Goal: Navigation & Orientation: Go to known website

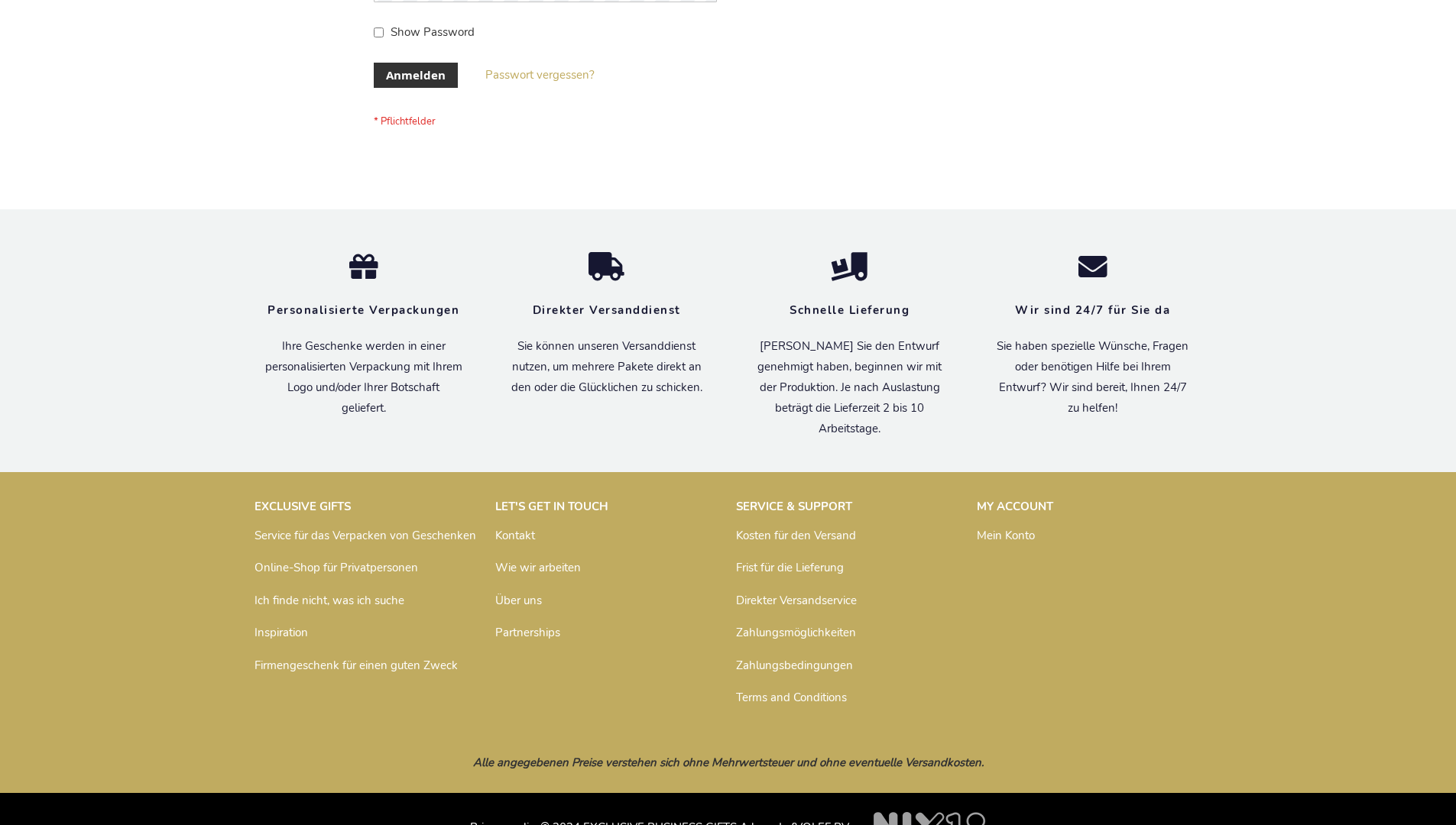
scroll to position [512, 0]
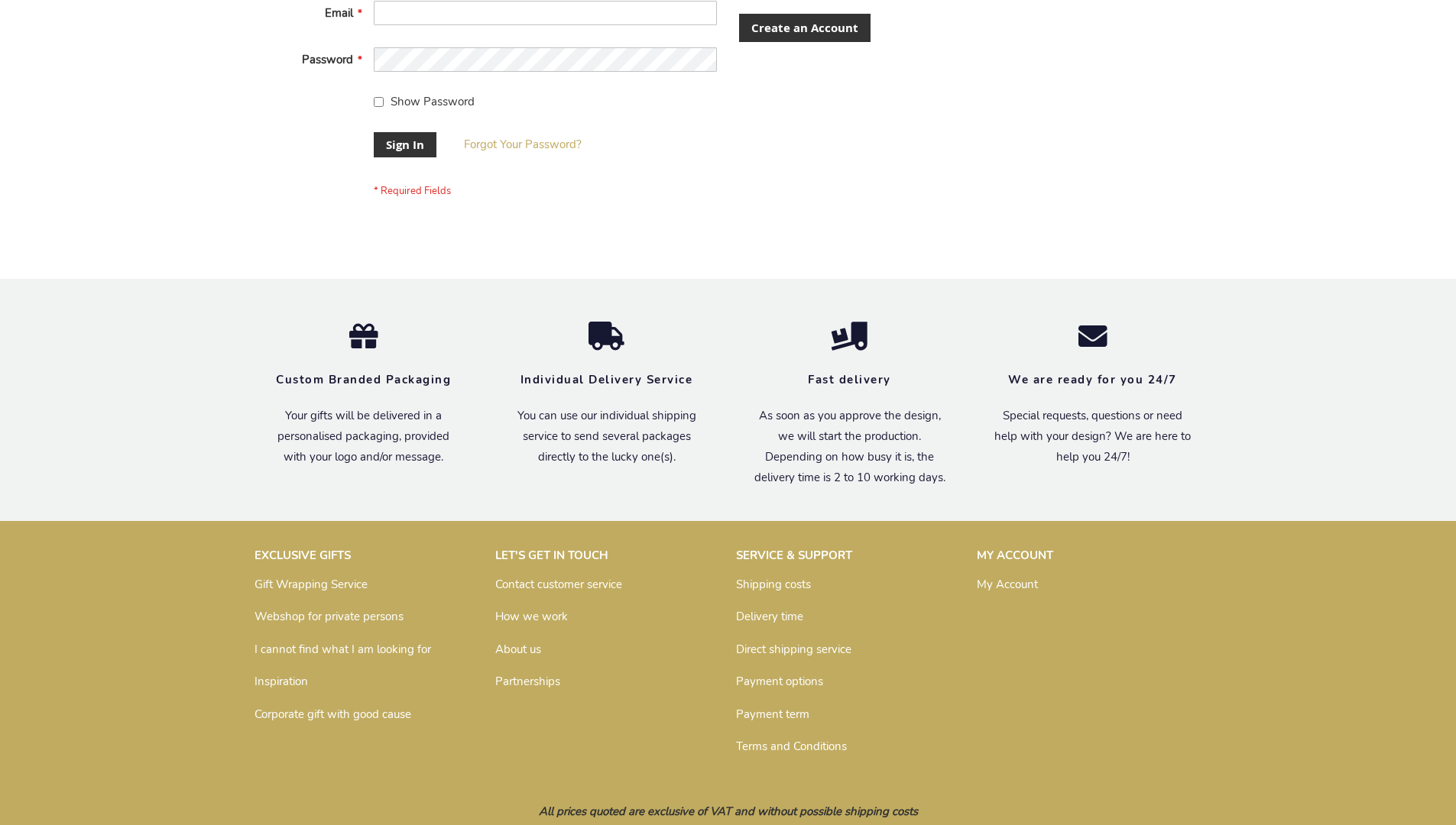
scroll to position [492, 0]
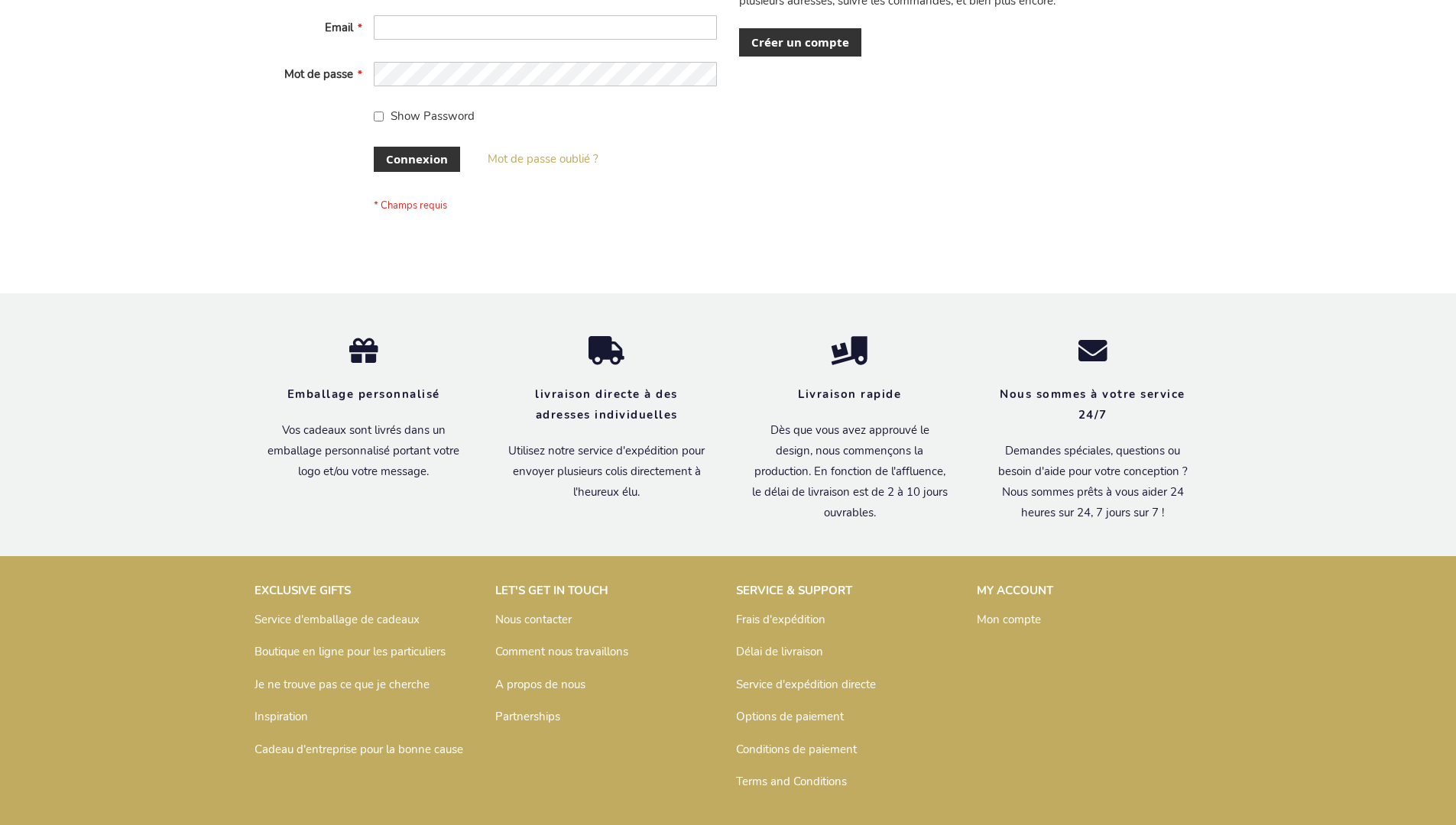
scroll to position [527, 0]
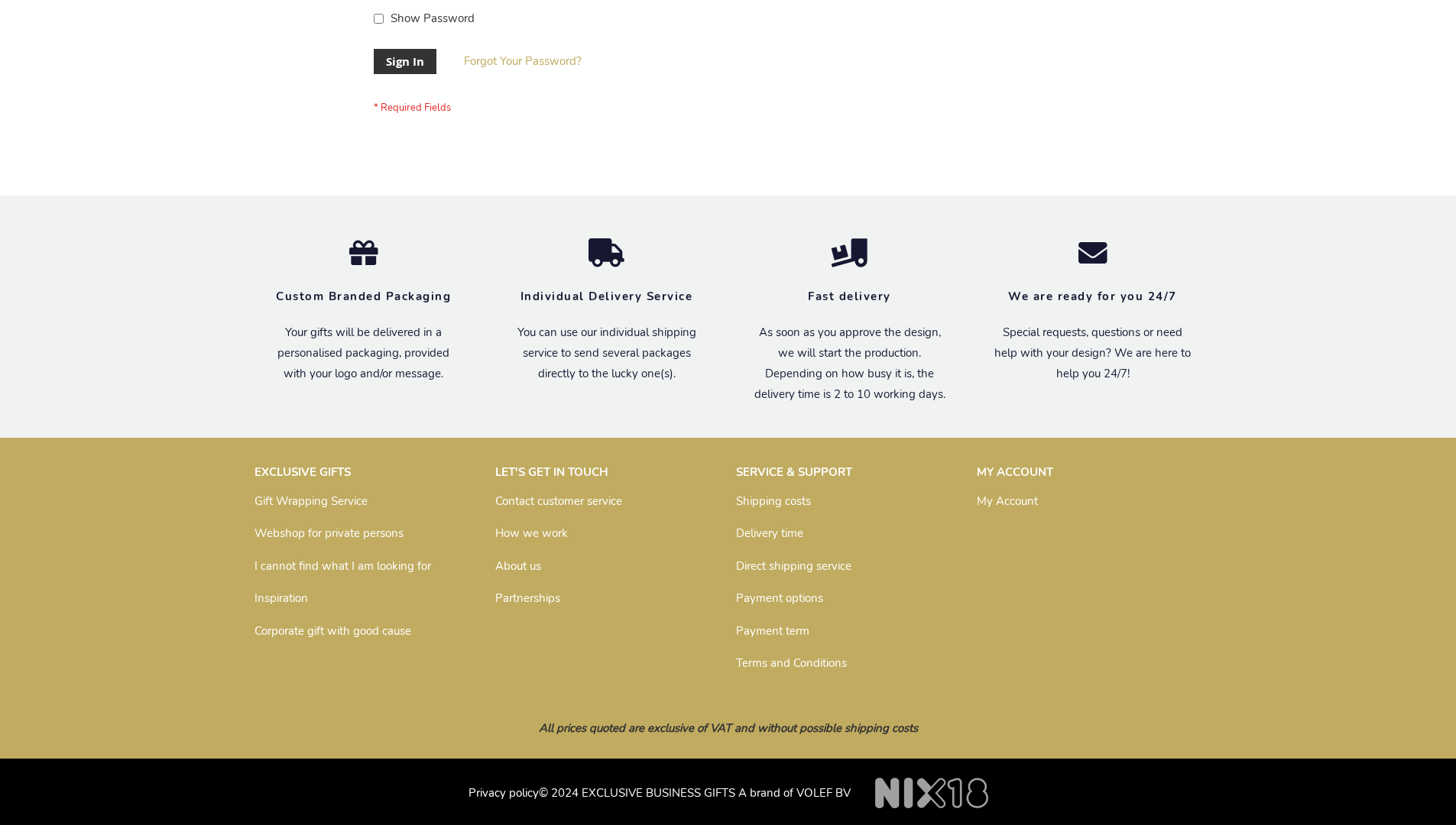
scroll to position [492, 0]
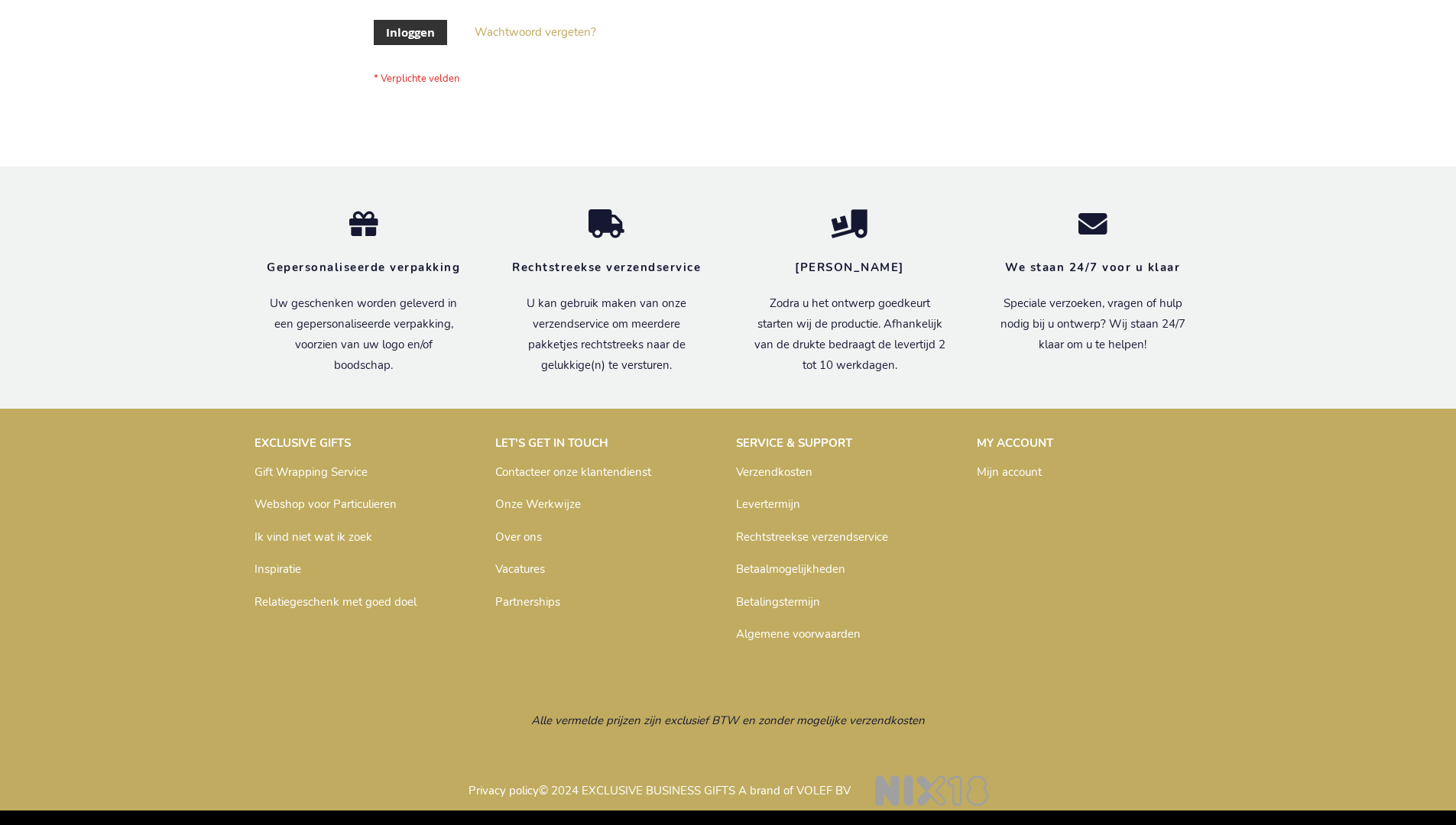
scroll to position [519, 0]
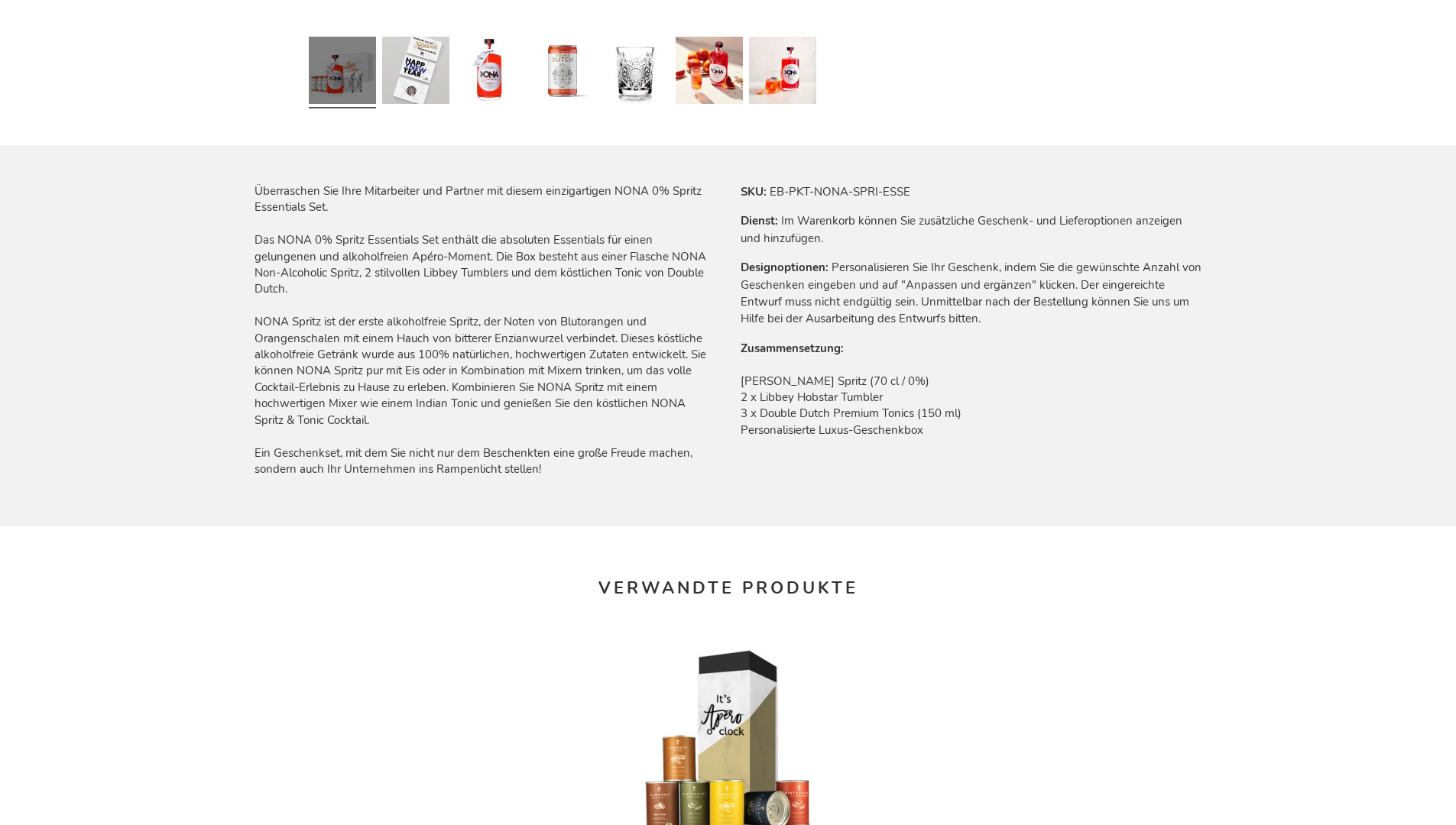
scroll to position [2012, 0]
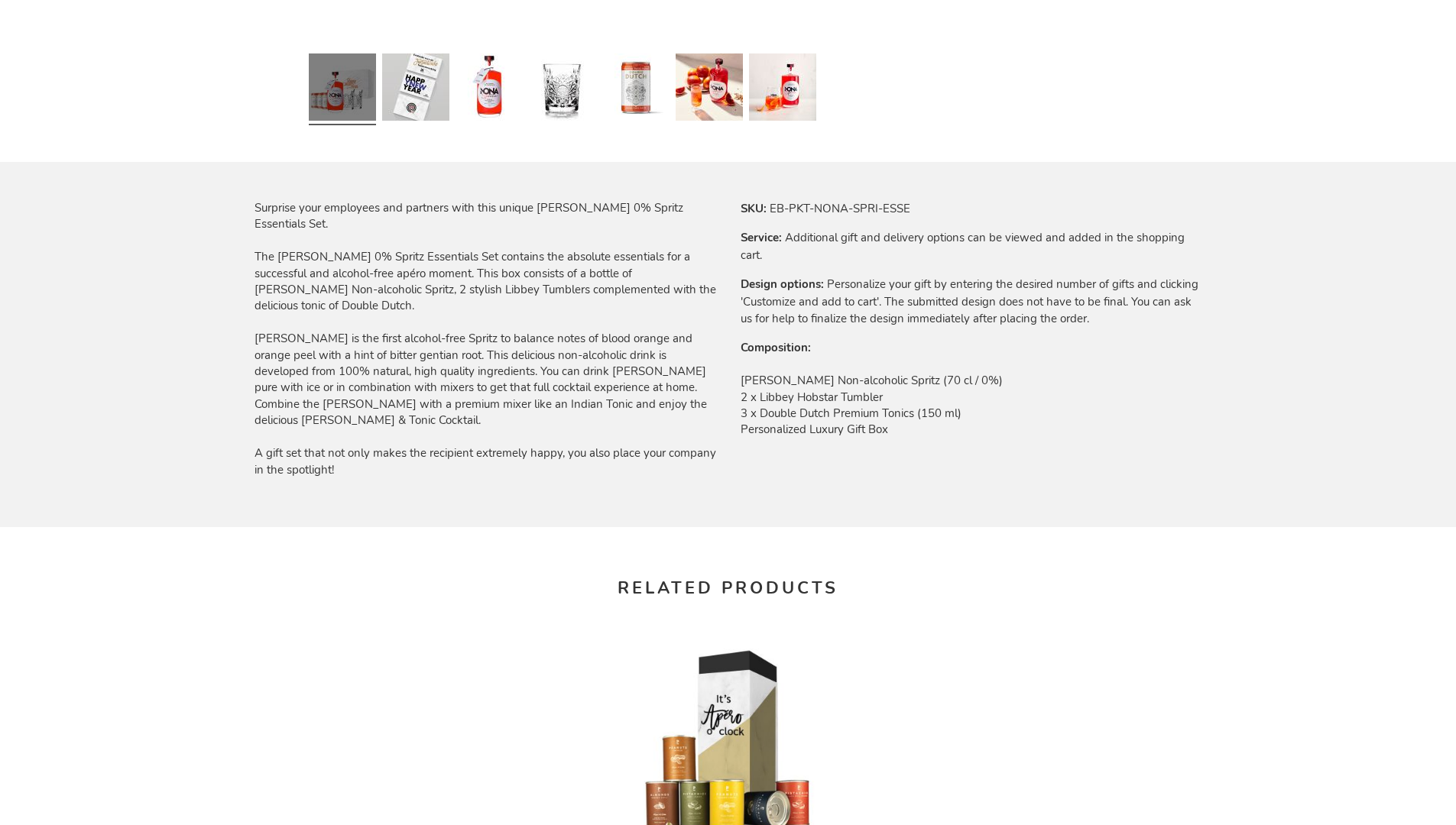
scroll to position [1971, 0]
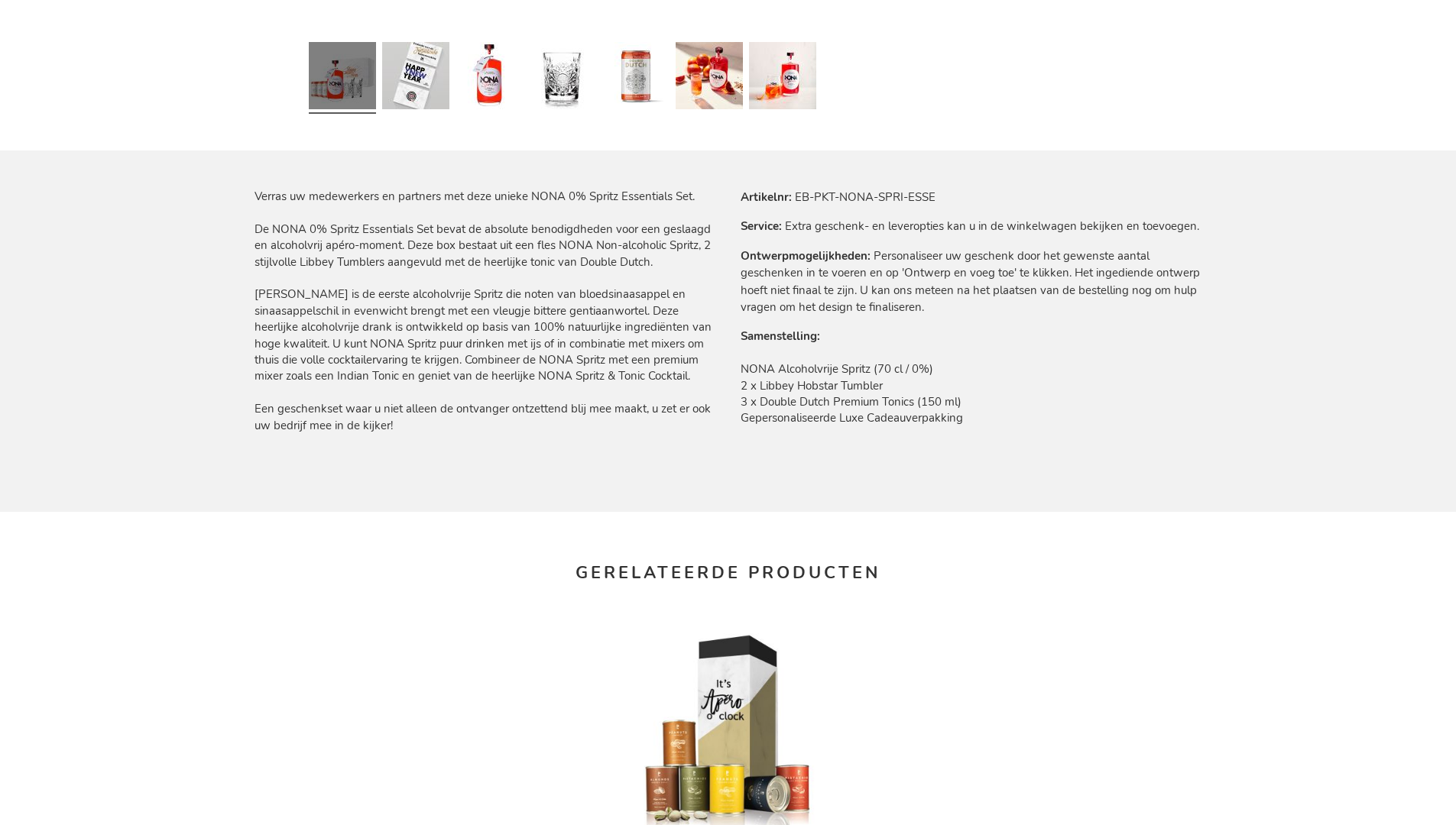
scroll to position [2000, 0]
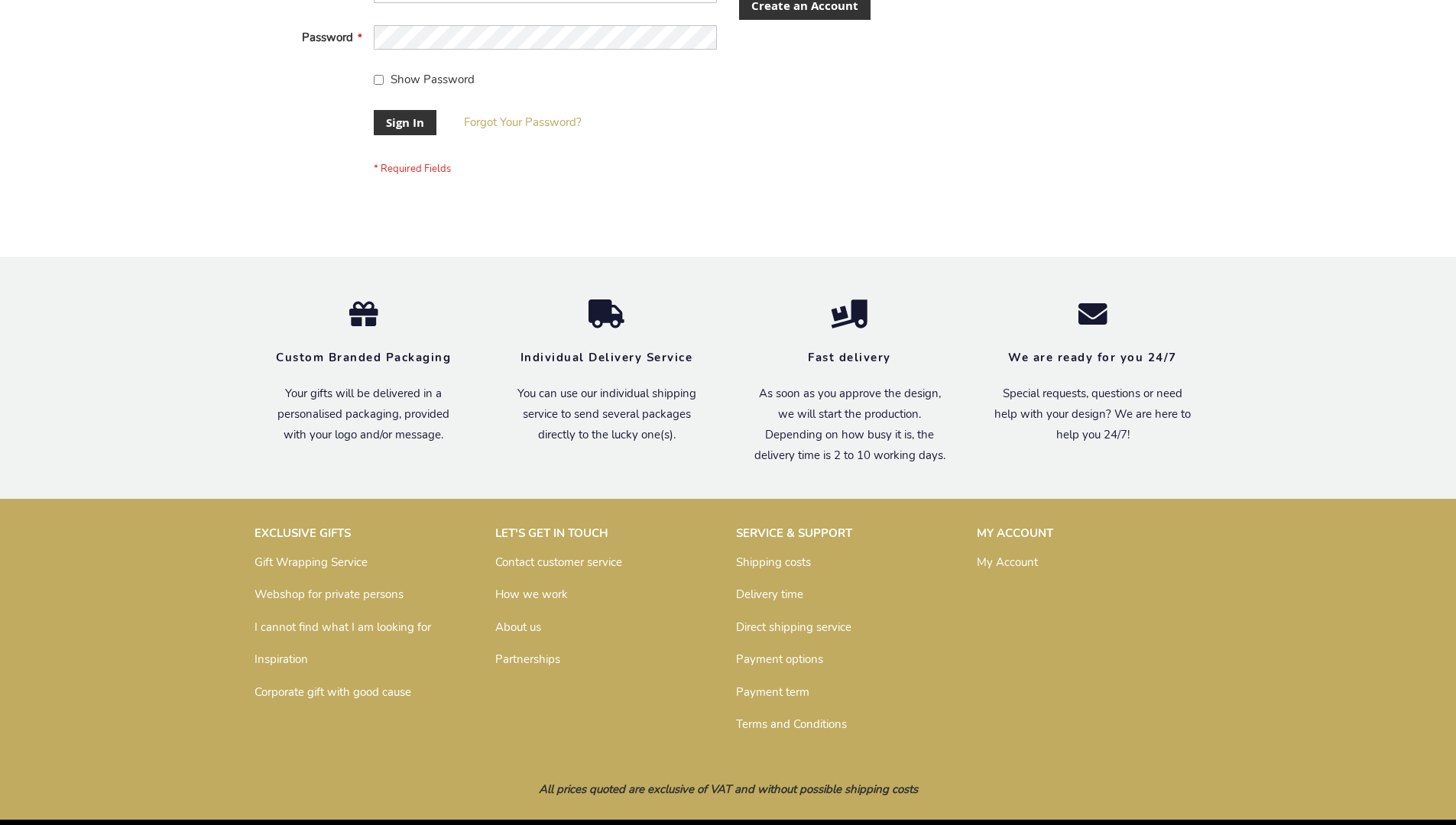
scroll to position [492, 0]
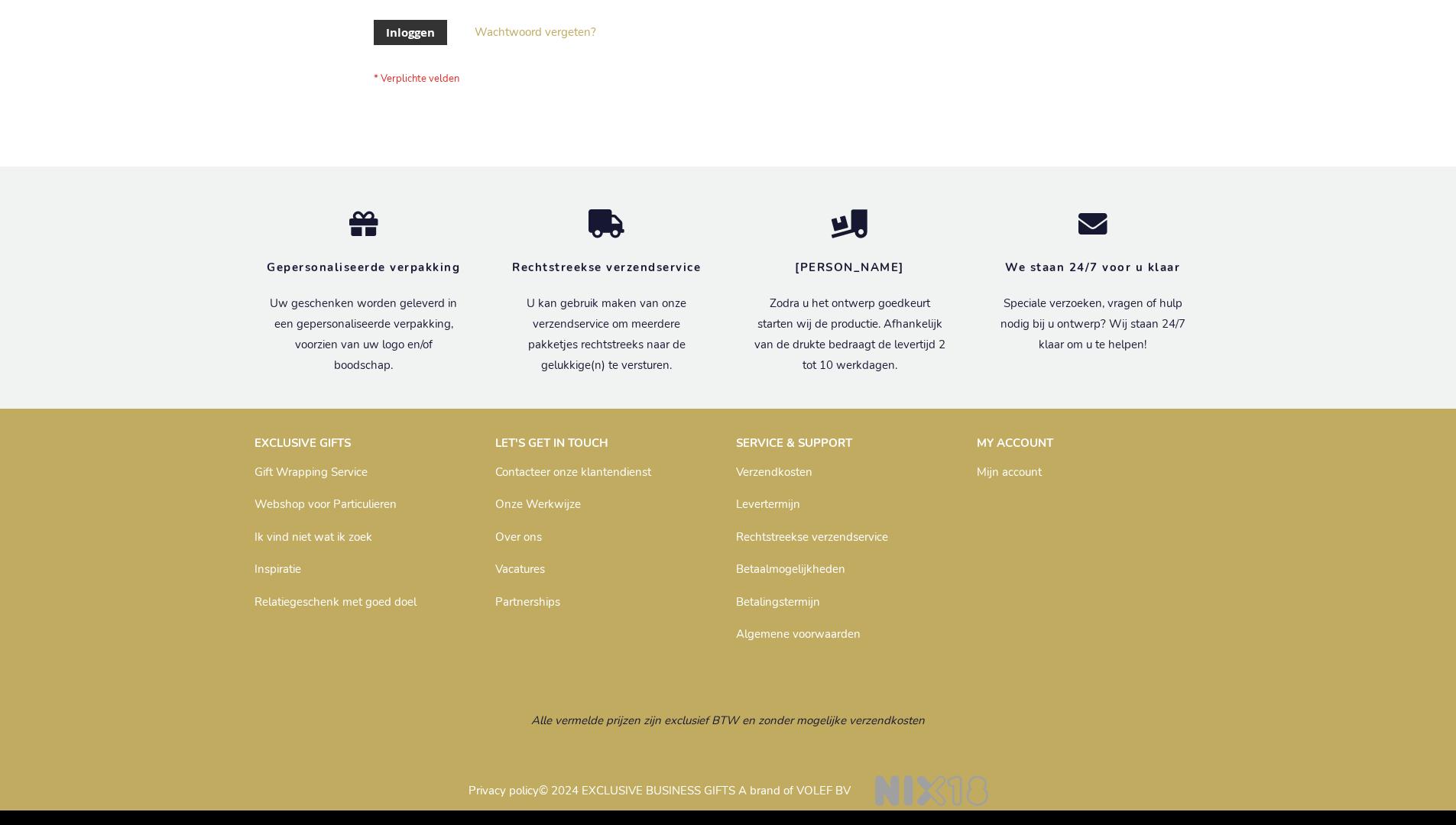
scroll to position [519, 0]
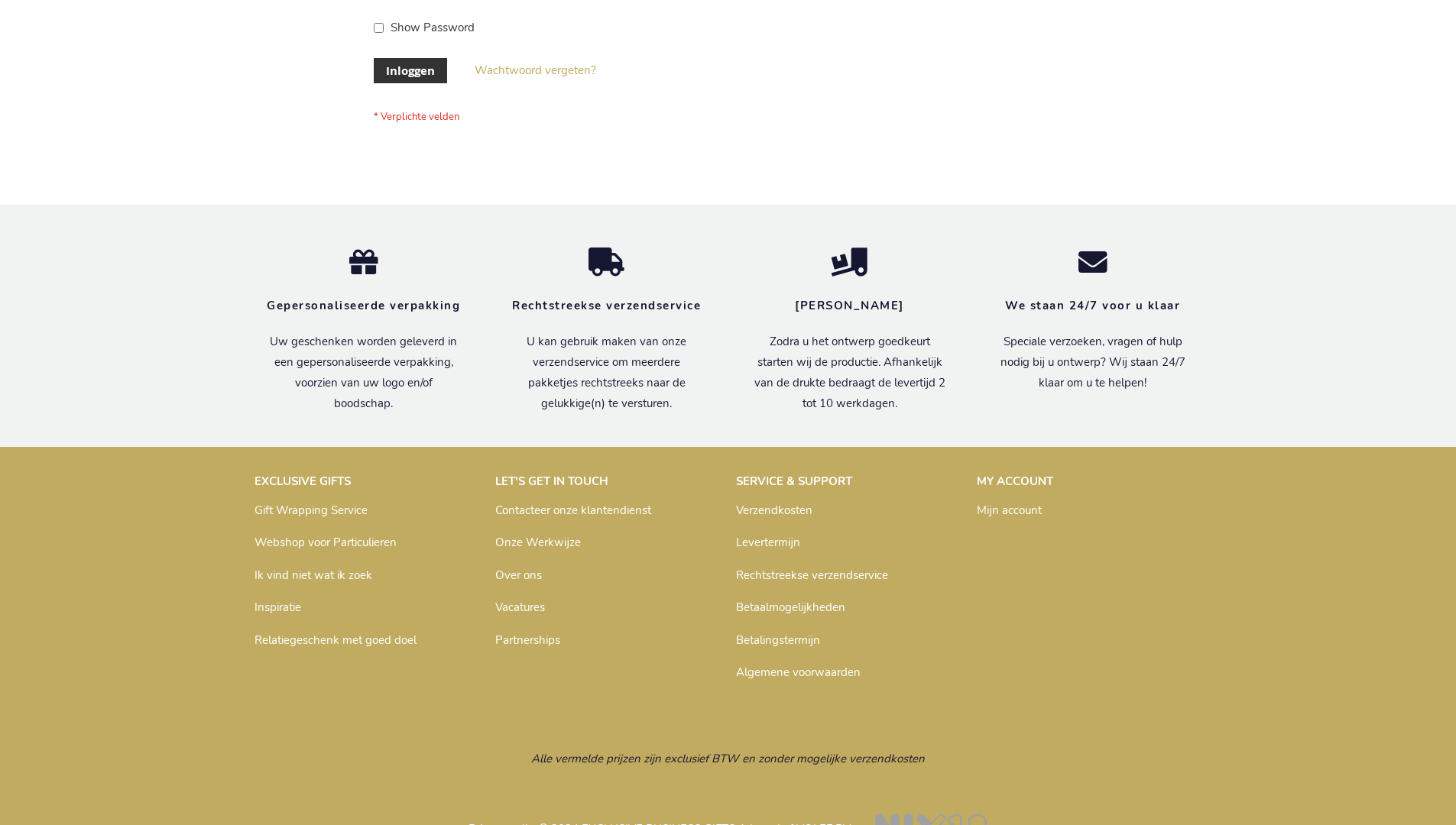
scroll to position [519, 0]
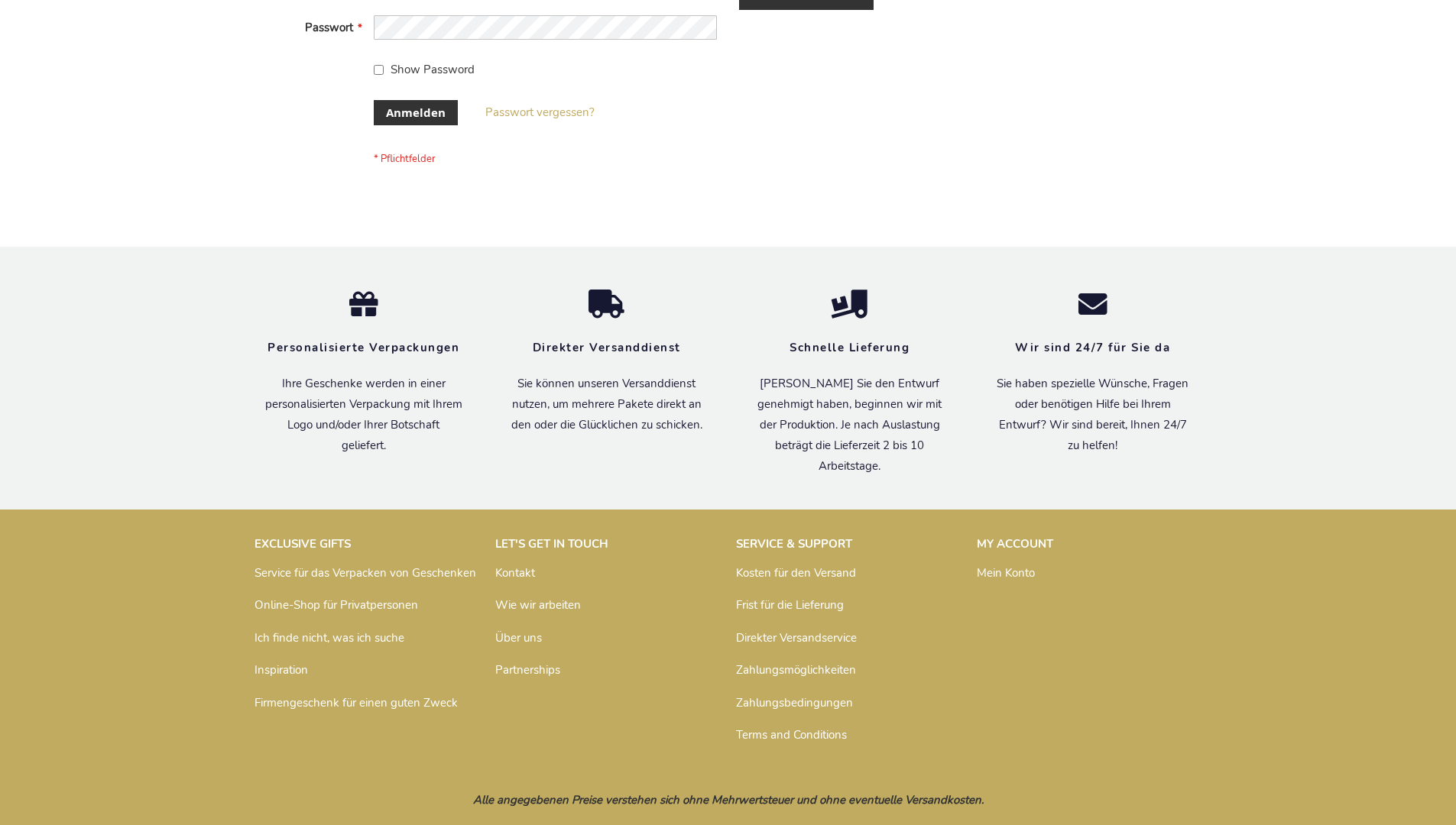
scroll to position [512, 0]
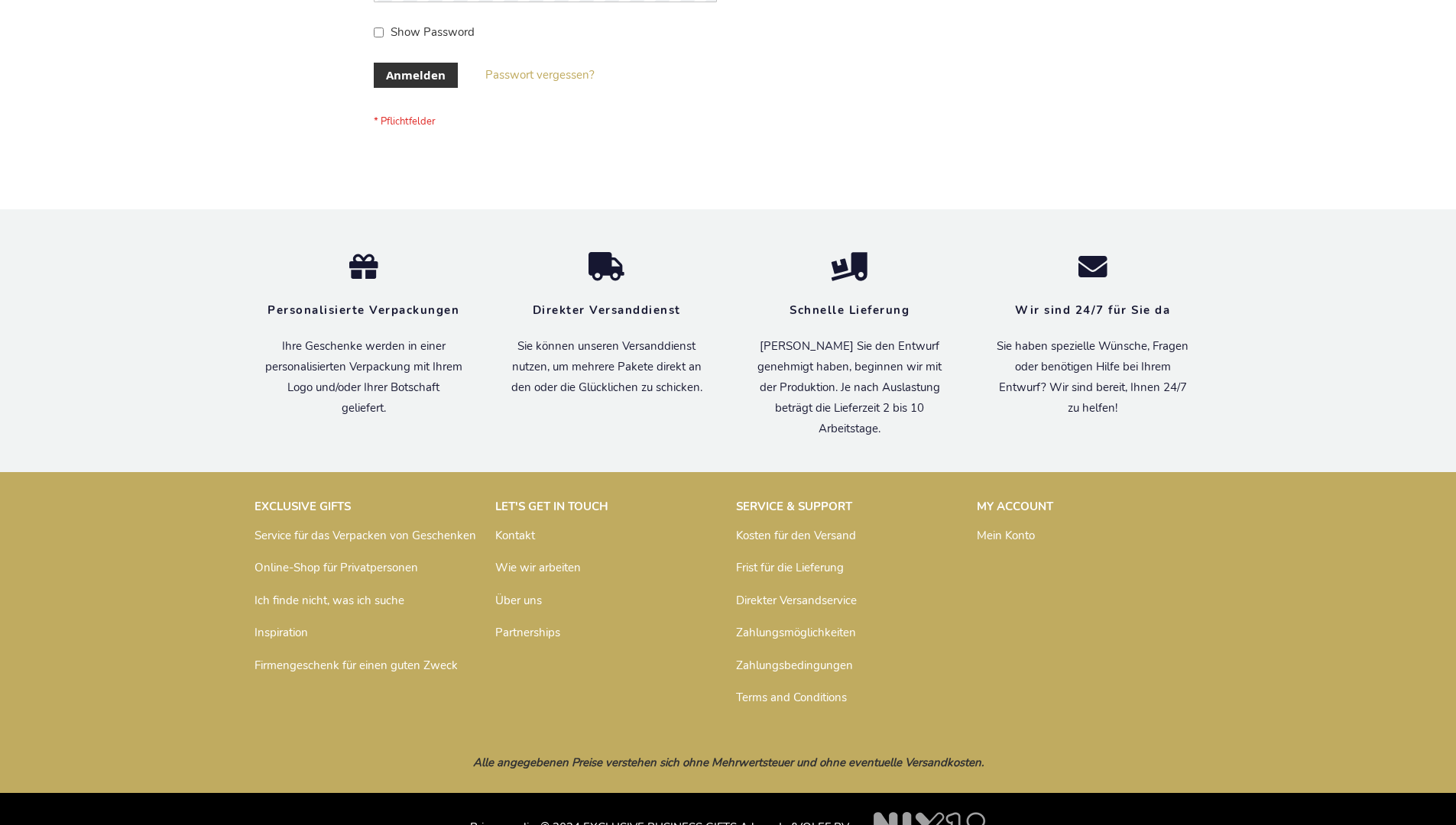
scroll to position [512, 0]
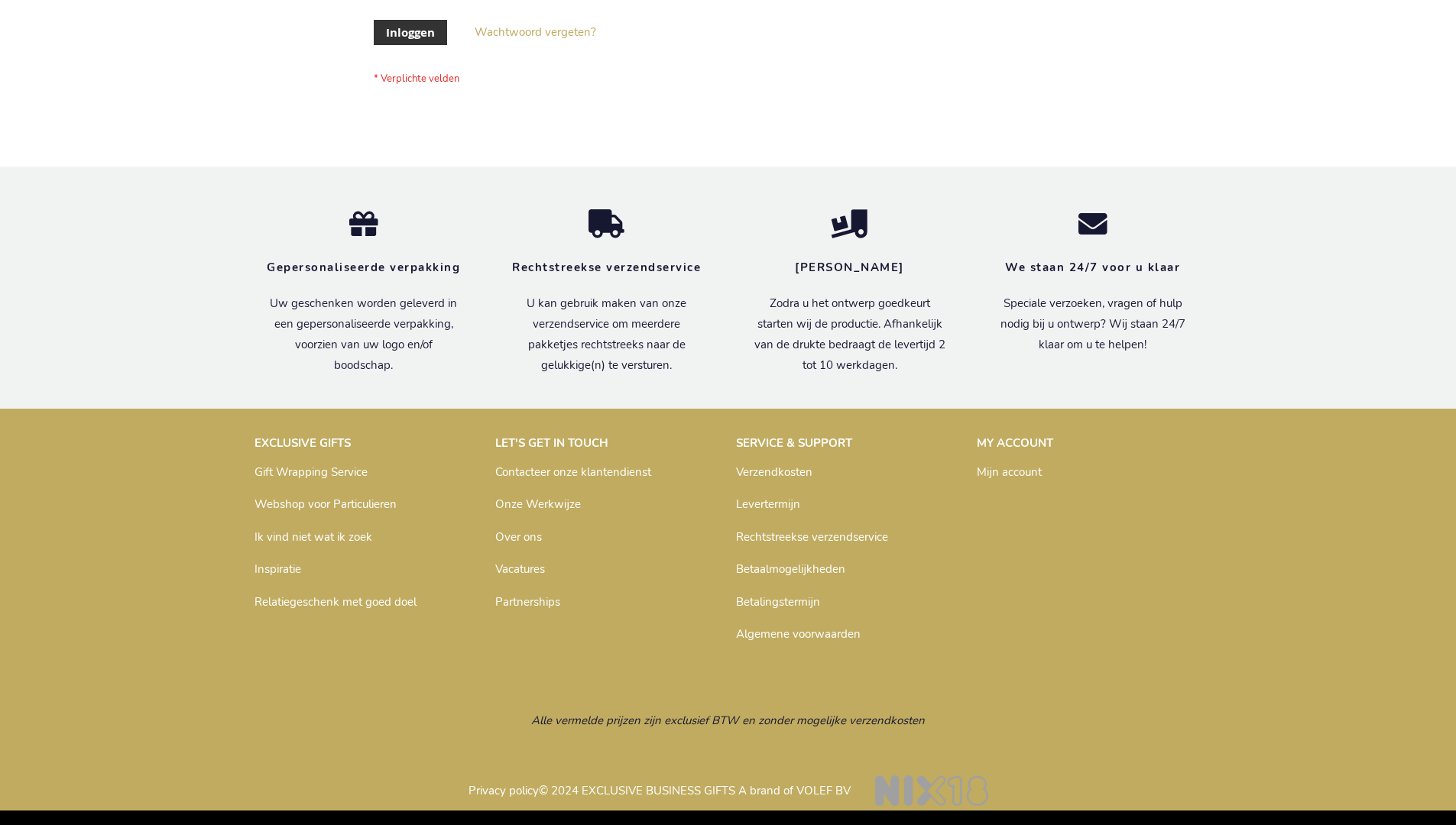
scroll to position [519, 0]
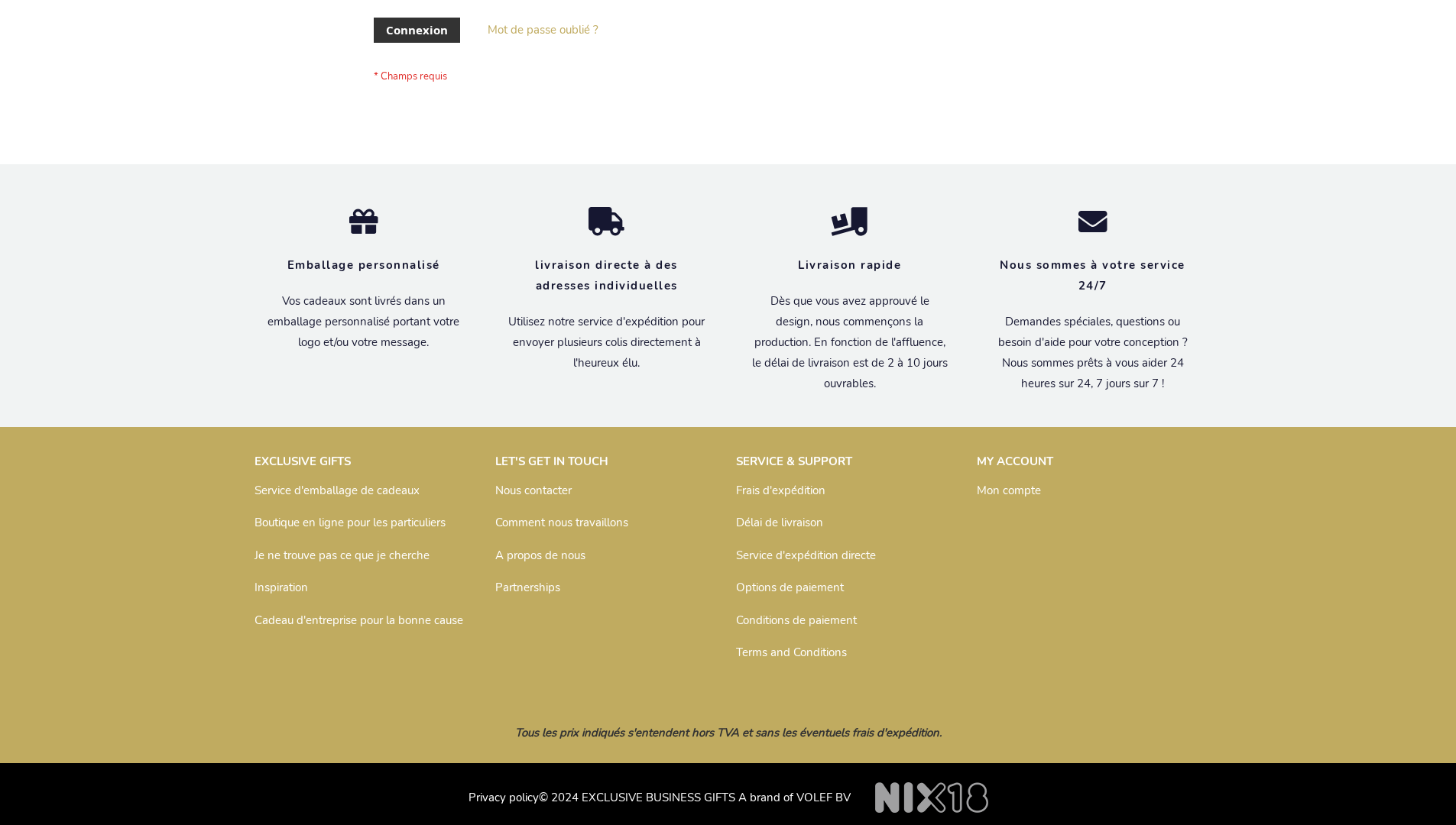
scroll to position [527, 0]
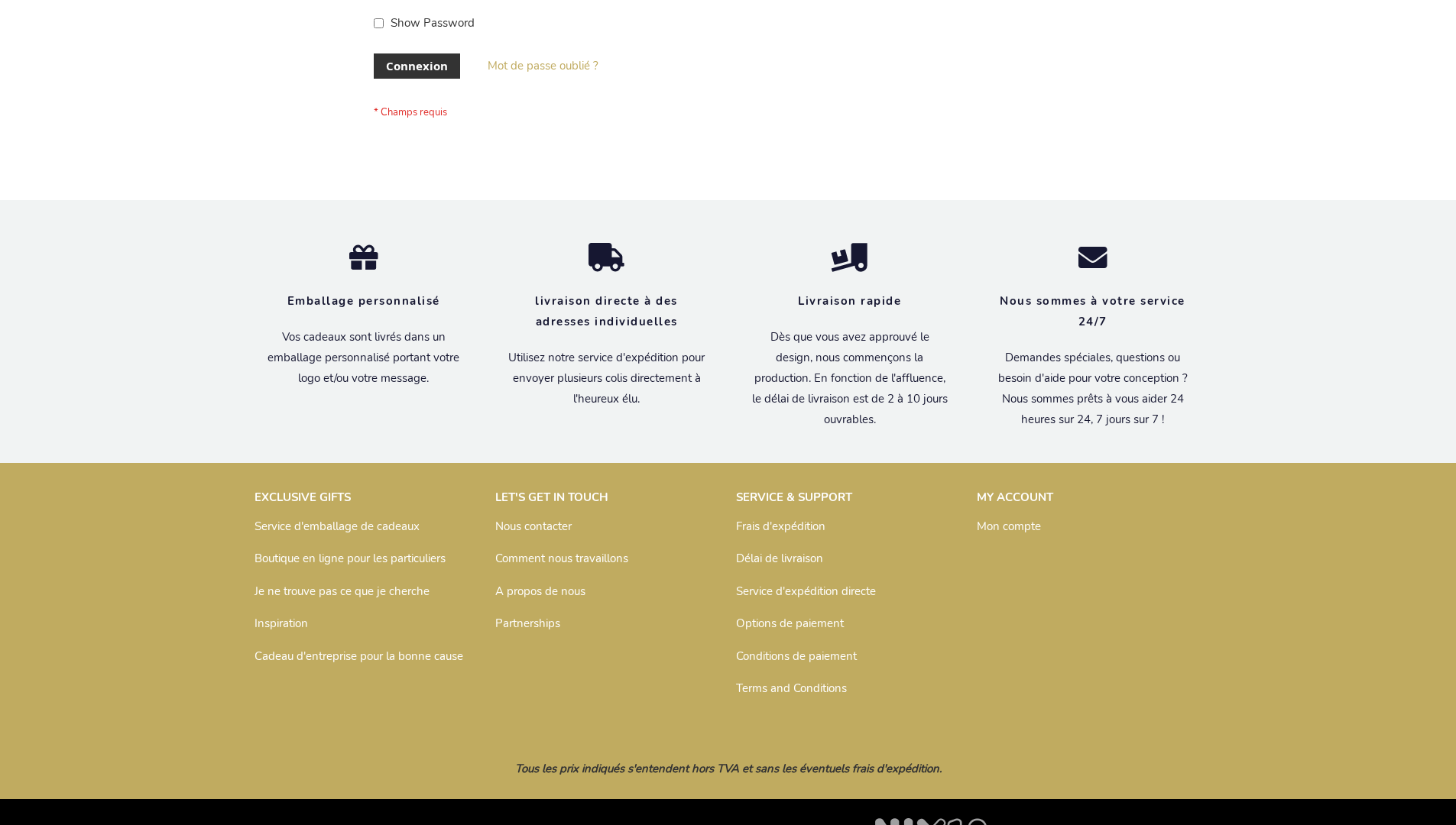
scroll to position [527, 0]
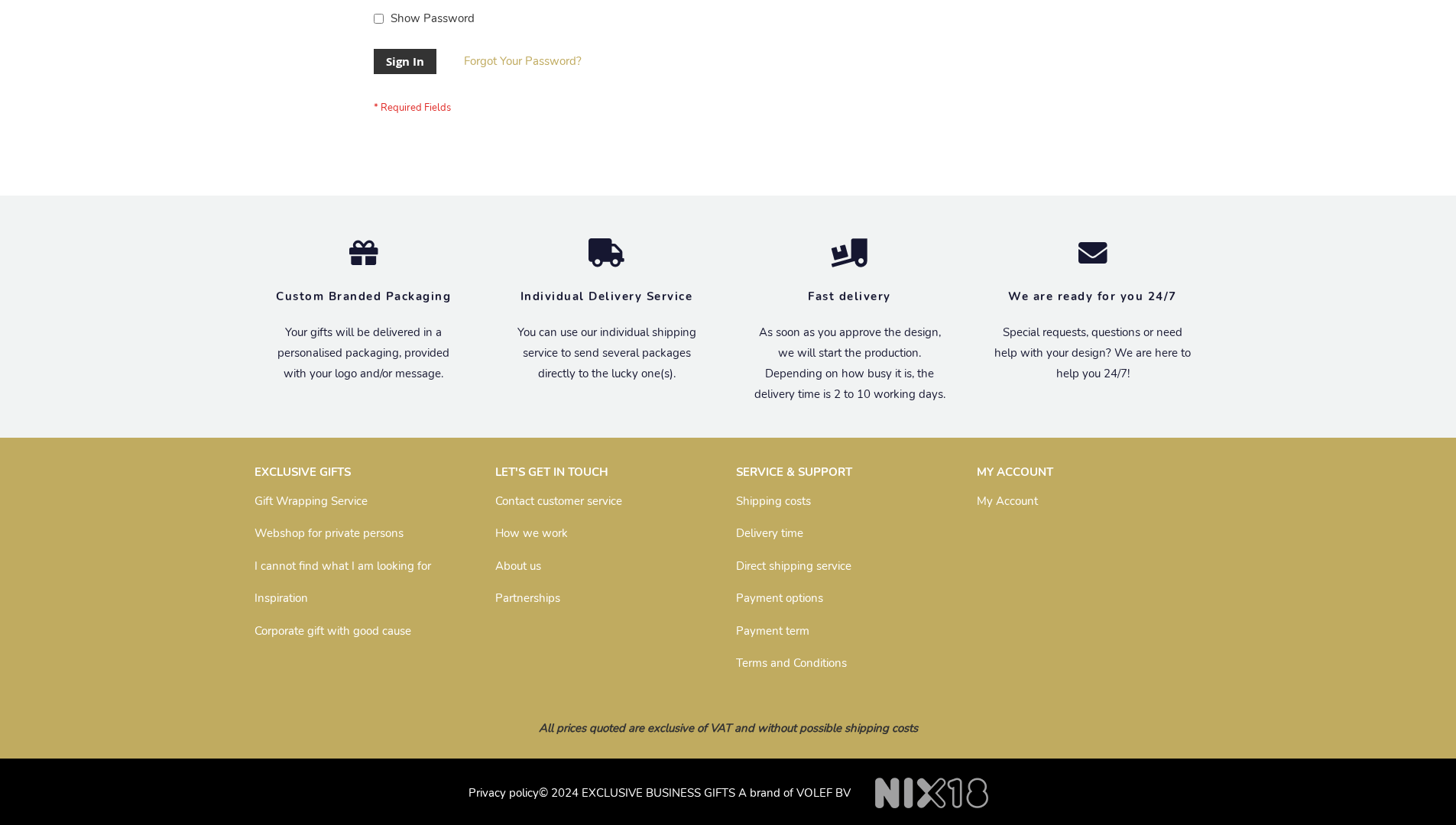
scroll to position [492, 0]
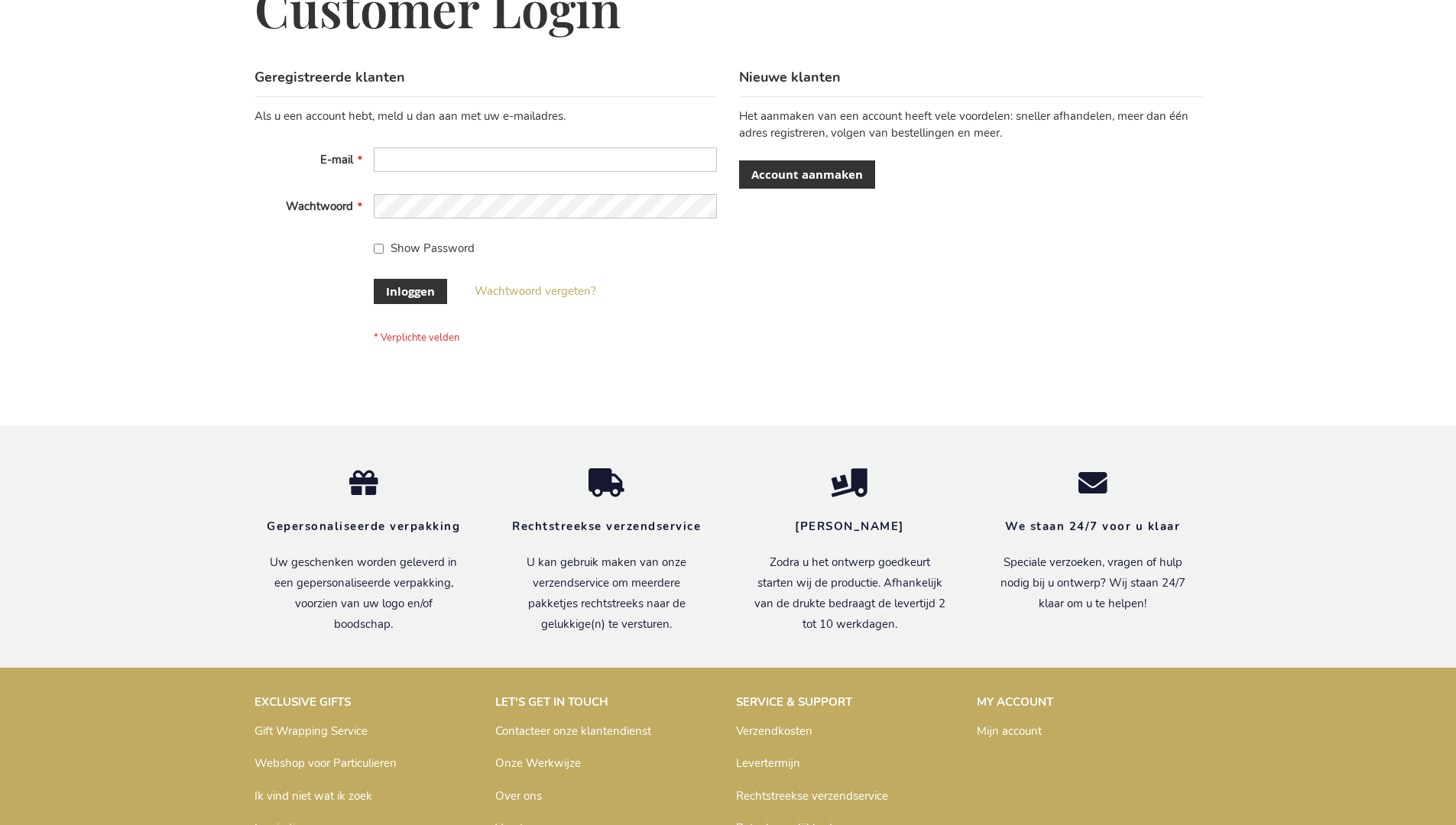
scroll to position [519, 0]
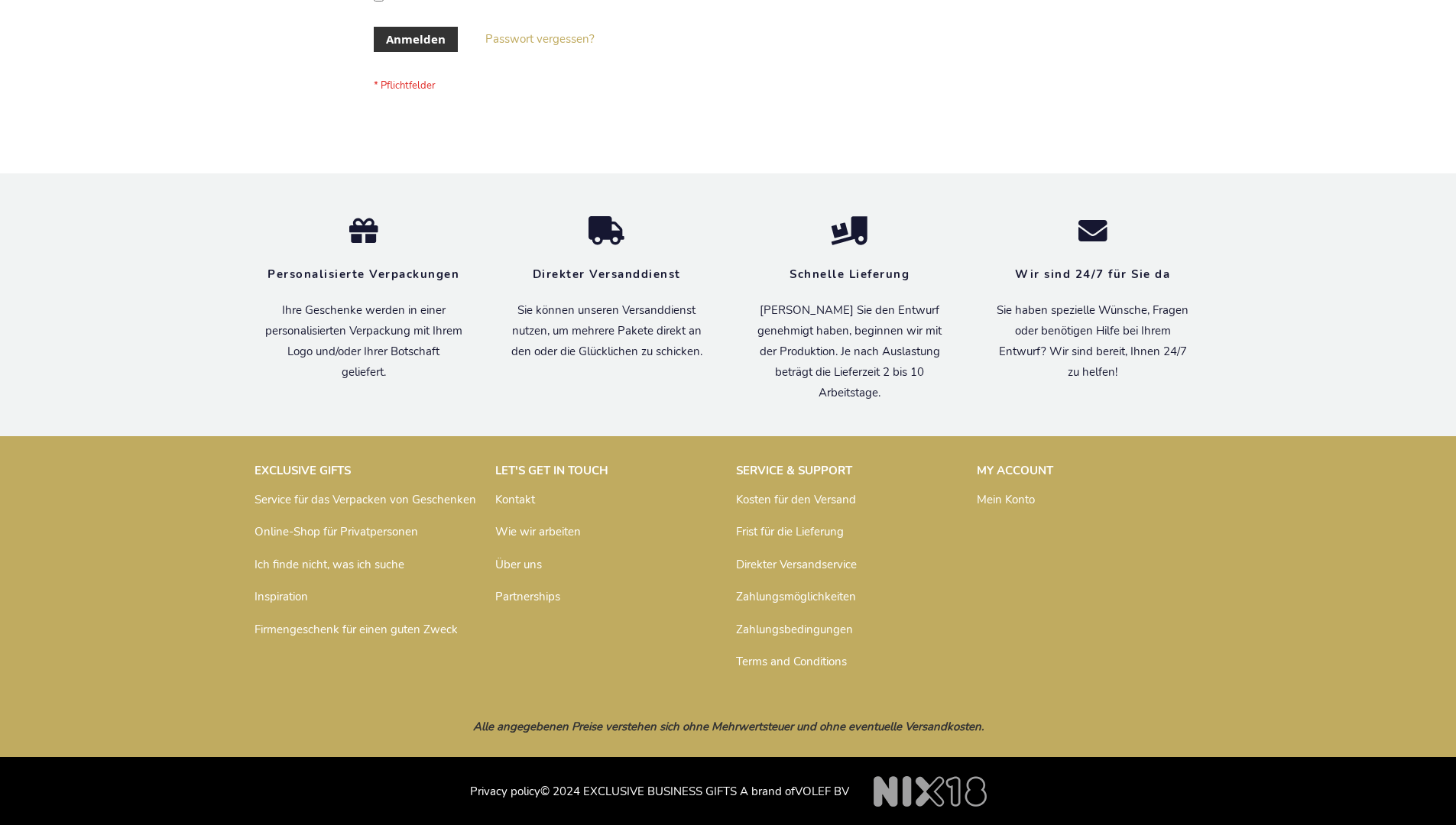
scroll to position [512, 0]
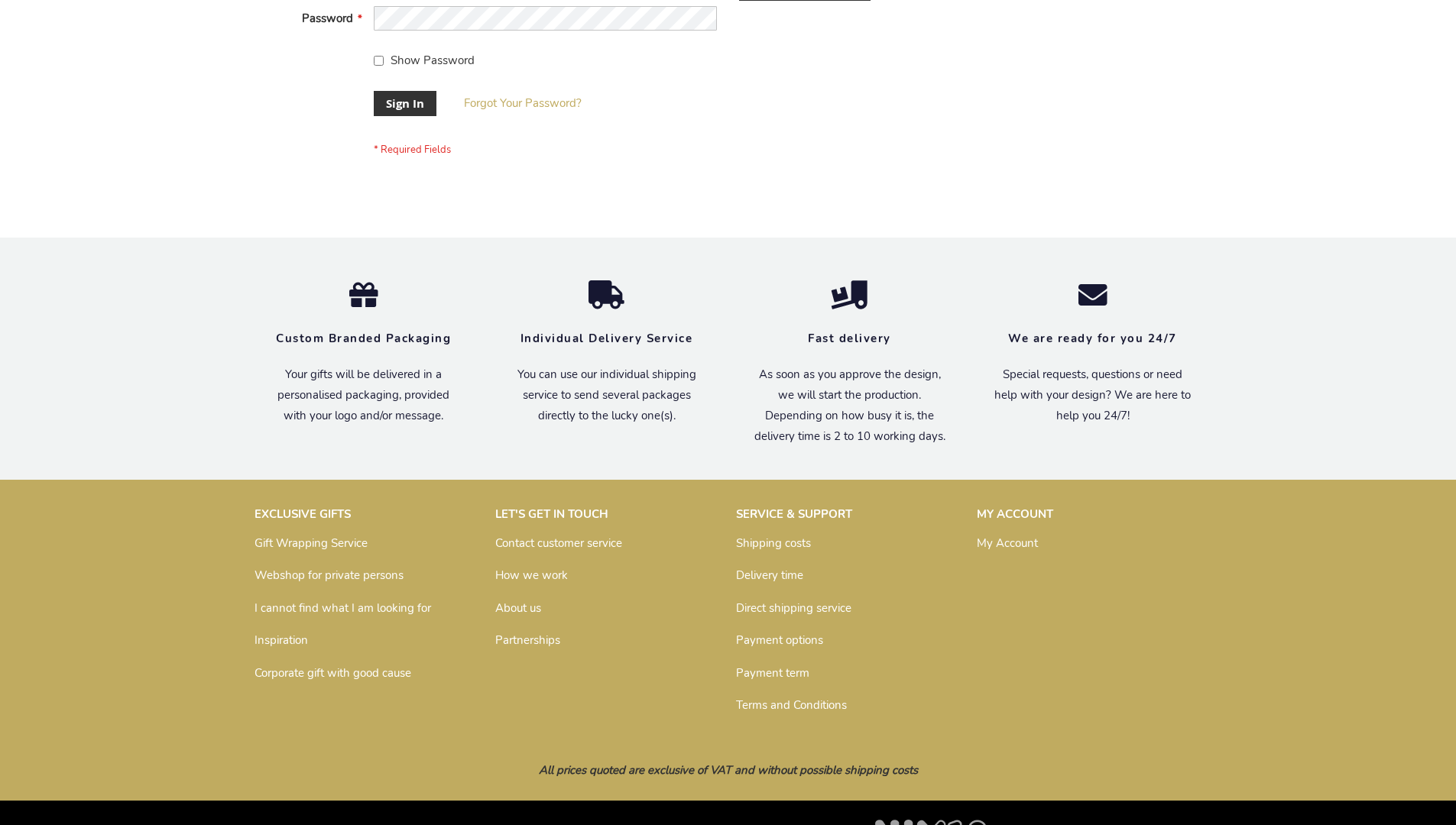
scroll to position [492, 0]
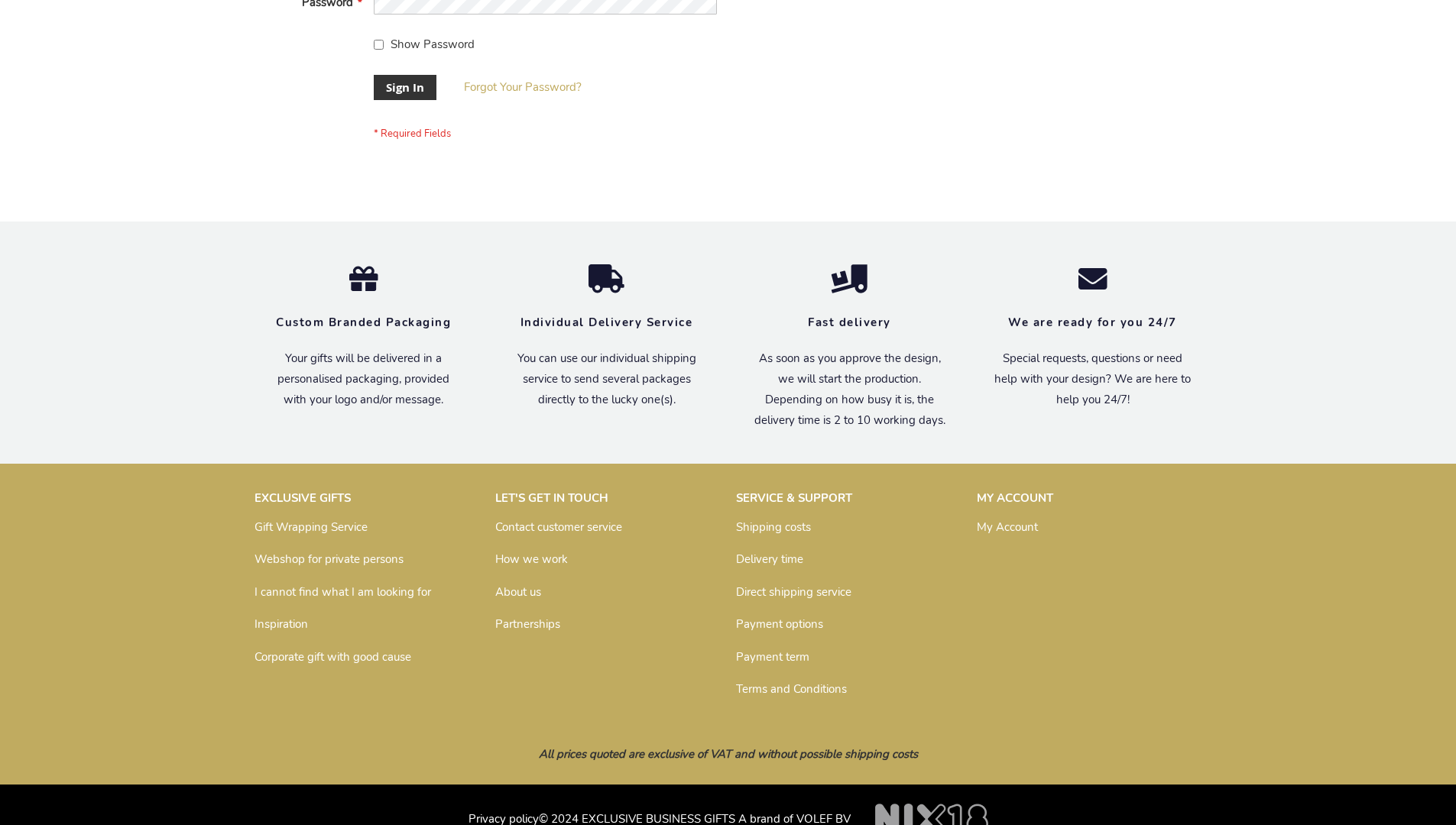
scroll to position [492, 0]
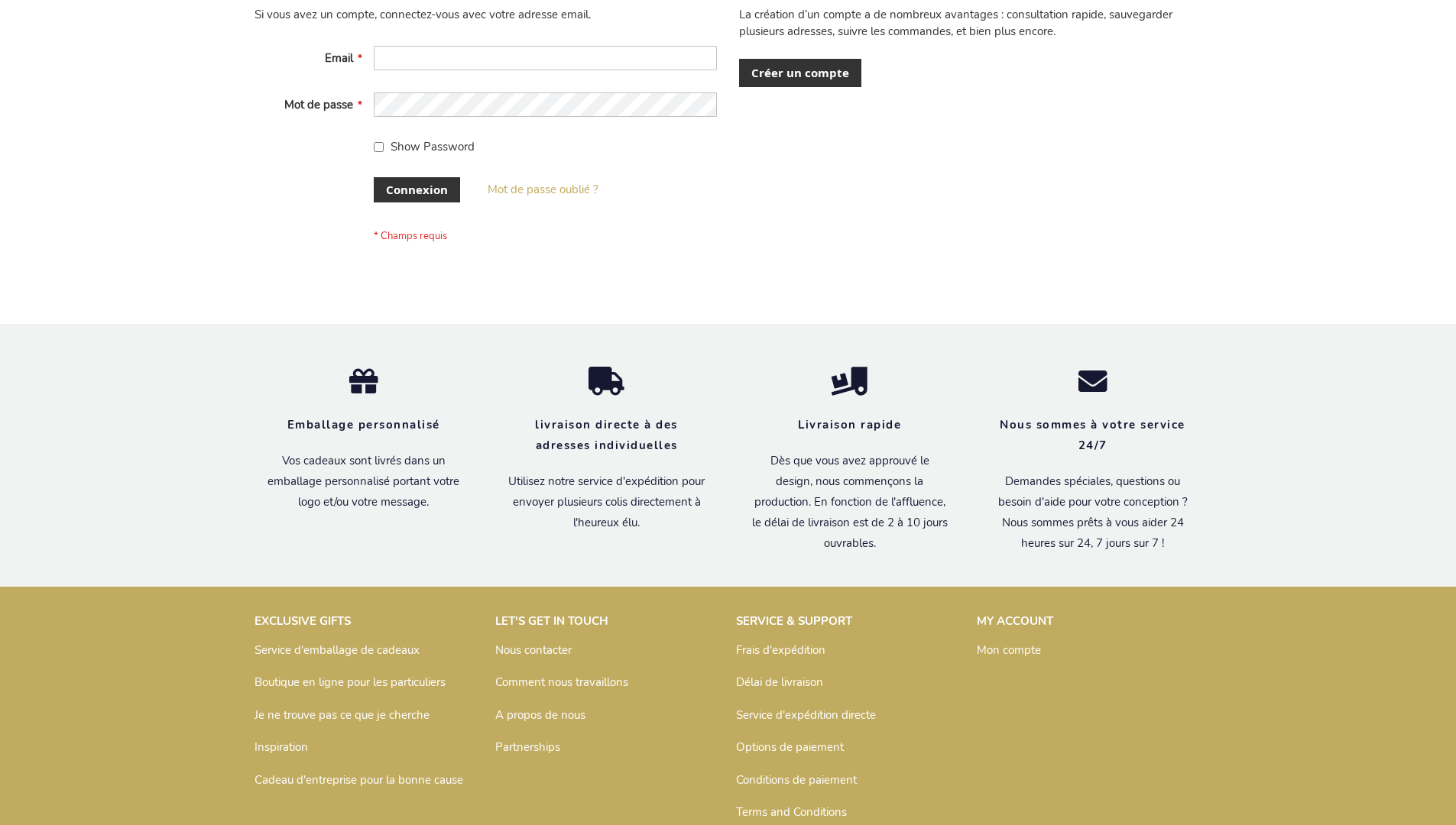
scroll to position [527, 0]
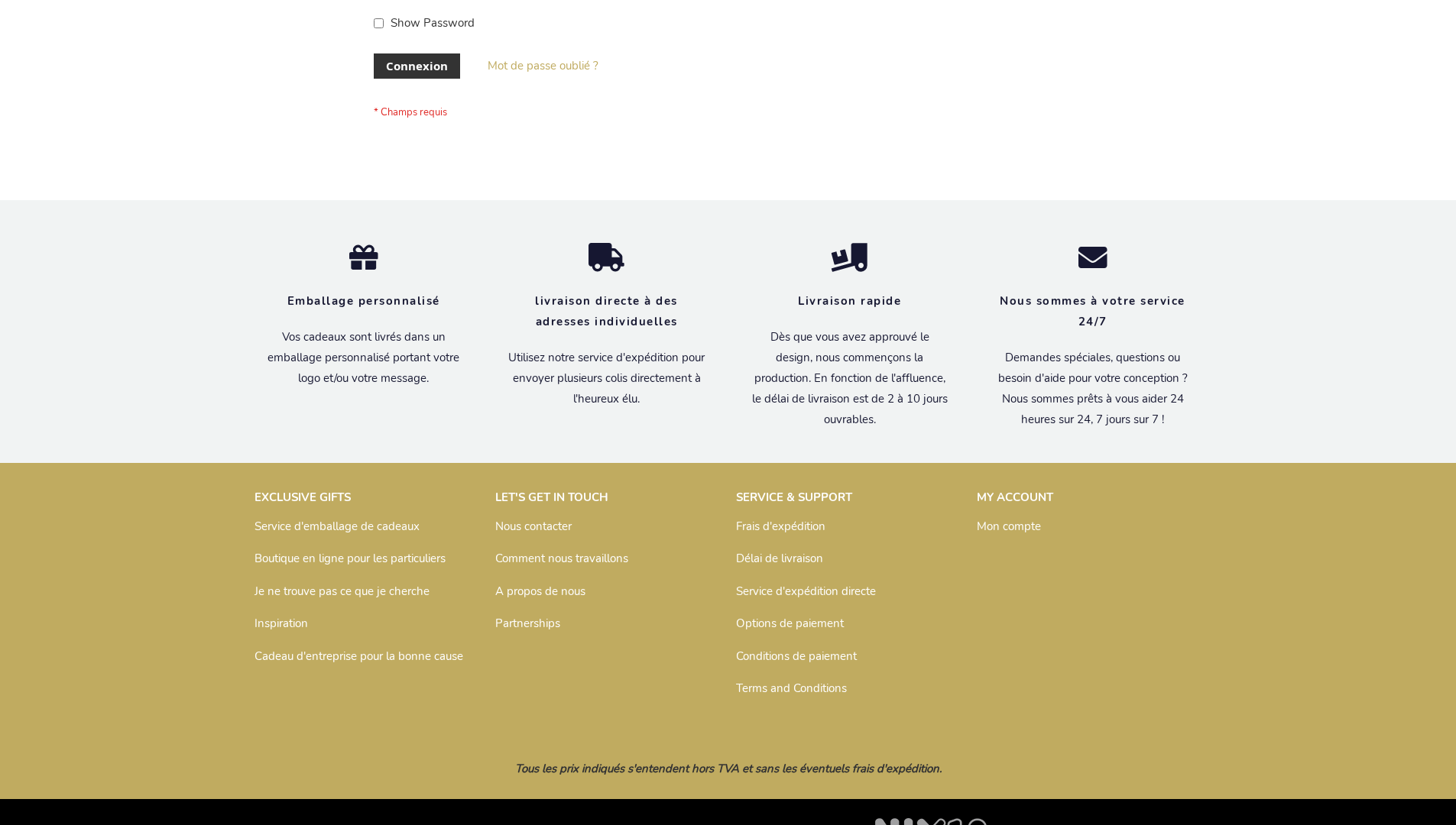
scroll to position [527, 0]
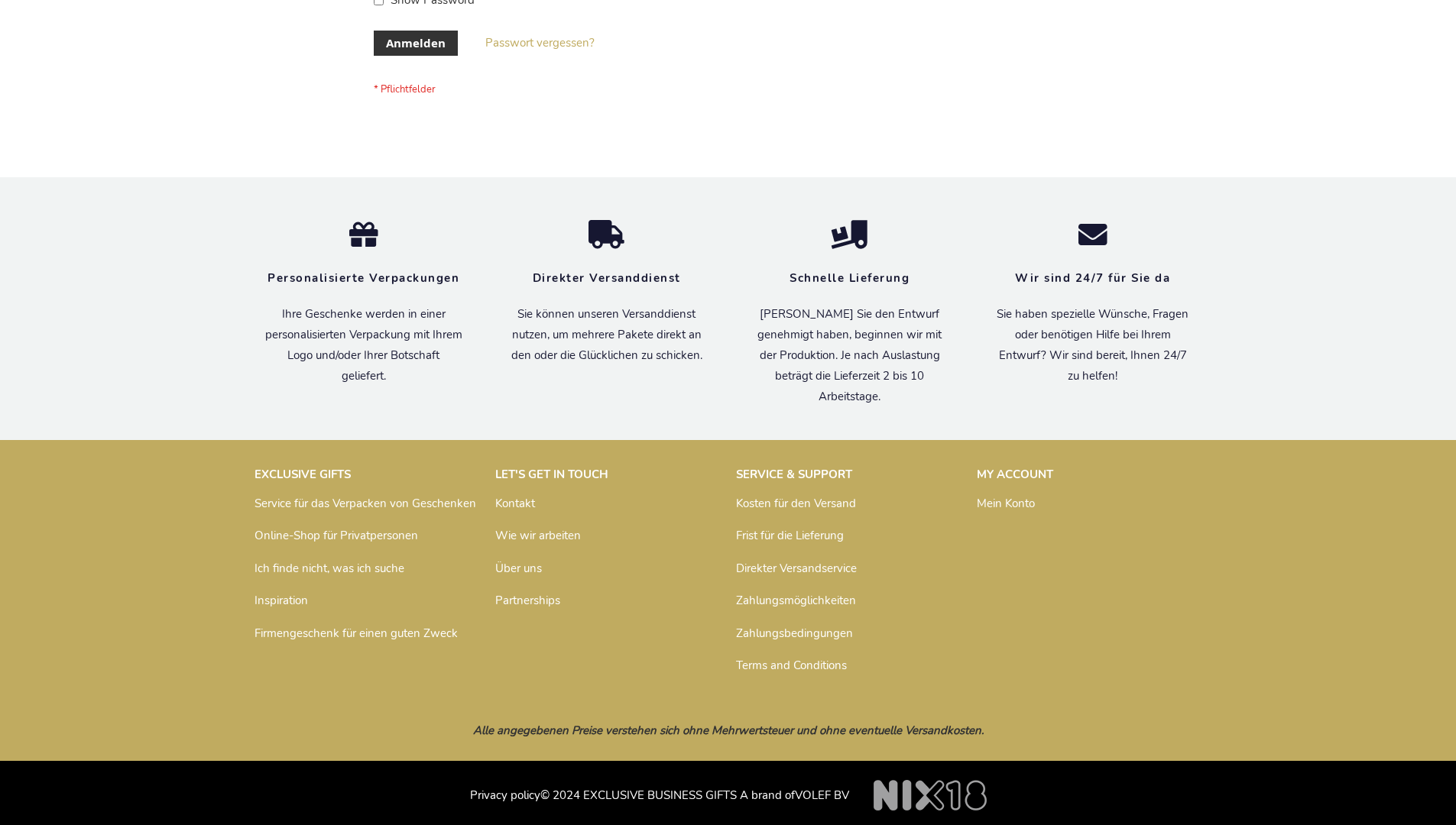
scroll to position [512, 0]
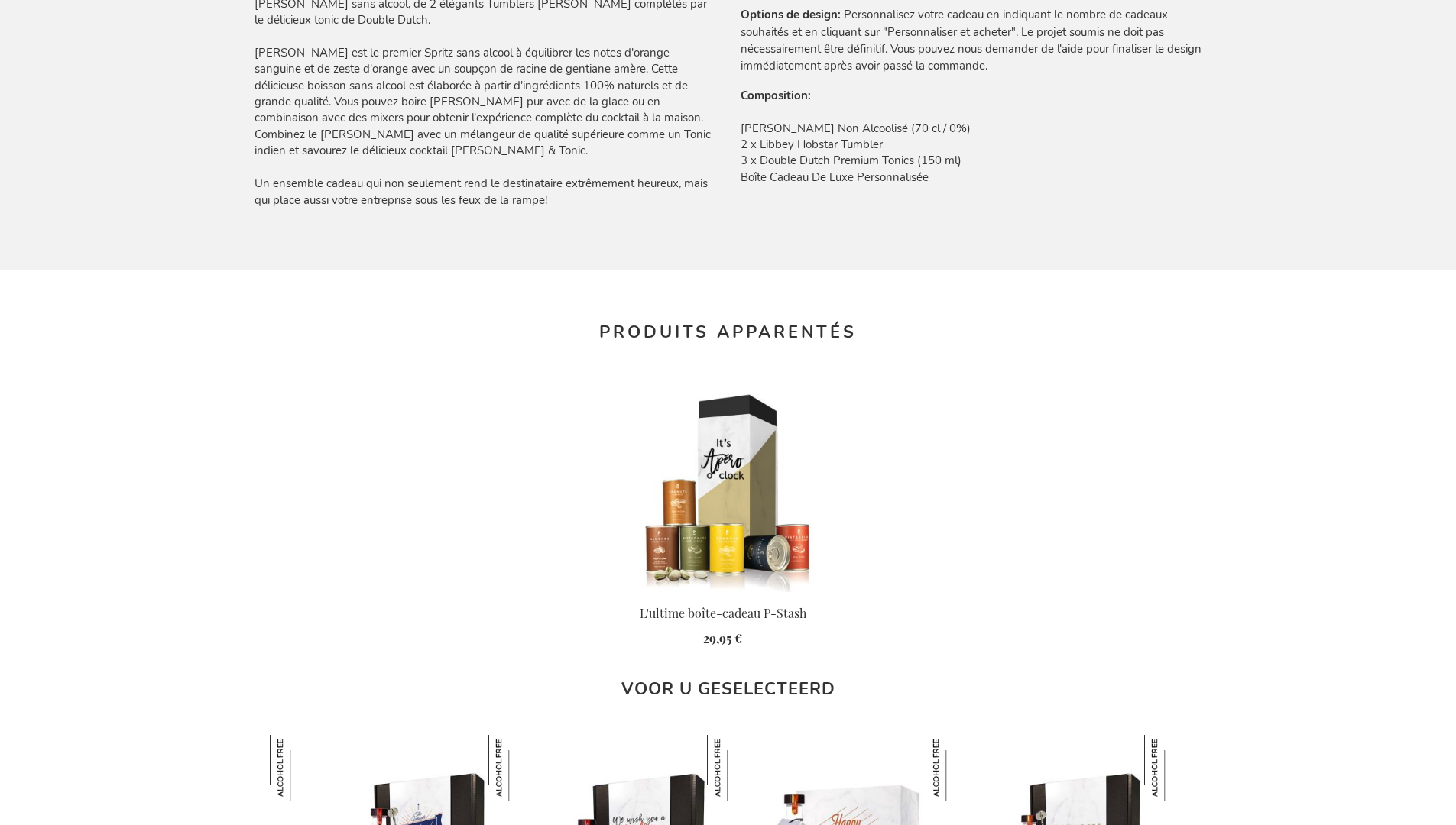
scroll to position [2024, 0]
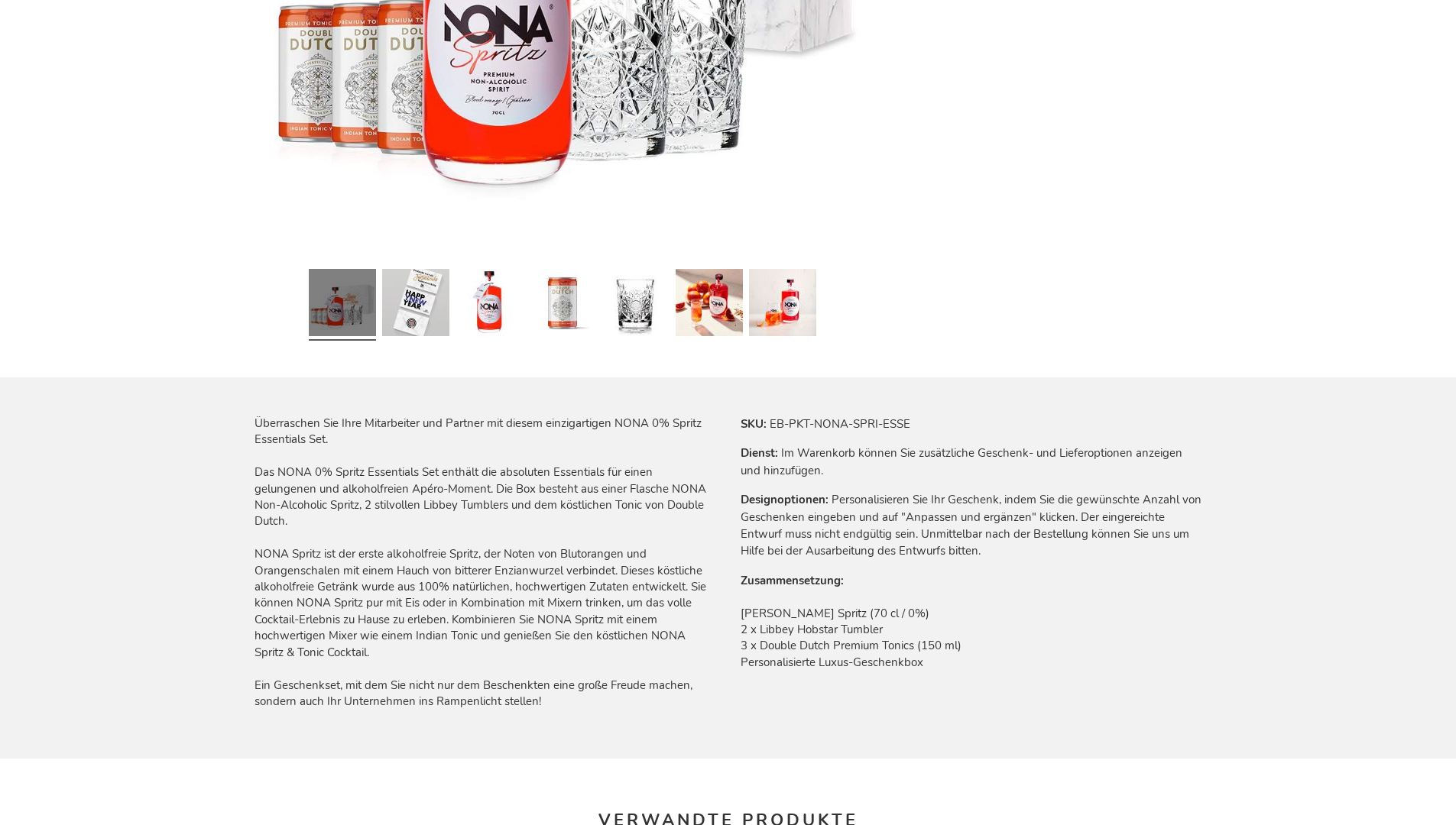
scroll to position [2012, 0]
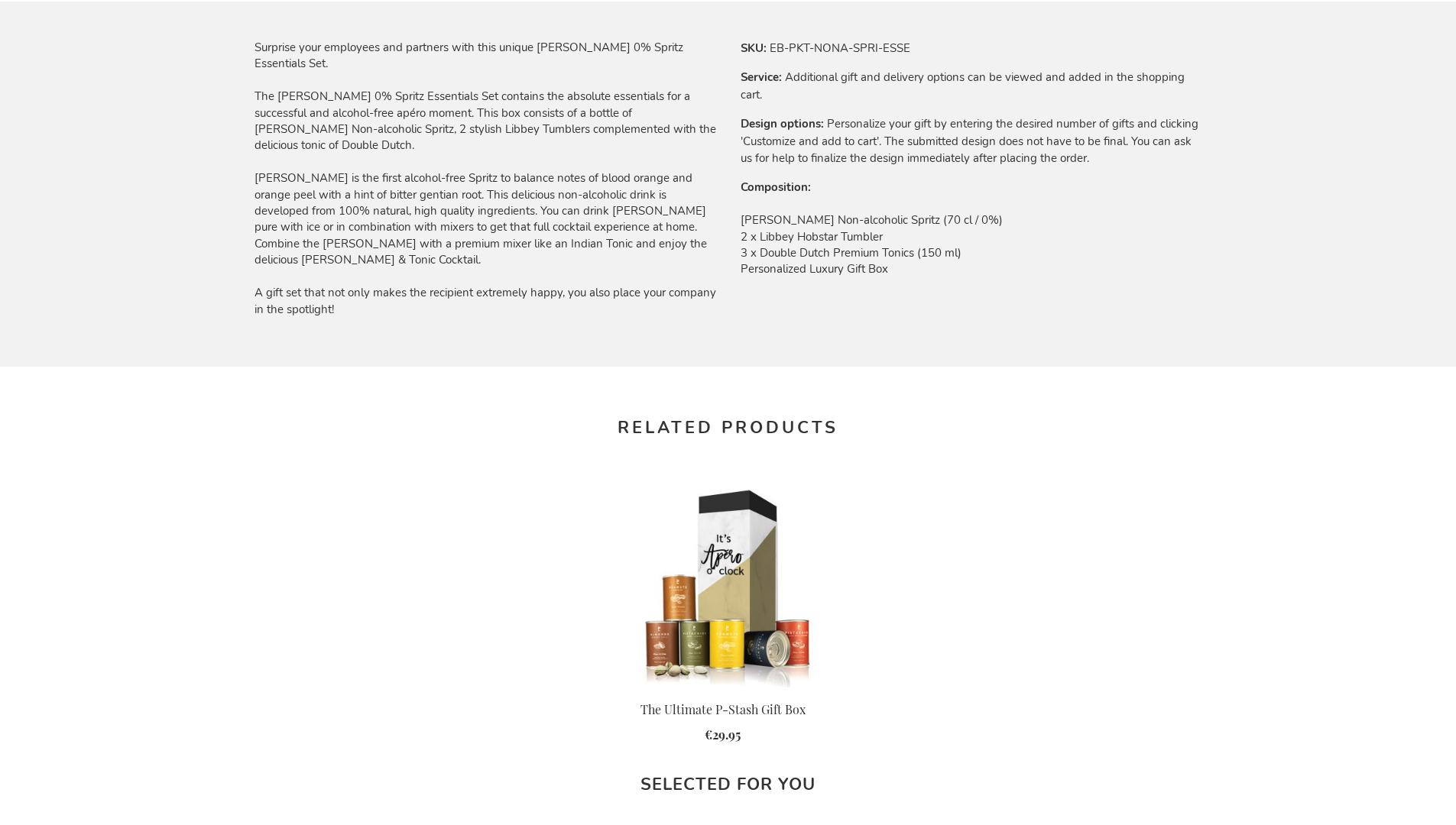
scroll to position [1971, 0]
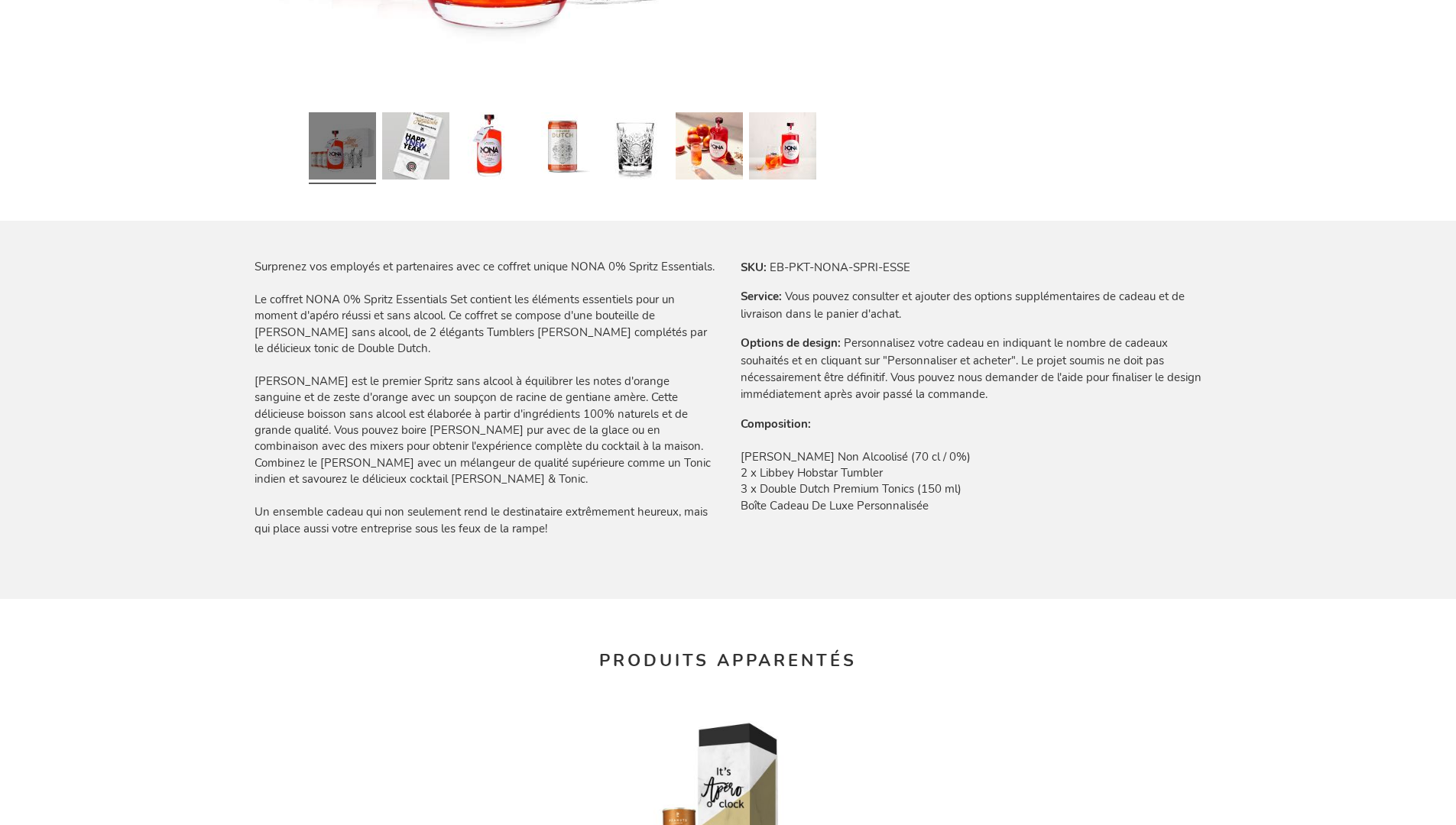
scroll to position [2024, 0]
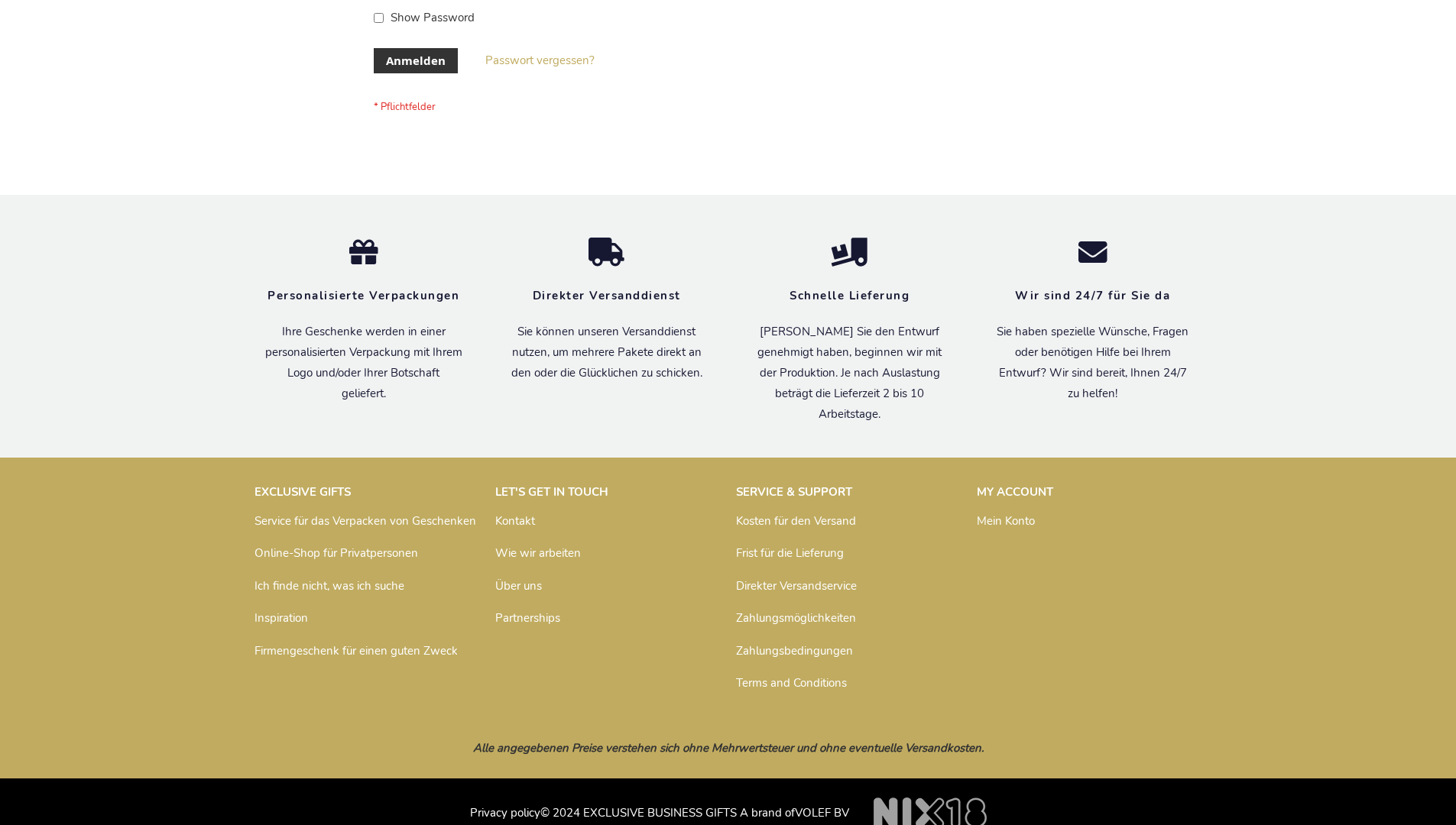
scroll to position [512, 0]
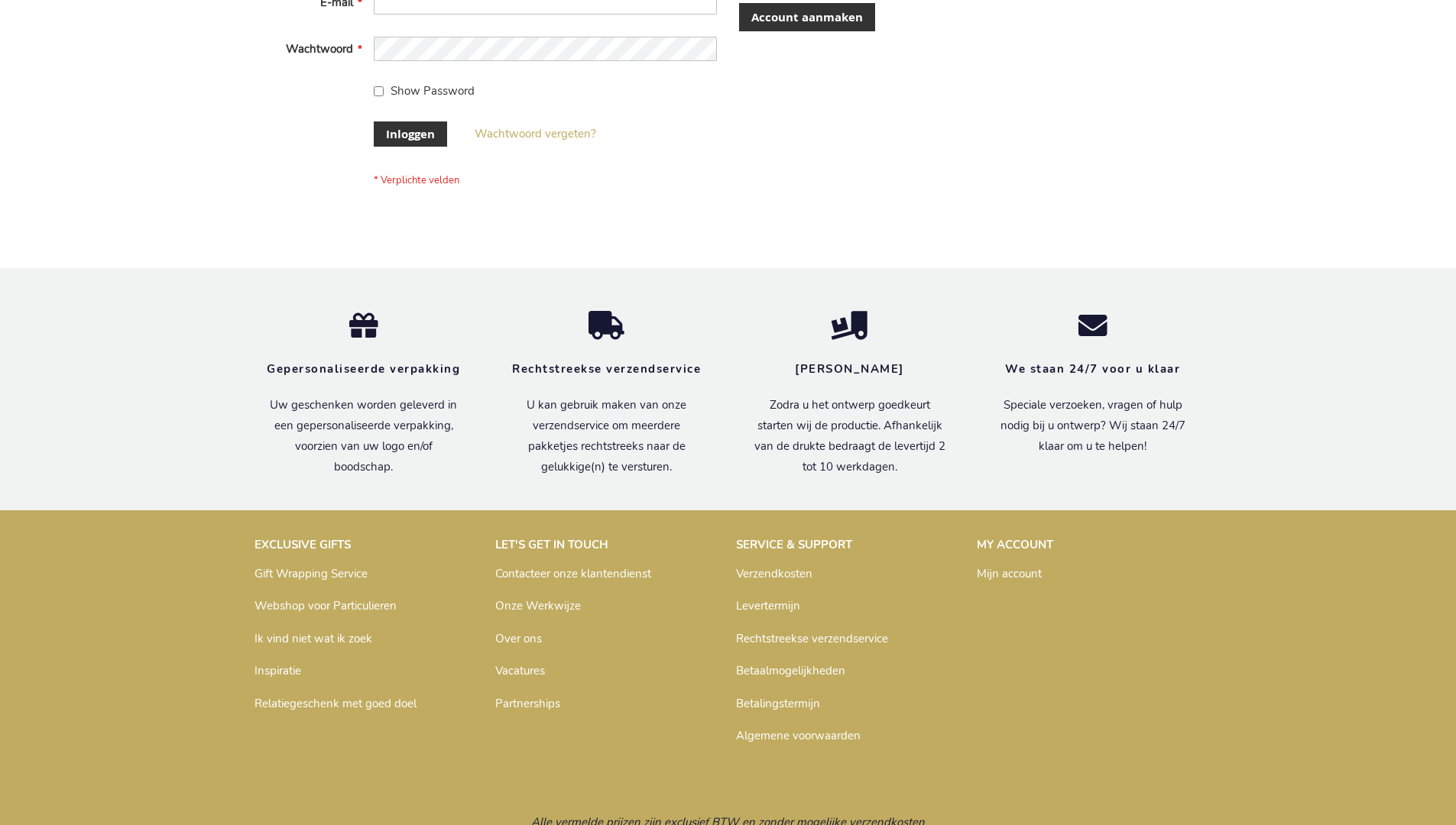
scroll to position [519, 0]
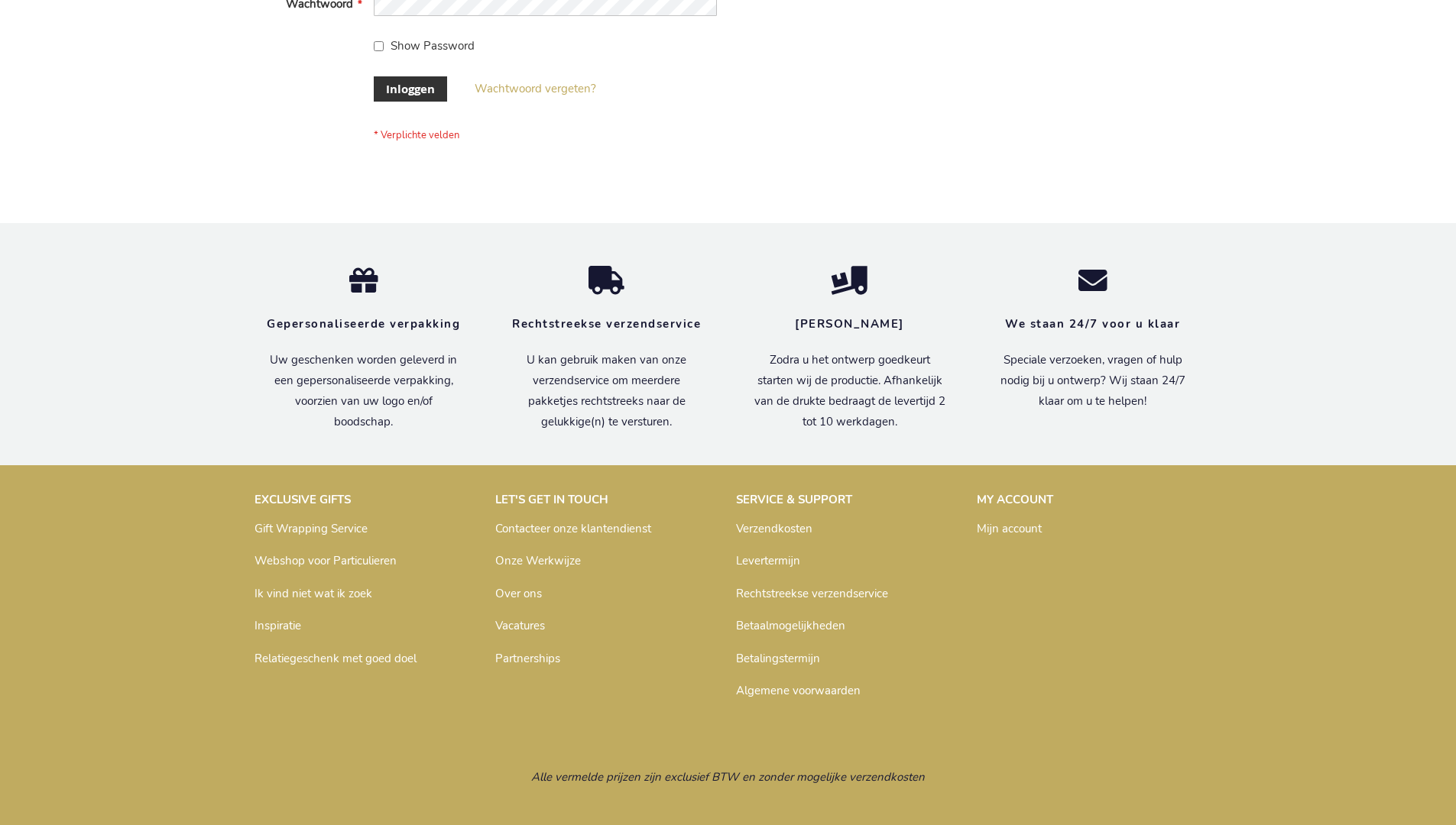
scroll to position [519, 0]
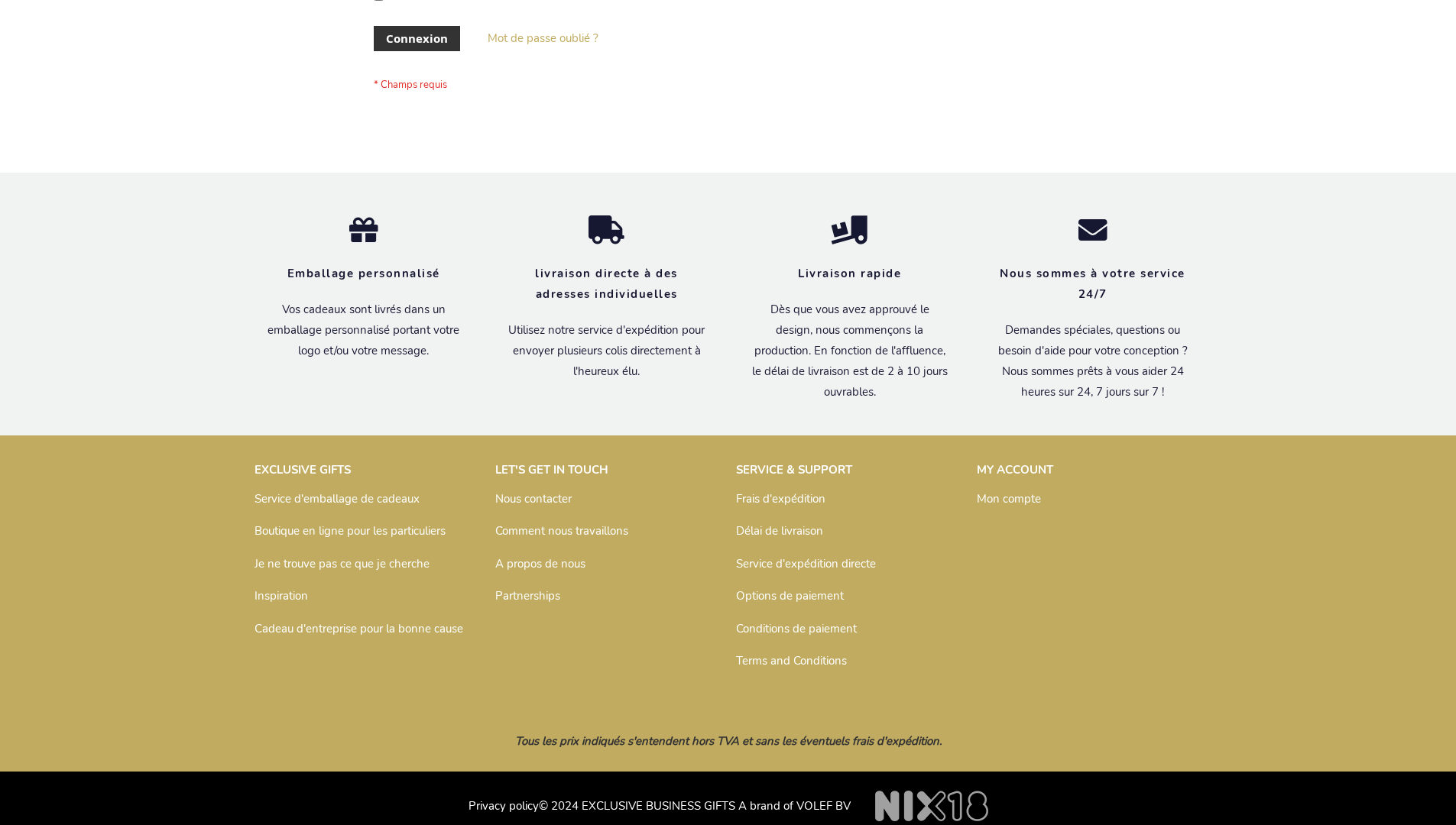
scroll to position [527, 0]
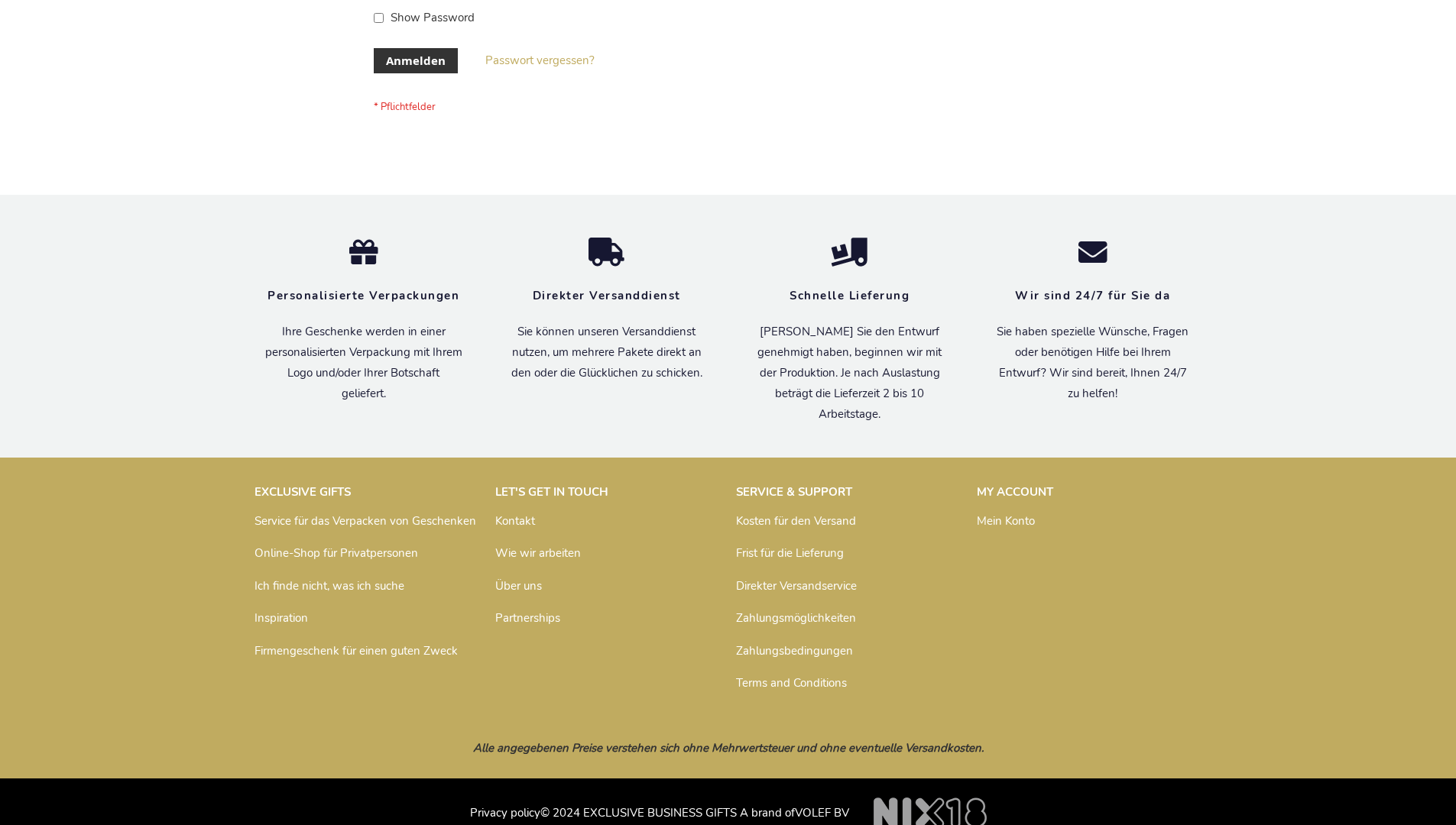
scroll to position [512, 0]
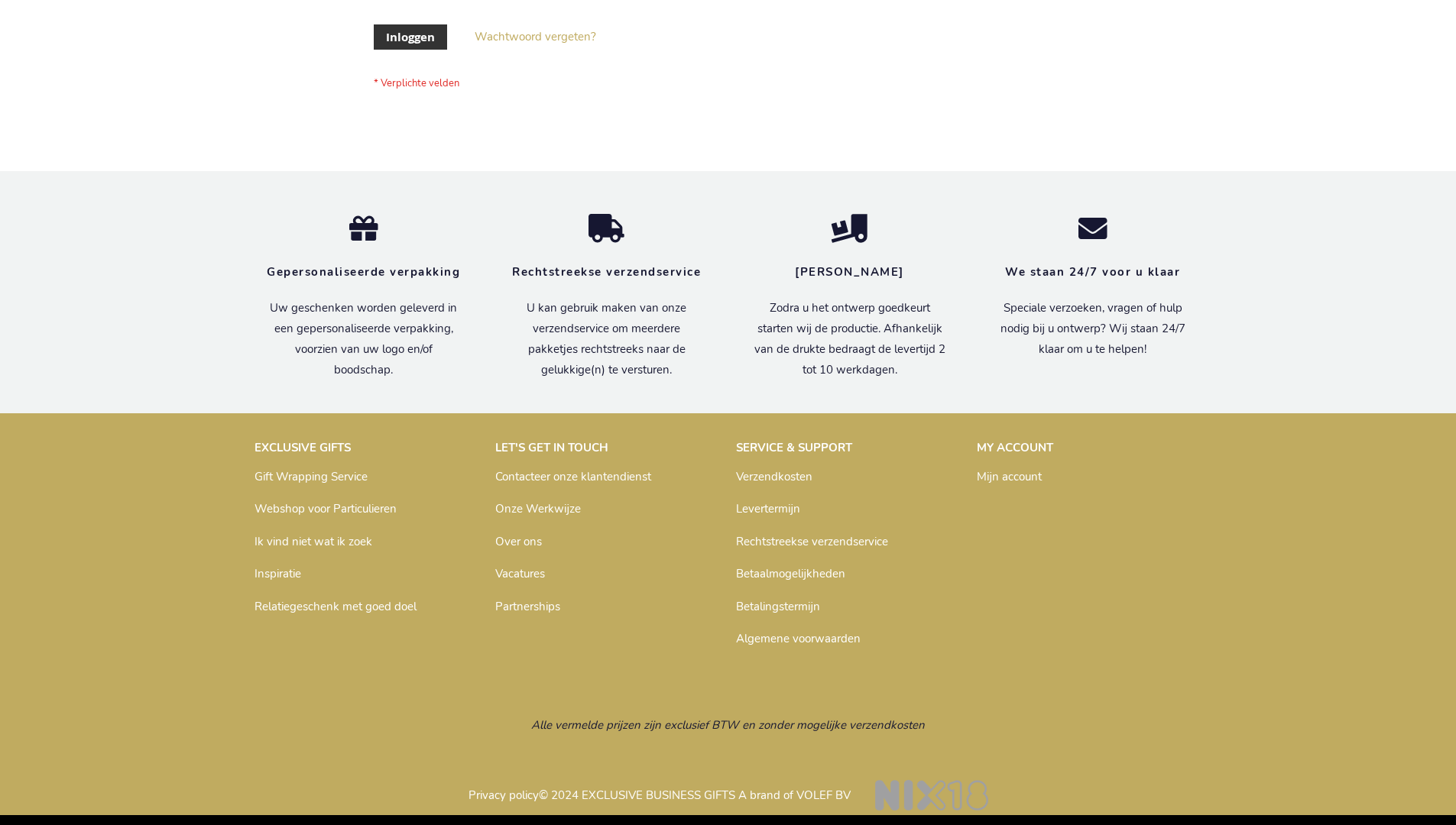
scroll to position [519, 0]
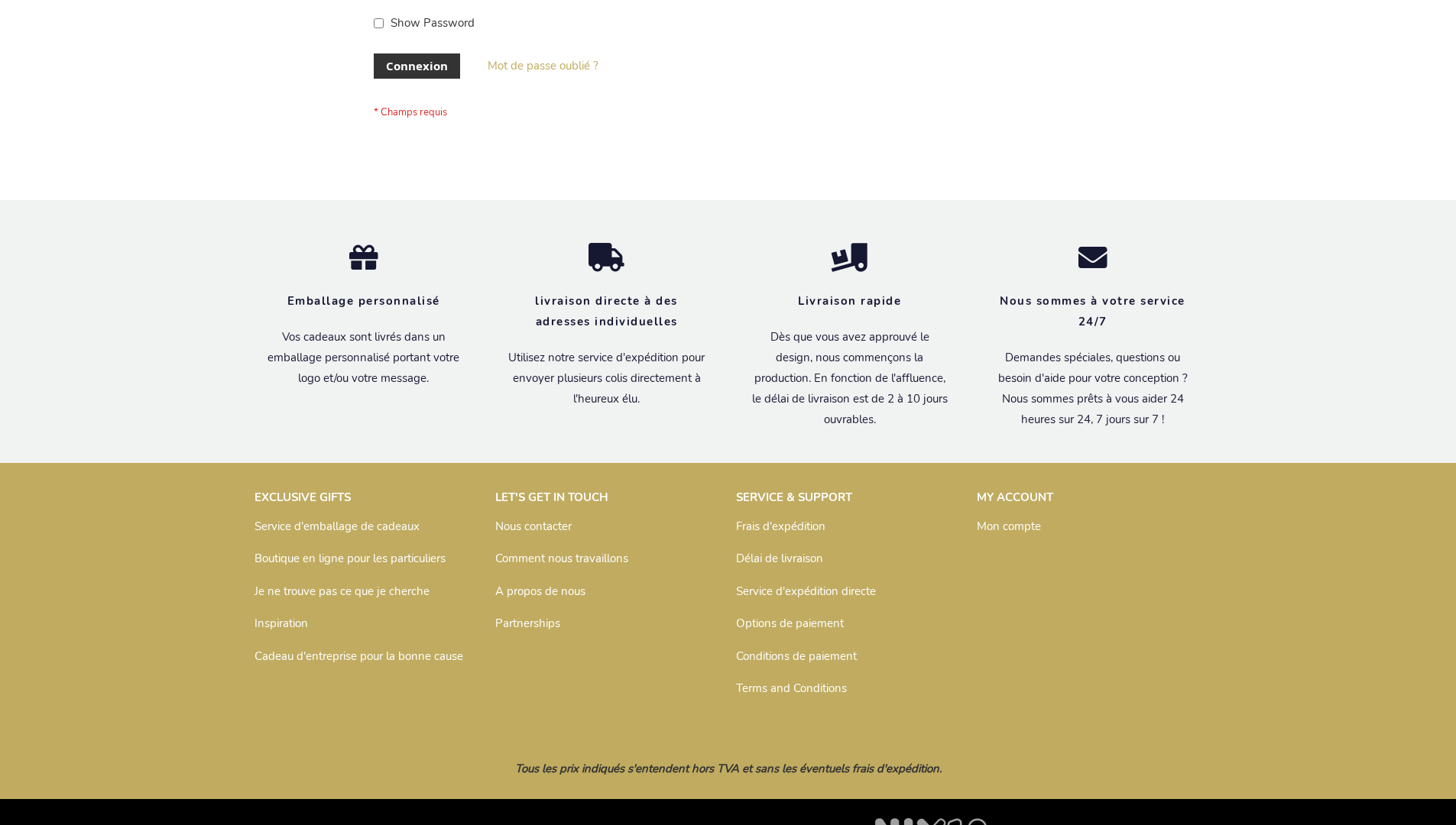
scroll to position [527, 0]
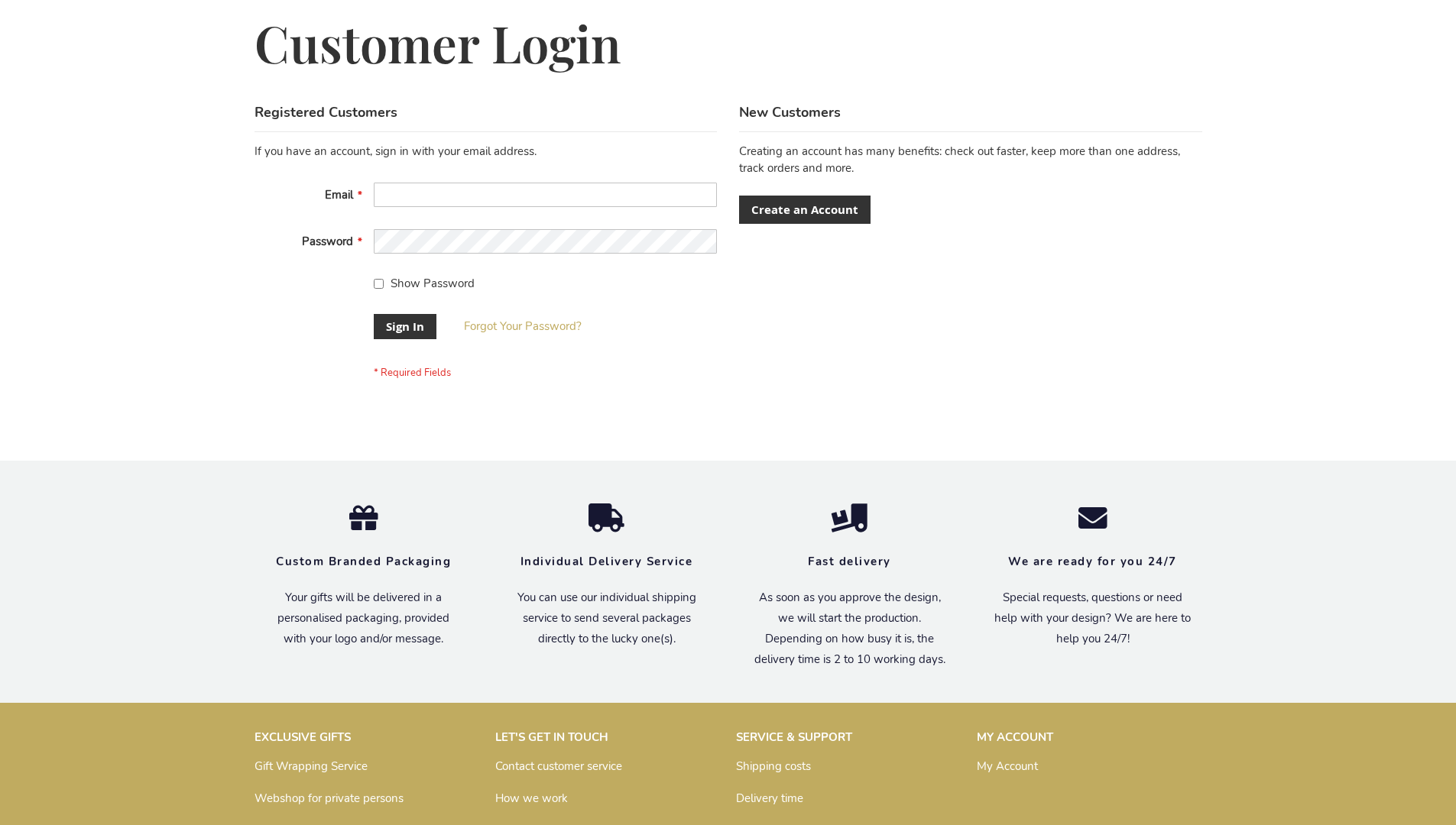
scroll to position [492, 0]
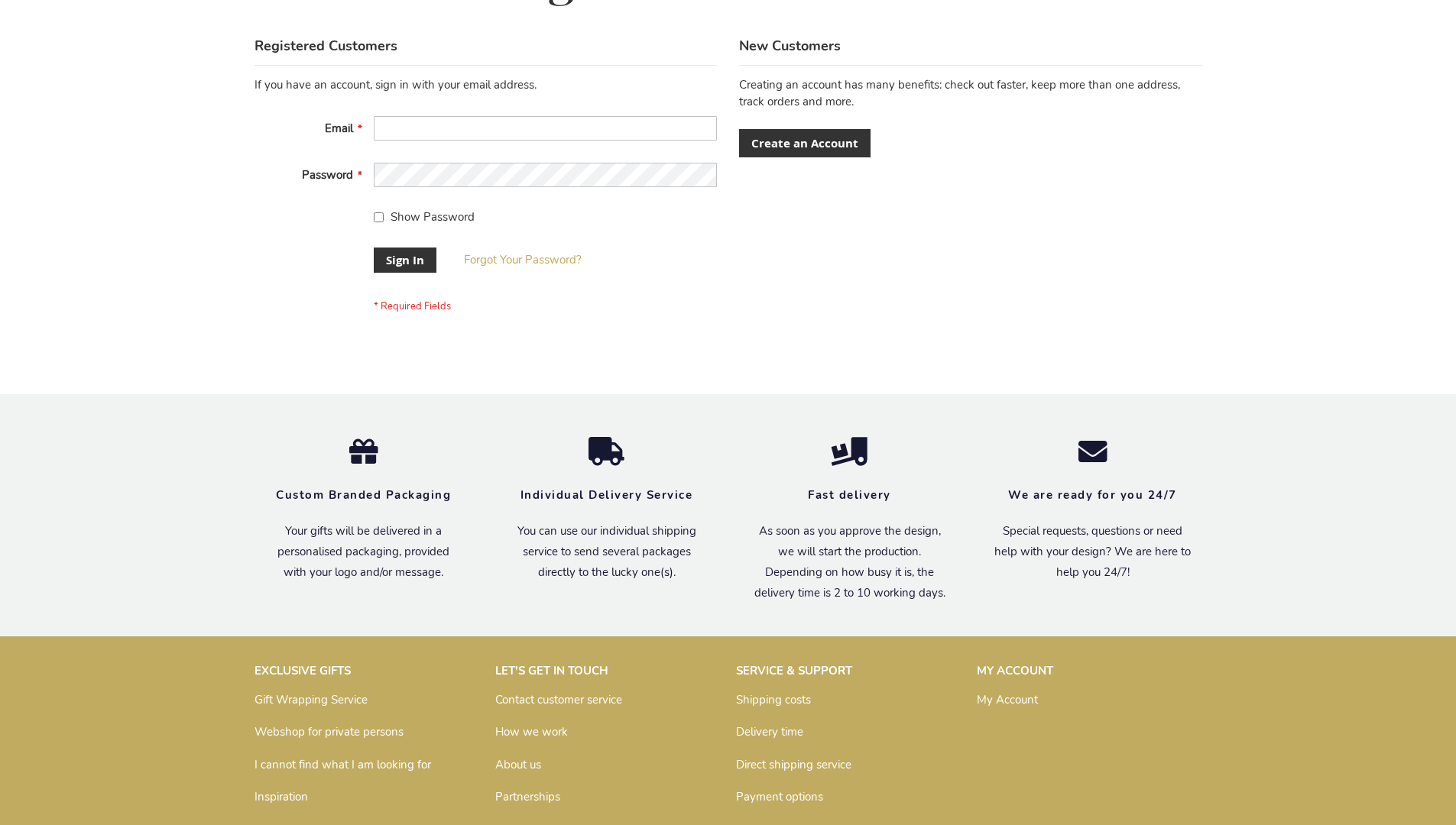
scroll to position [492, 0]
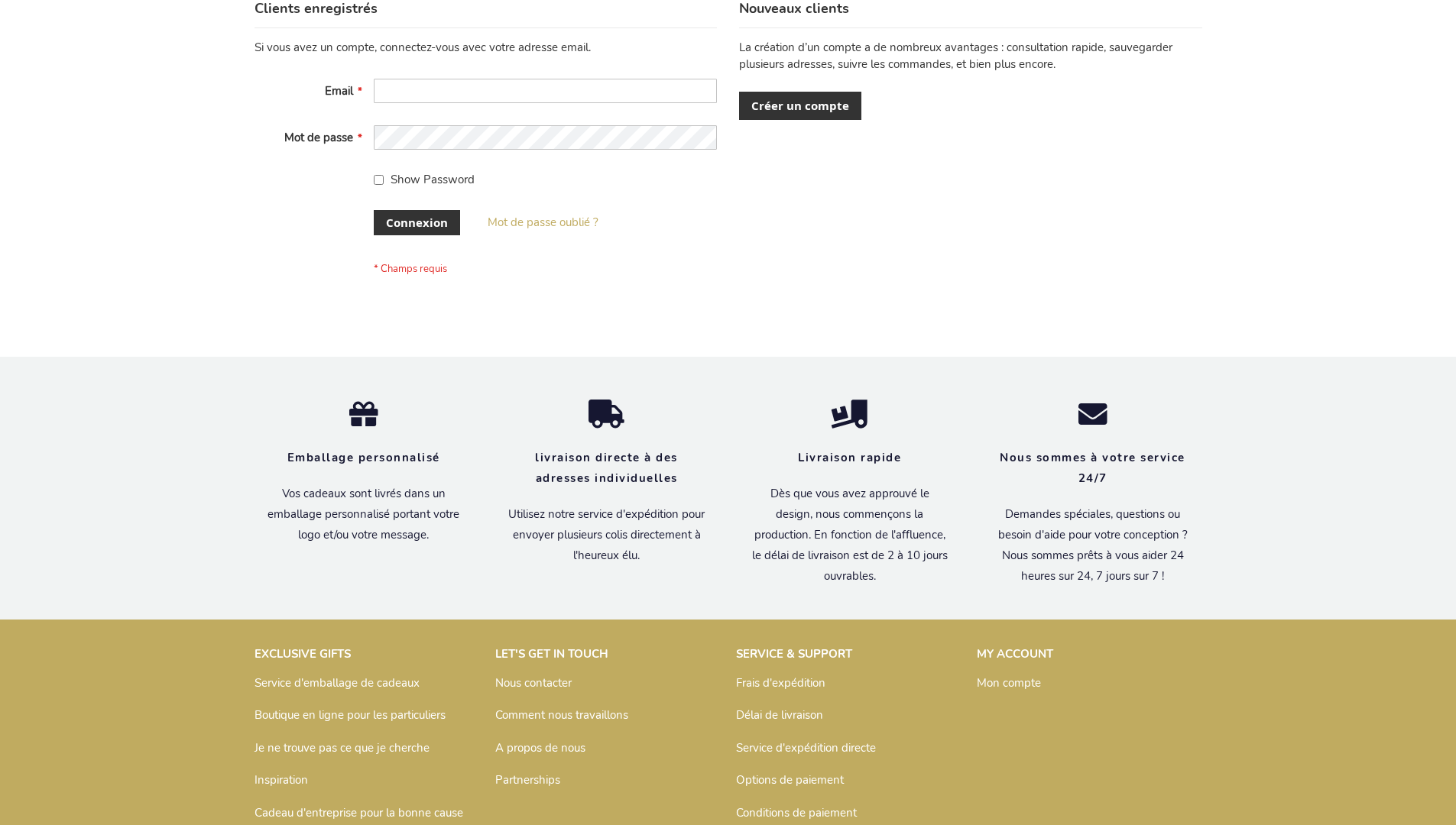
scroll to position [527, 0]
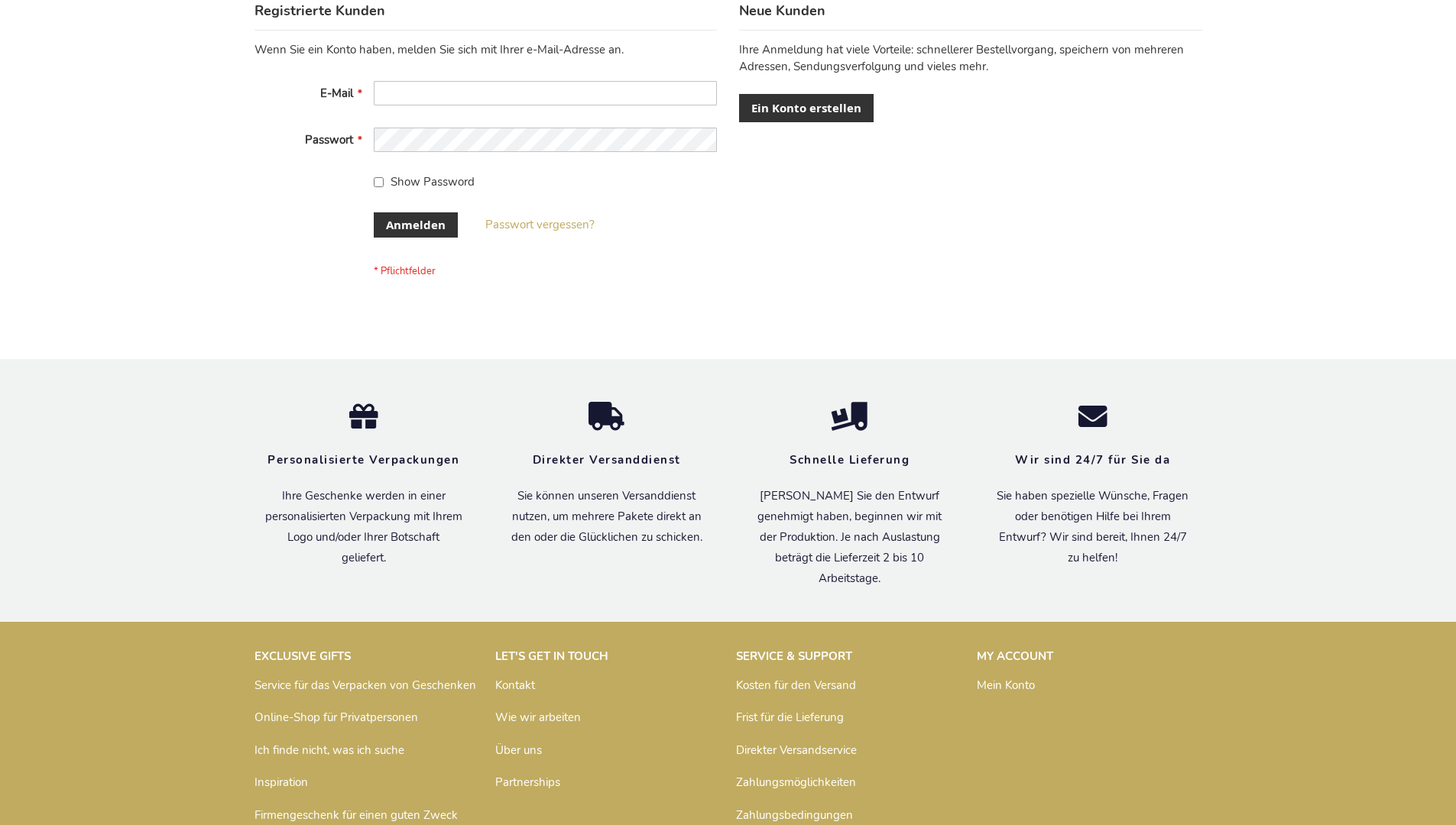
scroll to position [512, 0]
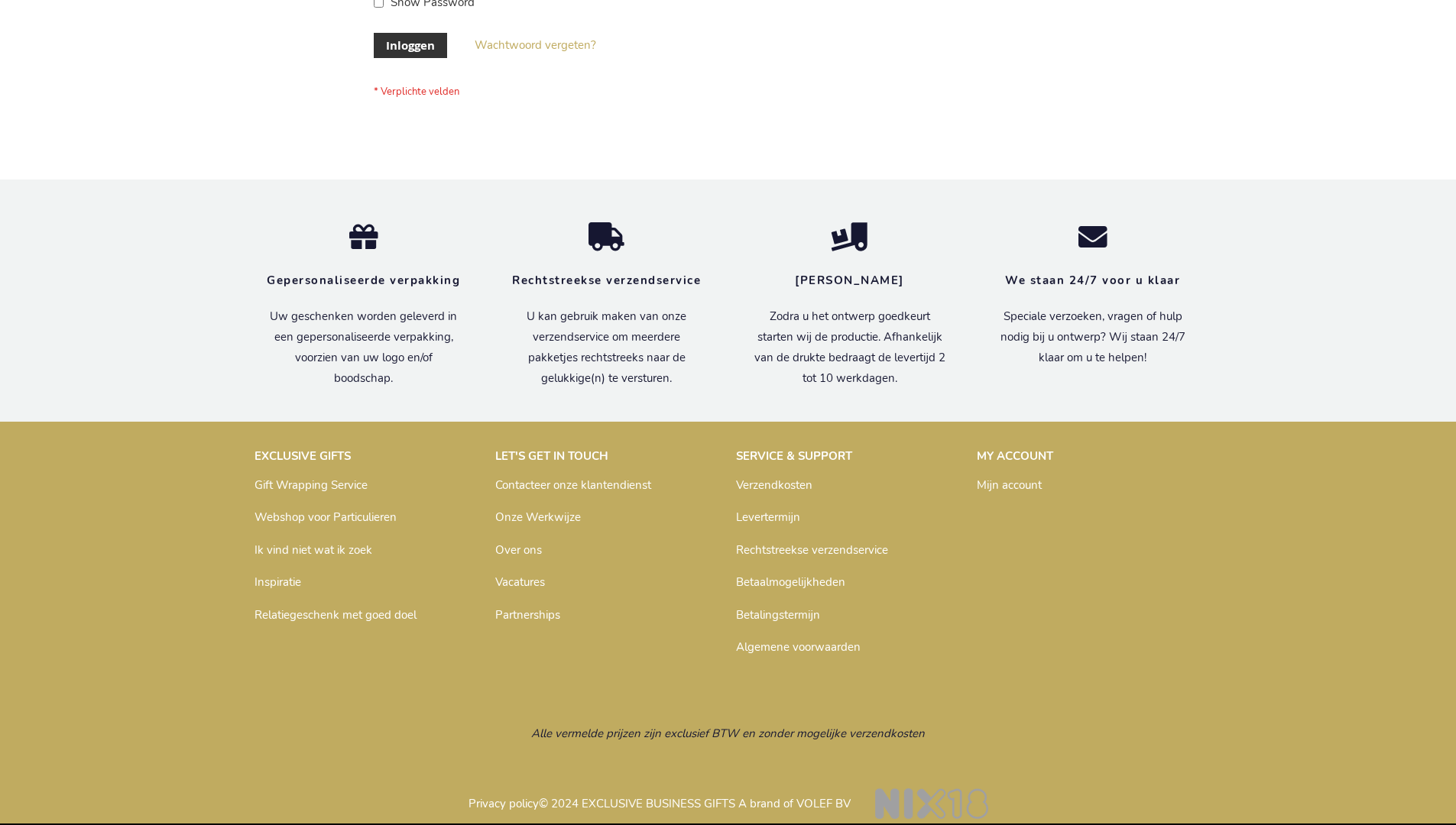
scroll to position [519, 0]
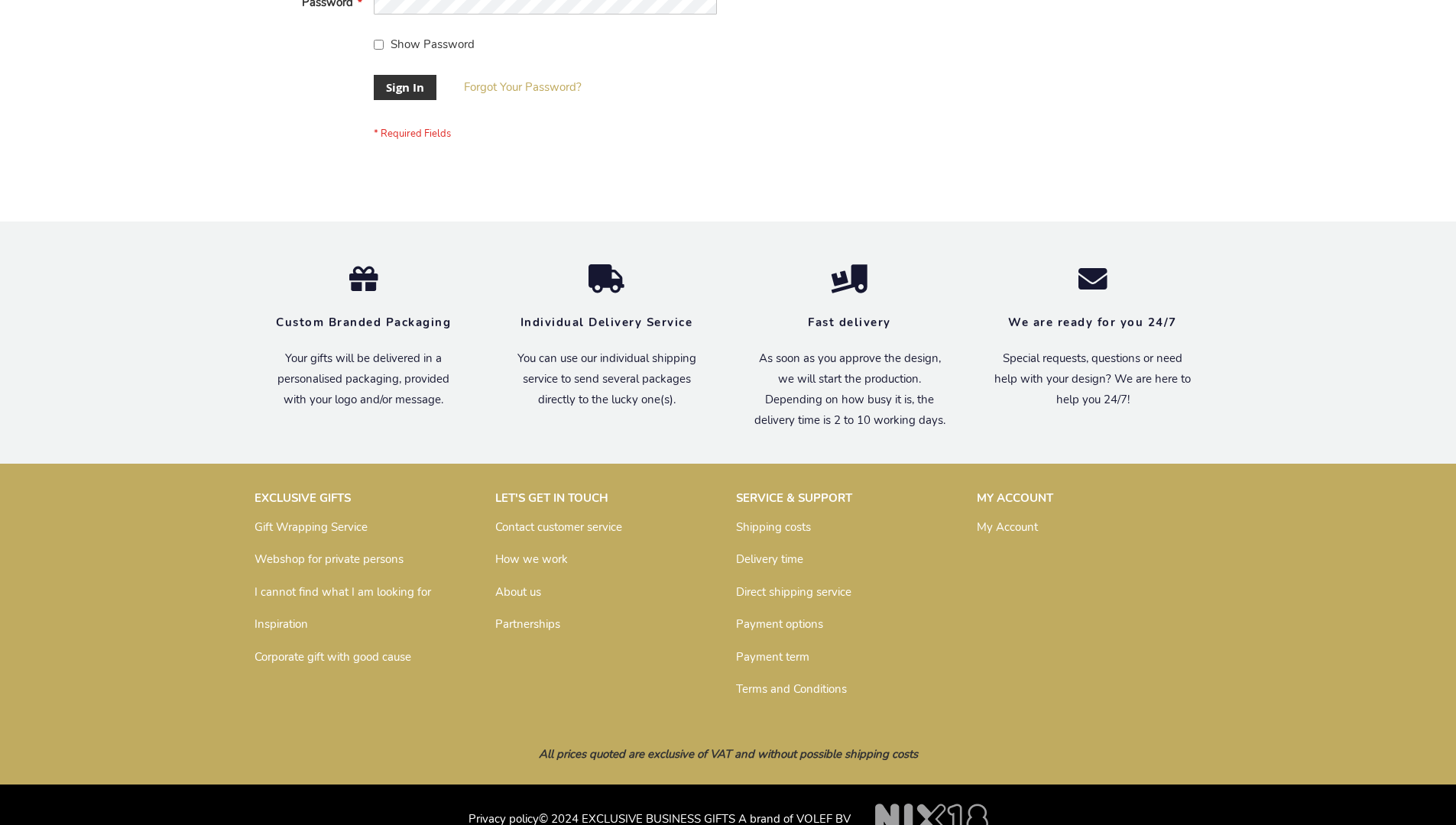
scroll to position [492, 0]
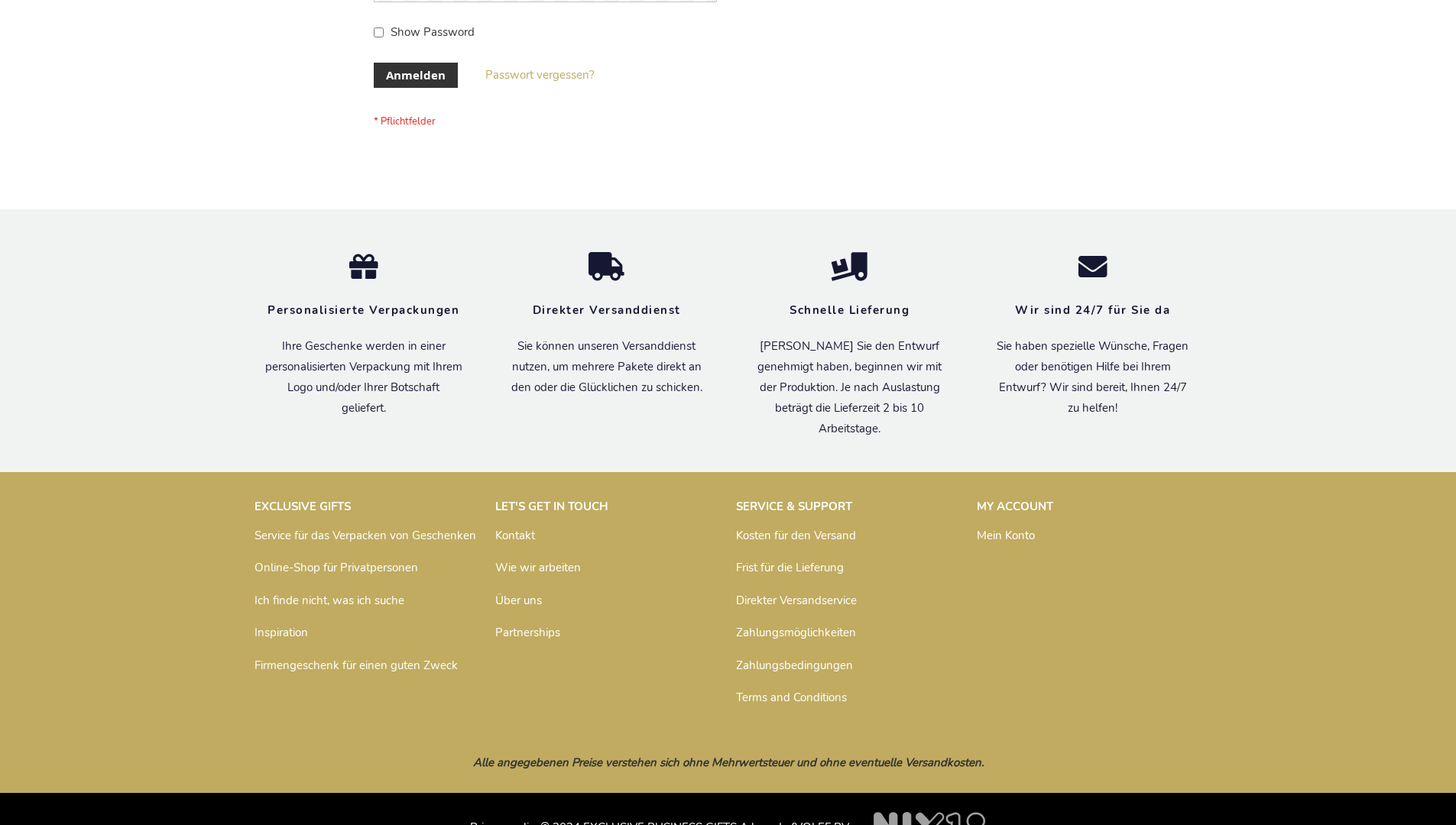
scroll to position [512, 0]
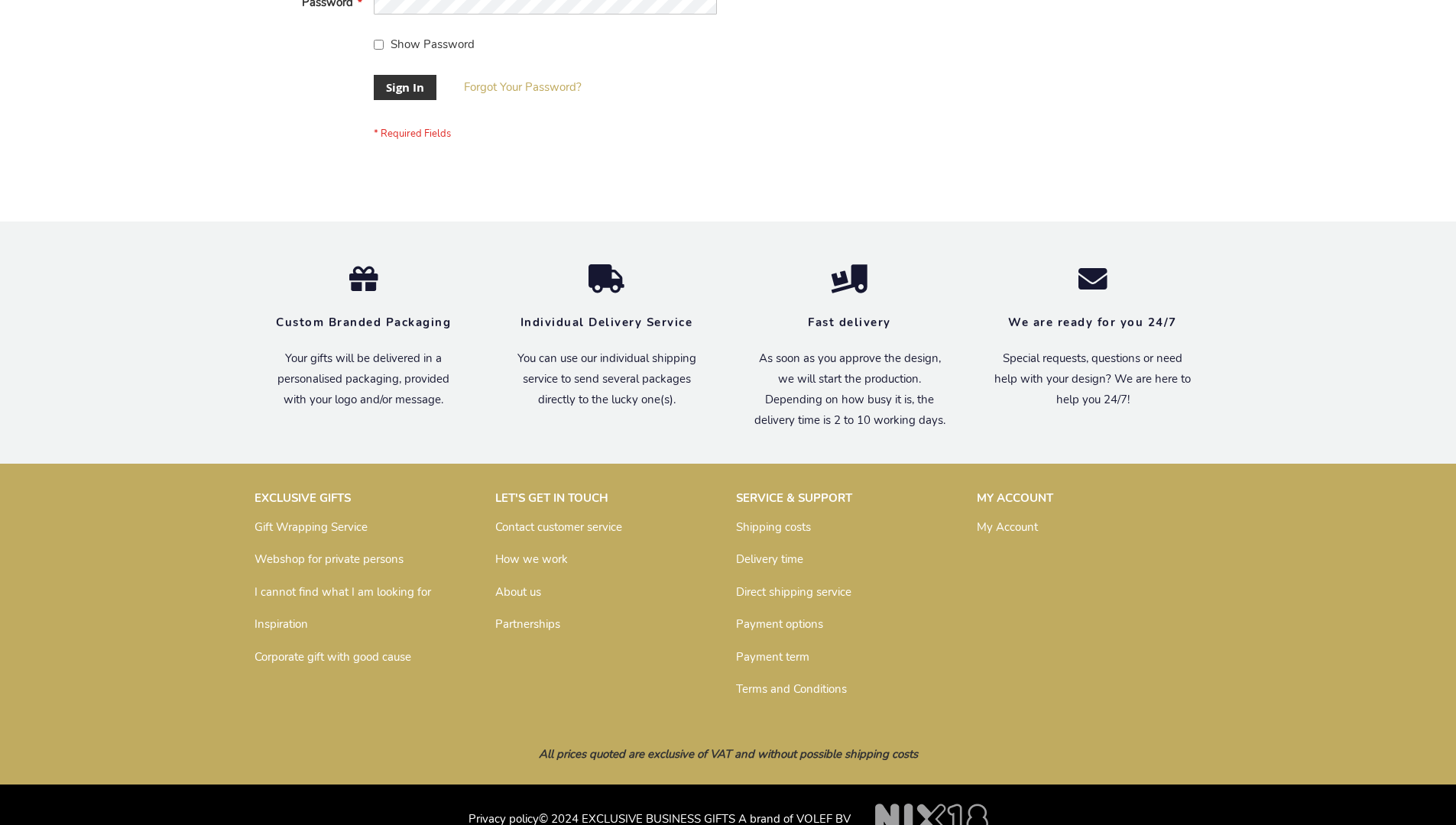
scroll to position [492, 0]
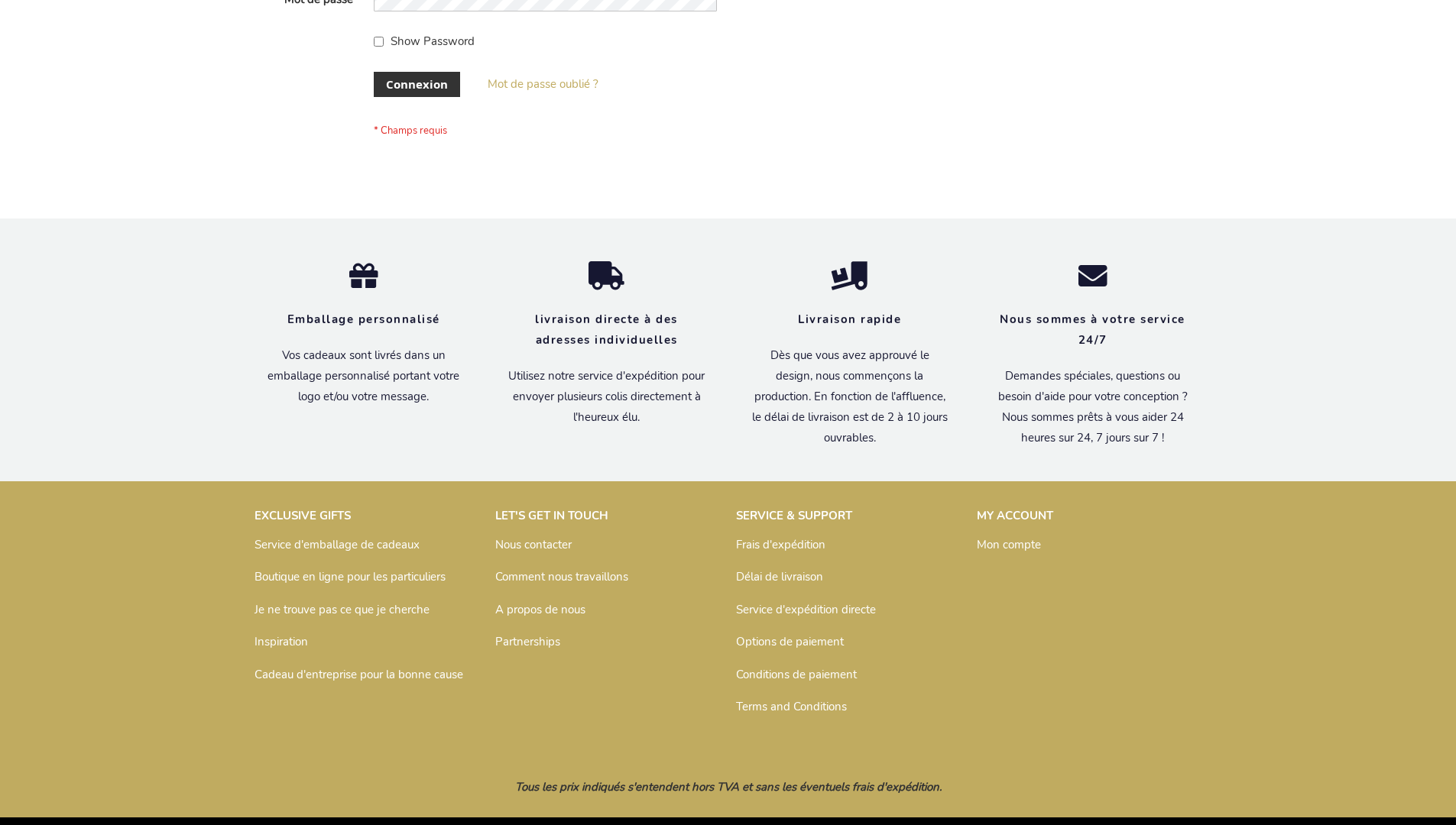
scroll to position [527, 0]
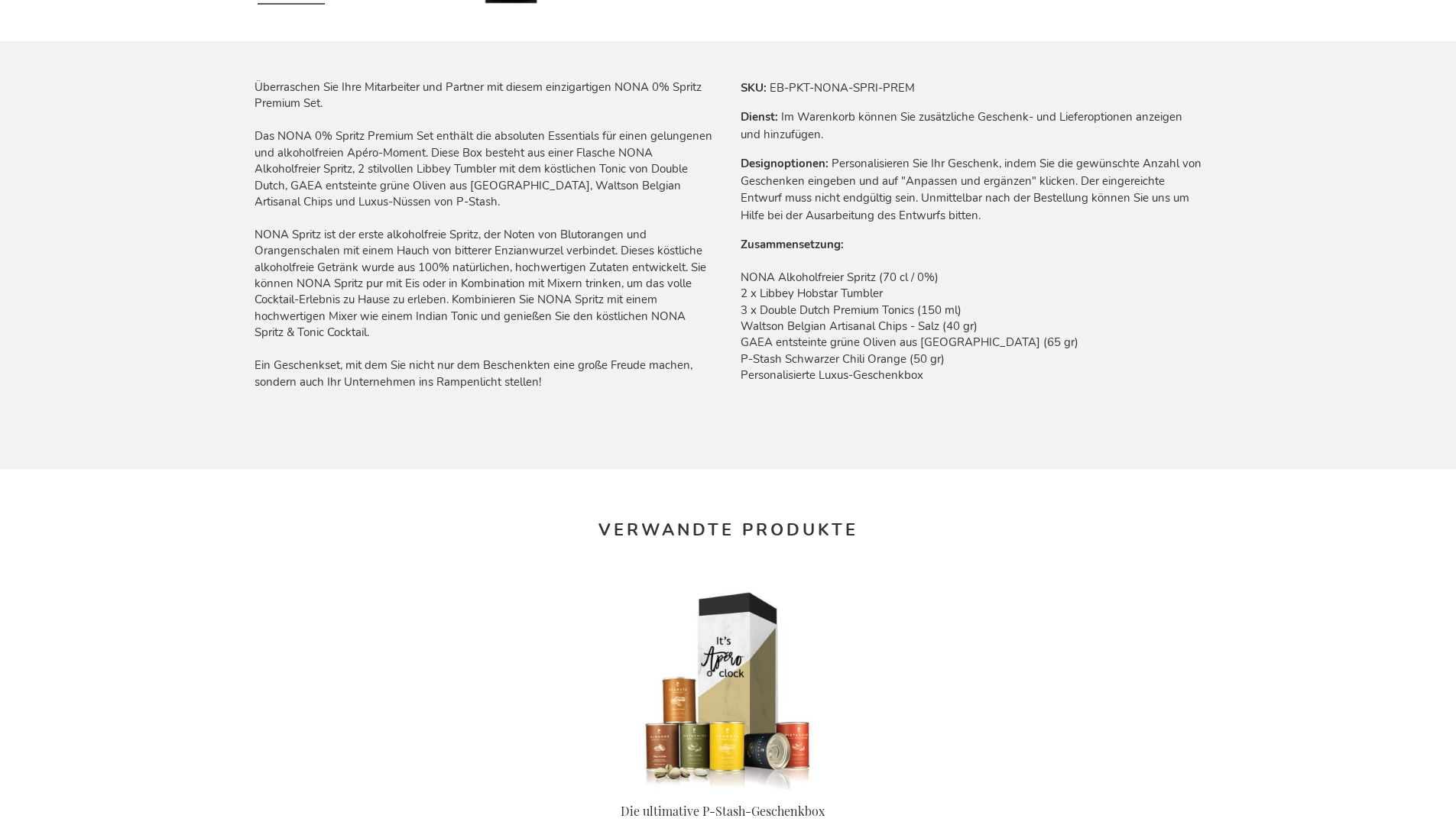
scroll to position [2058, 0]
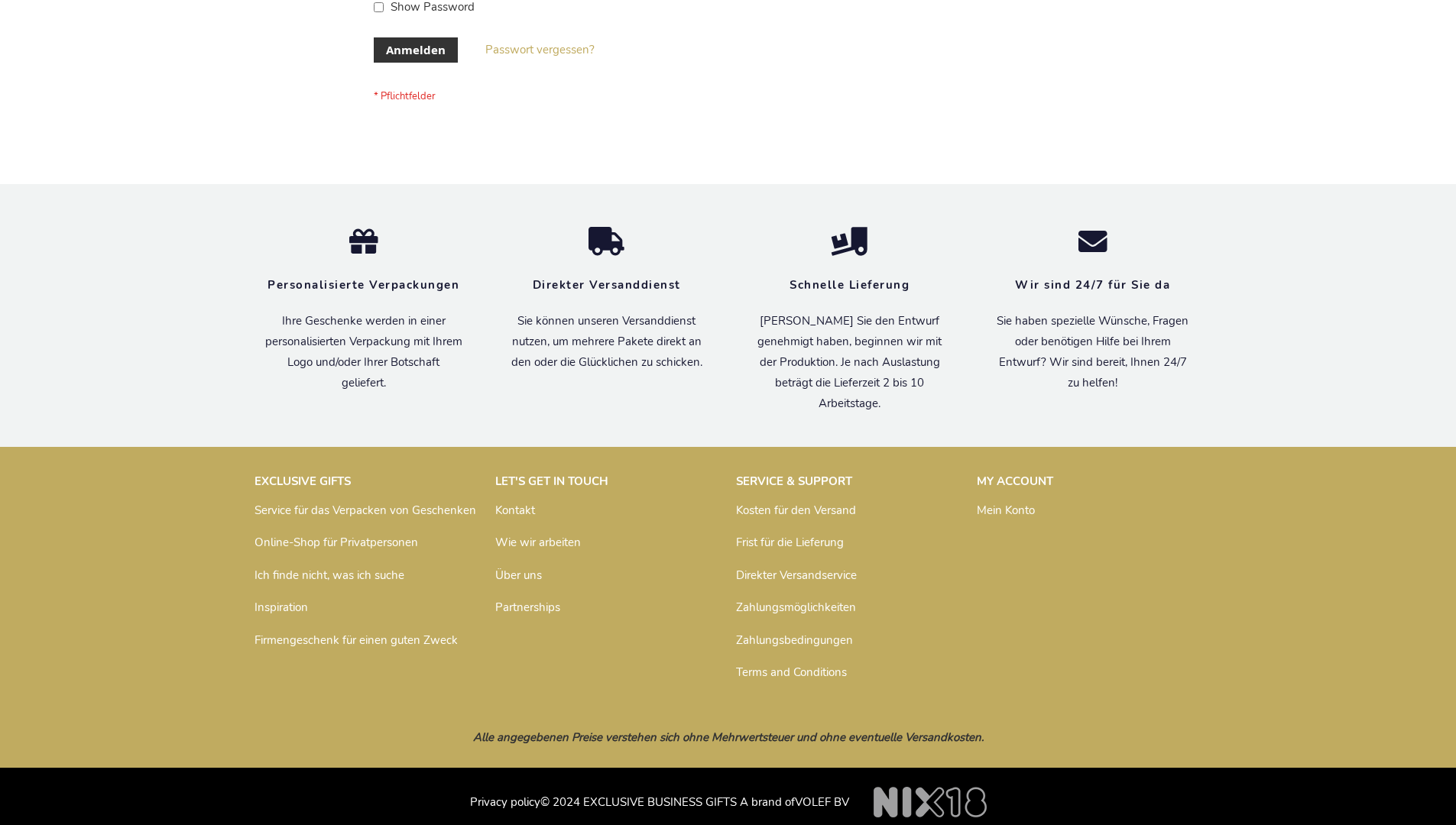
scroll to position [512, 0]
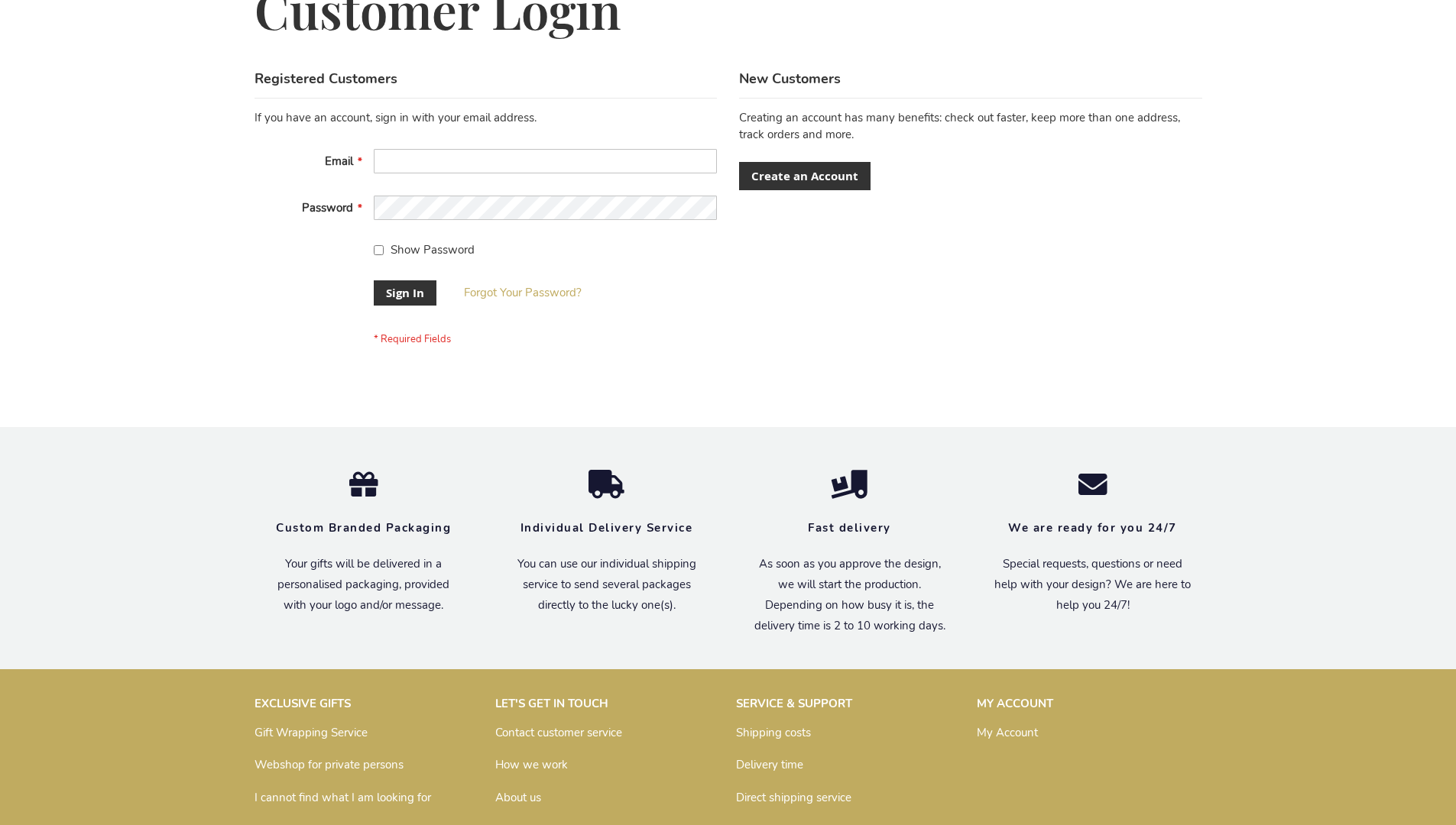
scroll to position [492, 0]
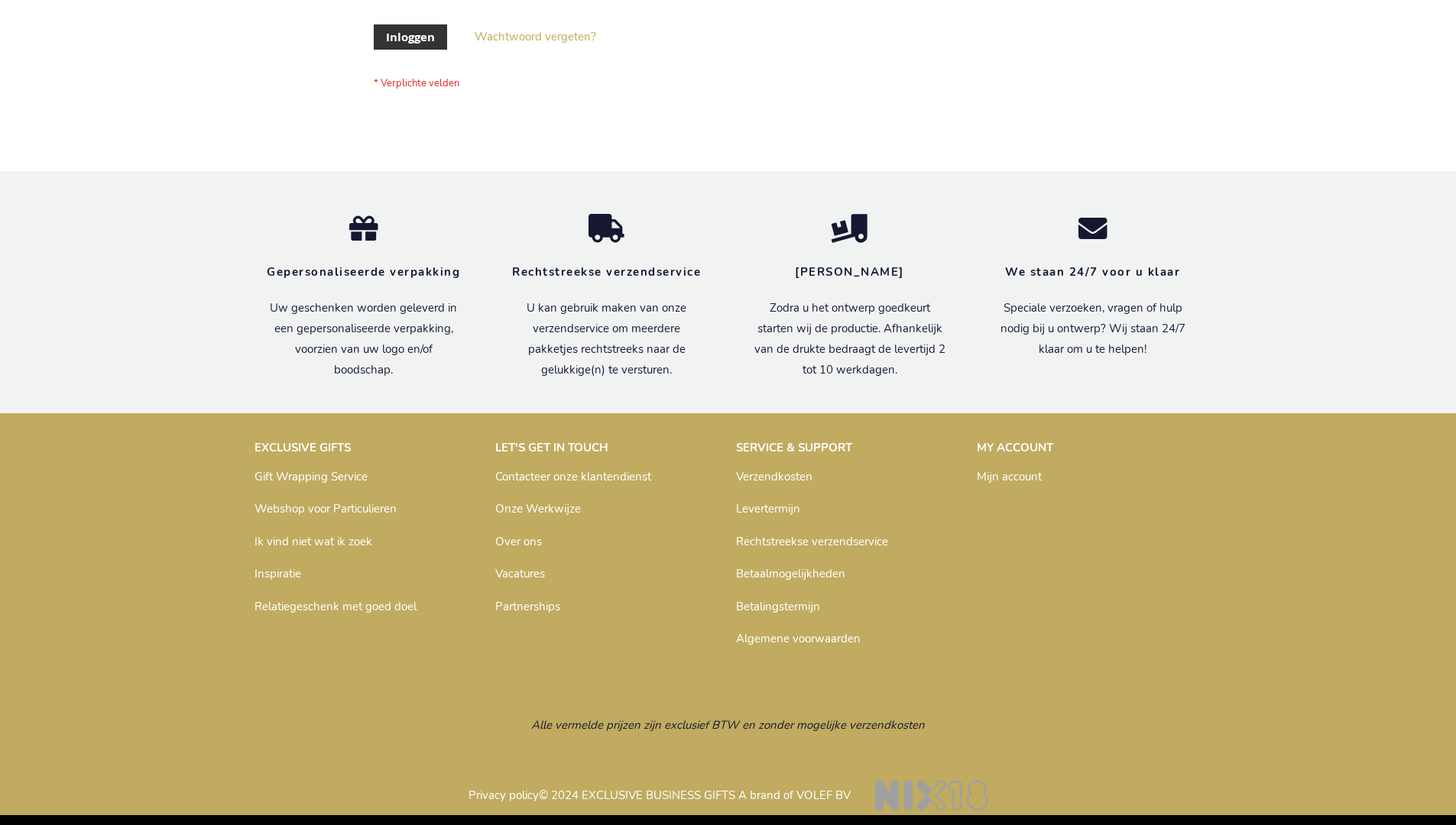
scroll to position [519, 0]
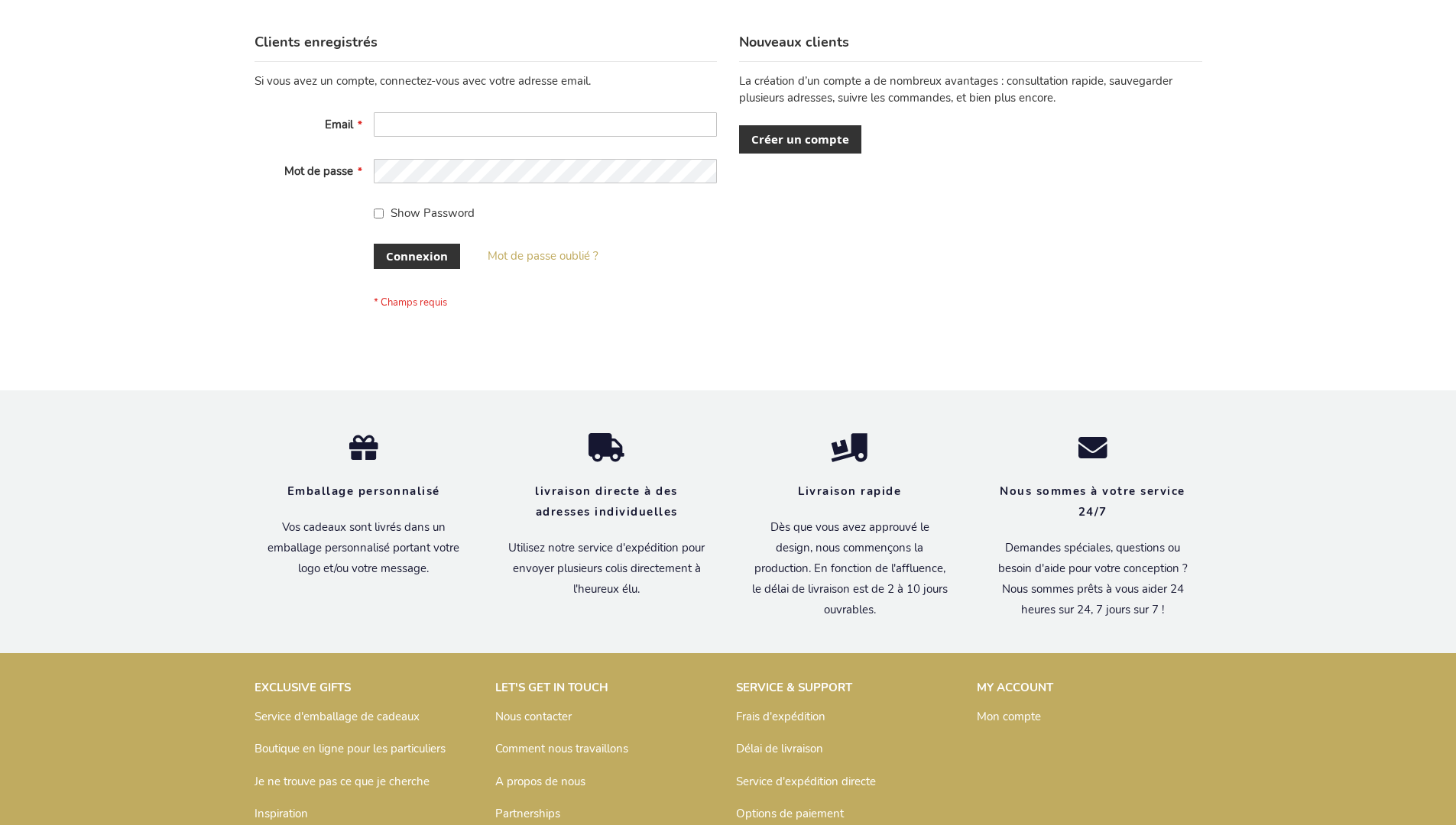
scroll to position [527, 0]
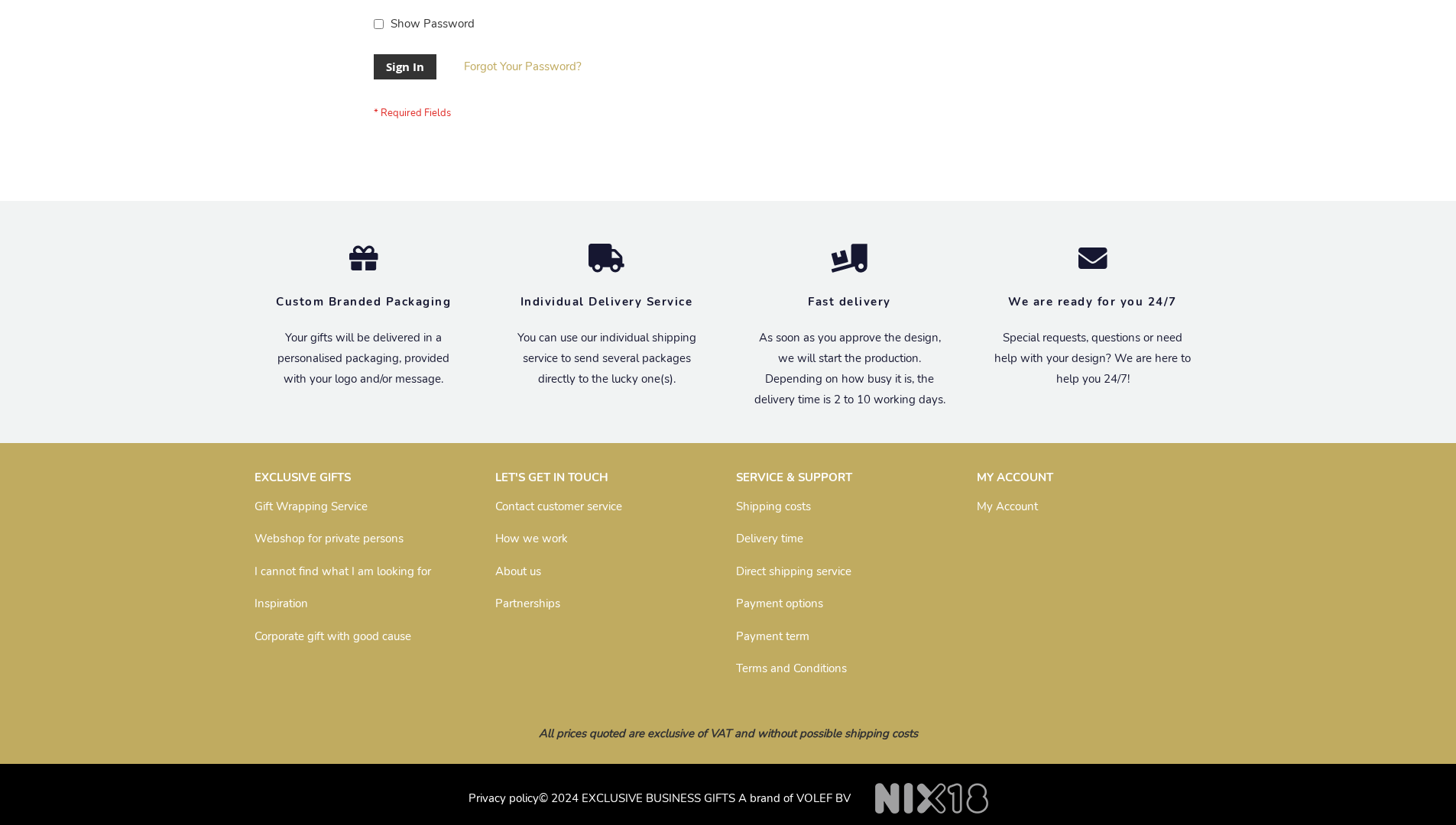
scroll to position [492, 0]
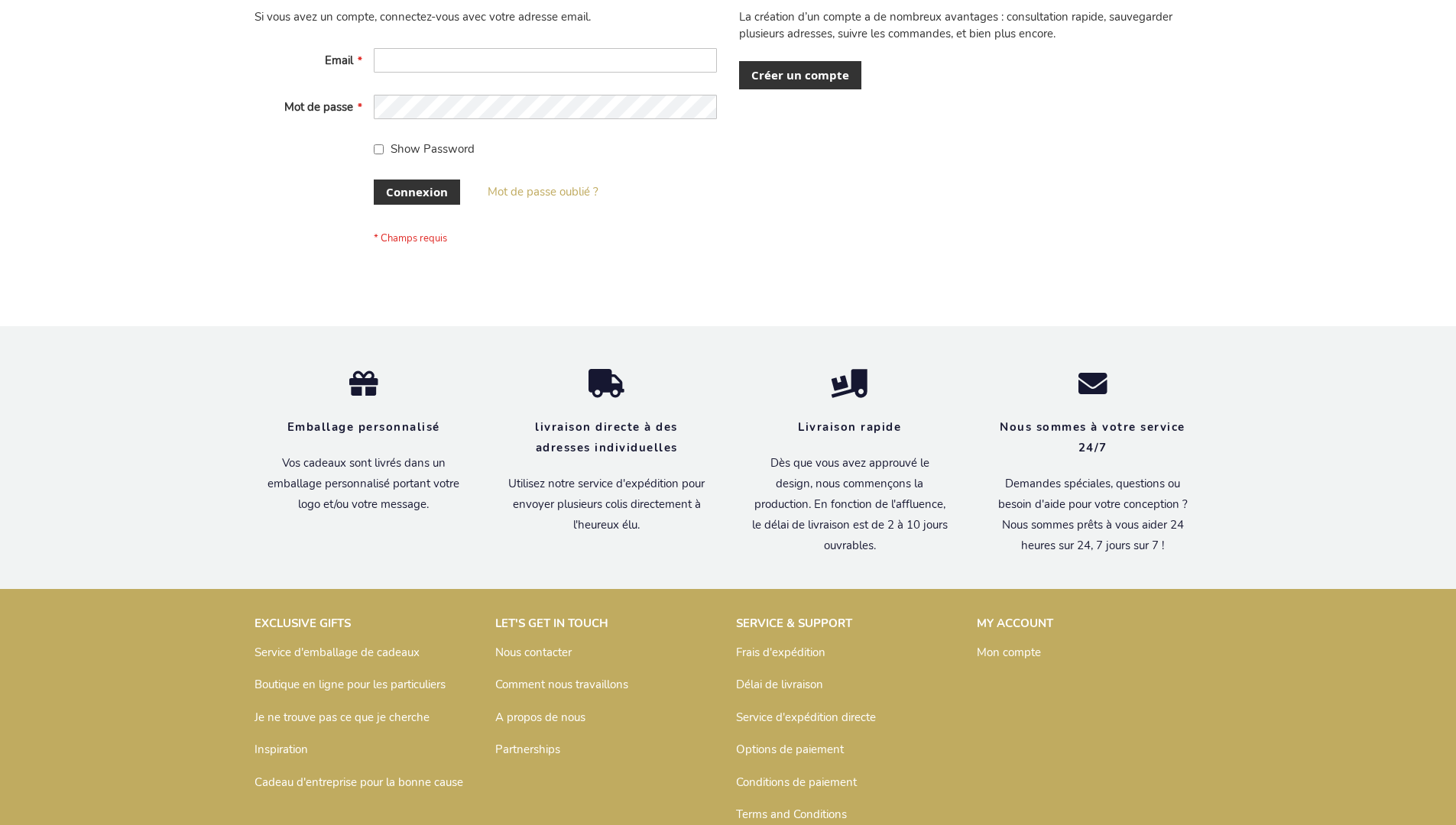
scroll to position [515, 0]
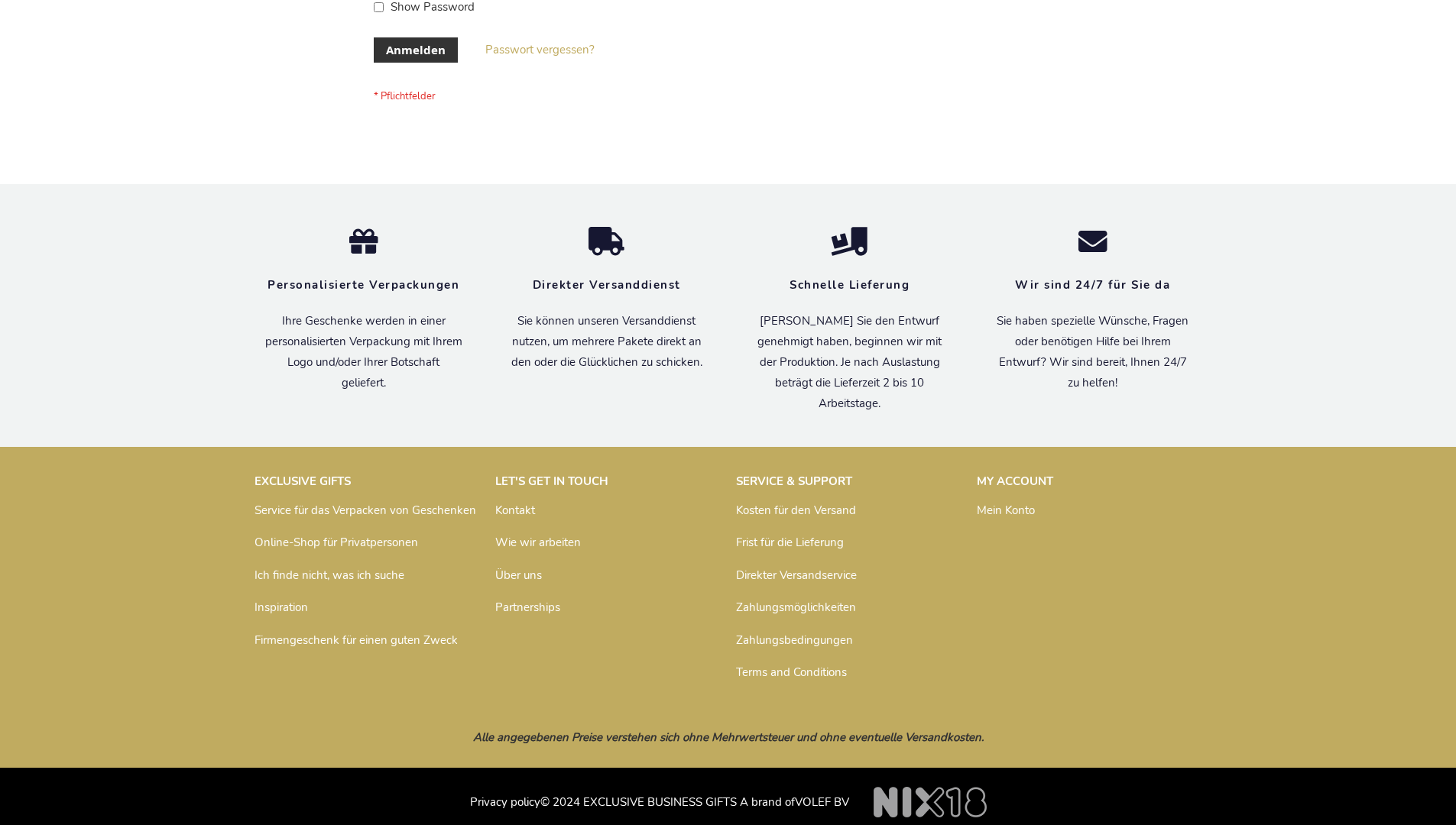
scroll to position [512, 0]
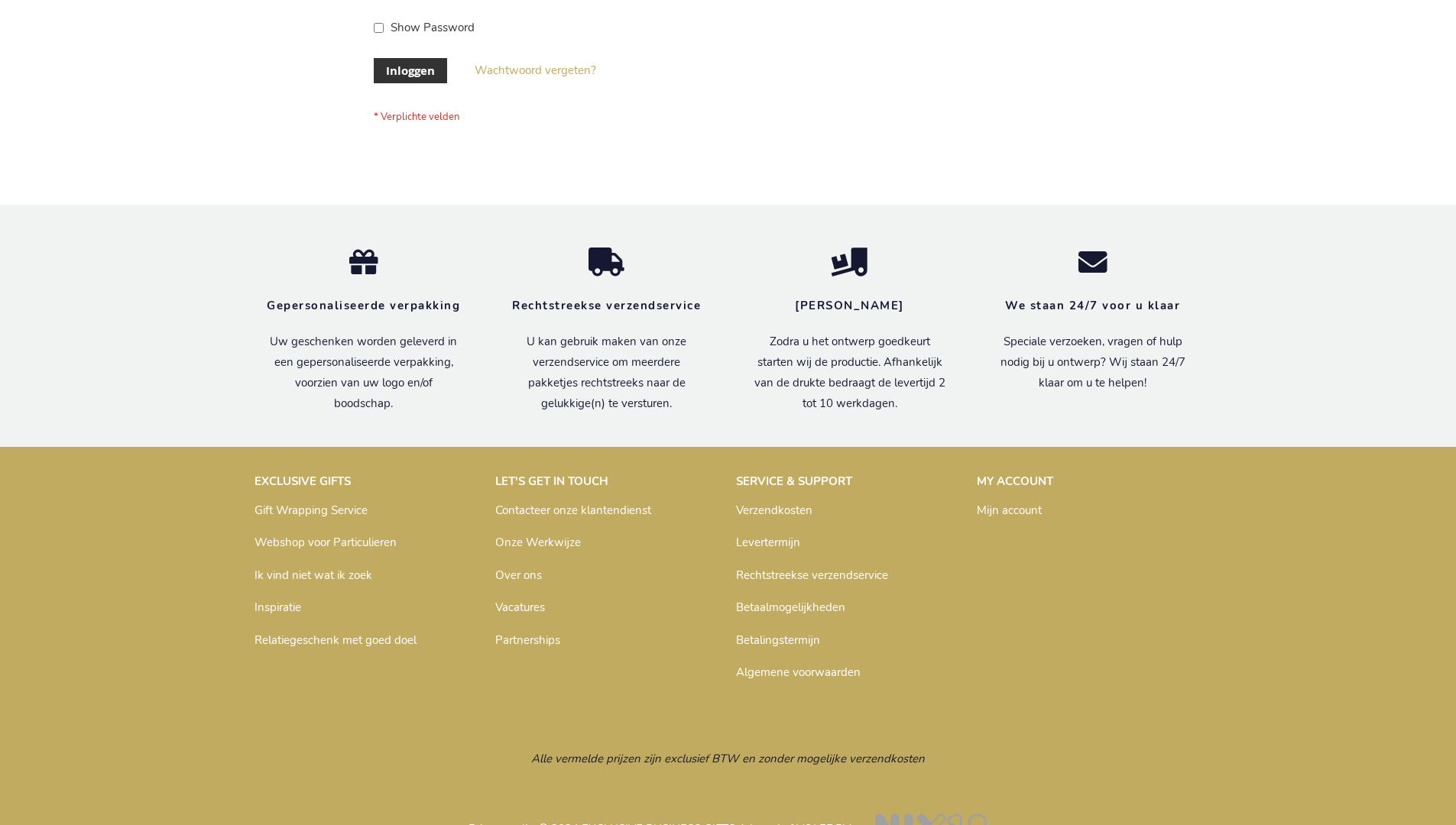
scroll to position [519, 0]
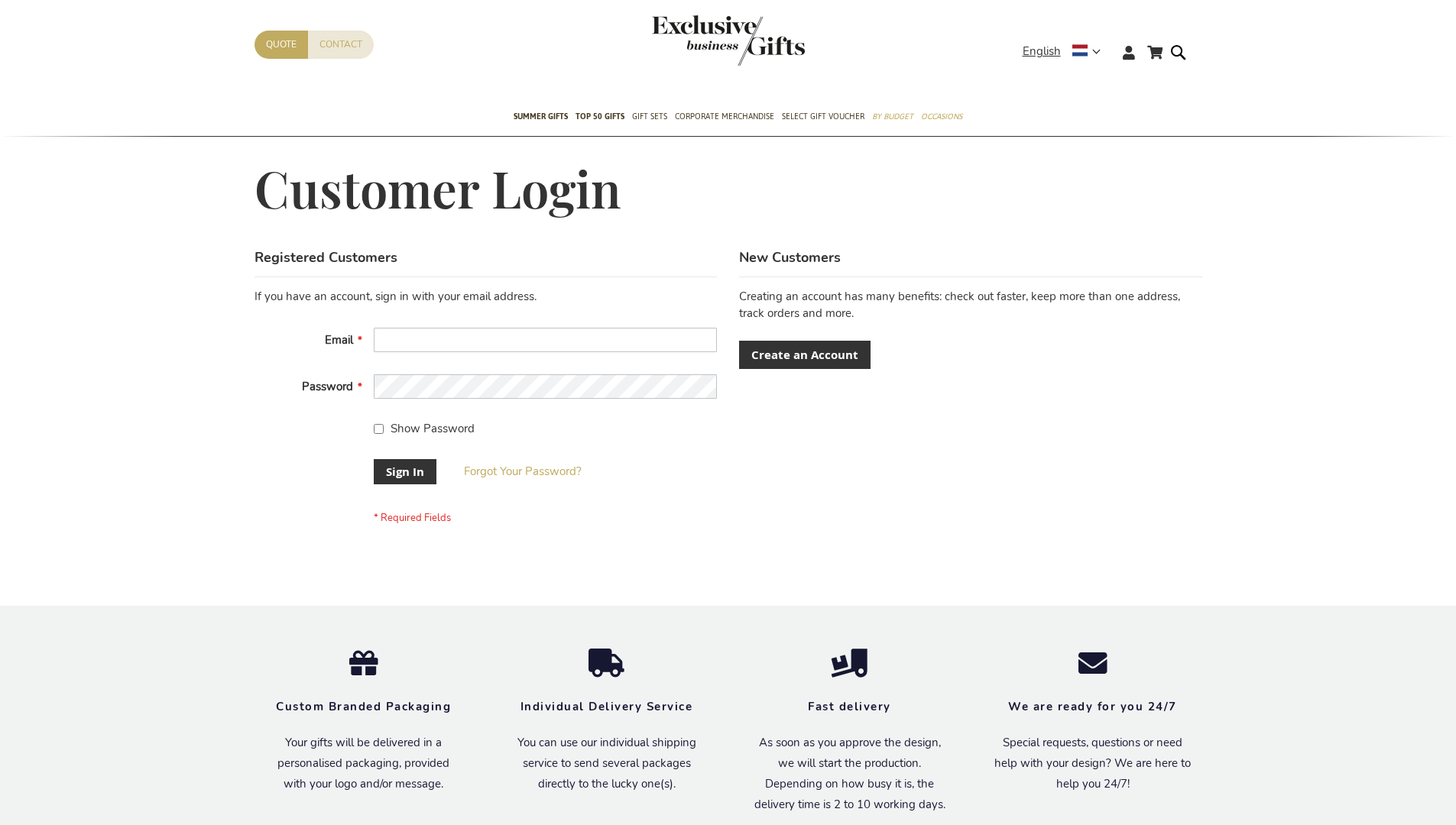
scroll to position [492, 0]
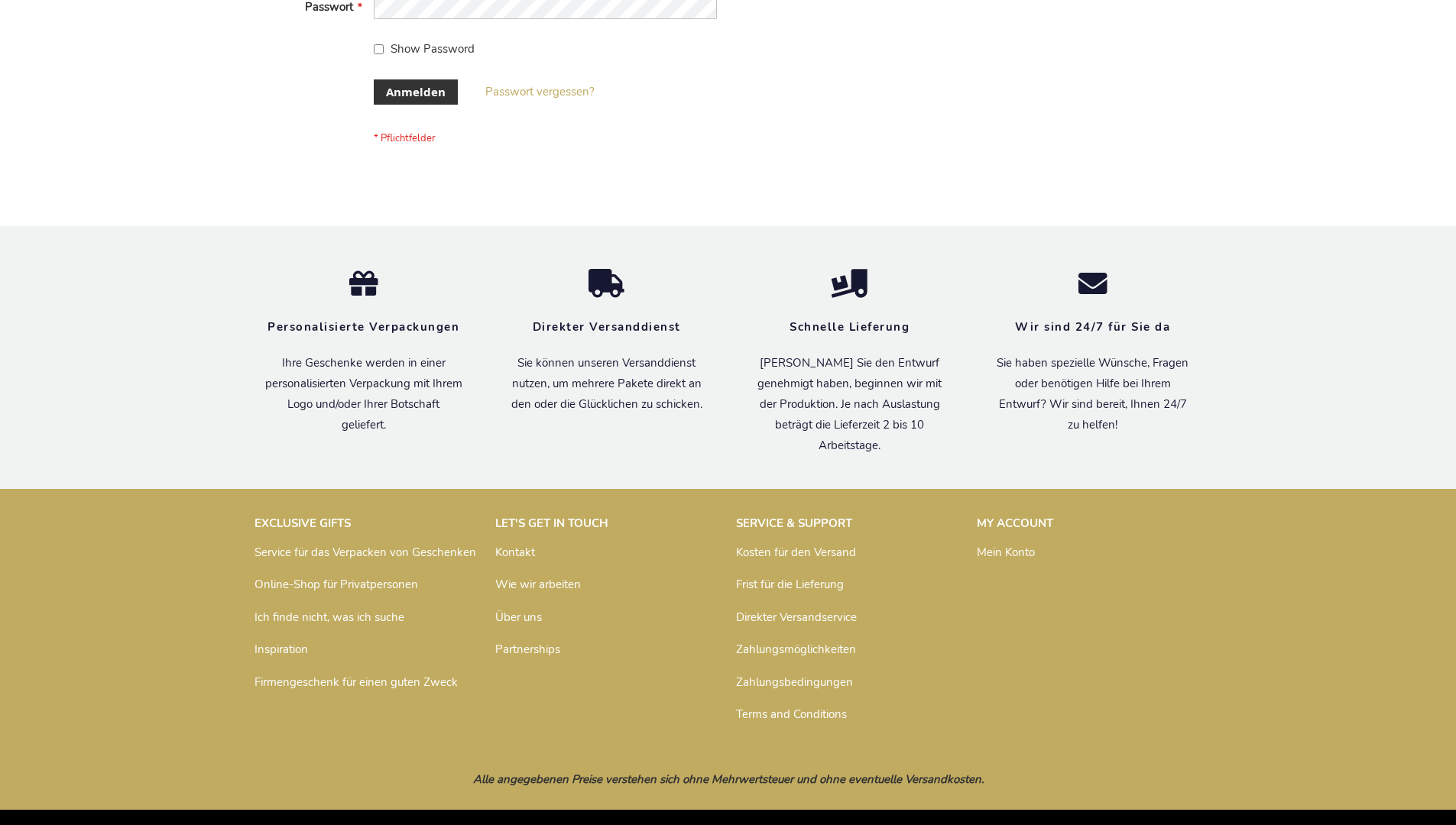
scroll to position [512, 0]
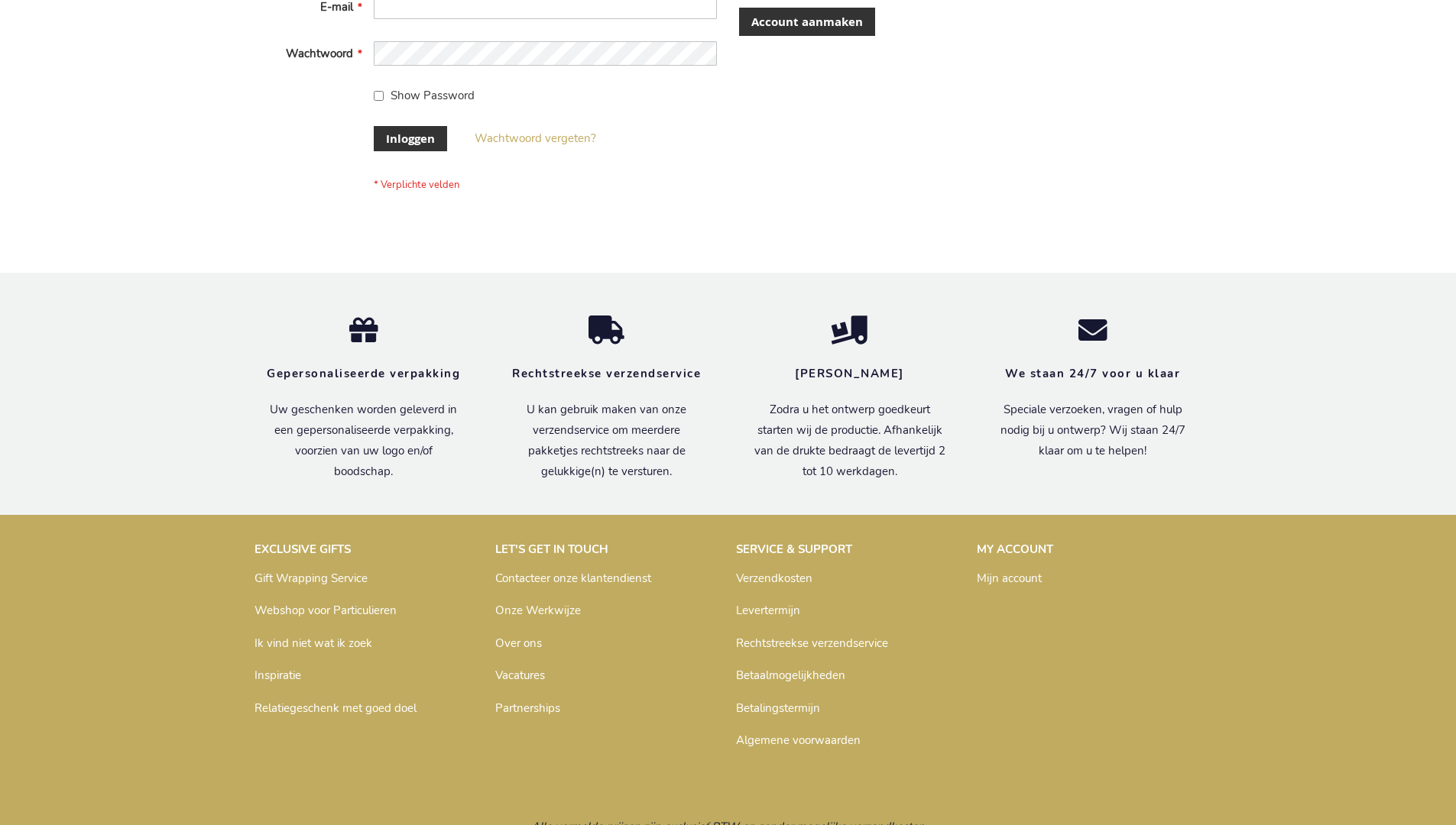
scroll to position [507, 0]
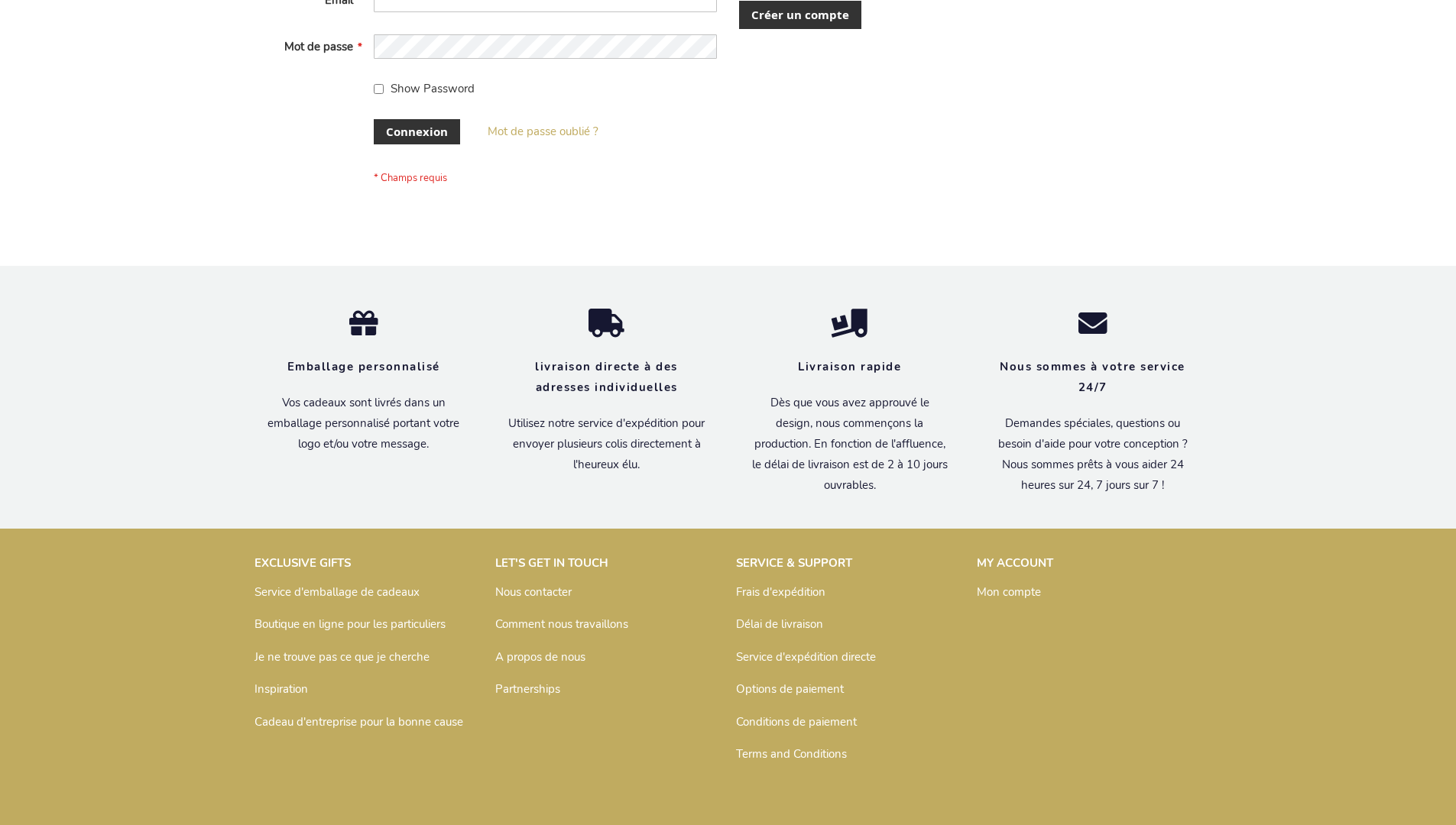
scroll to position [527, 0]
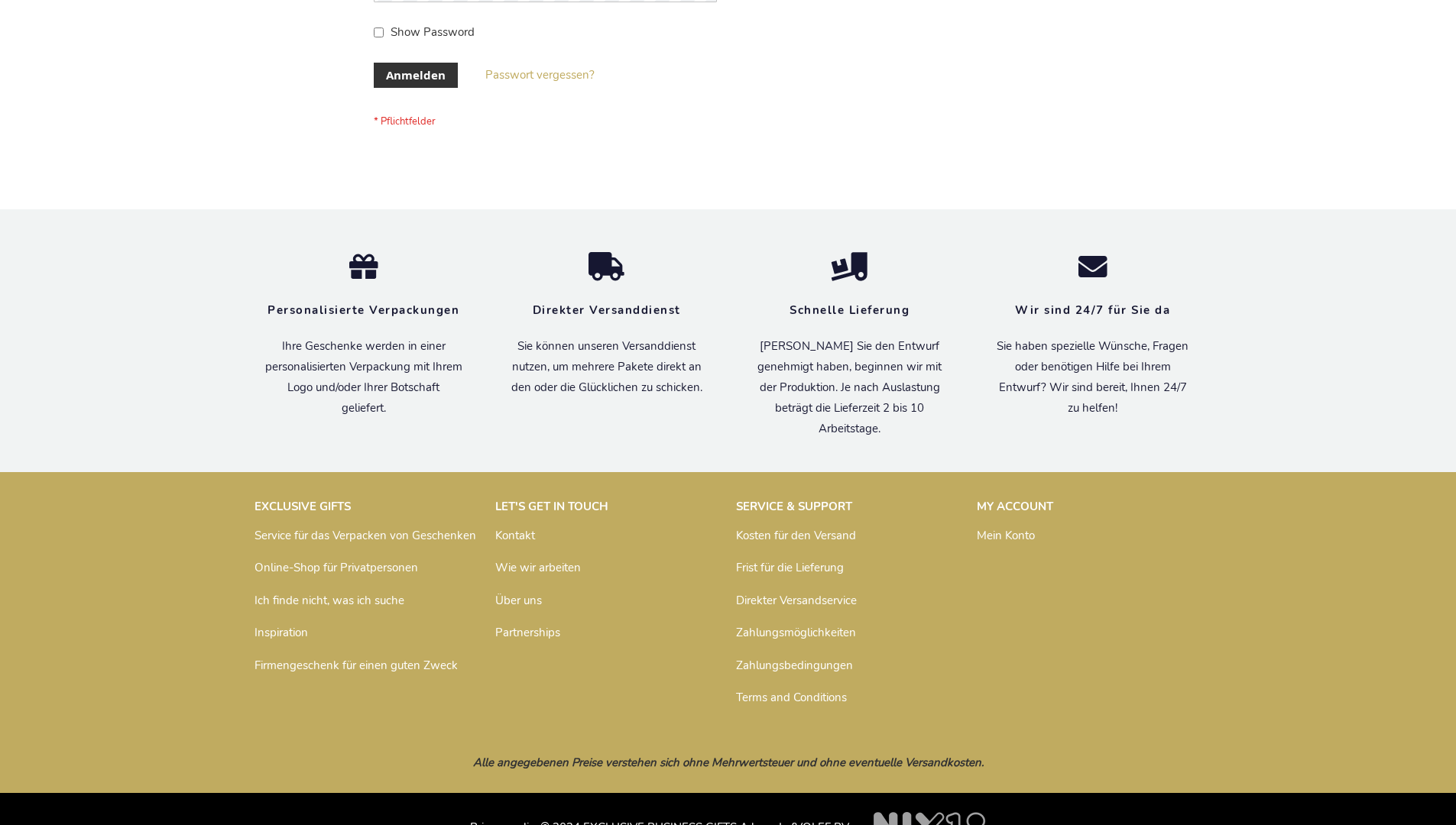
scroll to position [512, 0]
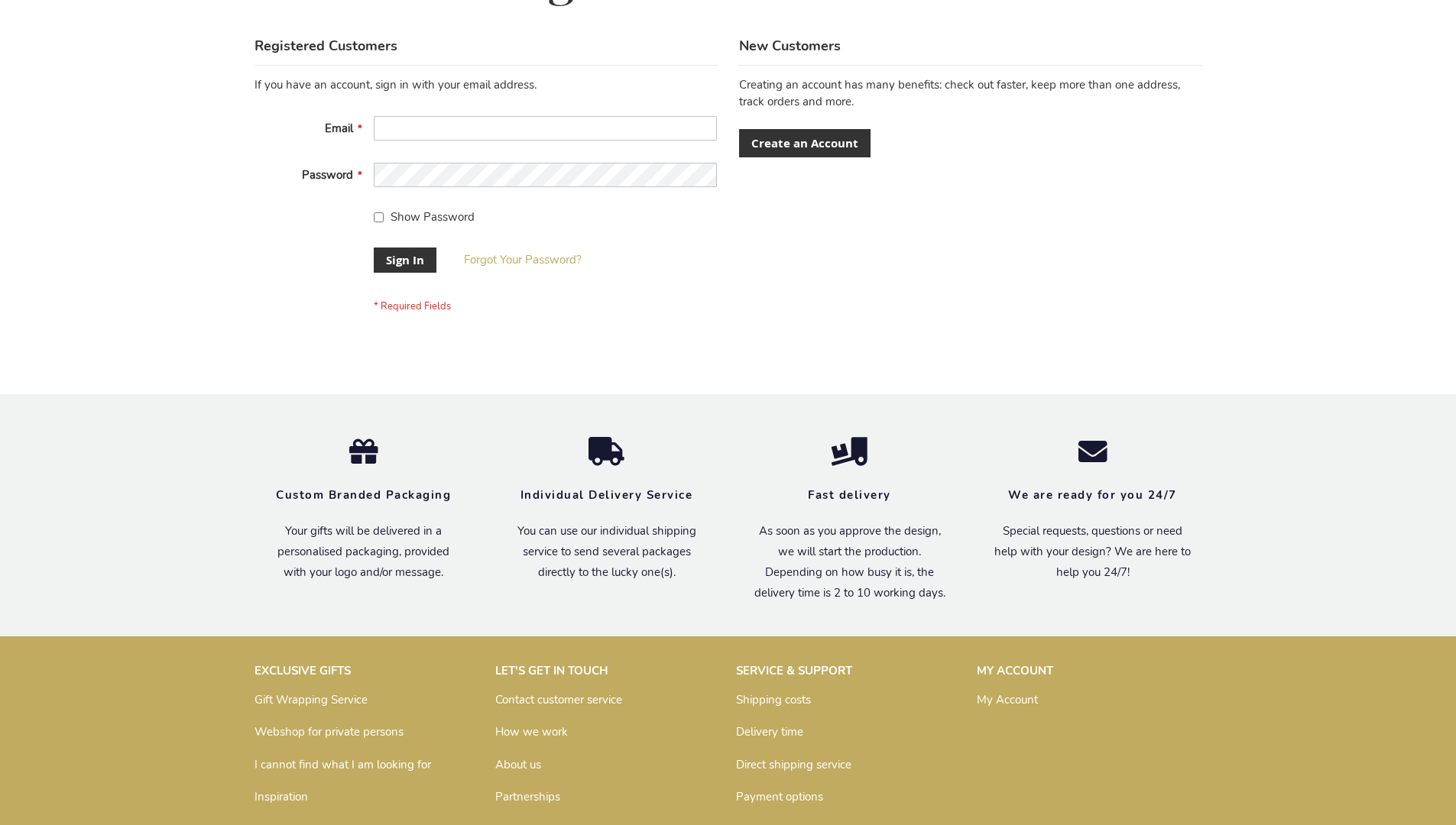
scroll to position [492, 0]
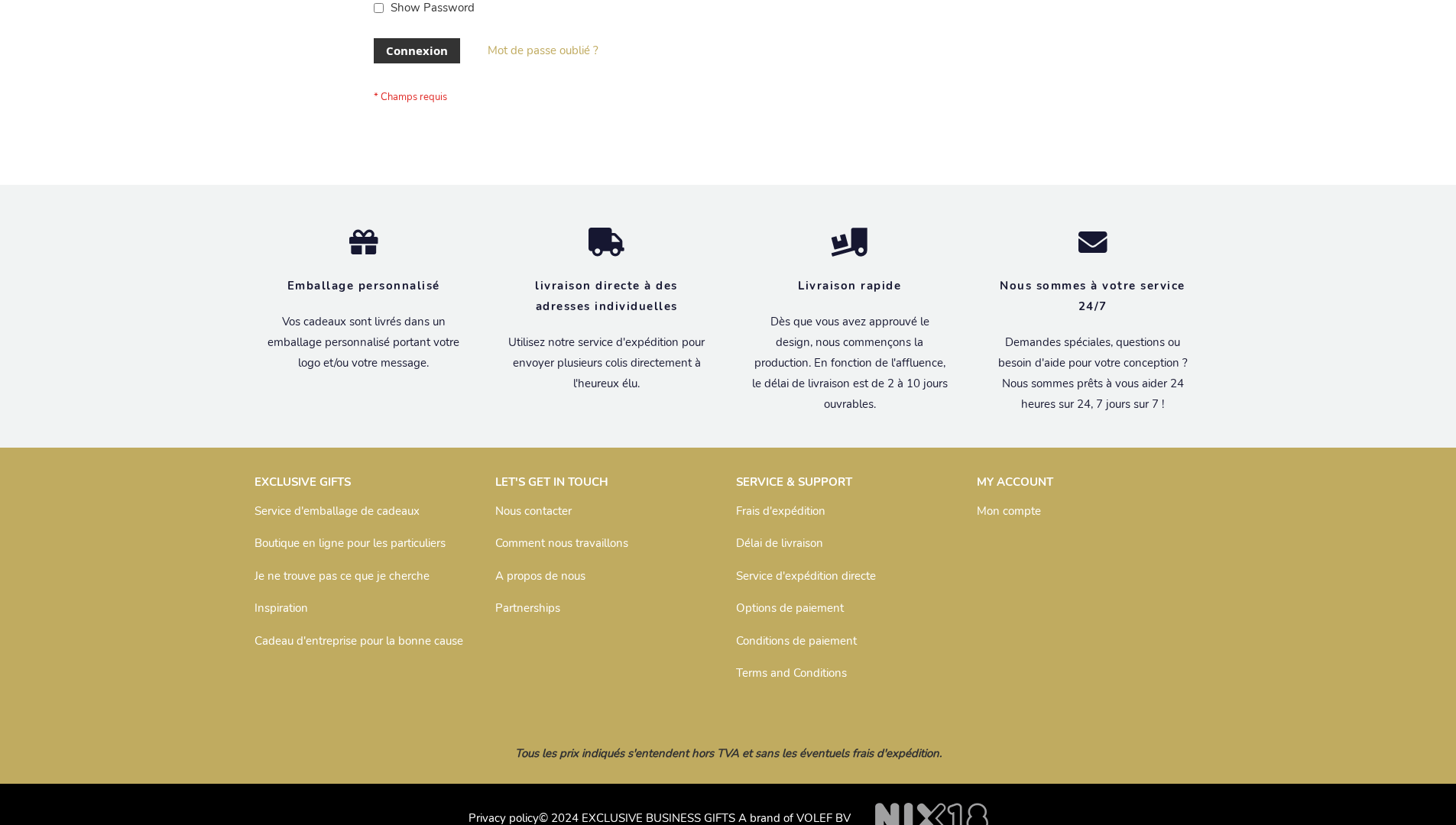
scroll to position [527, 0]
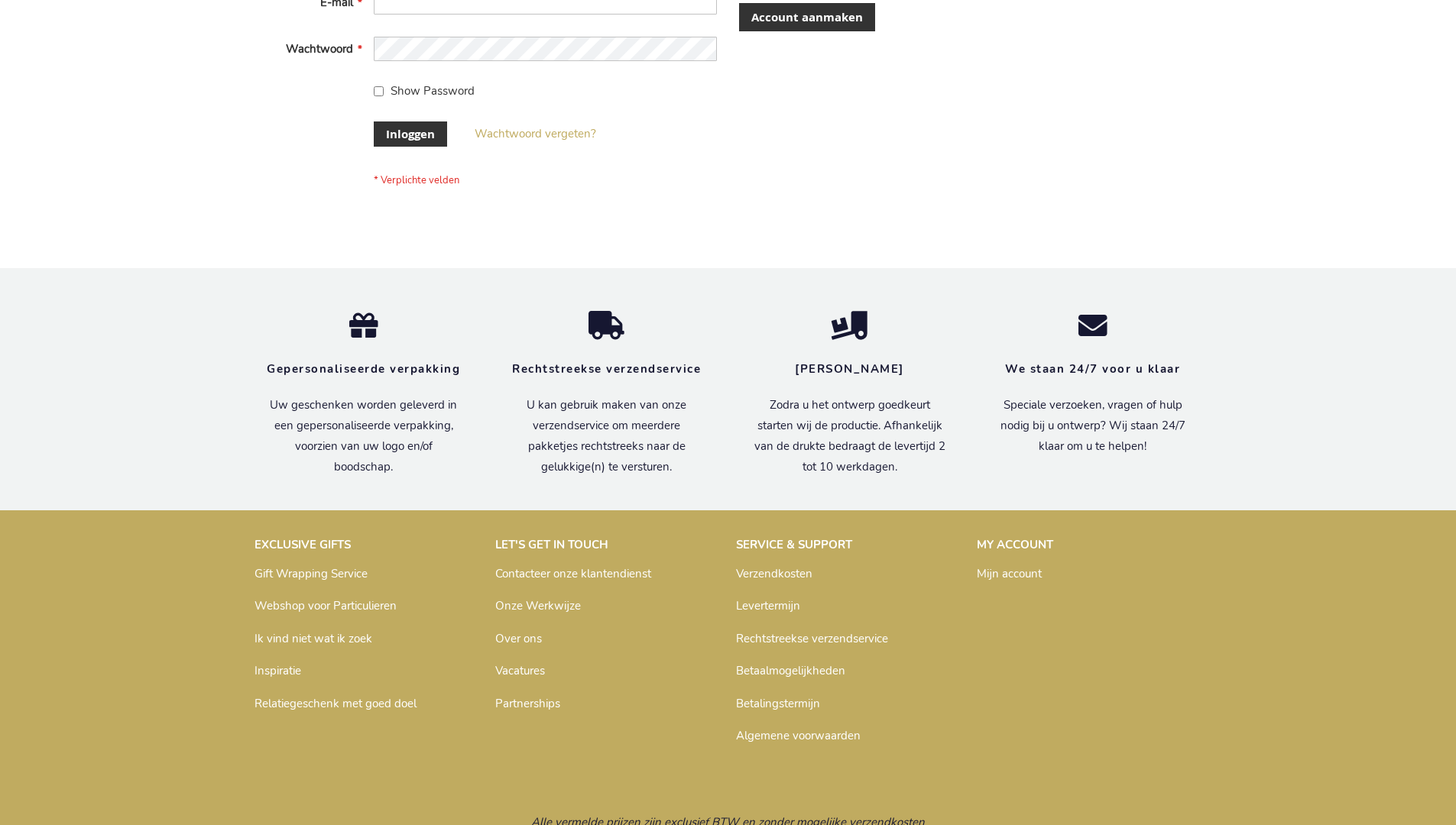
scroll to position [519, 0]
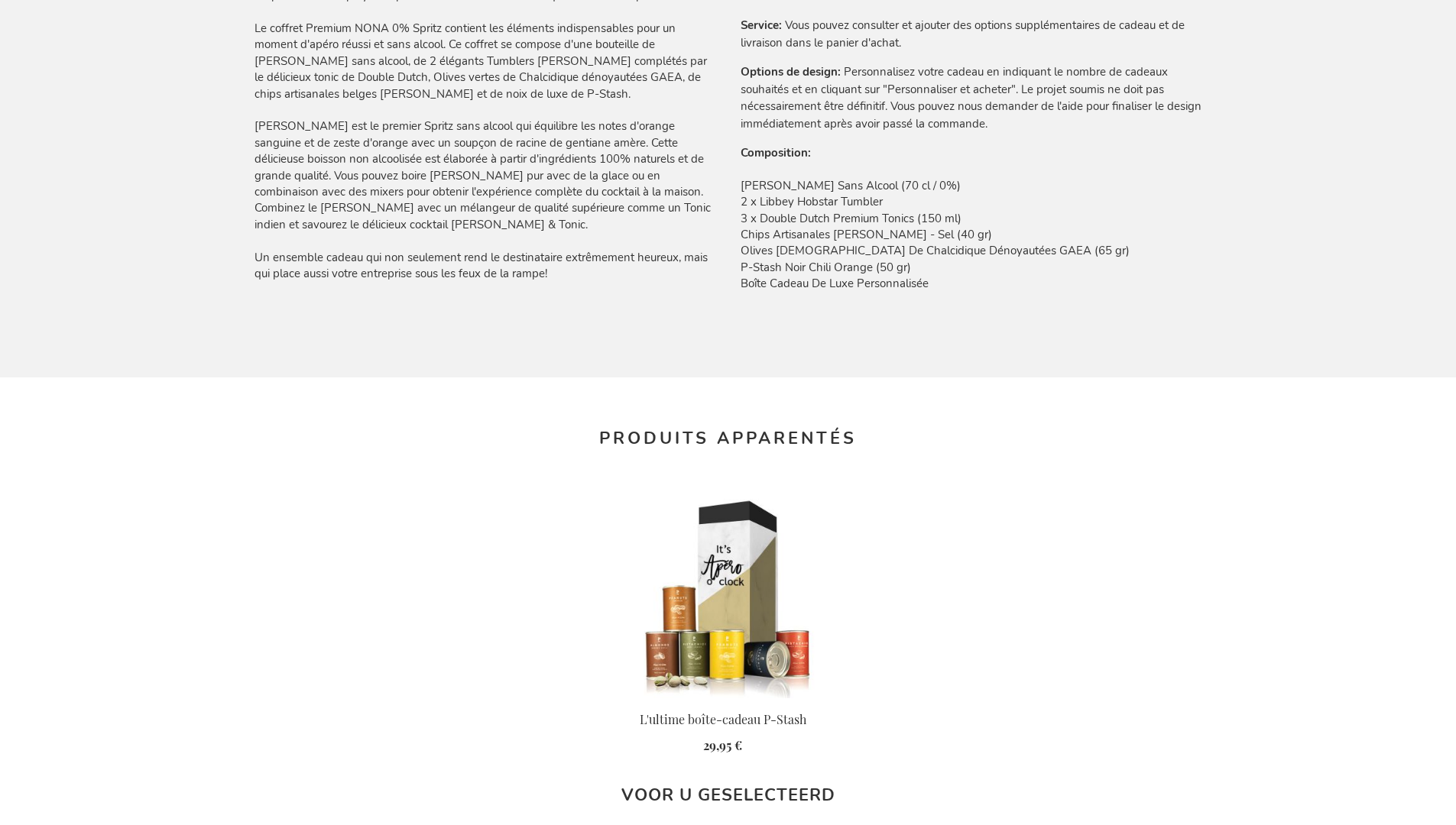
scroll to position [2073, 0]
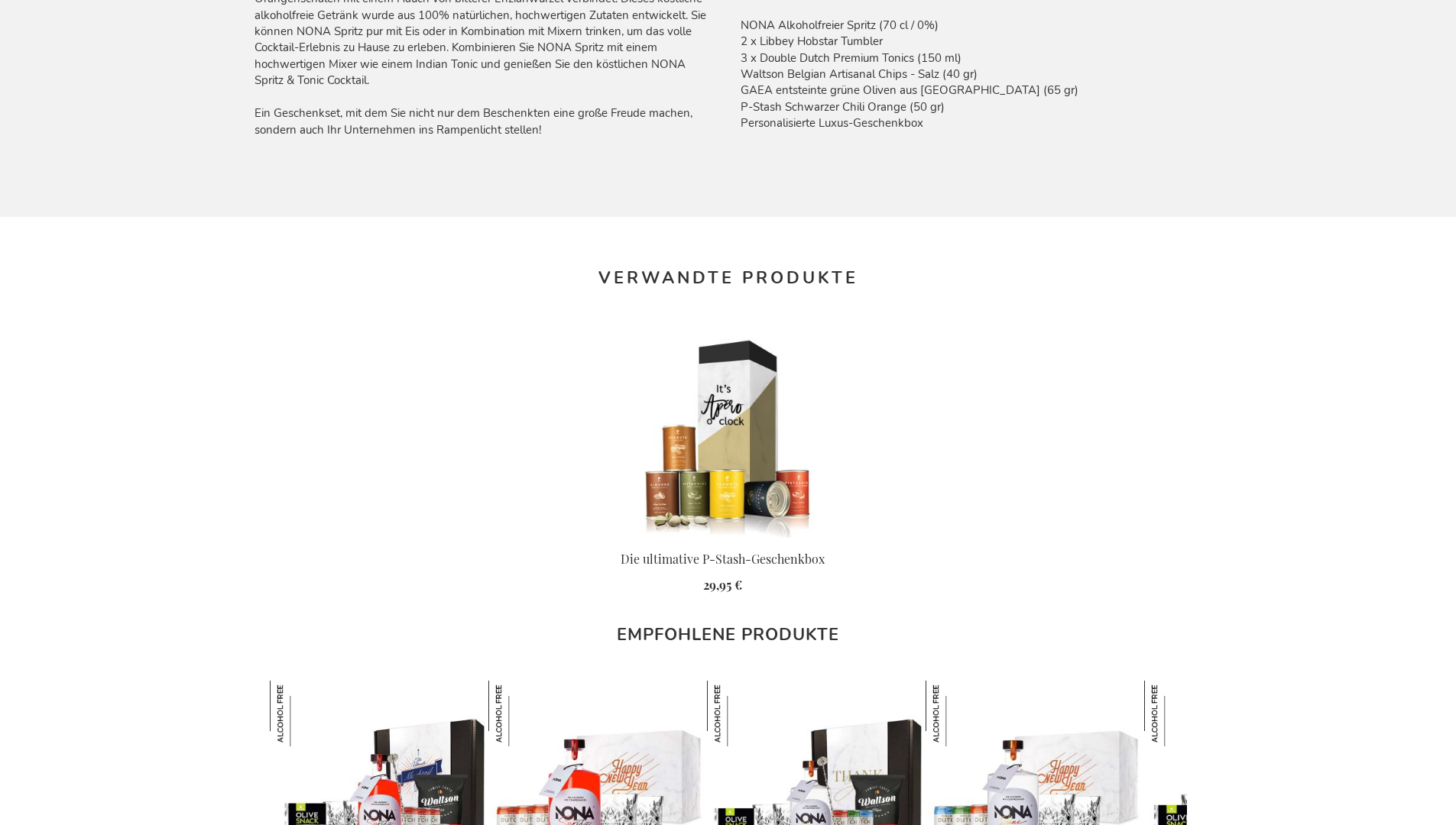
scroll to position [2058, 0]
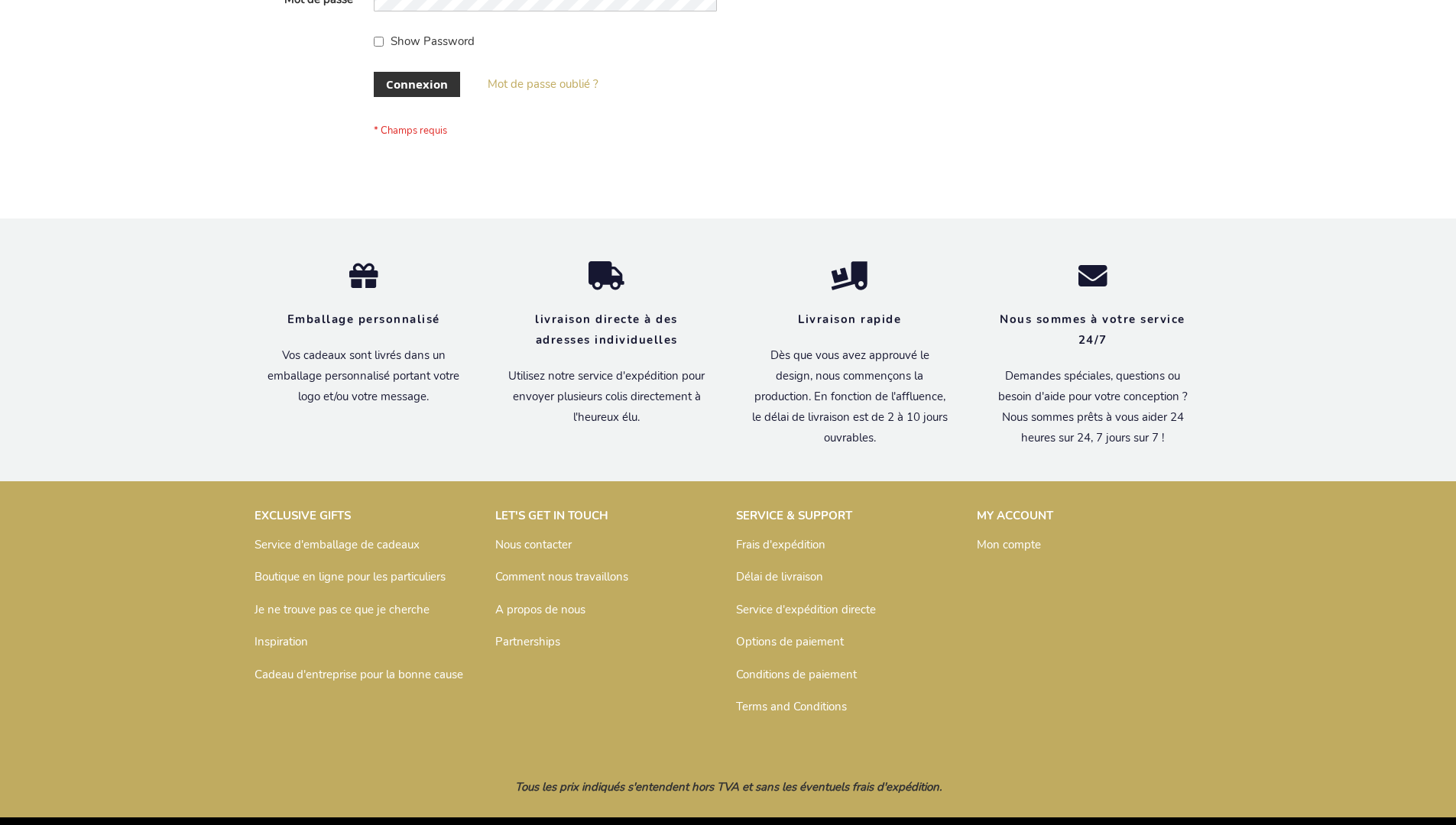
scroll to position [527, 0]
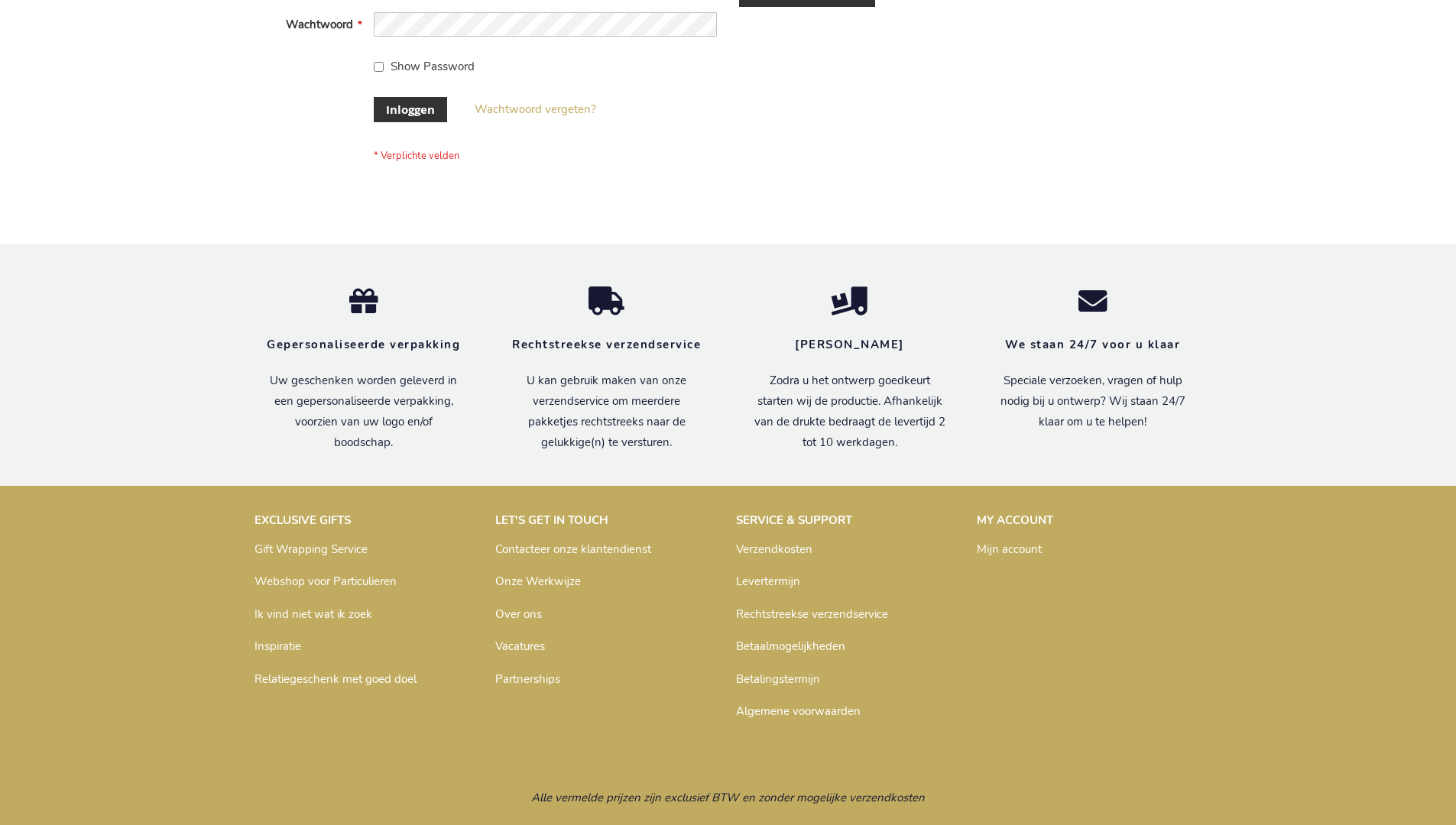
scroll to position [519, 0]
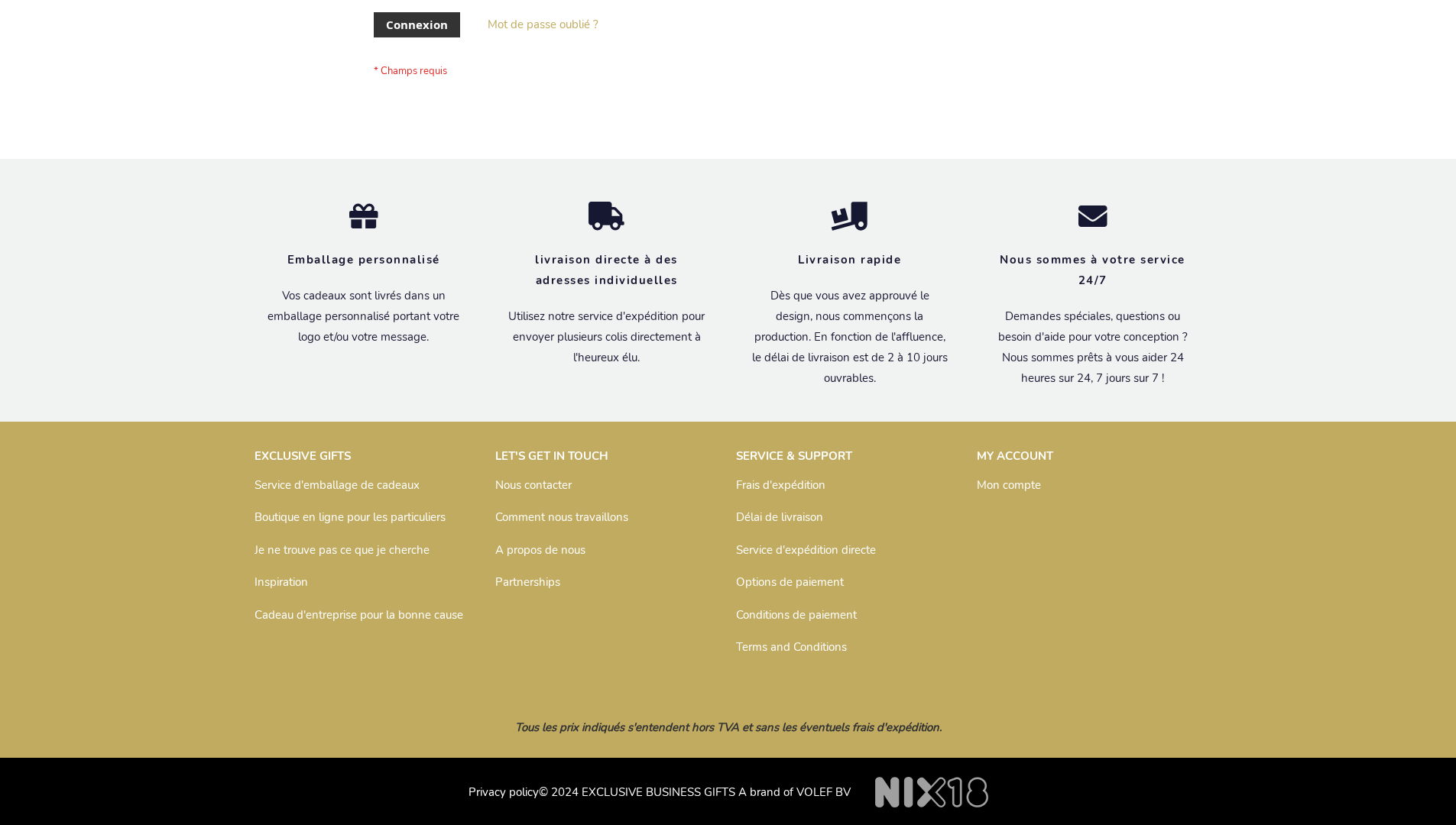
scroll to position [527, 0]
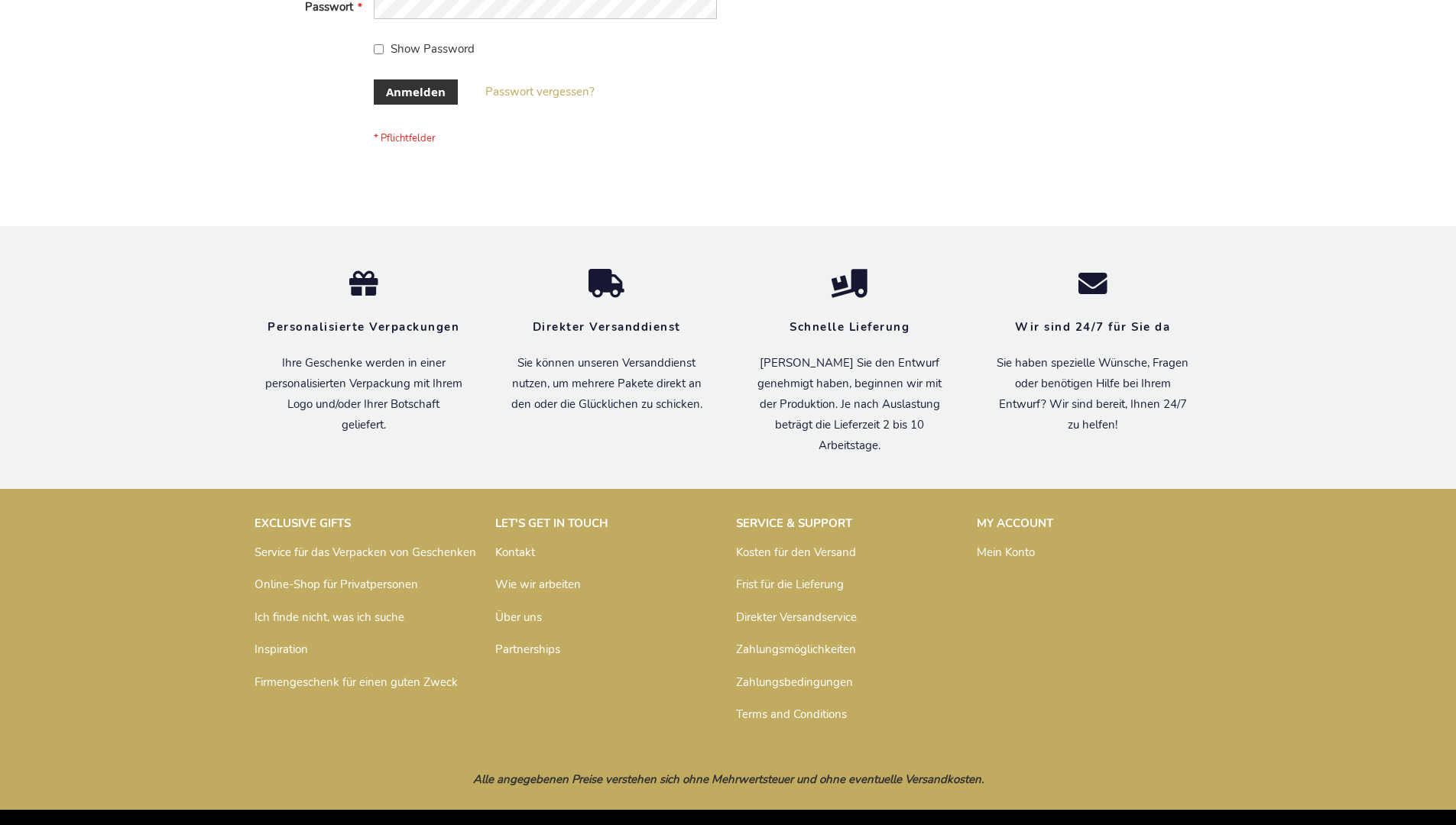
scroll to position [512, 0]
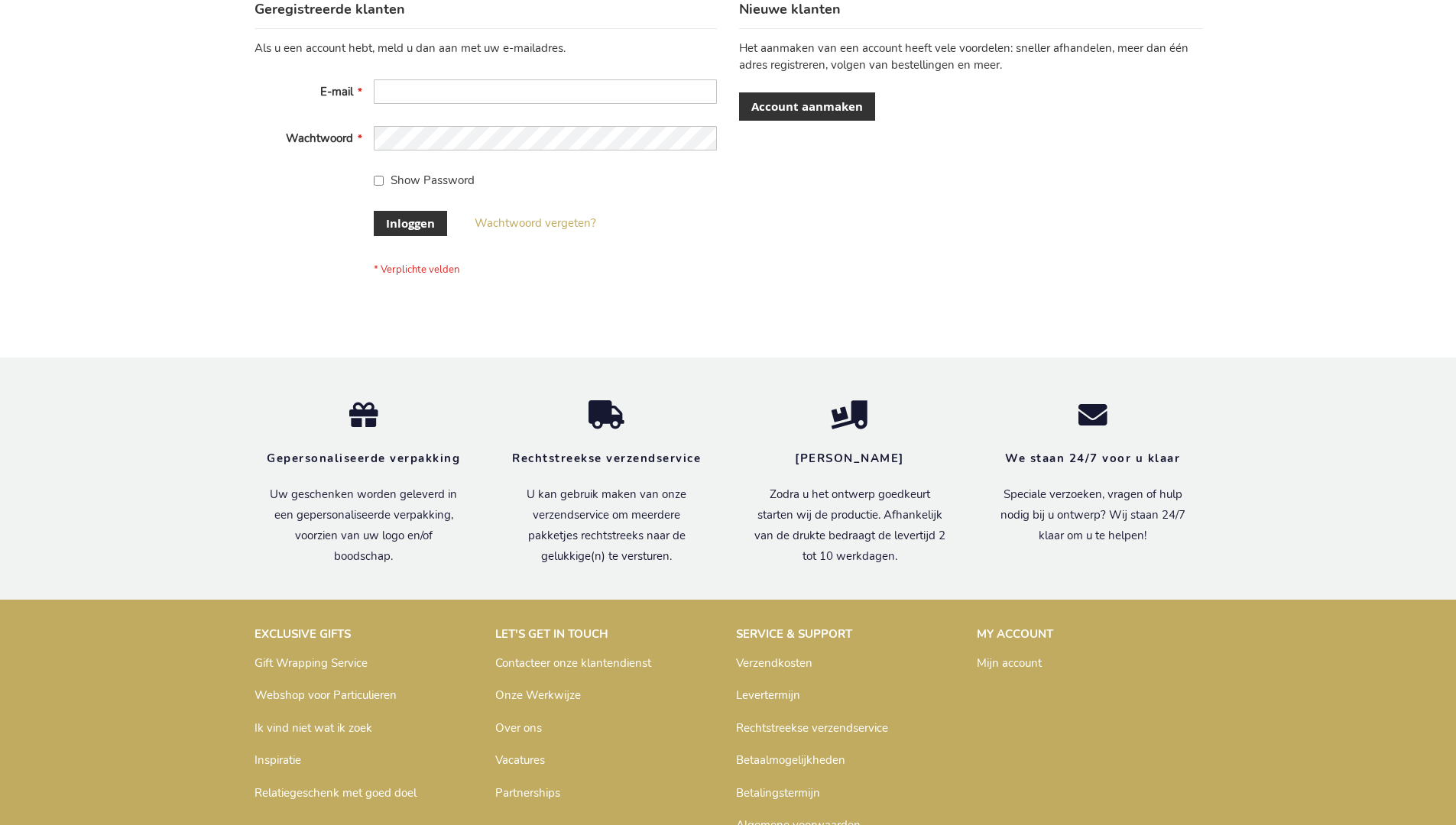
scroll to position [519, 0]
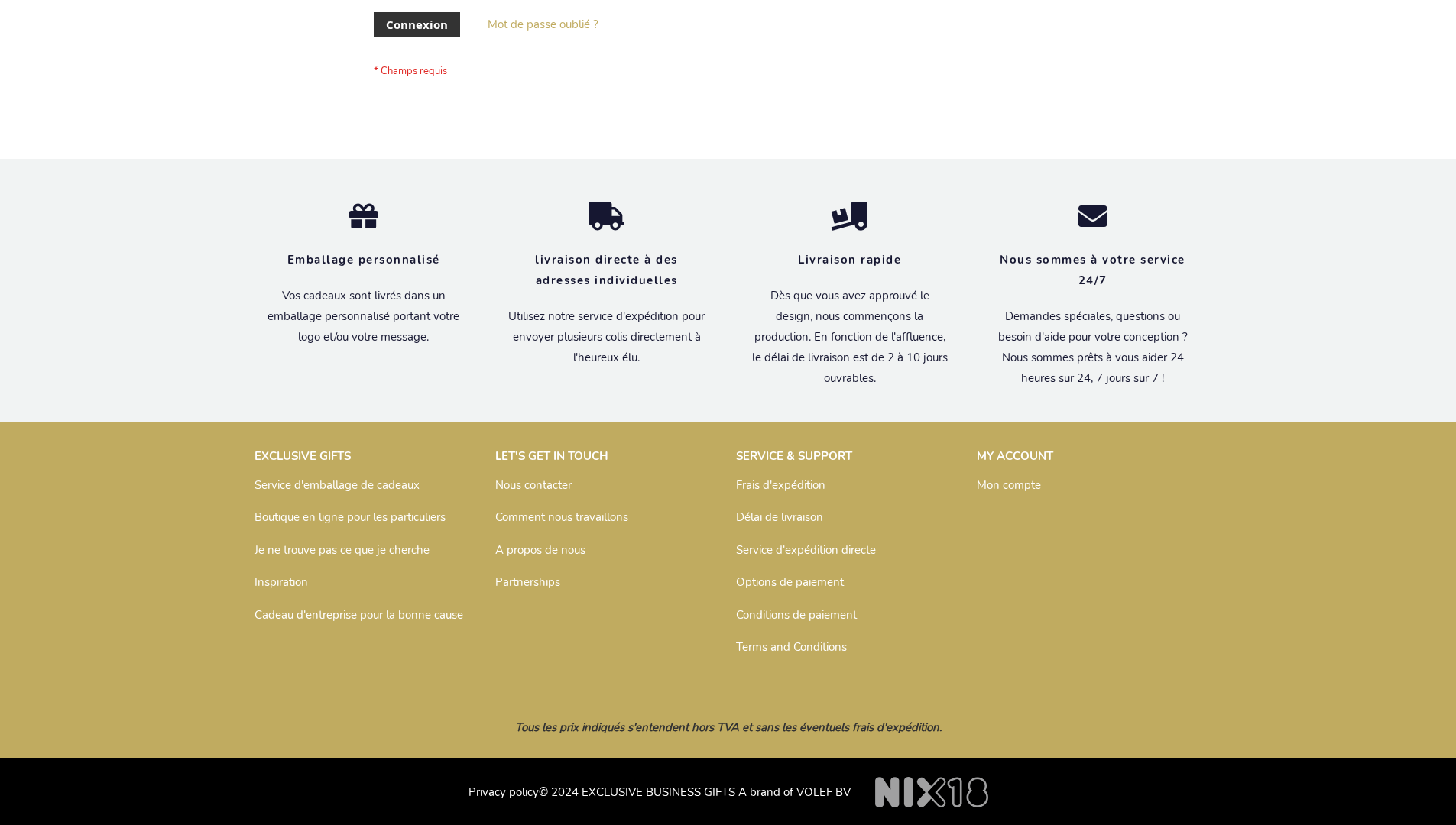
scroll to position [527, 0]
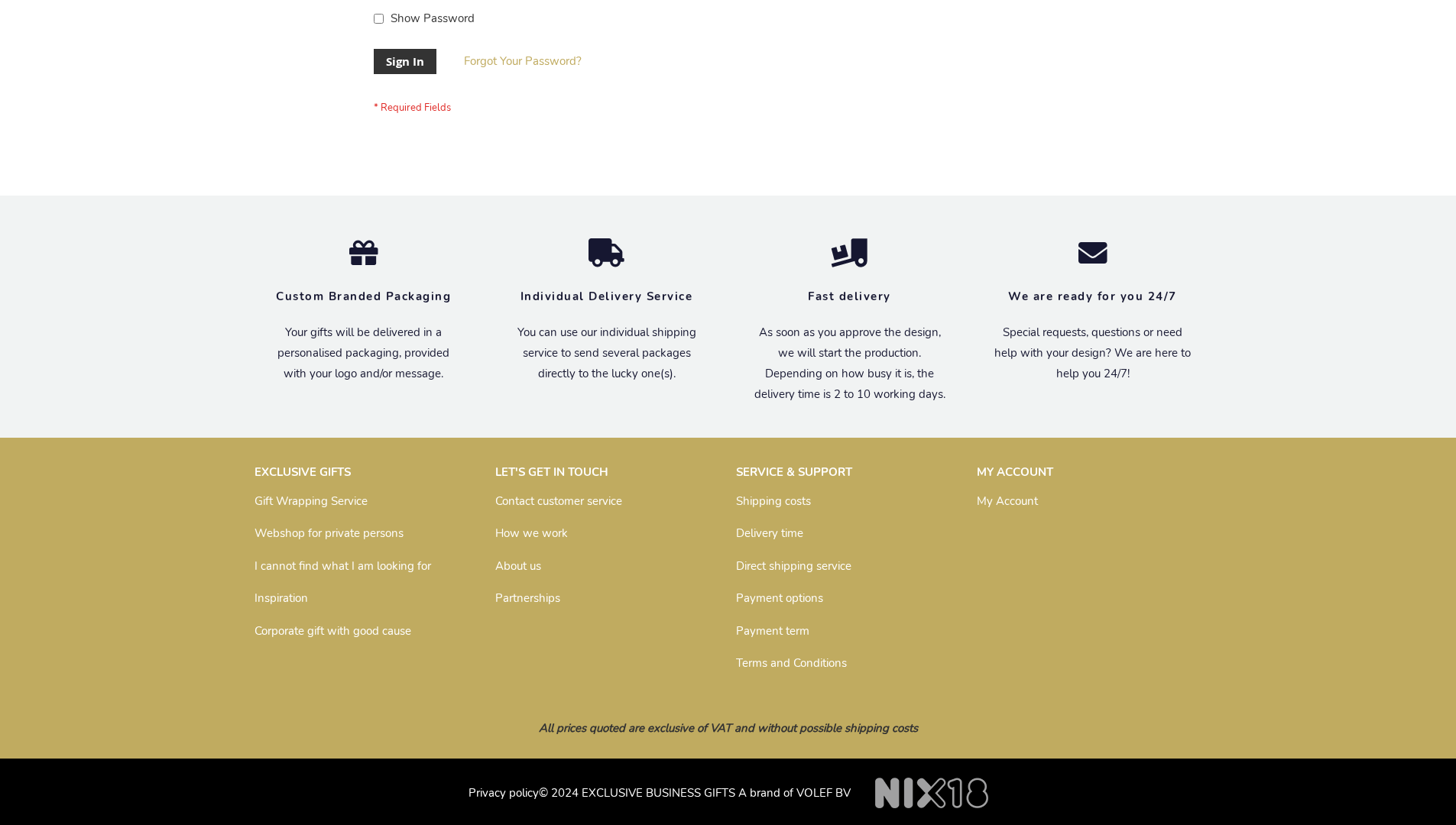
scroll to position [492, 0]
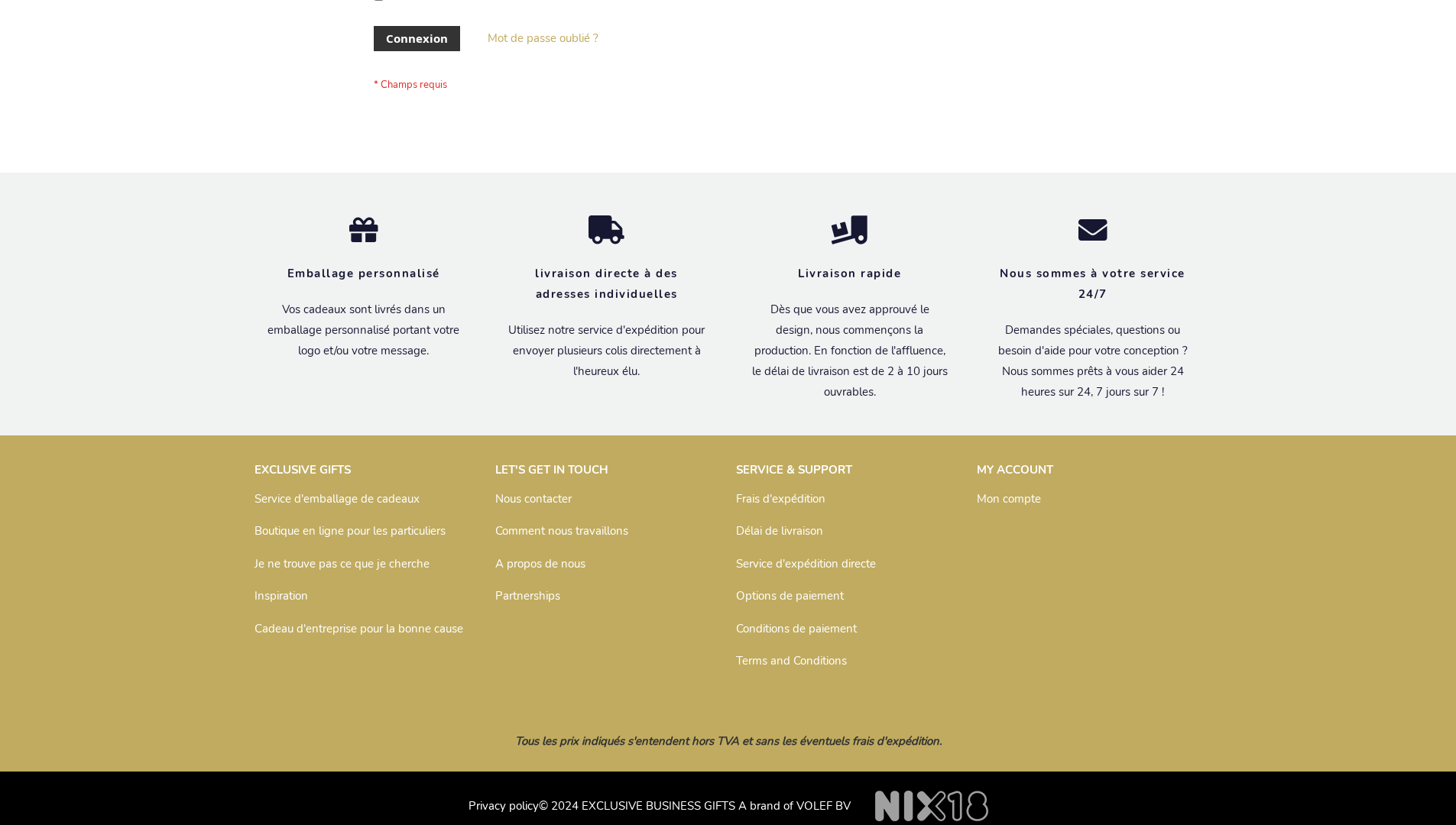
scroll to position [527, 0]
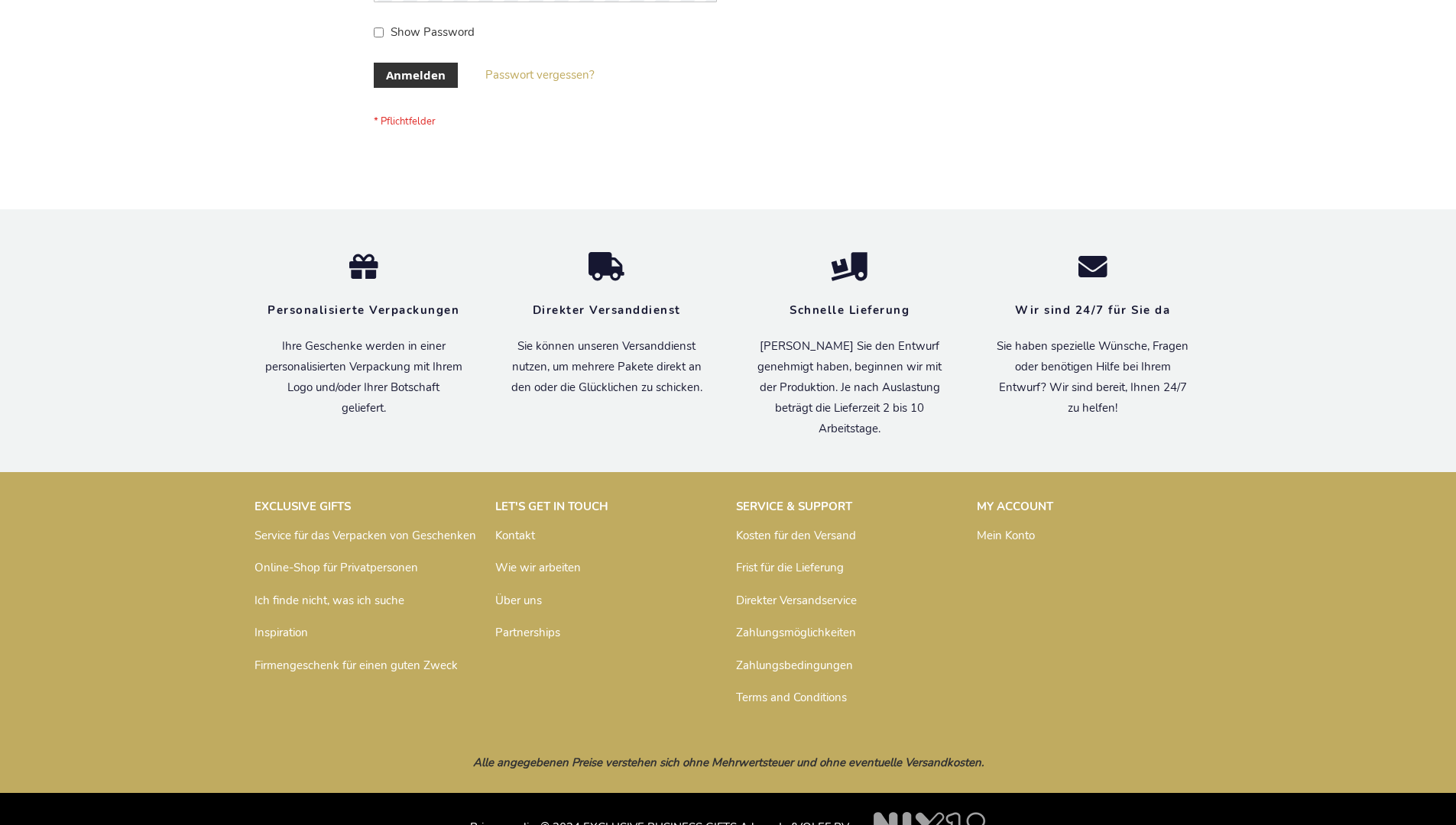
scroll to position [512, 0]
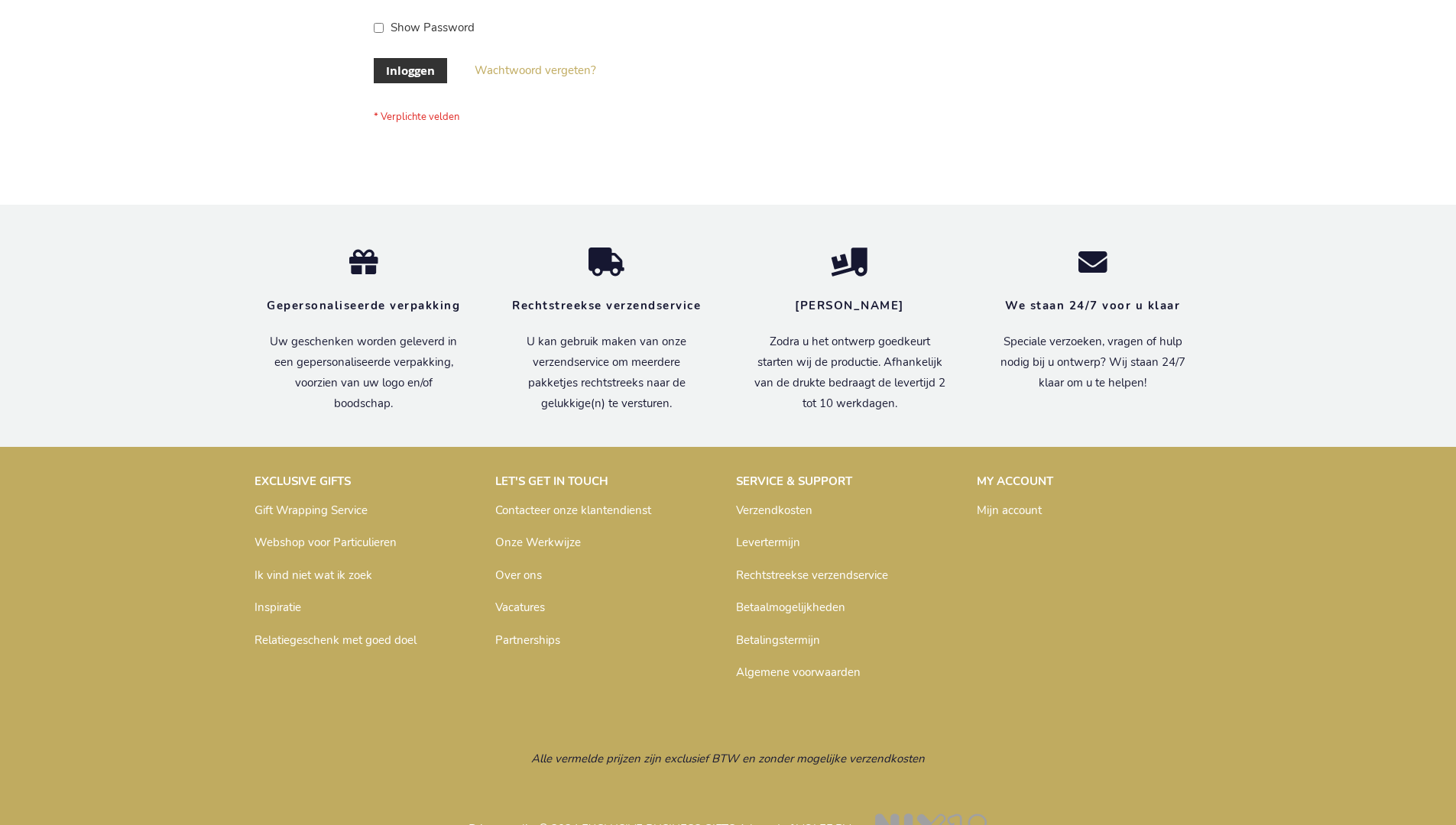
scroll to position [519, 0]
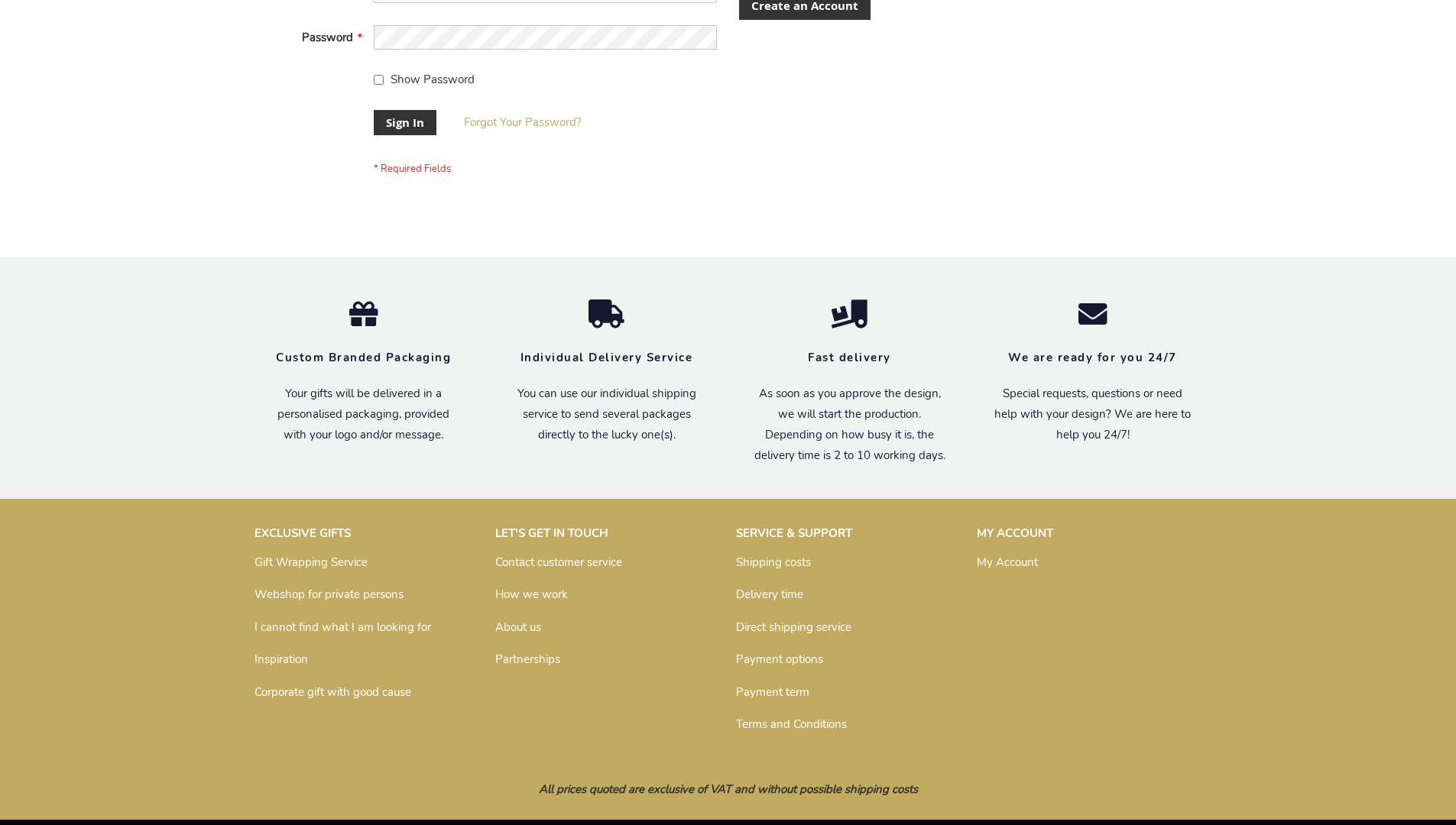
scroll to position [492, 0]
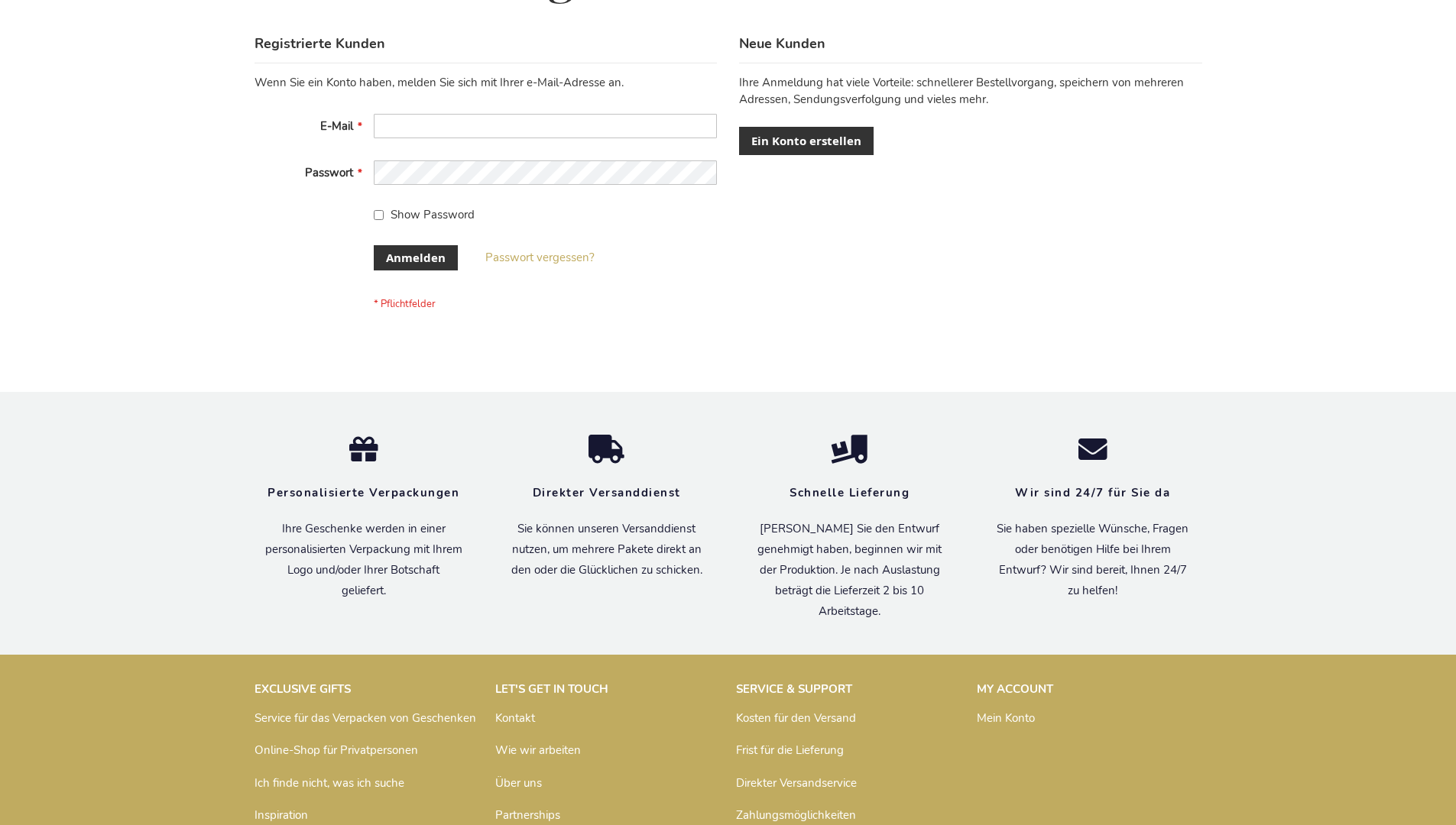
scroll to position [512, 0]
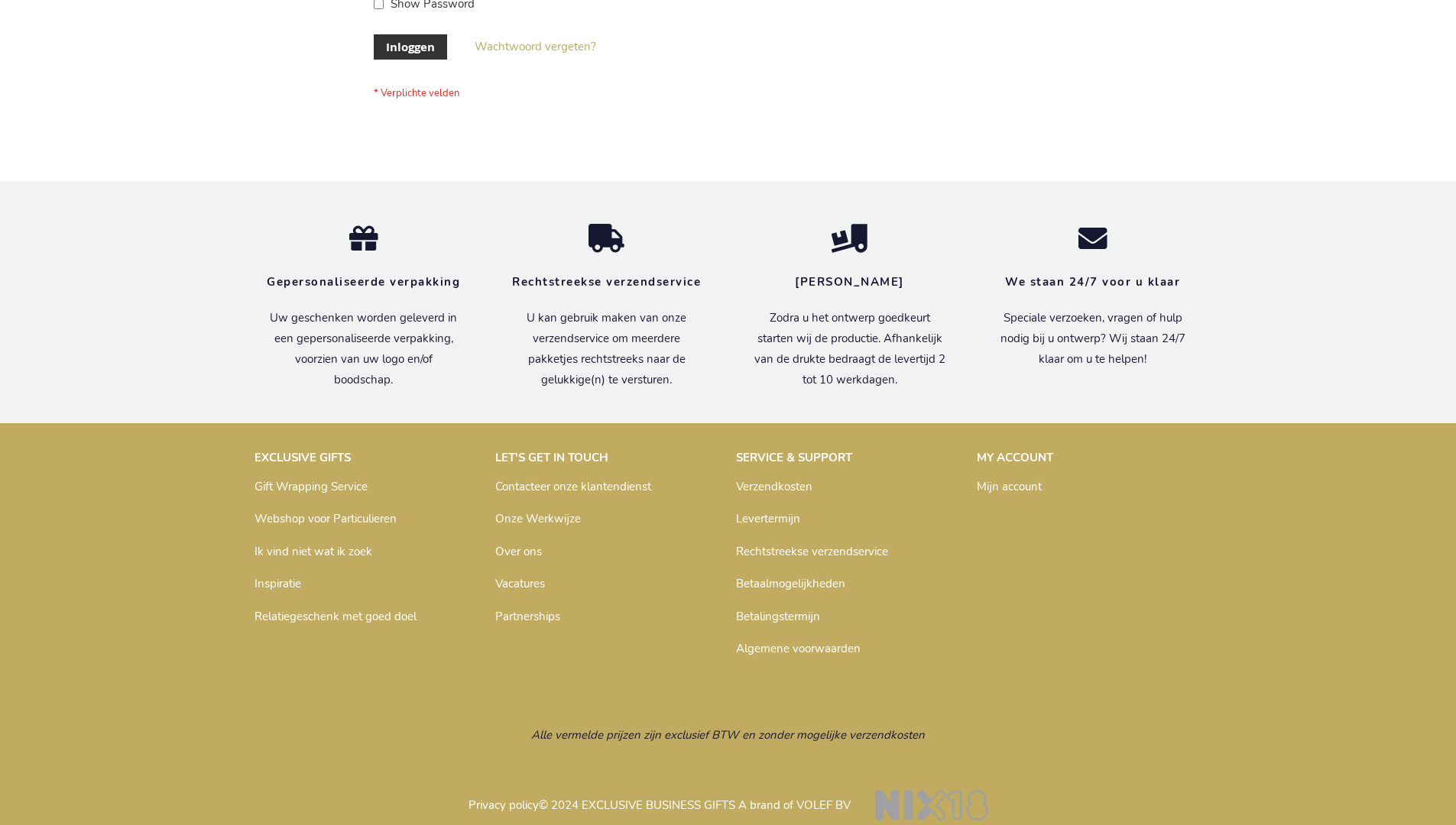
scroll to position [507, 0]
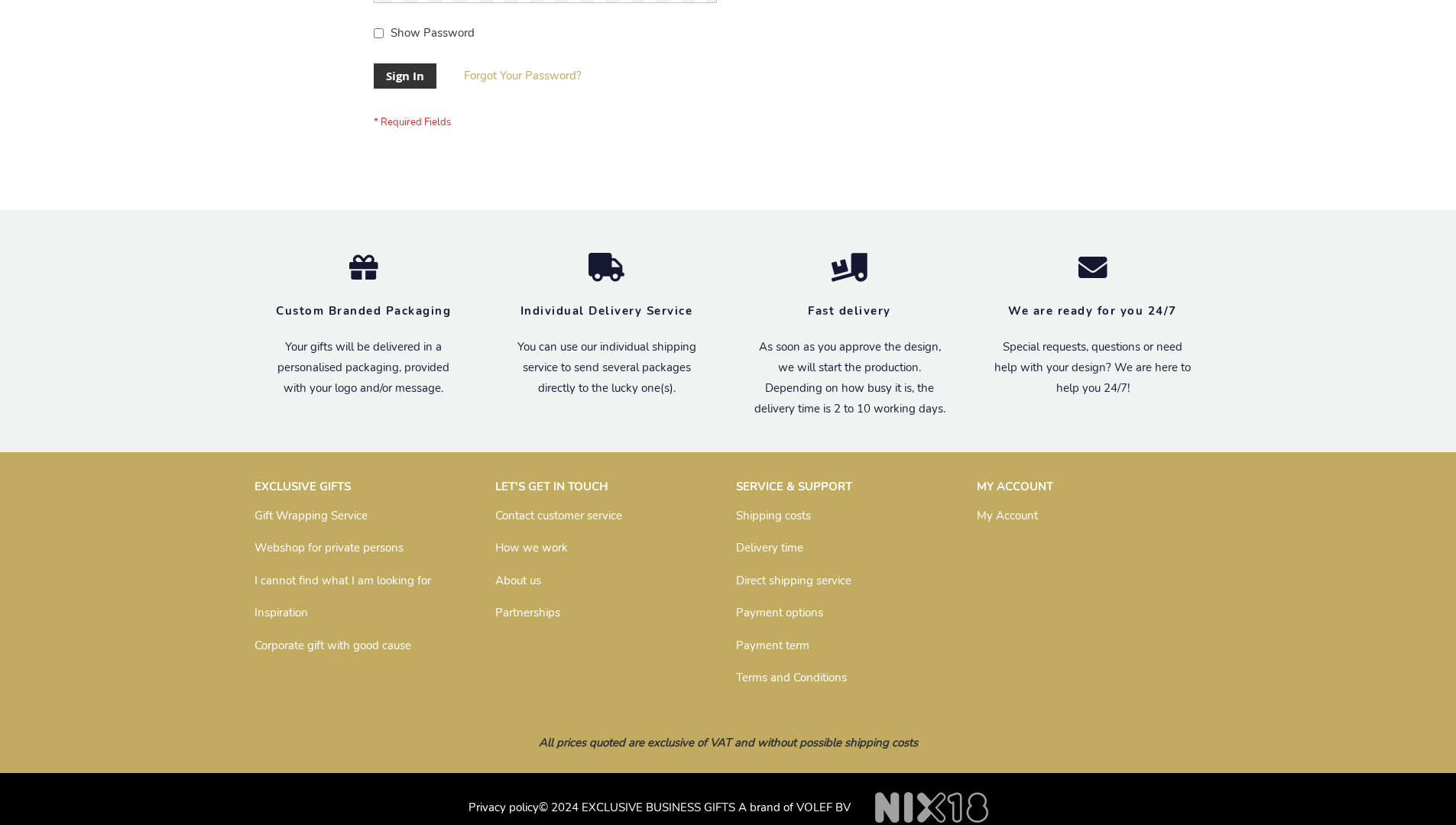
scroll to position [492, 0]
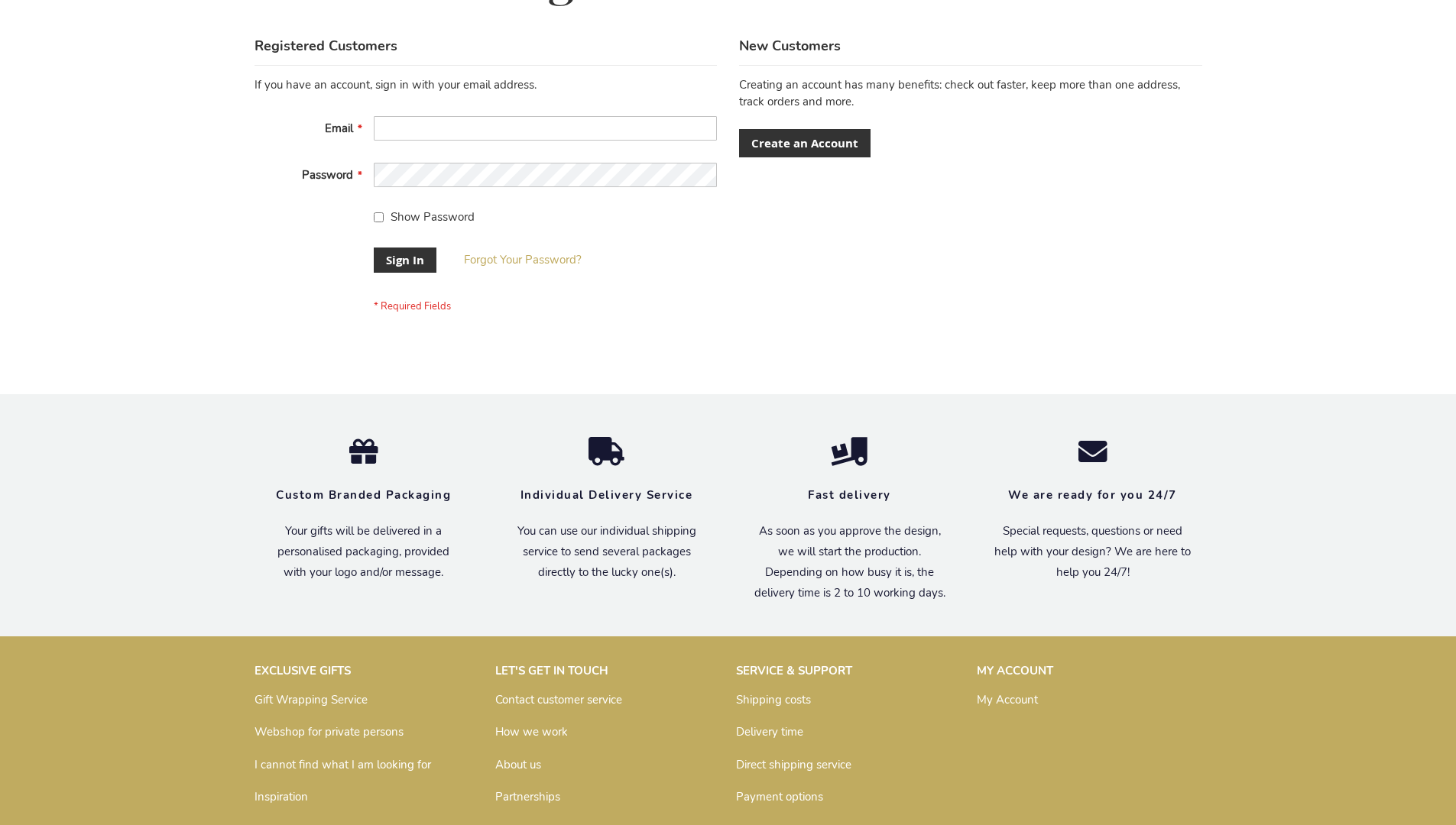
scroll to position [492, 0]
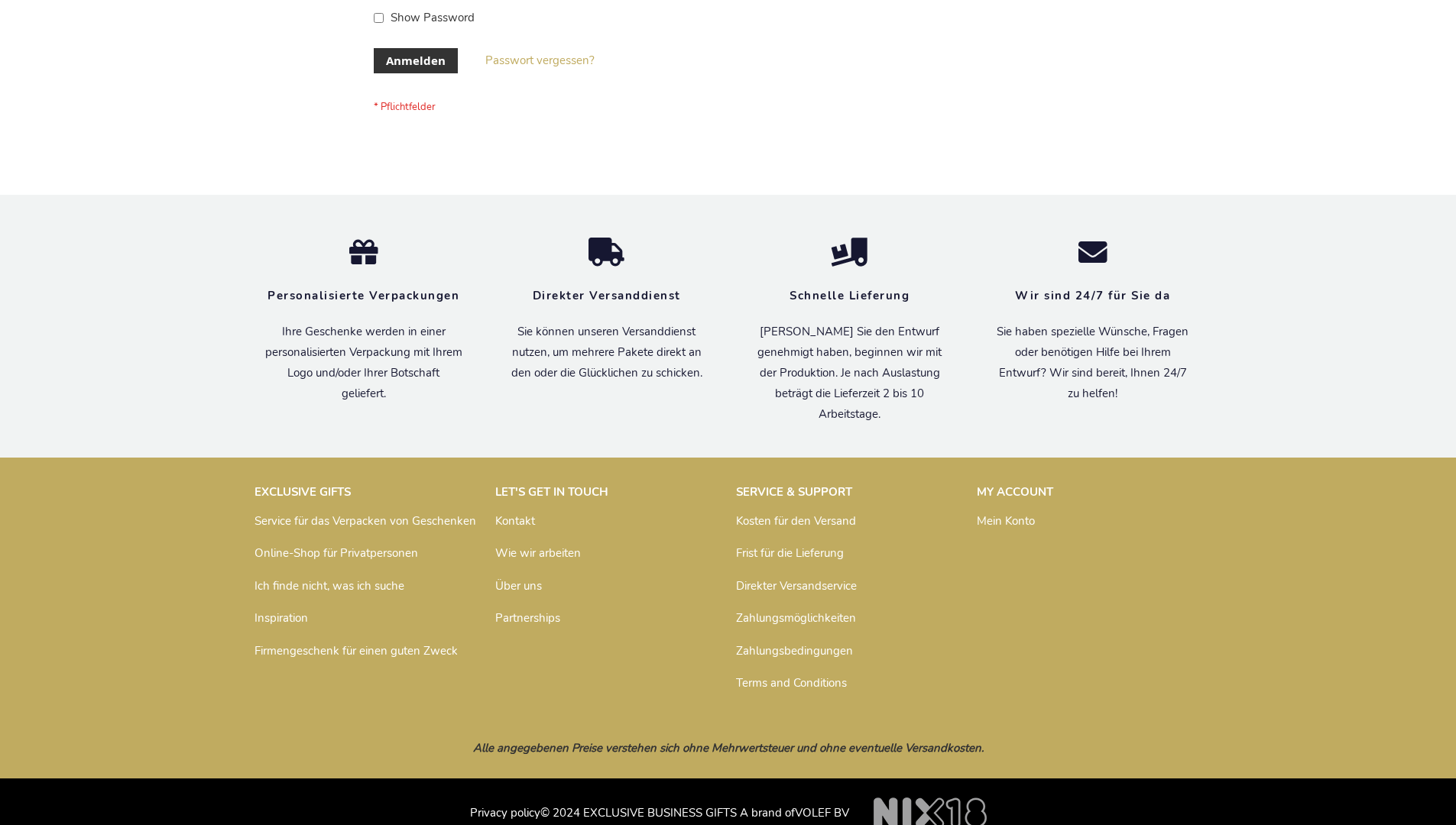
scroll to position [512, 0]
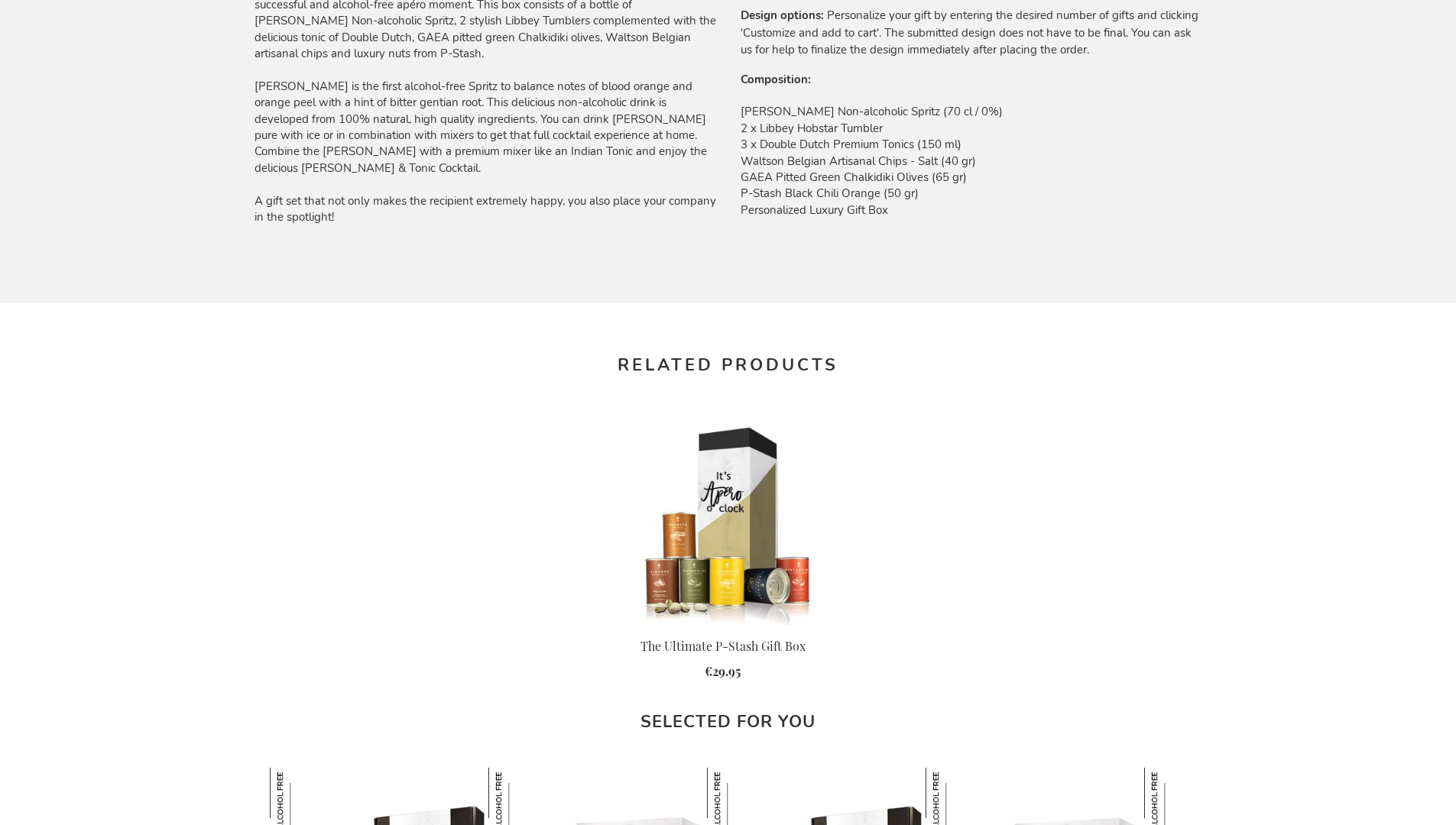
scroll to position [2020, 0]
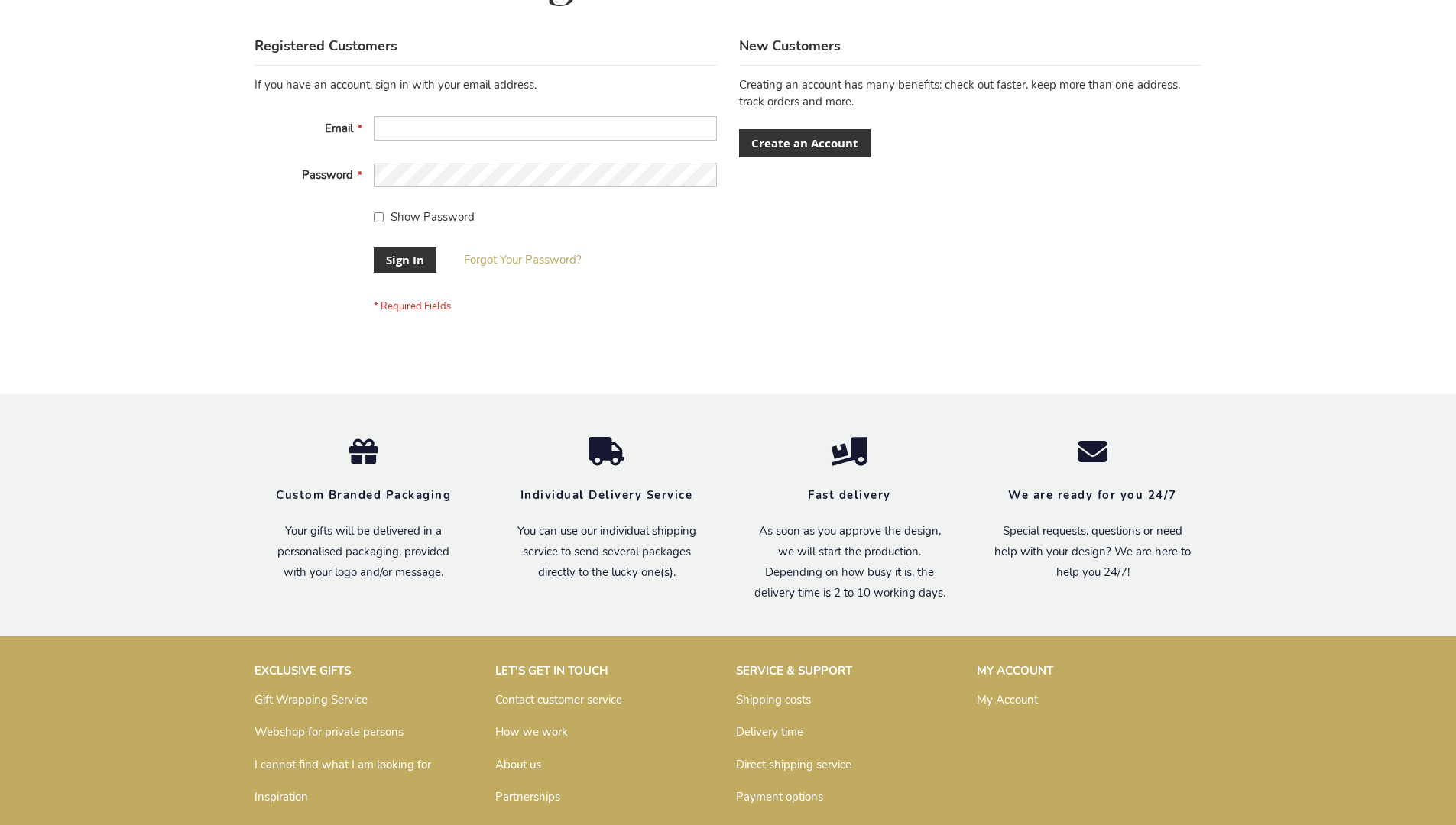
scroll to position [492, 0]
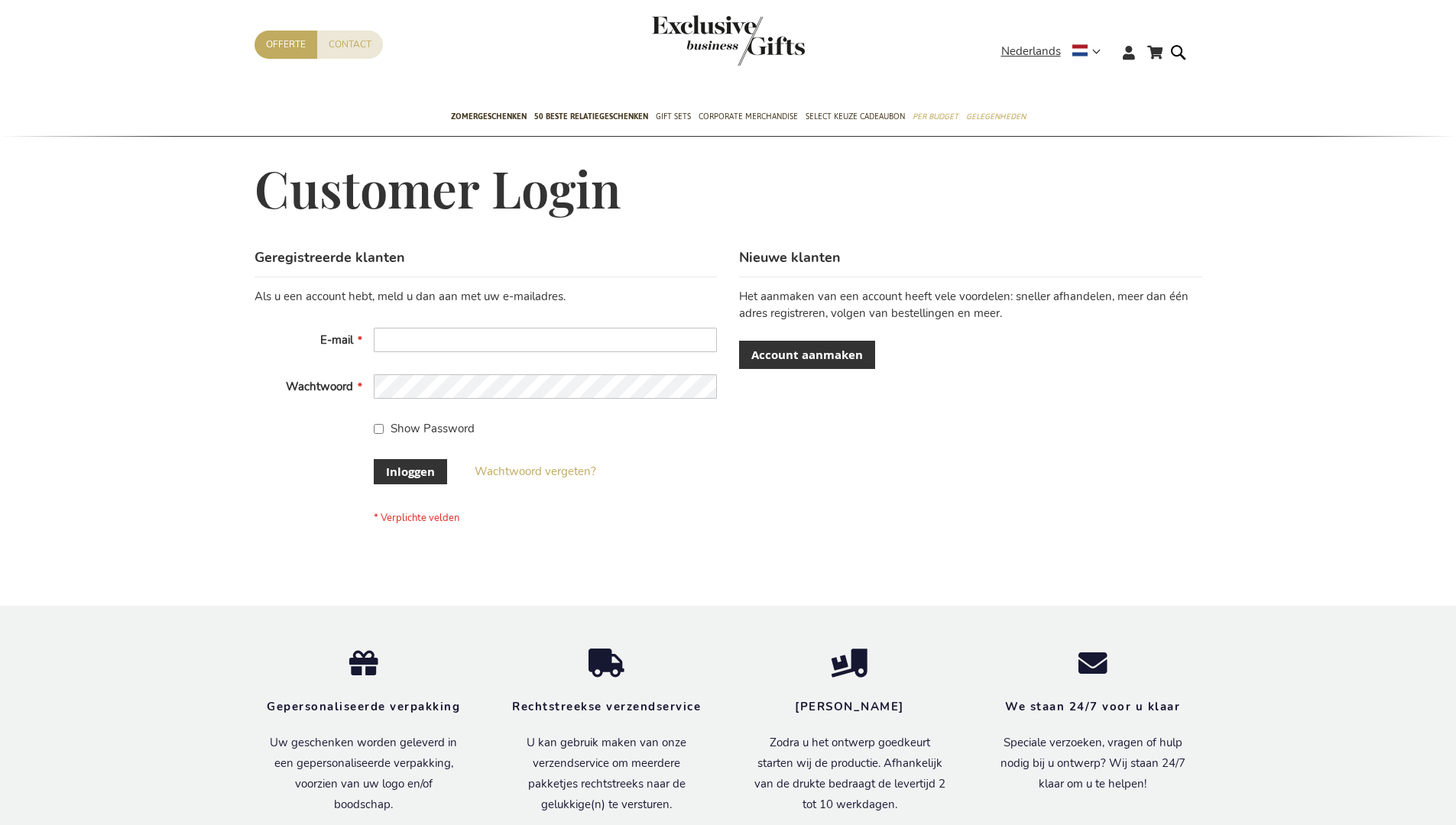
scroll to position [519, 0]
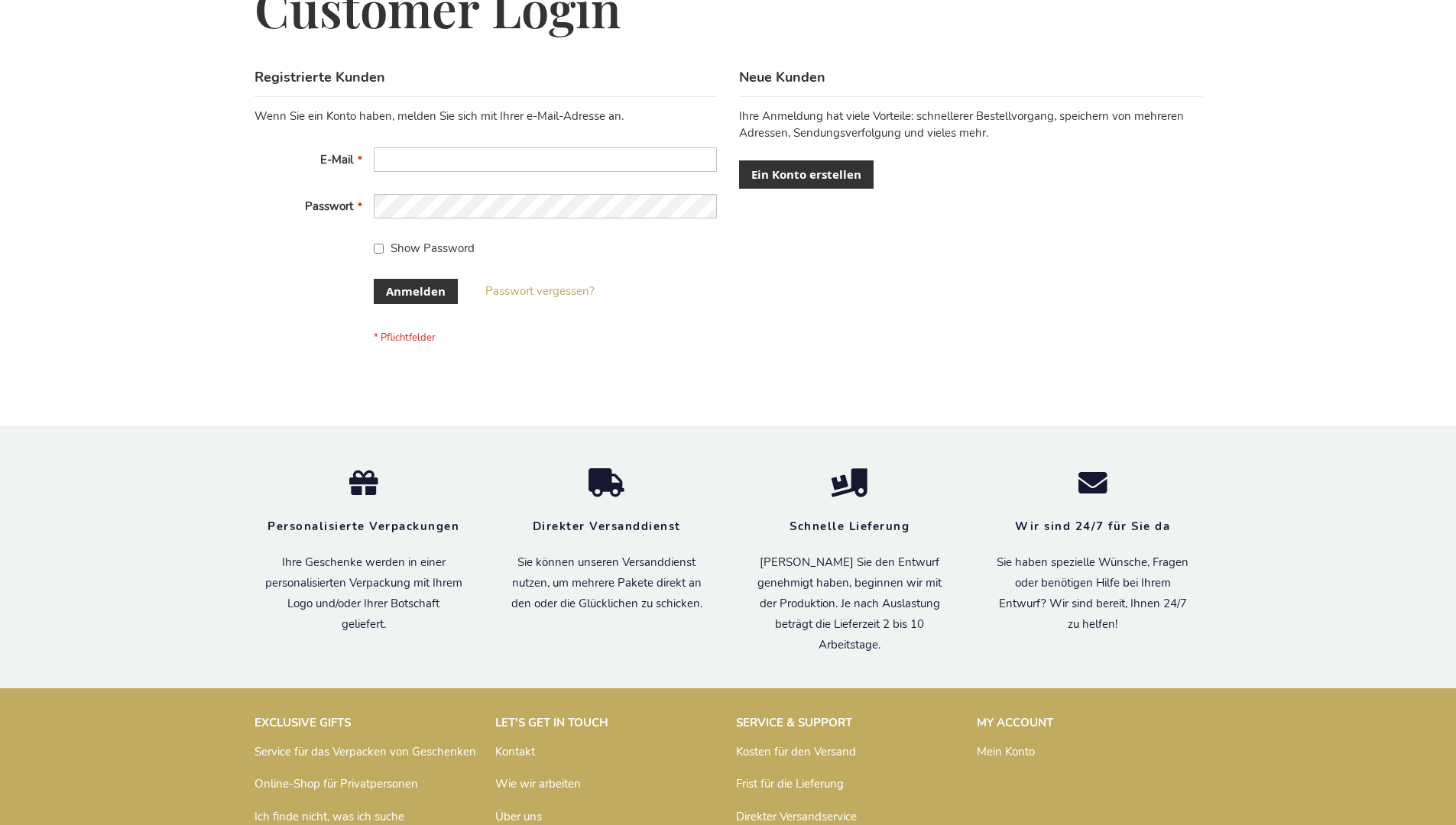
scroll to position [512, 0]
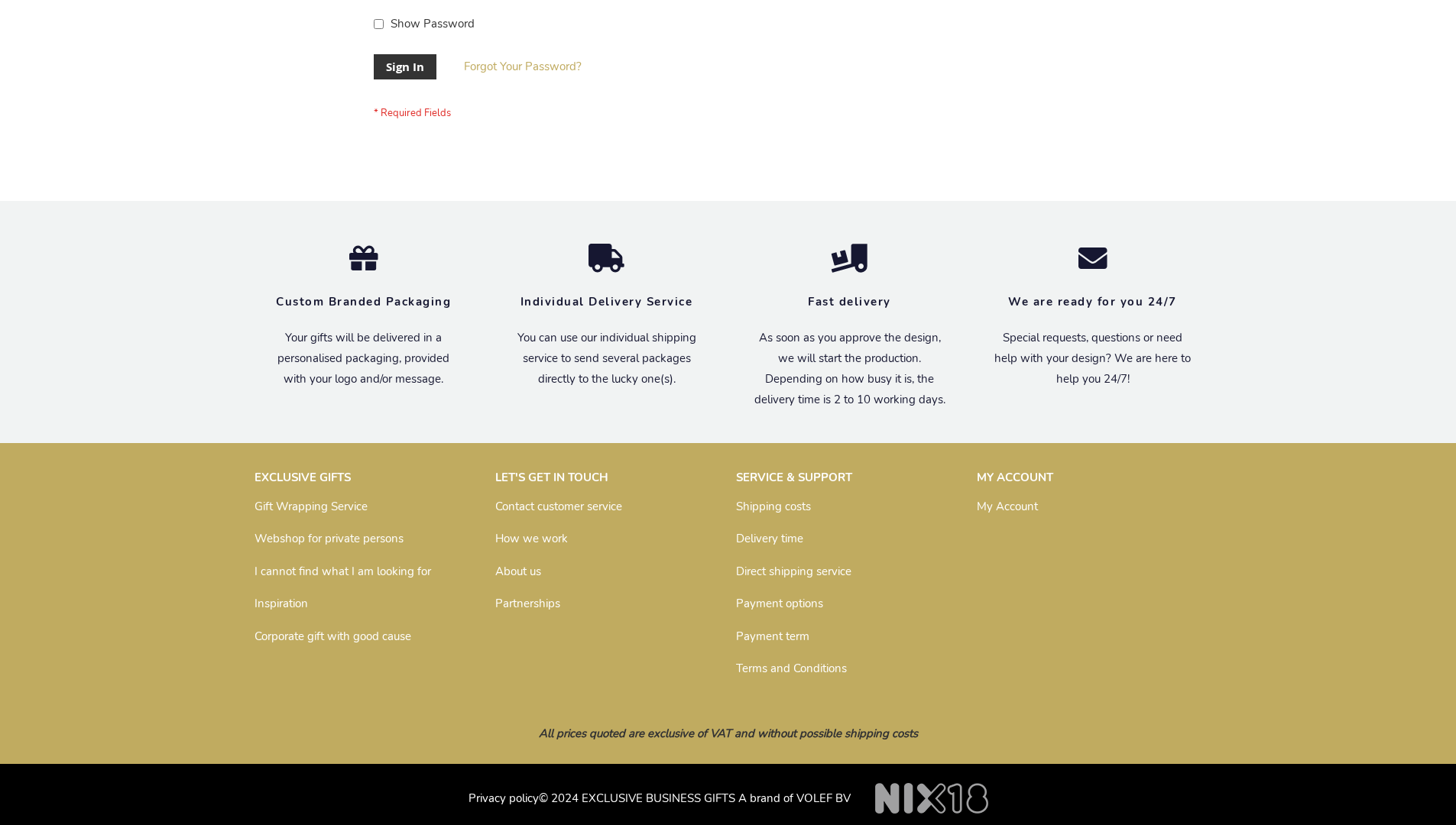
scroll to position [492, 0]
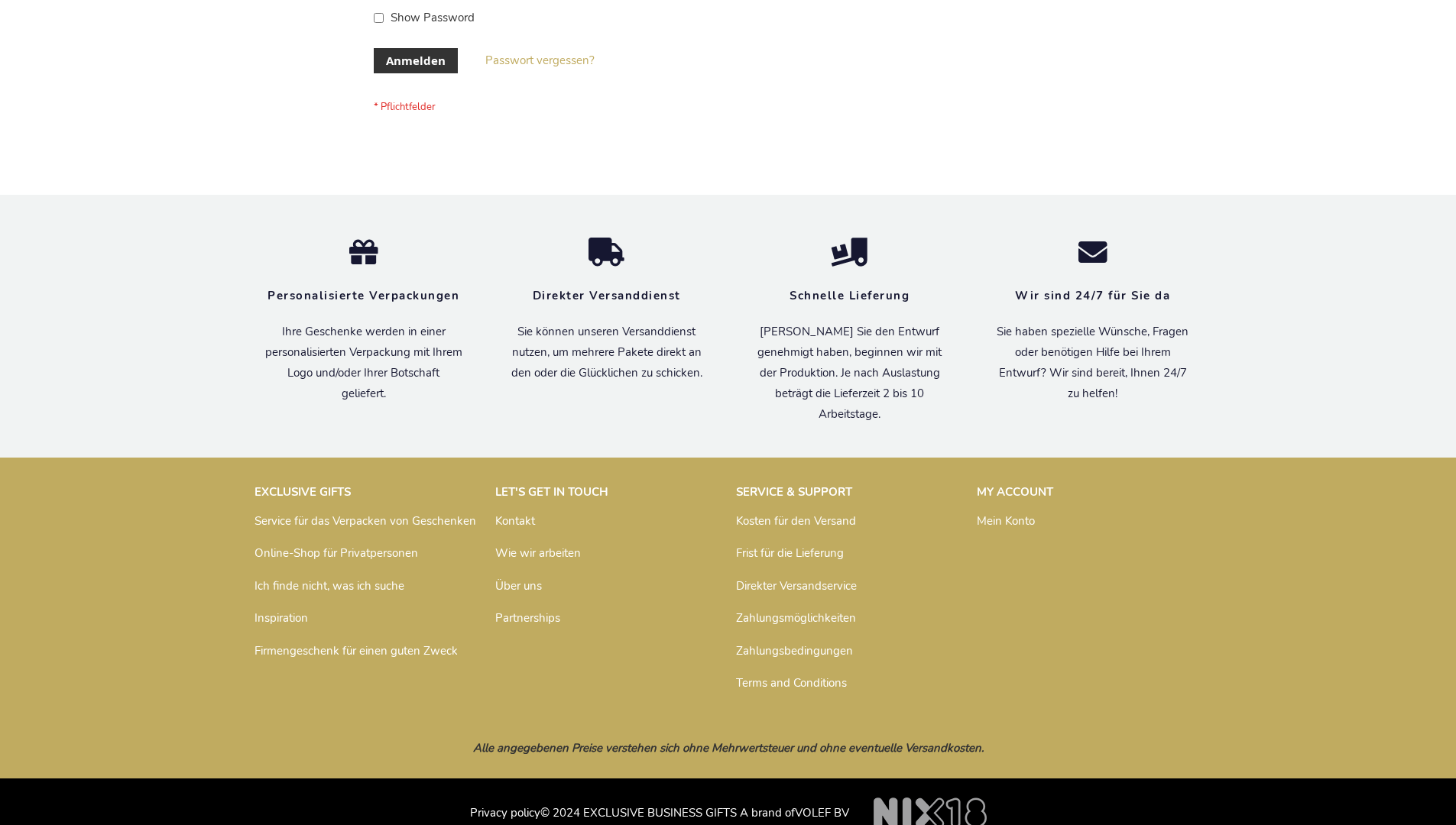
scroll to position [512, 0]
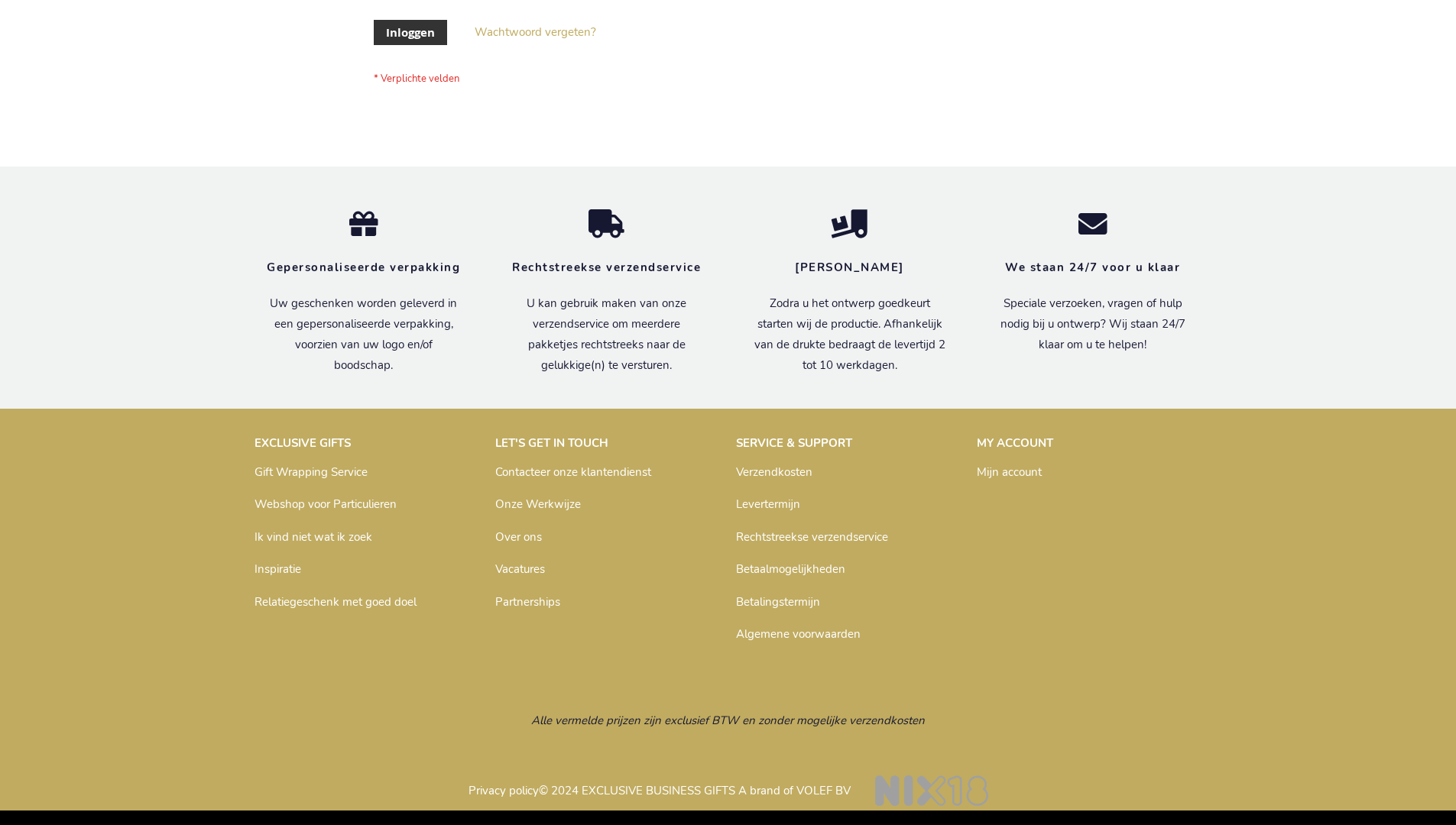
scroll to position [519, 0]
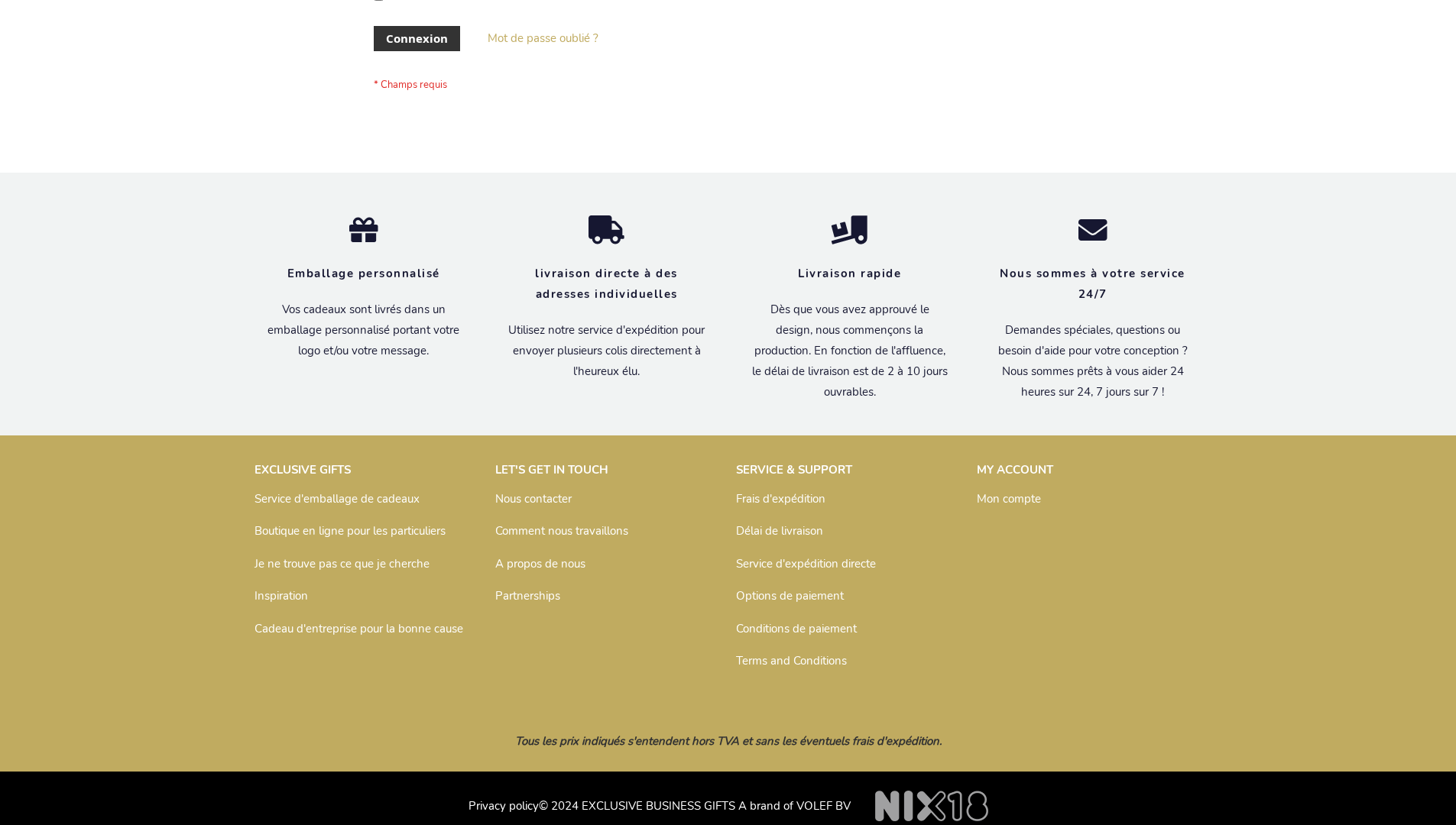
scroll to position [527, 0]
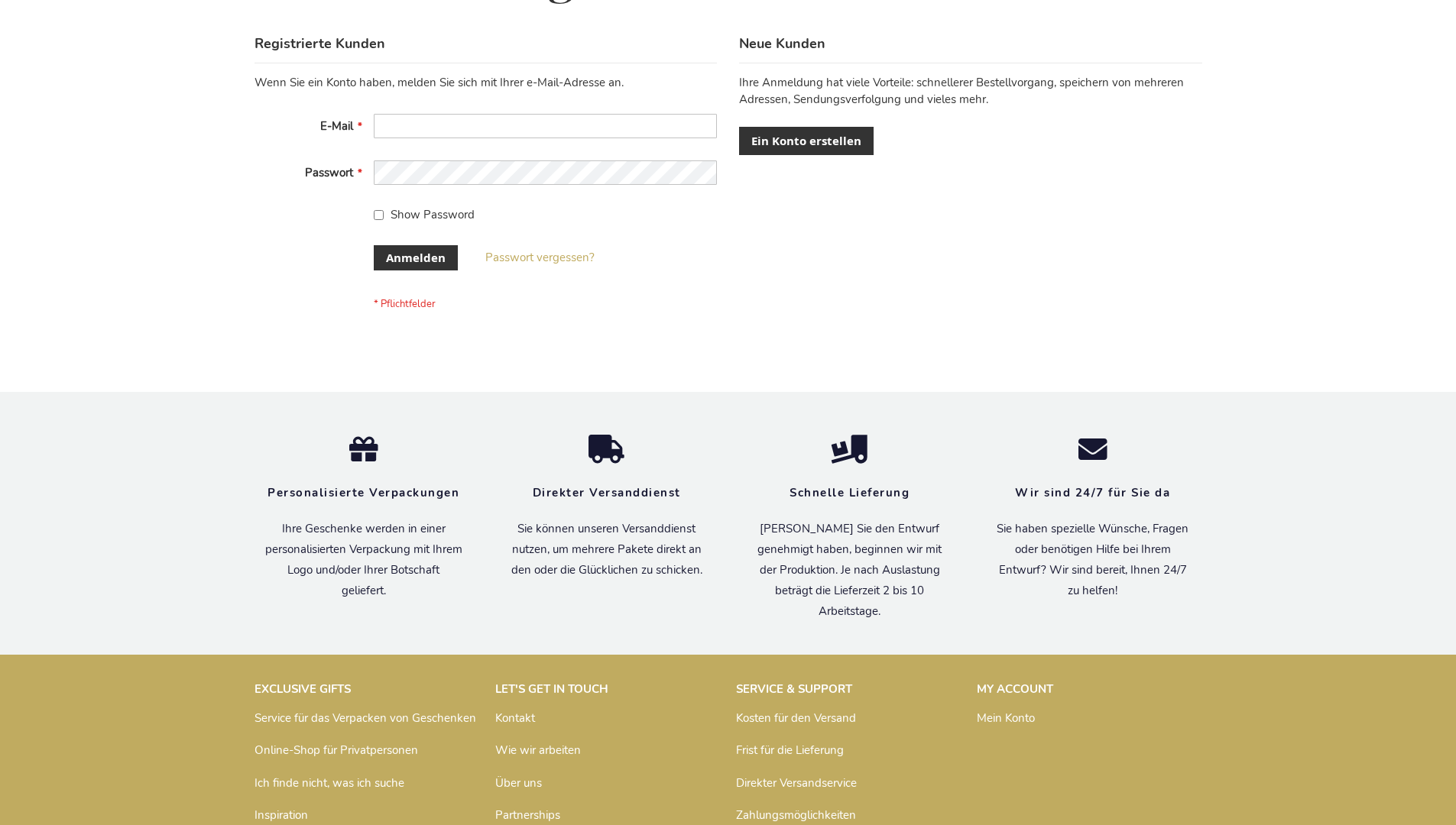
scroll to position [512, 0]
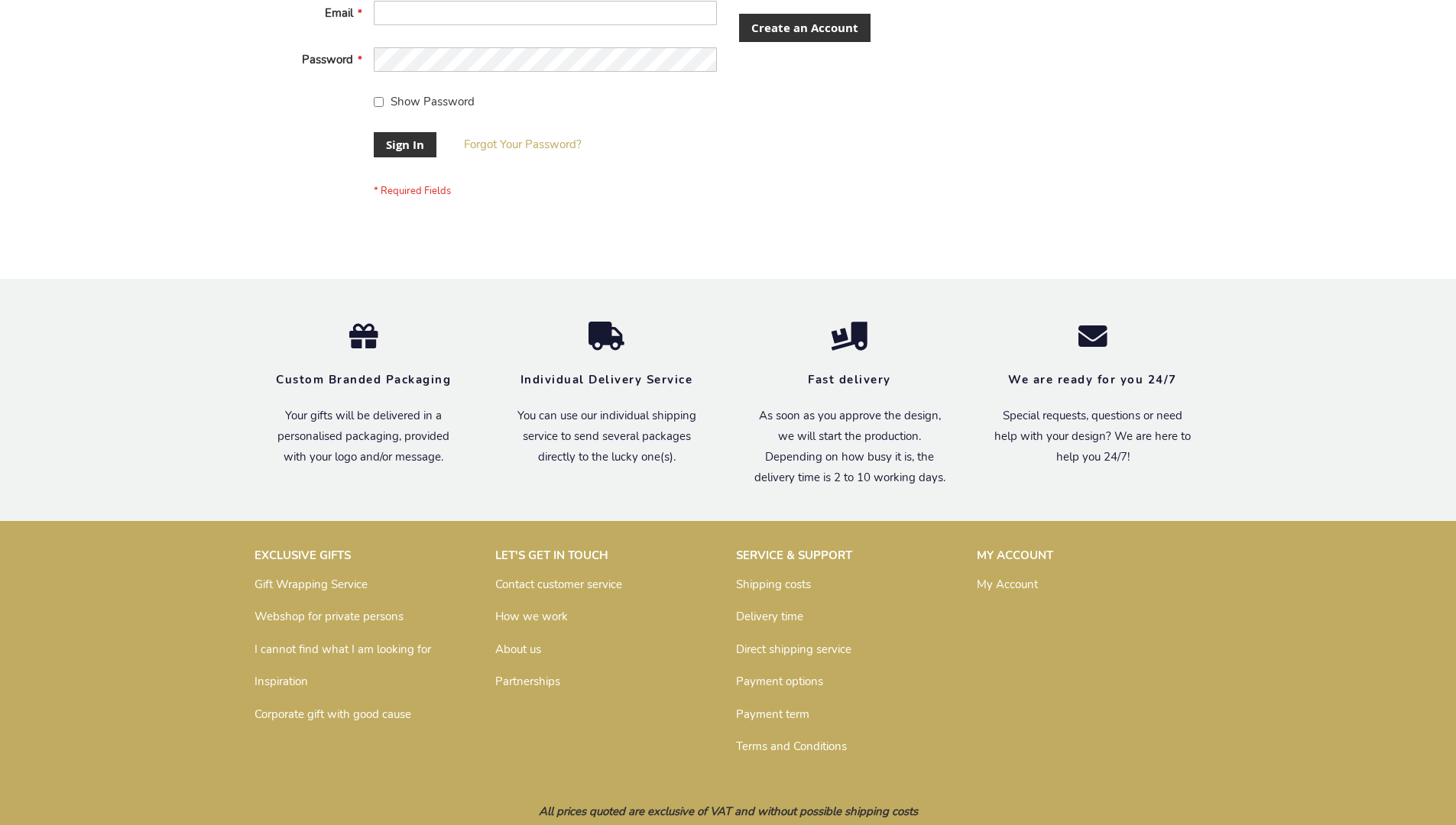
scroll to position [492, 0]
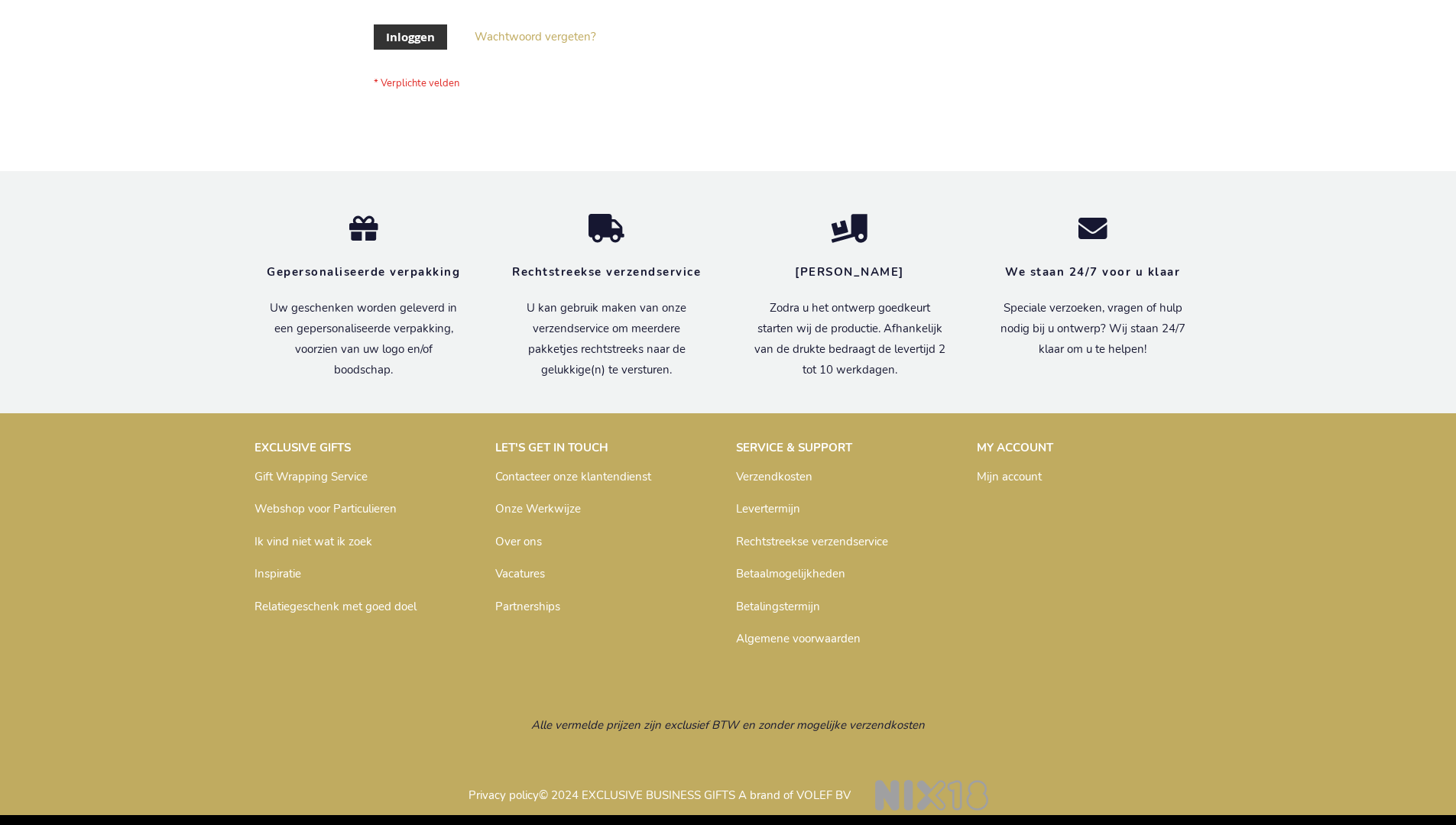
scroll to position [519, 0]
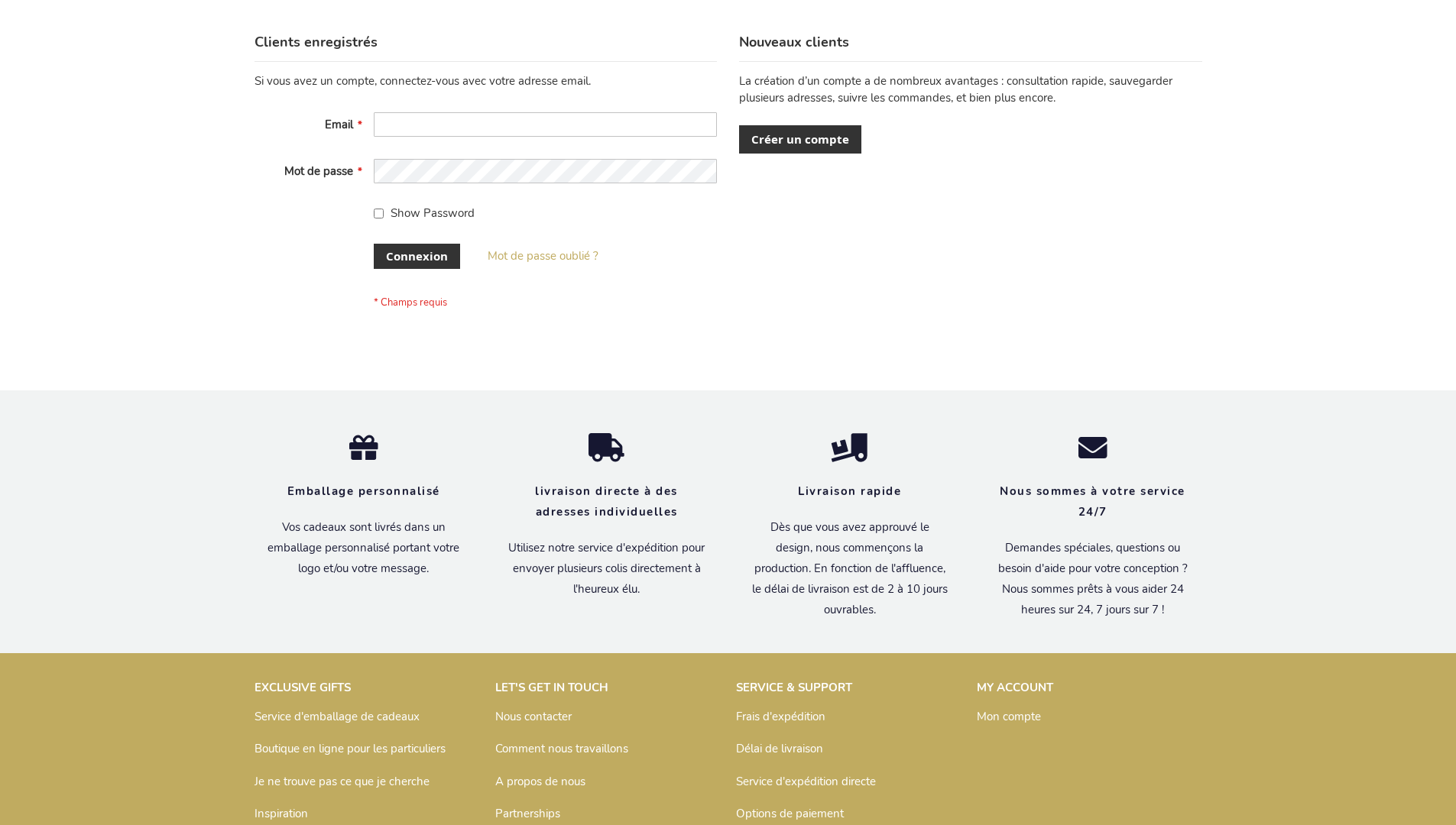
scroll to position [527, 0]
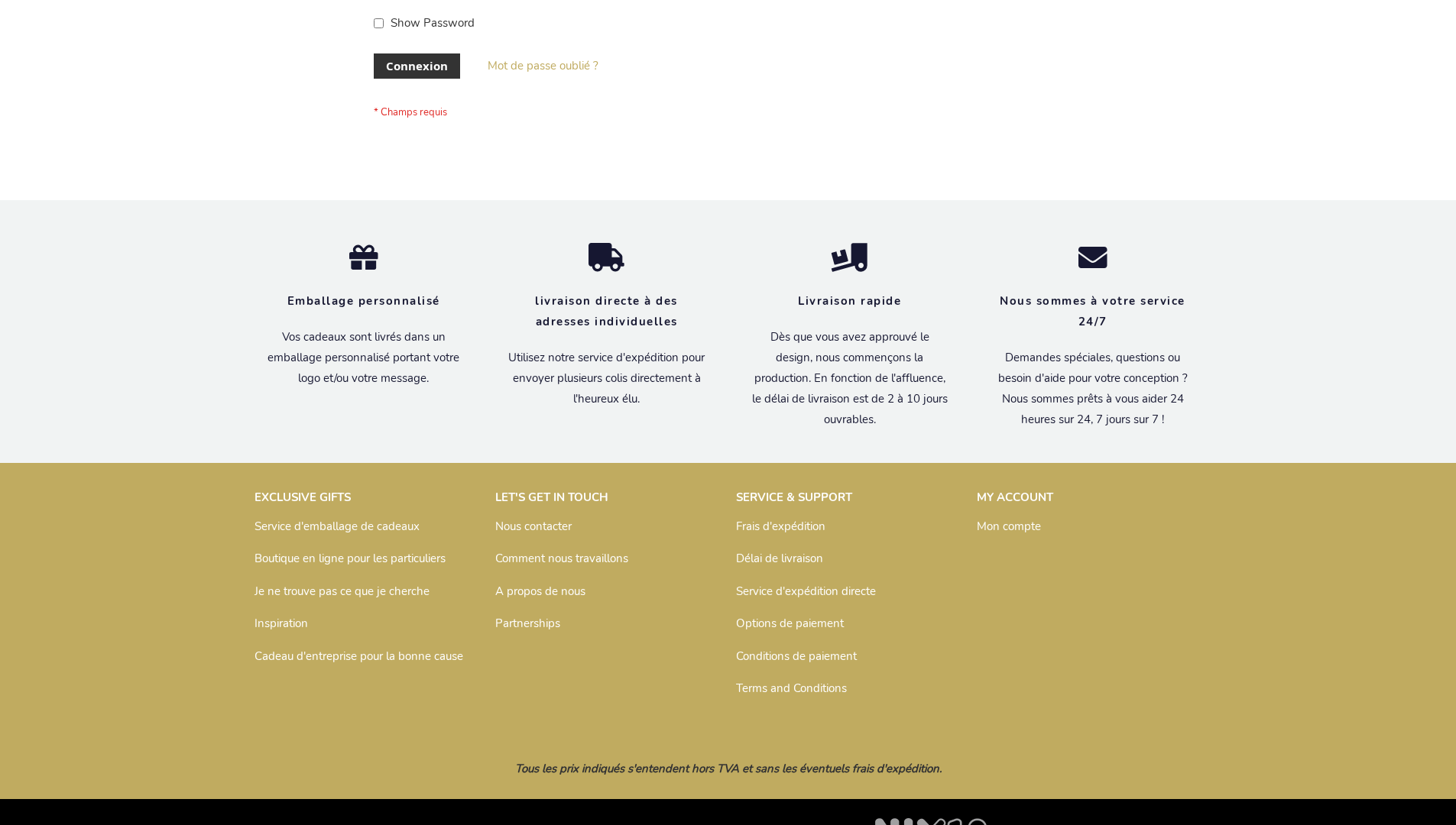
scroll to position [527, 0]
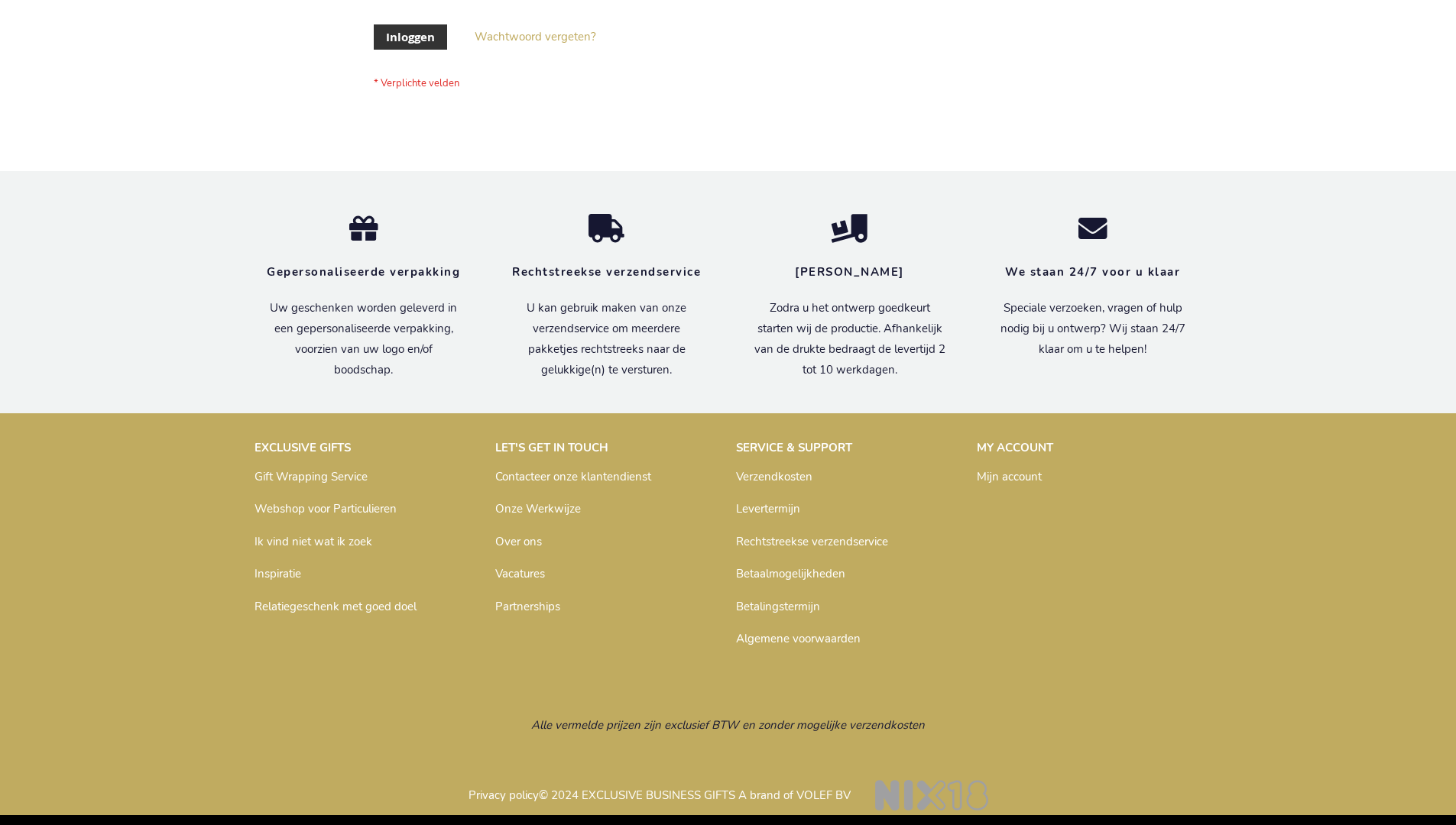
scroll to position [519, 0]
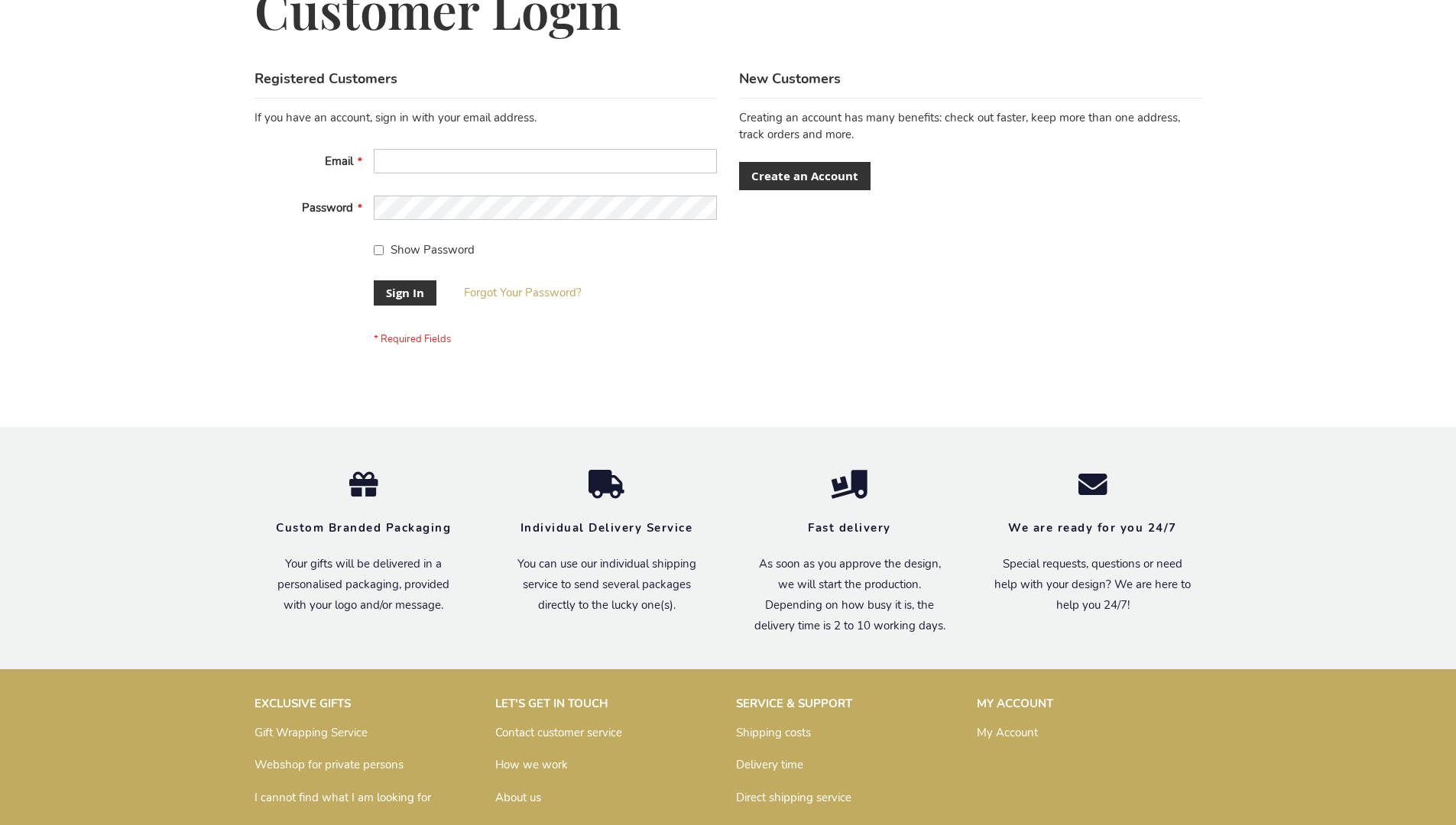
scroll to position [492, 0]
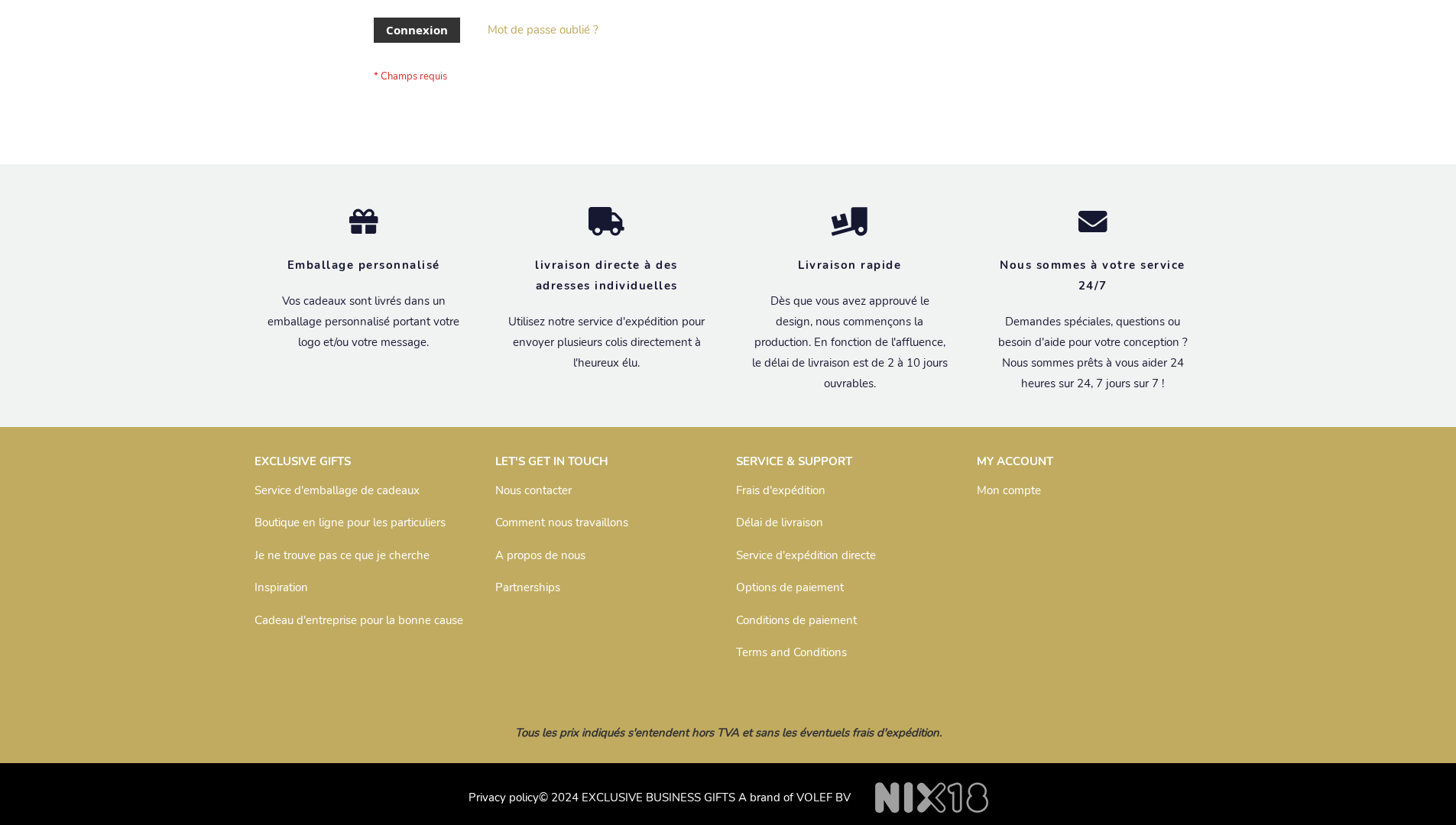
scroll to position [527, 0]
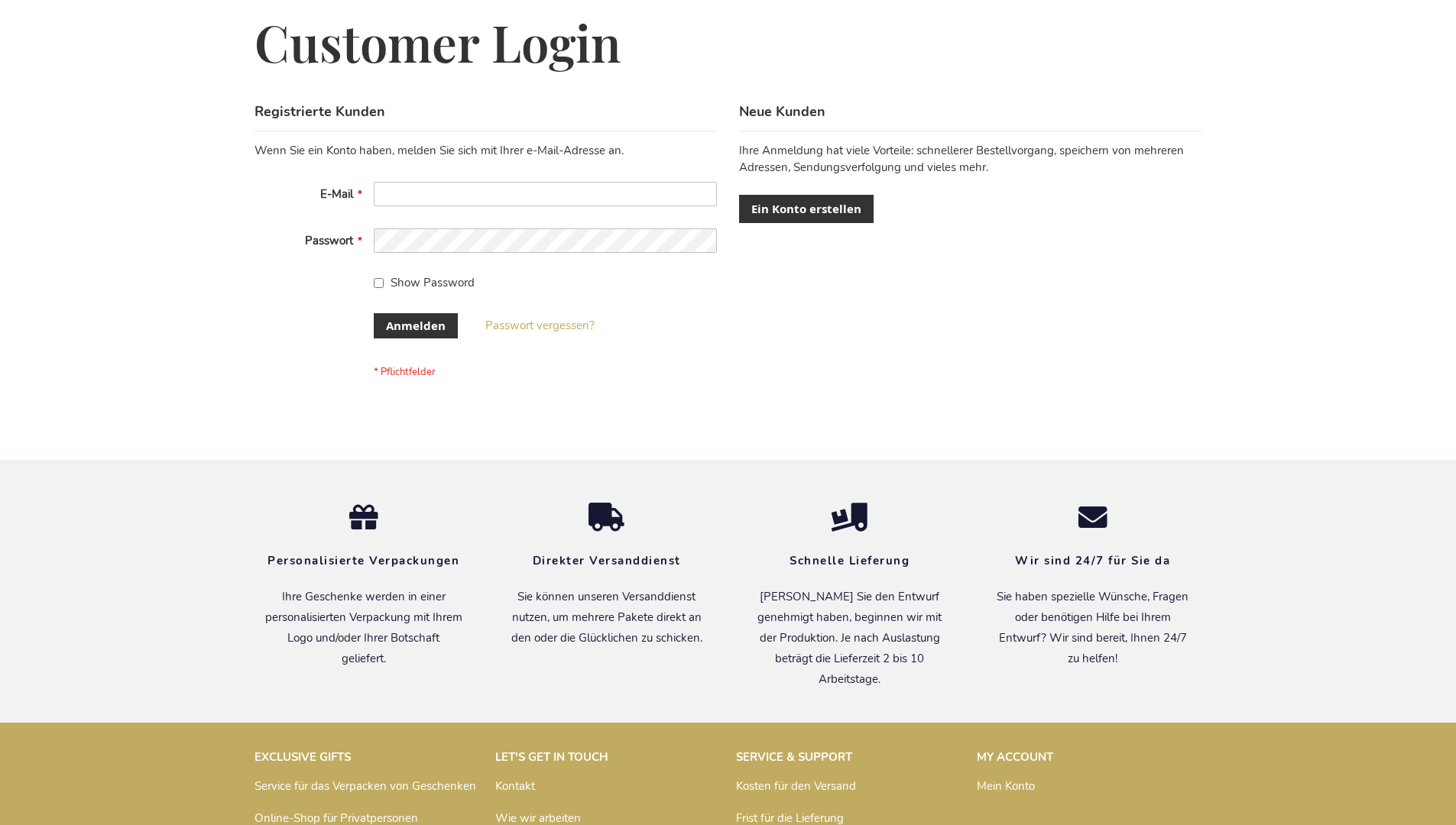
scroll to position [512, 0]
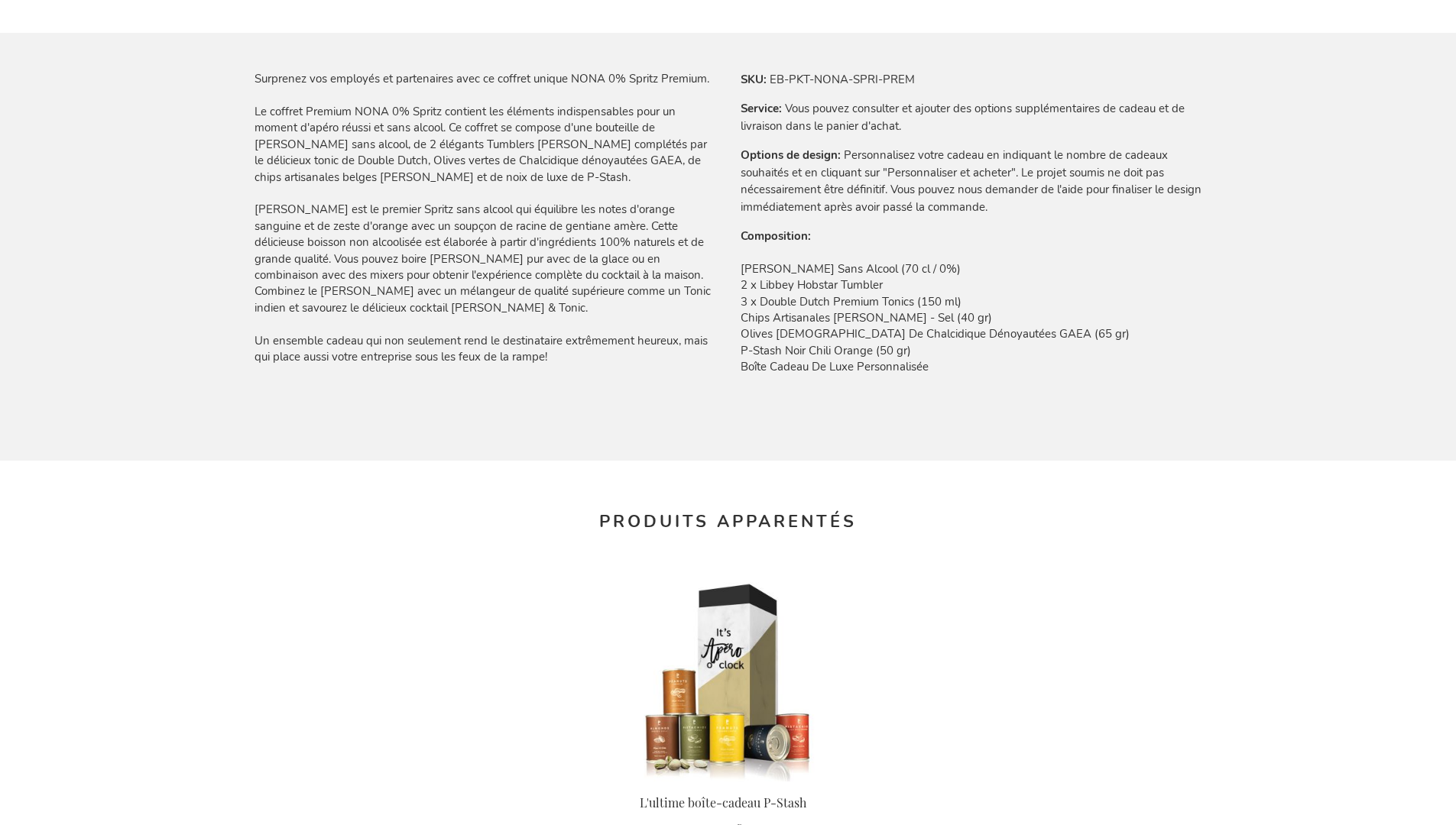
scroll to position [2073, 0]
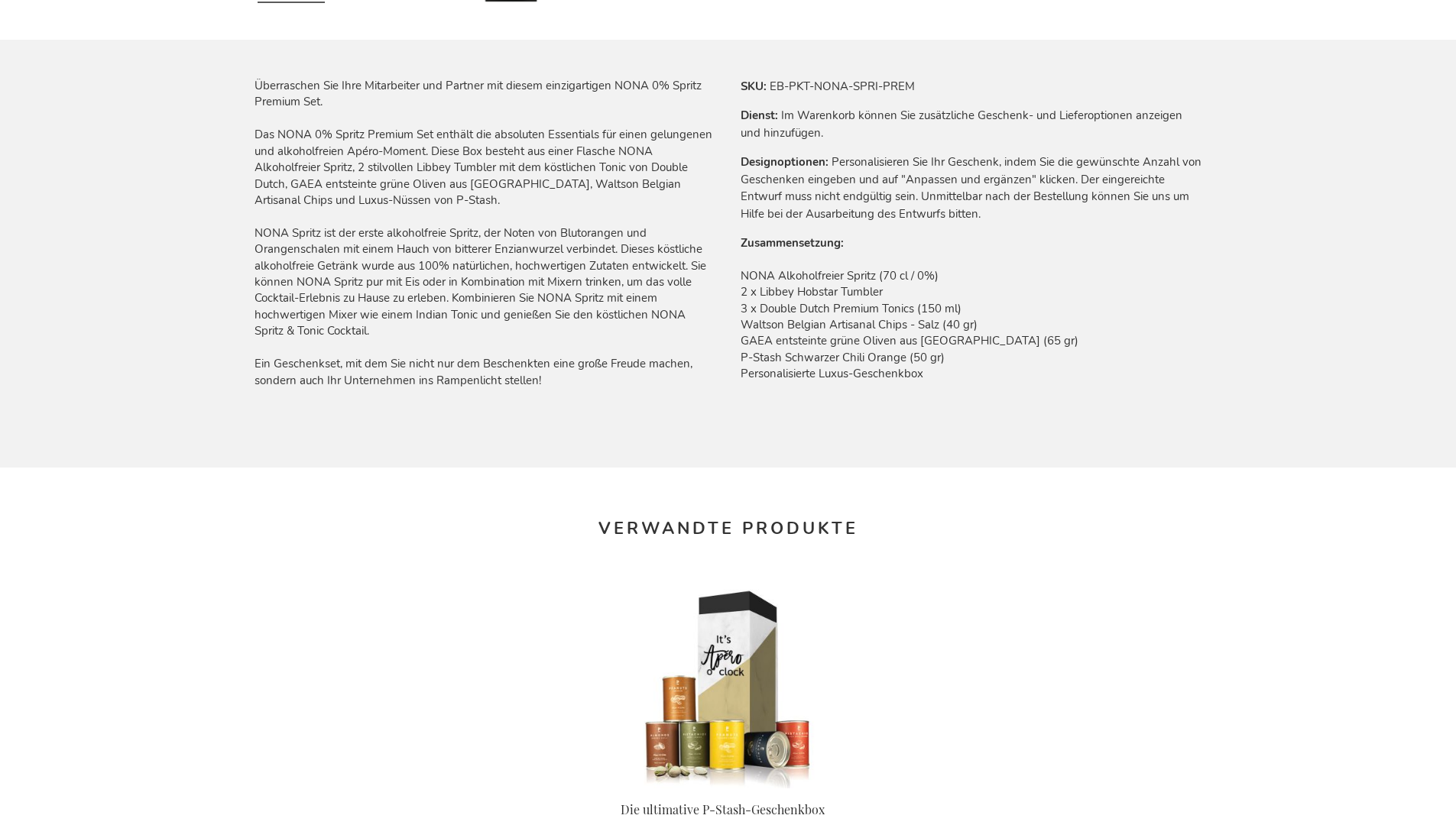
scroll to position [2058, 0]
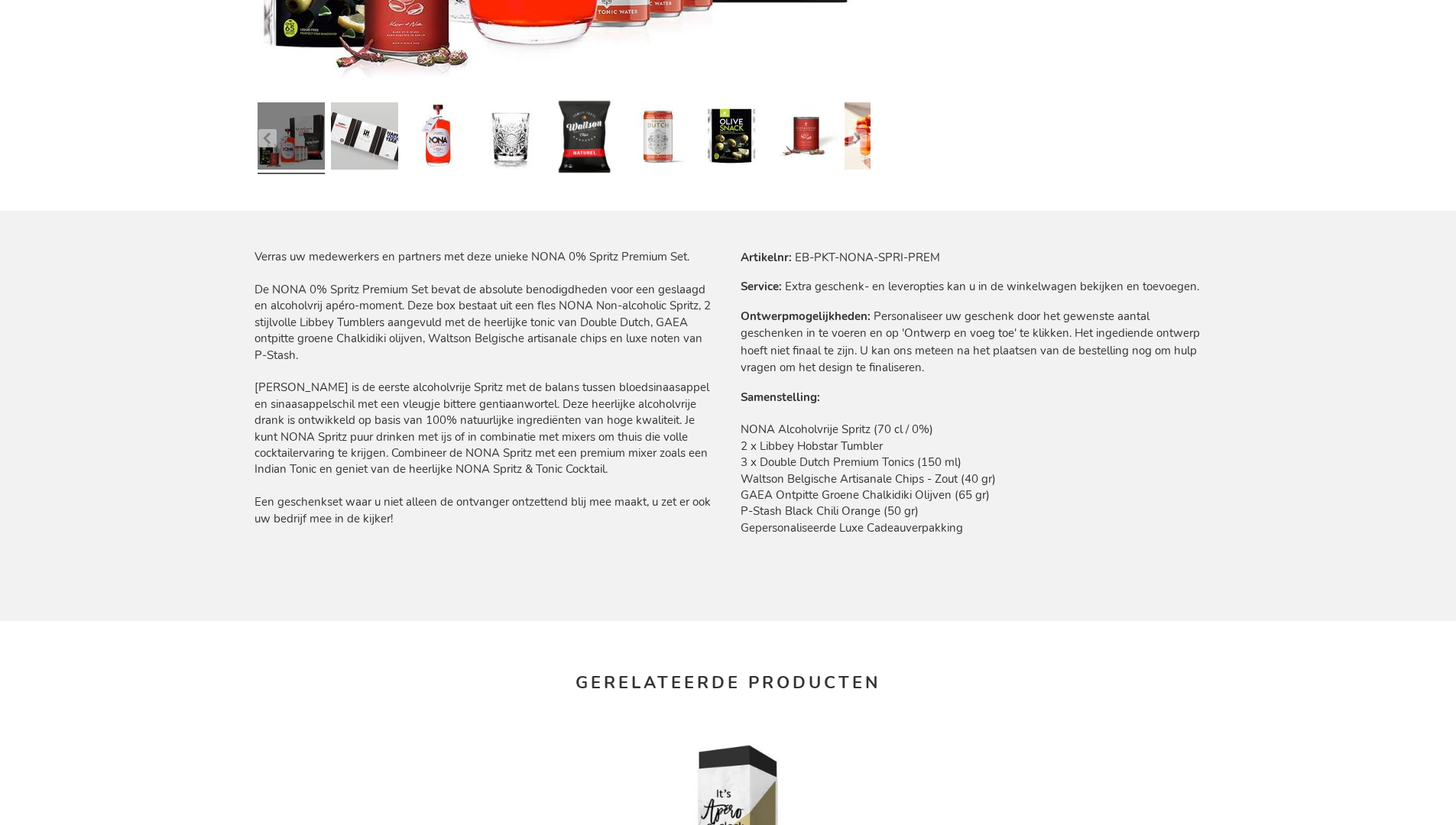
scroll to position [2048, 0]
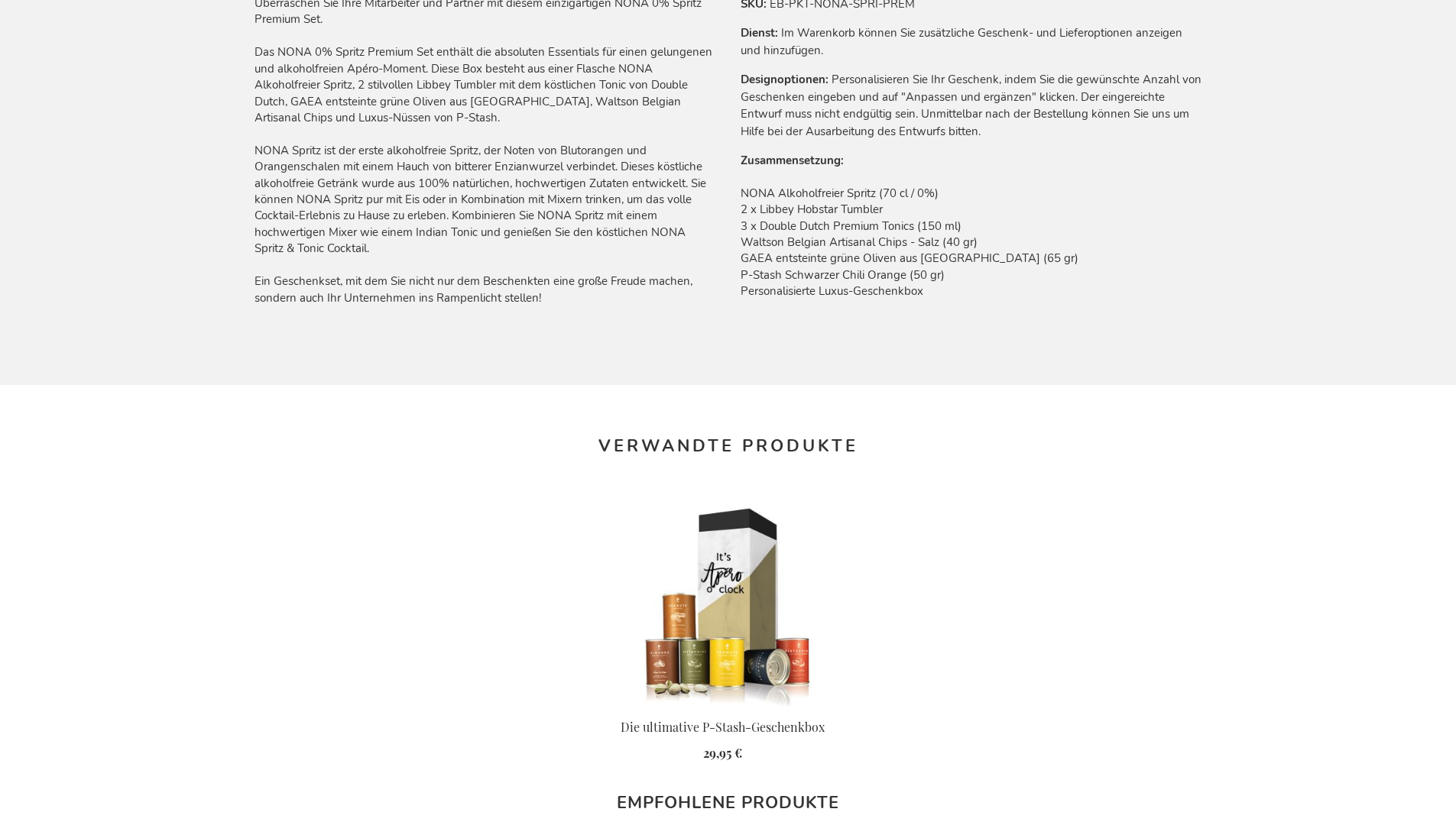
scroll to position [2058, 0]
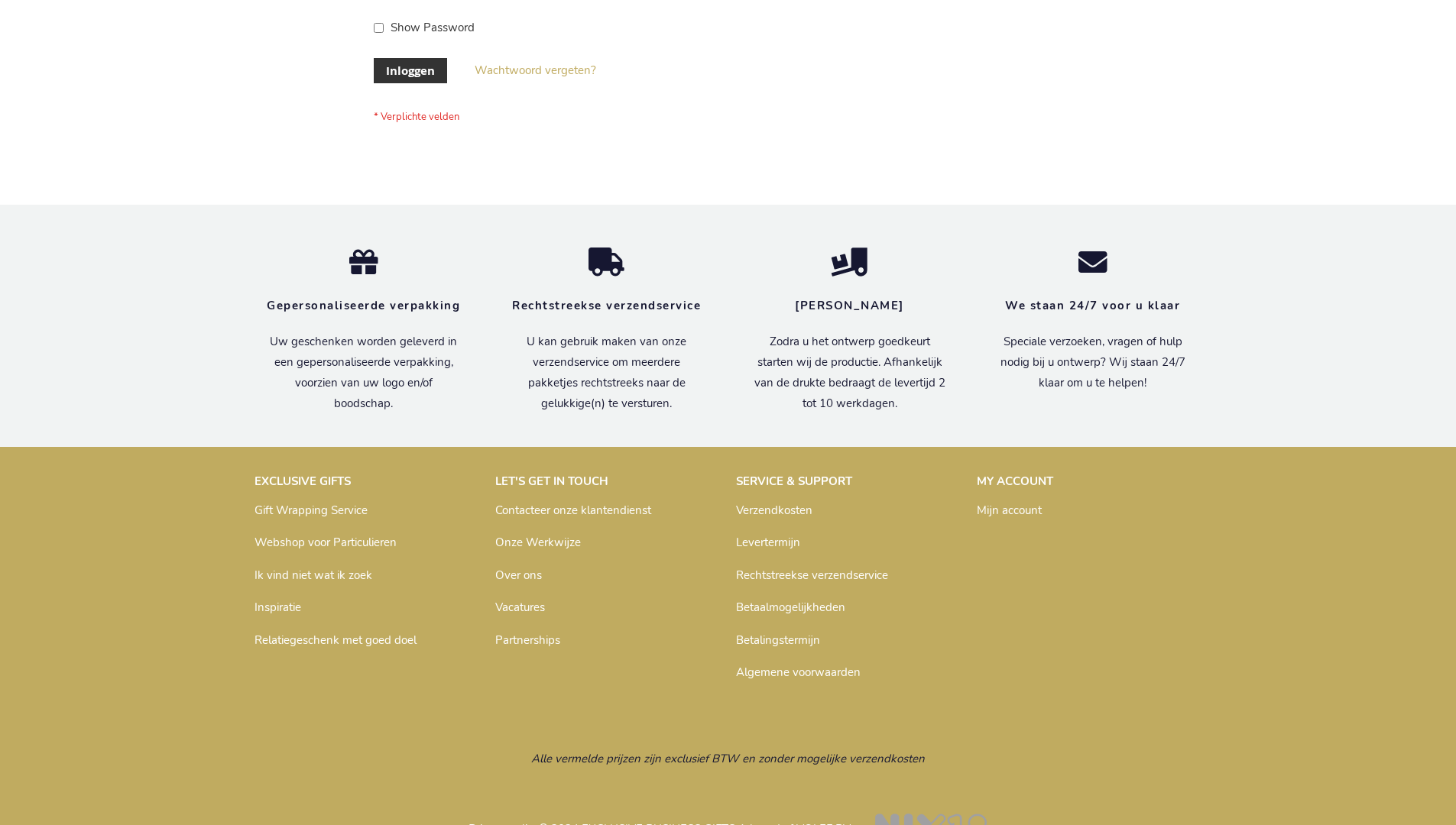
scroll to position [519, 0]
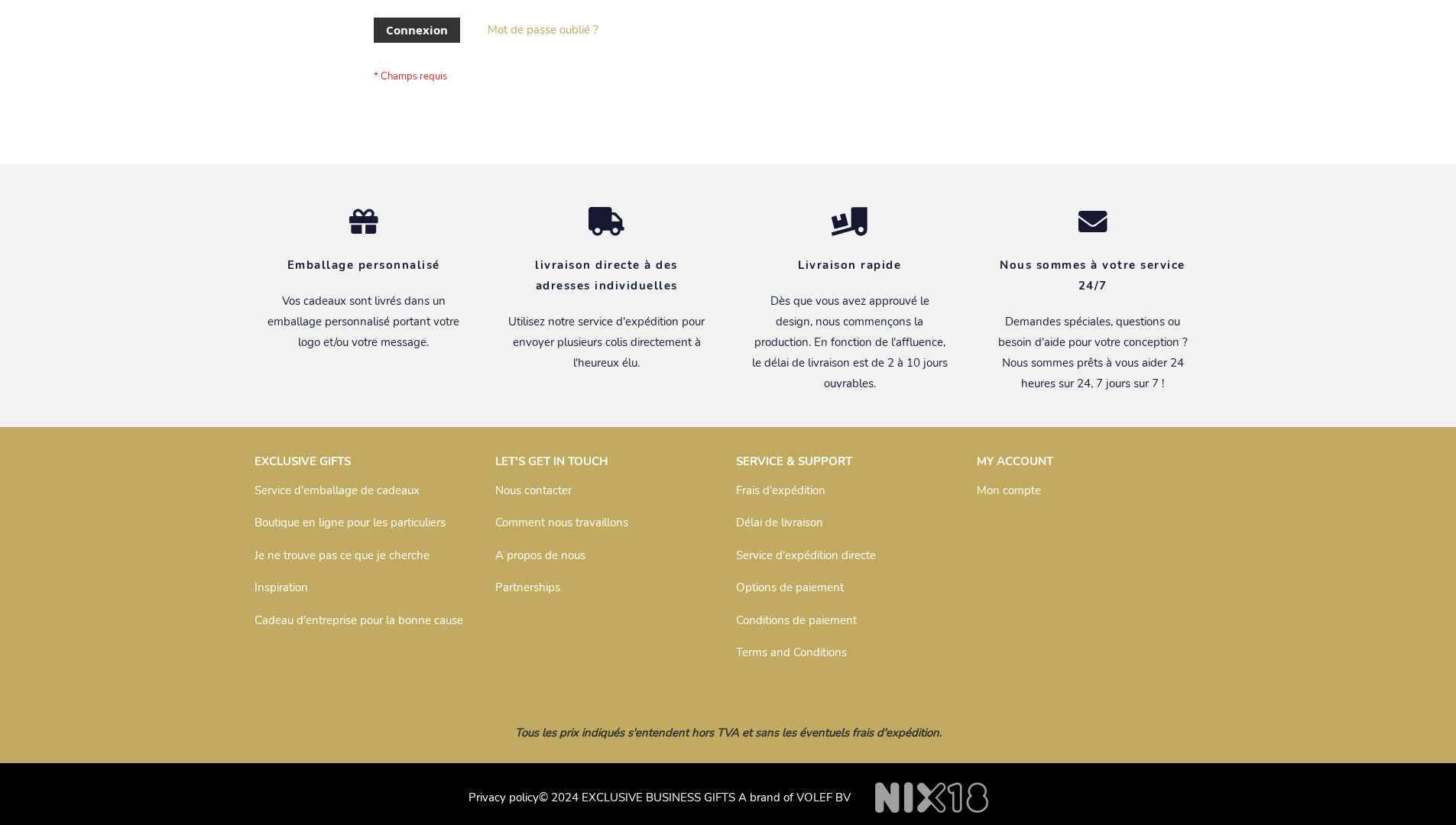
scroll to position [527, 0]
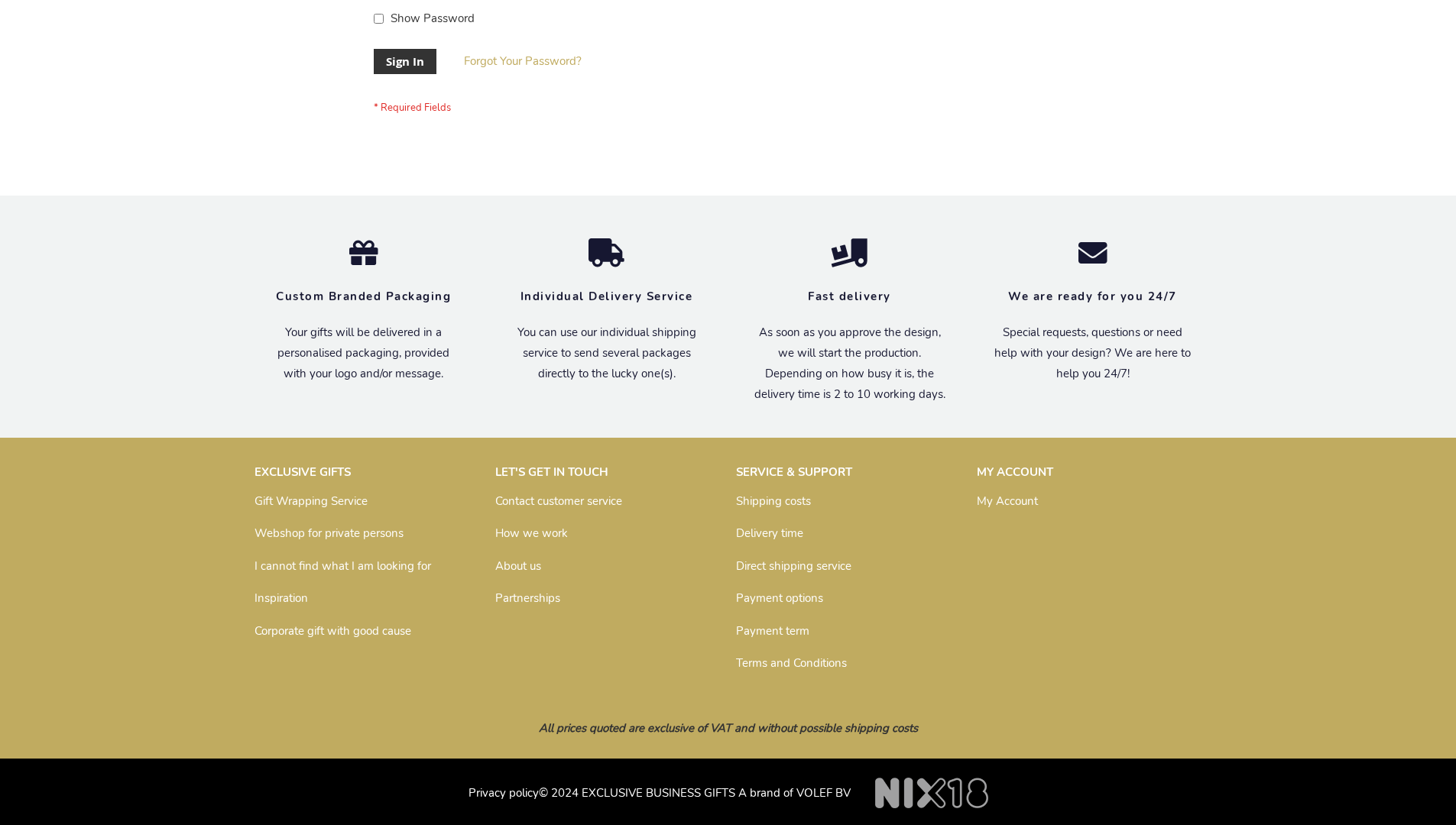
scroll to position [492, 0]
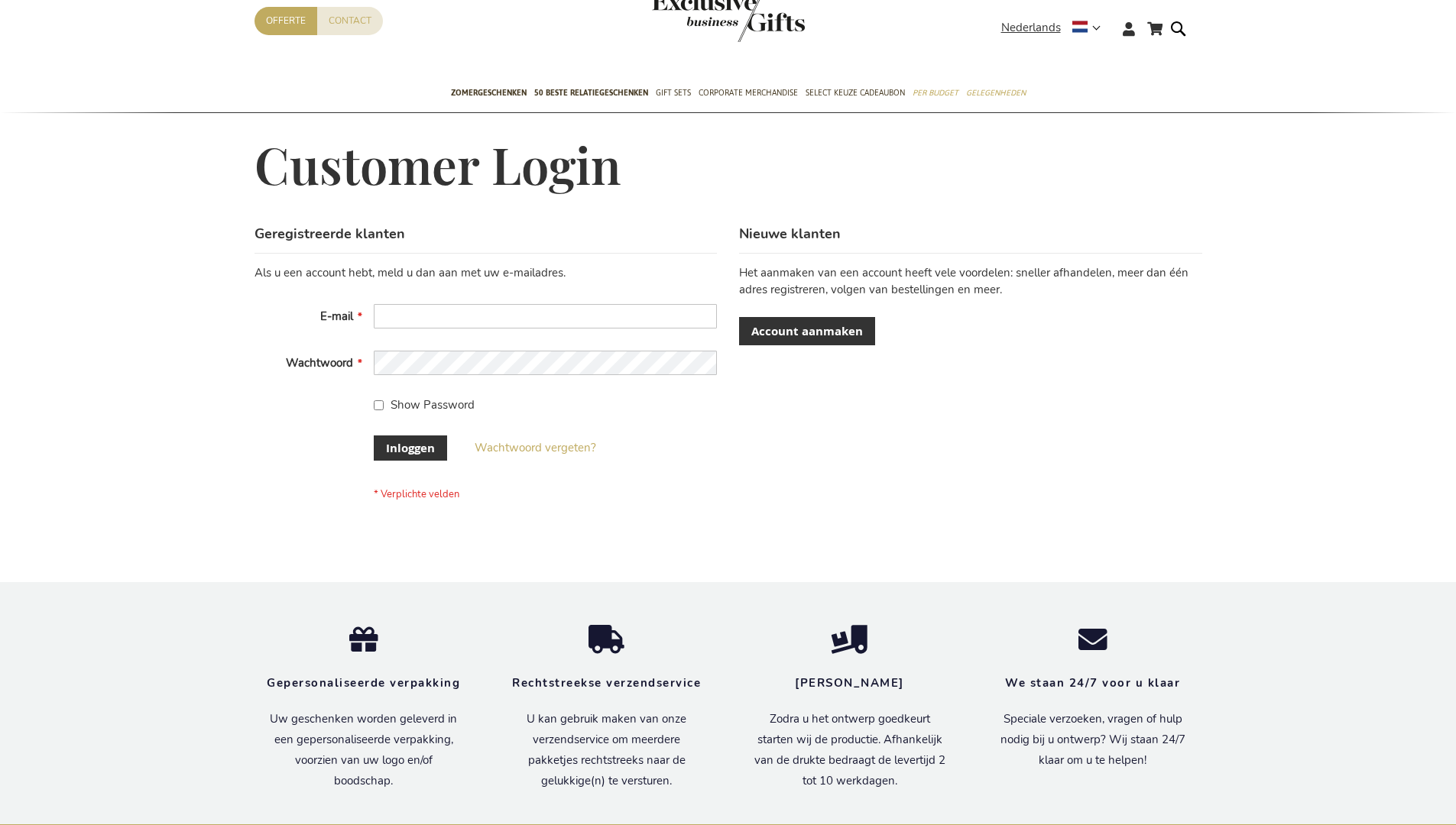
scroll to position [507, 0]
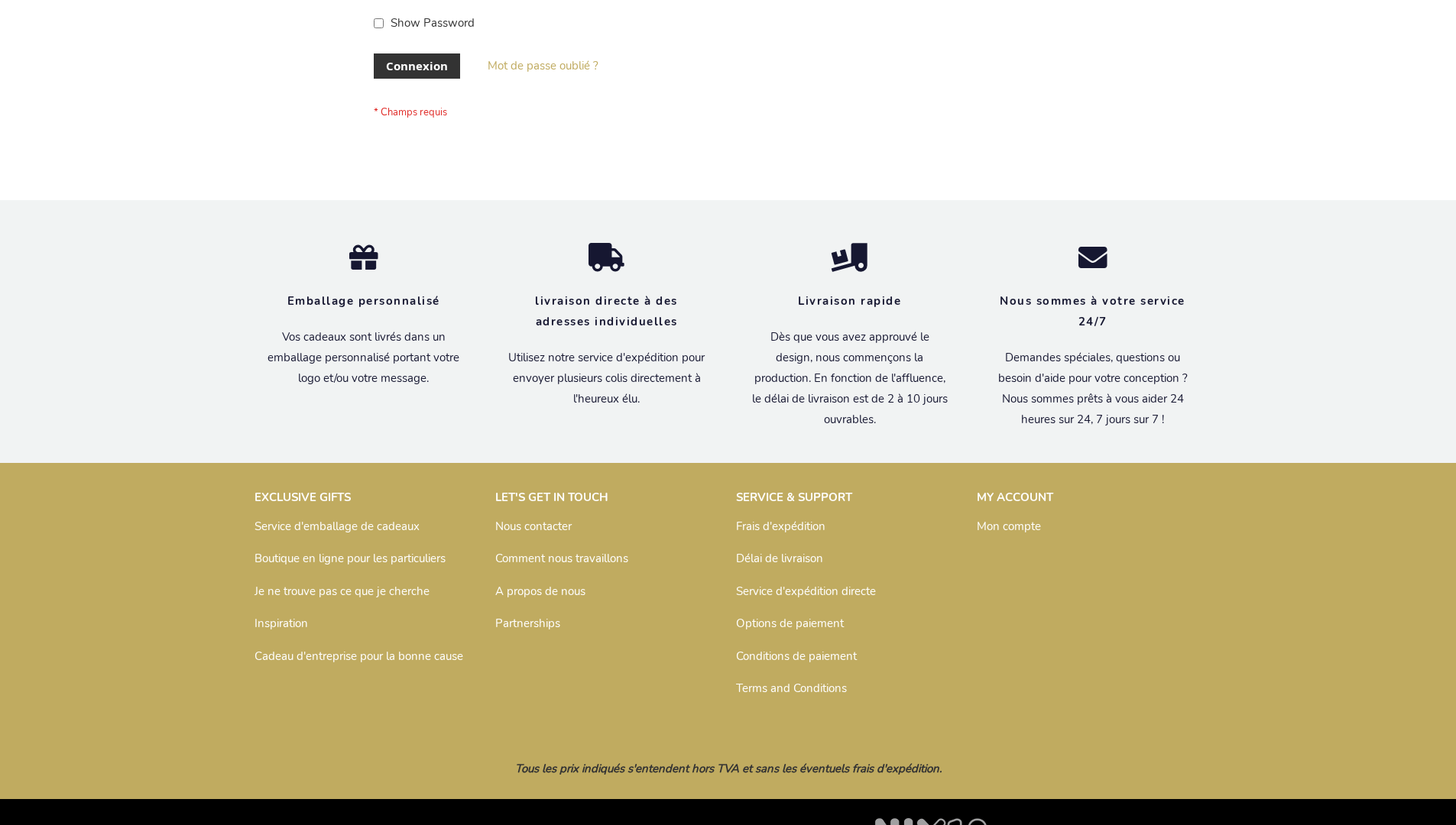
scroll to position [527, 0]
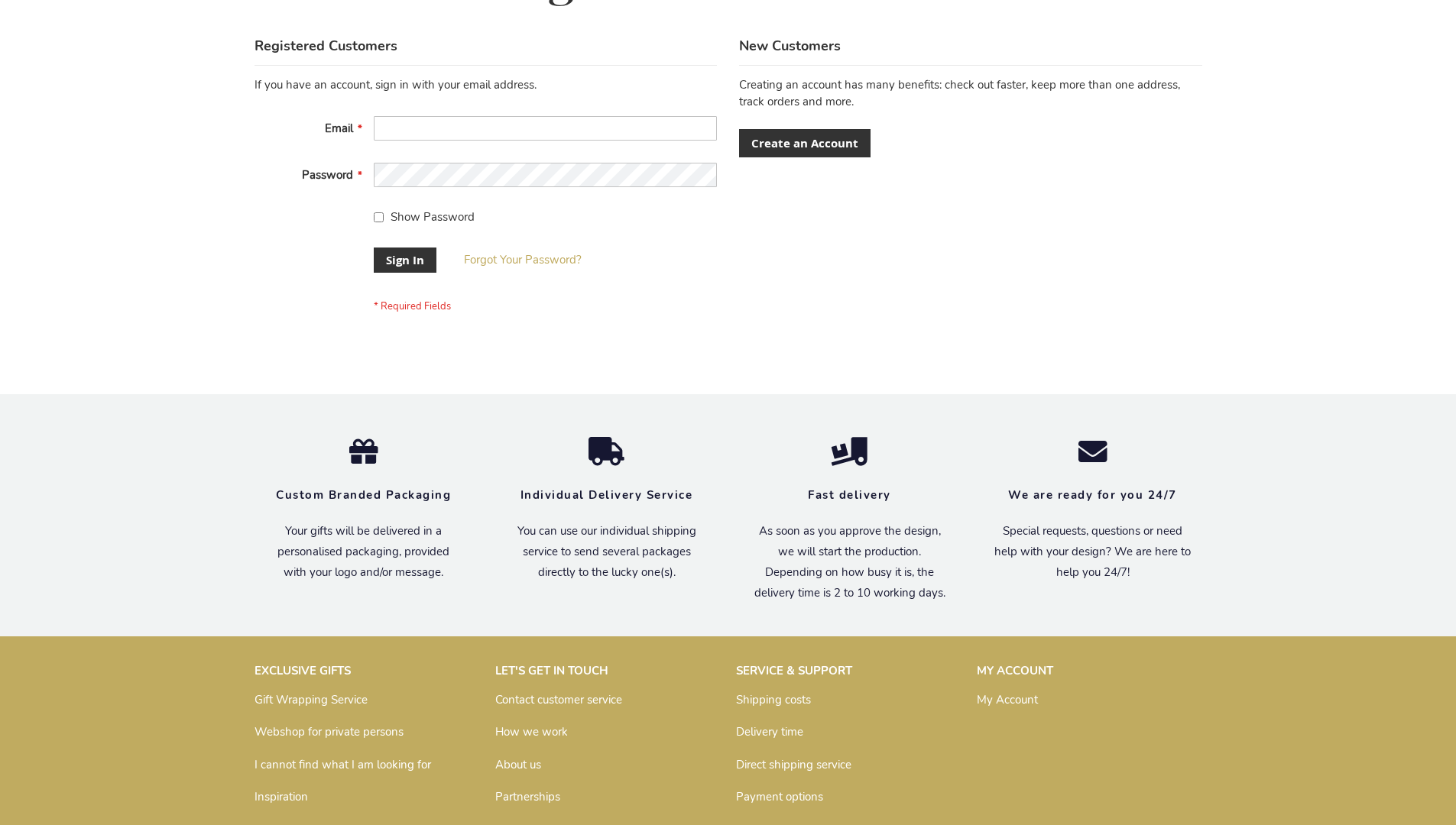
scroll to position [492, 0]
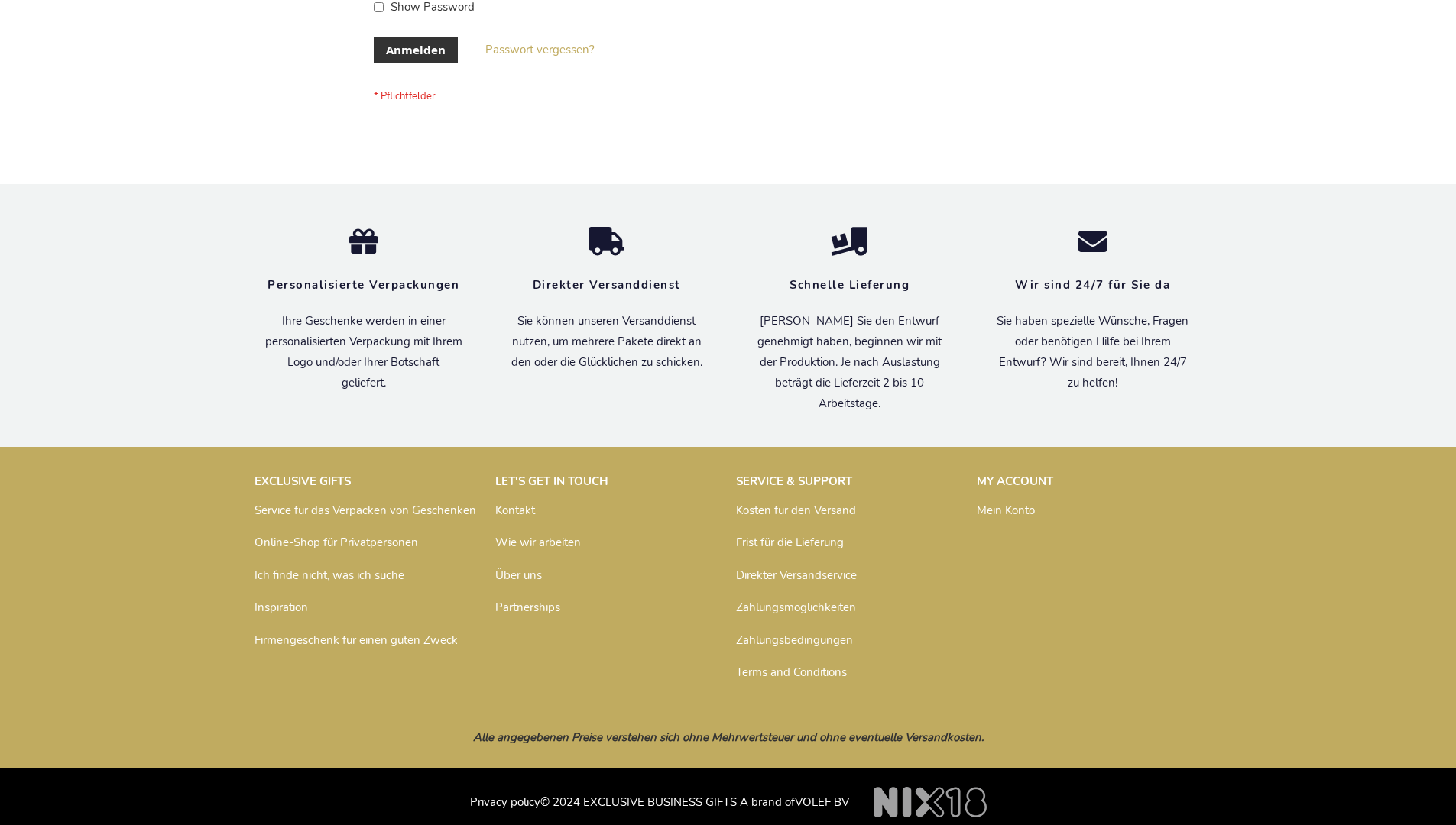
scroll to position [512, 0]
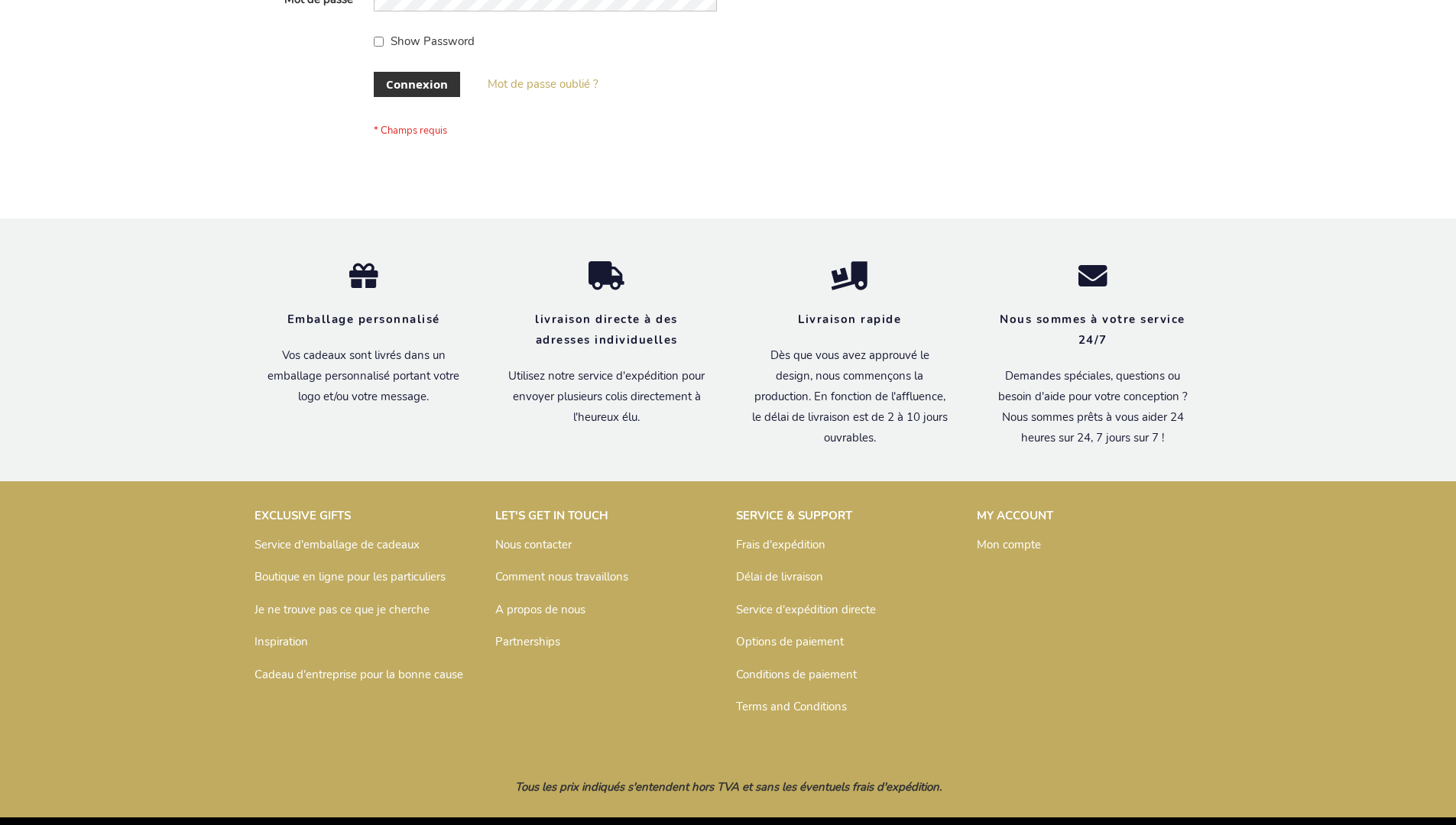
scroll to position [527, 0]
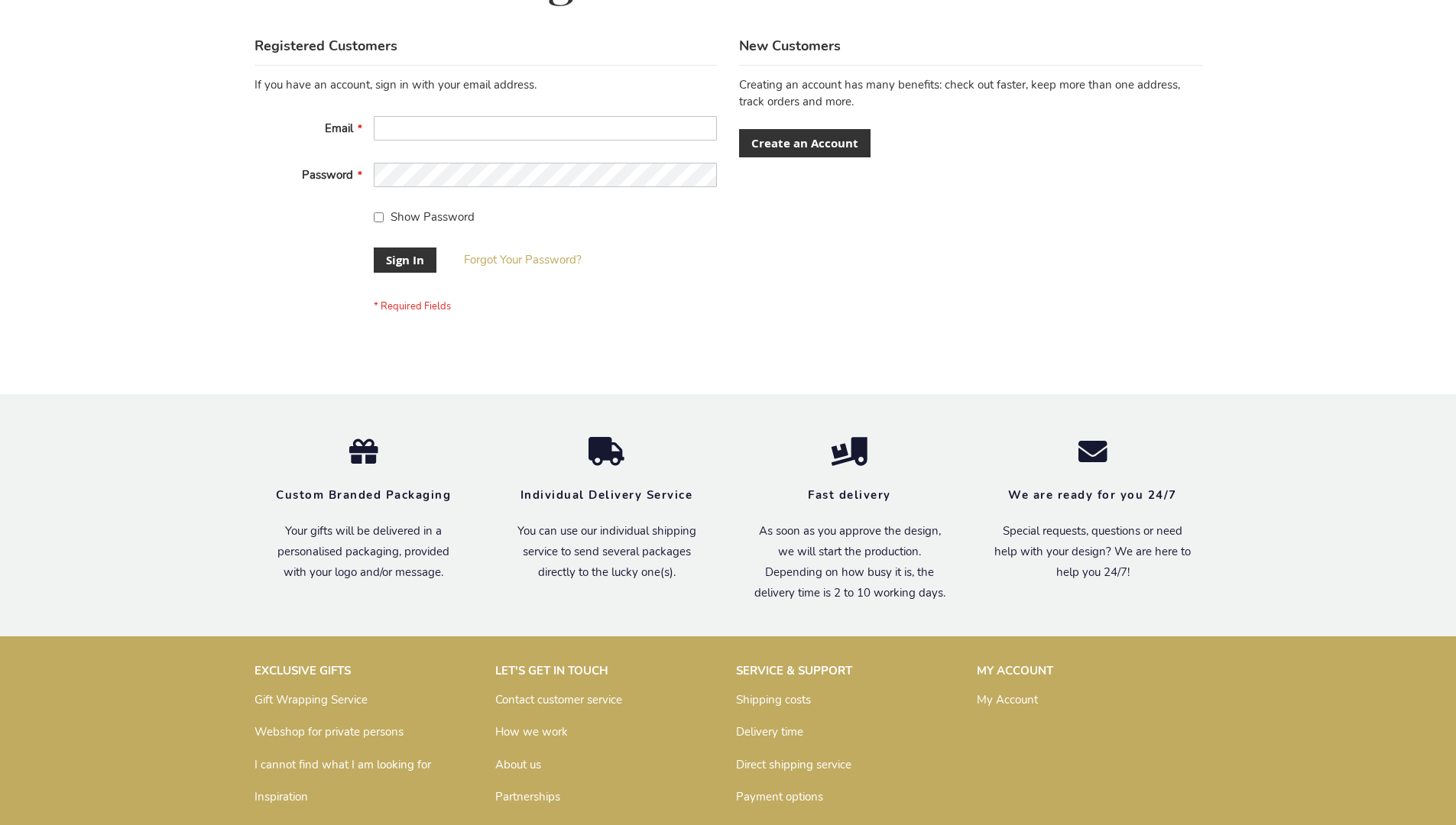
scroll to position [492, 0]
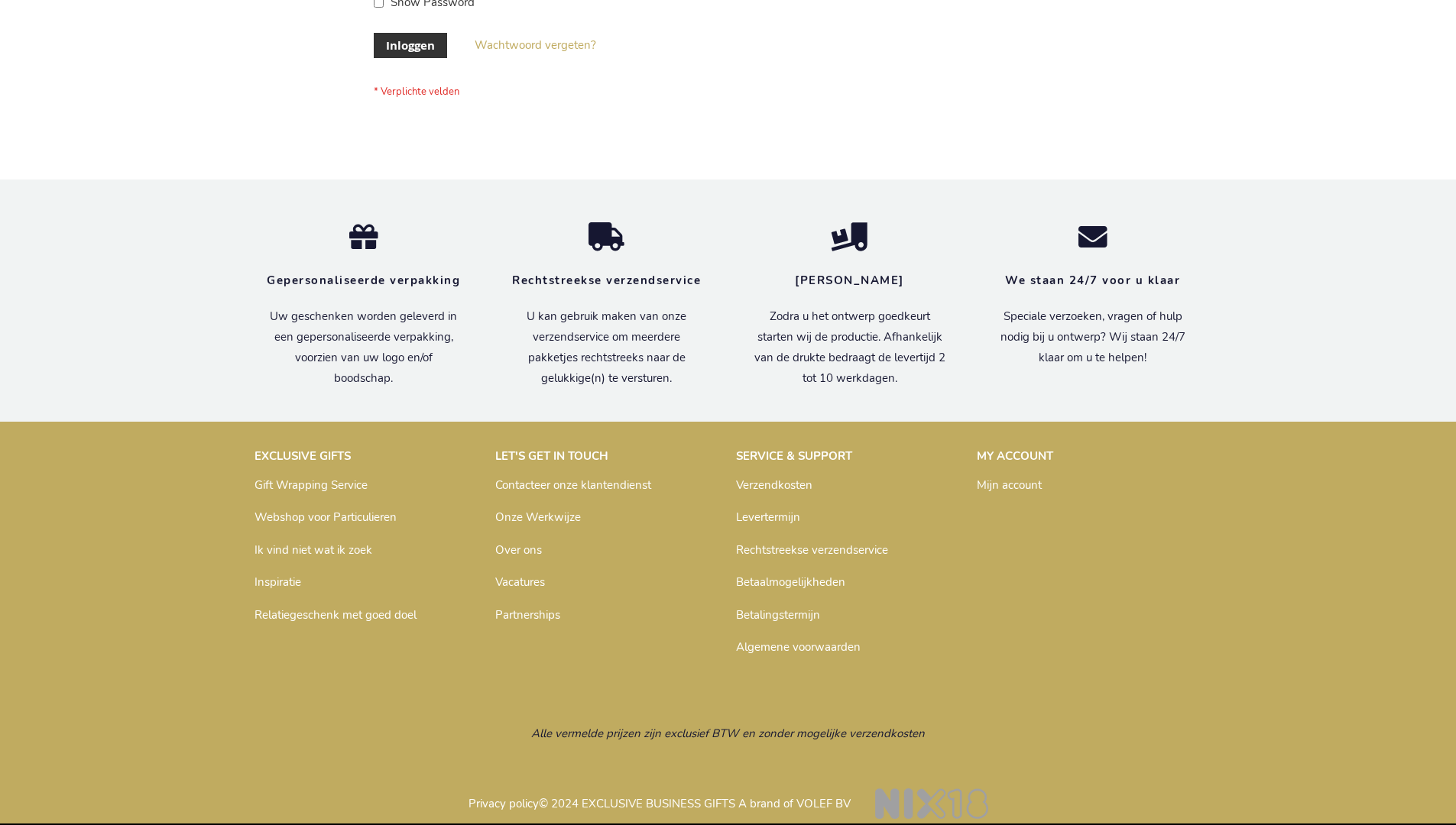
scroll to position [519, 0]
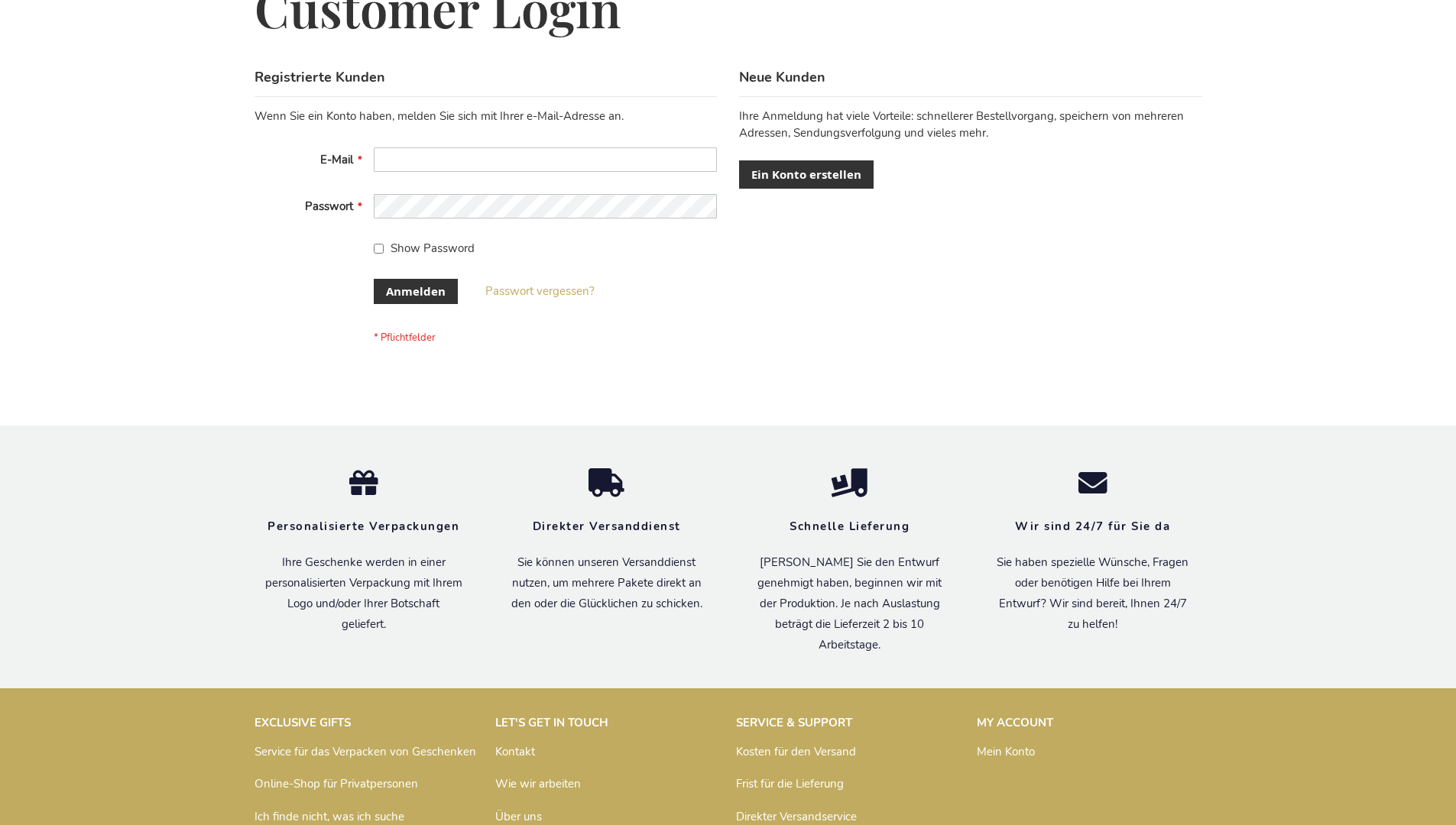
scroll to position [512, 0]
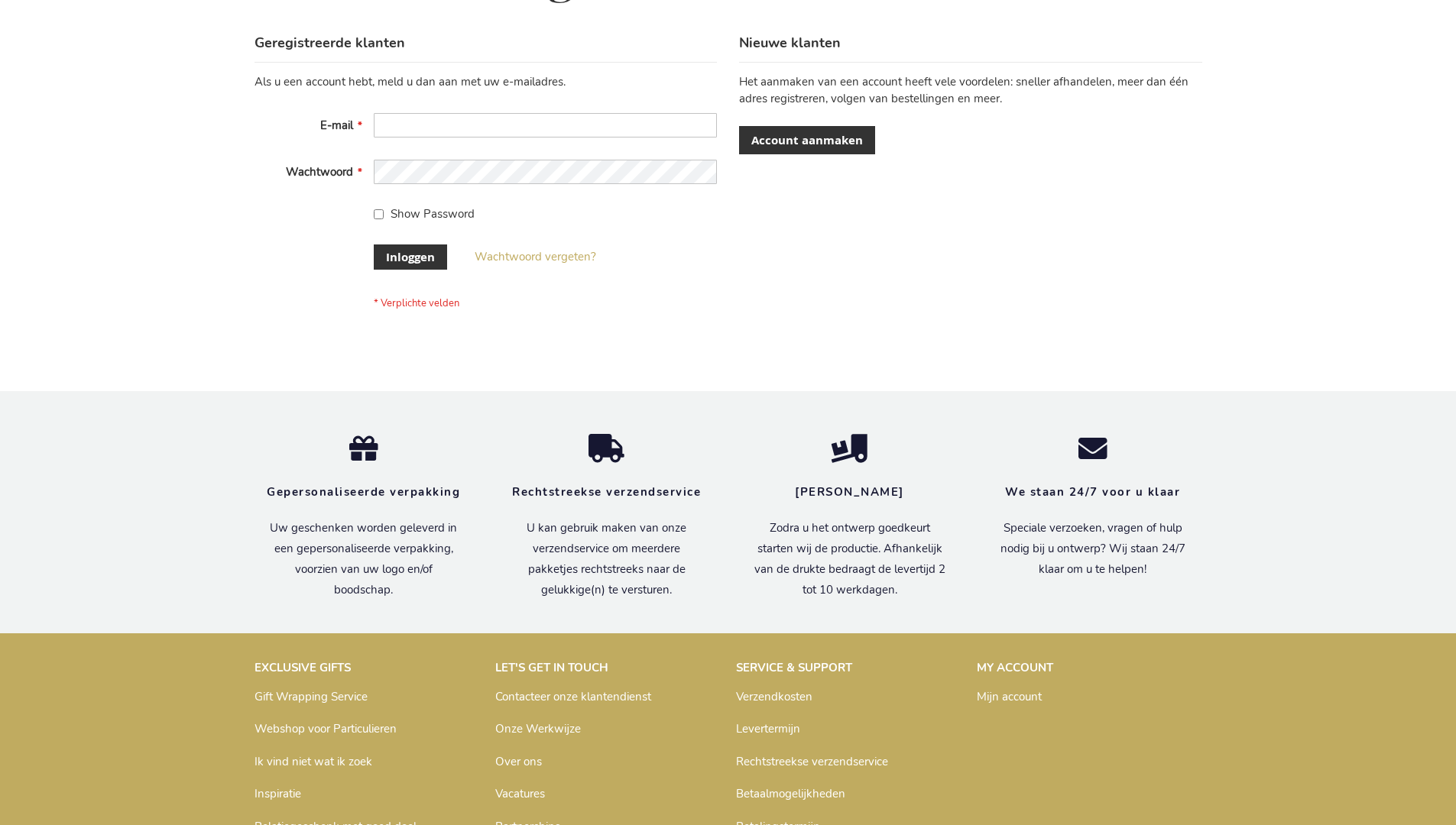
scroll to position [519, 0]
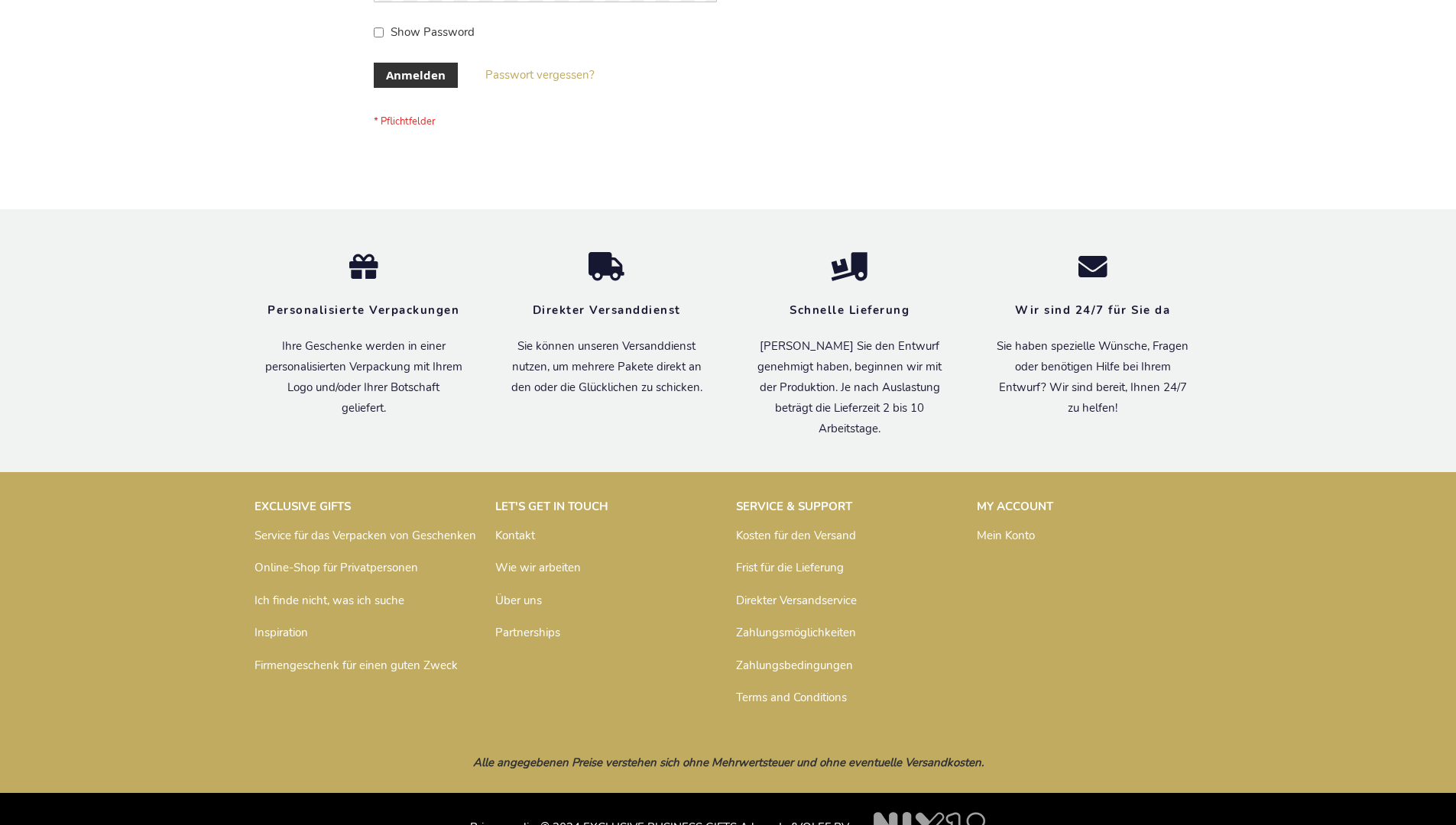
scroll to position [512, 0]
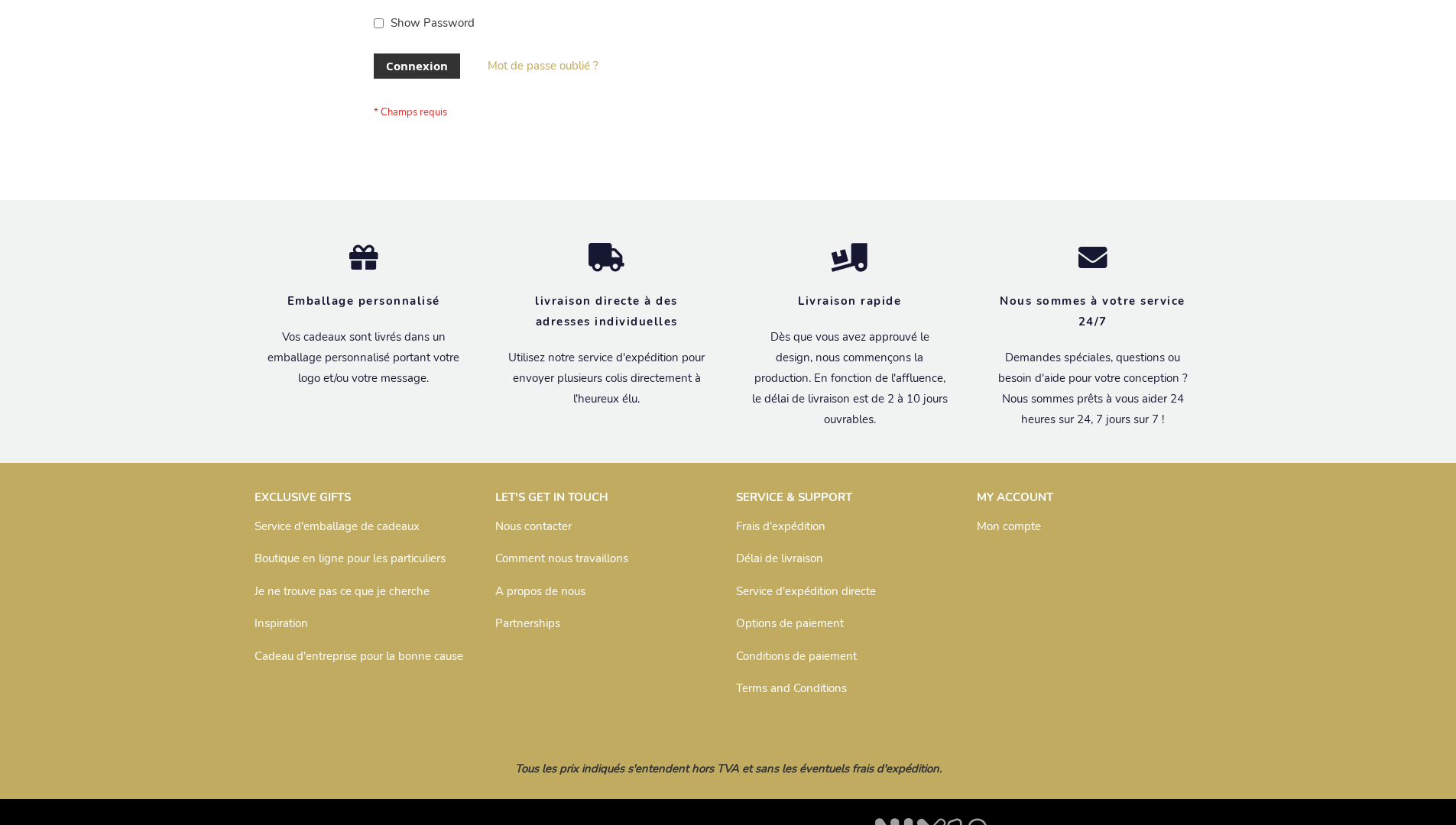
scroll to position [527, 0]
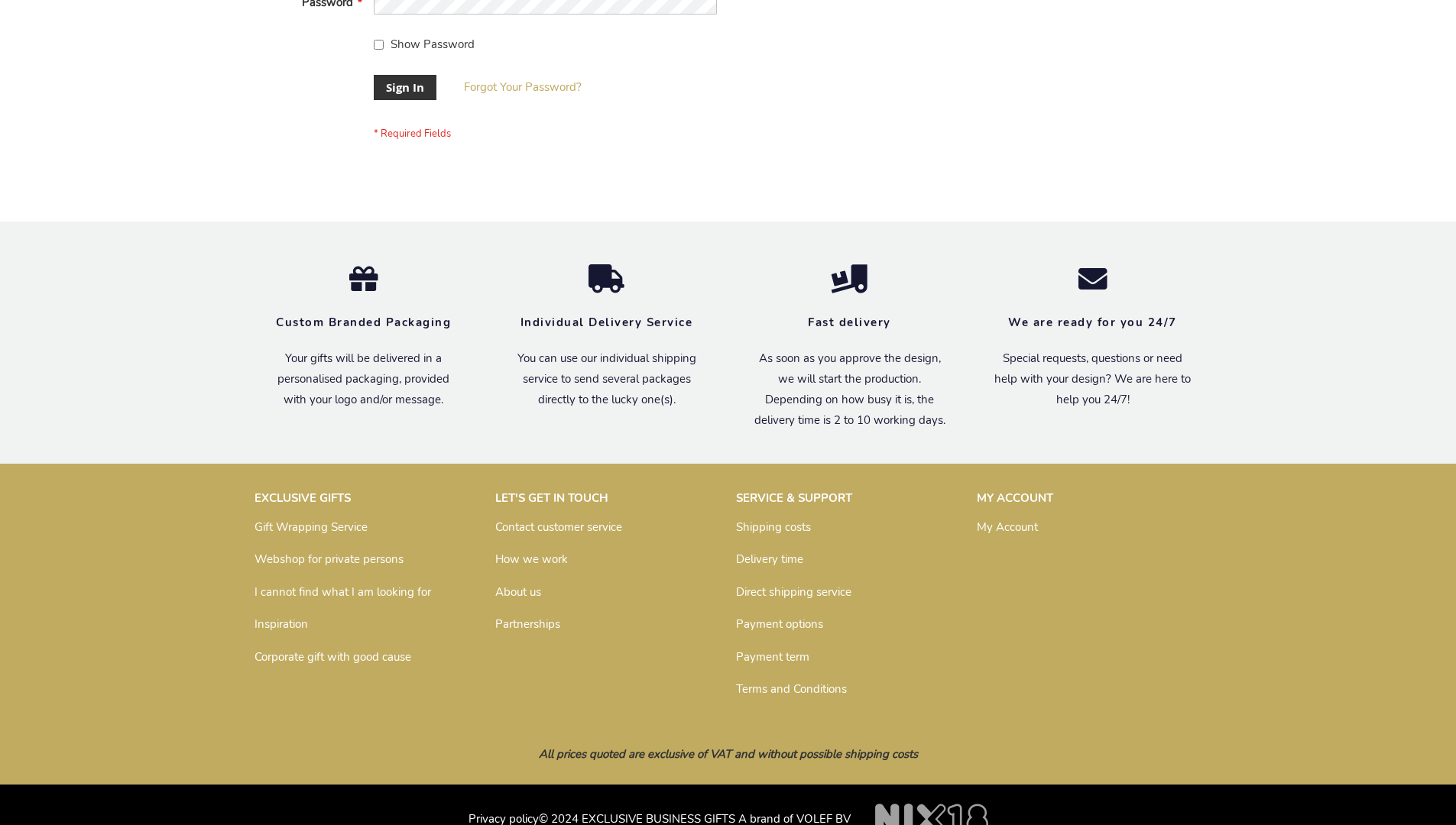
scroll to position [492, 0]
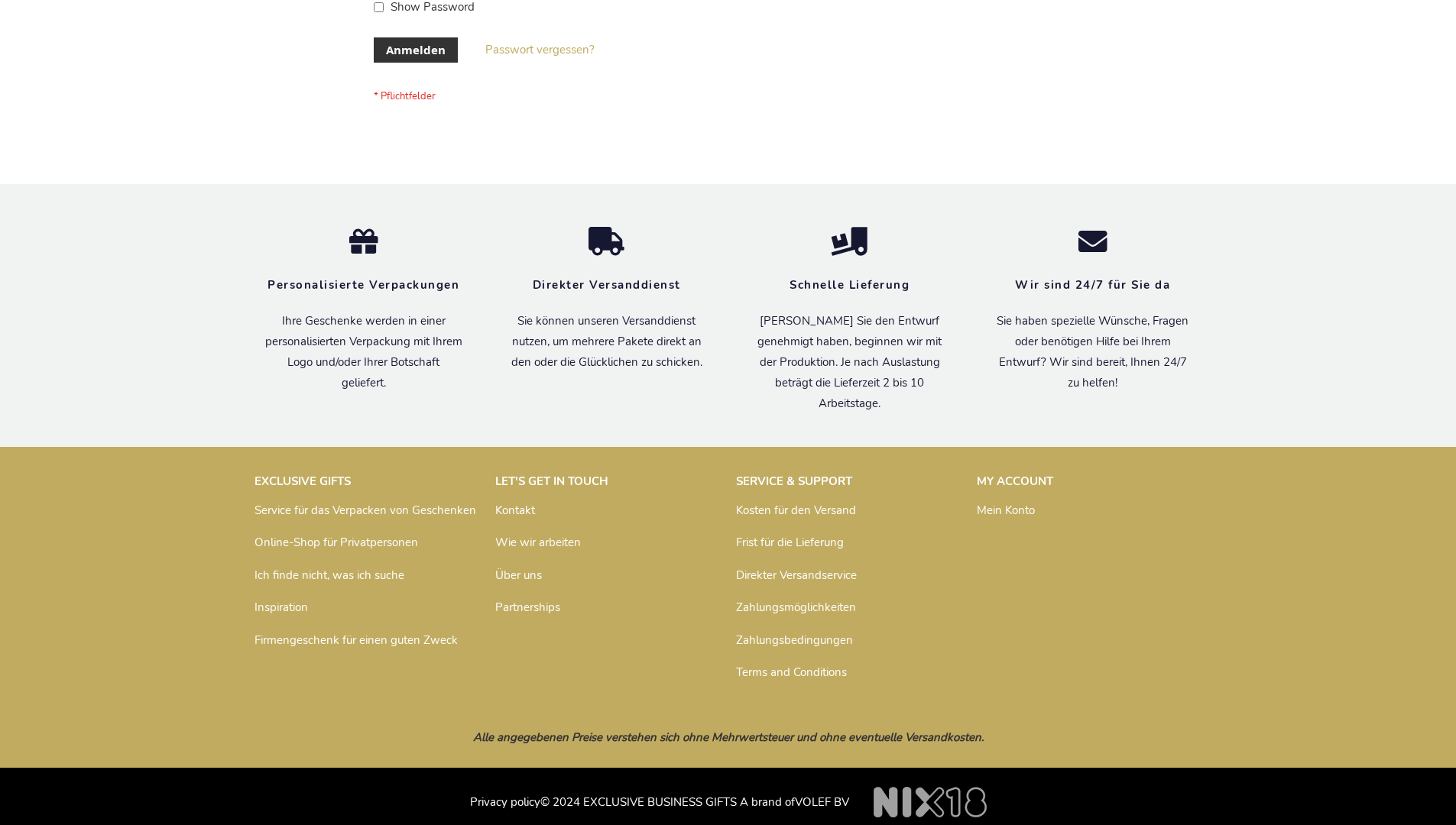
scroll to position [512, 0]
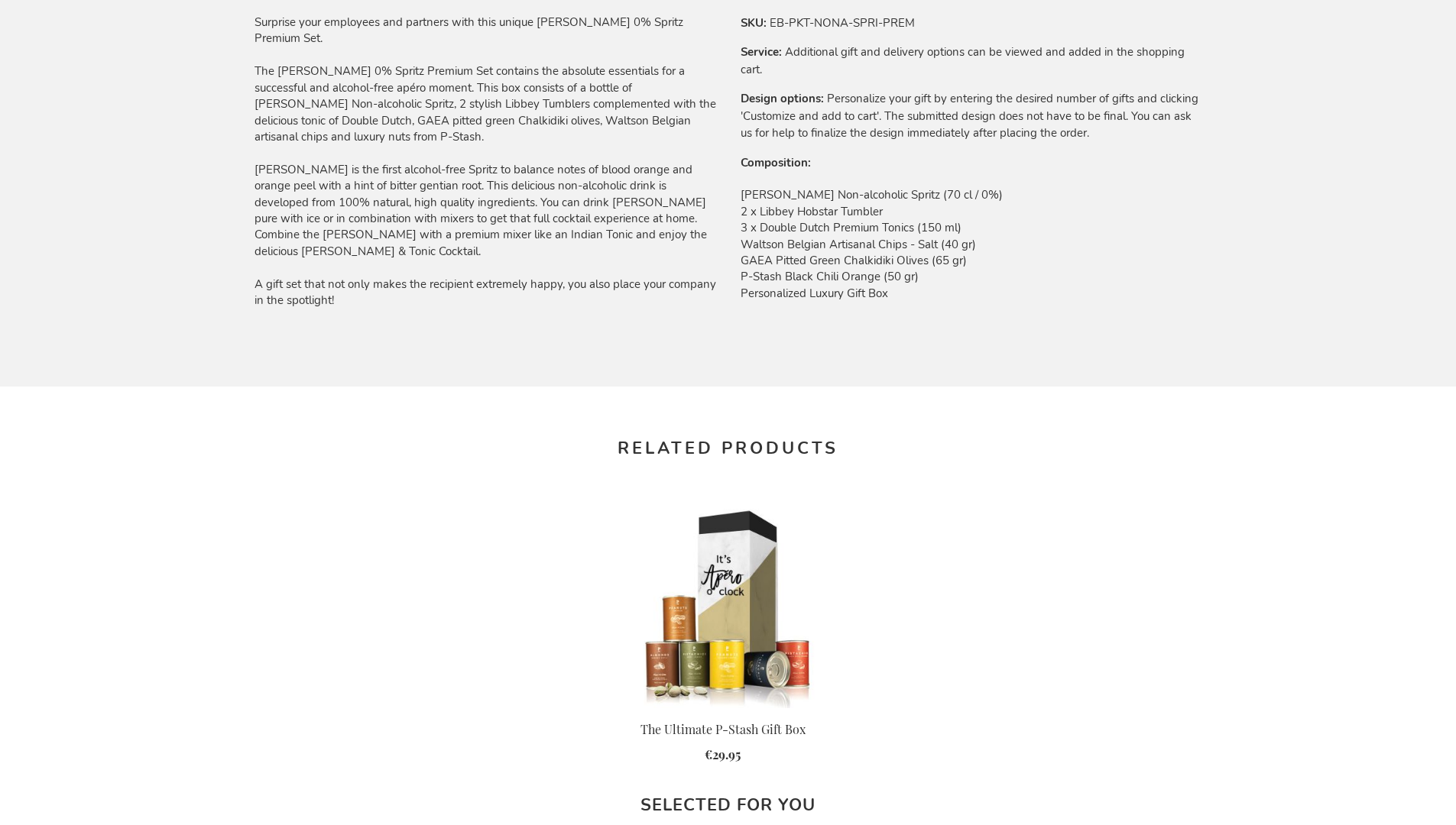
scroll to position [2020, 0]
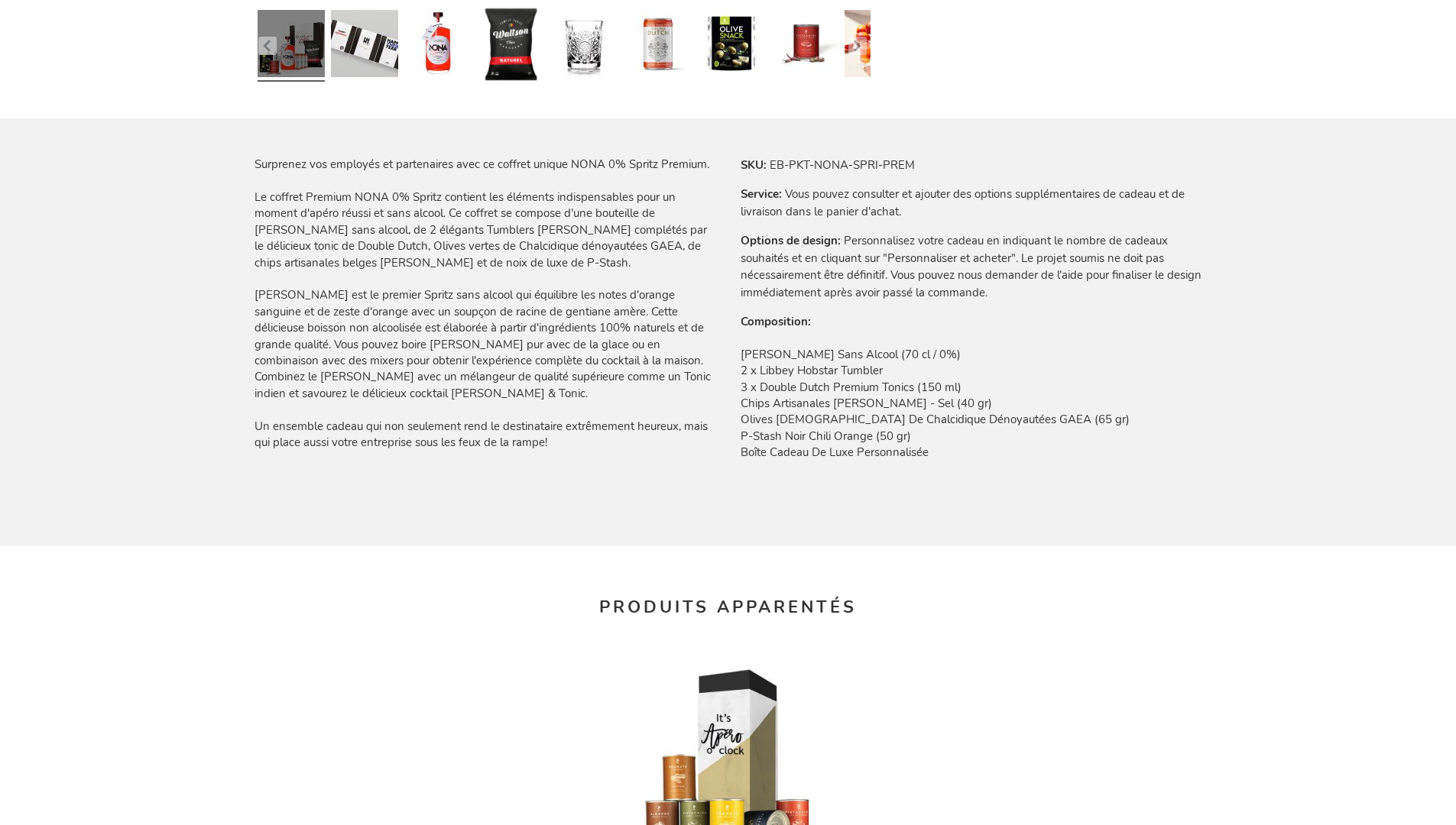
scroll to position [2073, 0]
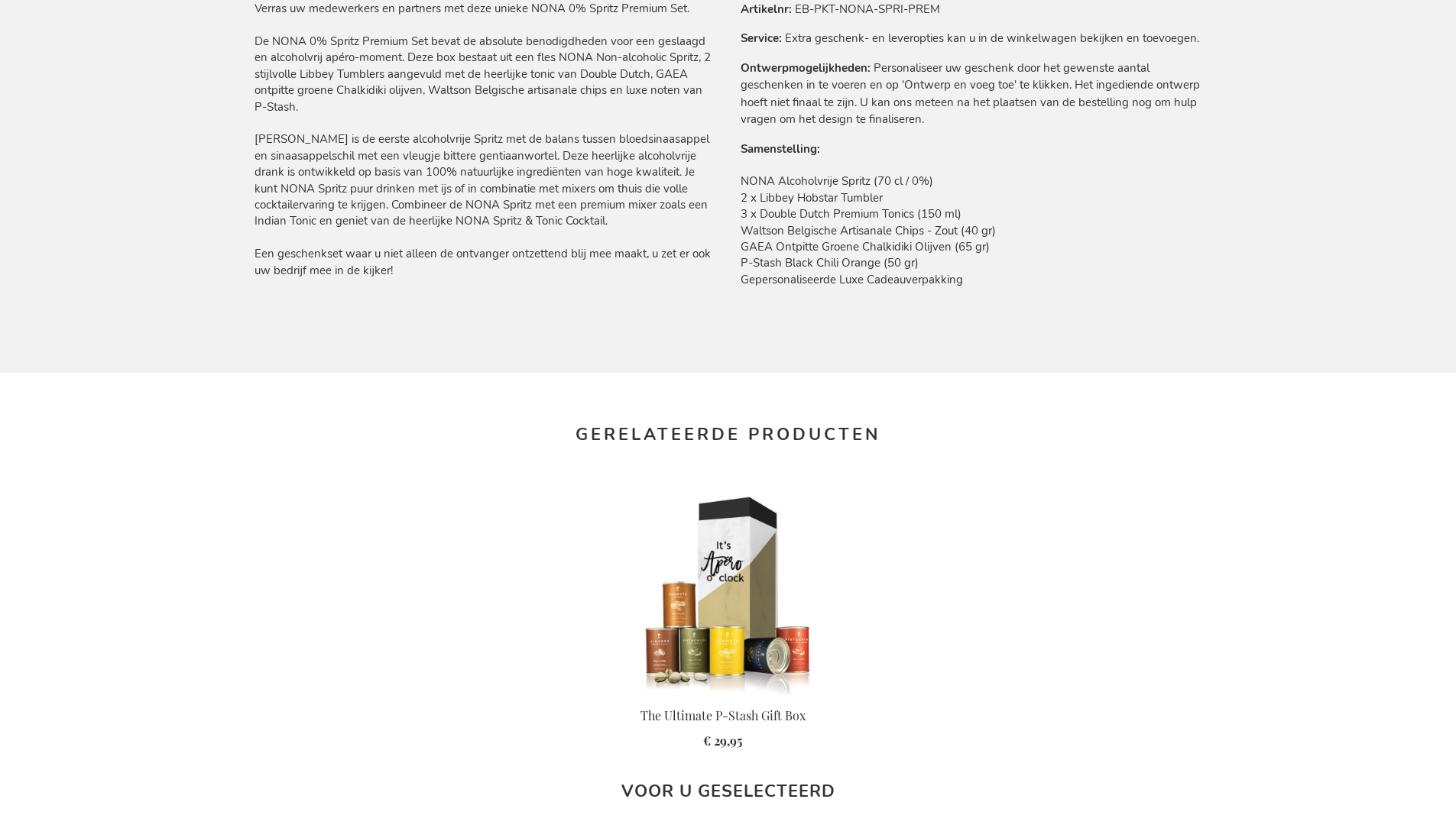
scroll to position [2048, 0]
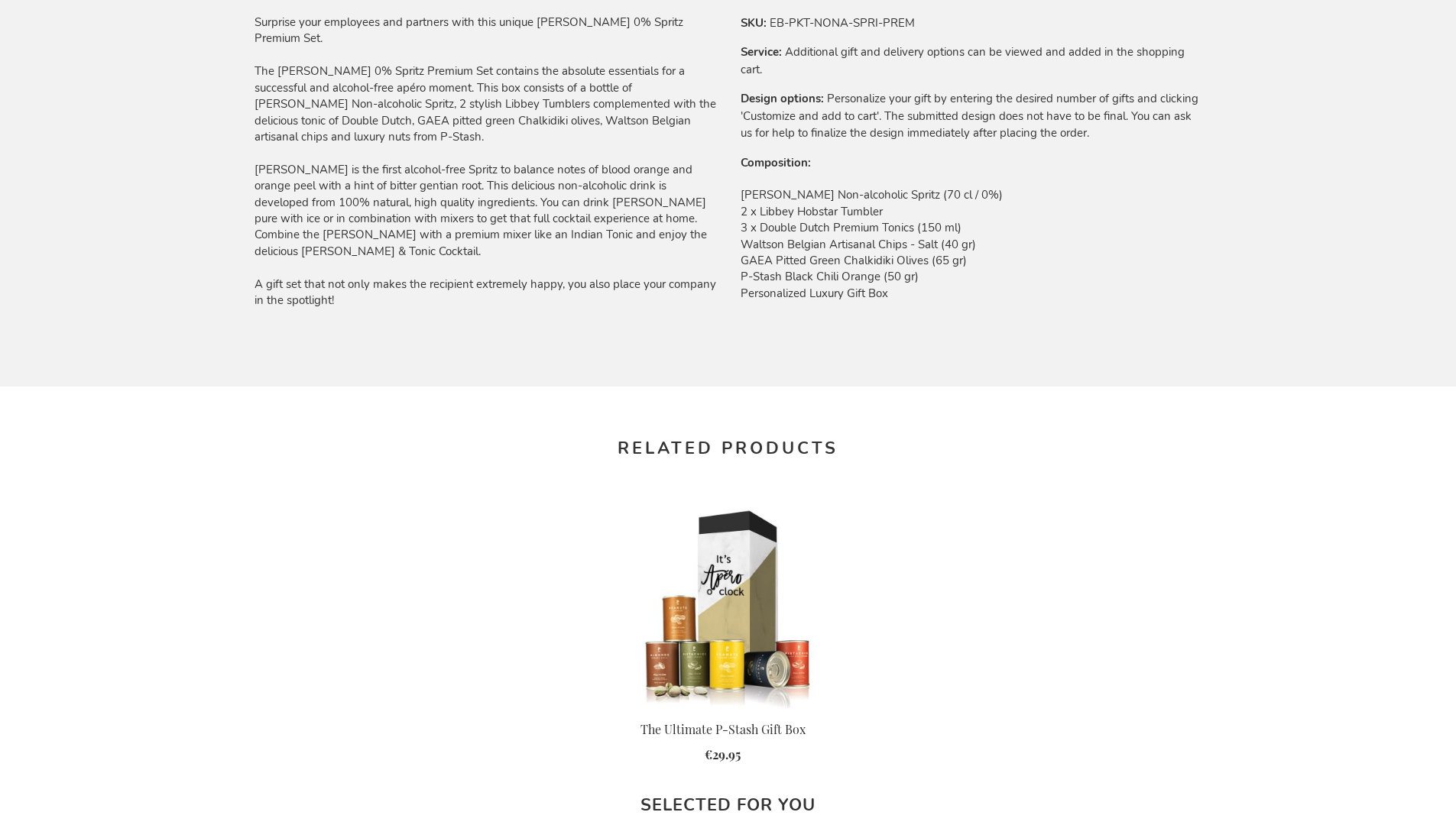
scroll to position [2020, 0]
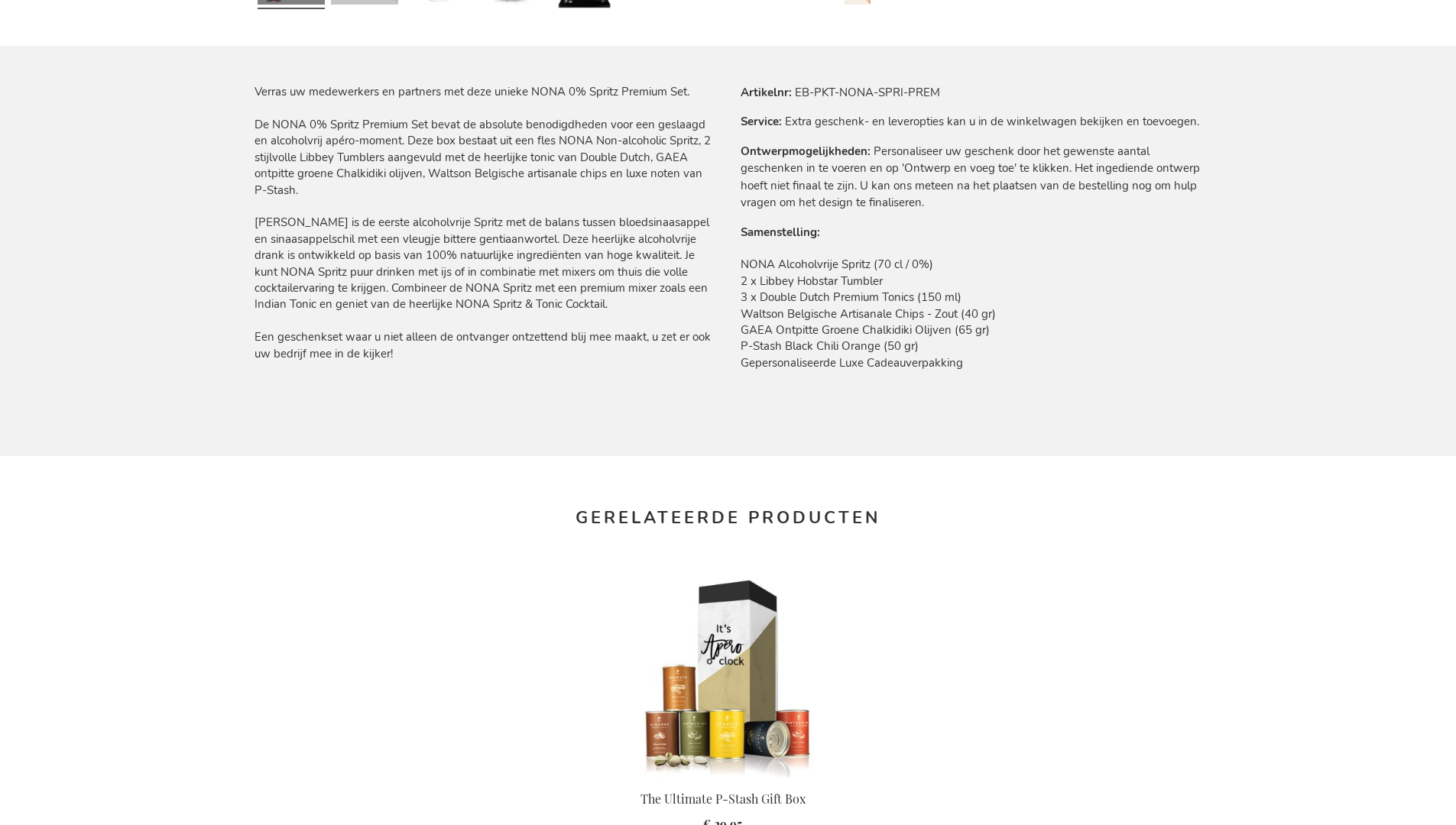
scroll to position [2048, 0]
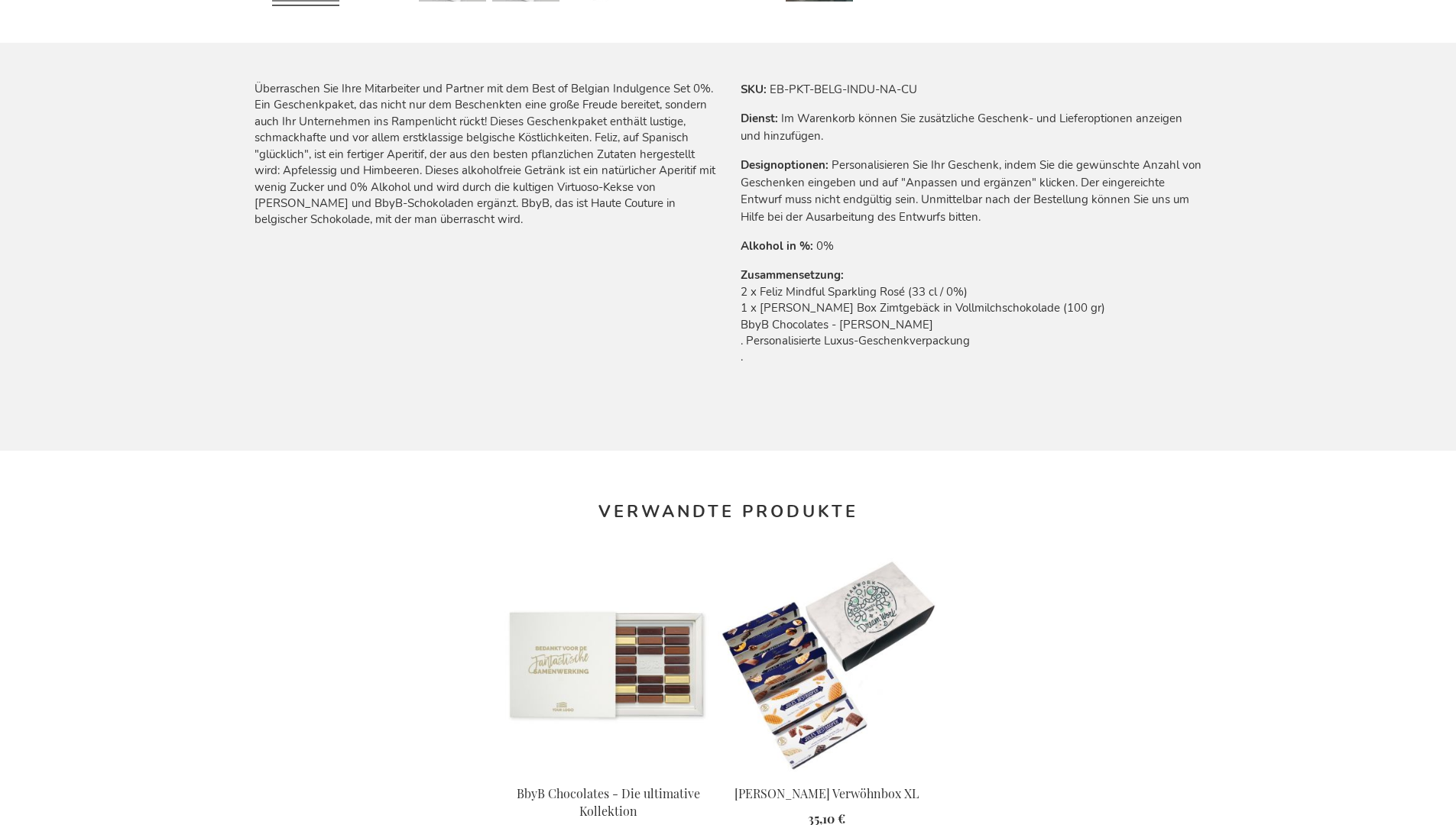
scroll to position [2055, 0]
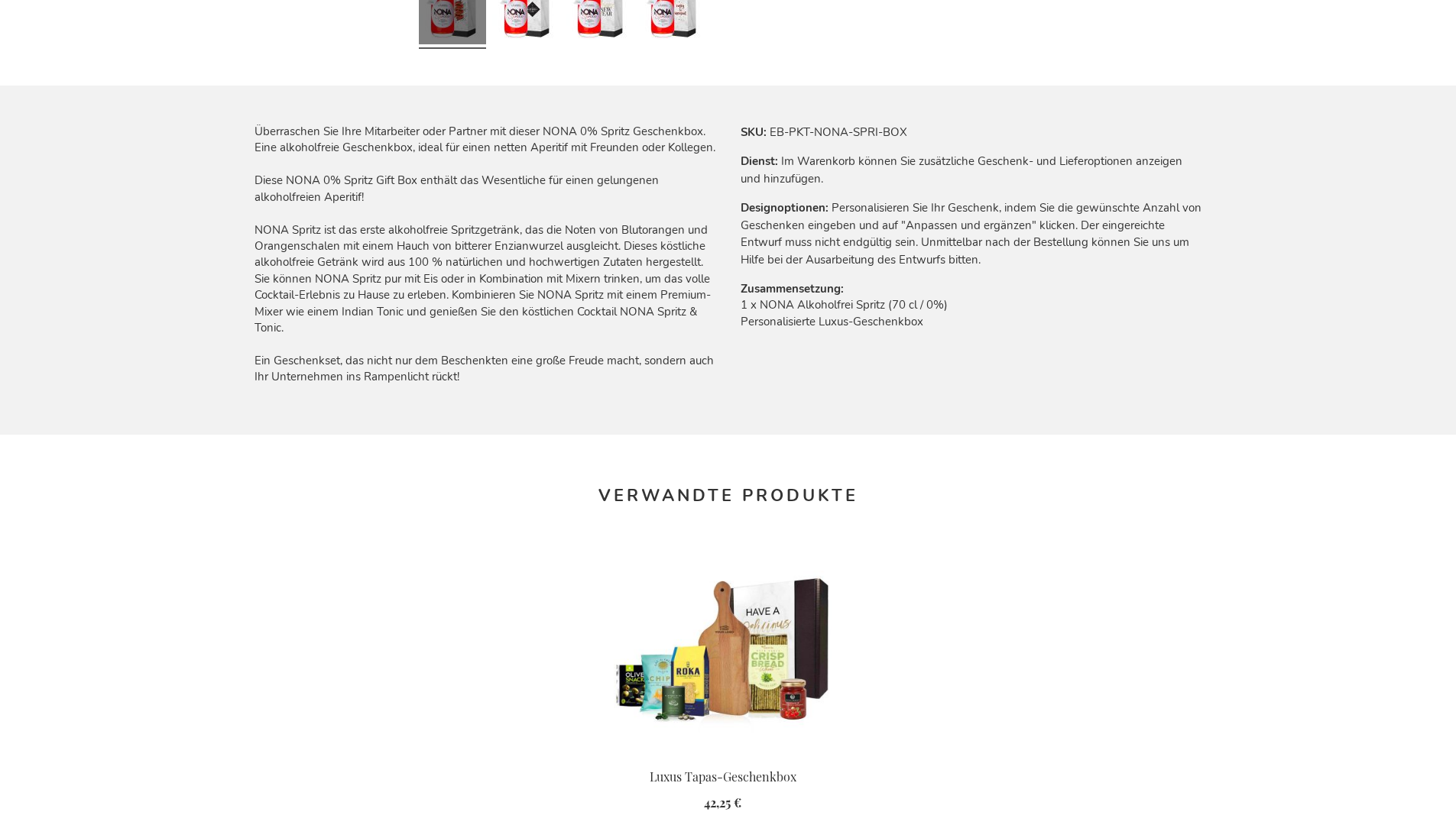
scroll to position [1961, 0]
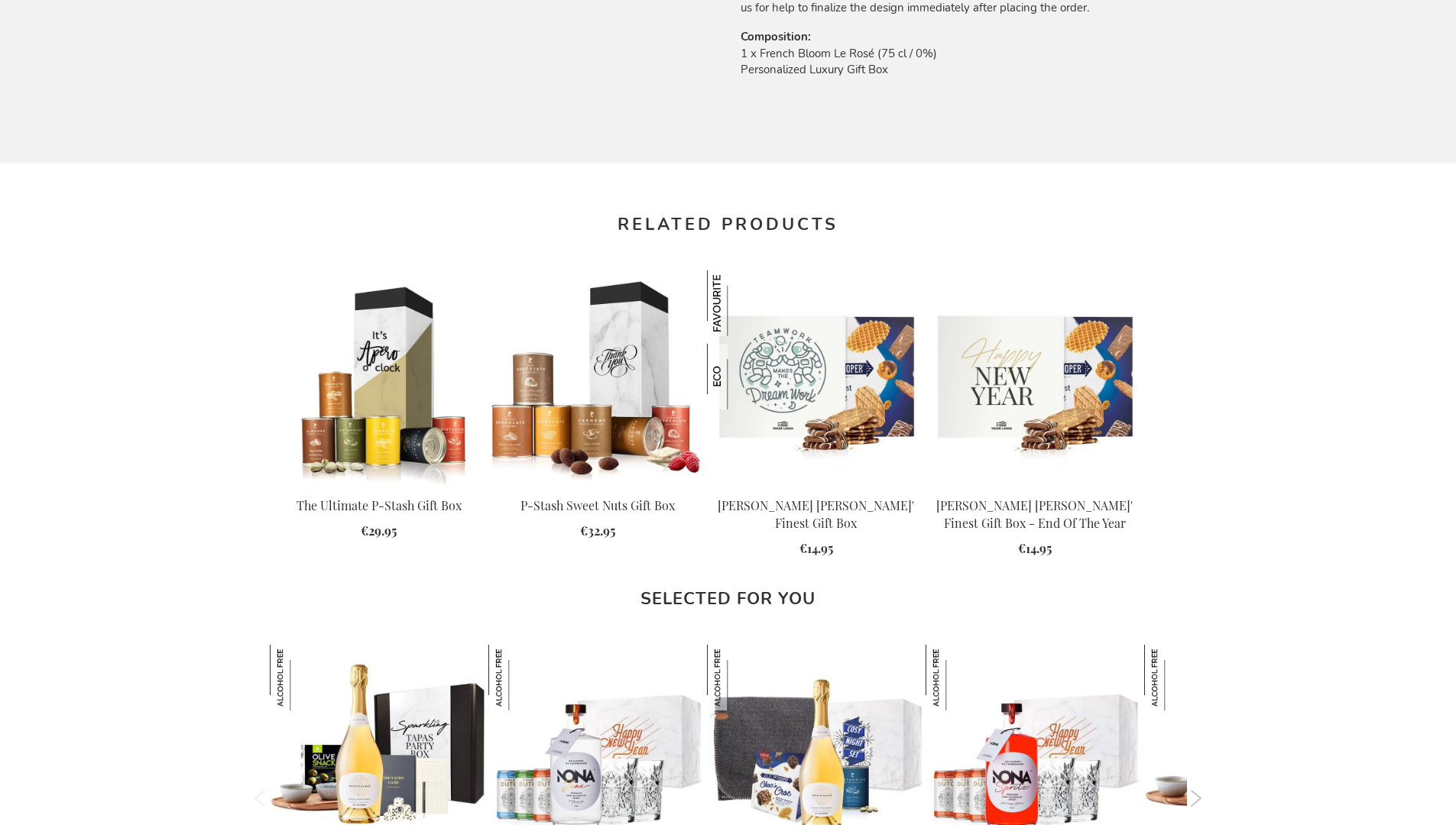
scroll to position [1922, 0]
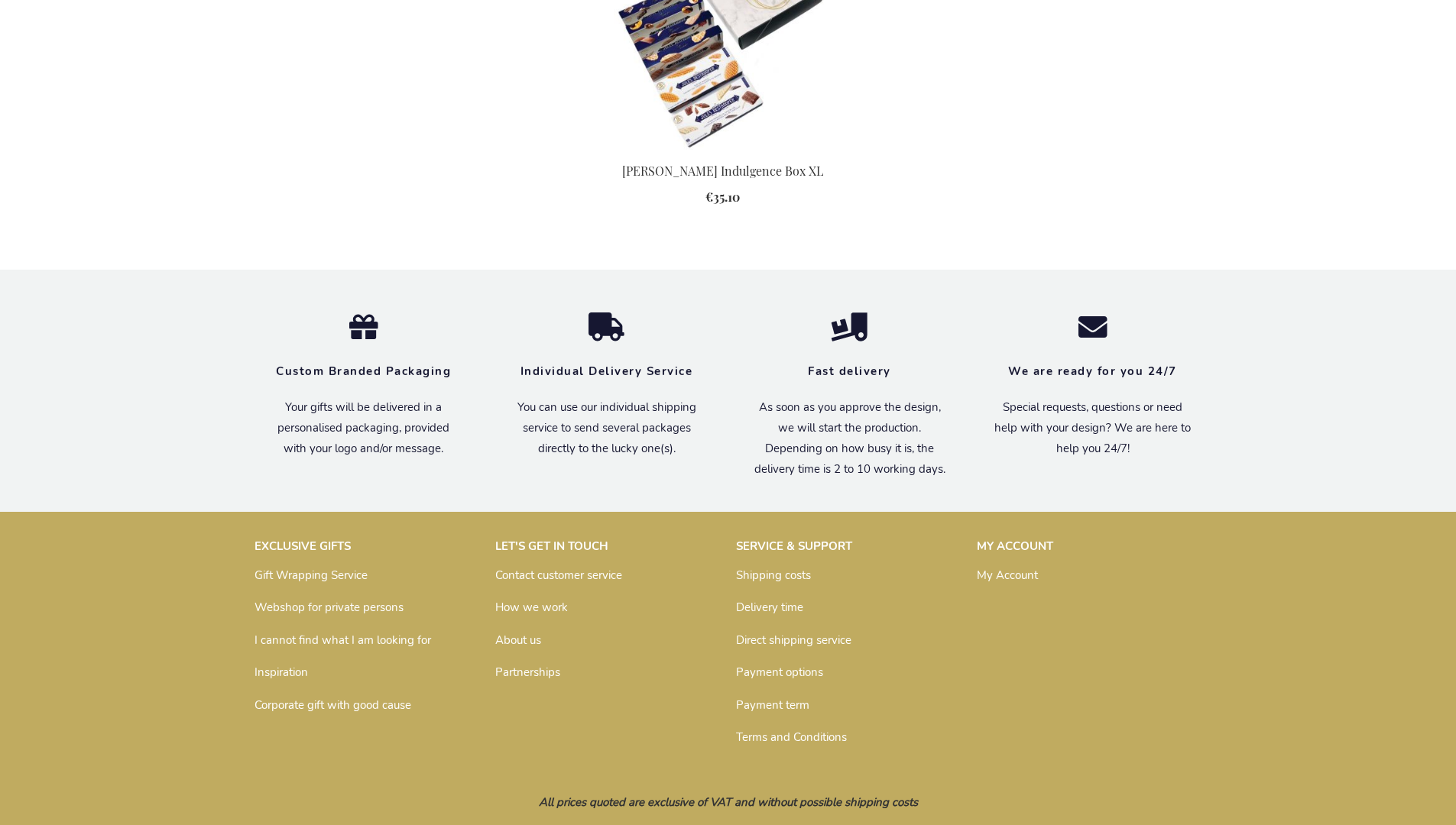
scroll to position [1882, 0]
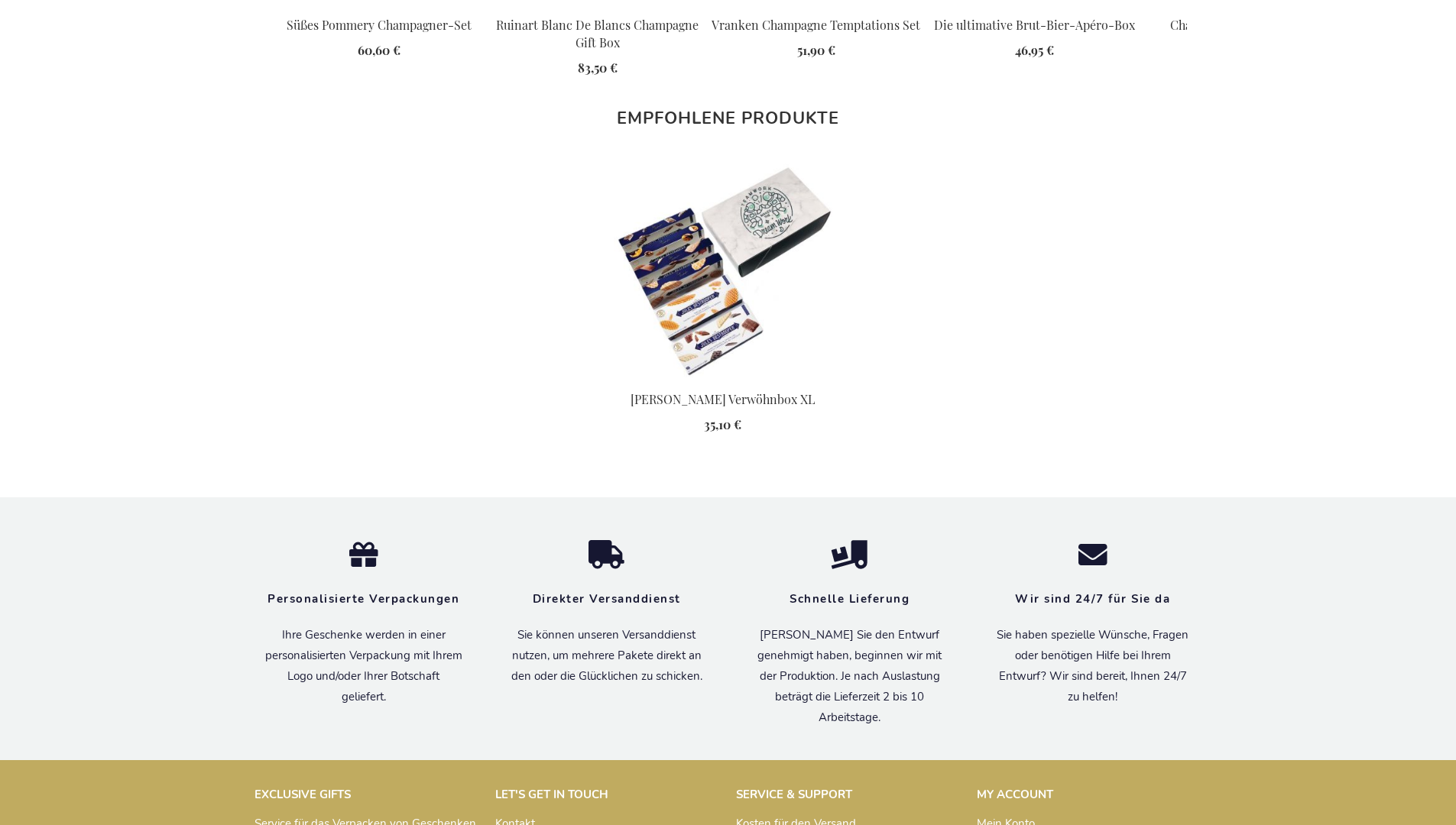
scroll to position [1920, 0]
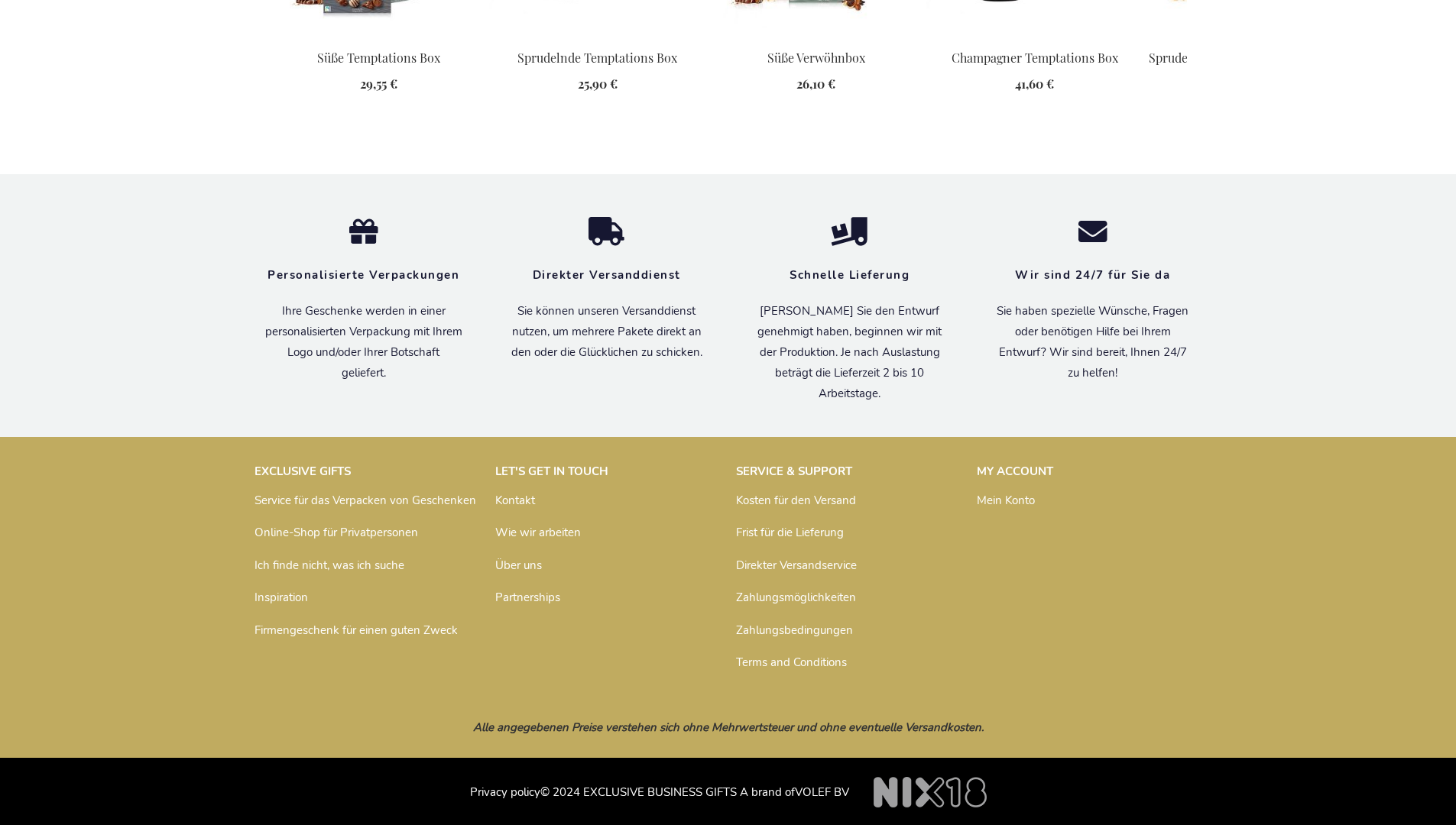
scroll to position [2030, 0]
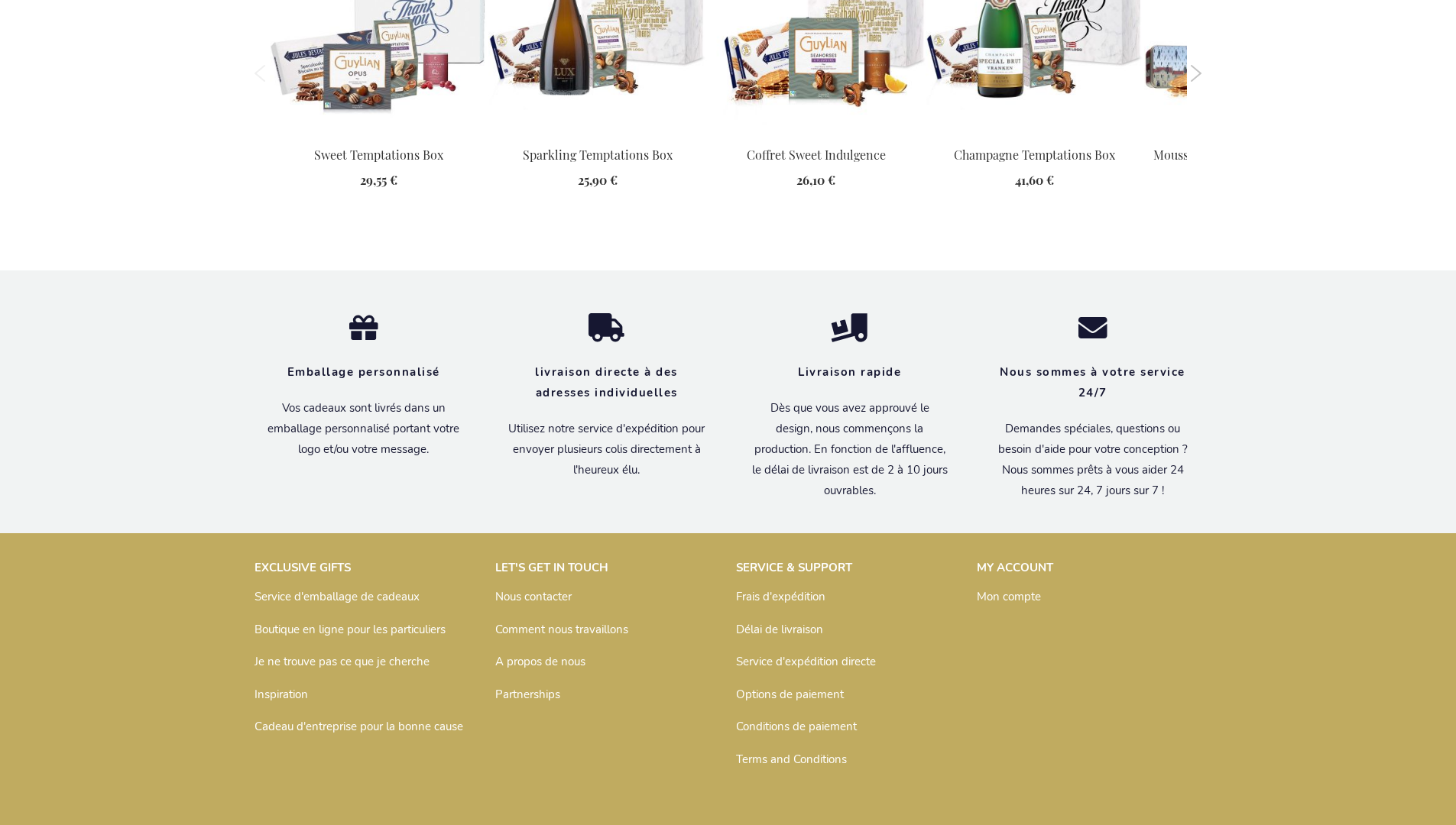
scroll to position [2028, 0]
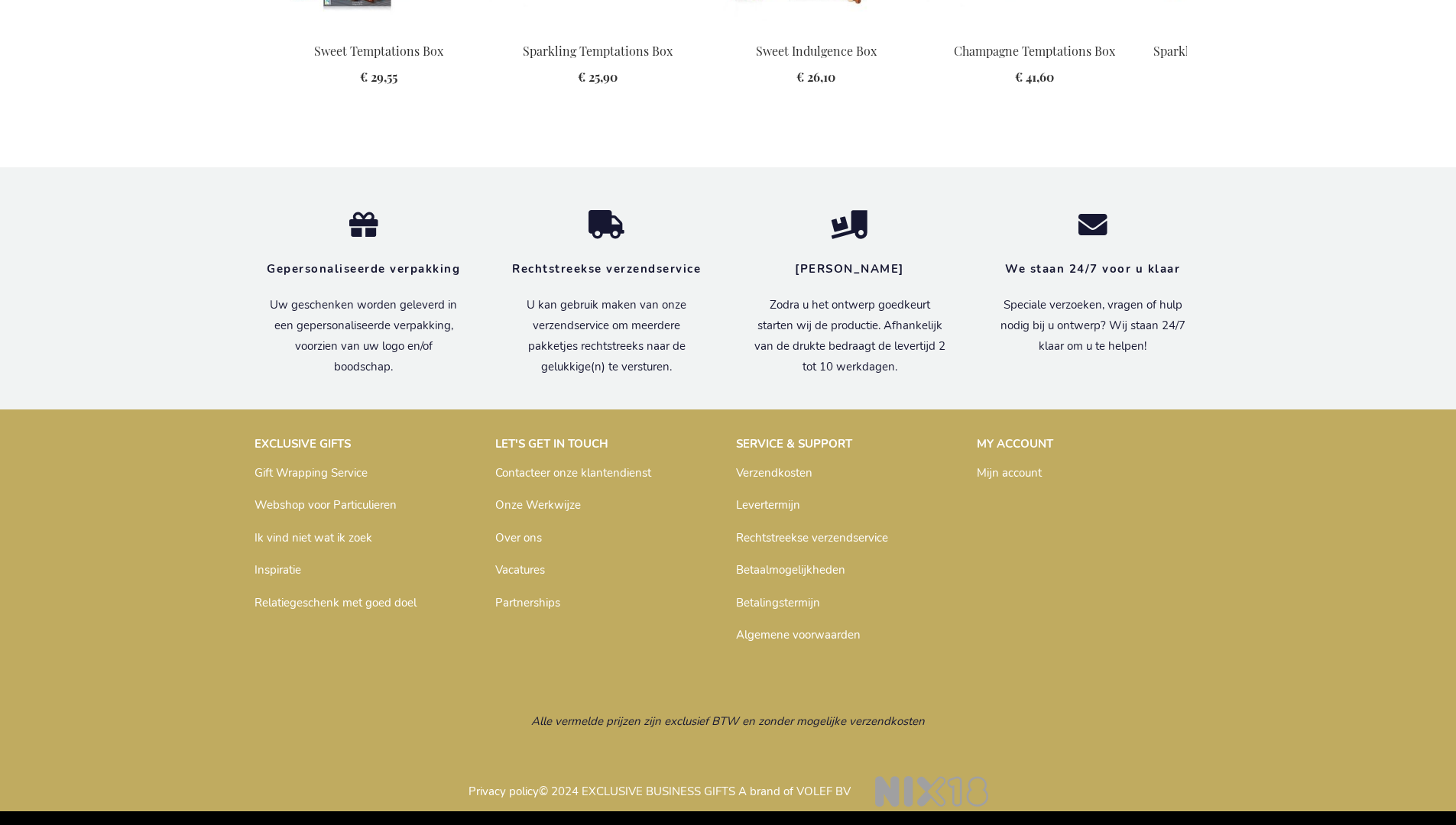
scroll to position [2004, 0]
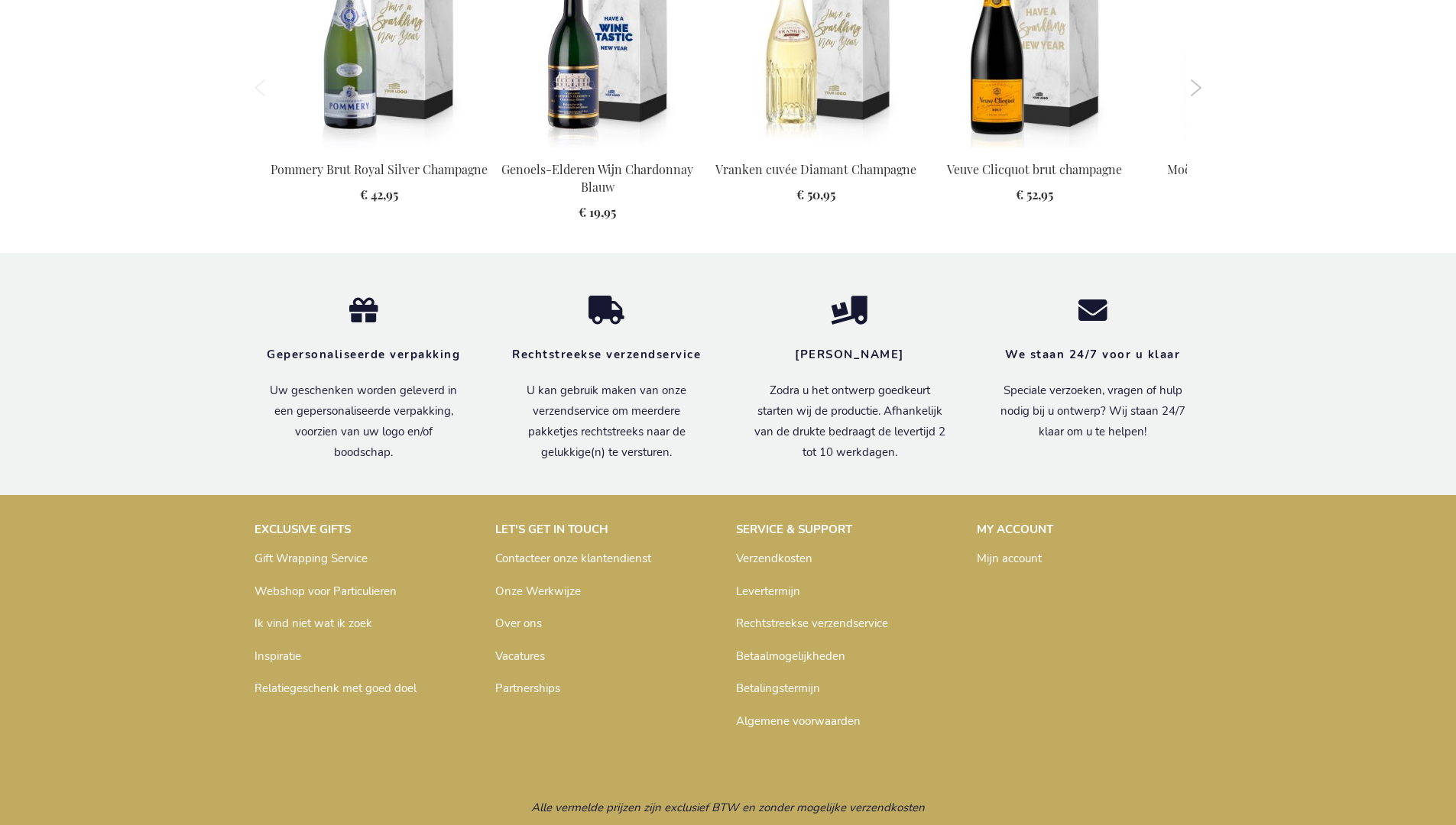
scroll to position [1581, 0]
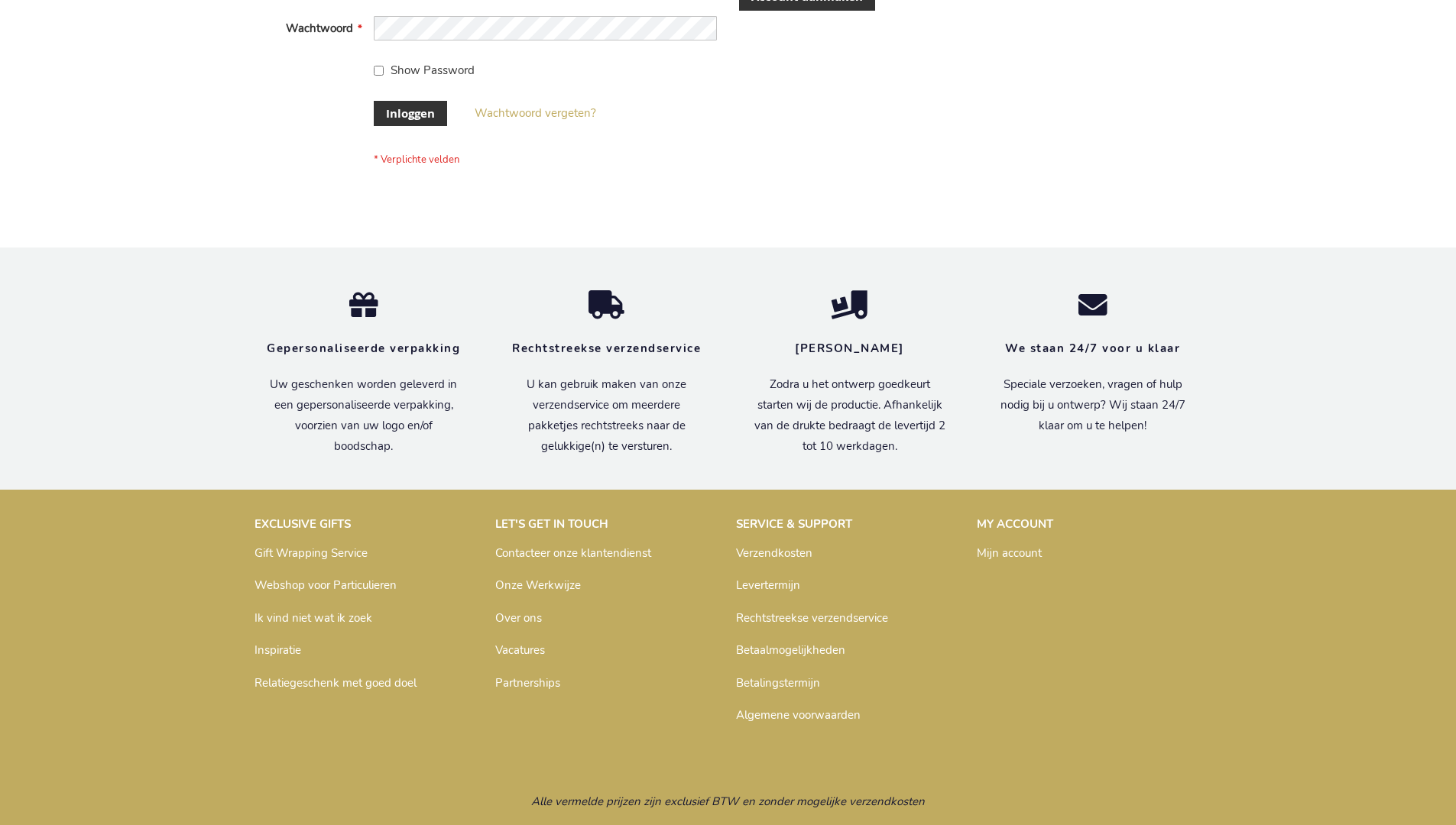
scroll to position [511, 0]
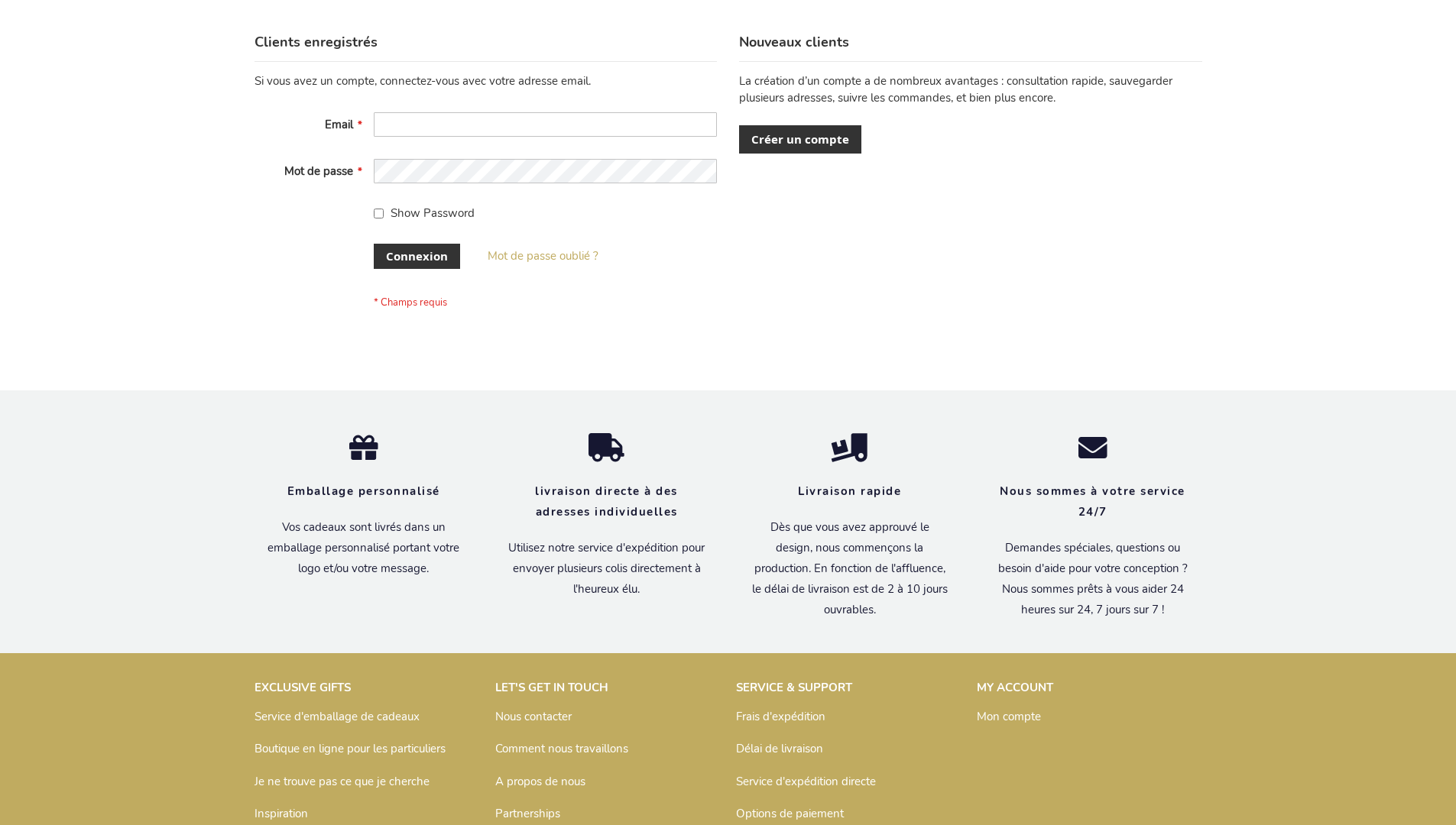
scroll to position [527, 0]
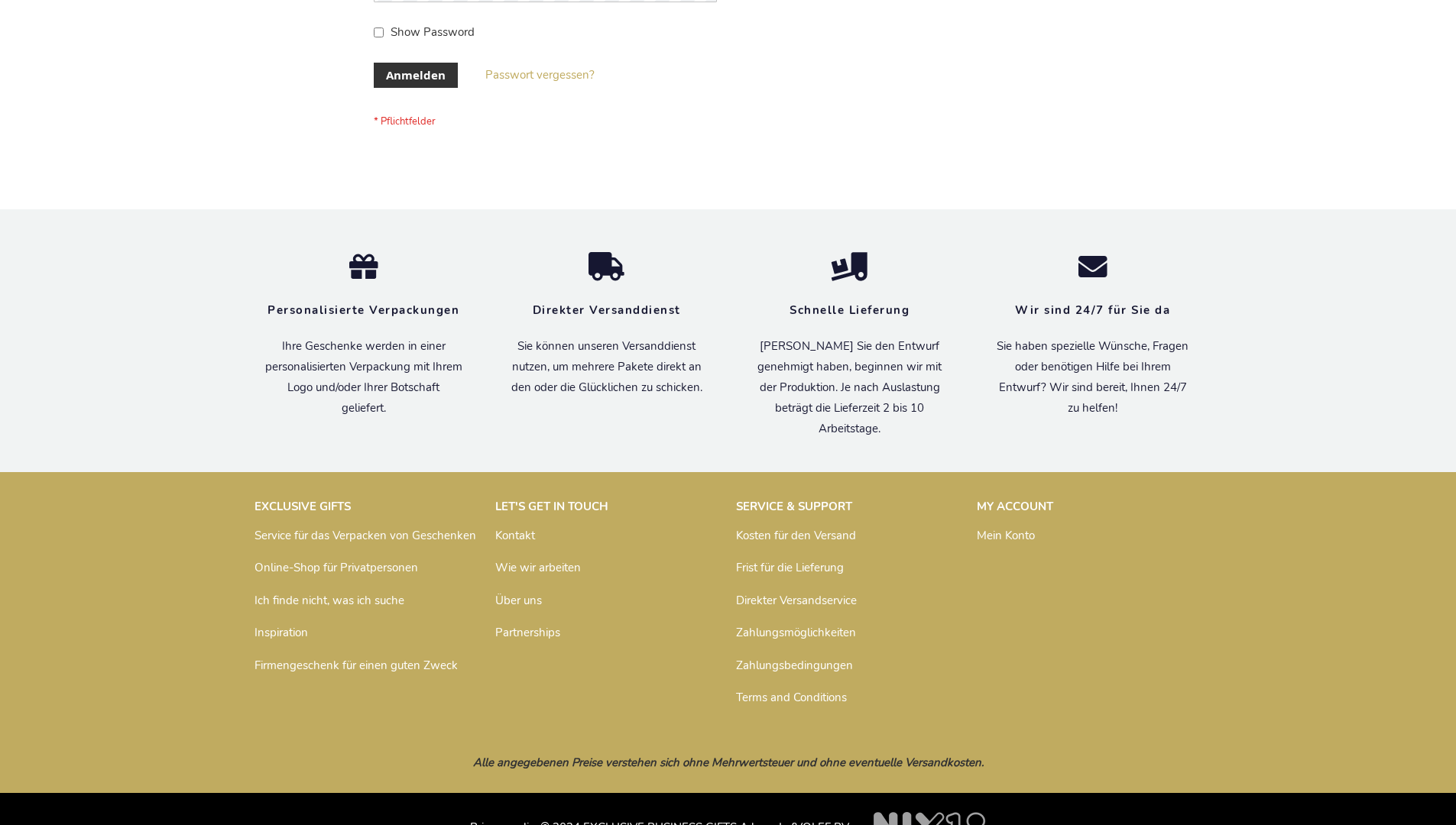
scroll to position [512, 0]
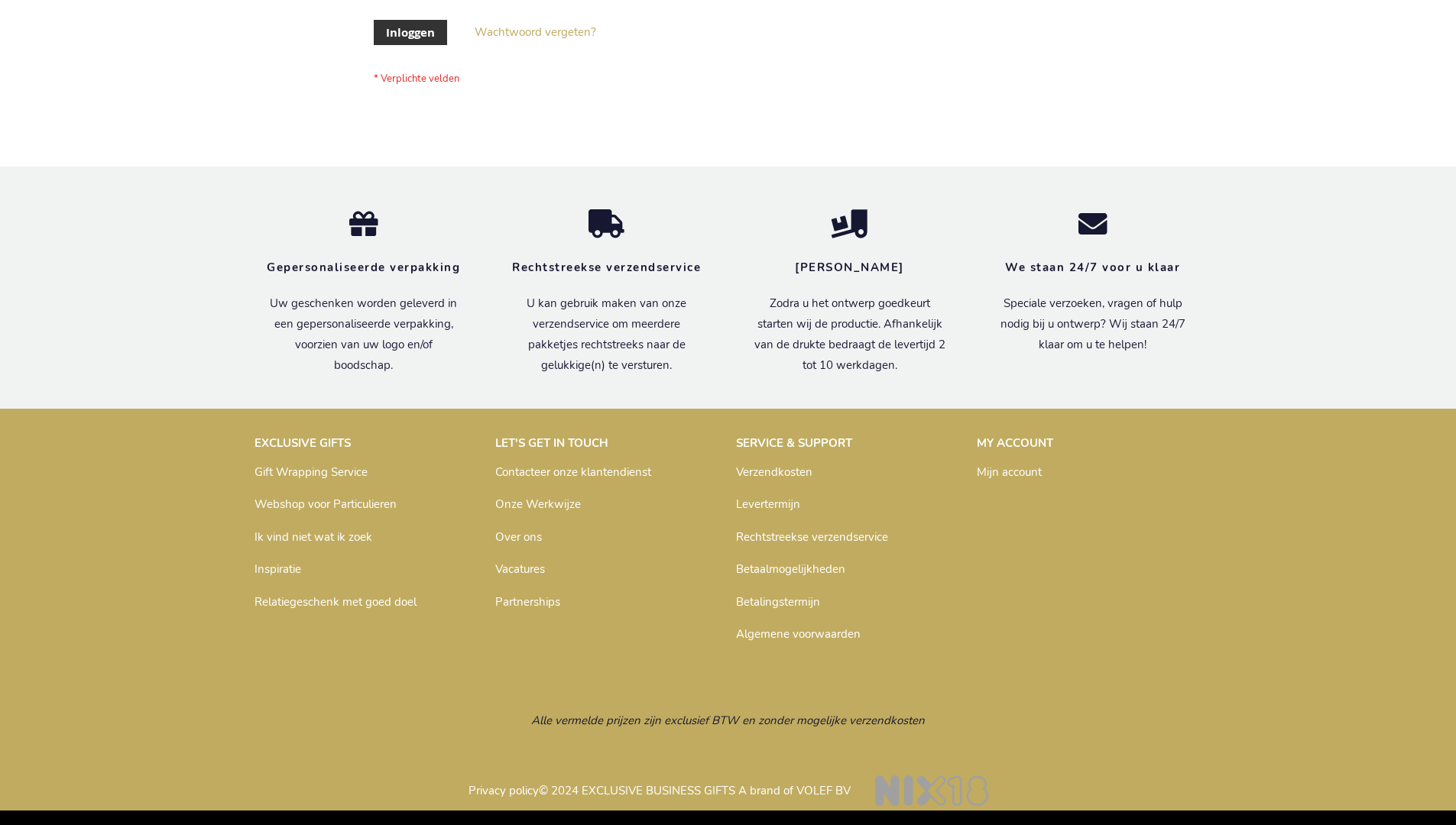
scroll to position [519, 0]
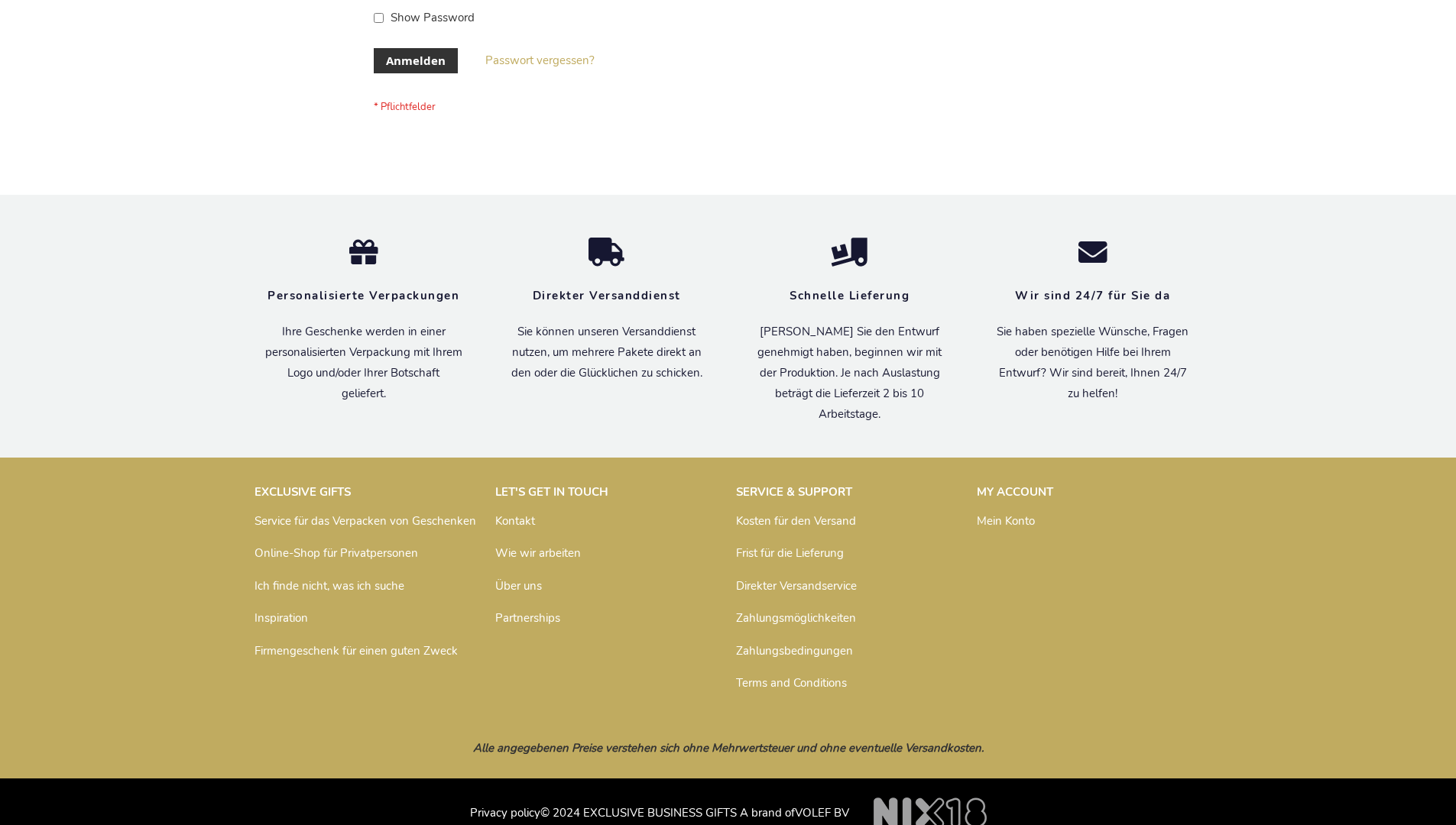
scroll to position [512, 0]
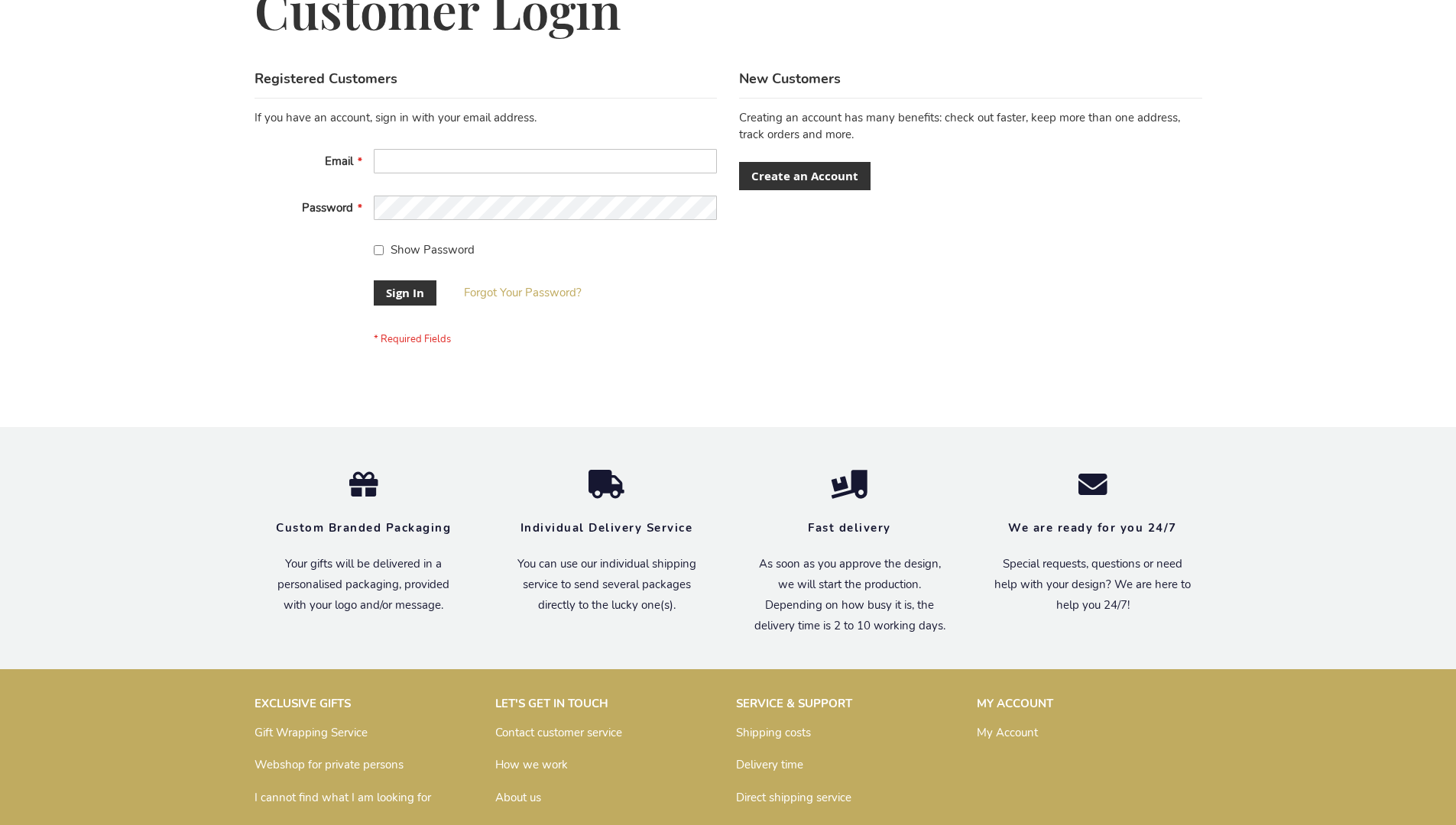
scroll to position [492, 0]
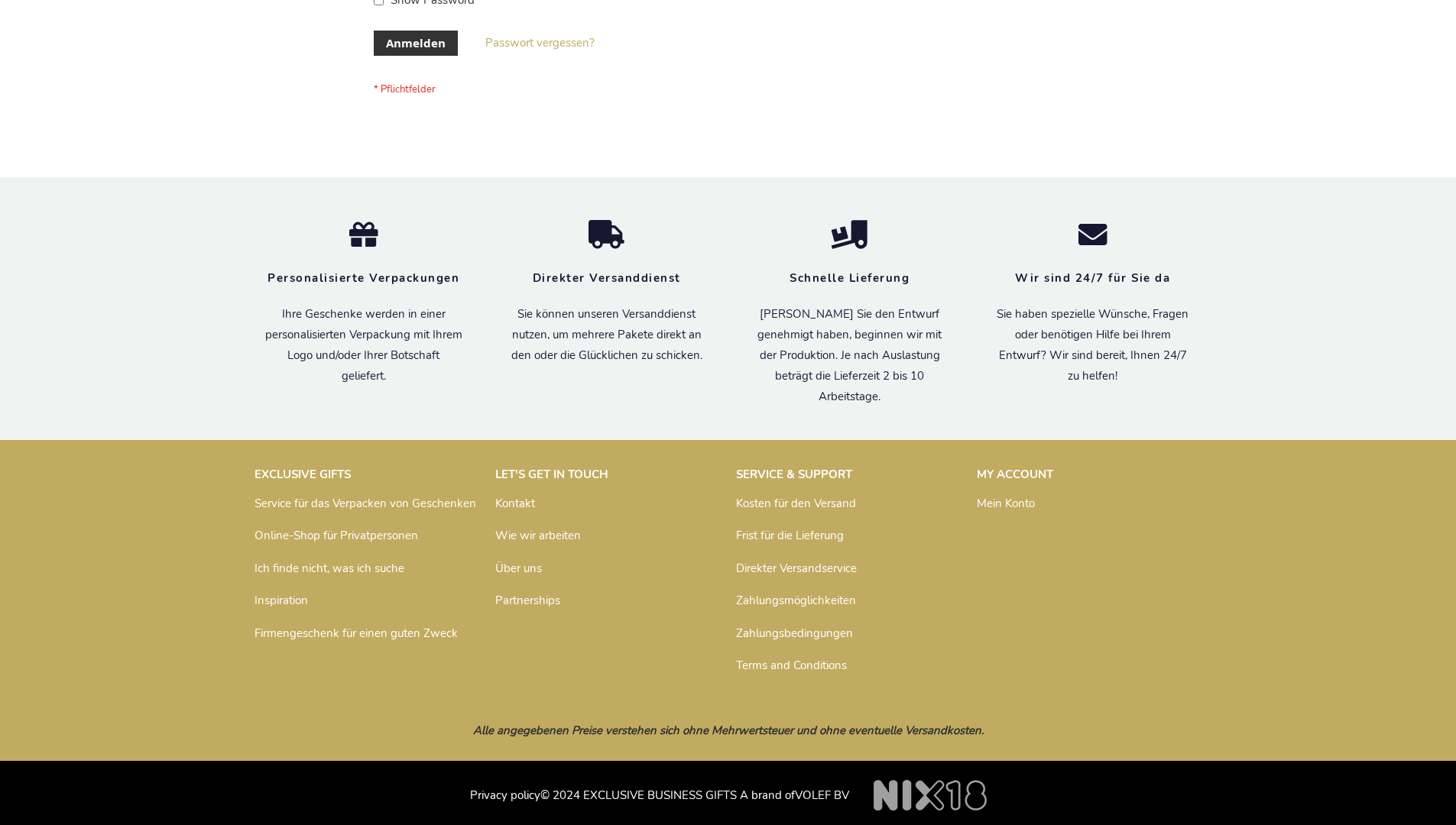
scroll to position [512, 0]
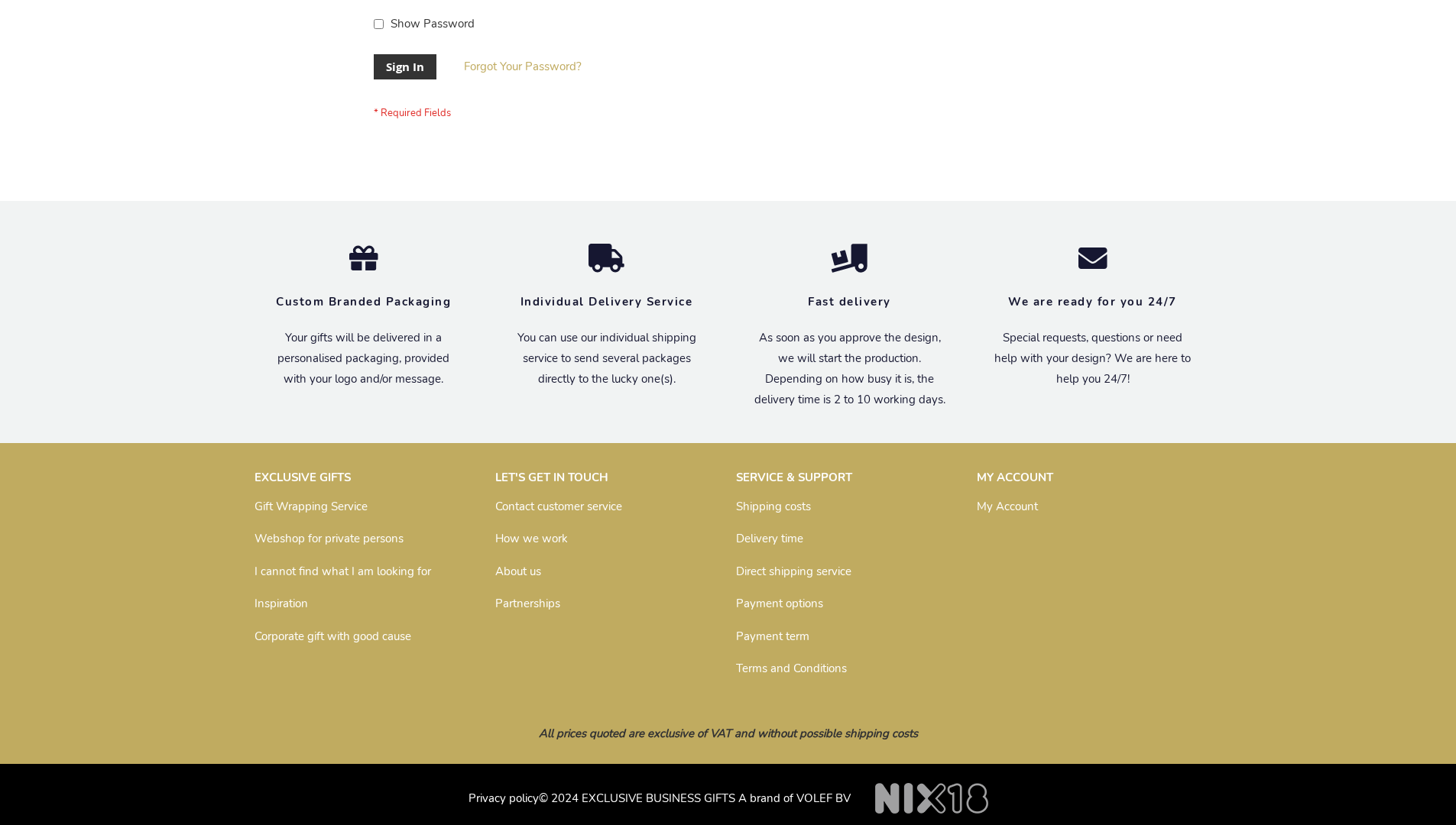
scroll to position [492, 0]
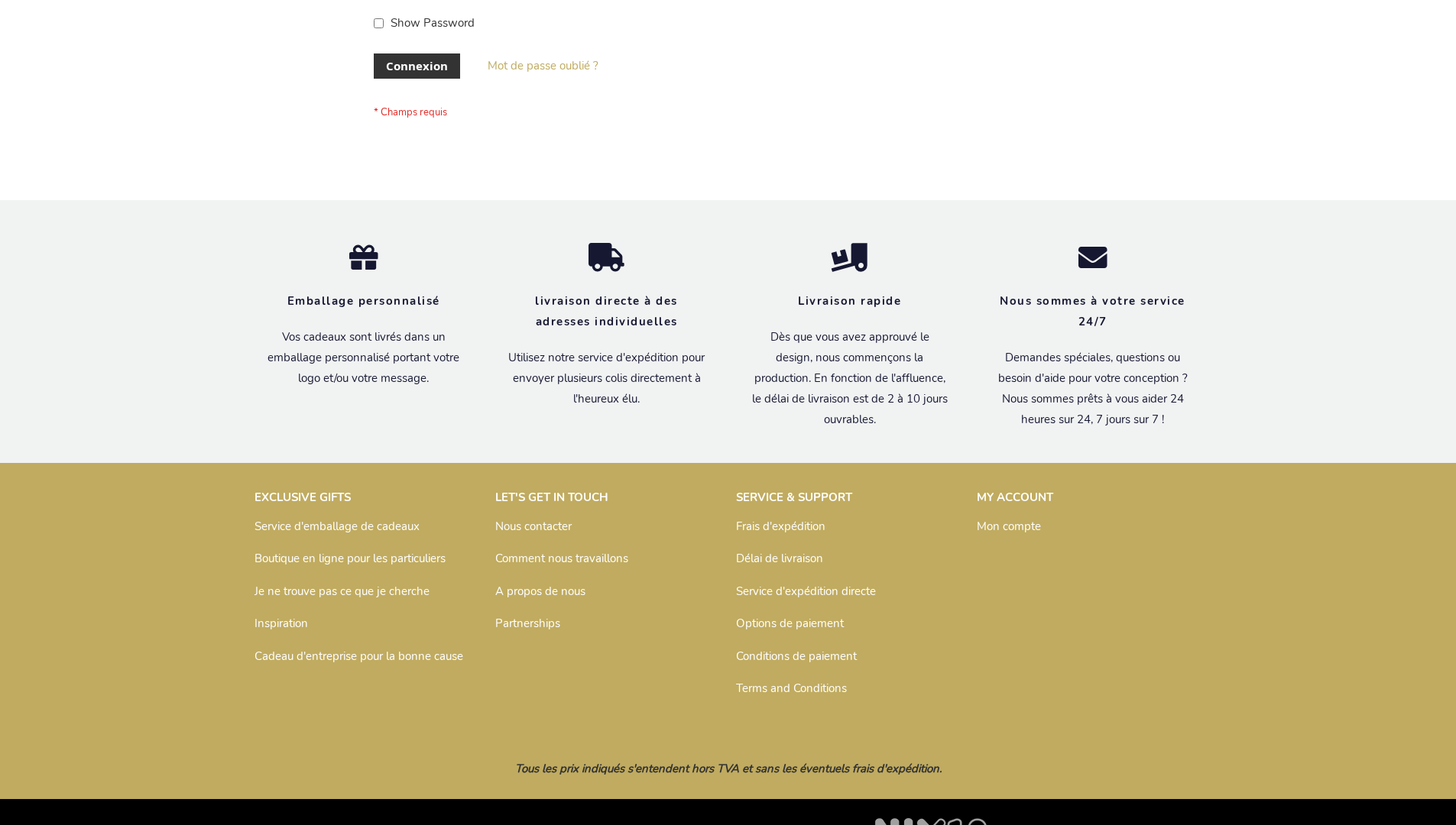
scroll to position [527, 0]
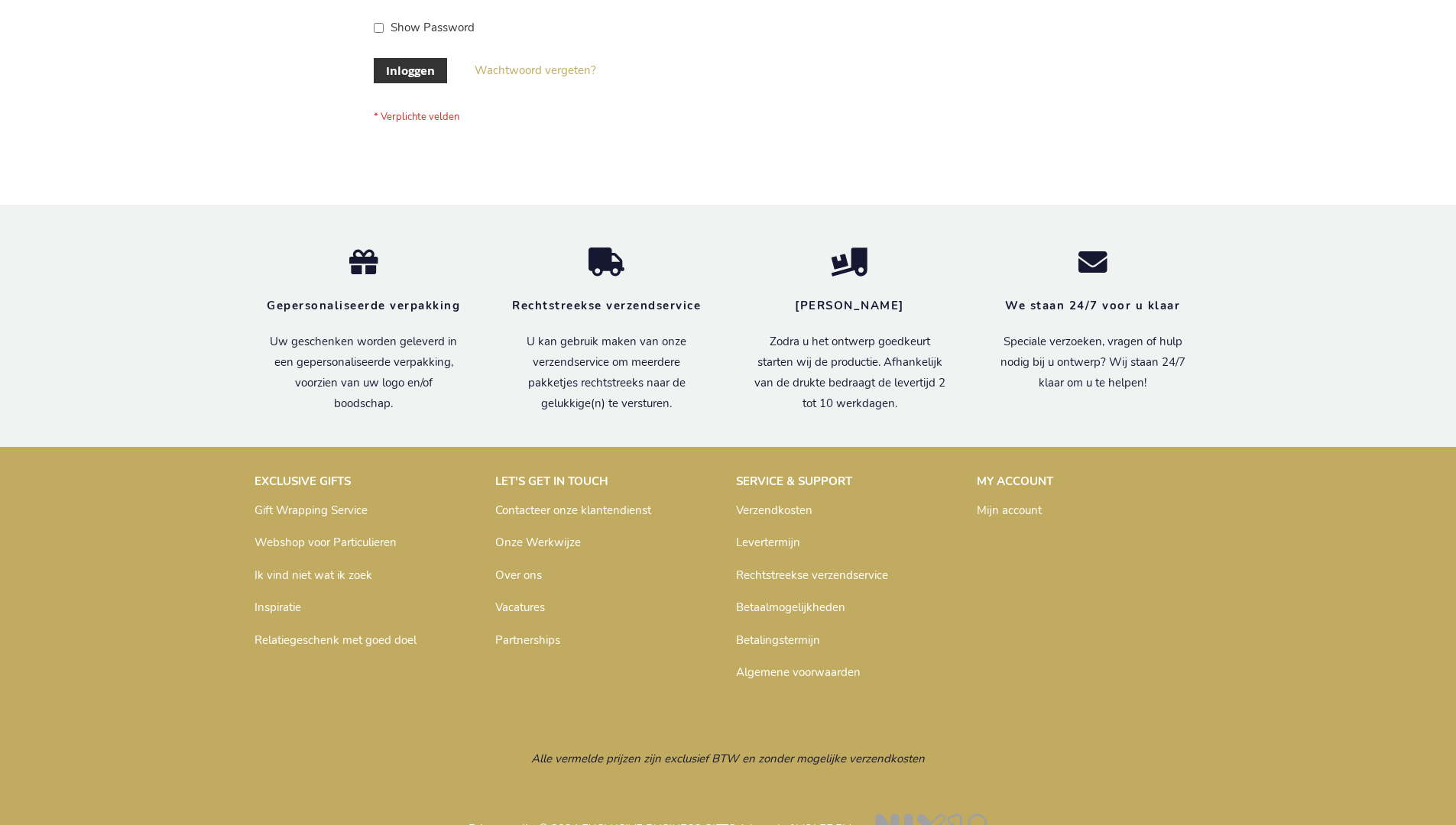
scroll to position [519, 0]
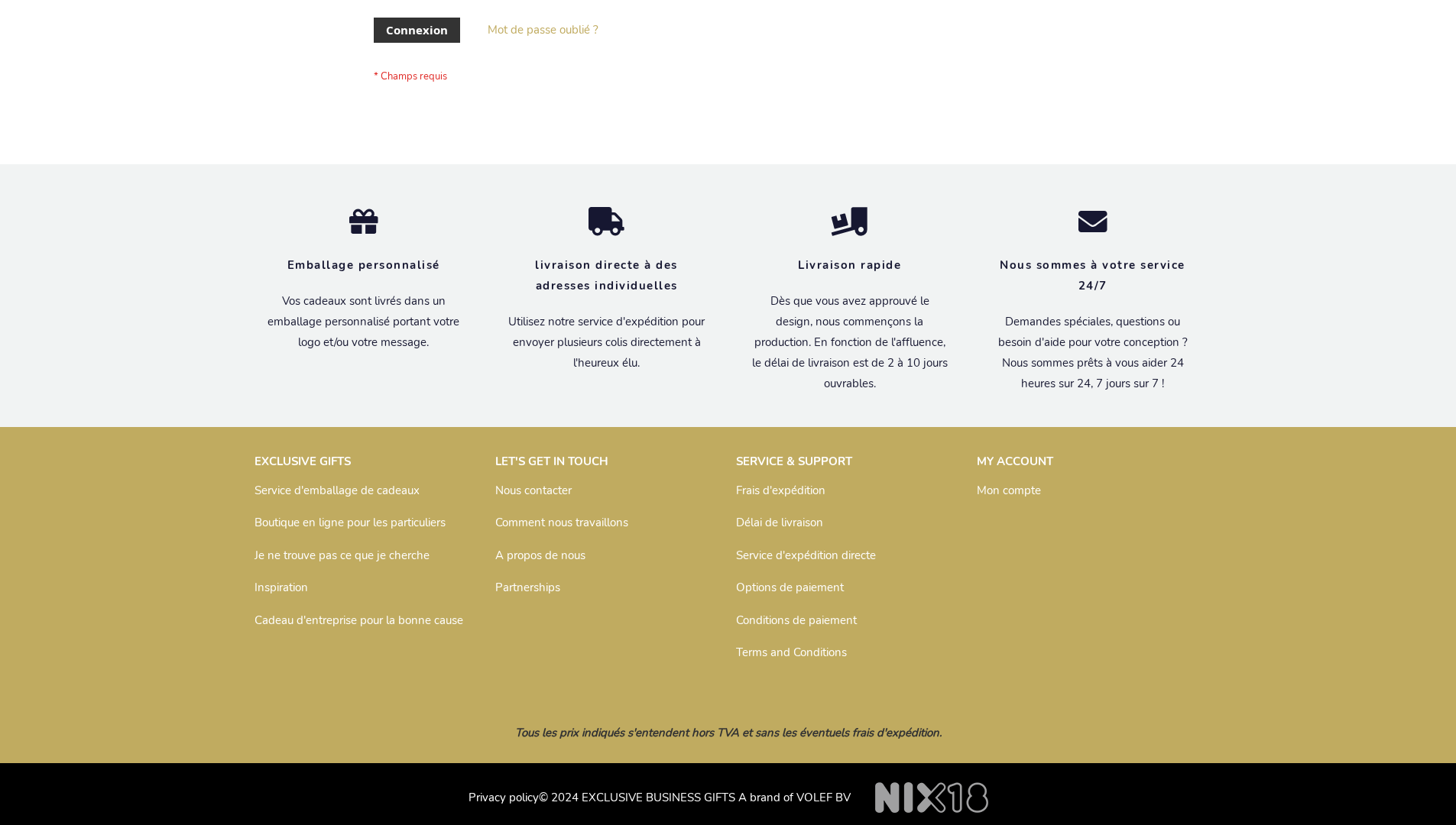
scroll to position [527, 0]
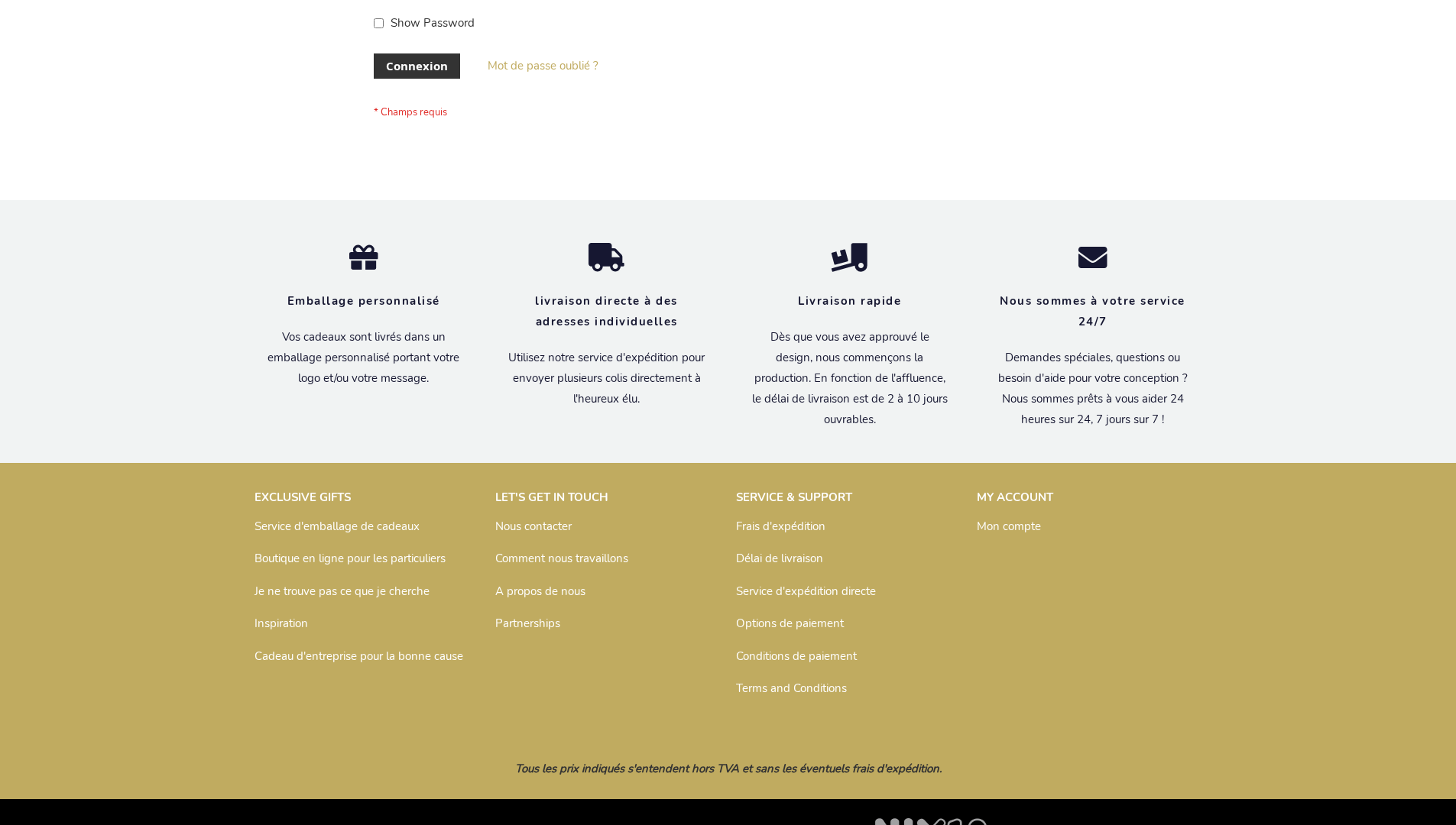
scroll to position [527, 0]
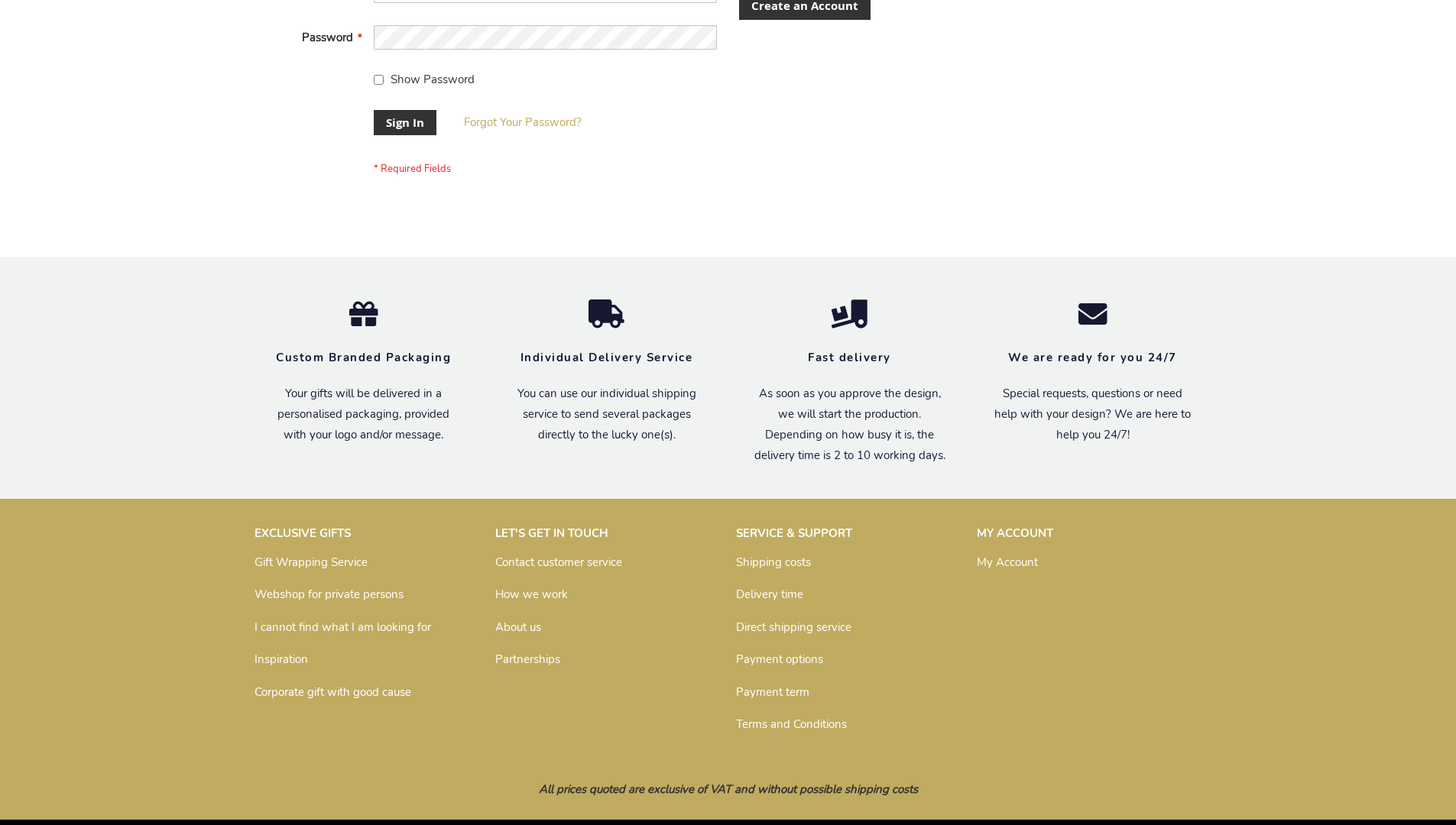
scroll to position [492, 0]
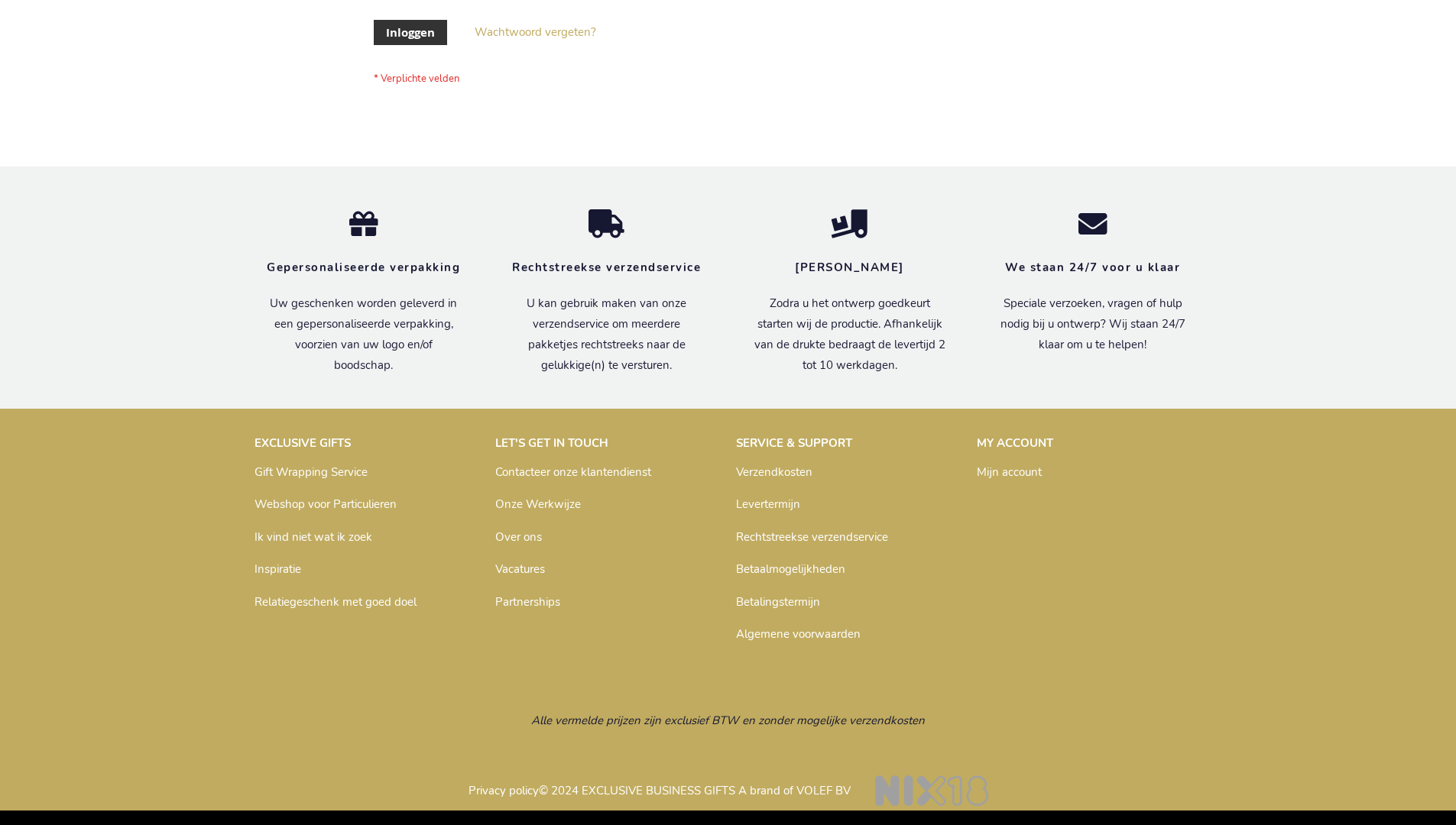
scroll to position [519, 0]
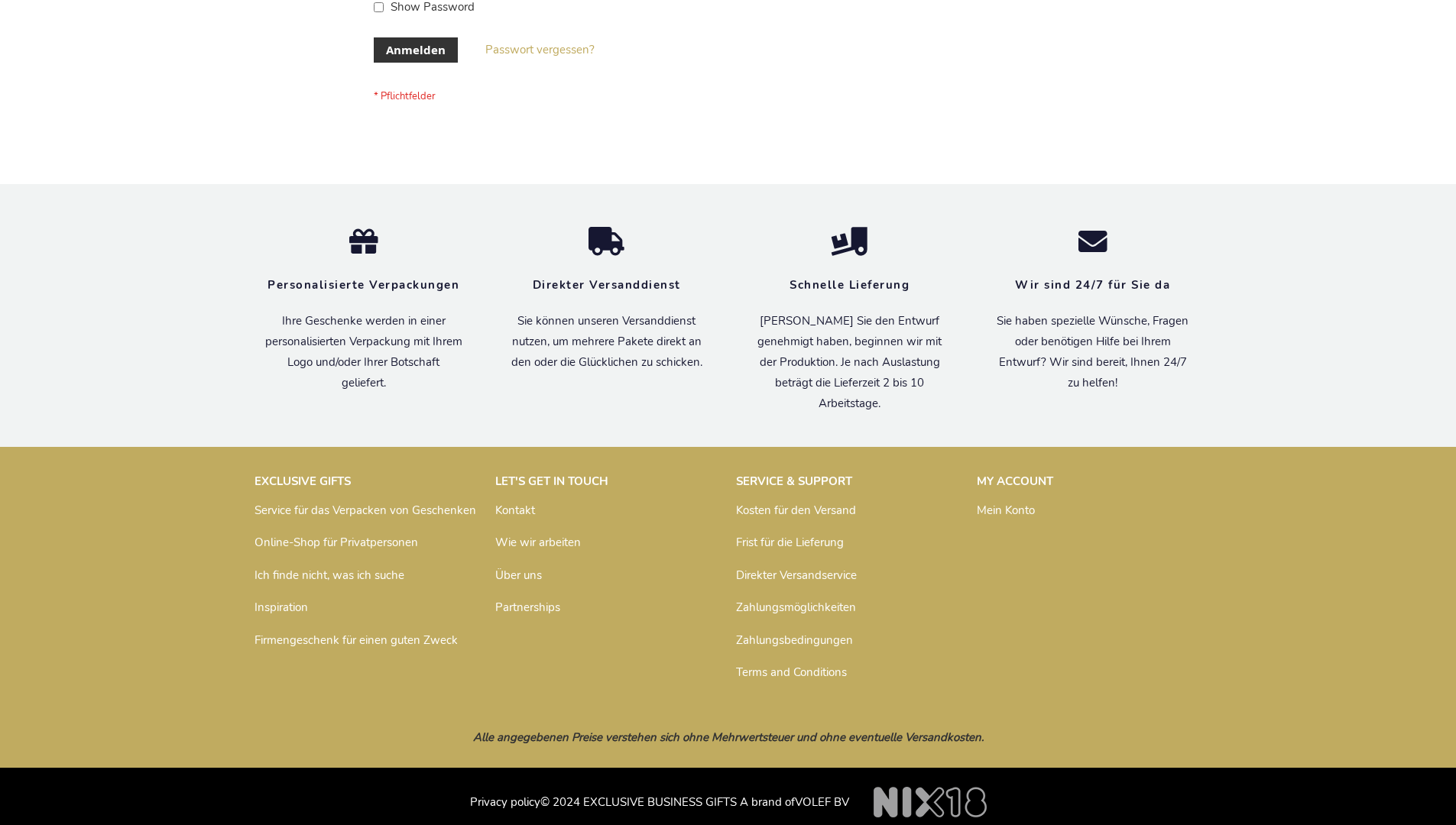
scroll to position [512, 0]
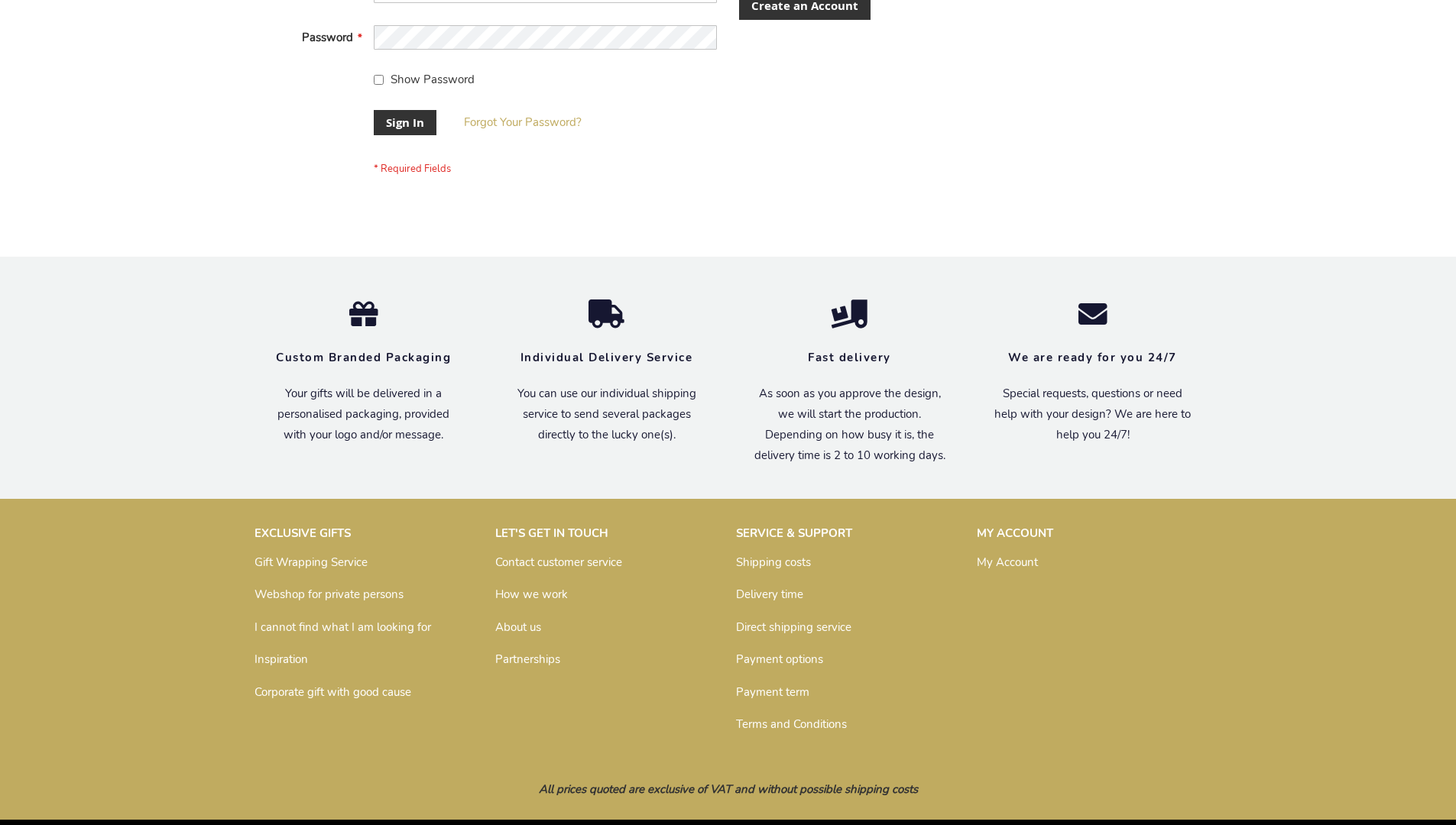
scroll to position [492, 0]
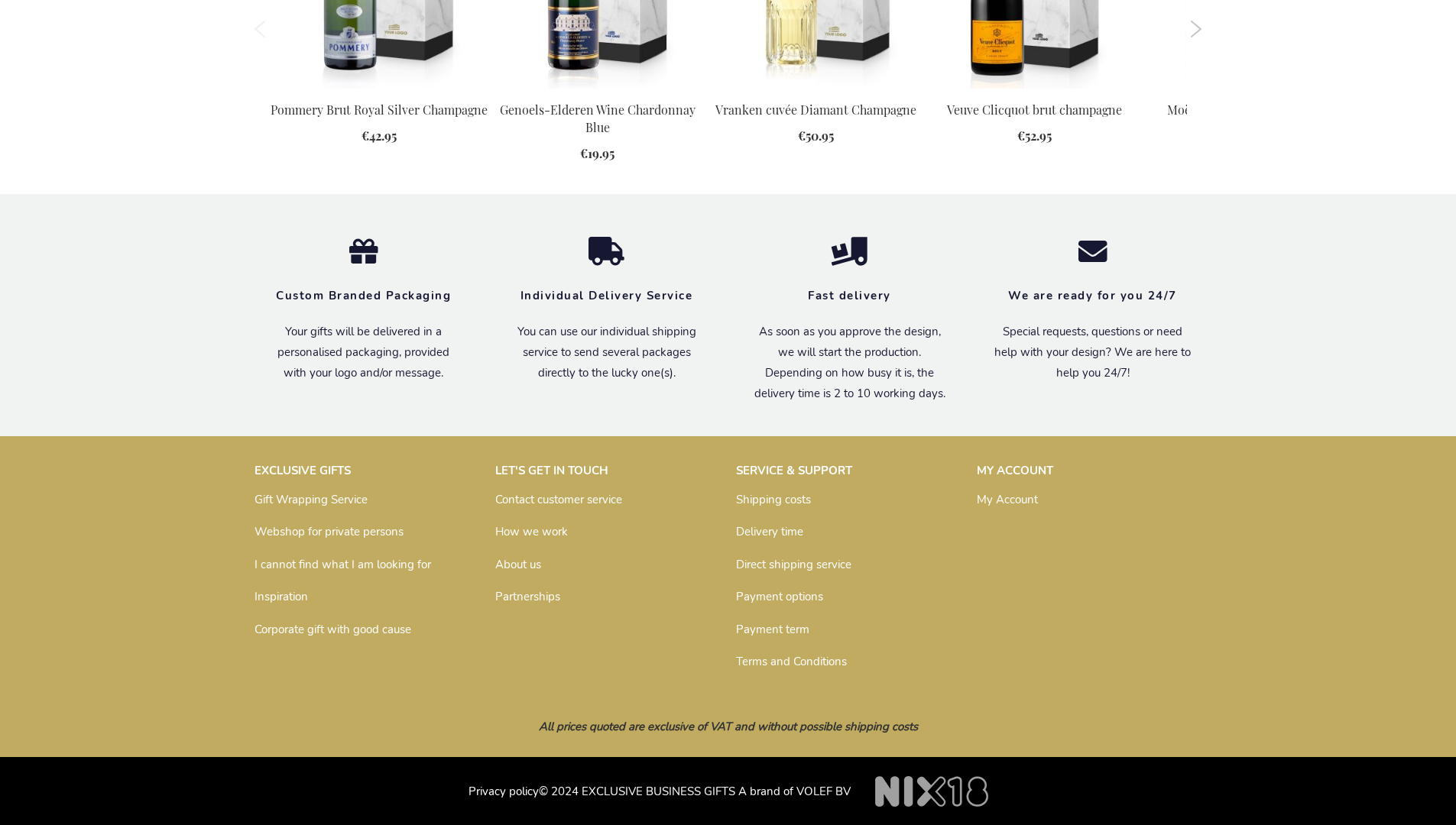
scroll to position [1537, 0]
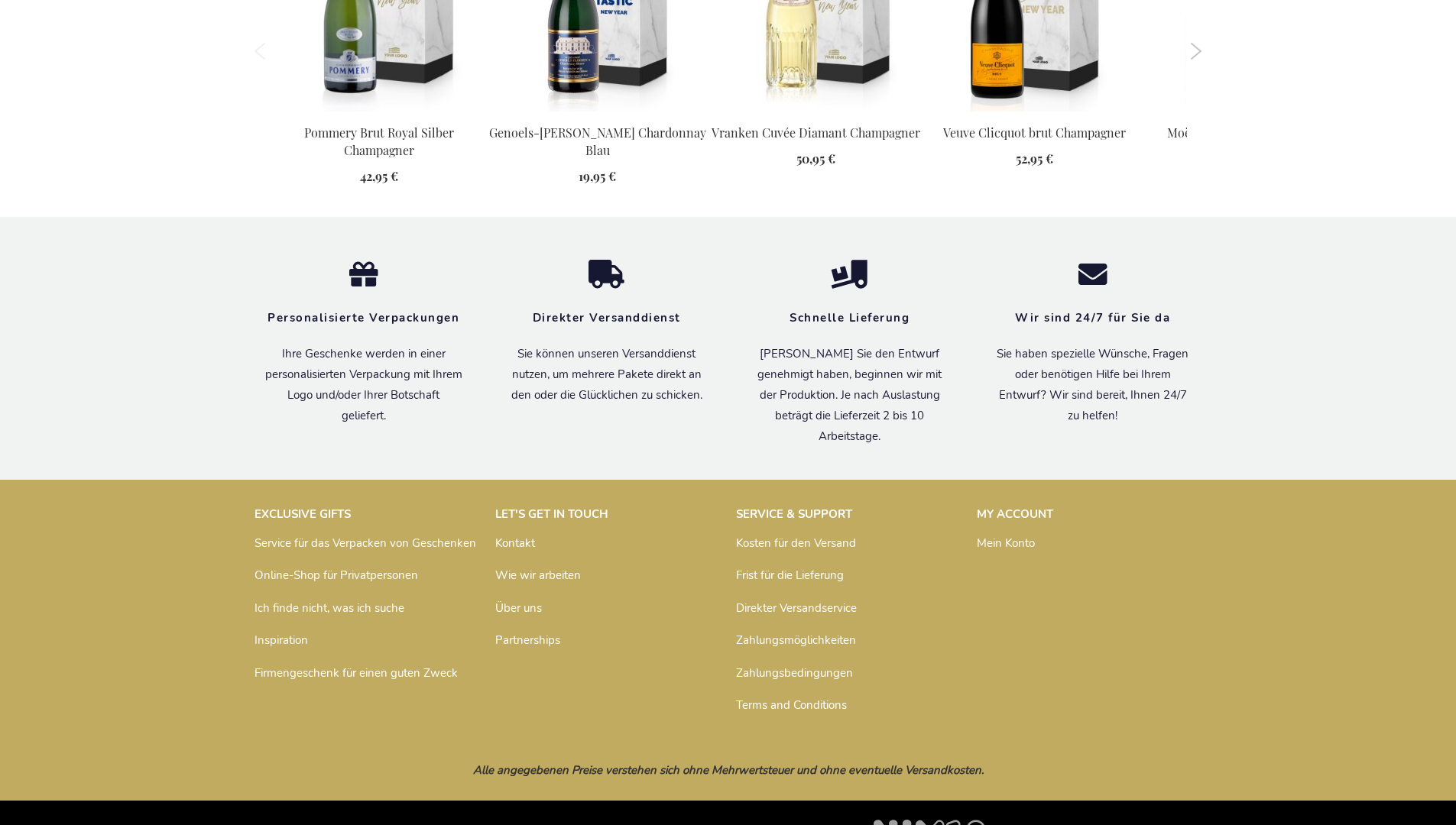
scroll to position [1590, 0]
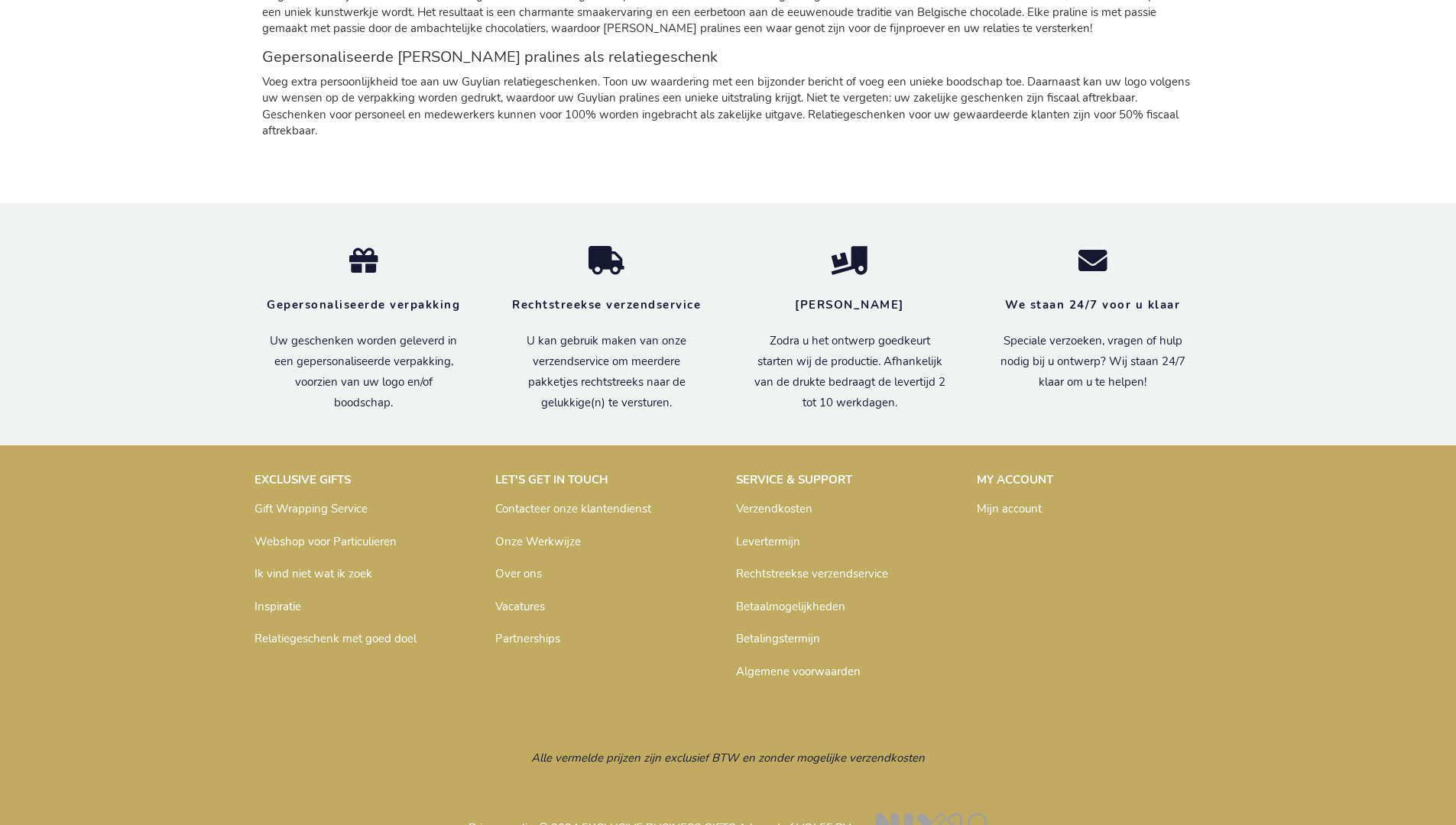
scroll to position [2189, 0]
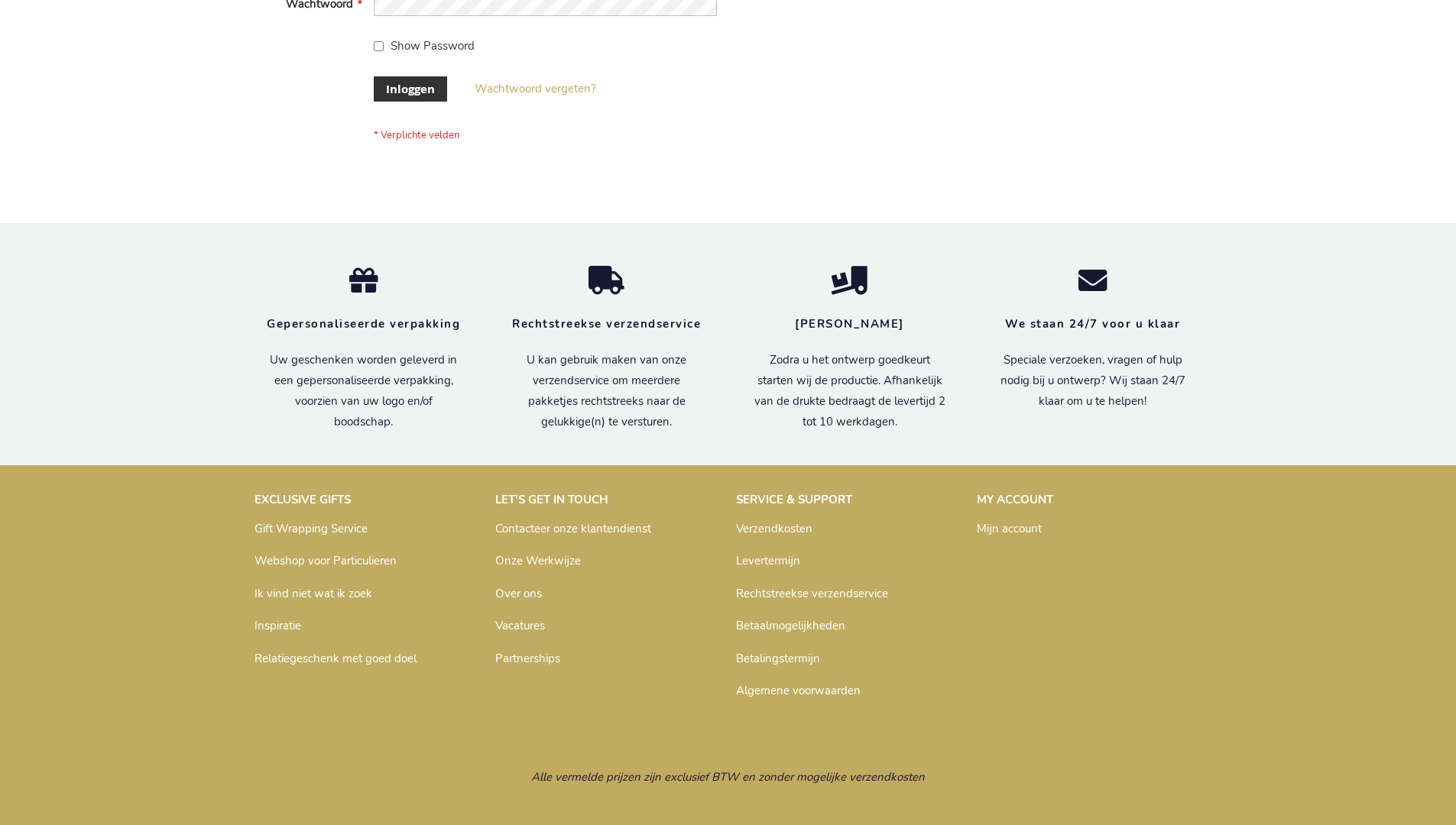
scroll to position [519, 0]
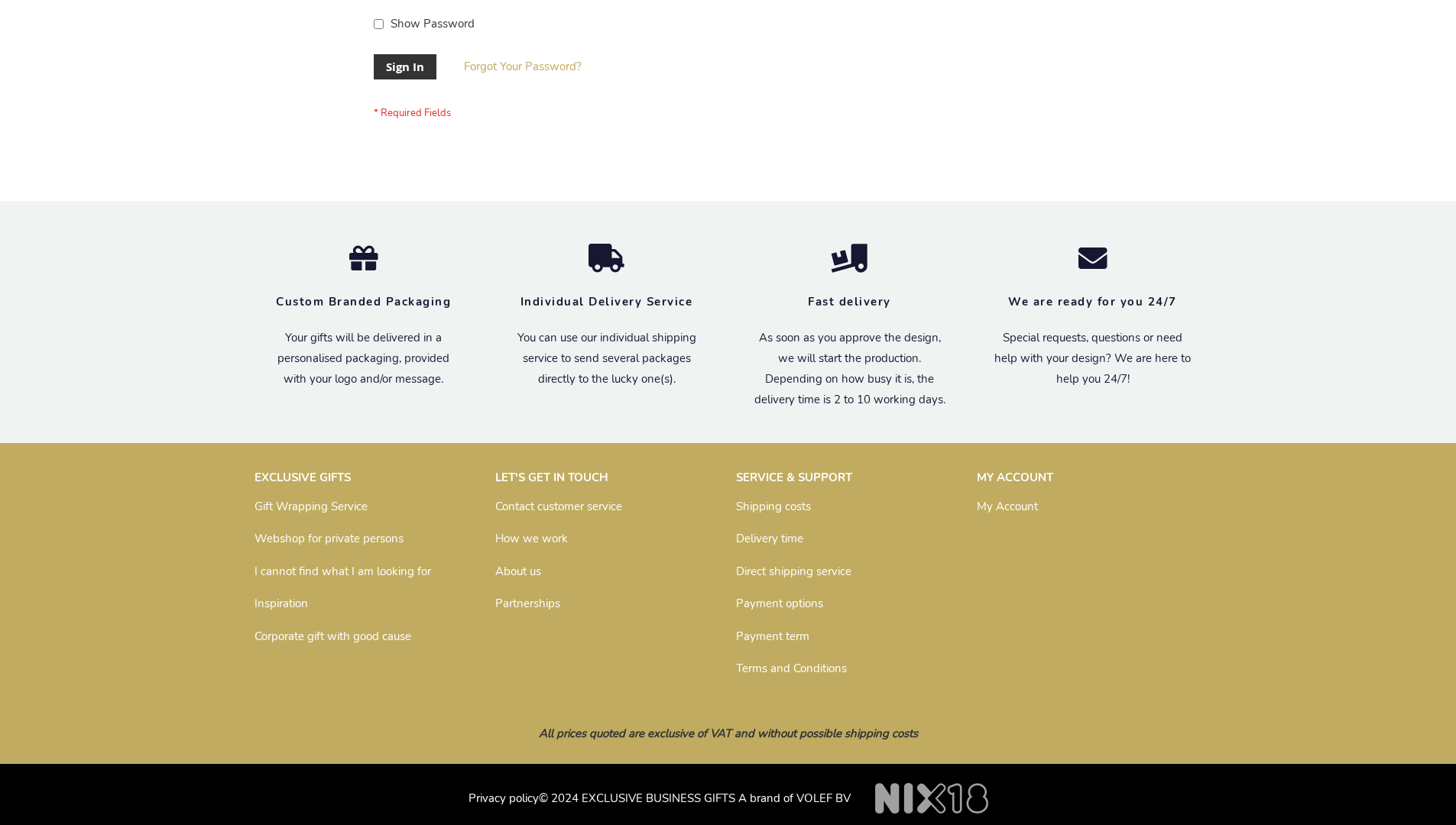
scroll to position [492, 0]
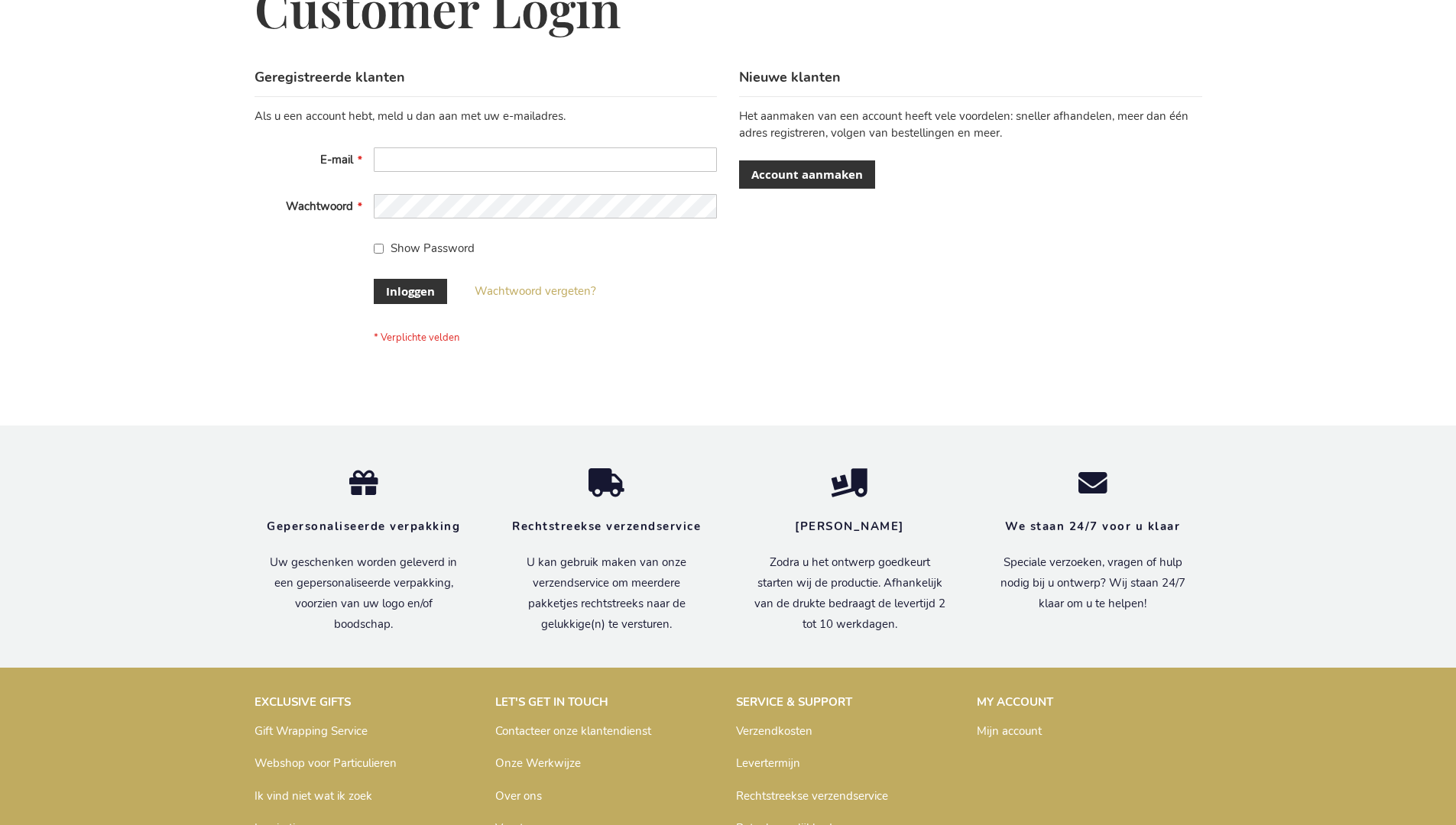
scroll to position [519, 0]
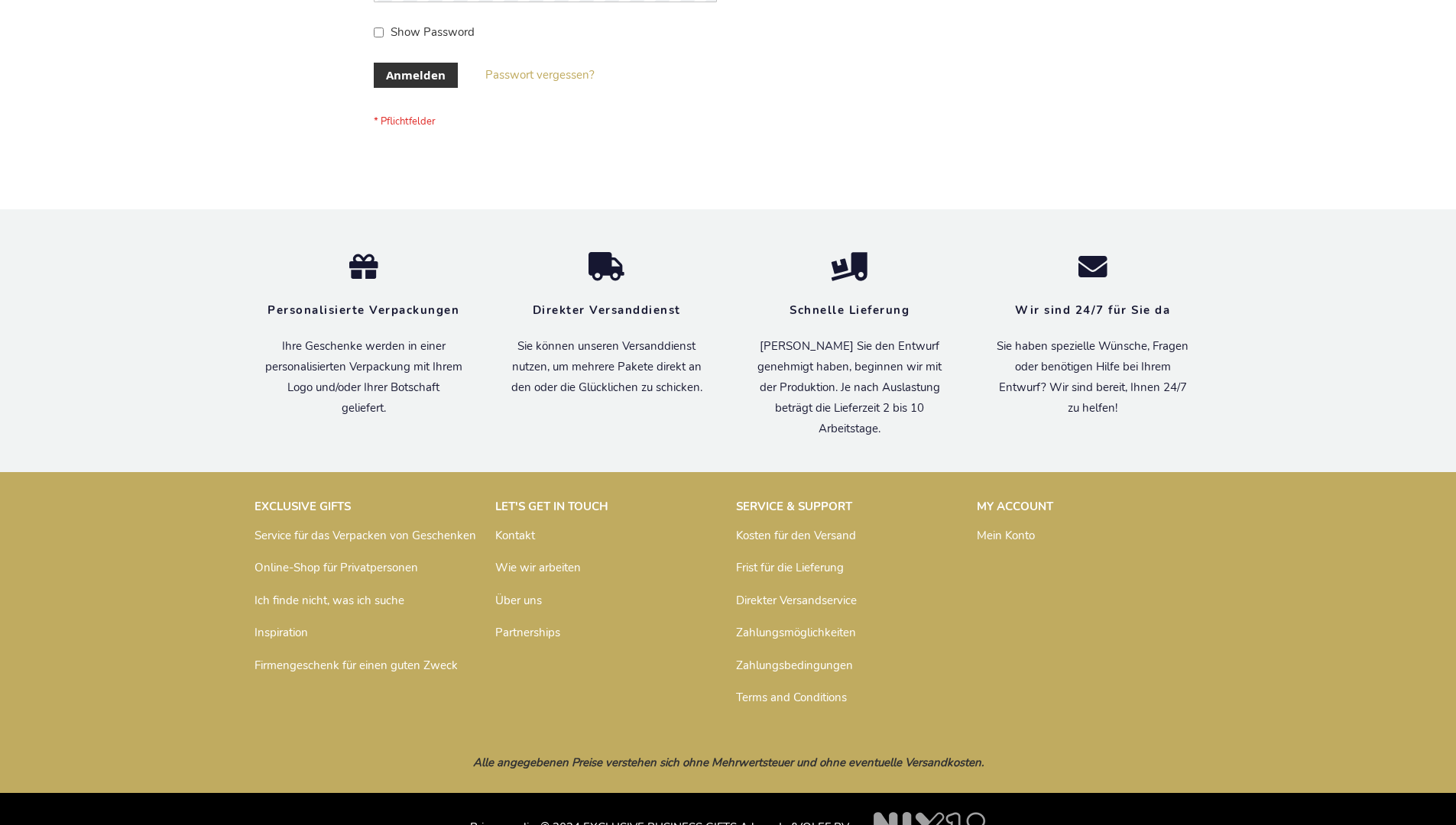
scroll to position [512, 0]
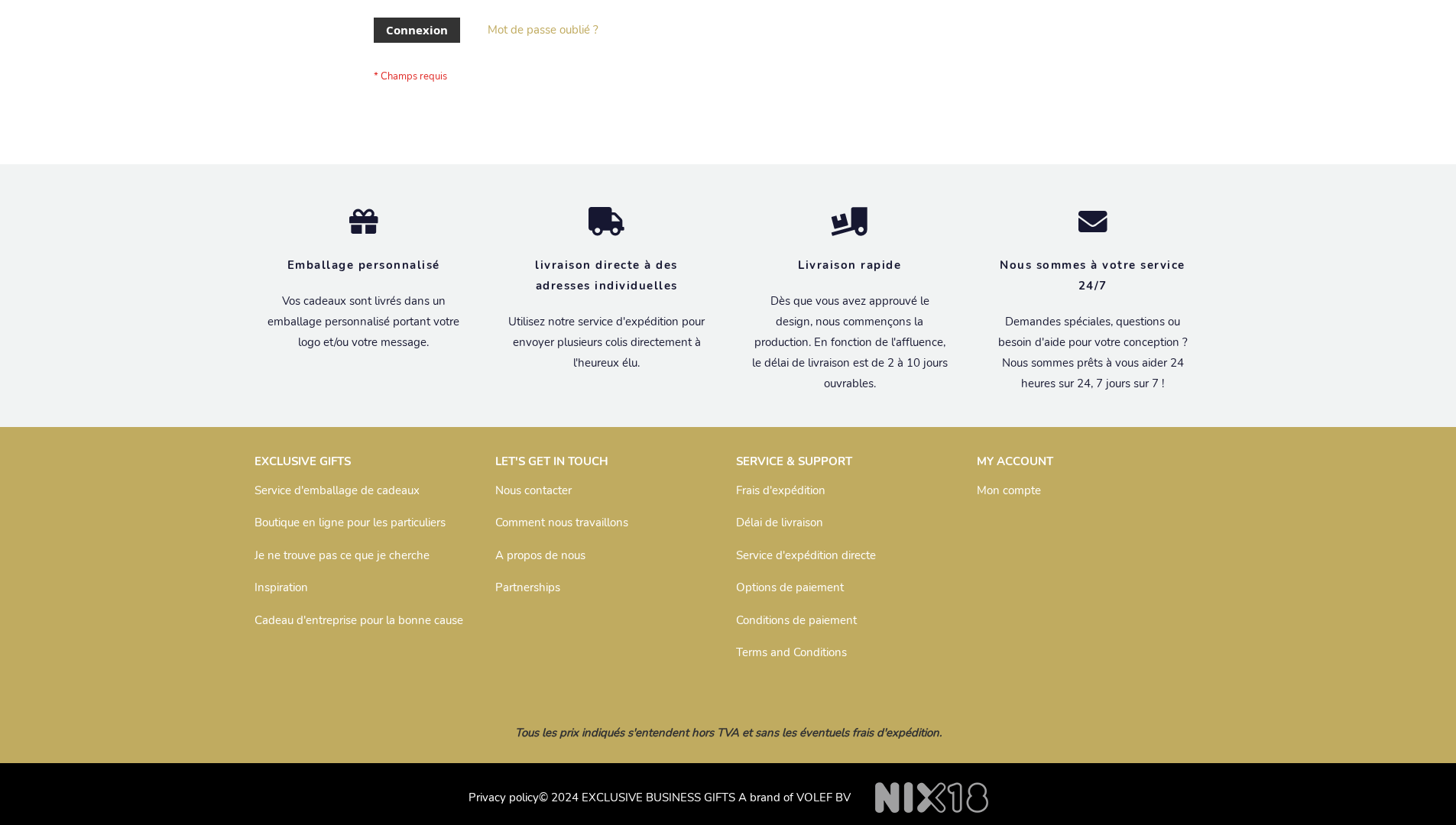
scroll to position [527, 0]
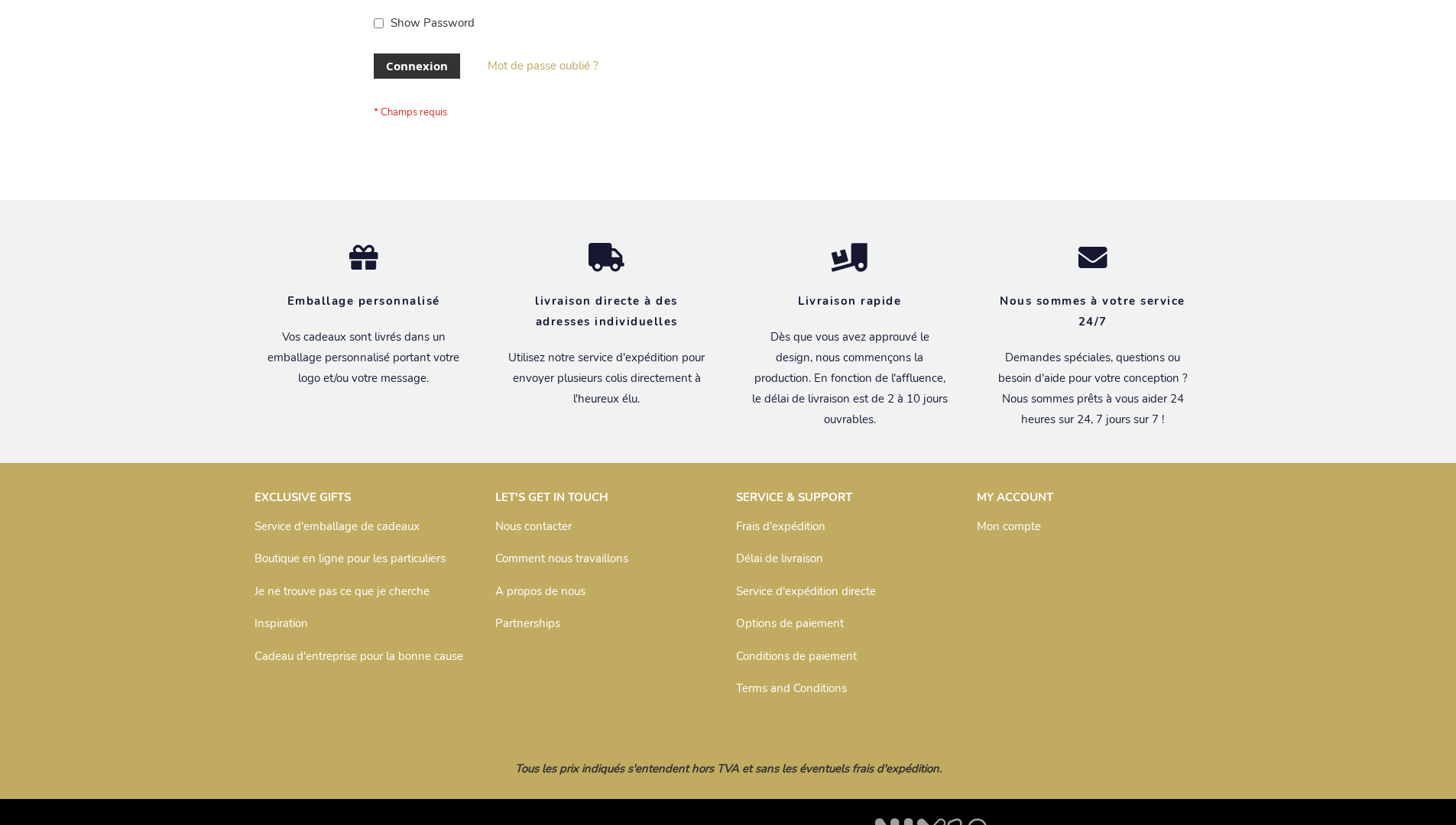
scroll to position [527, 0]
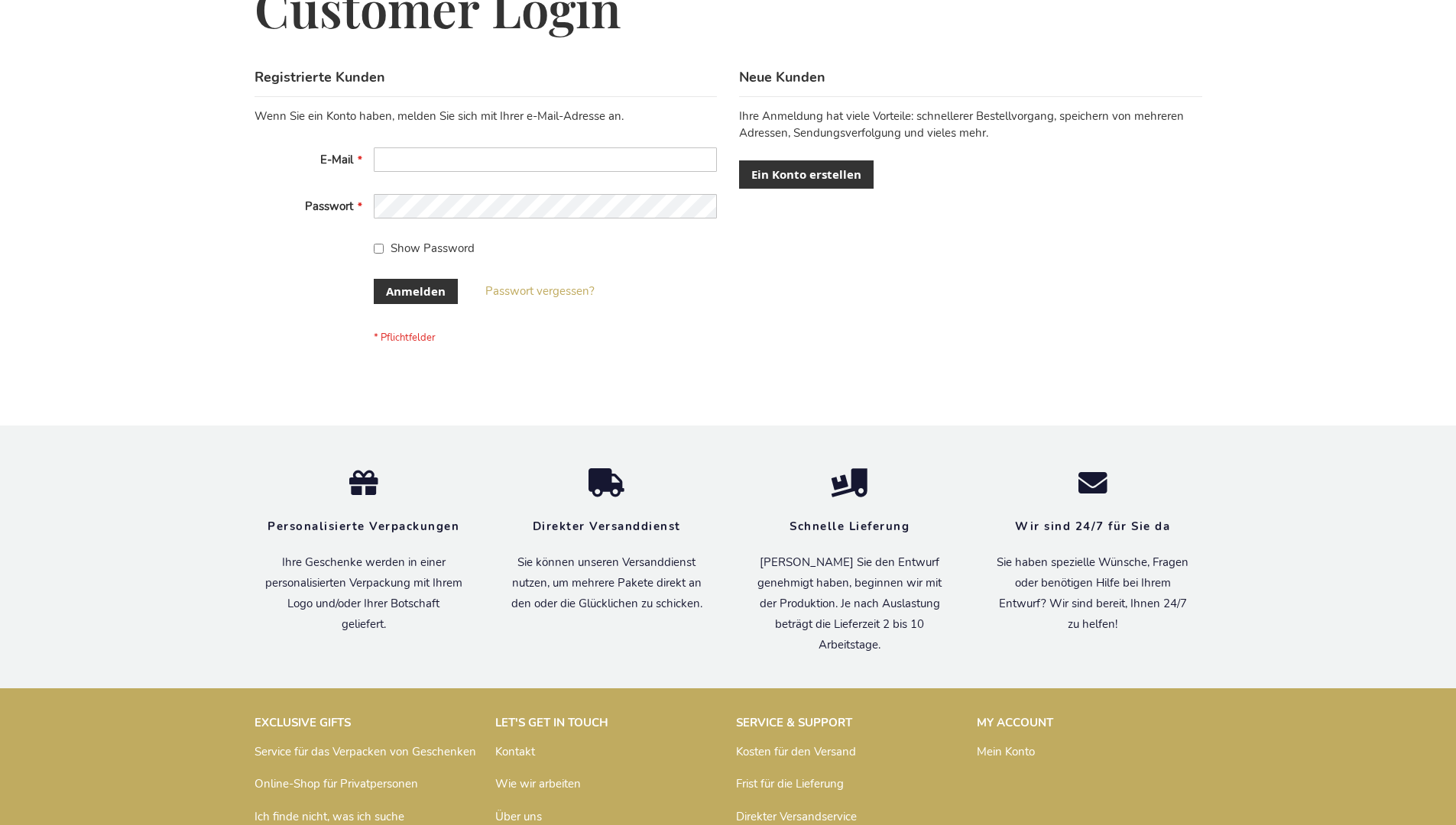
scroll to position [512, 0]
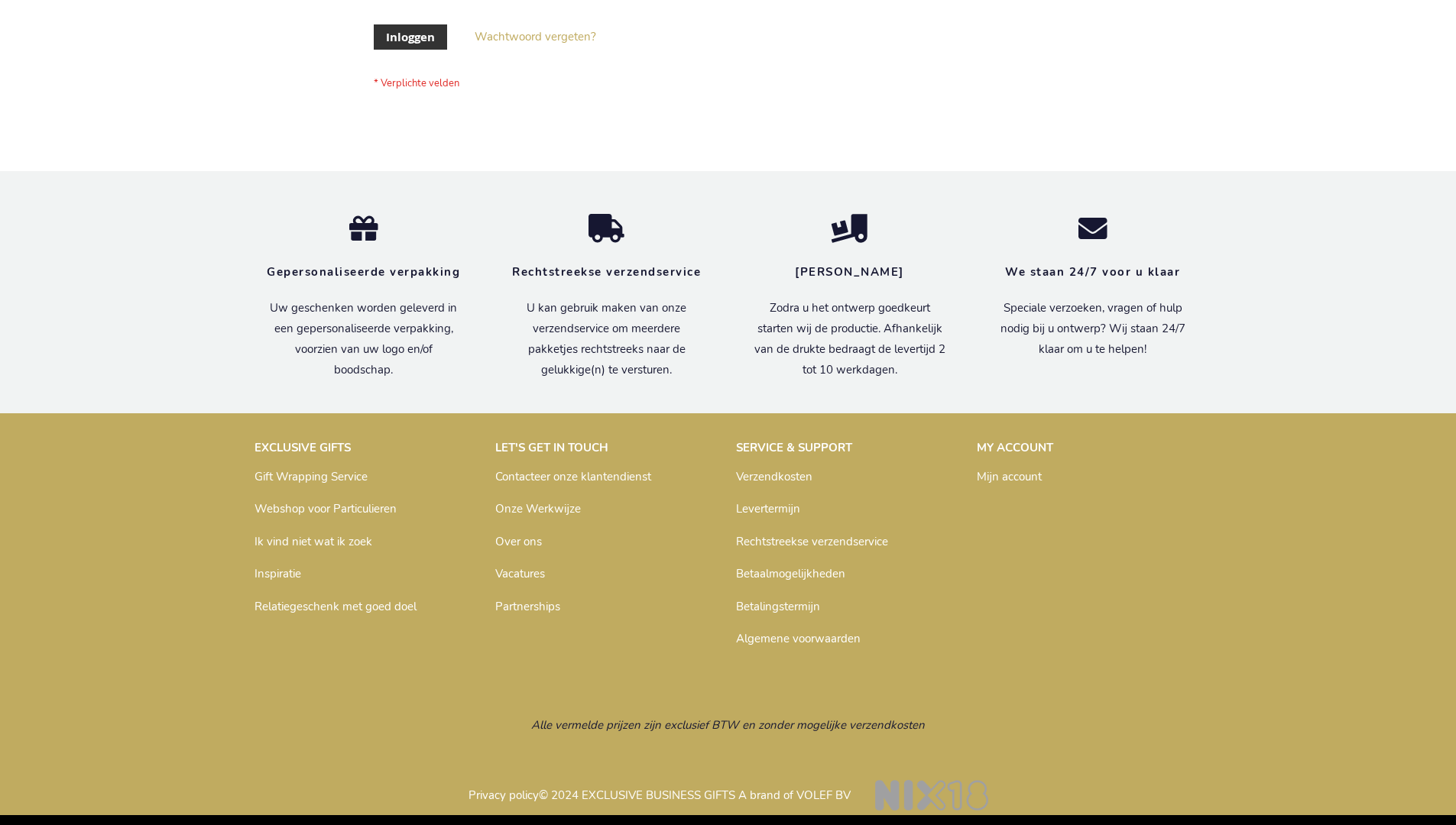
scroll to position [519, 0]
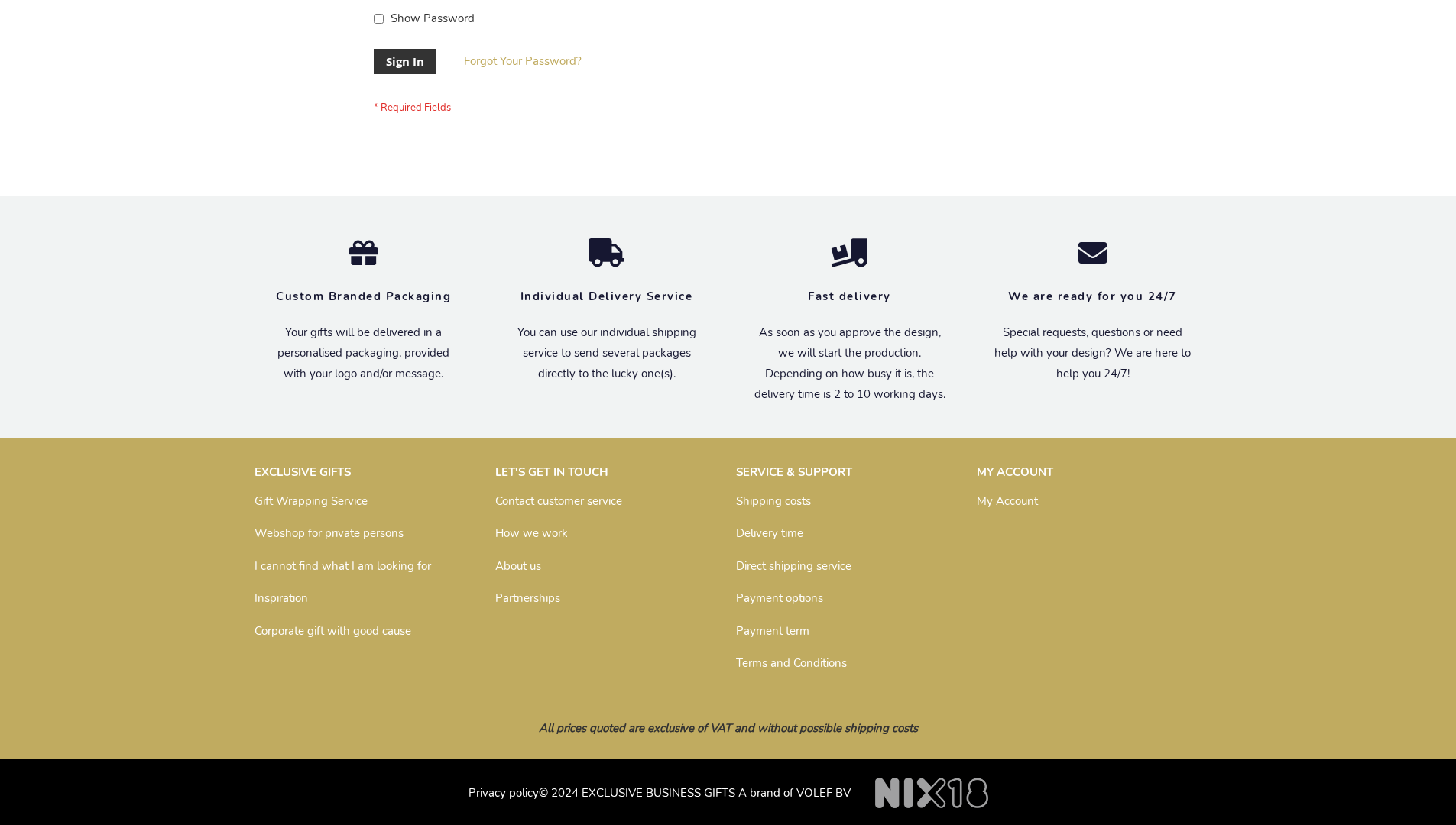
scroll to position [492, 0]
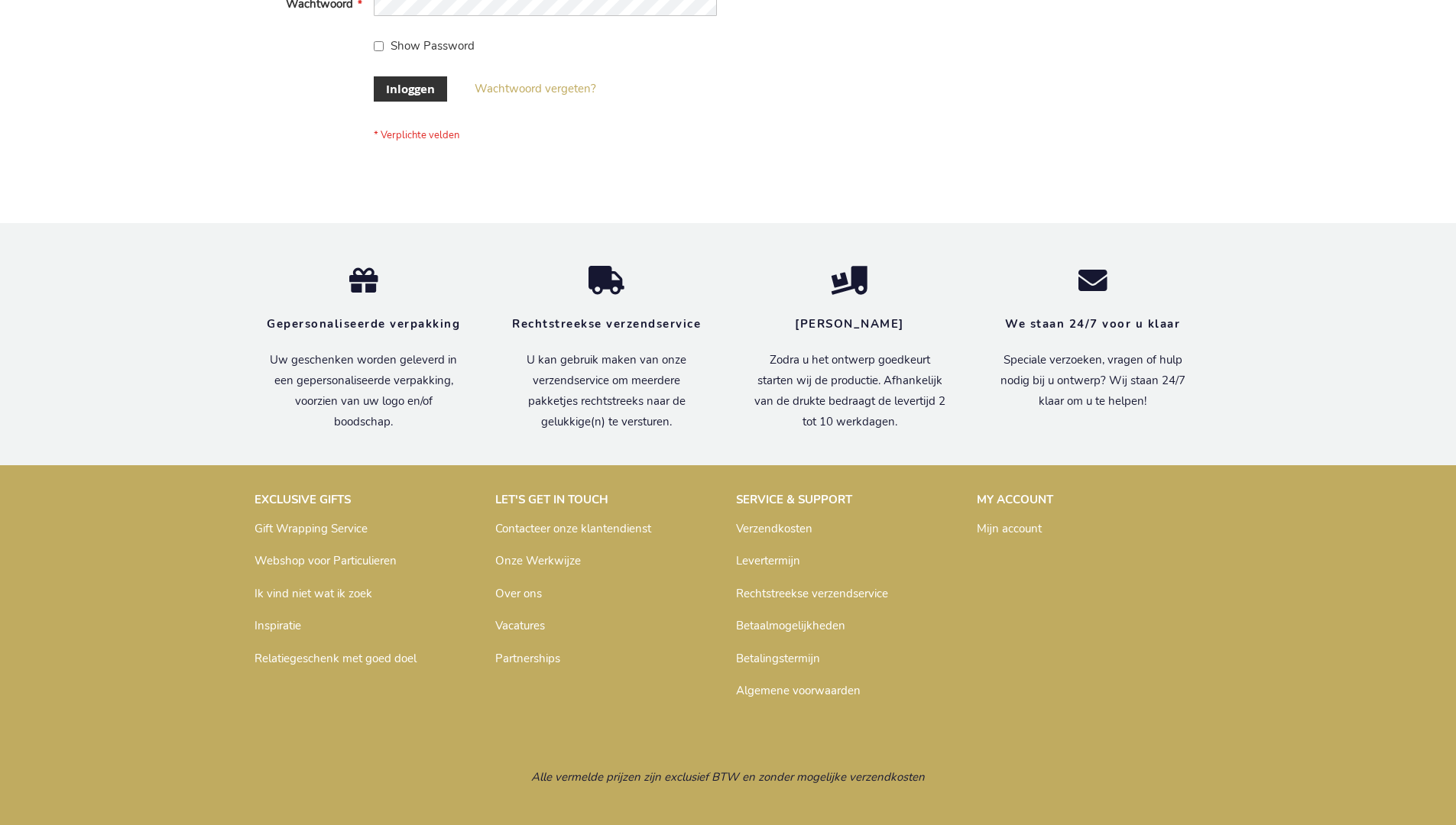
scroll to position [519, 0]
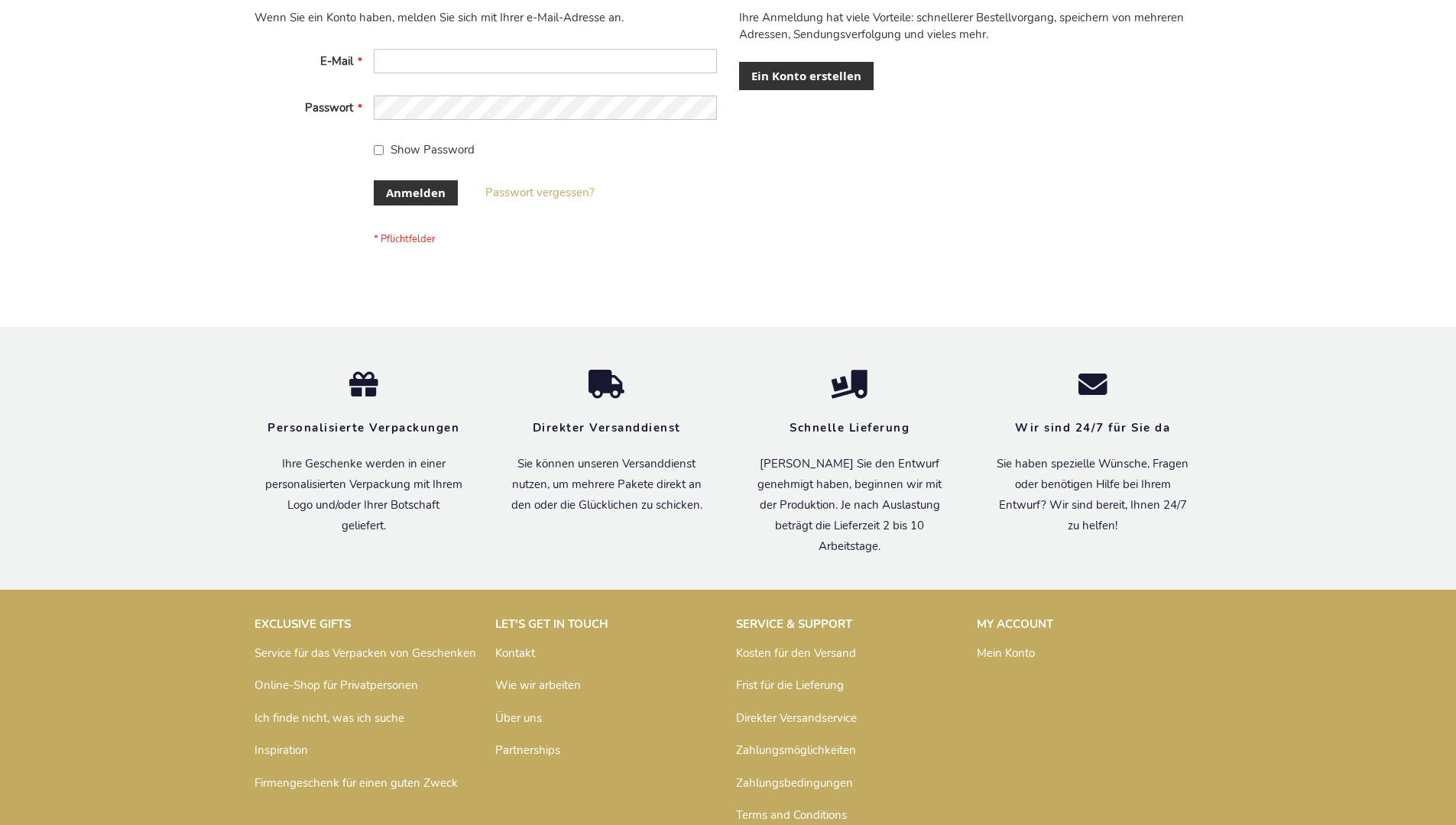
scroll to position [512, 0]
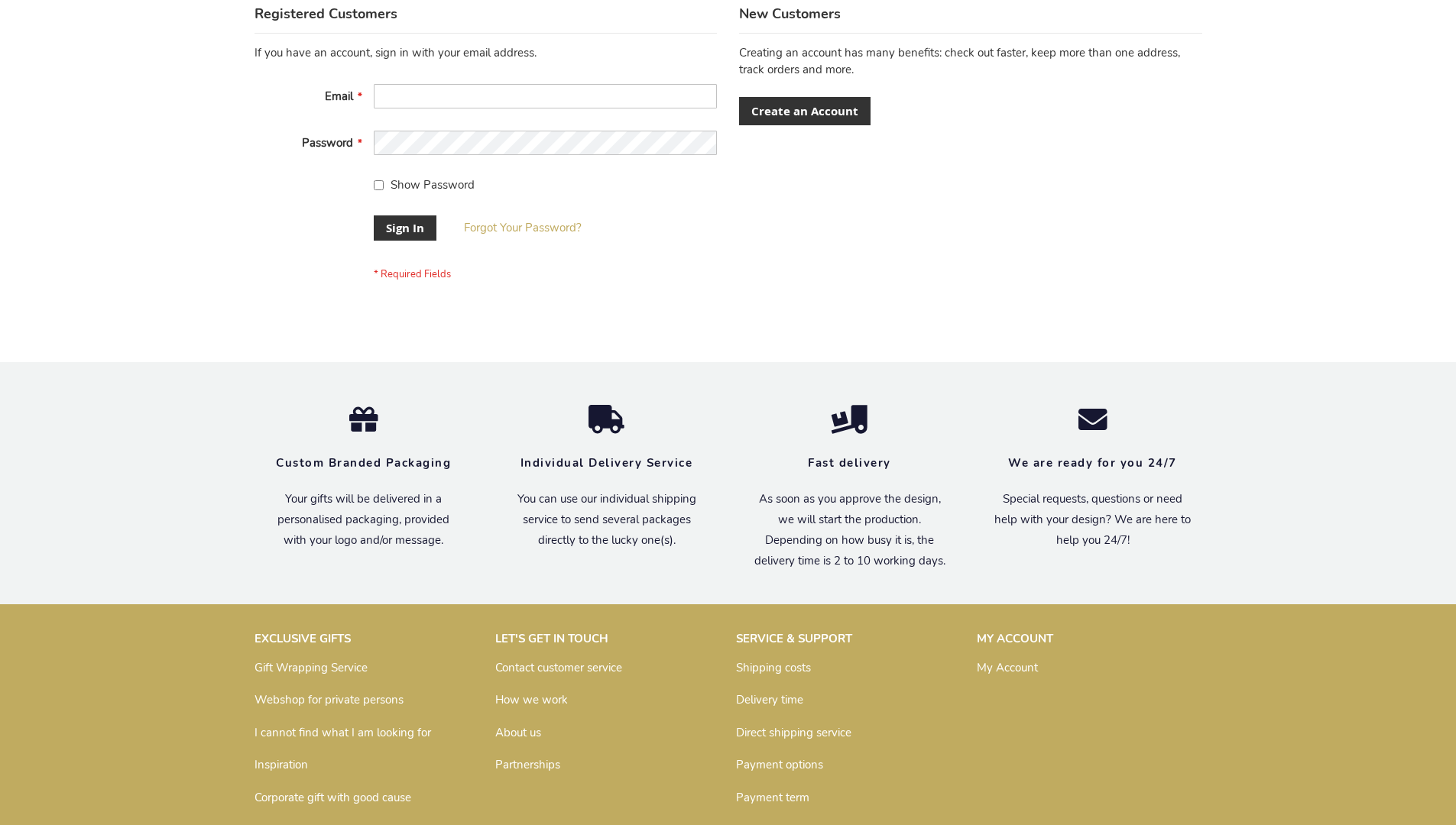
scroll to position [492, 0]
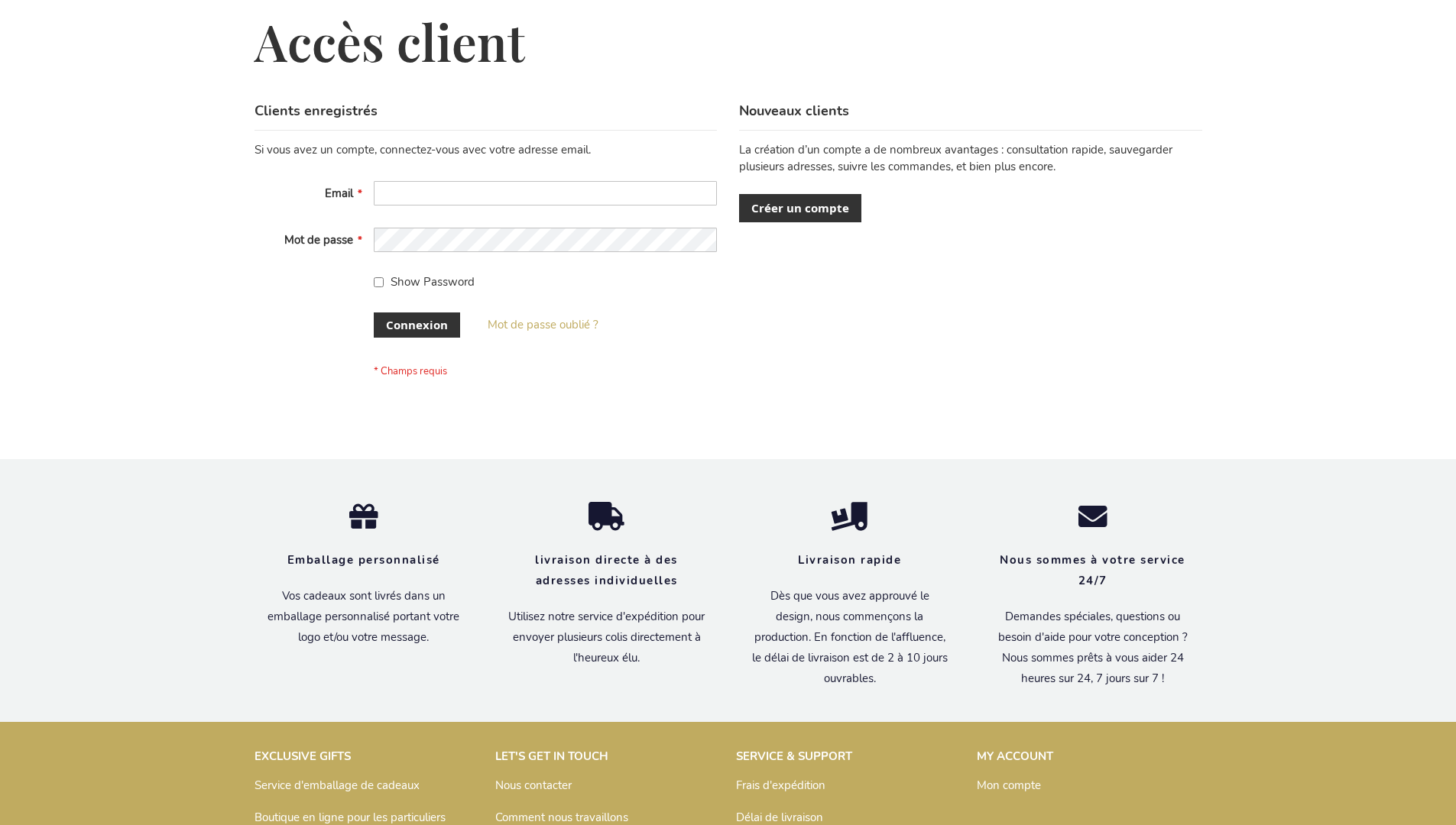
scroll to position [527, 0]
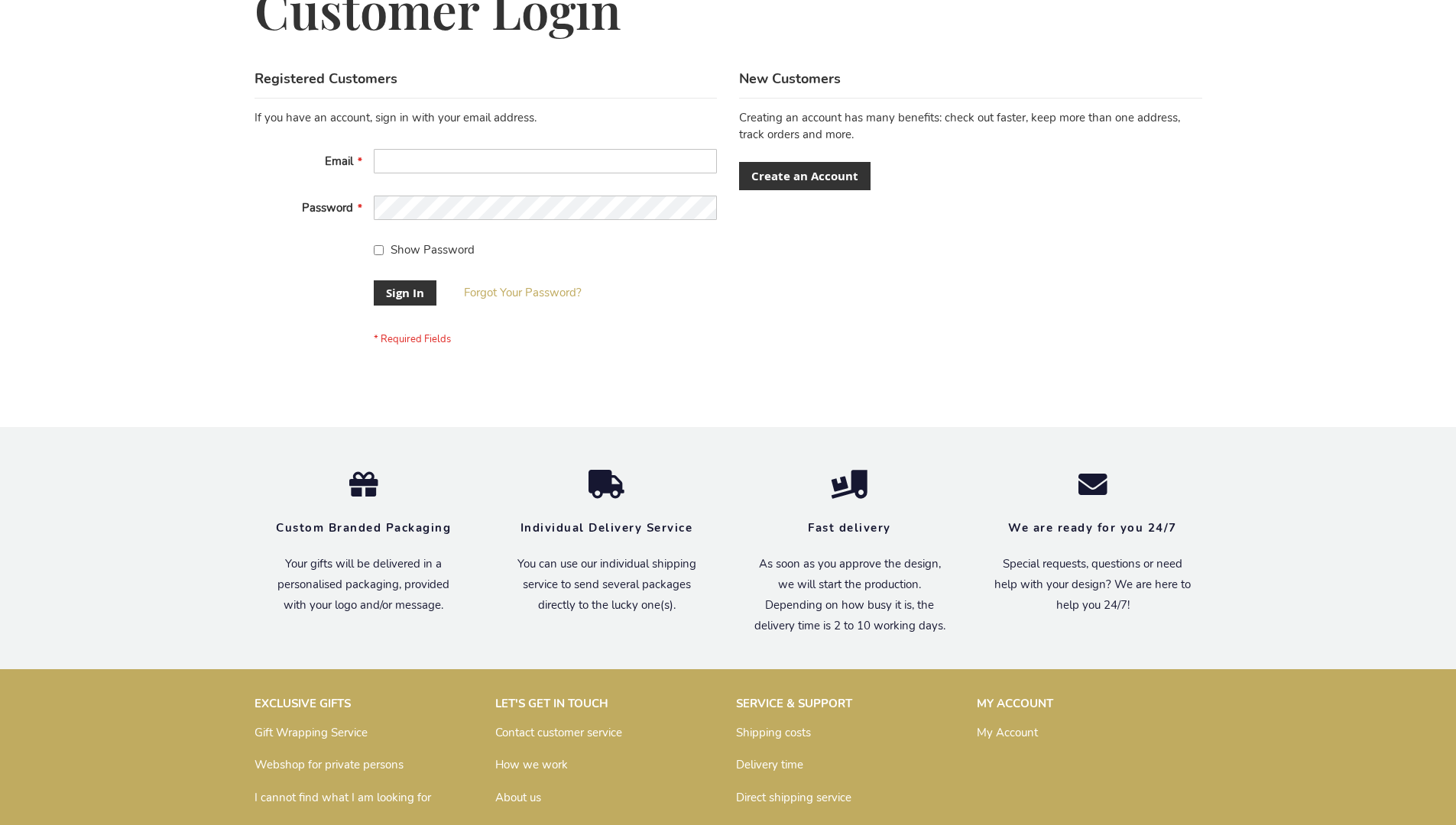
scroll to position [492, 0]
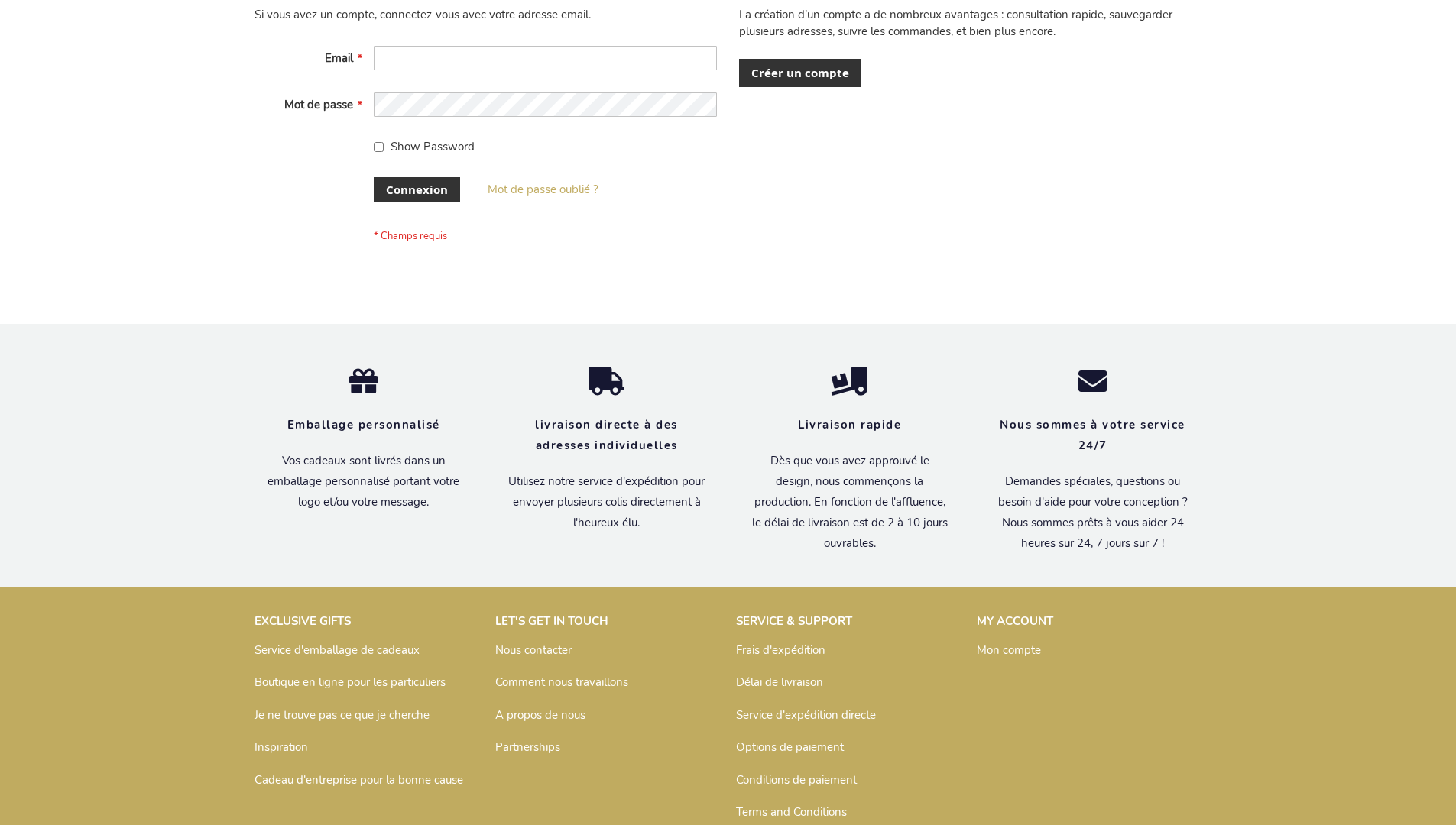
scroll to position [527, 0]
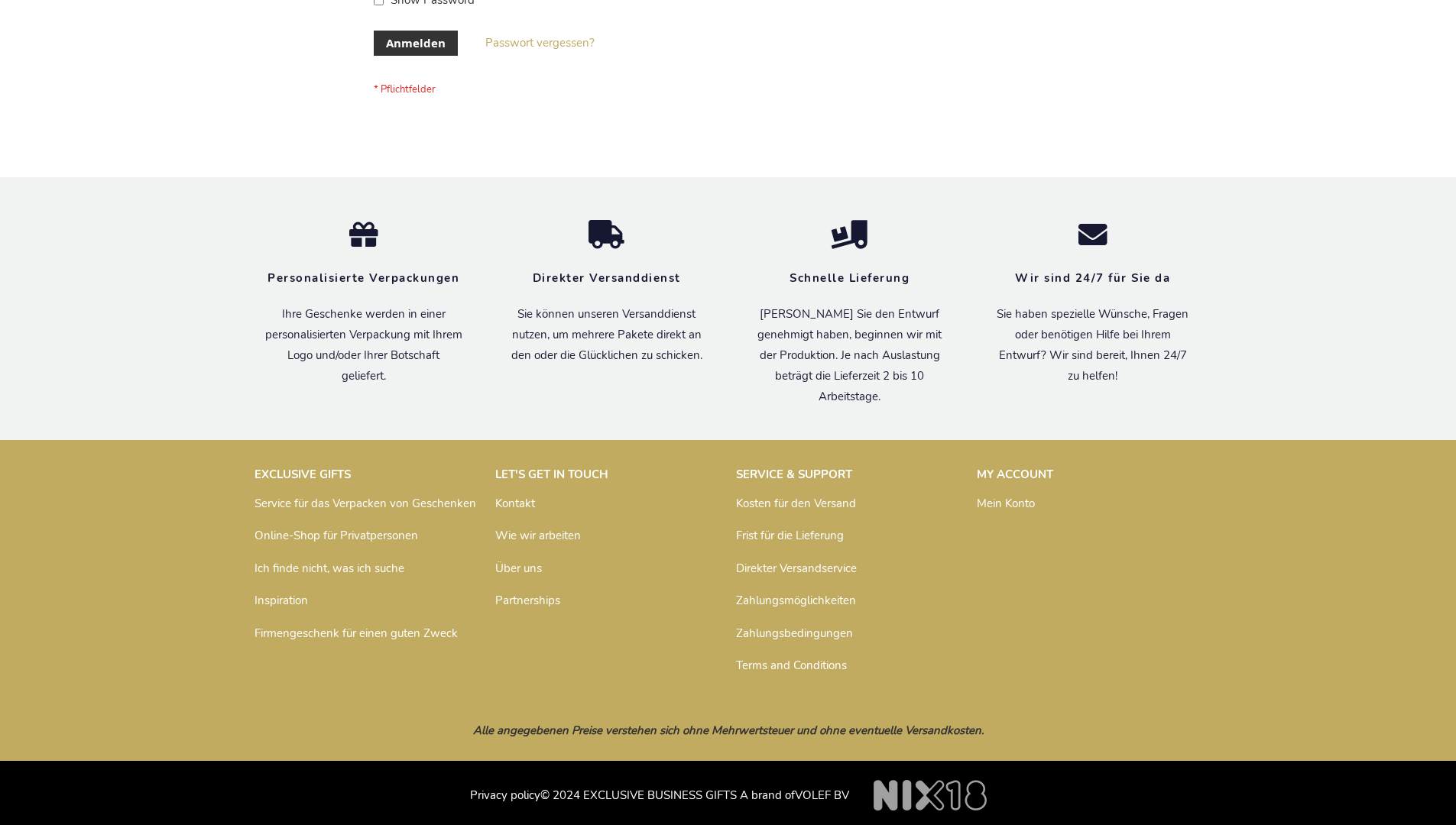
scroll to position [512, 0]
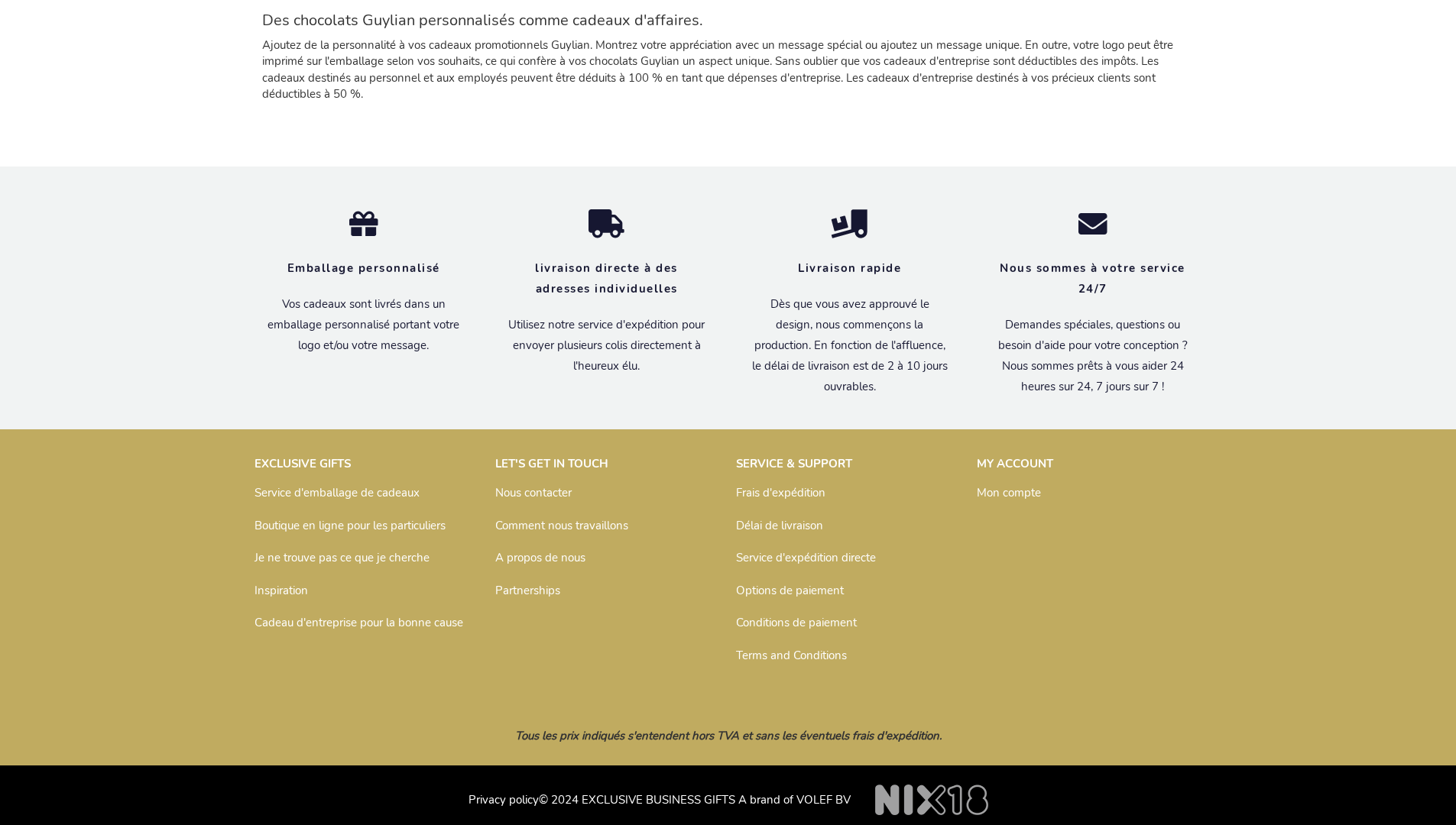
scroll to position [2197, 0]
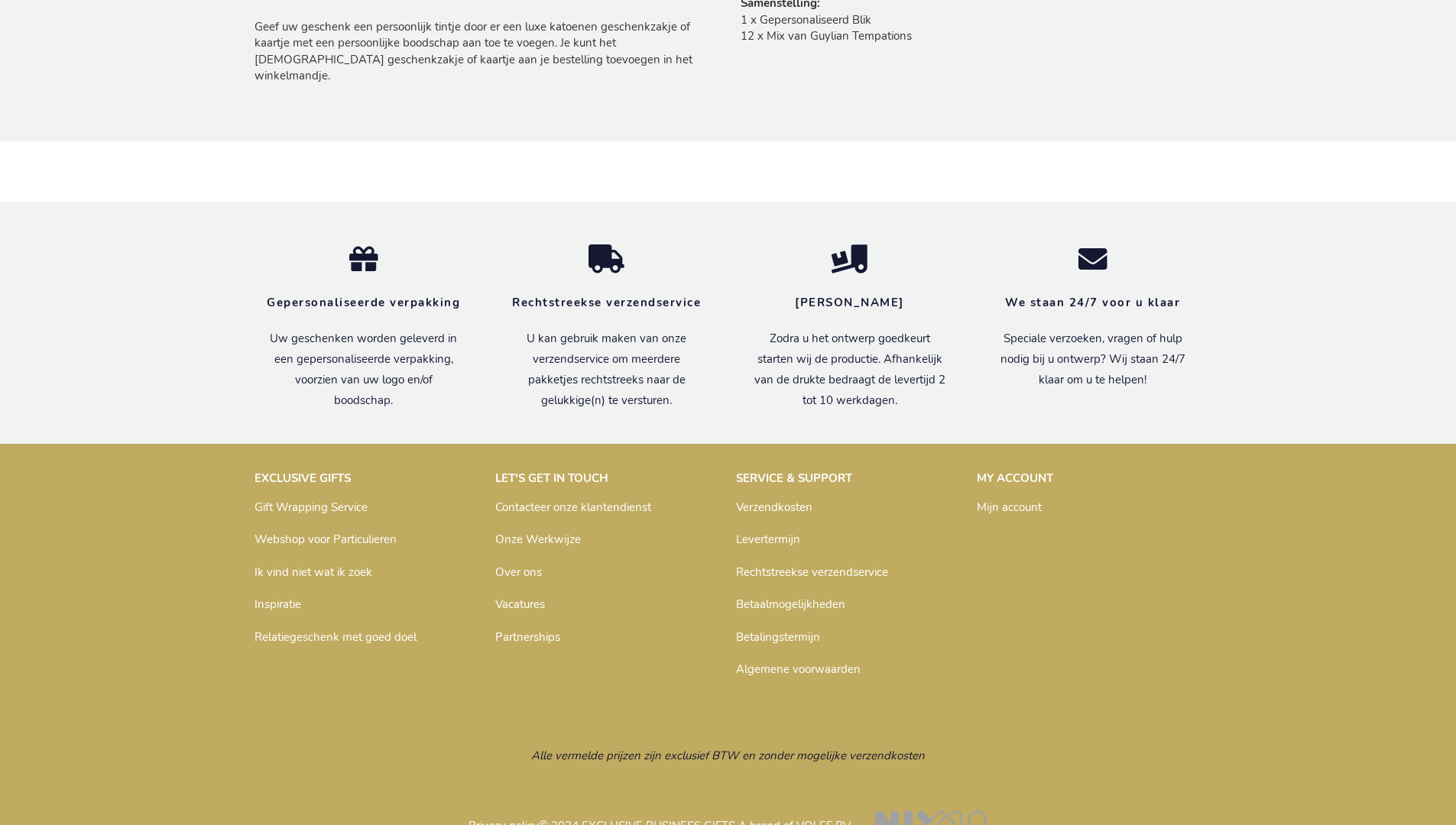
scroll to position [1106, 0]
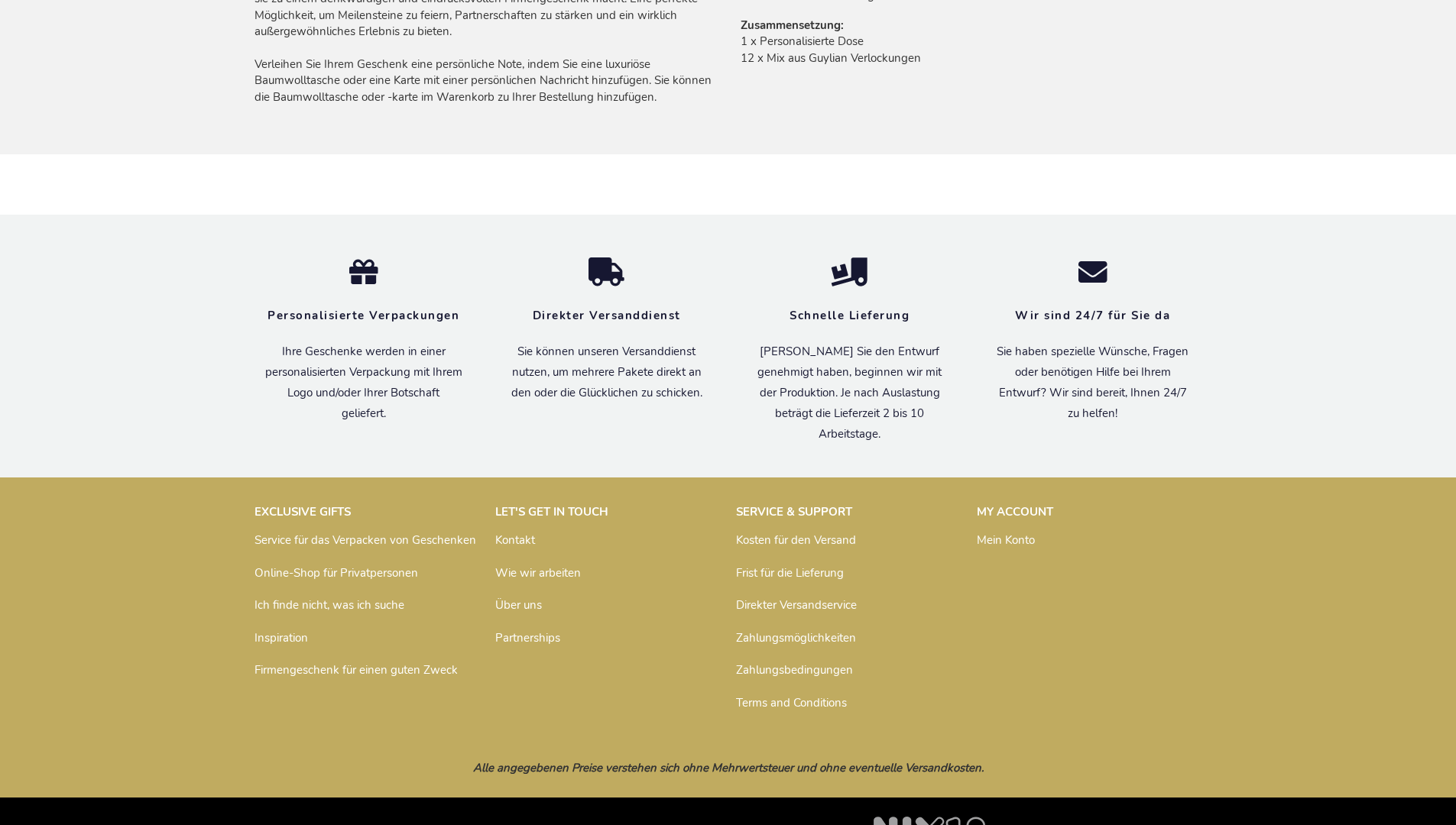
scroll to position [1119, 0]
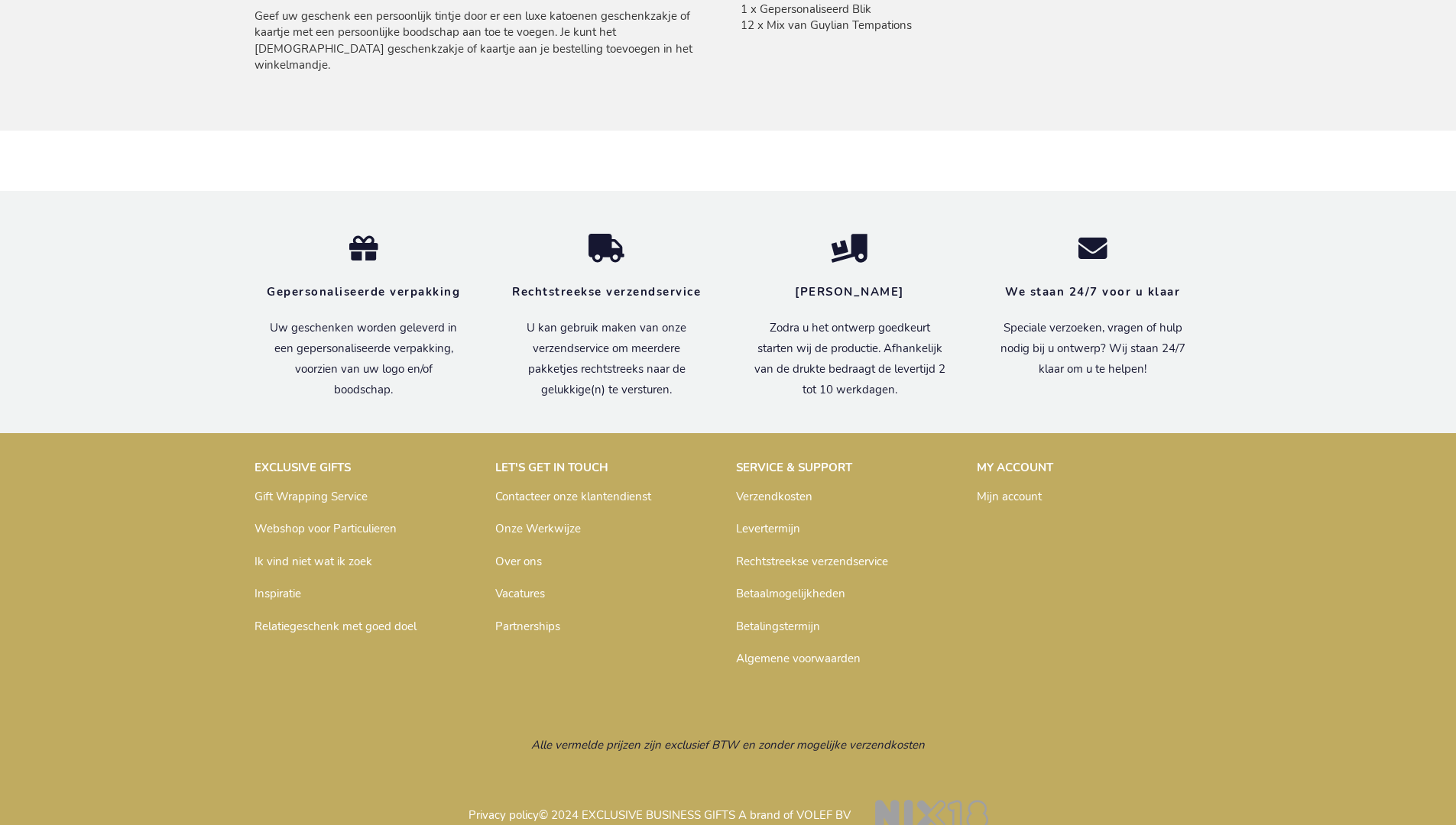
scroll to position [1106, 0]
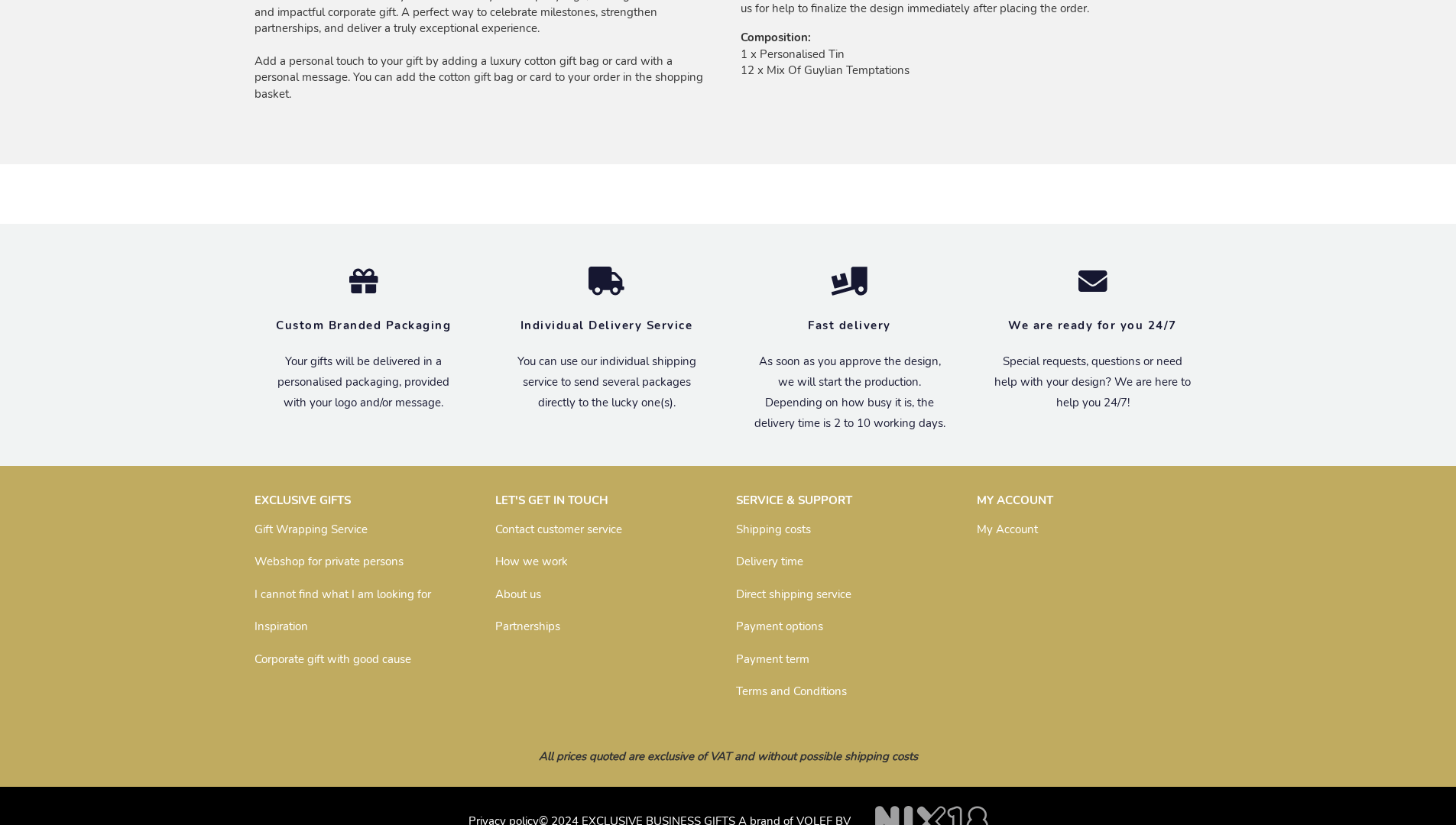
scroll to position [1078, 0]
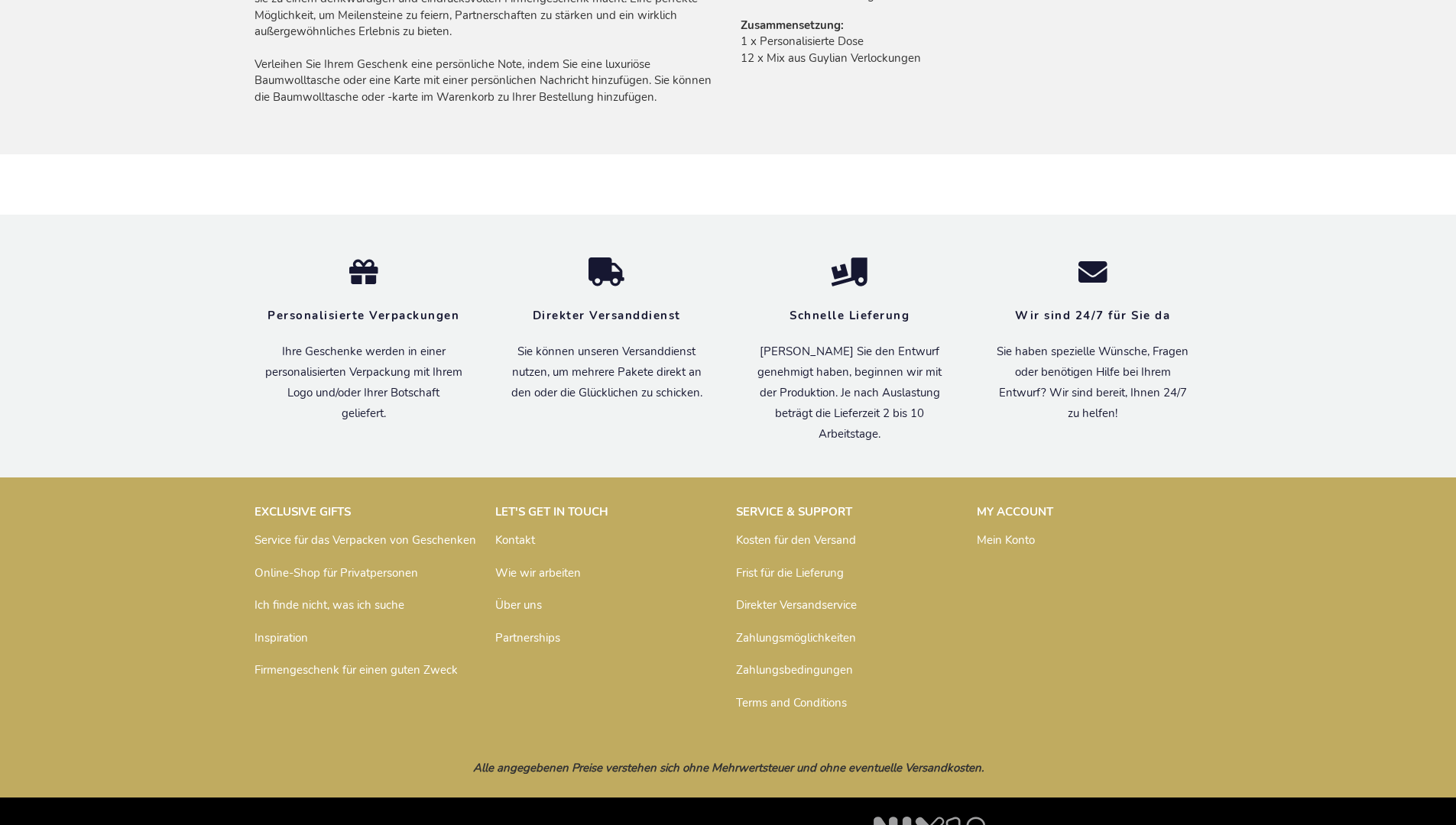
scroll to position [1119, 0]
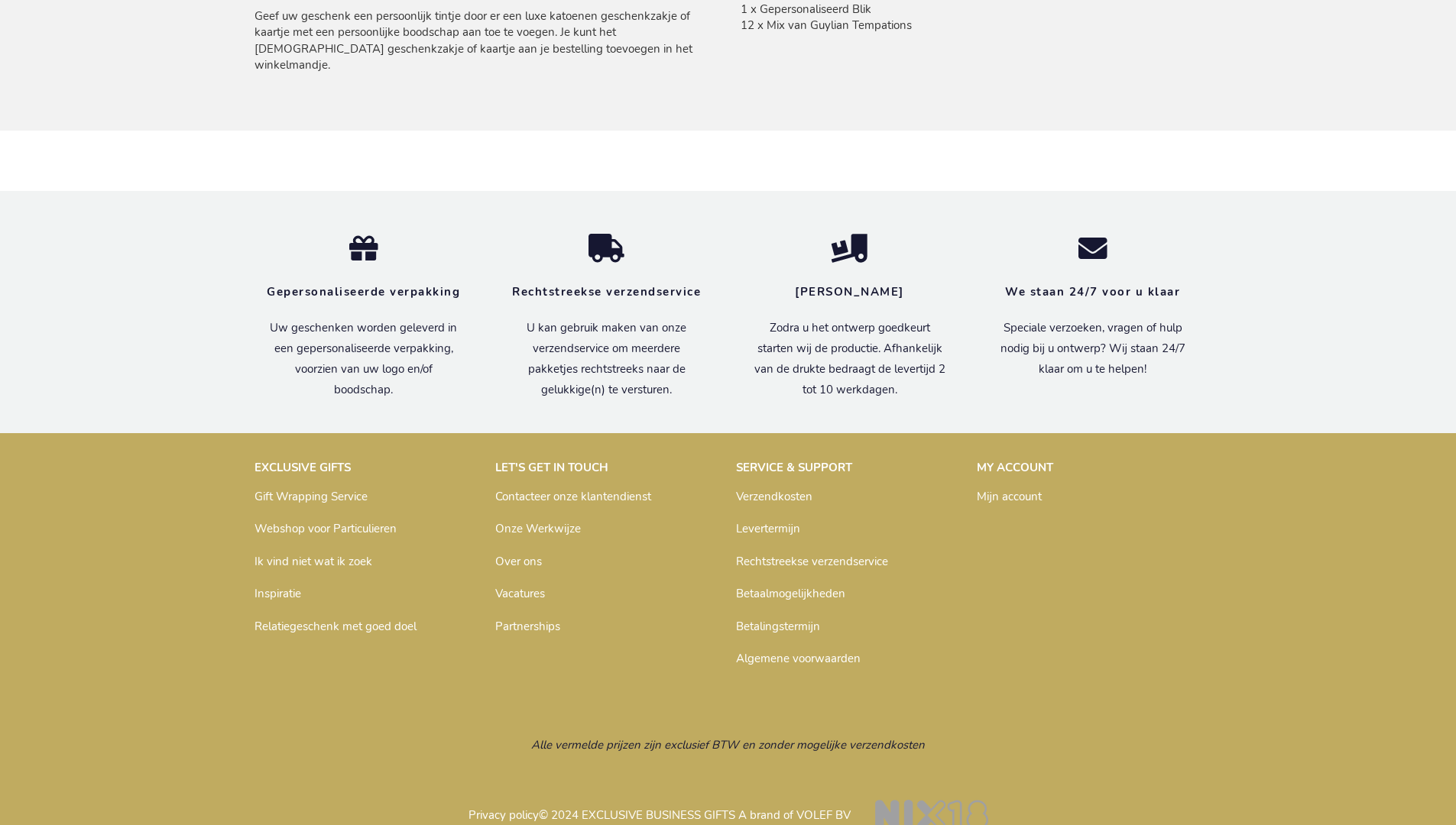
scroll to position [1106, 0]
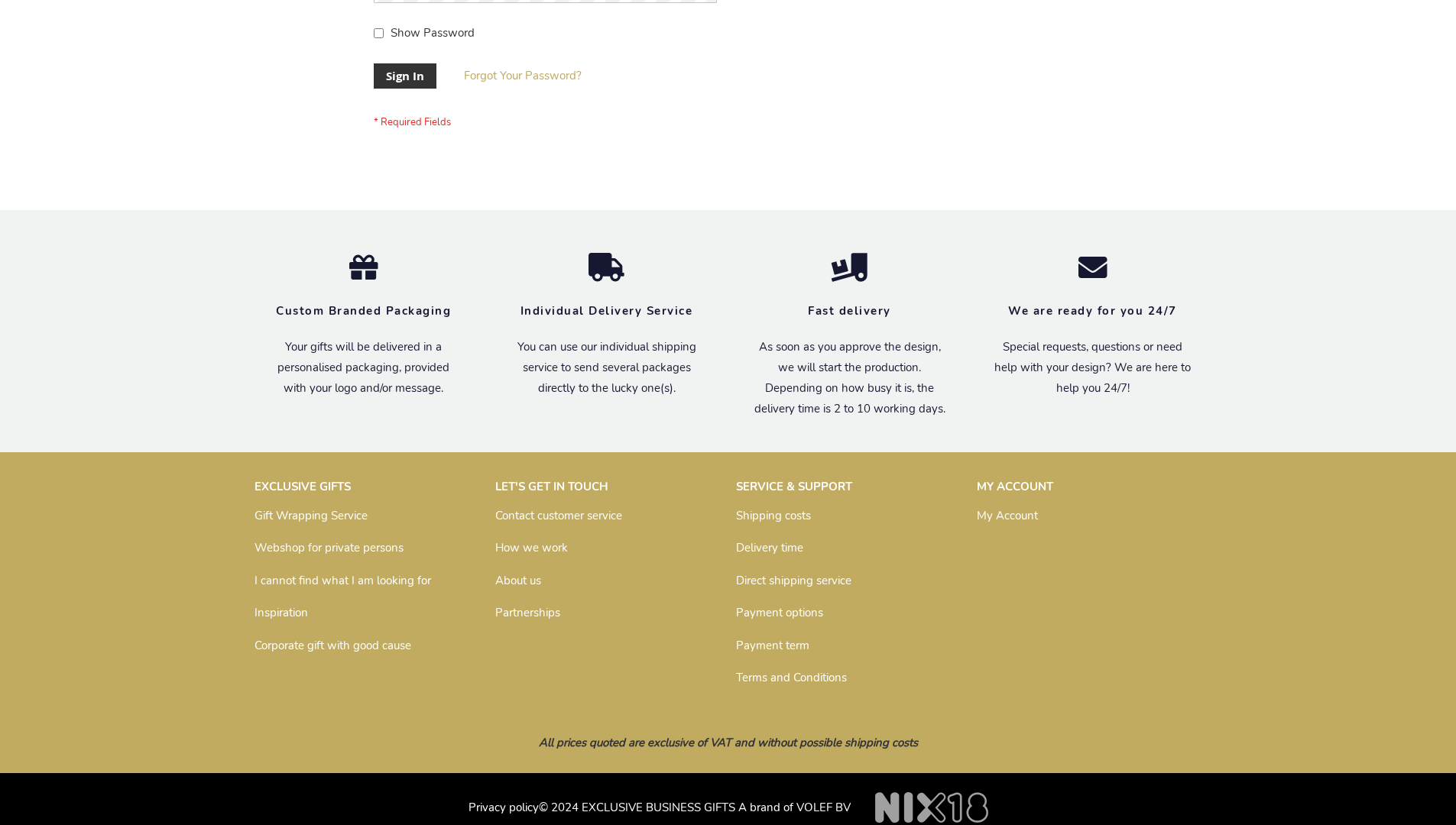
scroll to position [492, 0]
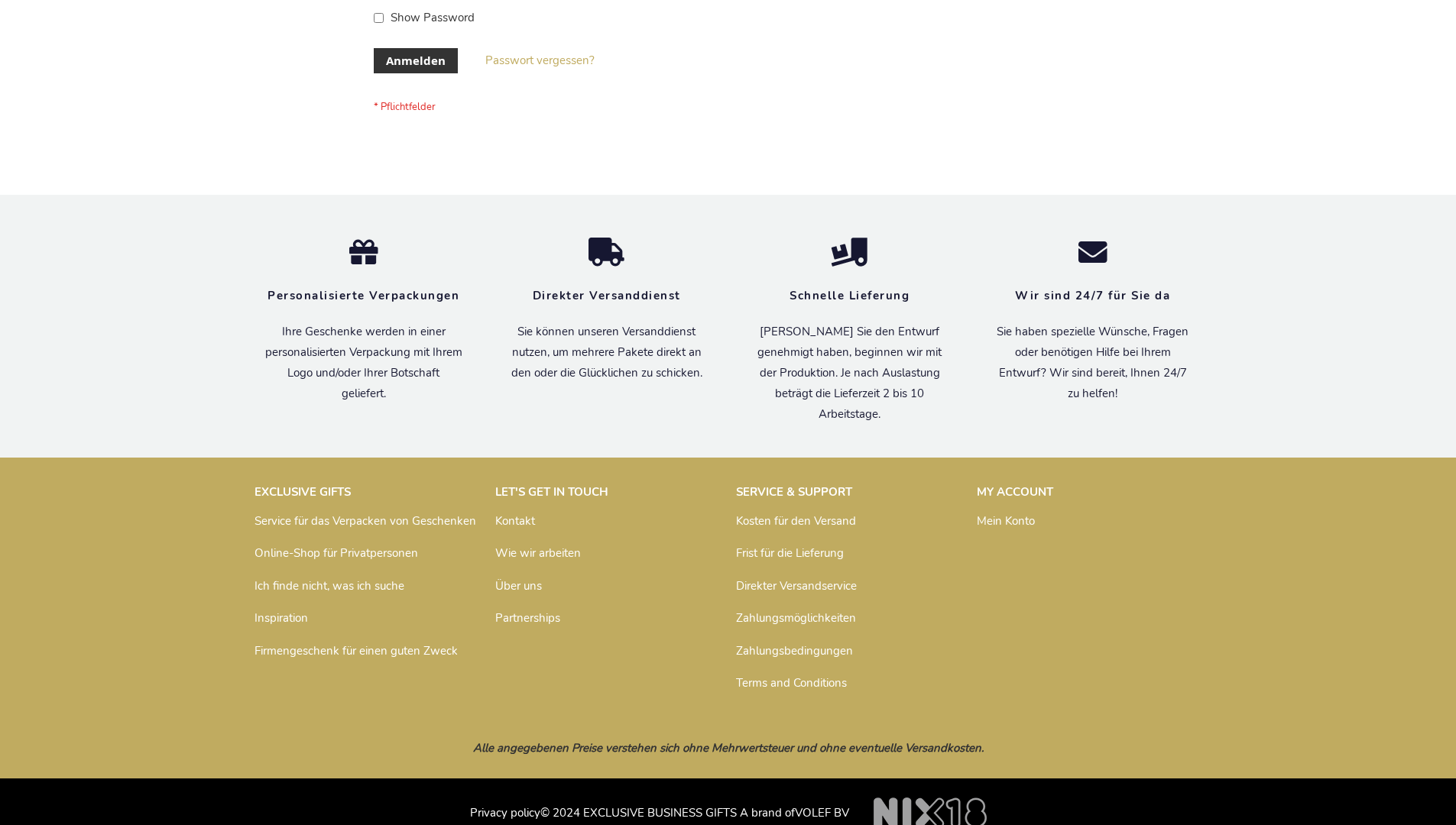
scroll to position [512, 0]
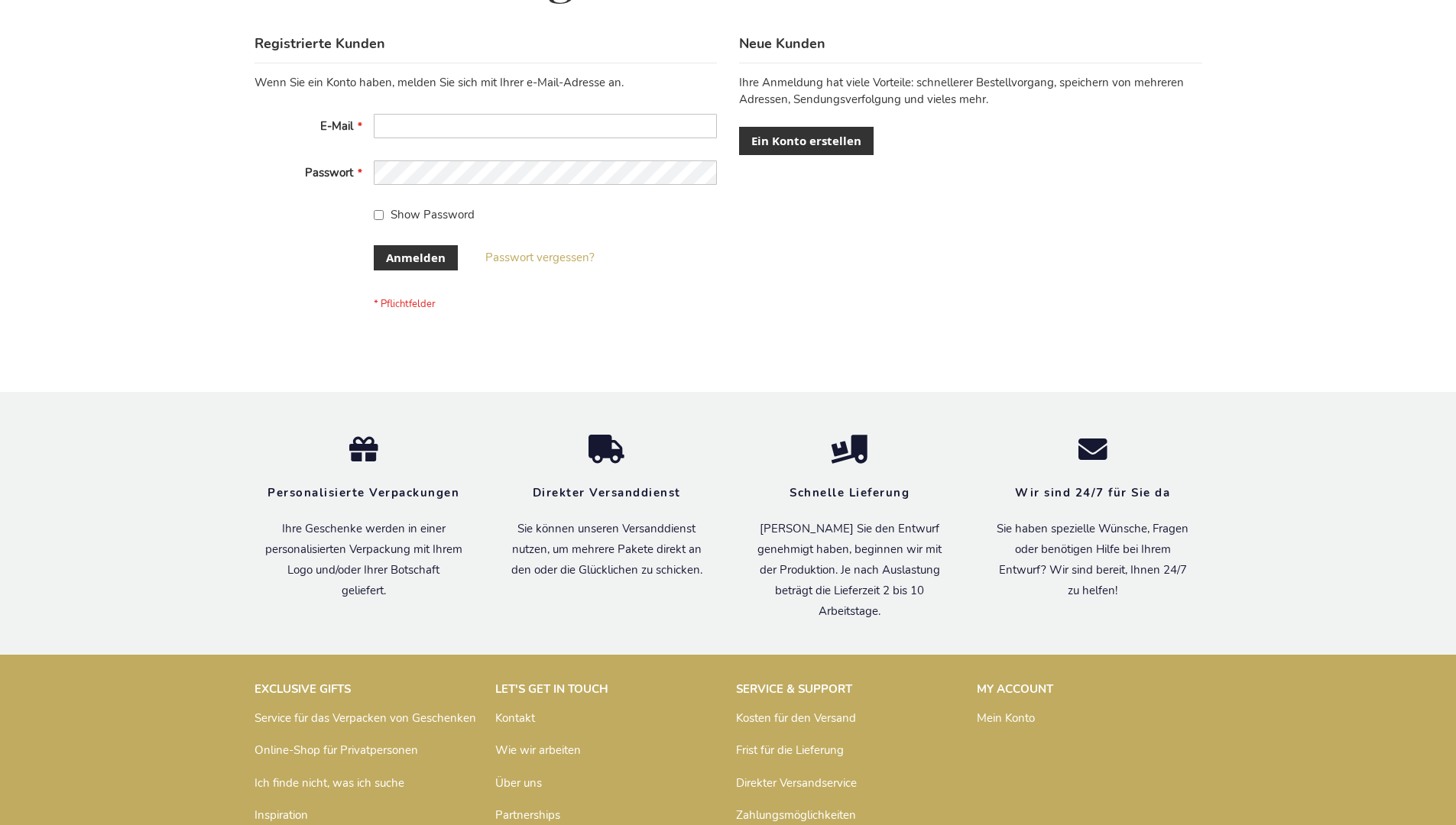
scroll to position [512, 0]
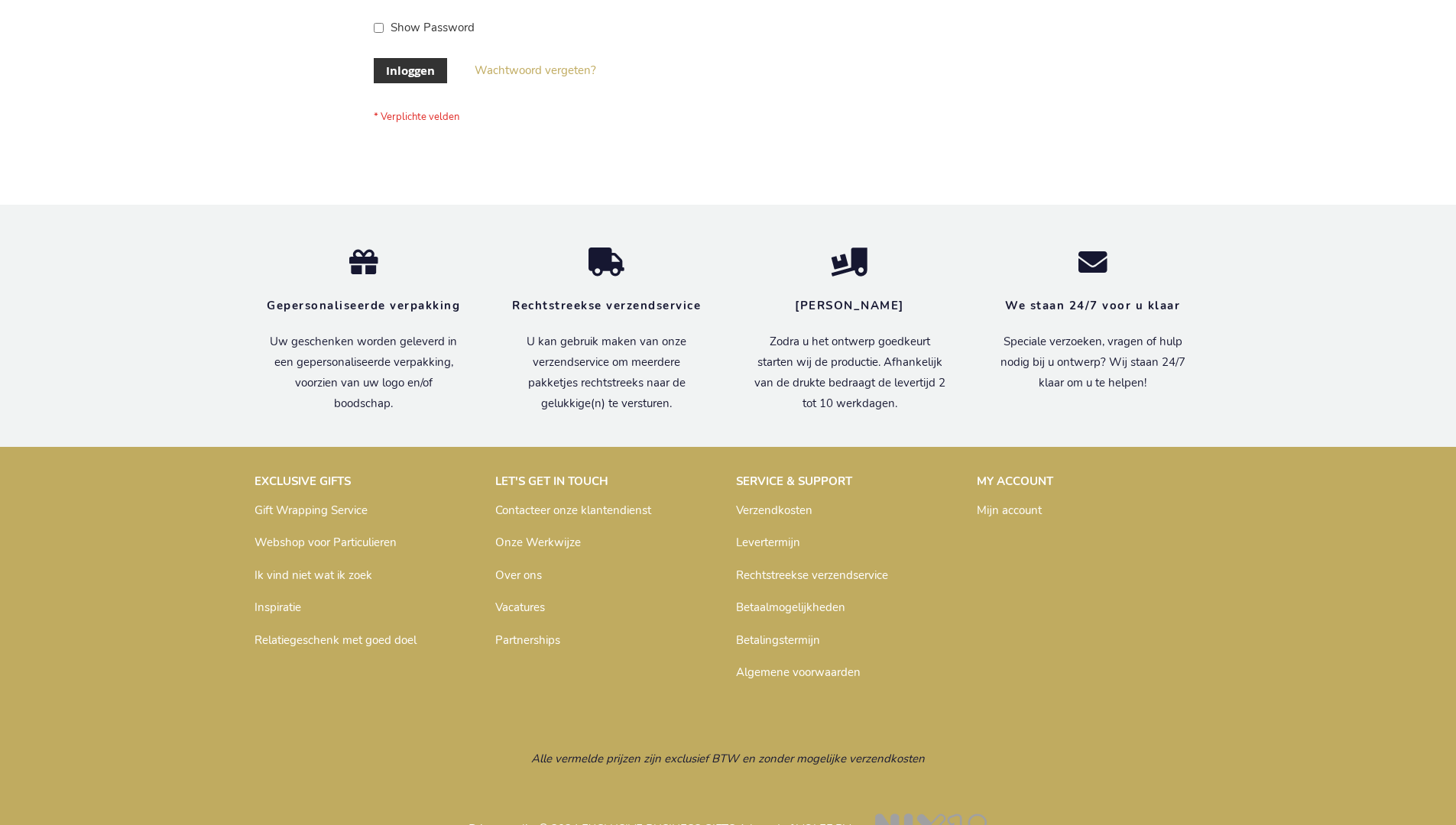
scroll to position [519, 0]
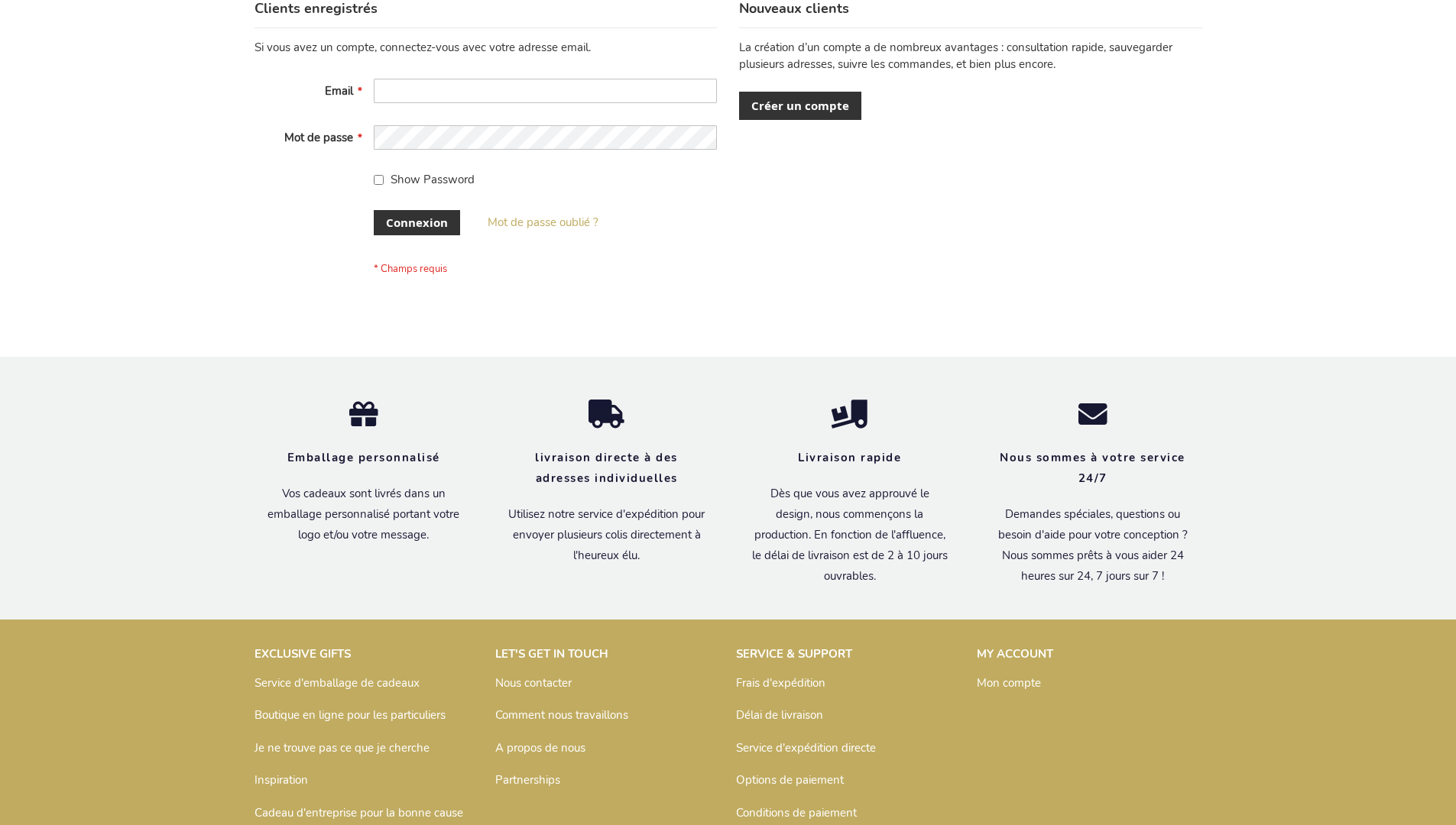
scroll to position [527, 0]
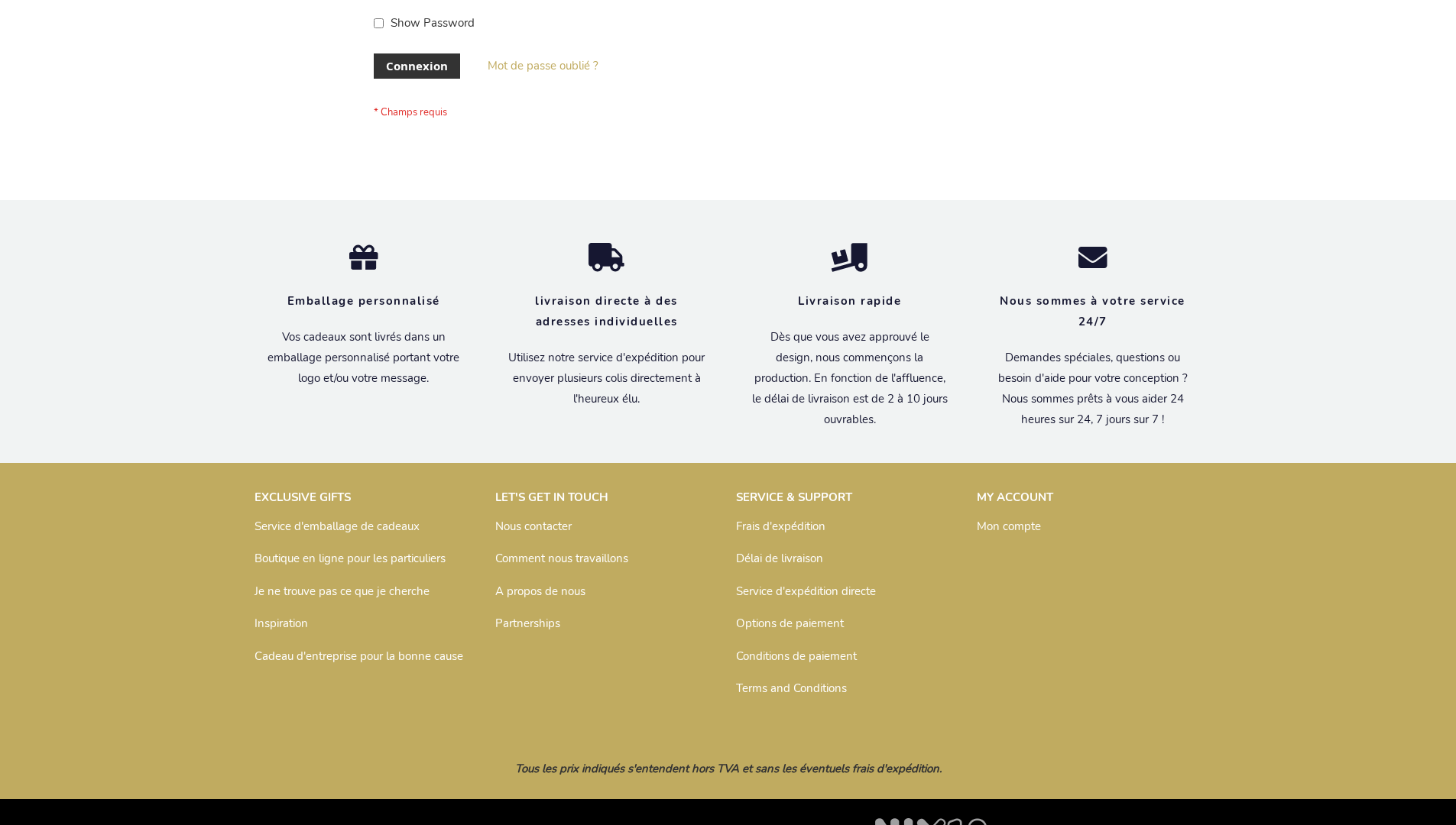
scroll to position [527, 0]
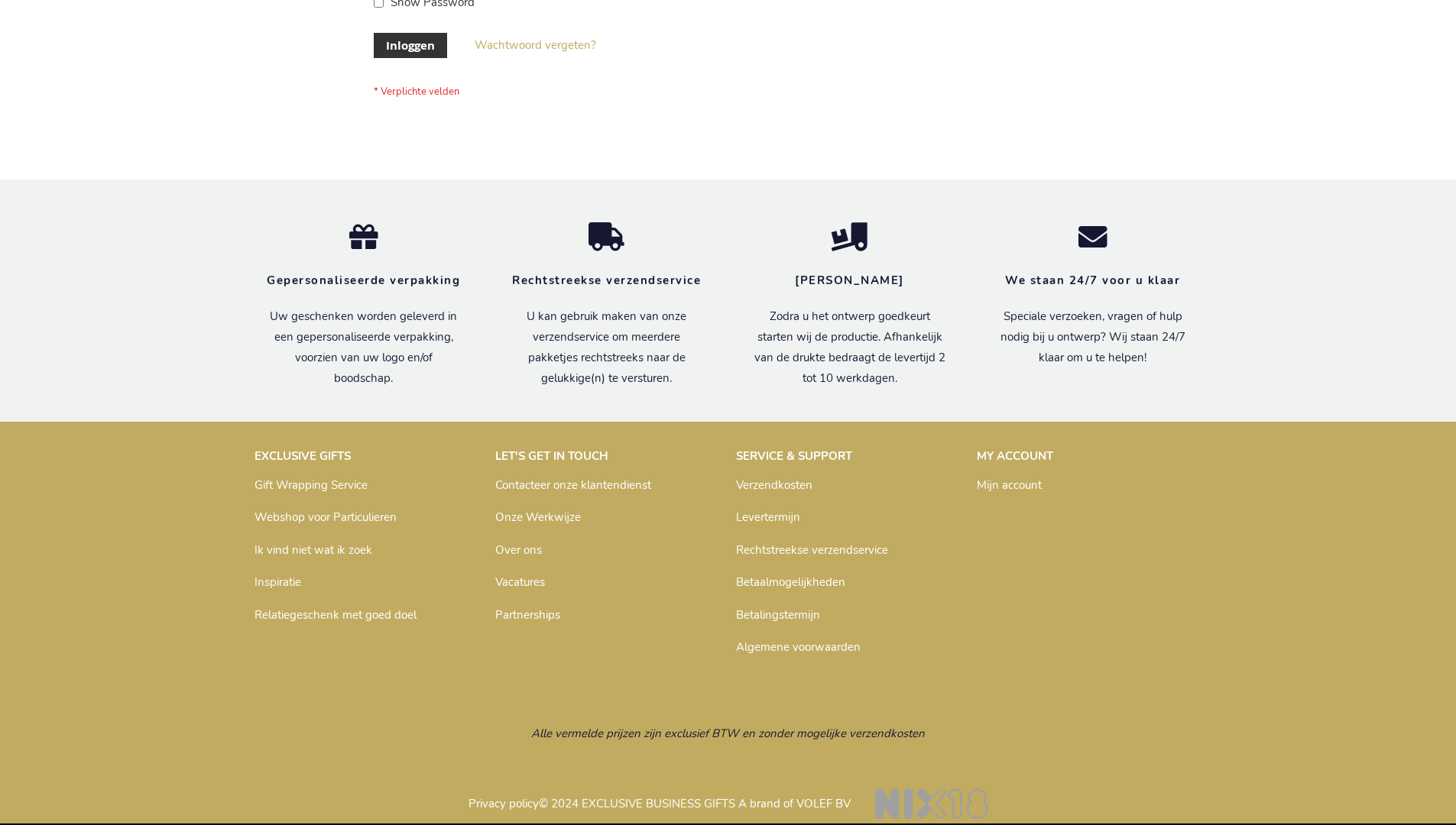
scroll to position [519, 0]
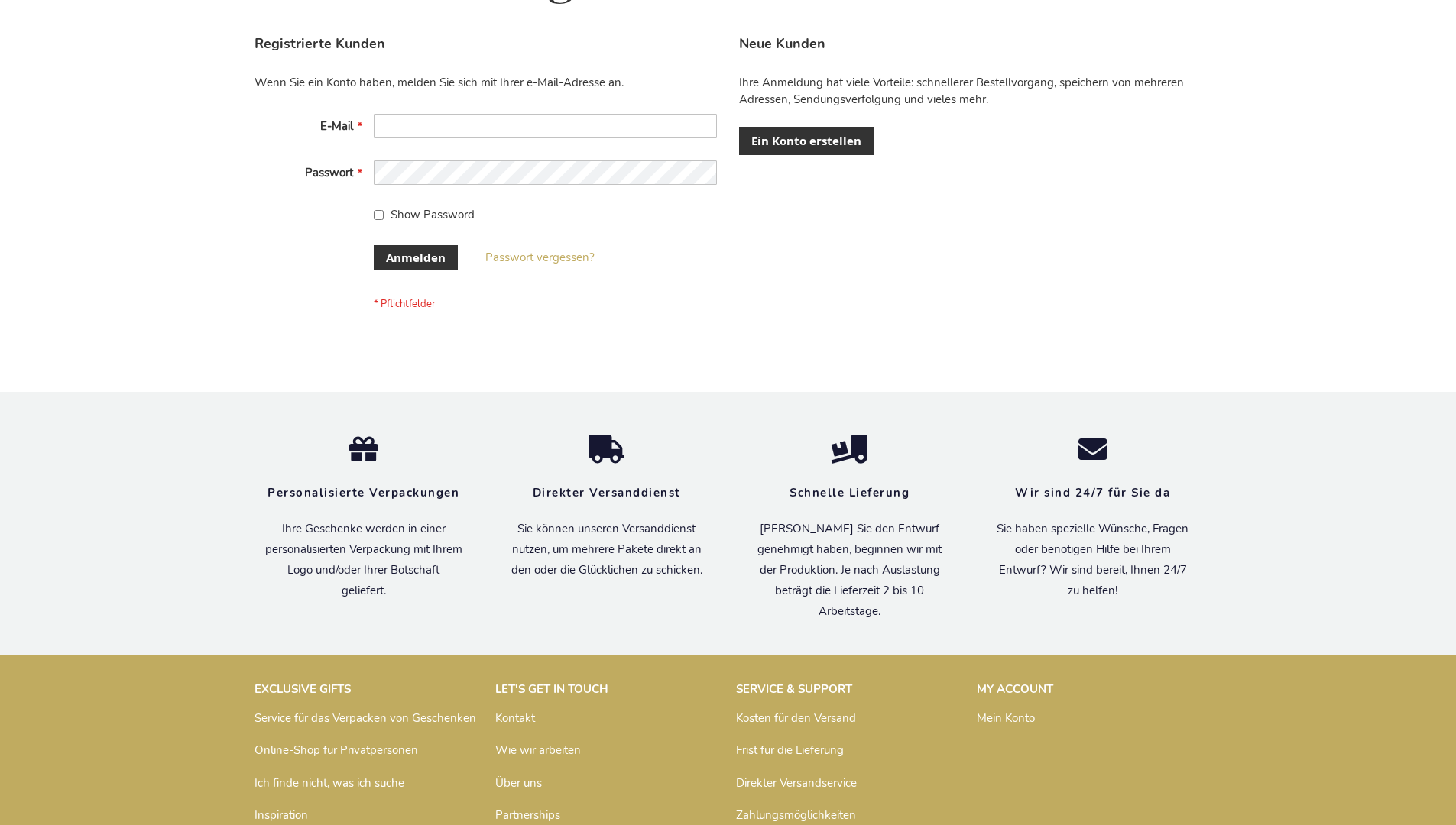
scroll to position [512, 0]
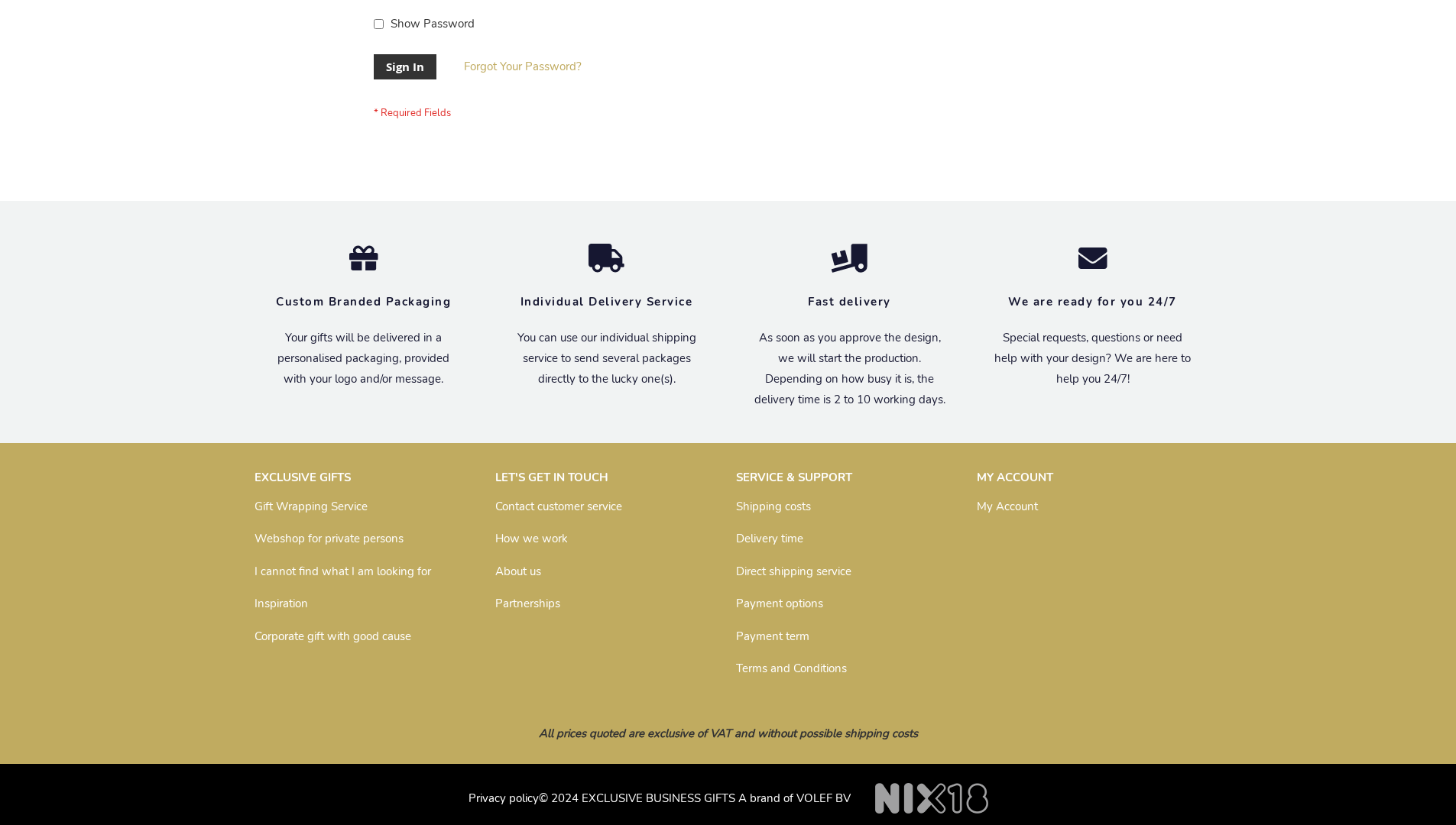
scroll to position [492, 0]
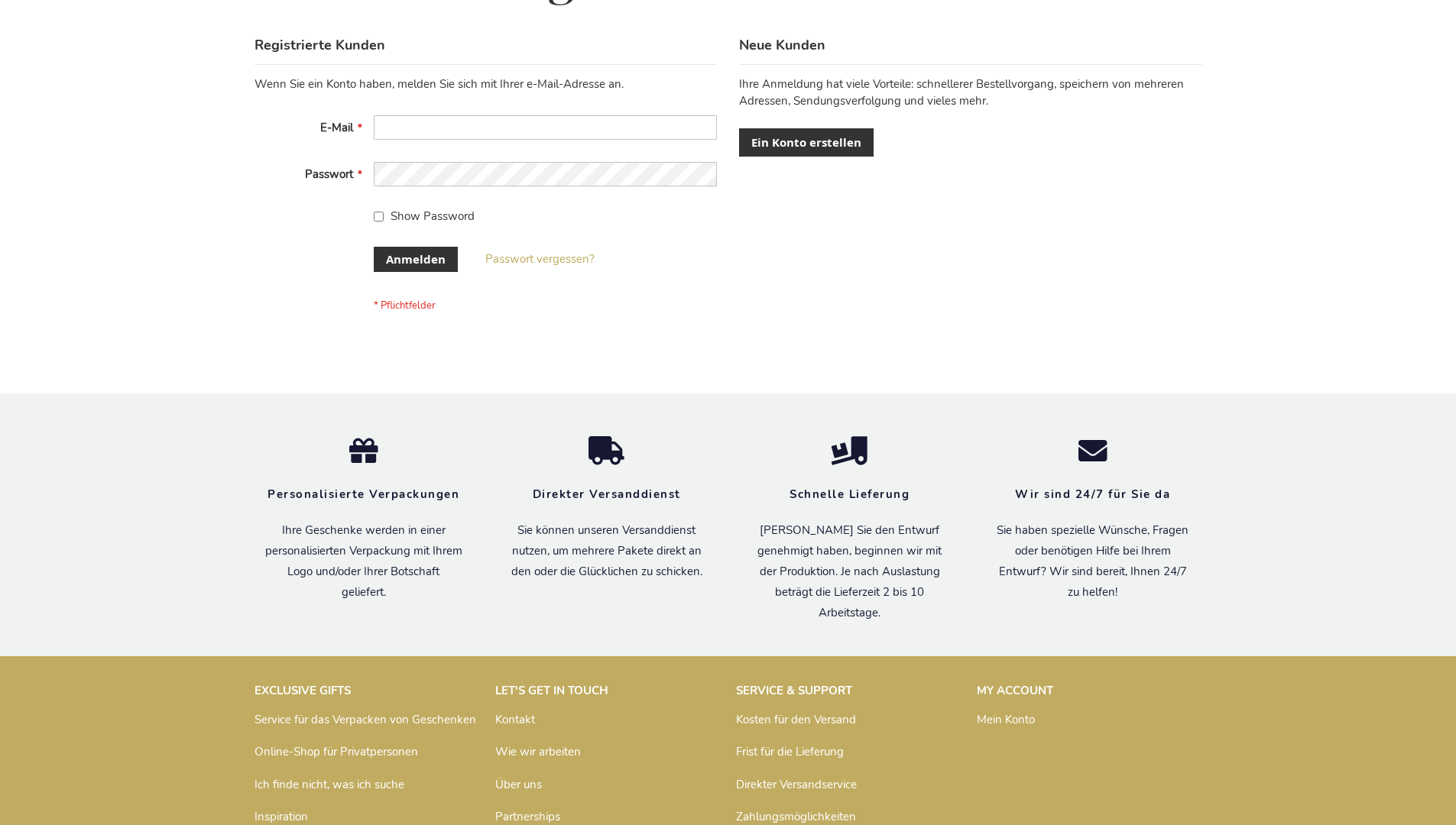
scroll to position [499, 0]
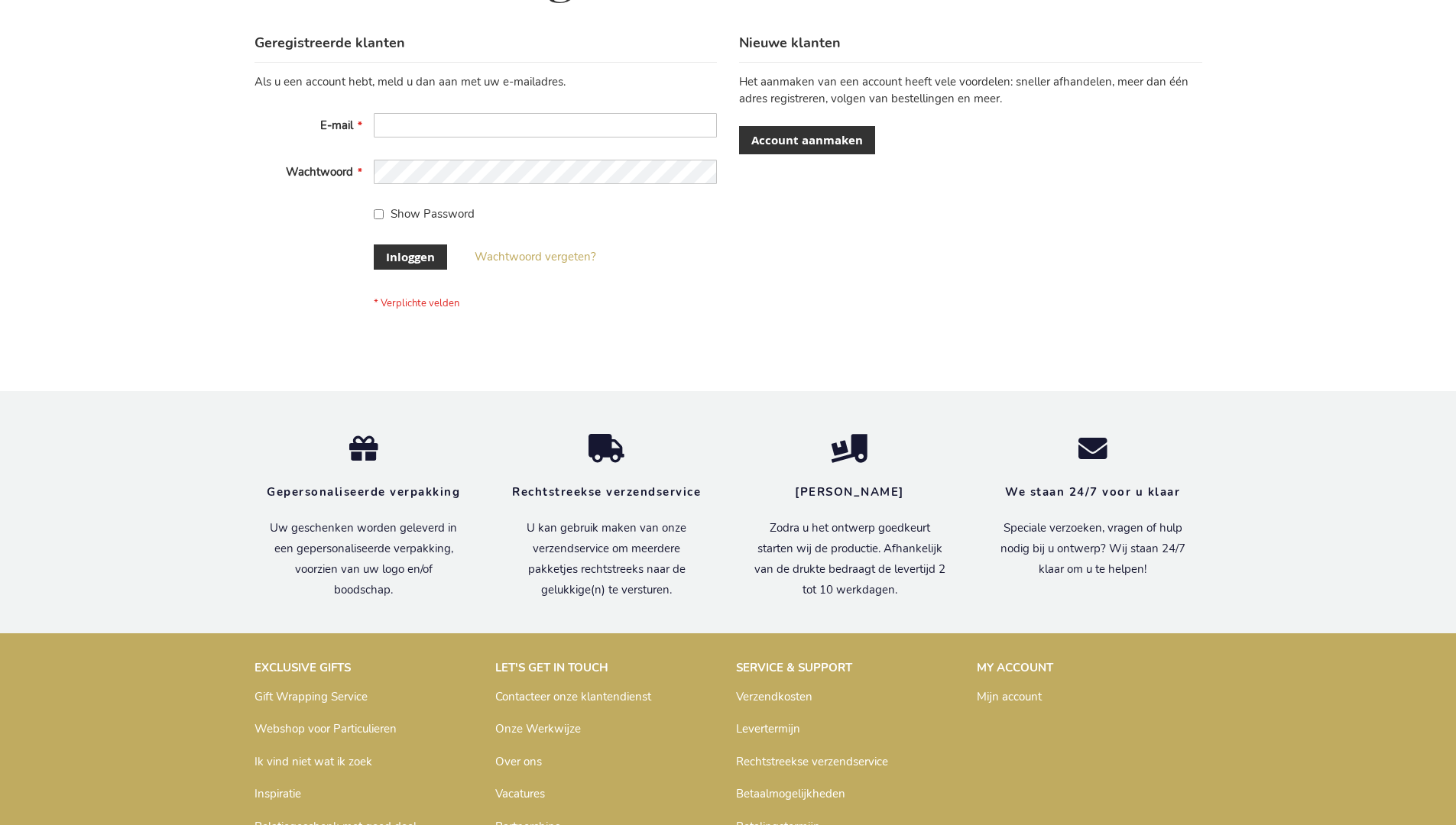
scroll to position [519, 0]
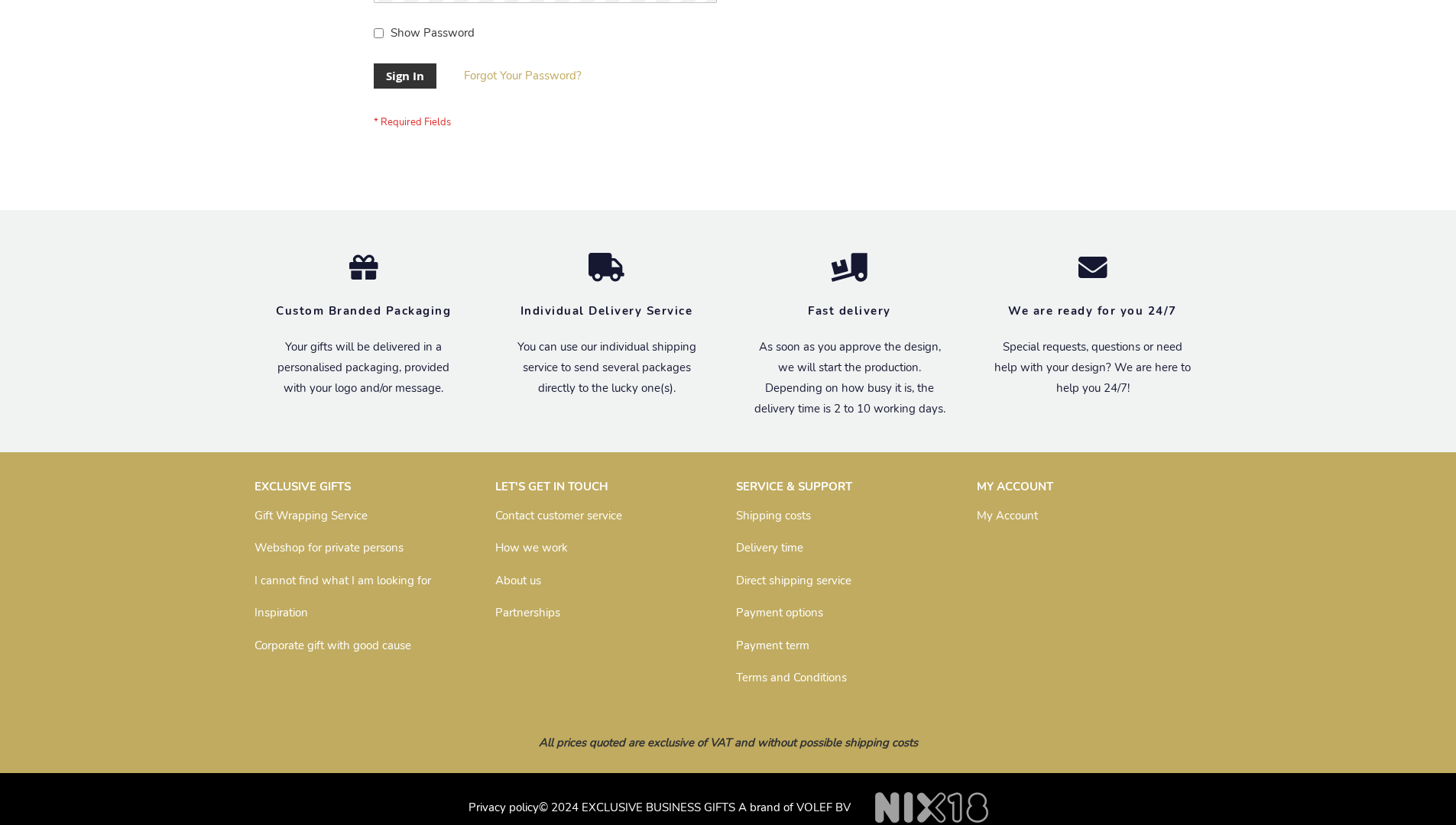
scroll to position [492, 0]
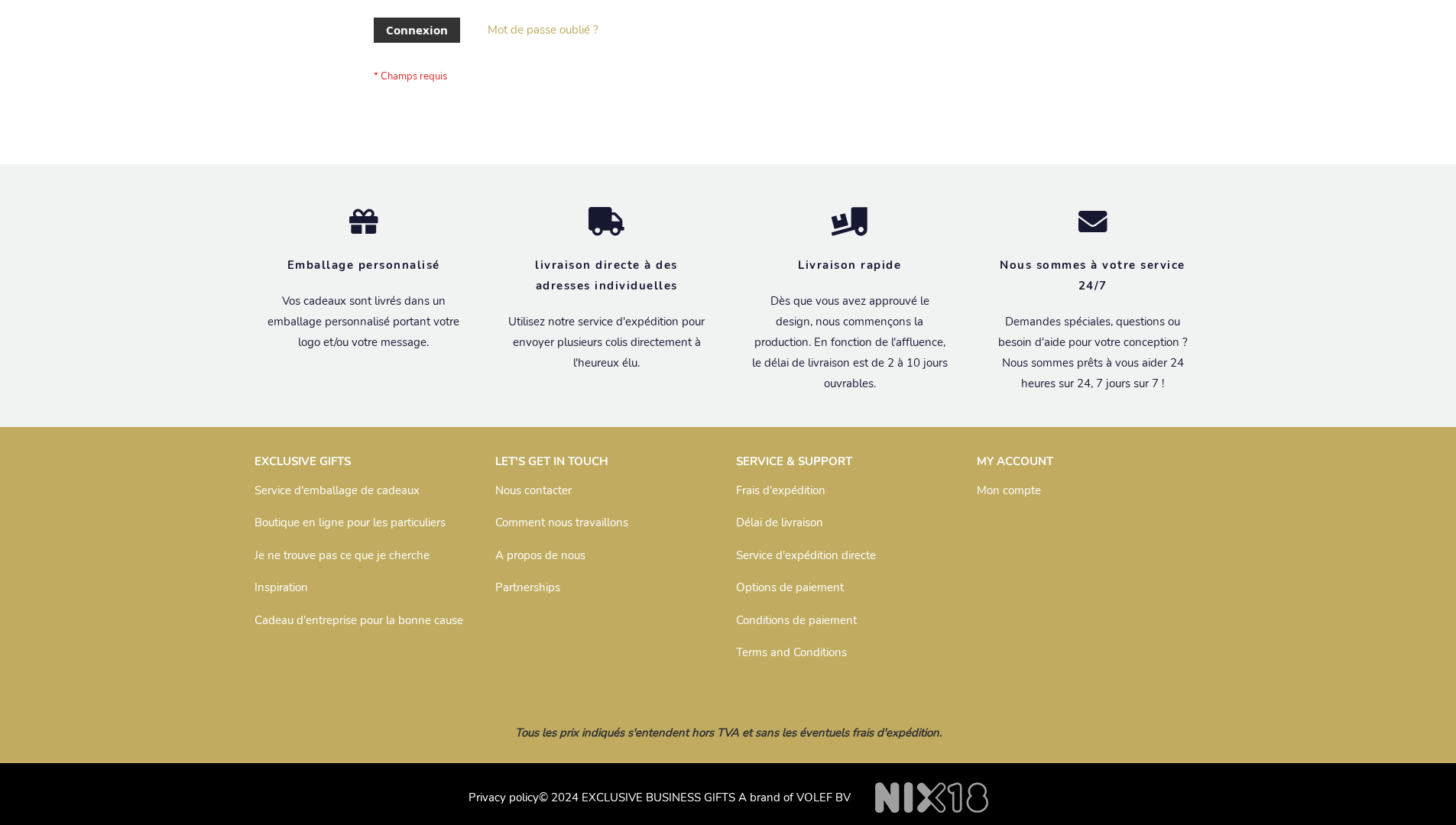
scroll to position [527, 0]
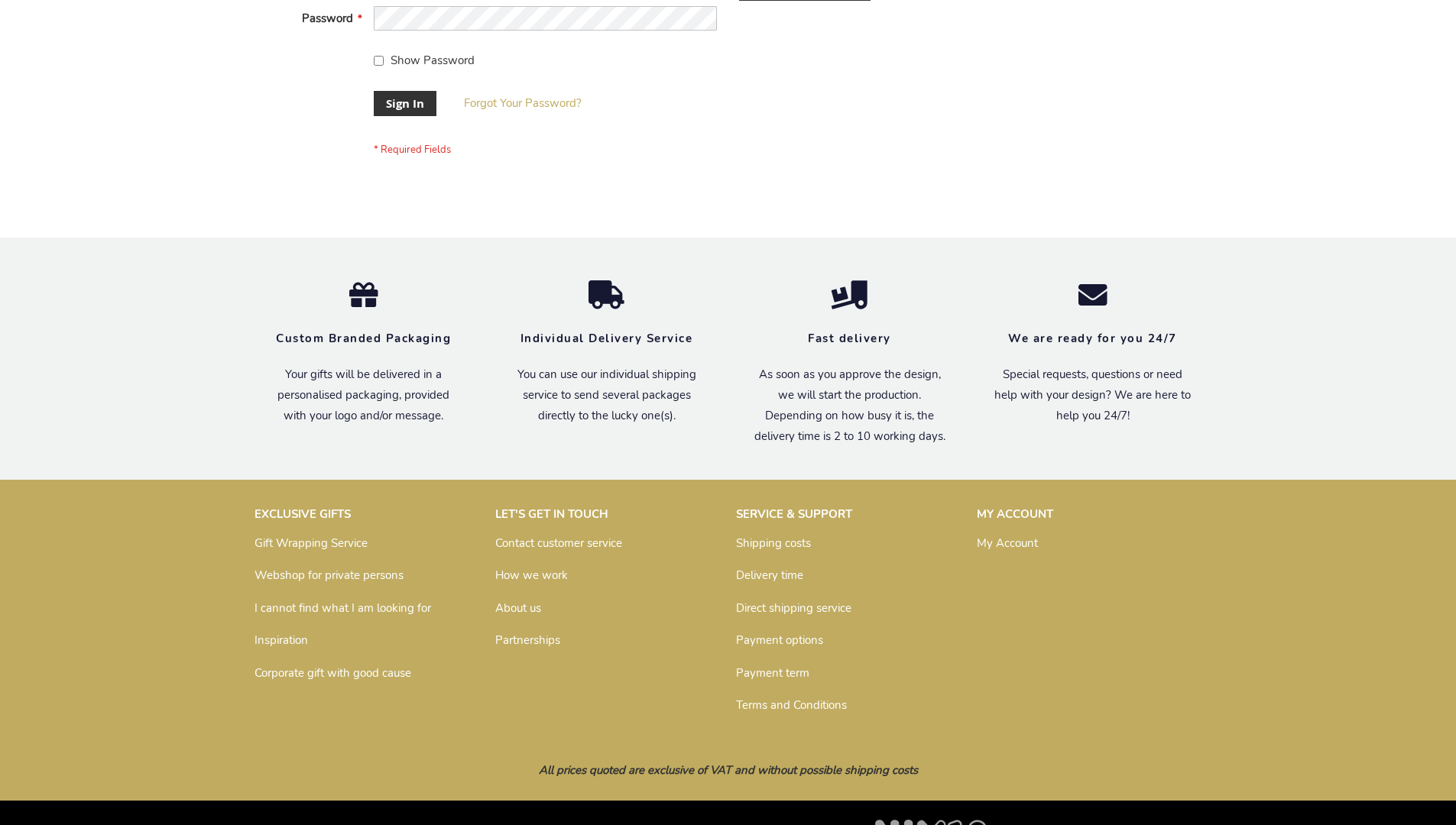
scroll to position [492, 0]
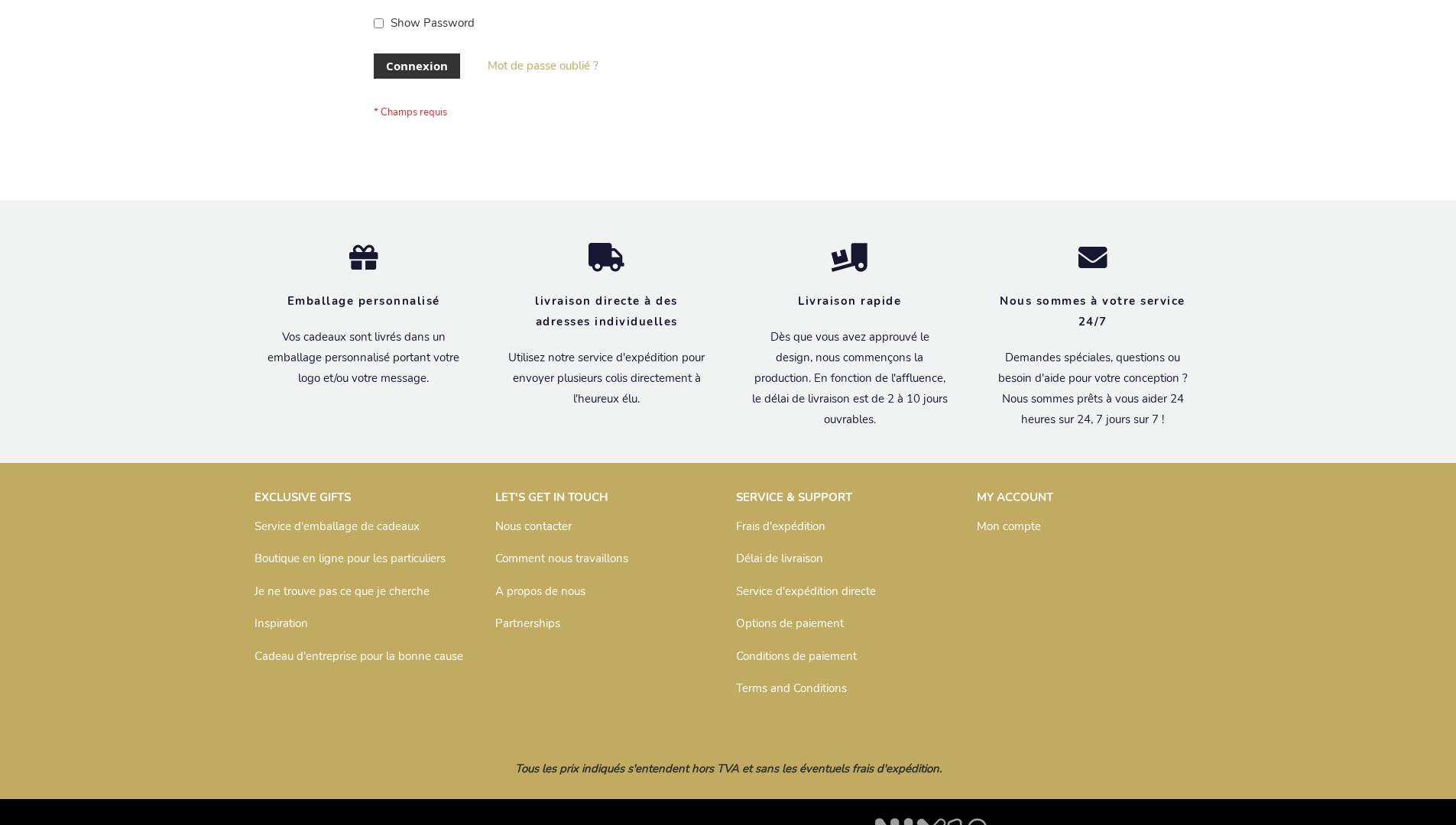
scroll to position [527, 0]
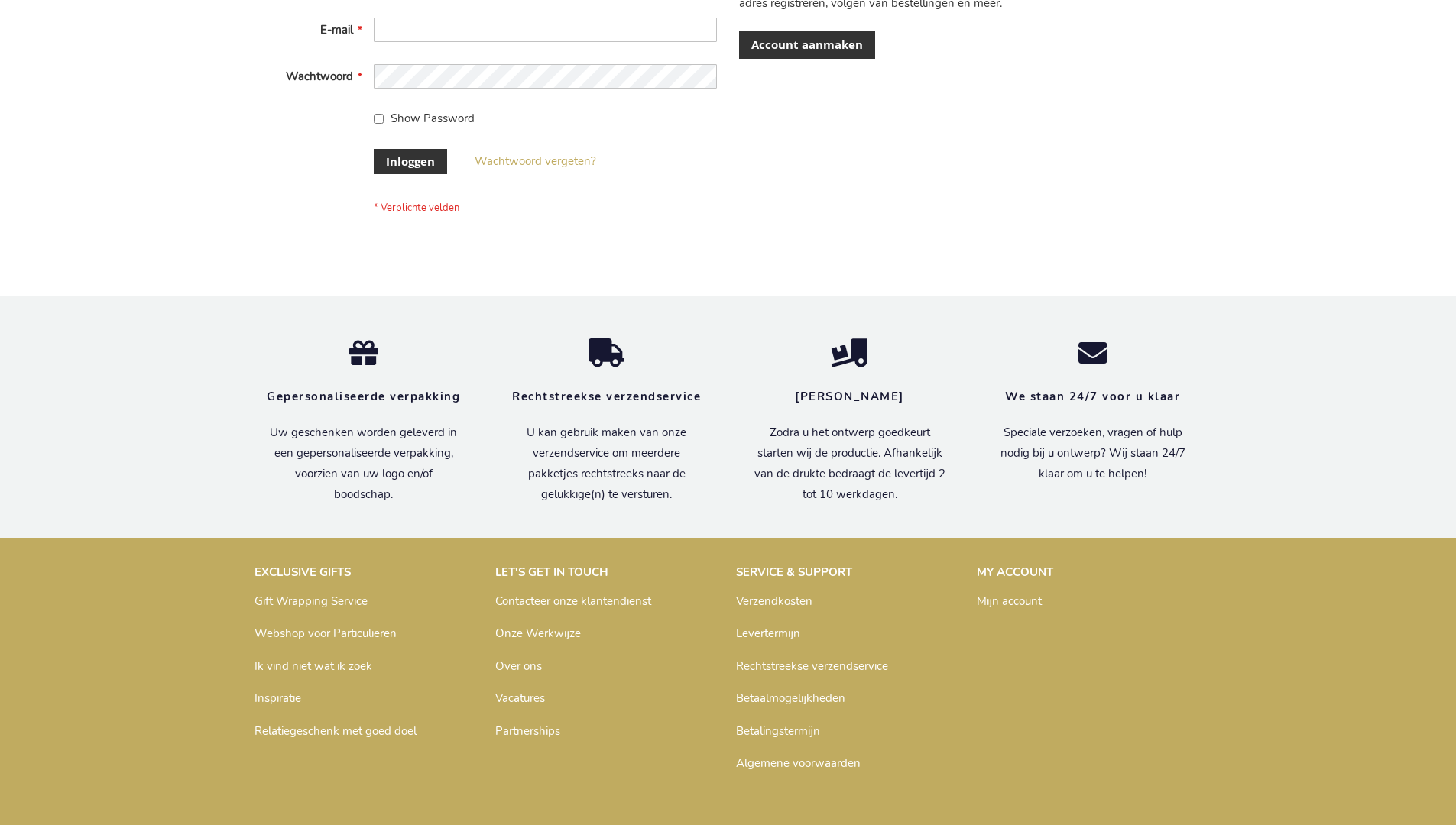
scroll to position [519, 0]
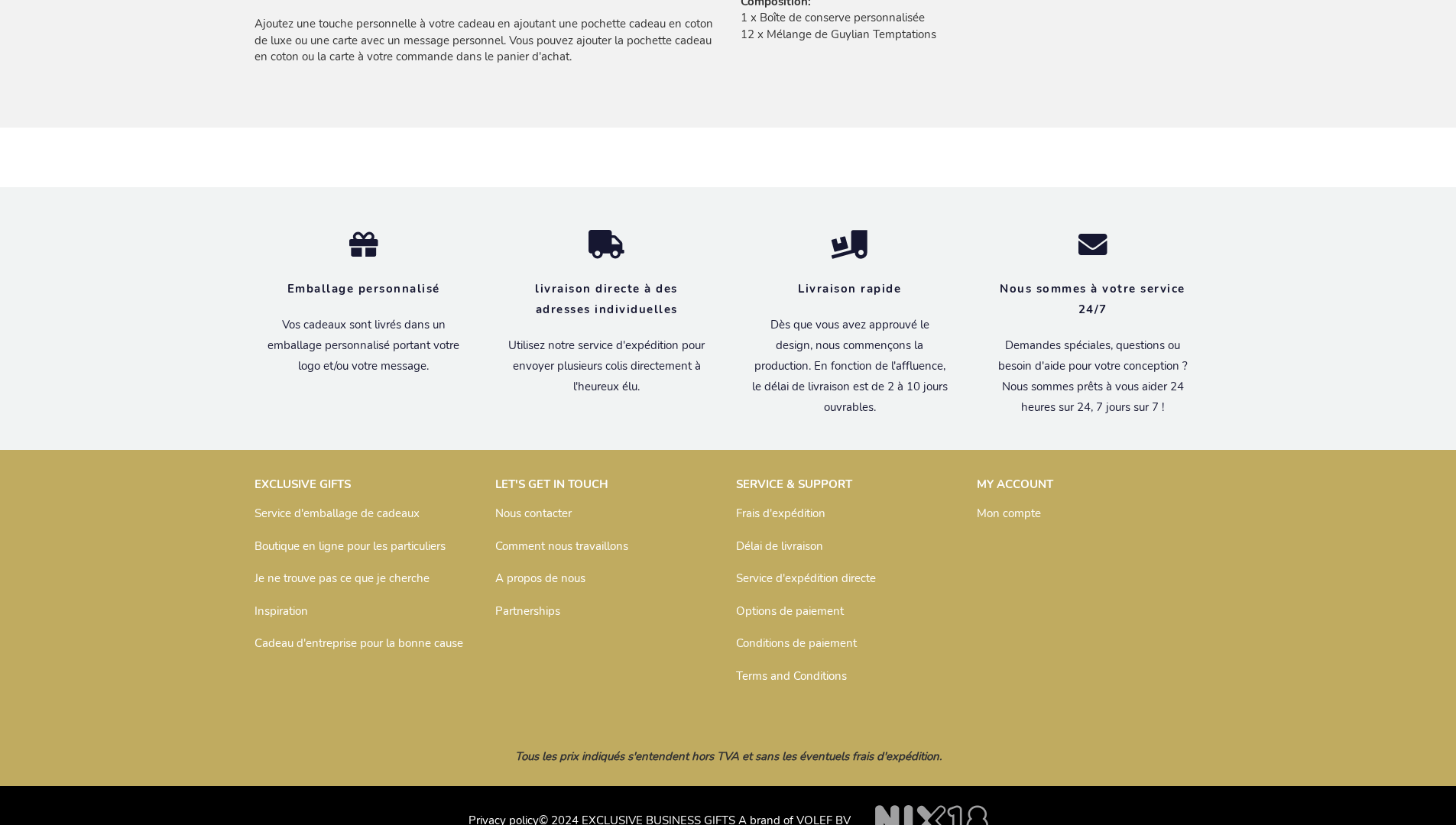
scroll to position [1131, 0]
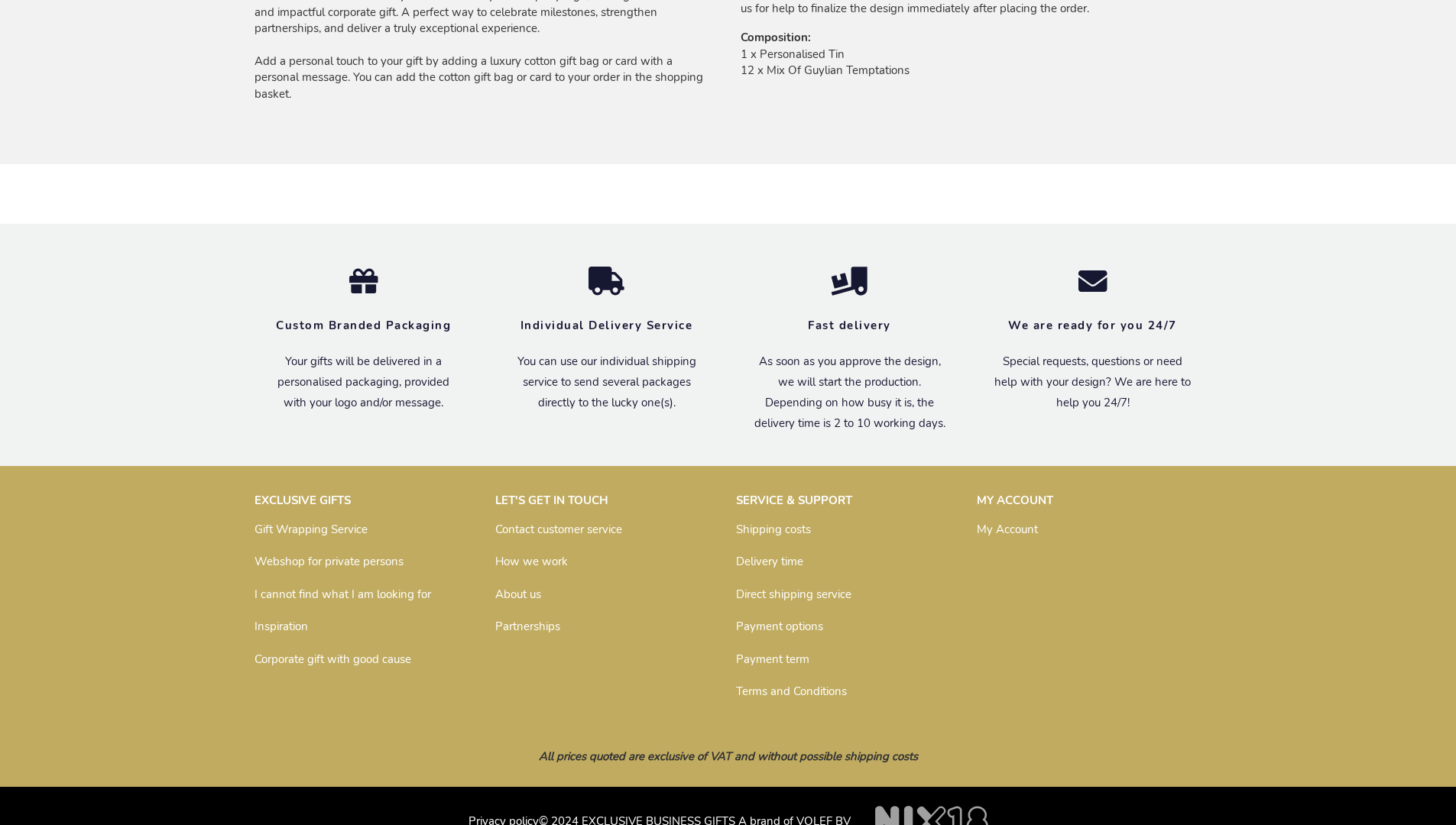
scroll to position [1078, 0]
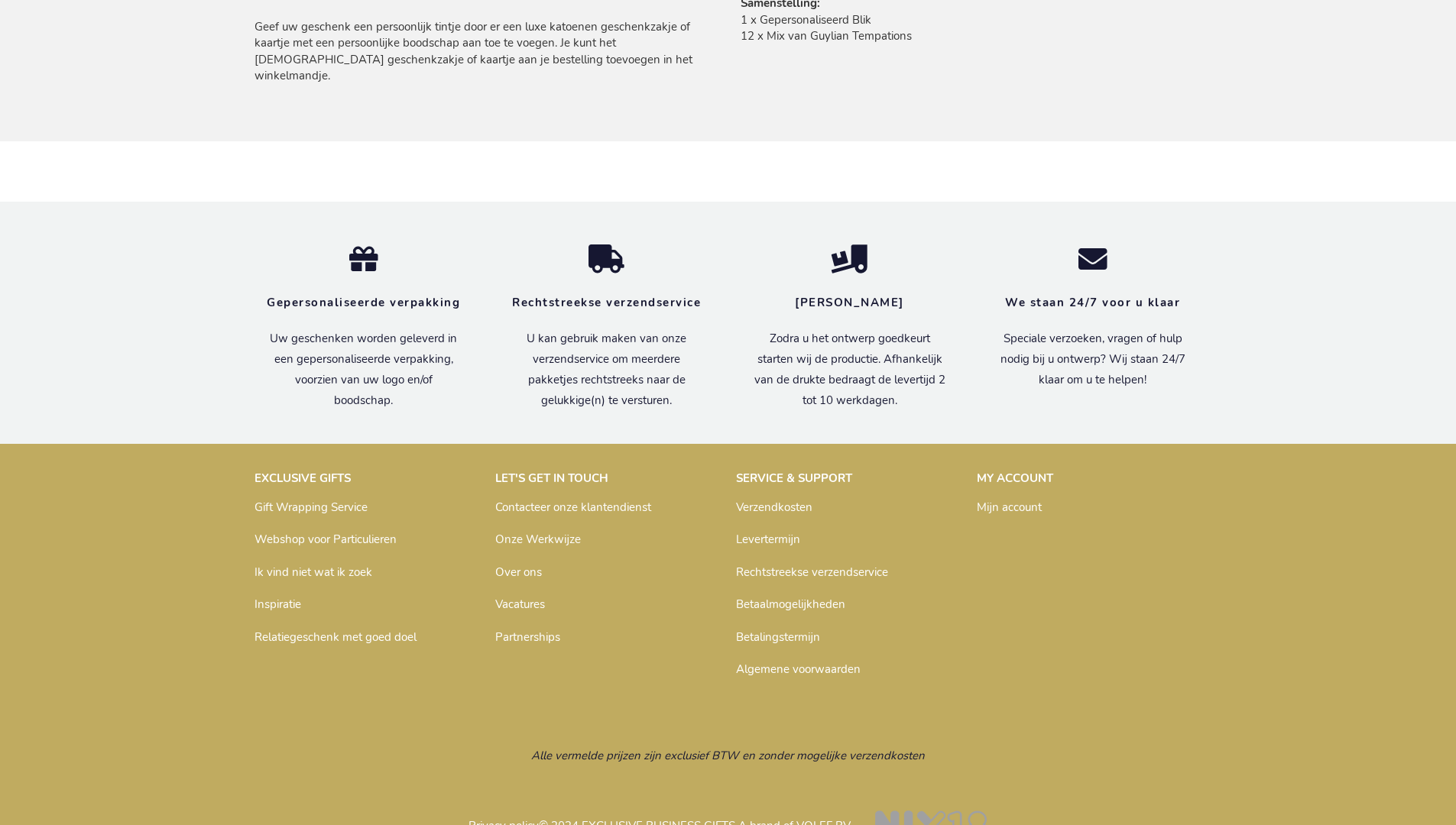
scroll to position [1106, 0]
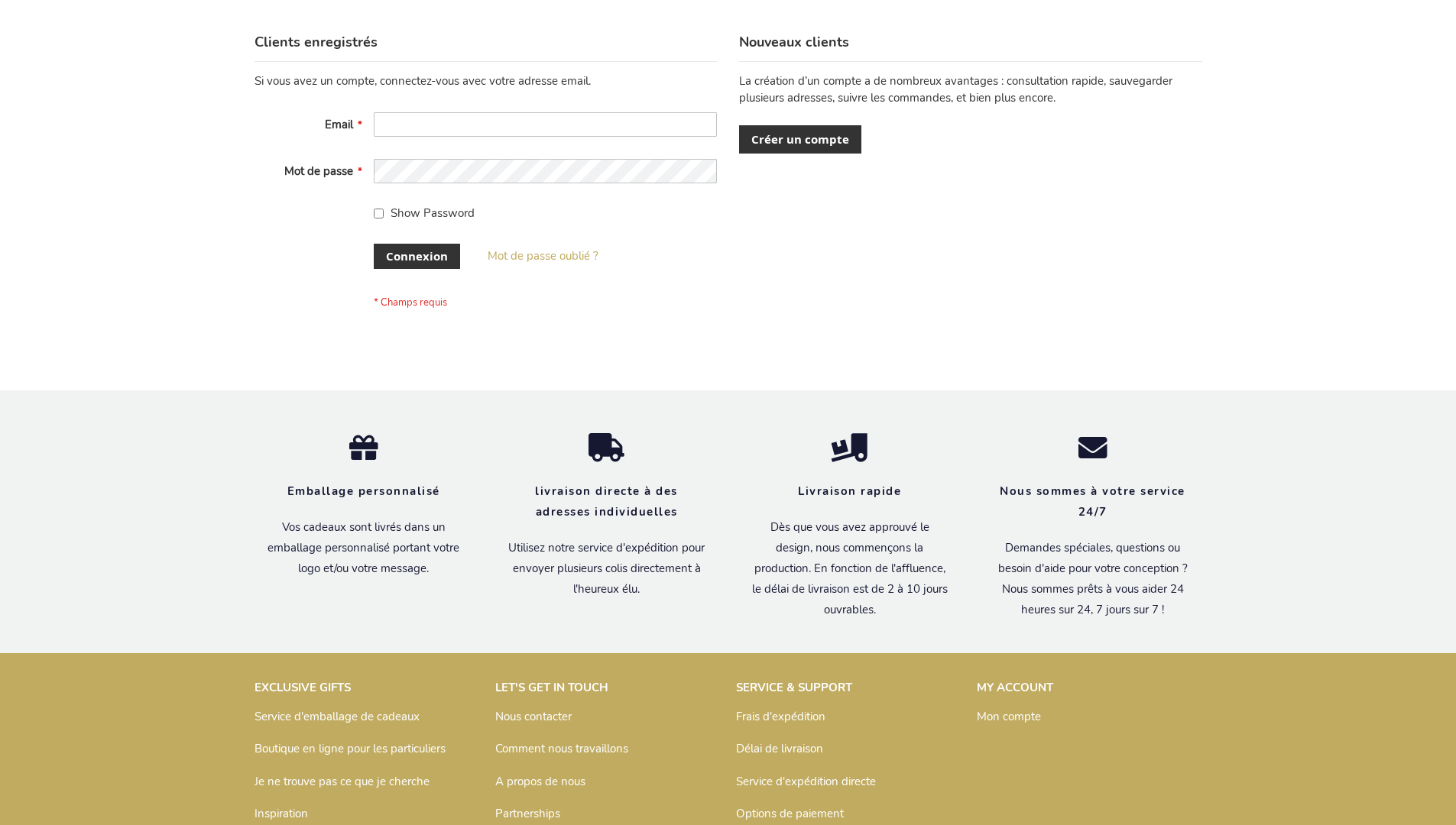
scroll to position [527, 0]
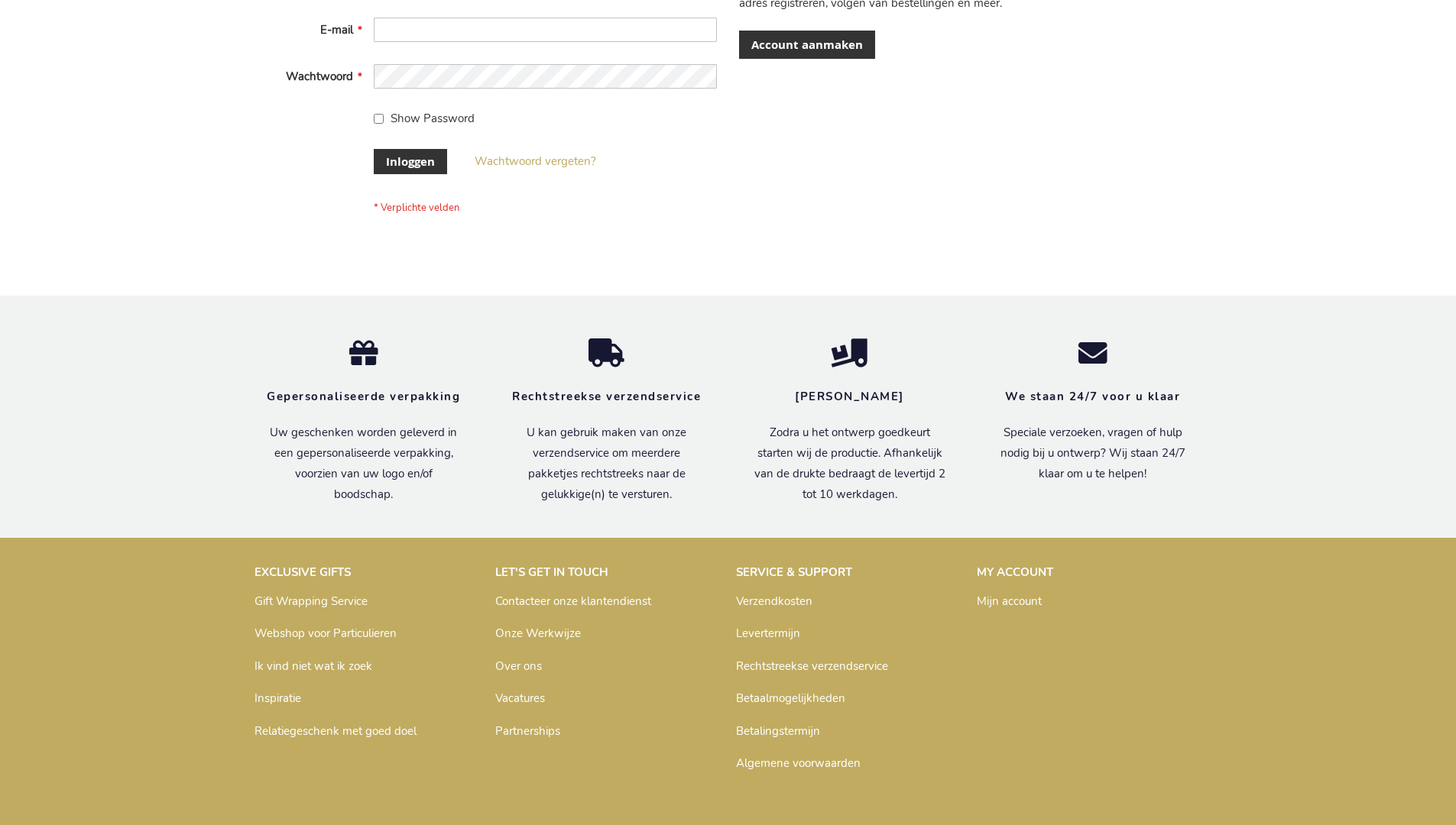
scroll to position [519, 0]
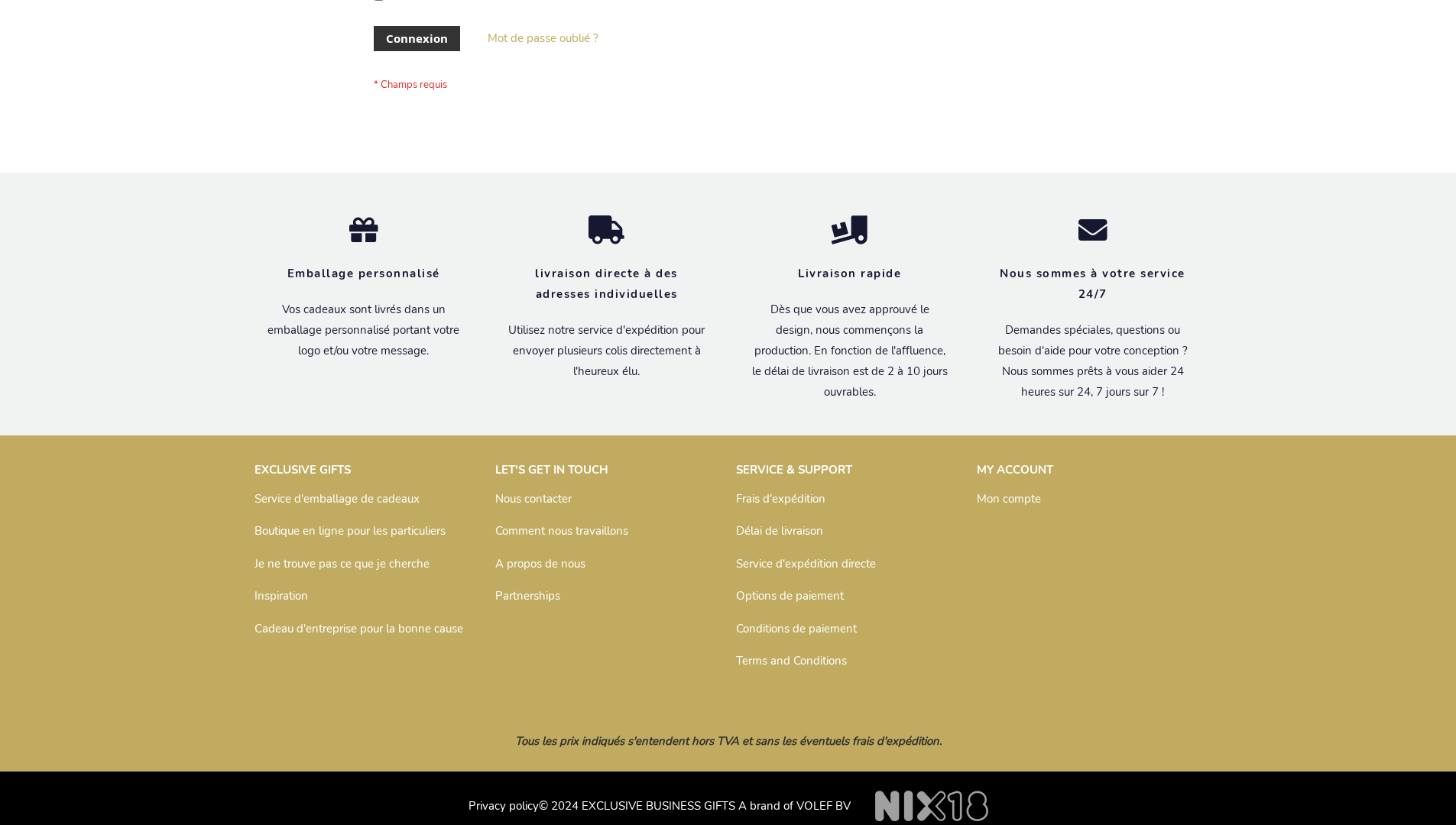
scroll to position [527, 0]
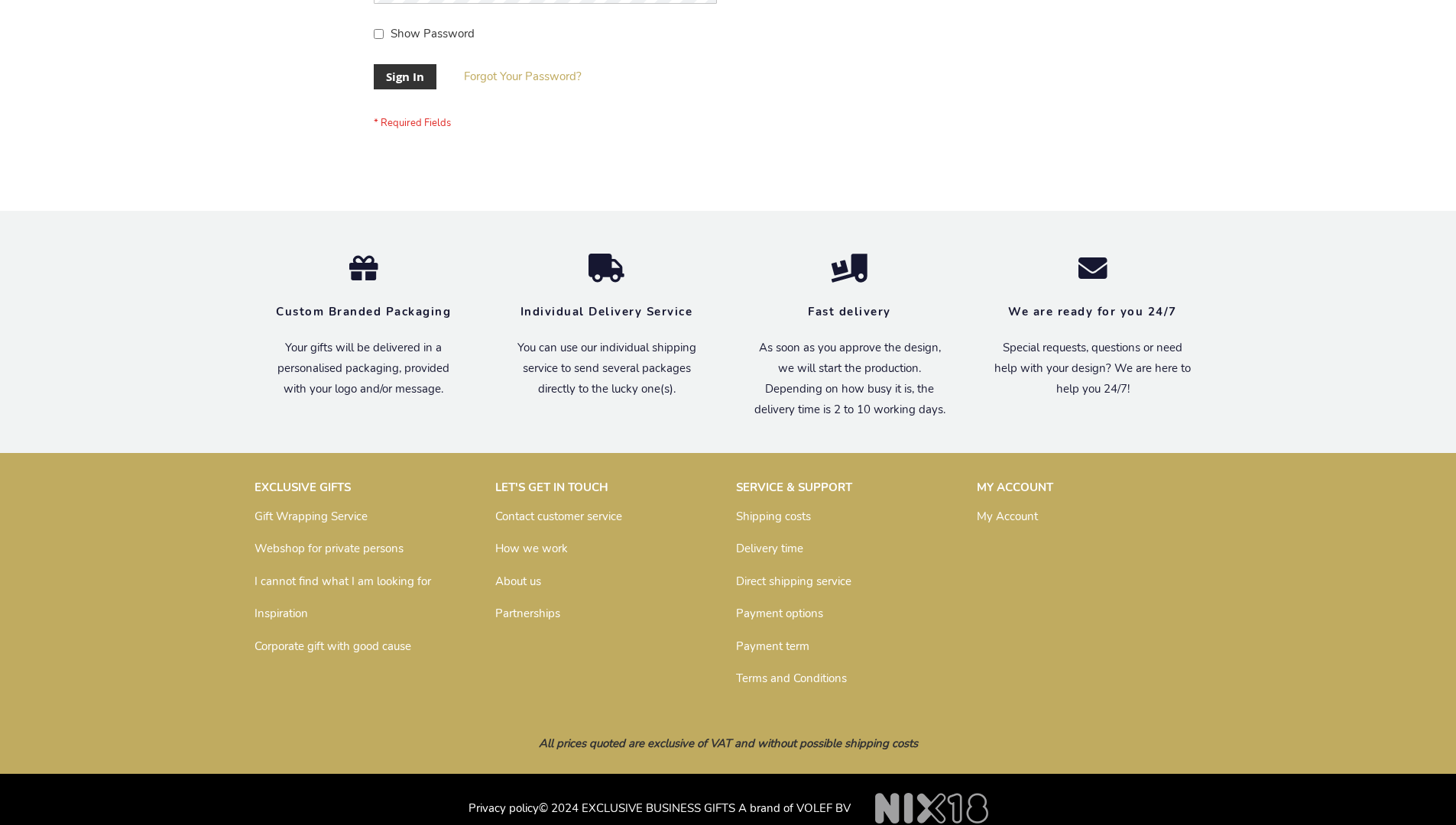
scroll to position [479, 0]
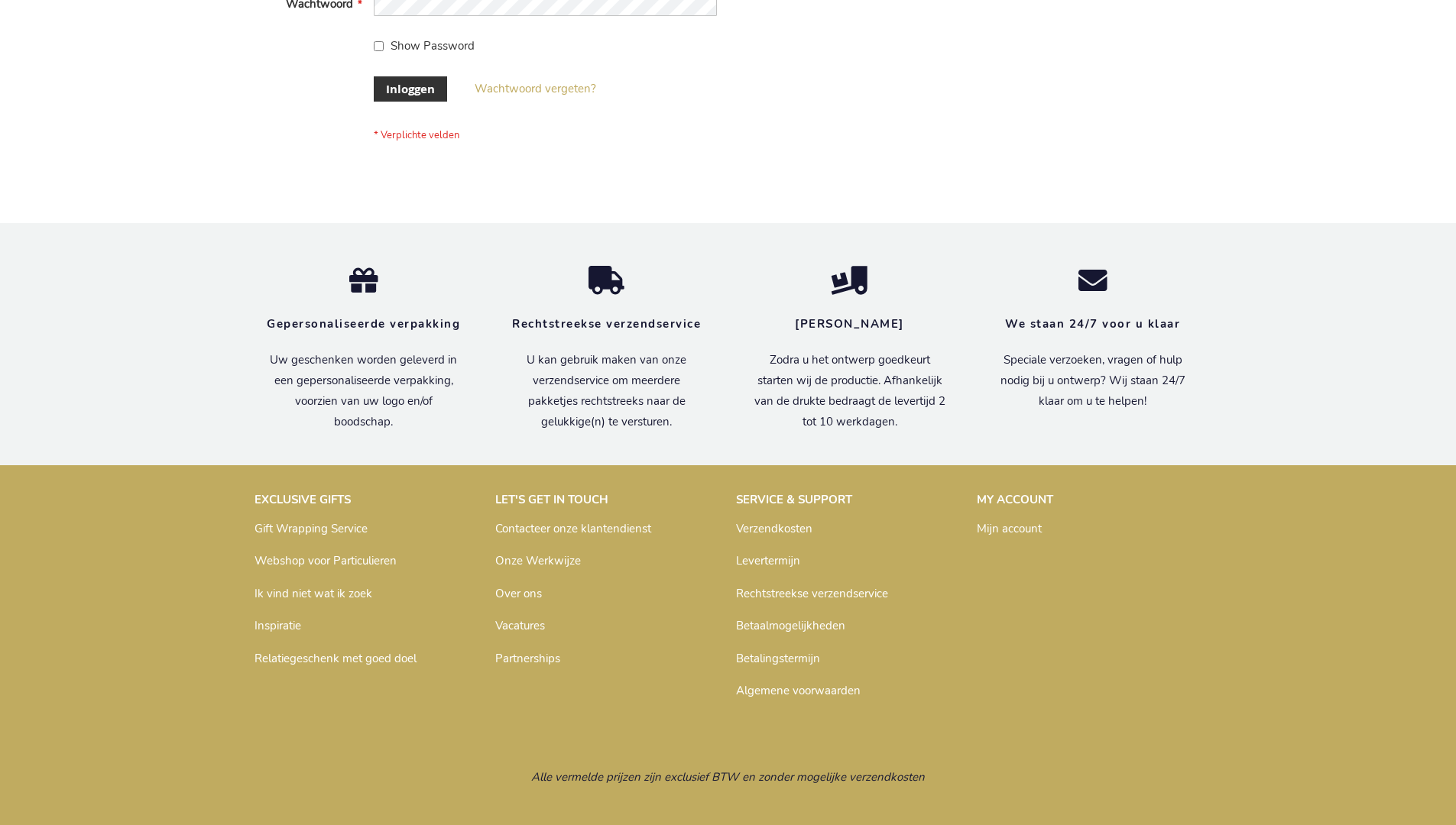
scroll to position [519, 0]
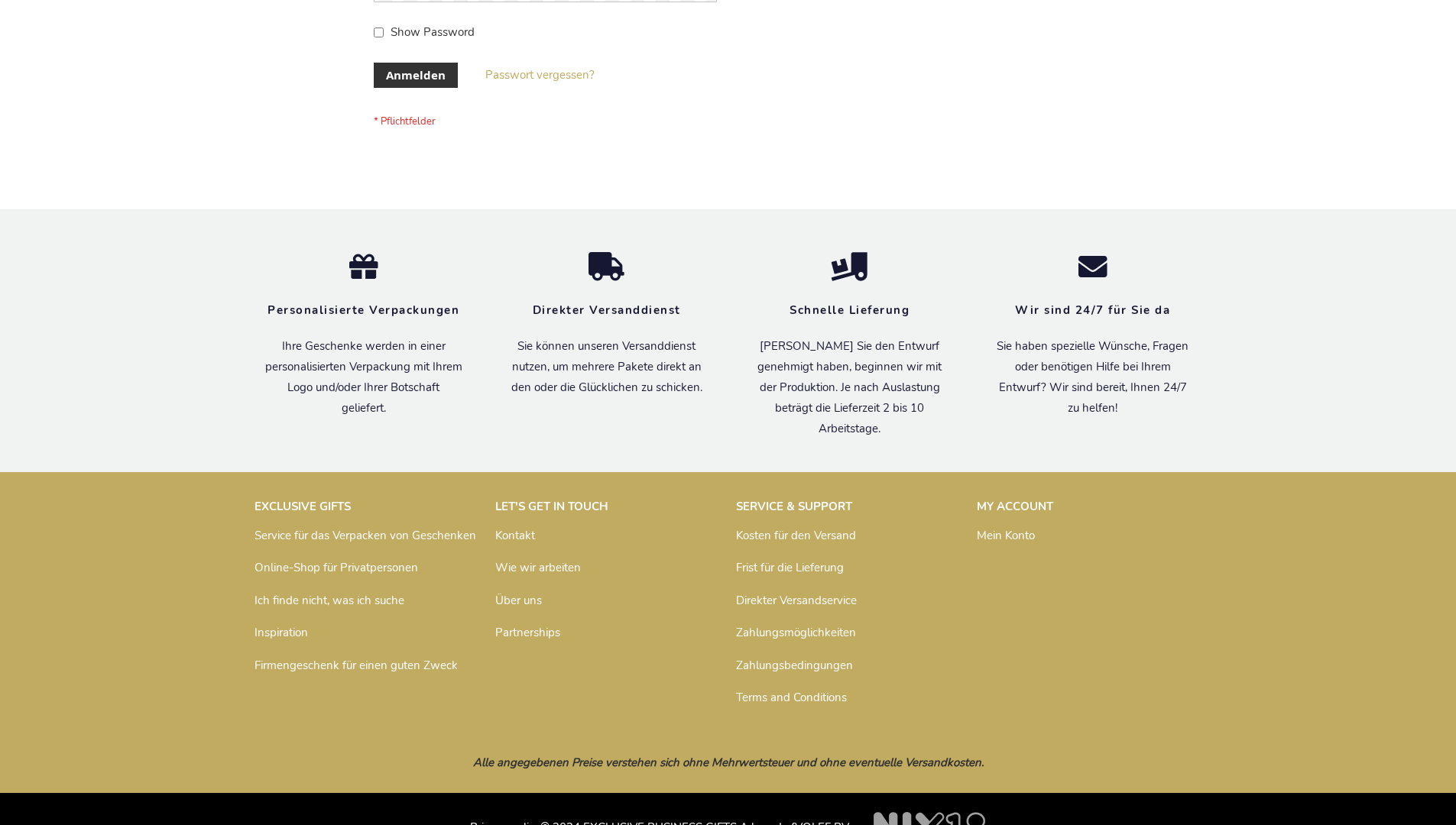
scroll to position [512, 0]
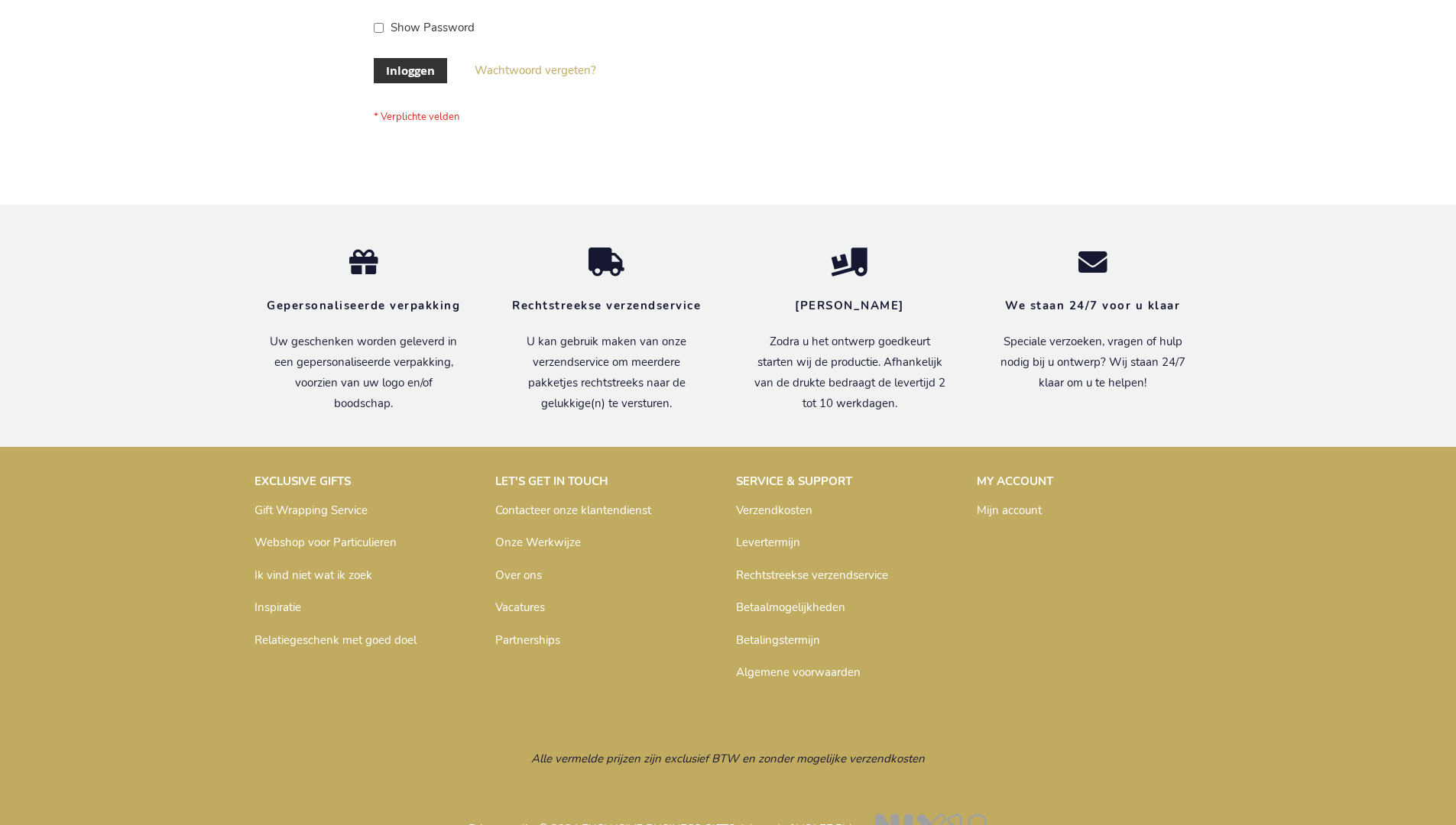
scroll to position [519, 0]
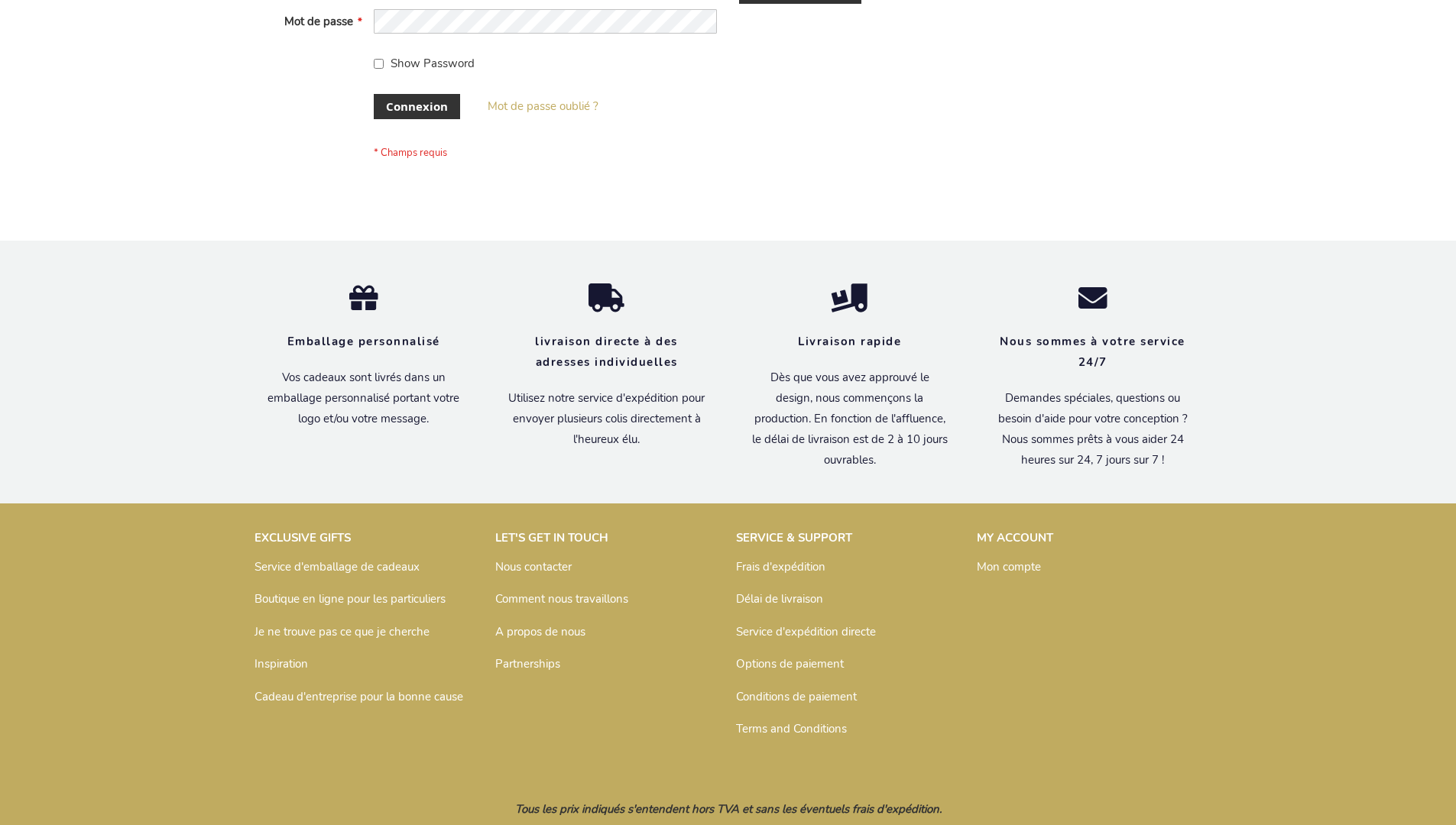
scroll to position [527, 0]
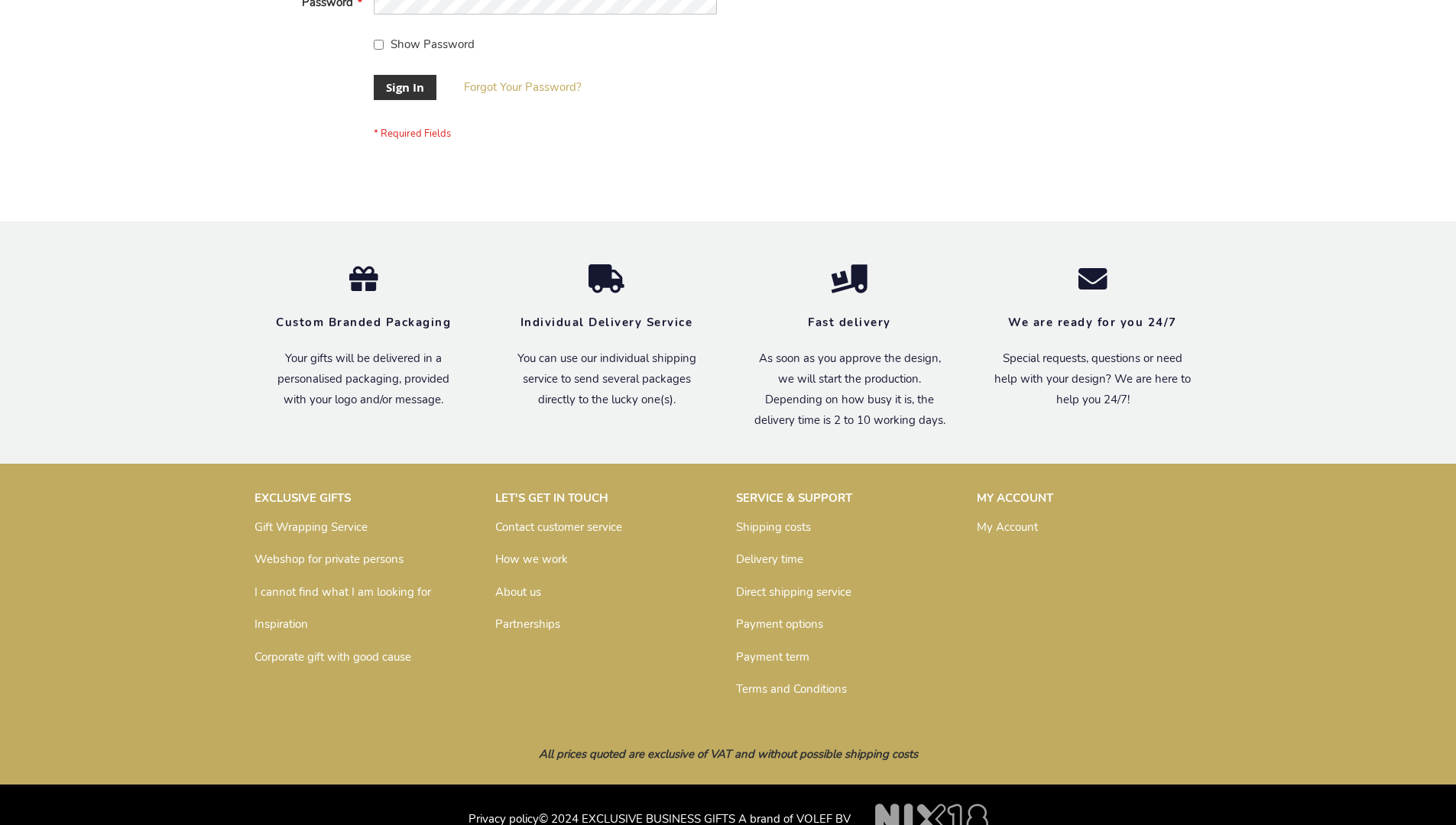
scroll to position [492, 0]
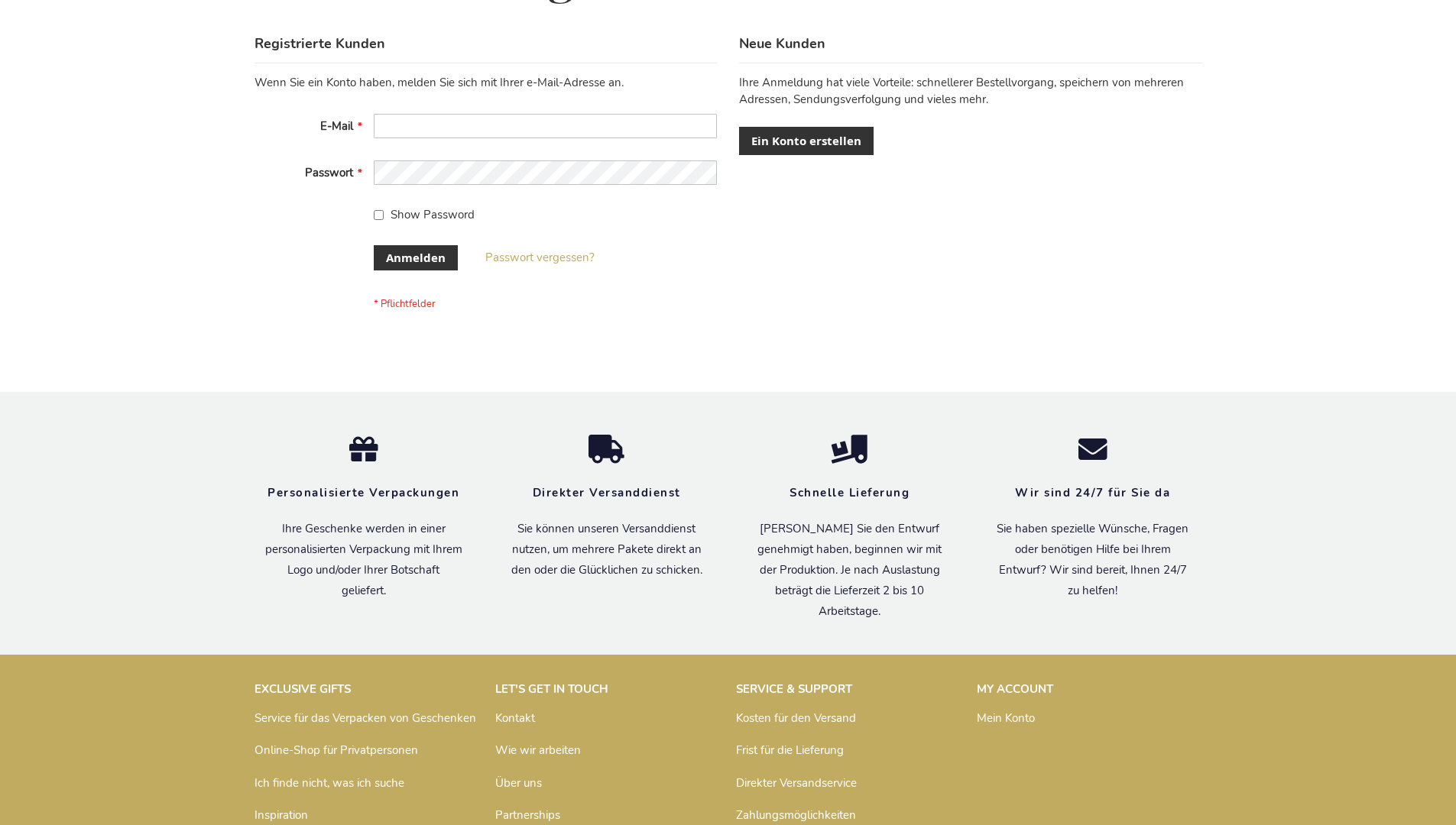
scroll to position [512, 0]
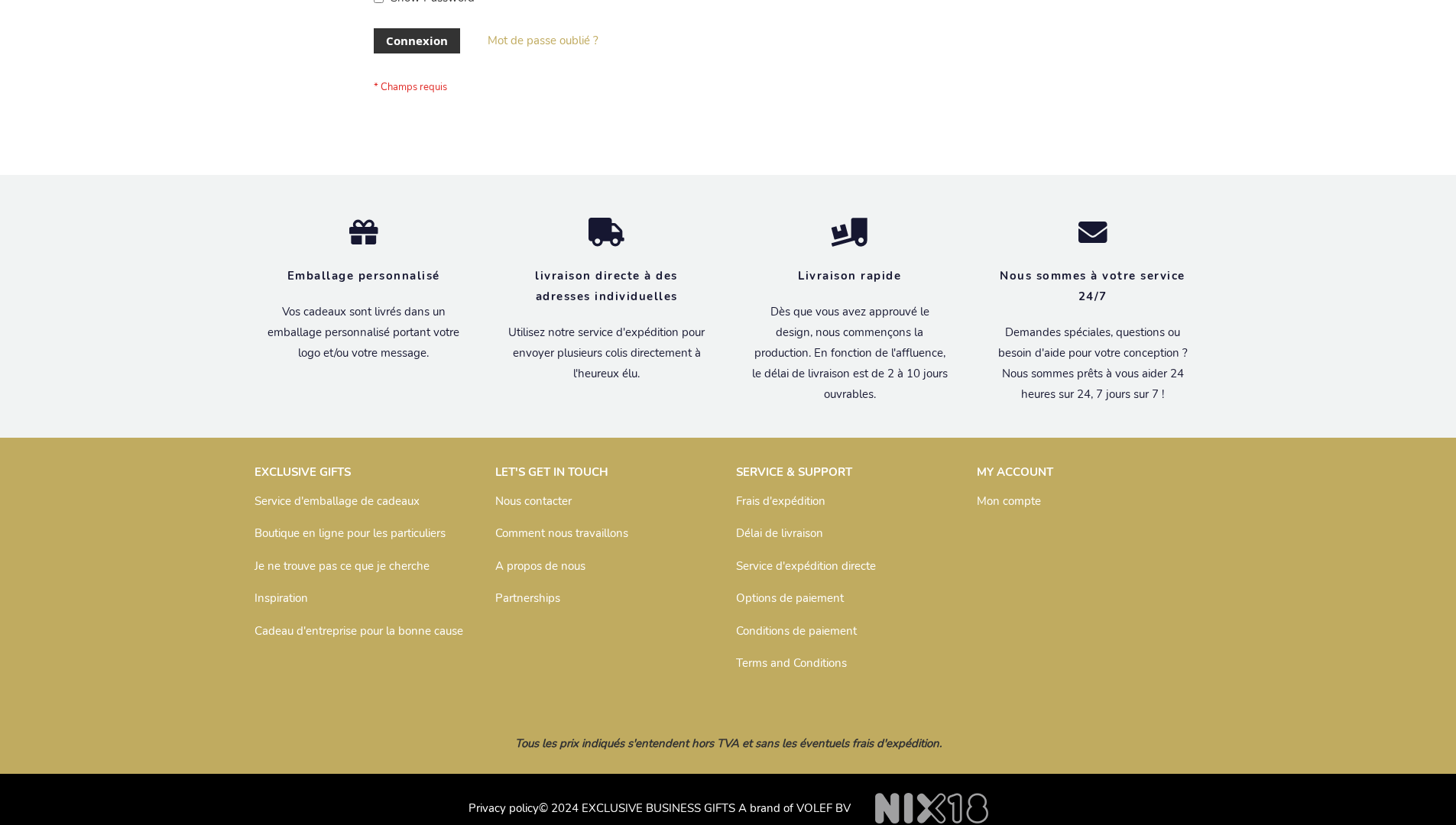
scroll to position [515, 0]
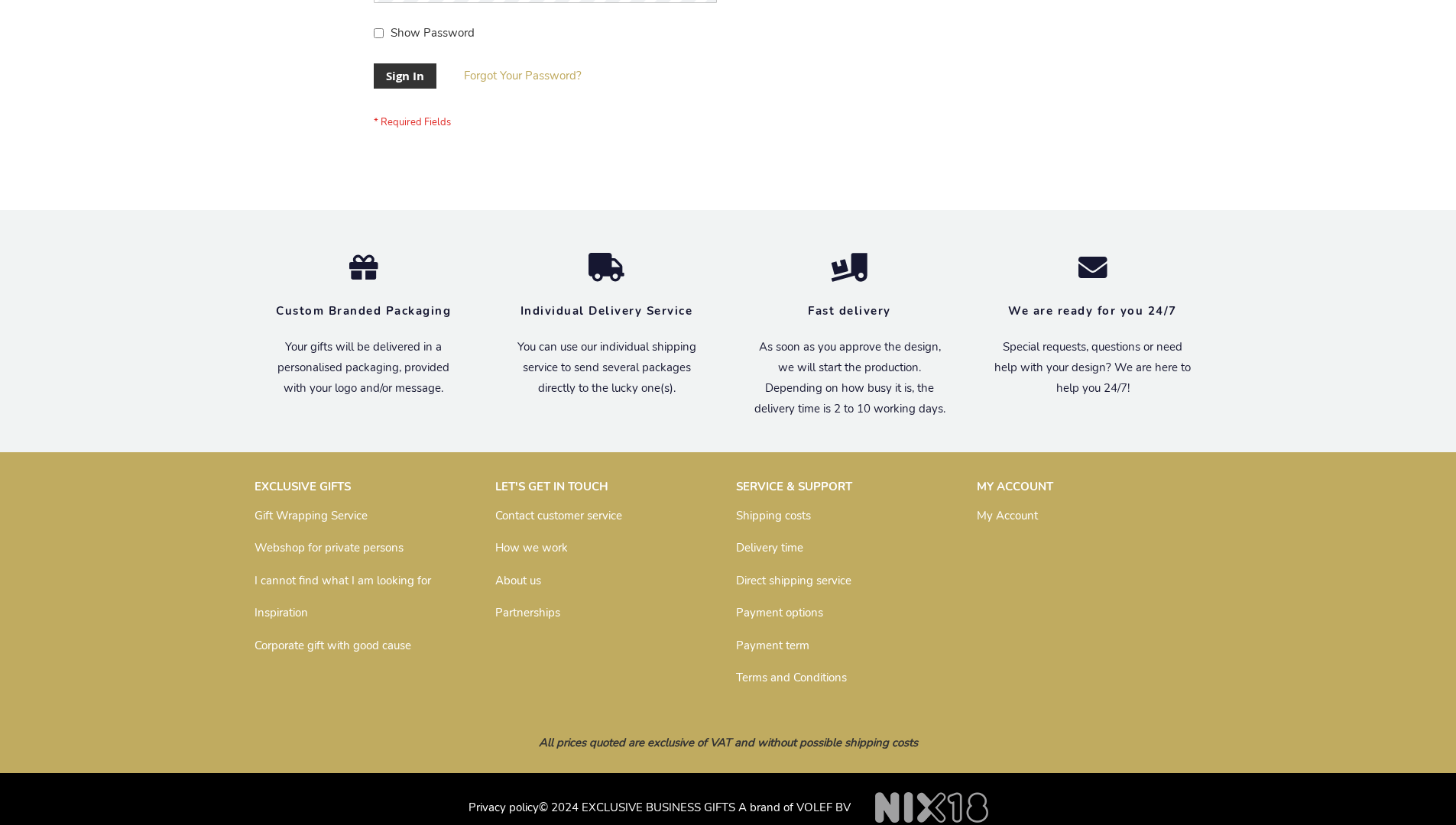
scroll to position [492, 0]
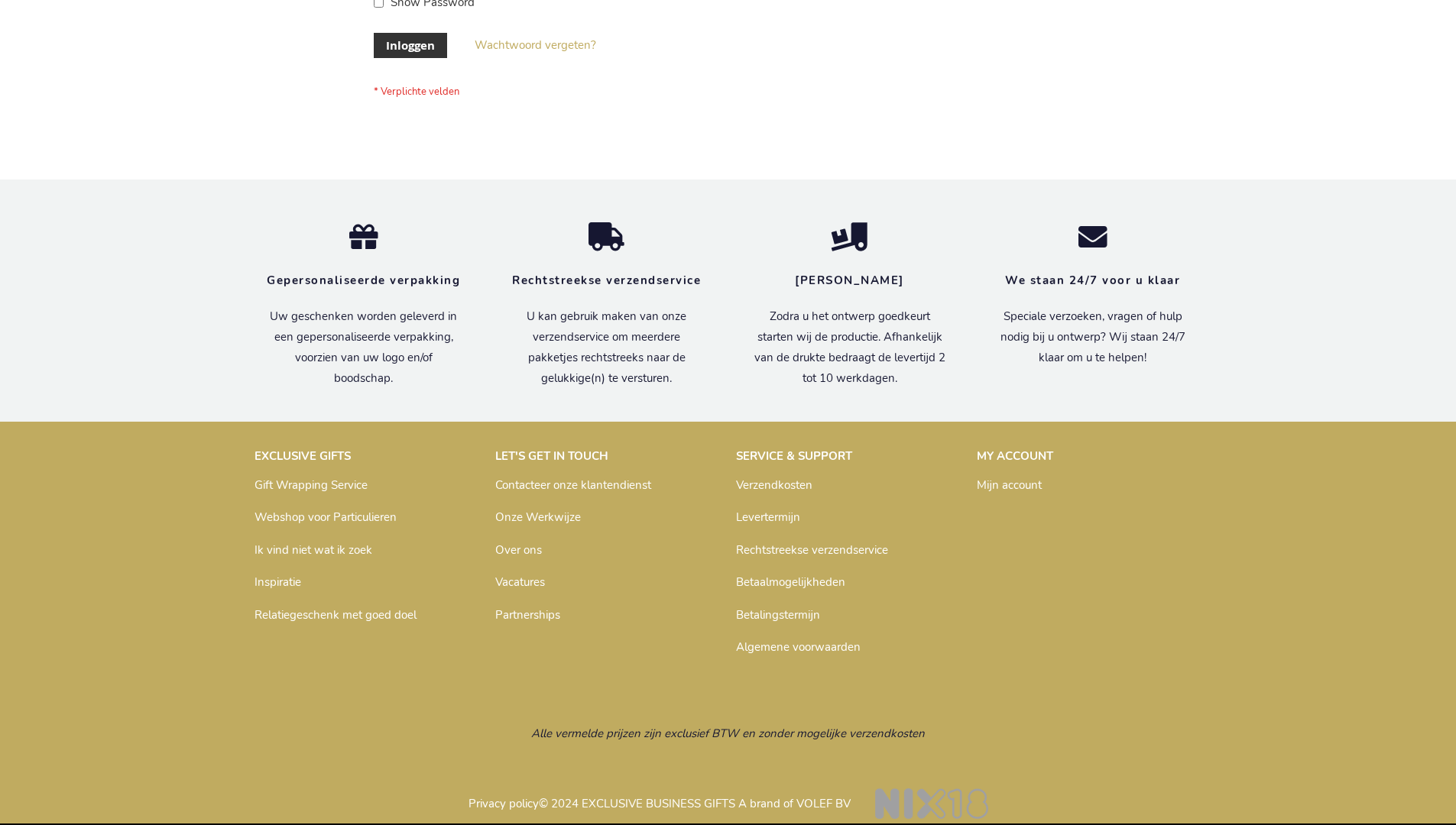
scroll to position [519, 0]
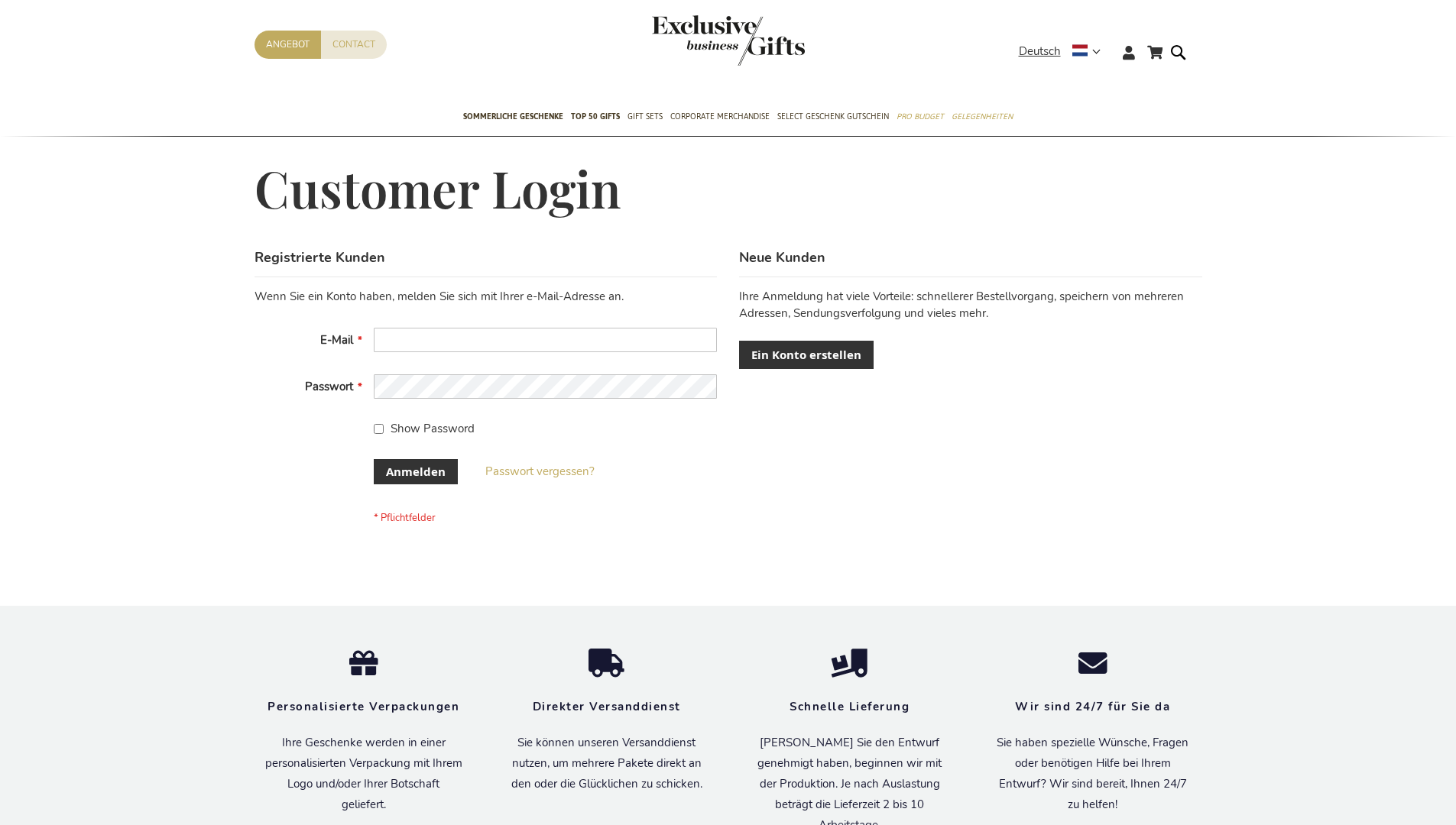
scroll to position [512, 0]
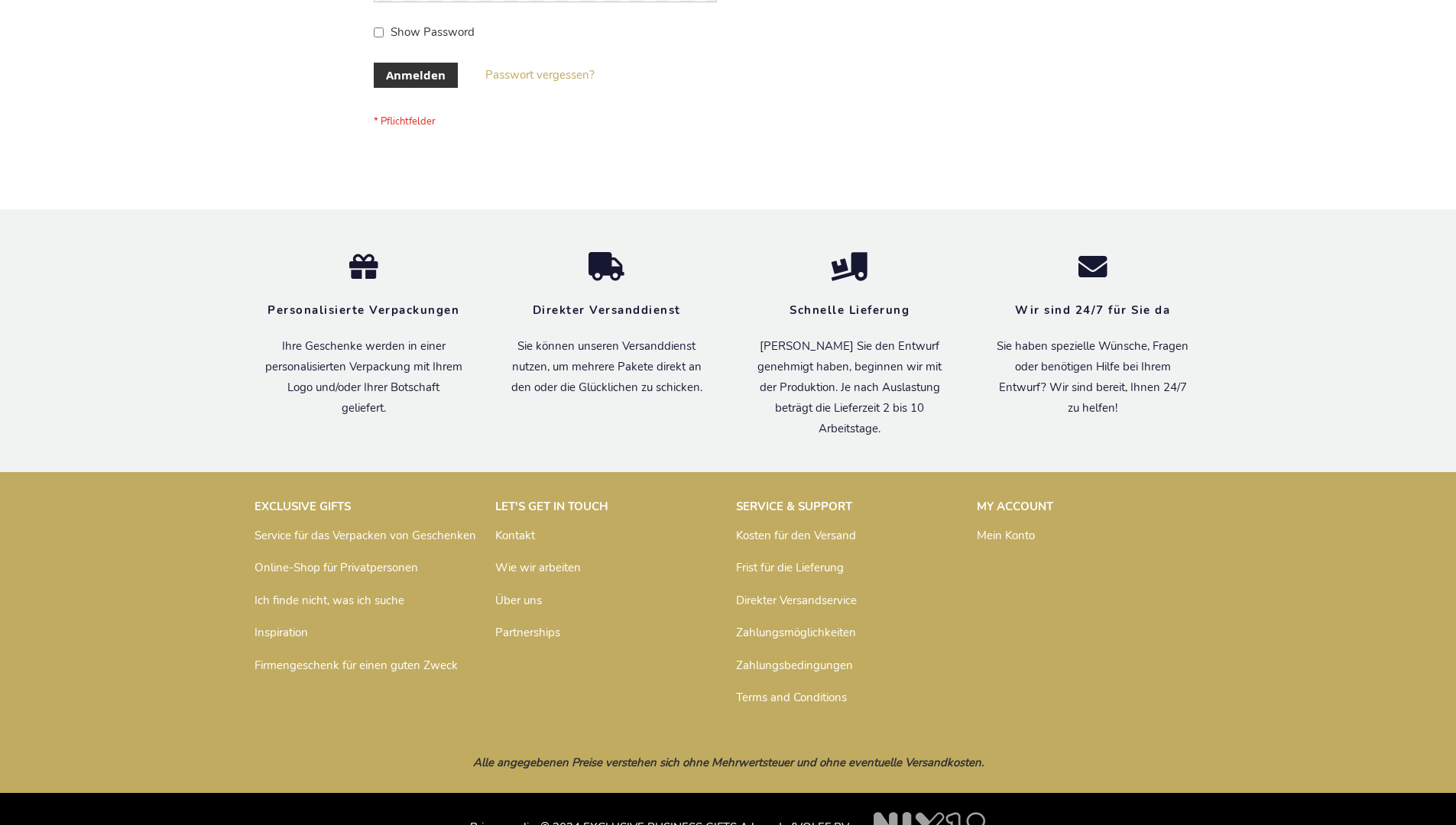
scroll to position [512, 0]
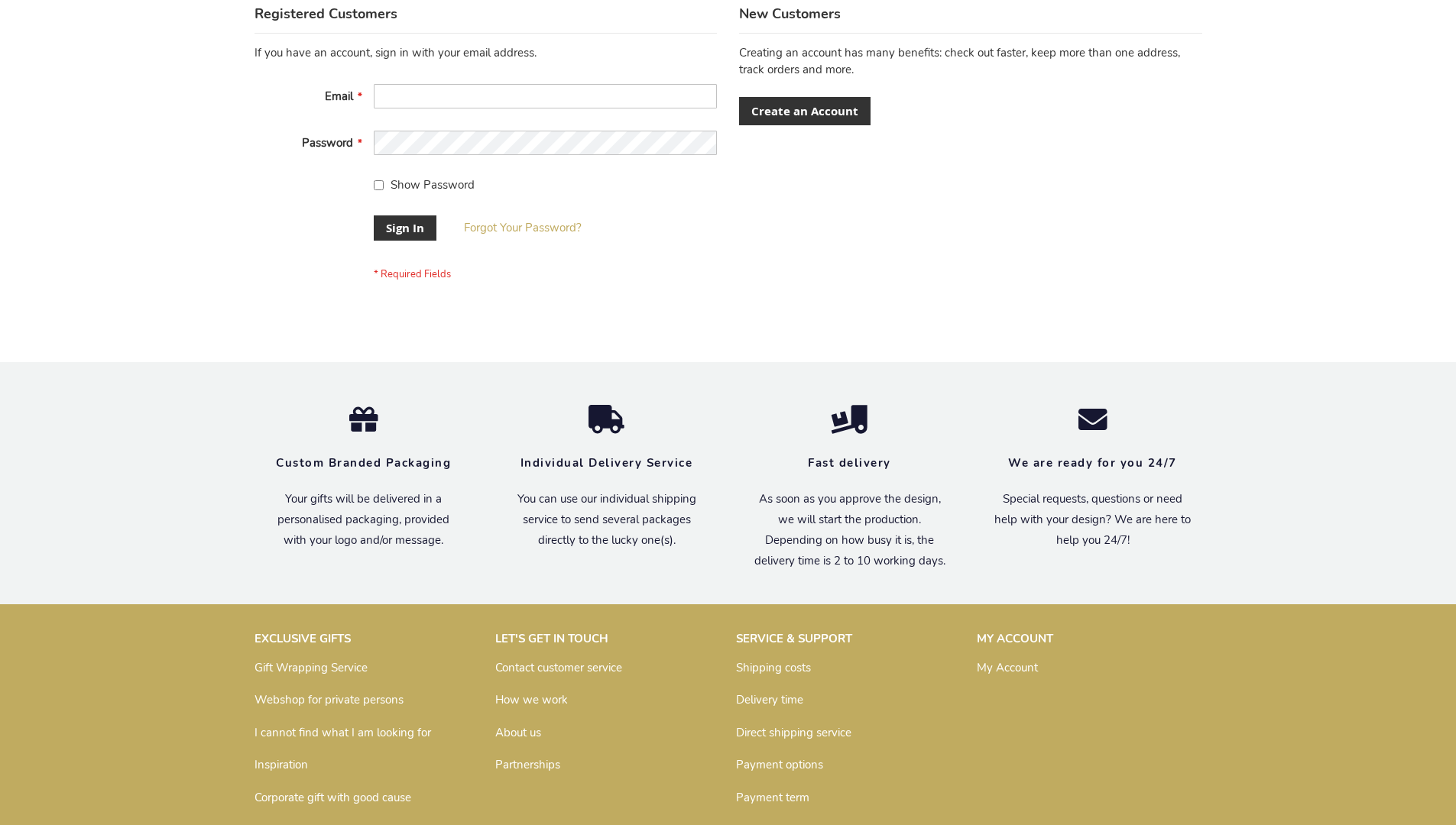
scroll to position [492, 0]
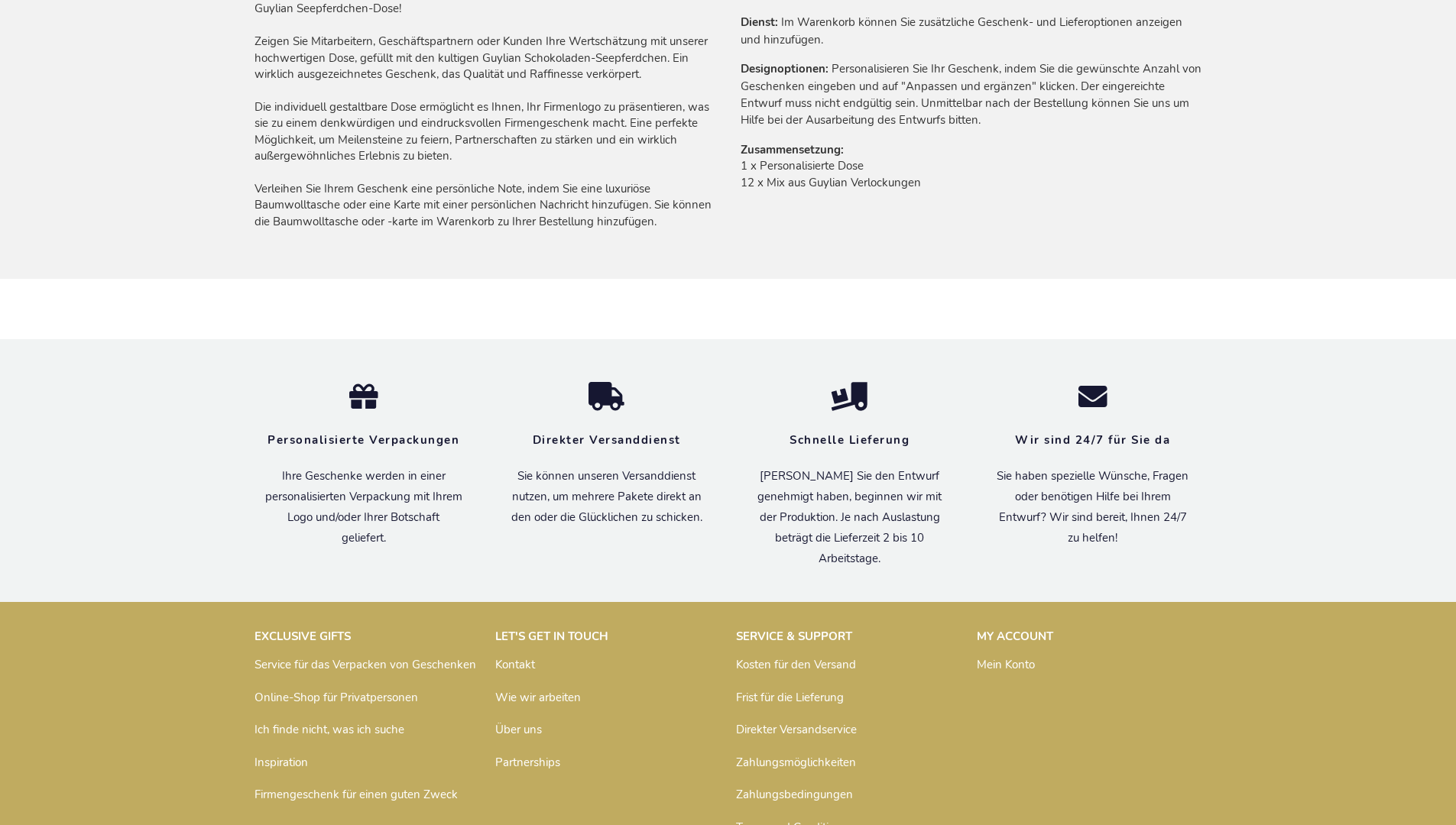
scroll to position [1119, 0]
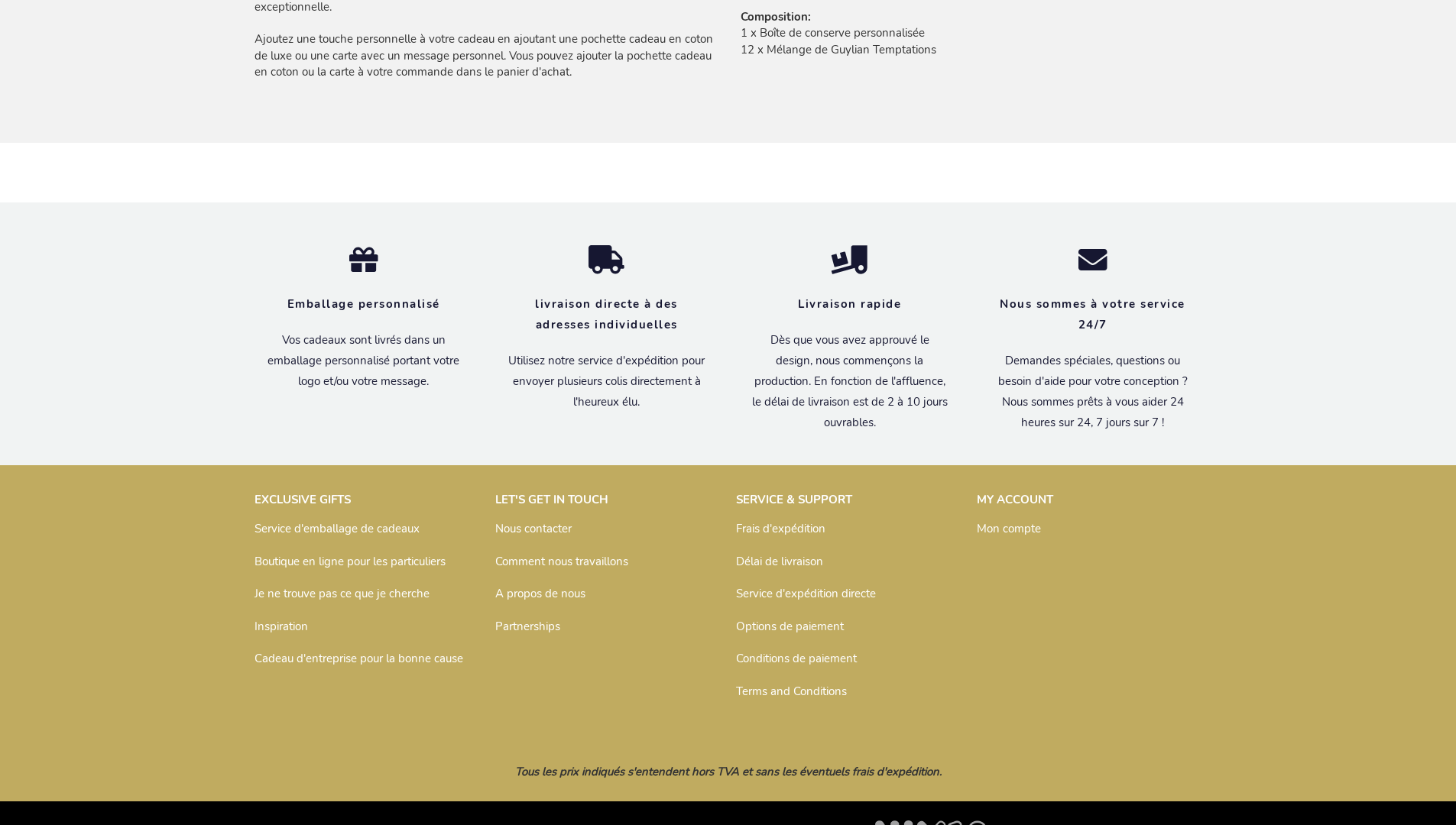
scroll to position [1131, 0]
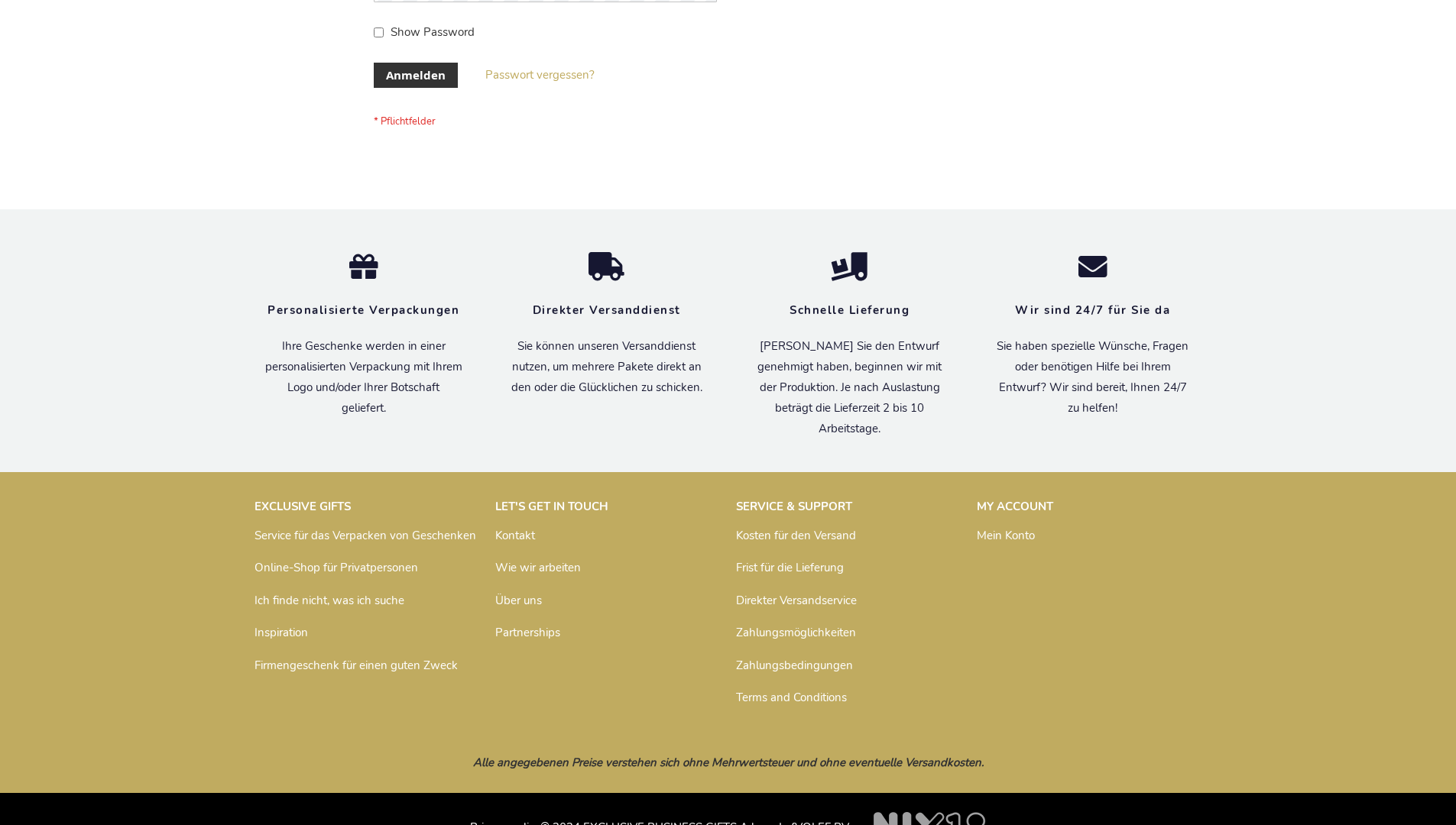
scroll to position [512, 0]
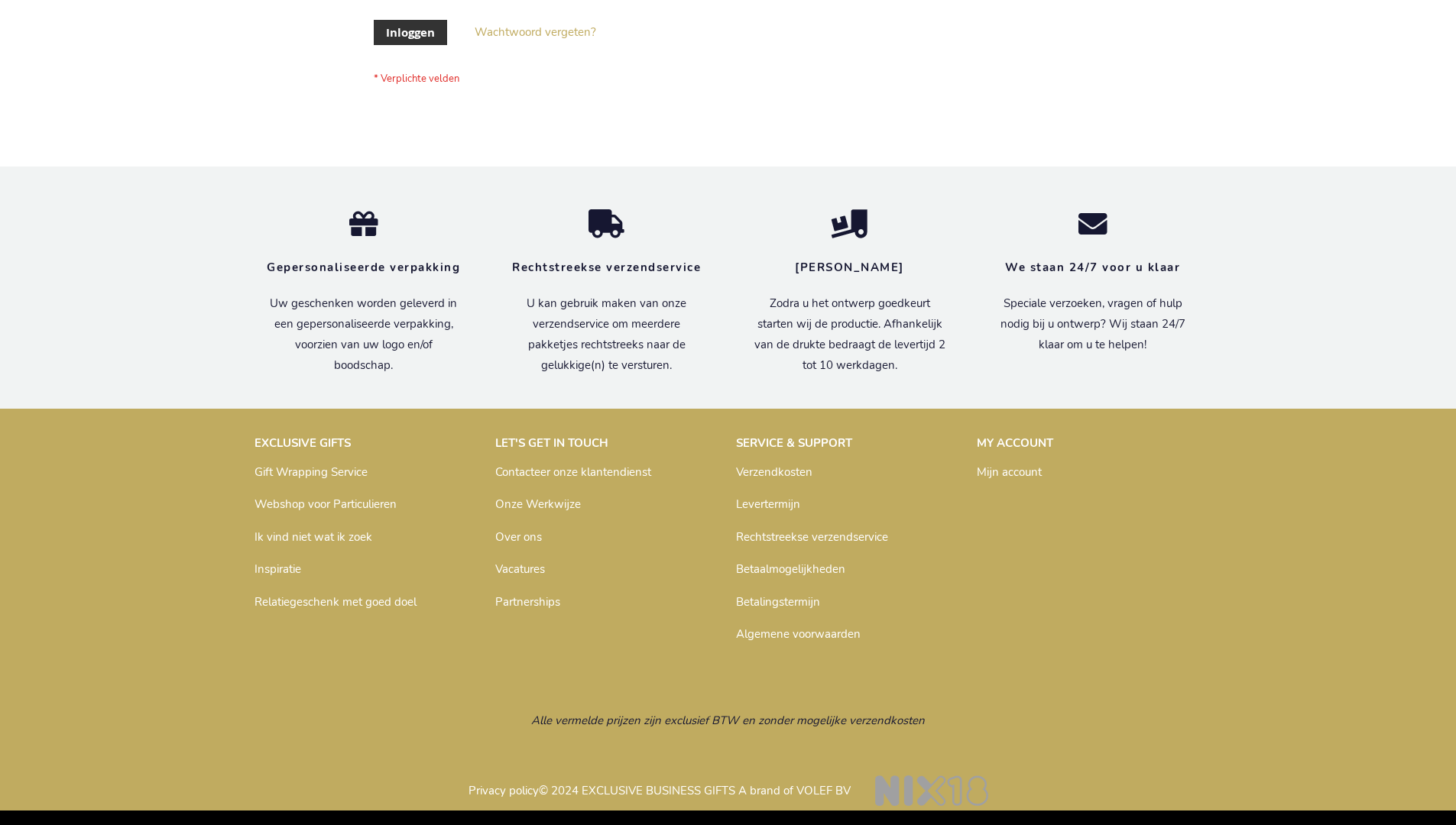
scroll to position [519, 0]
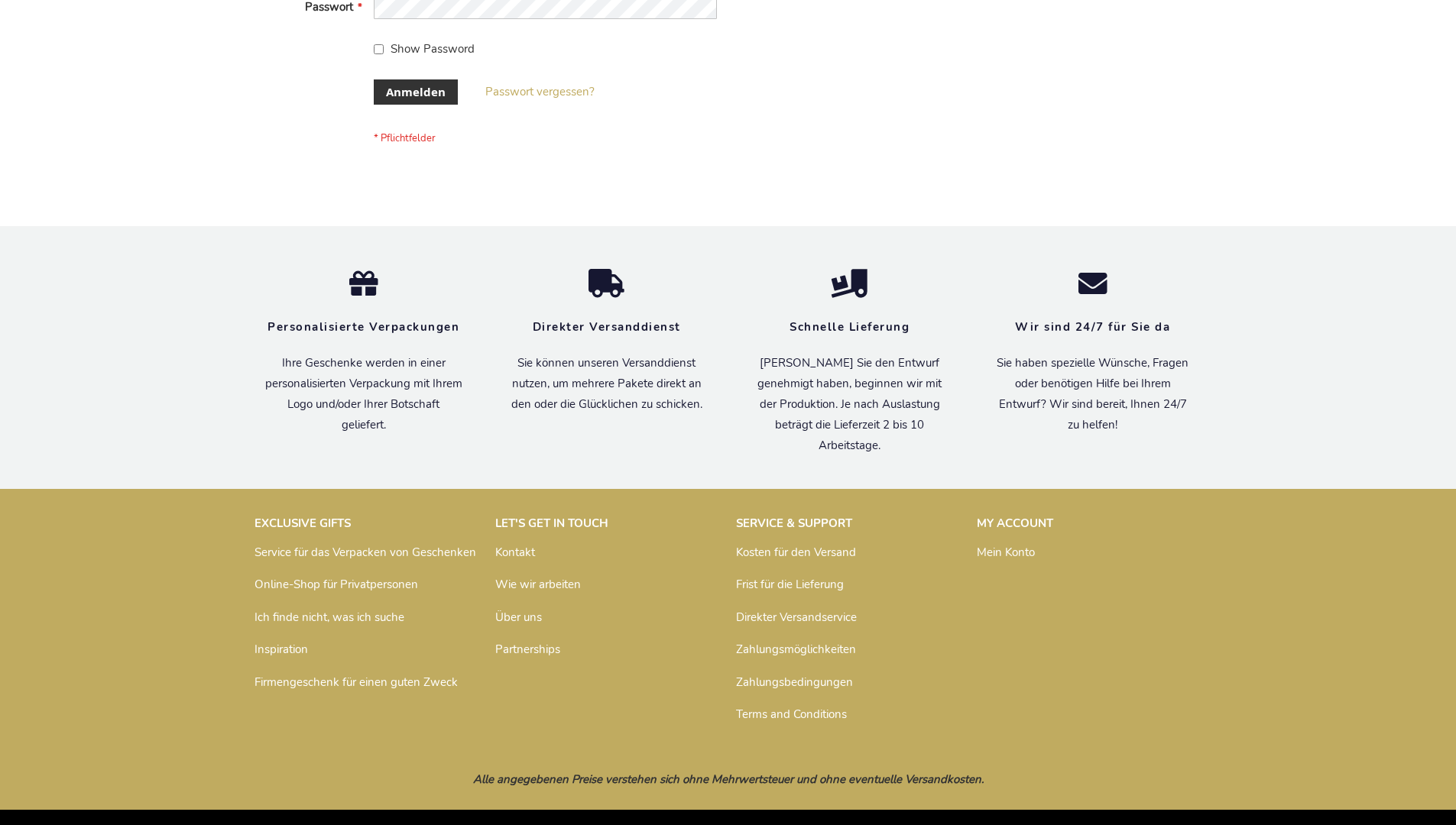
scroll to position [512, 0]
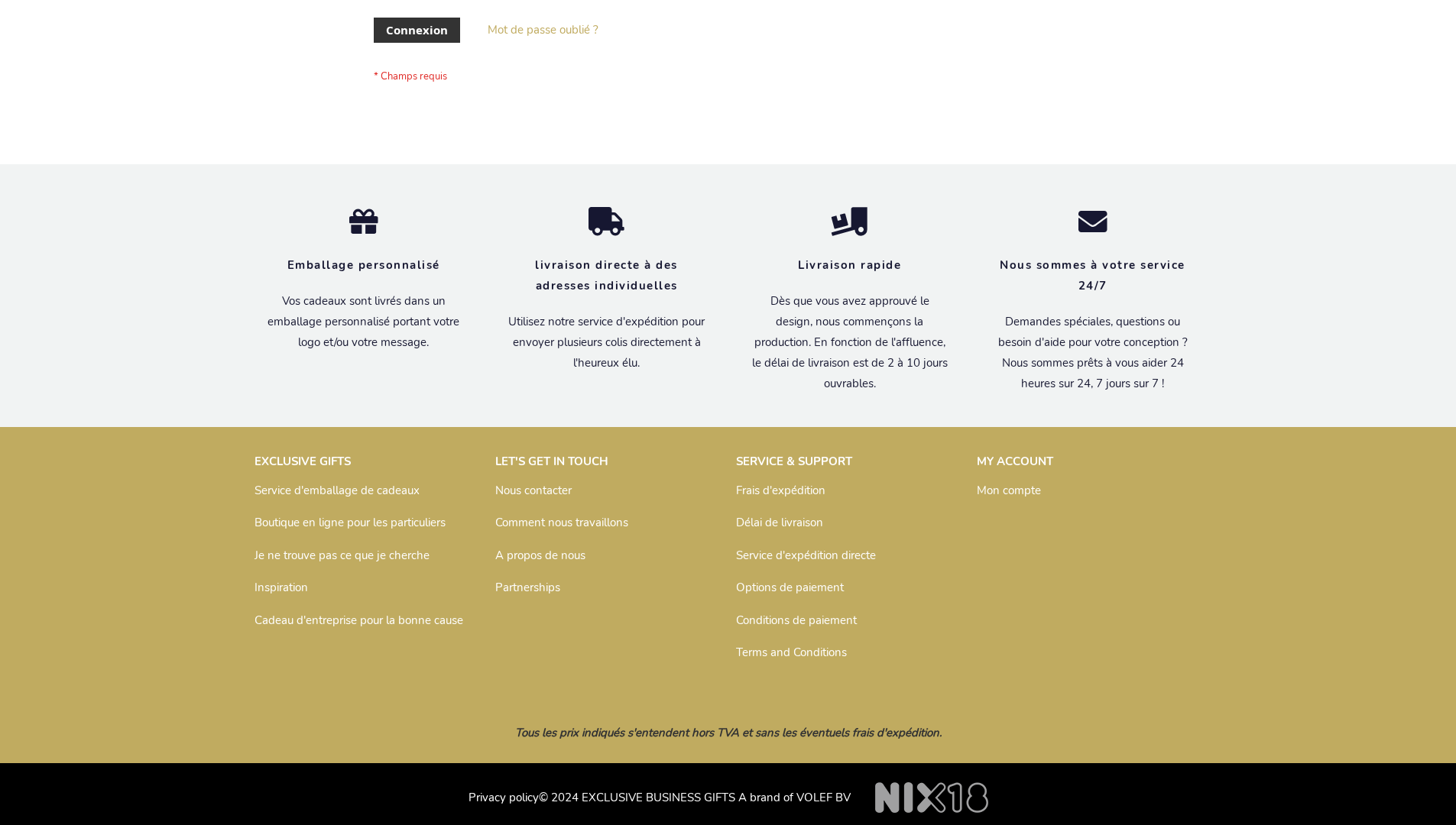
scroll to position [527, 0]
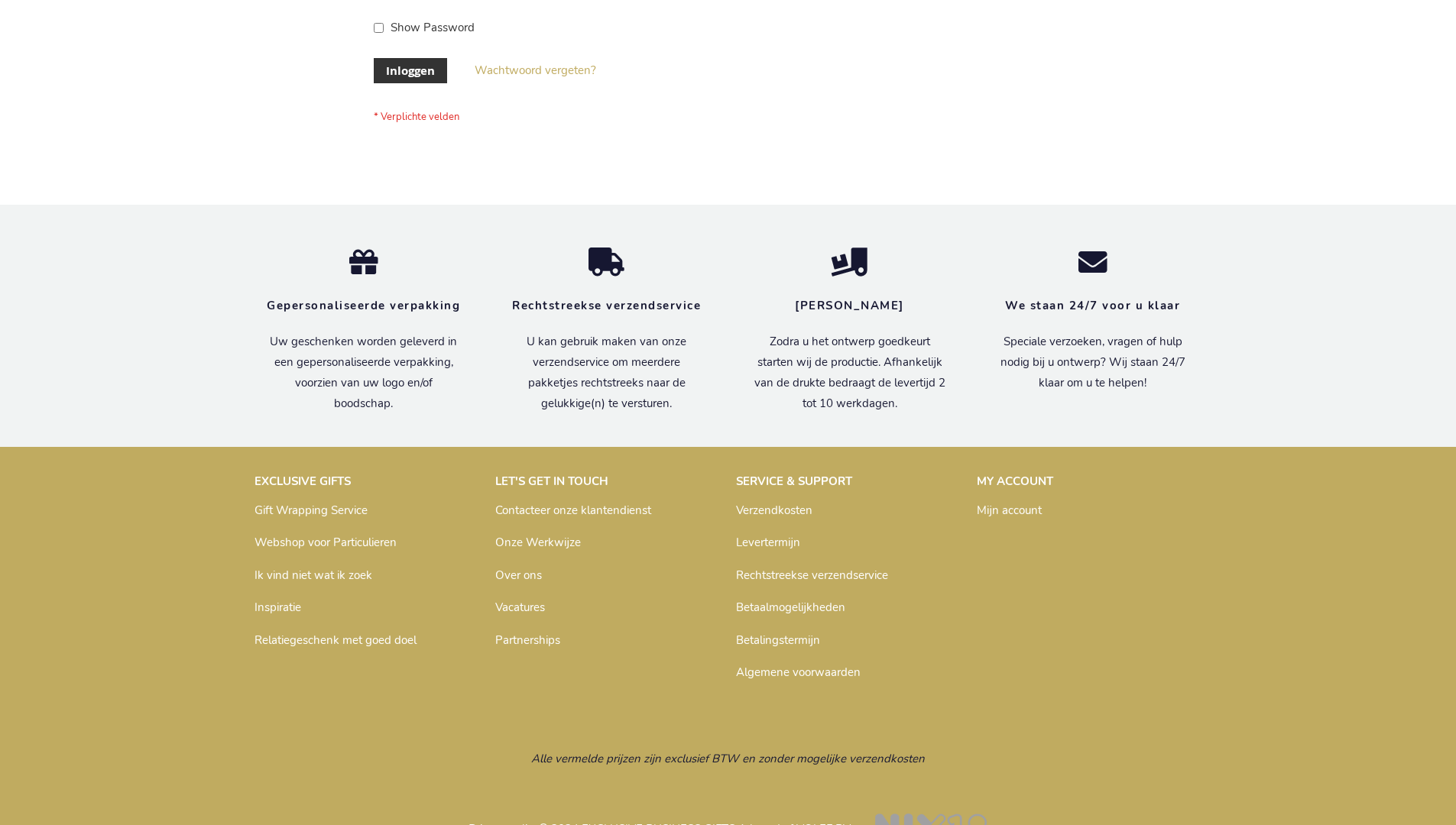
scroll to position [519, 0]
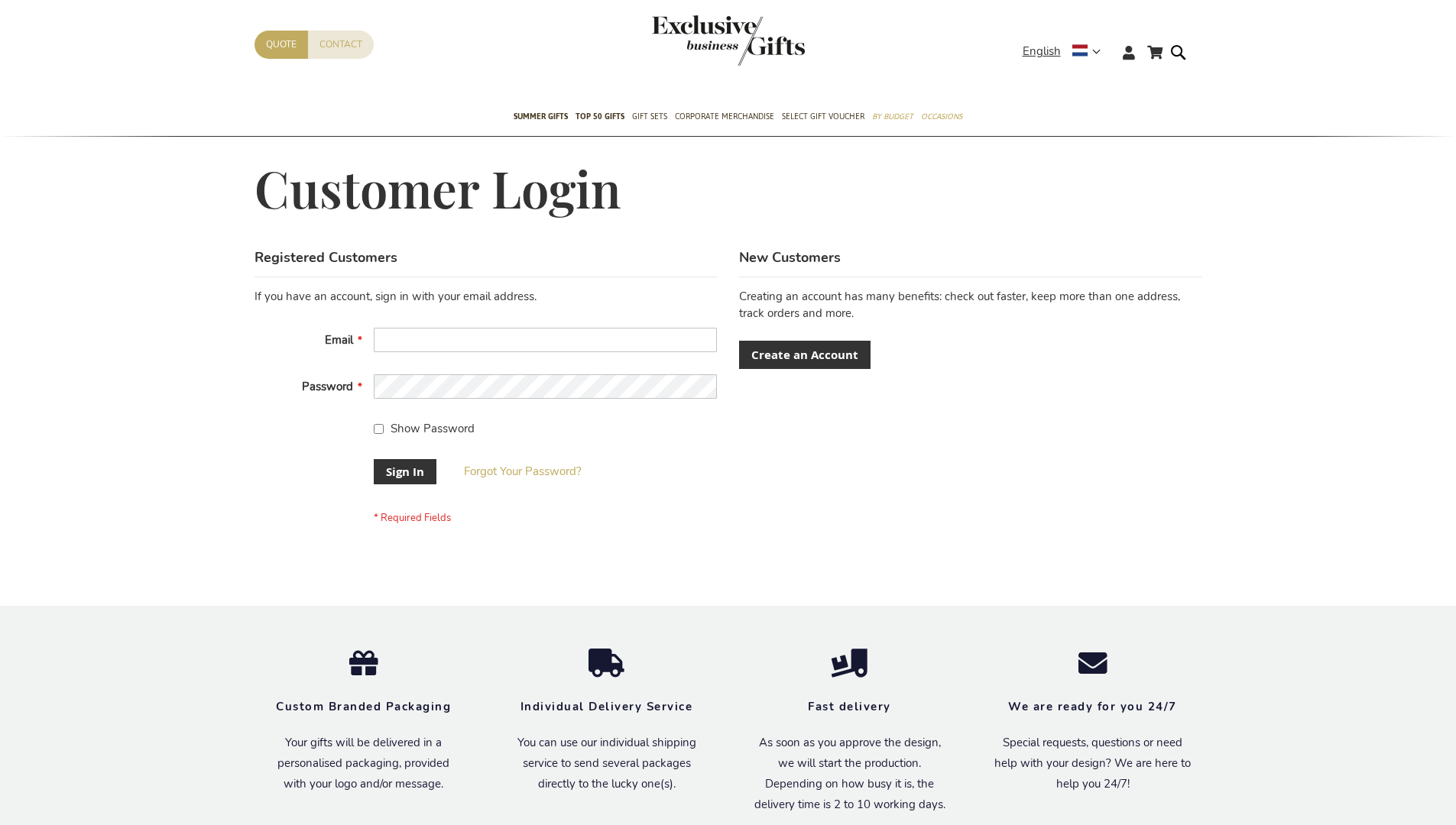
scroll to position [492, 0]
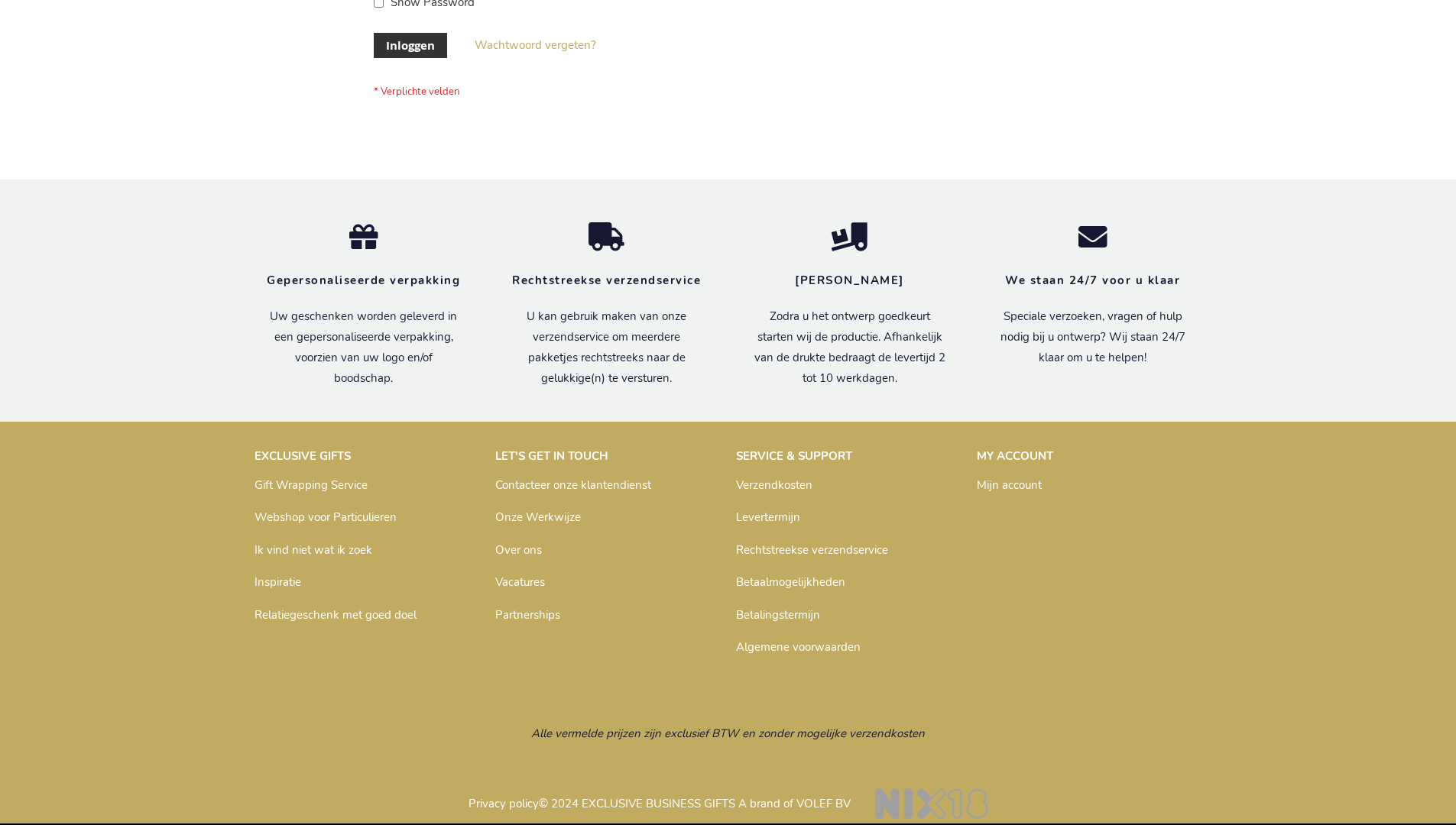
scroll to position [519, 0]
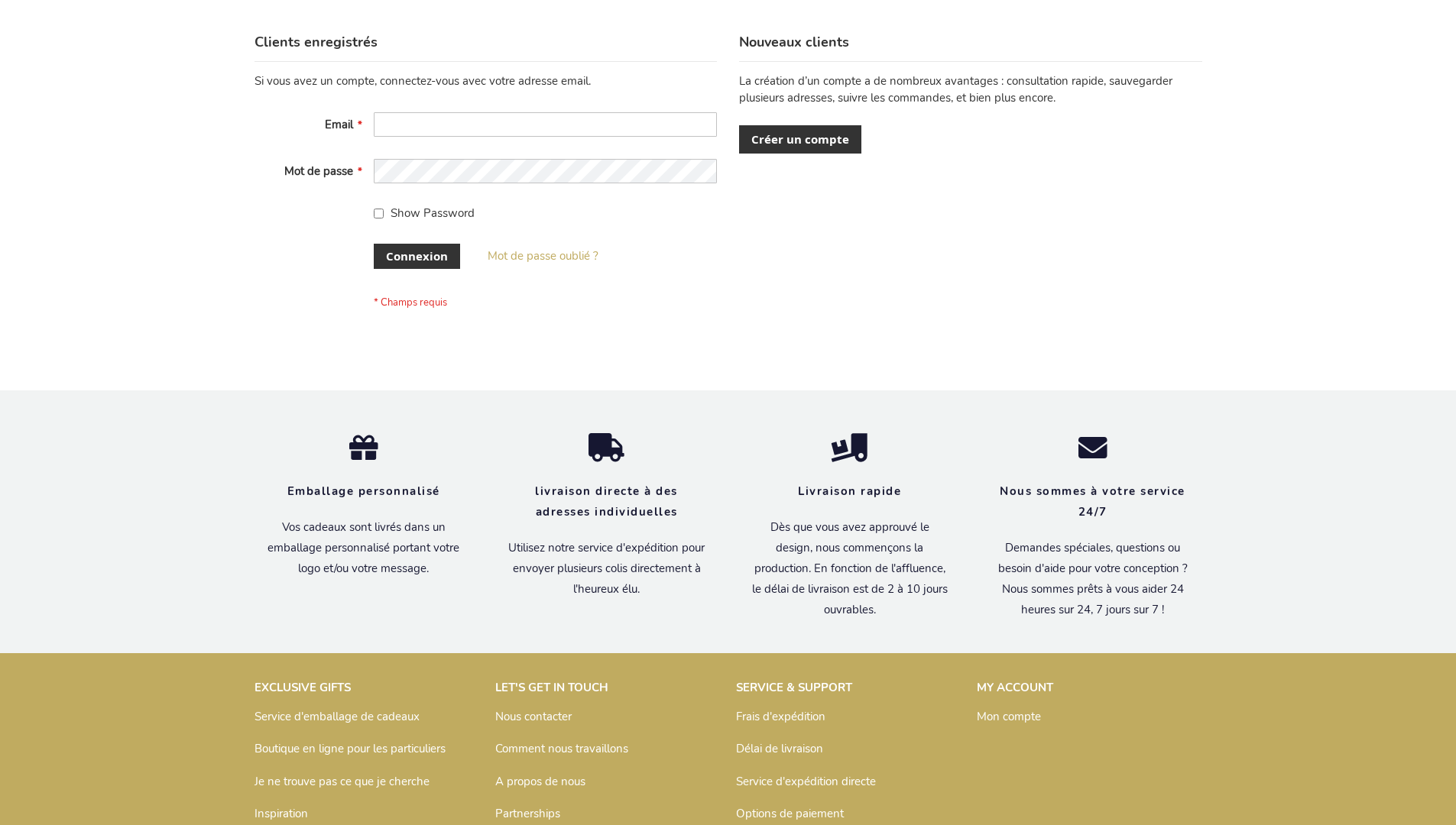
scroll to position [527, 0]
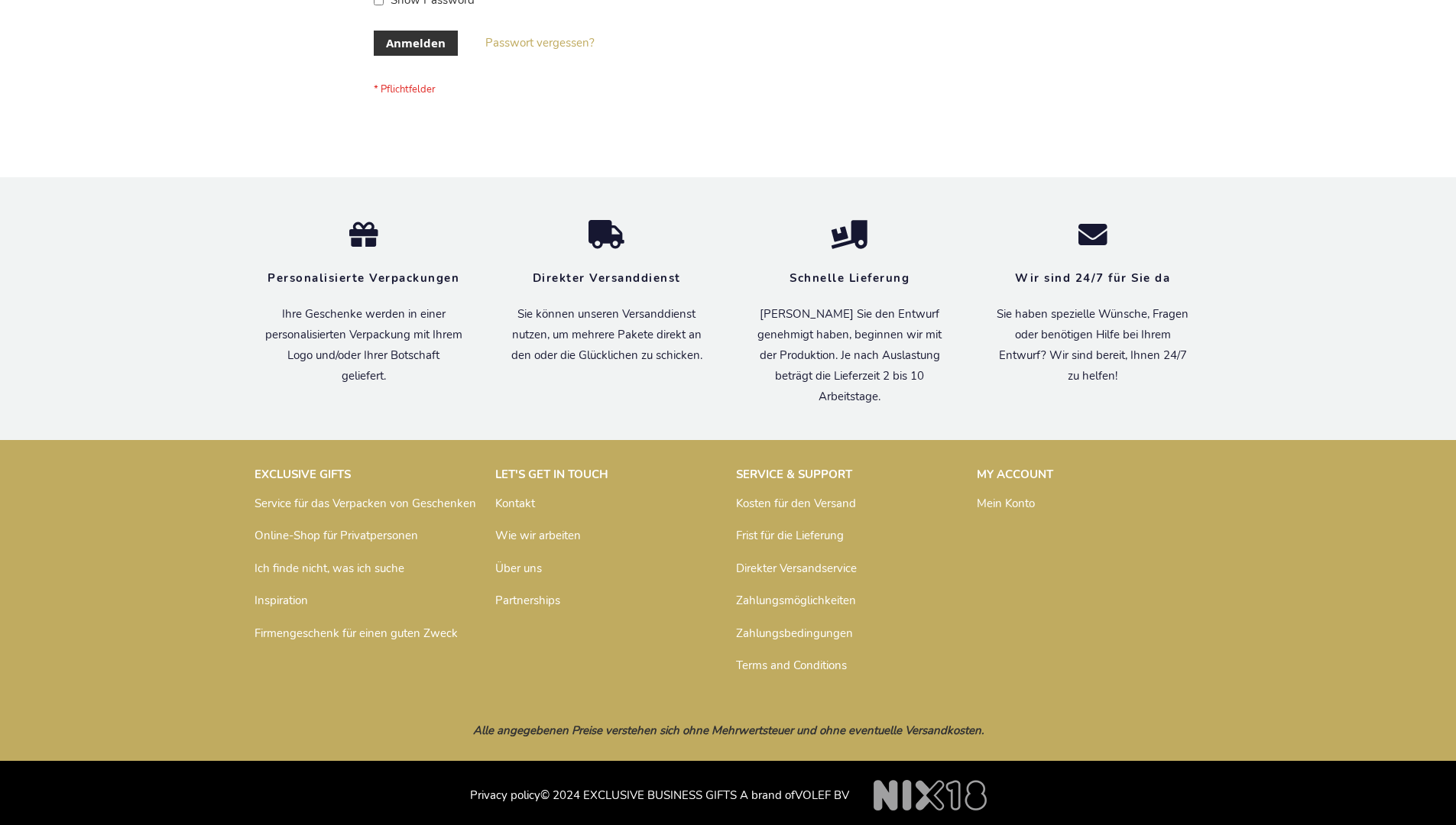
scroll to position [512, 0]
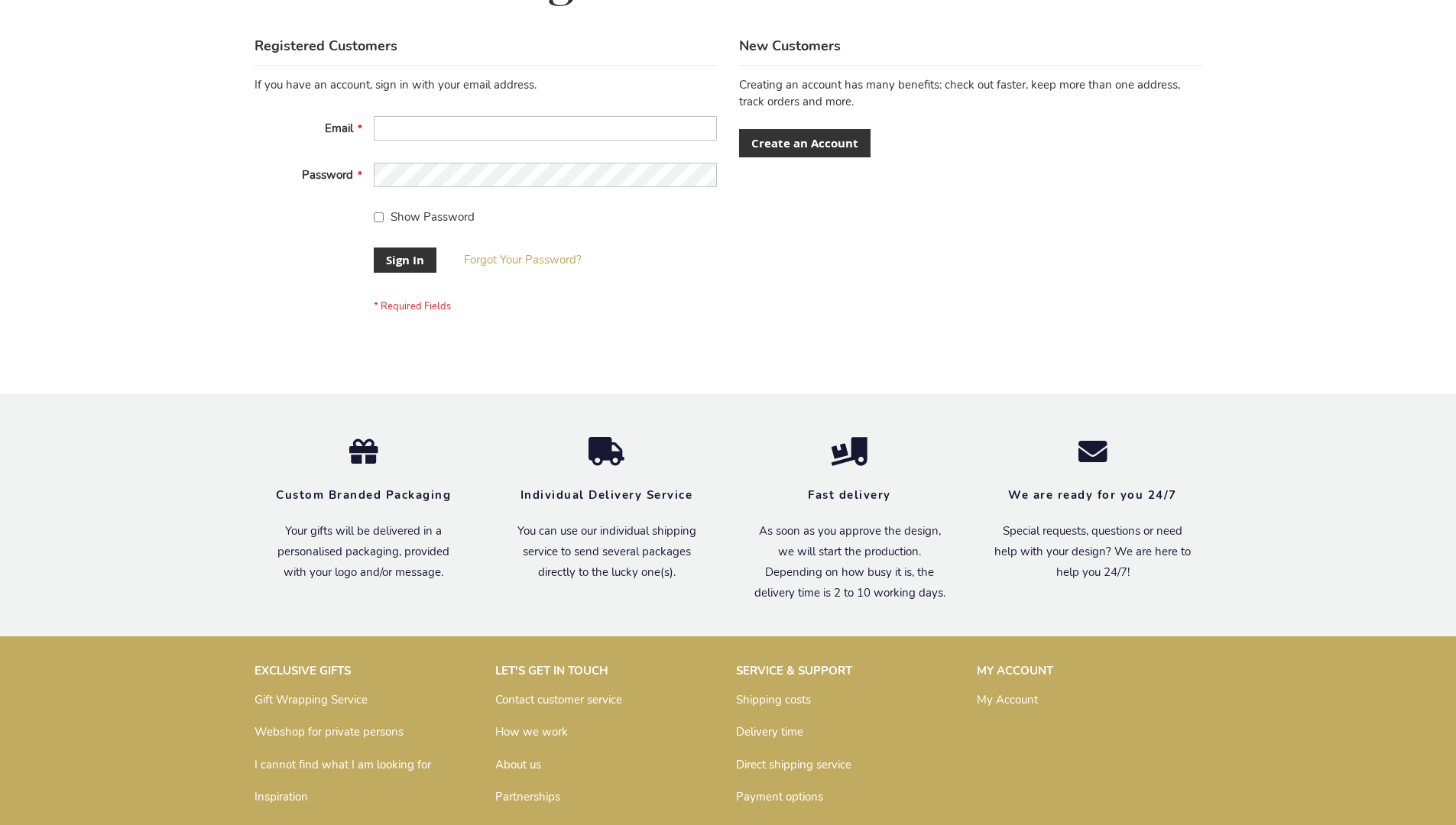
scroll to position [492, 0]
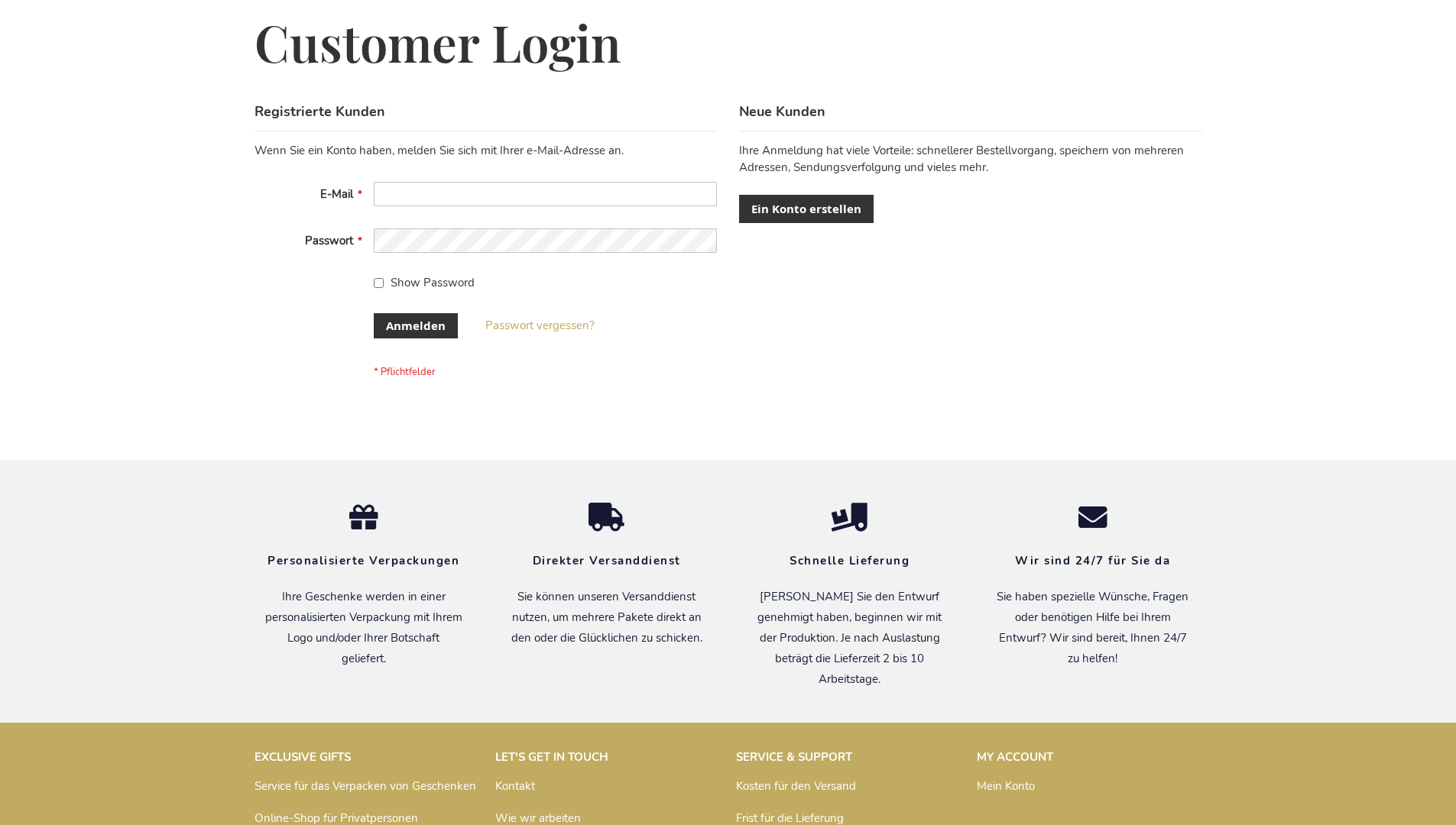
scroll to position [512, 0]
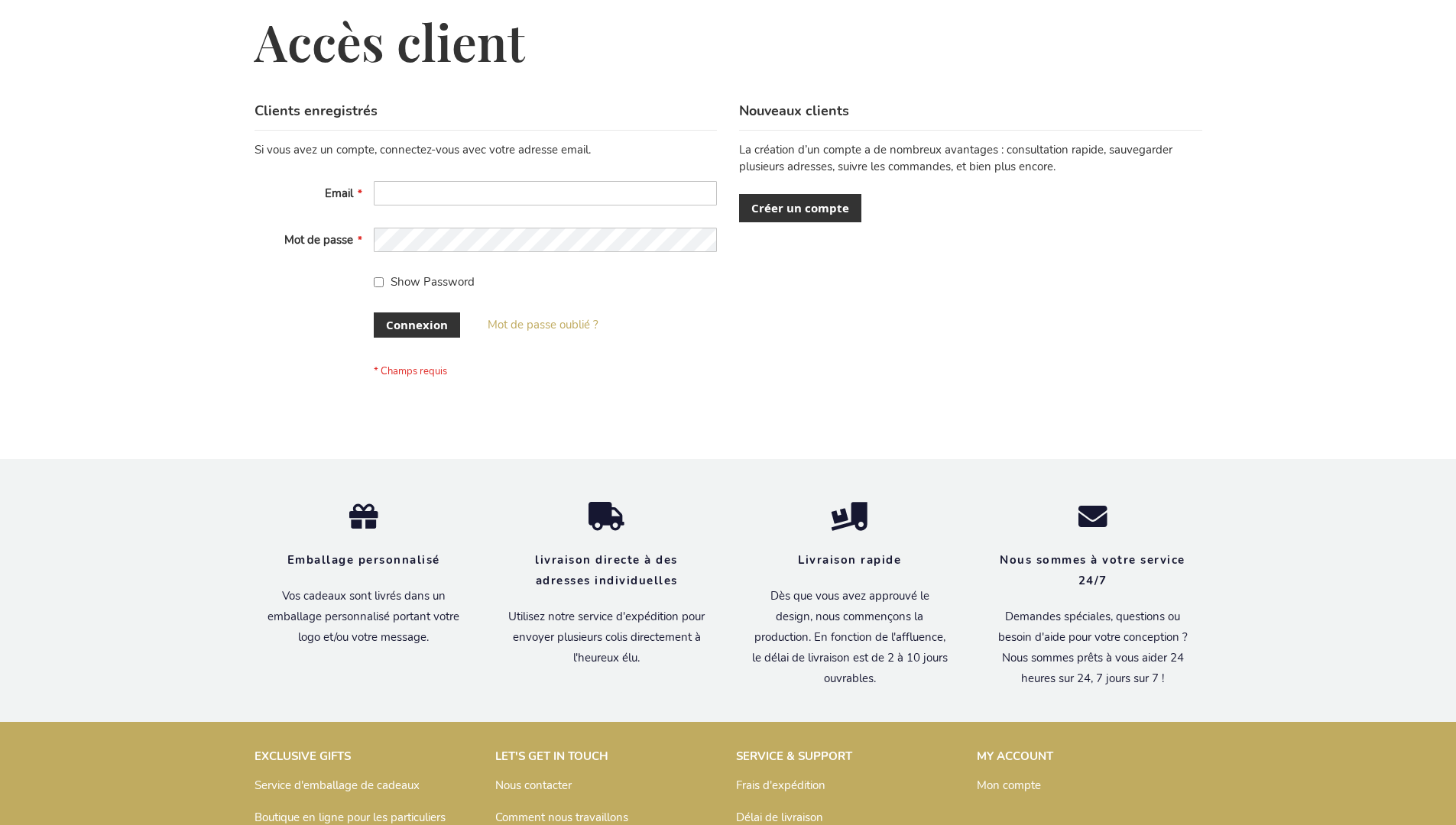
scroll to position [527, 0]
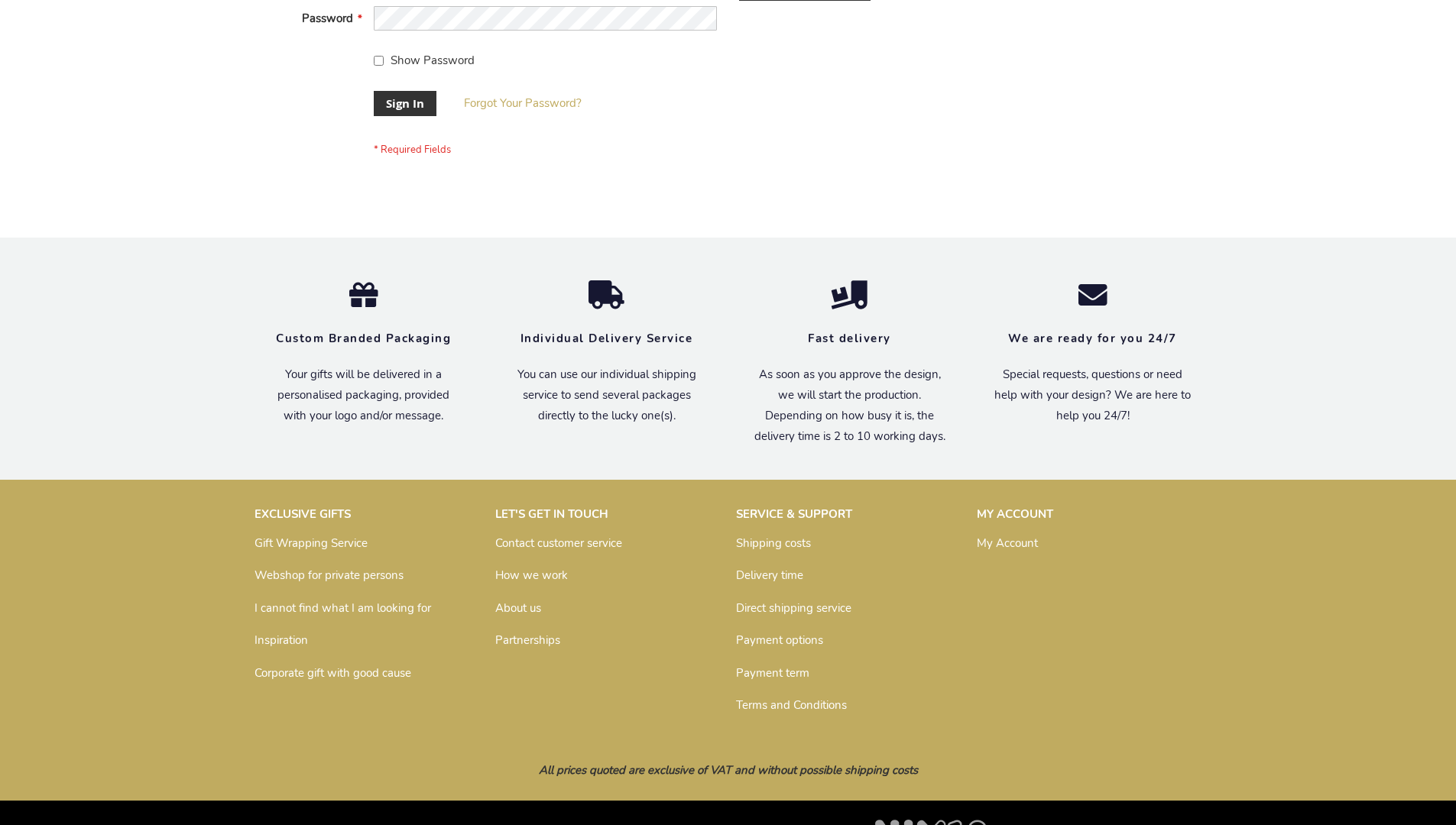
scroll to position [492, 0]
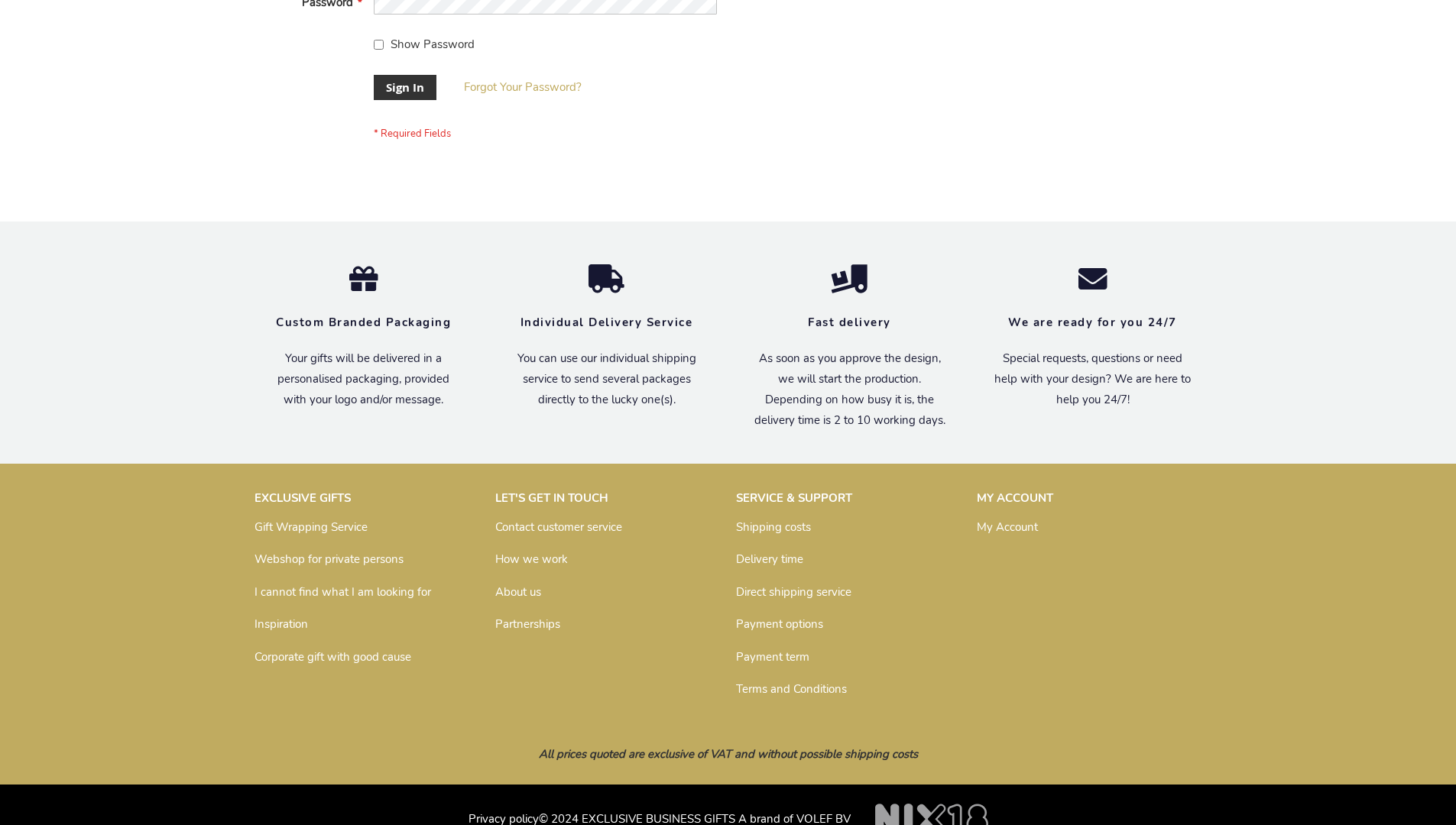
scroll to position [492, 0]
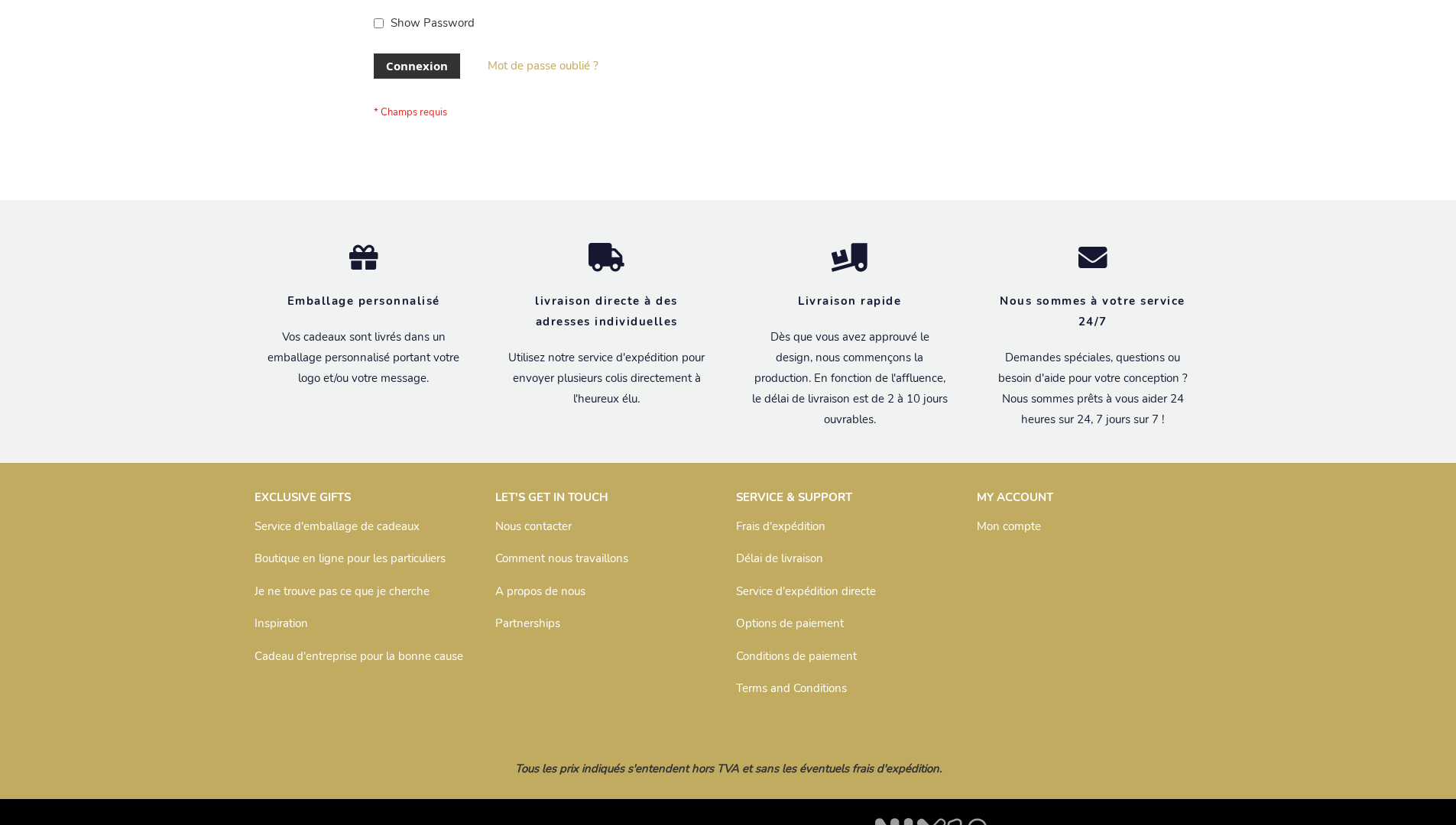
scroll to position [527, 0]
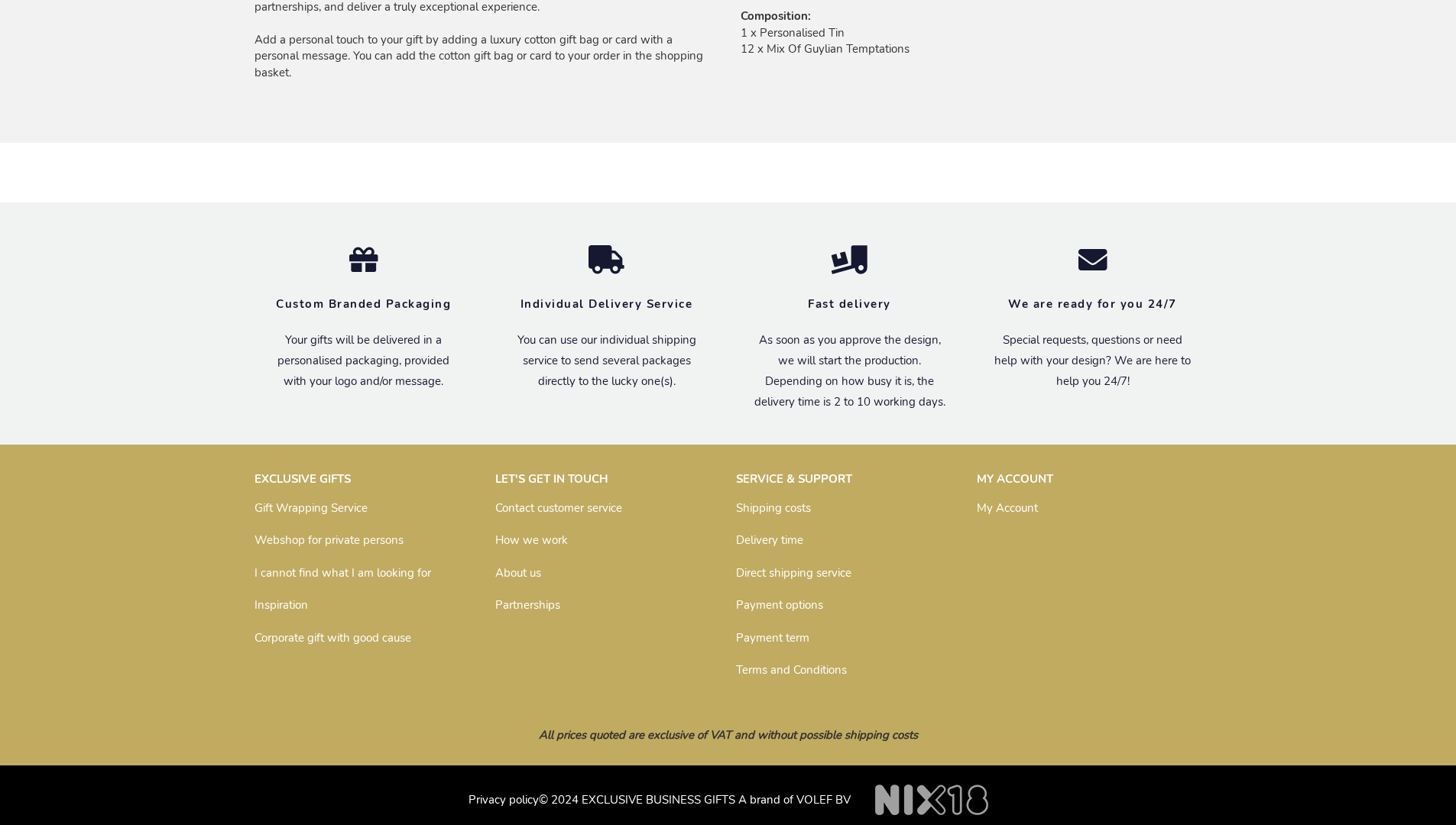
scroll to position [1078, 0]
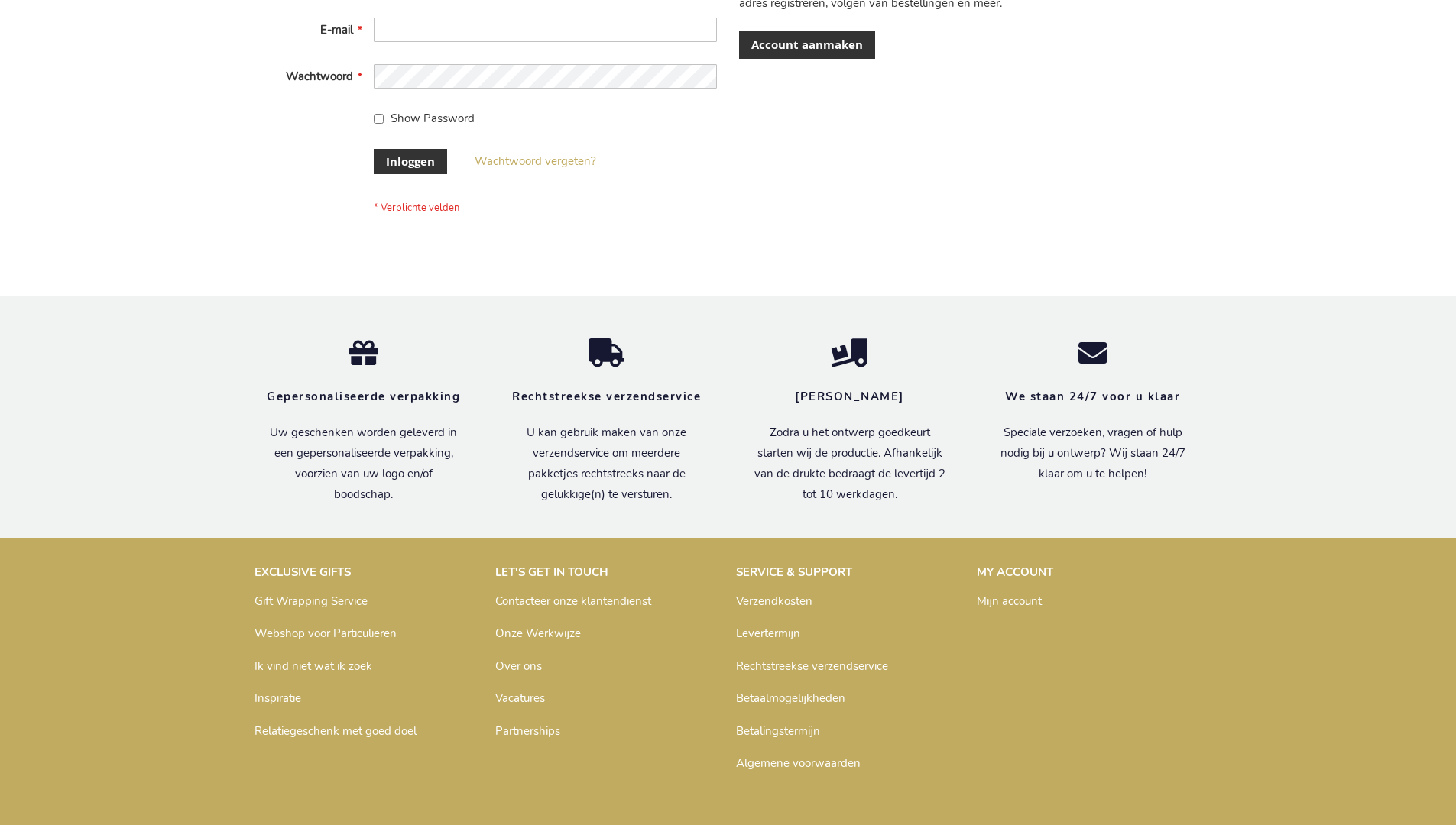
scroll to position [519, 0]
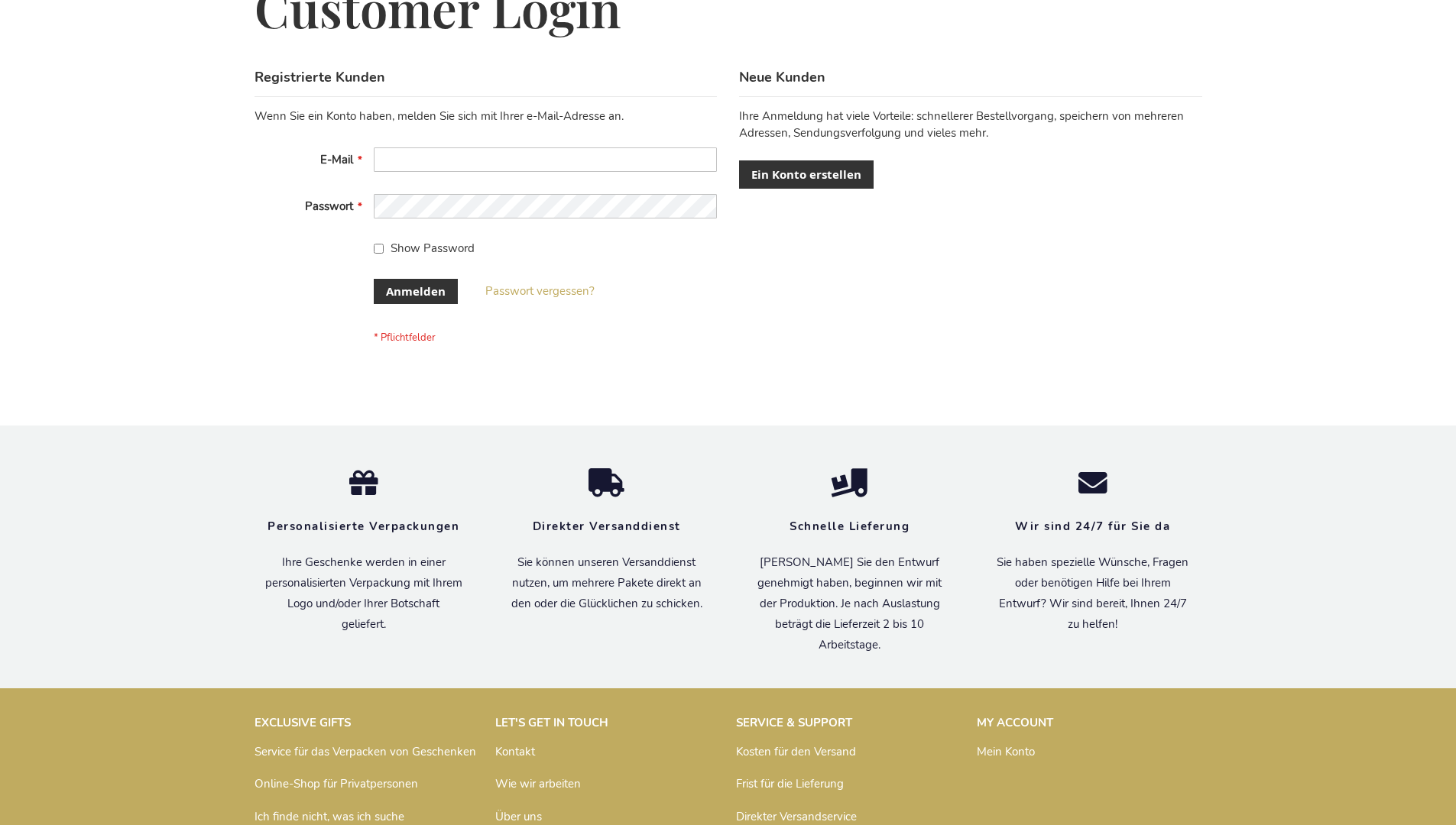
scroll to position [512, 0]
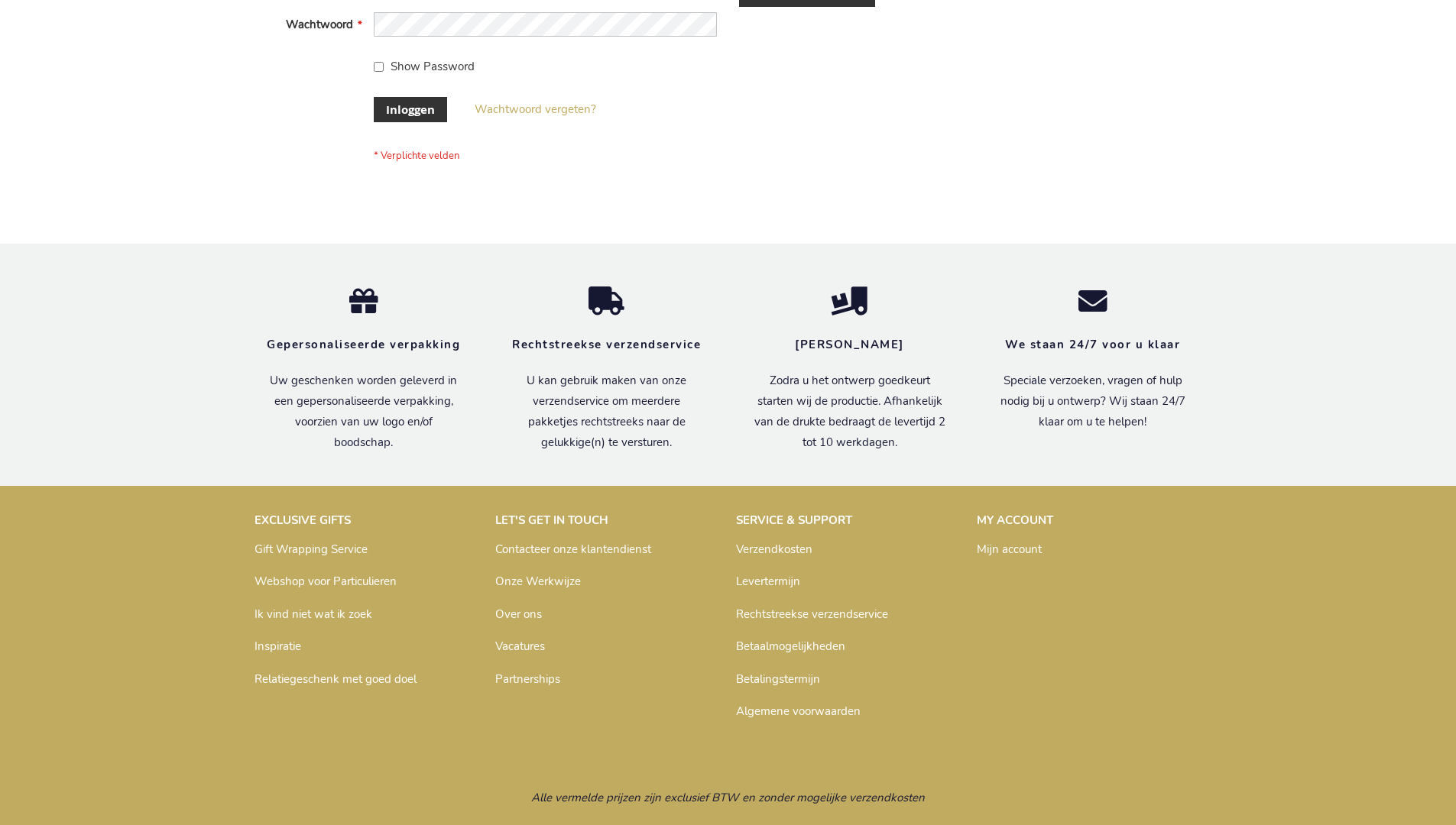
scroll to position [519, 0]
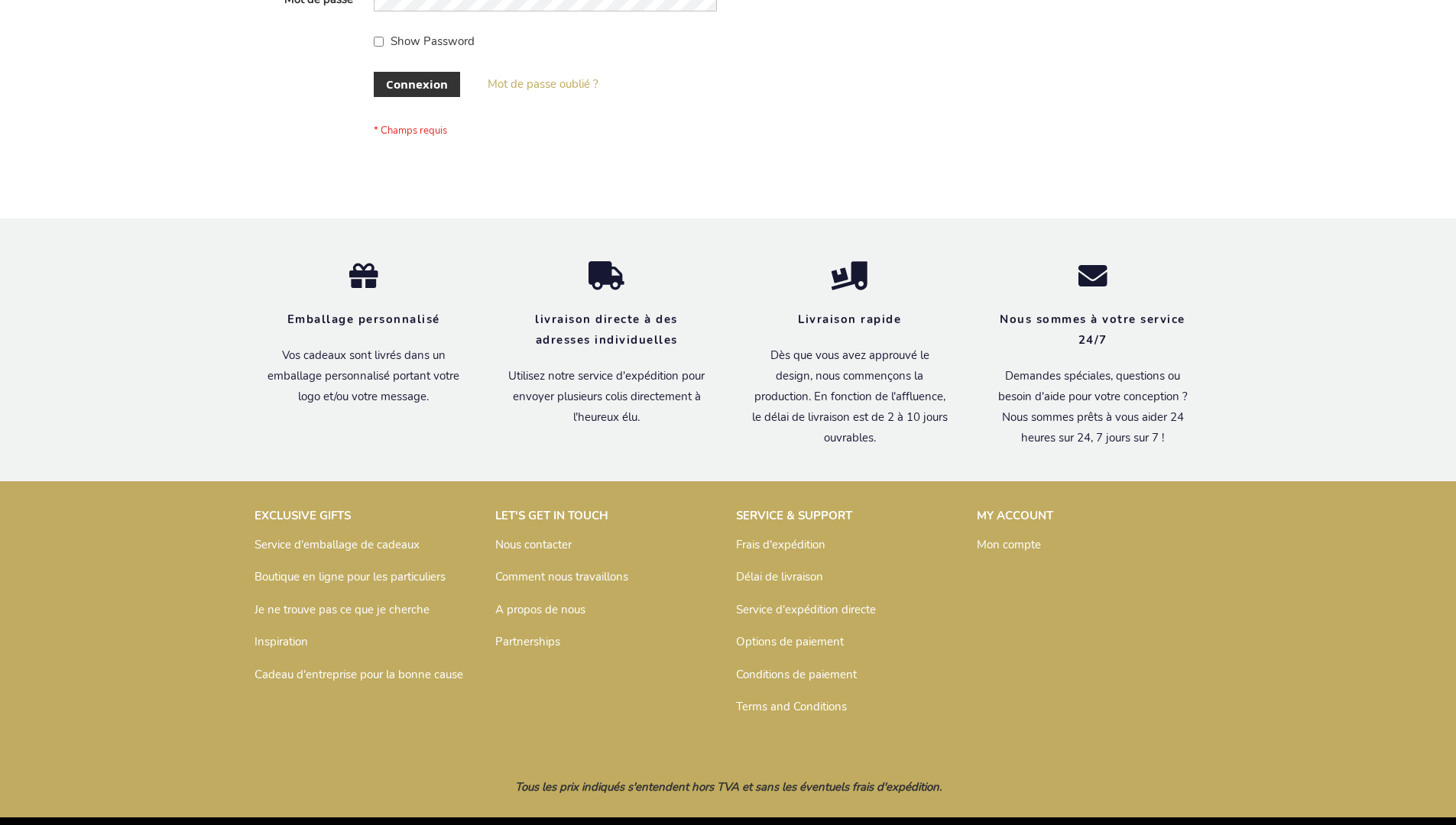
scroll to position [527, 0]
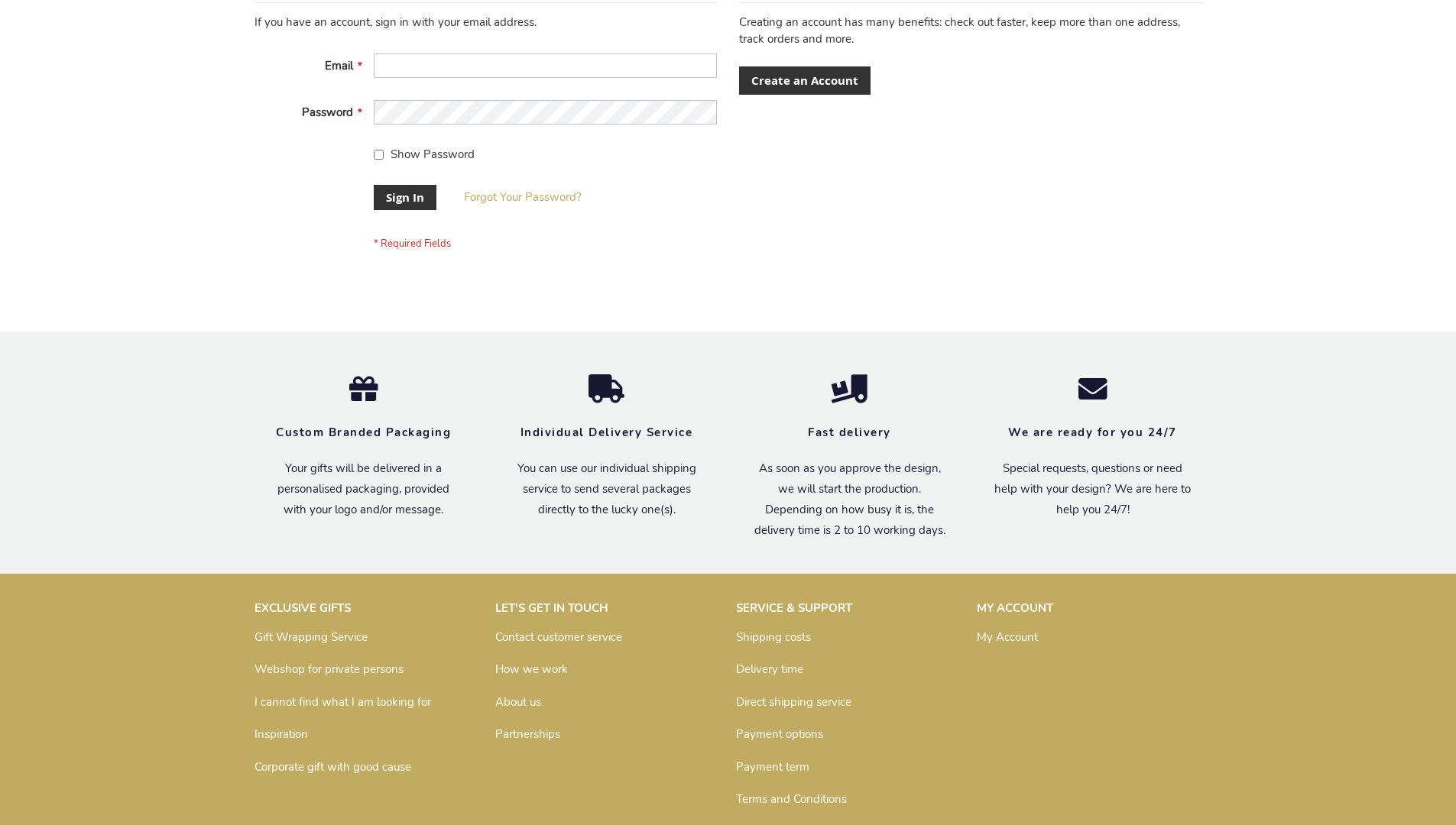
scroll to position [492, 0]
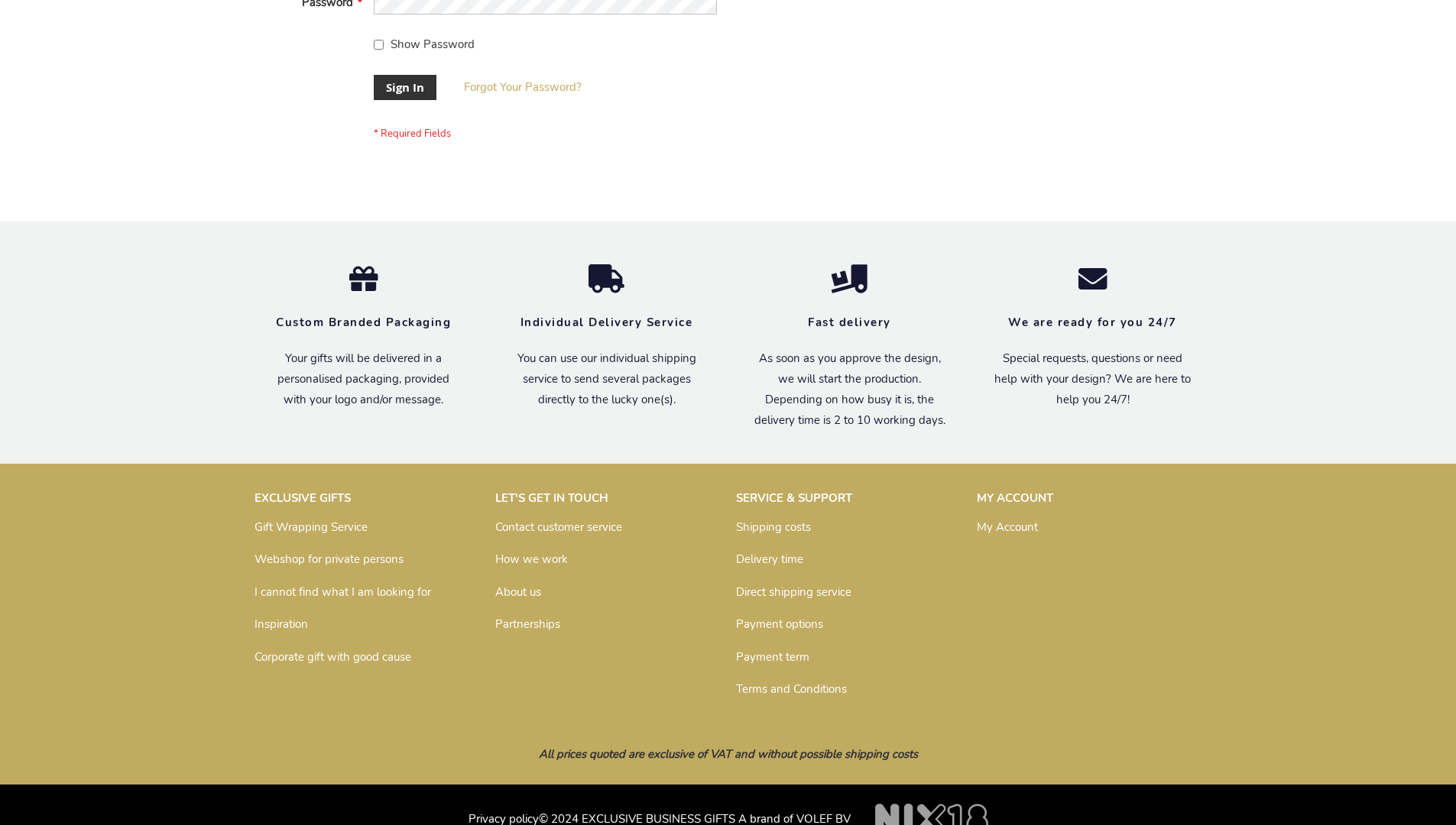
scroll to position [492, 0]
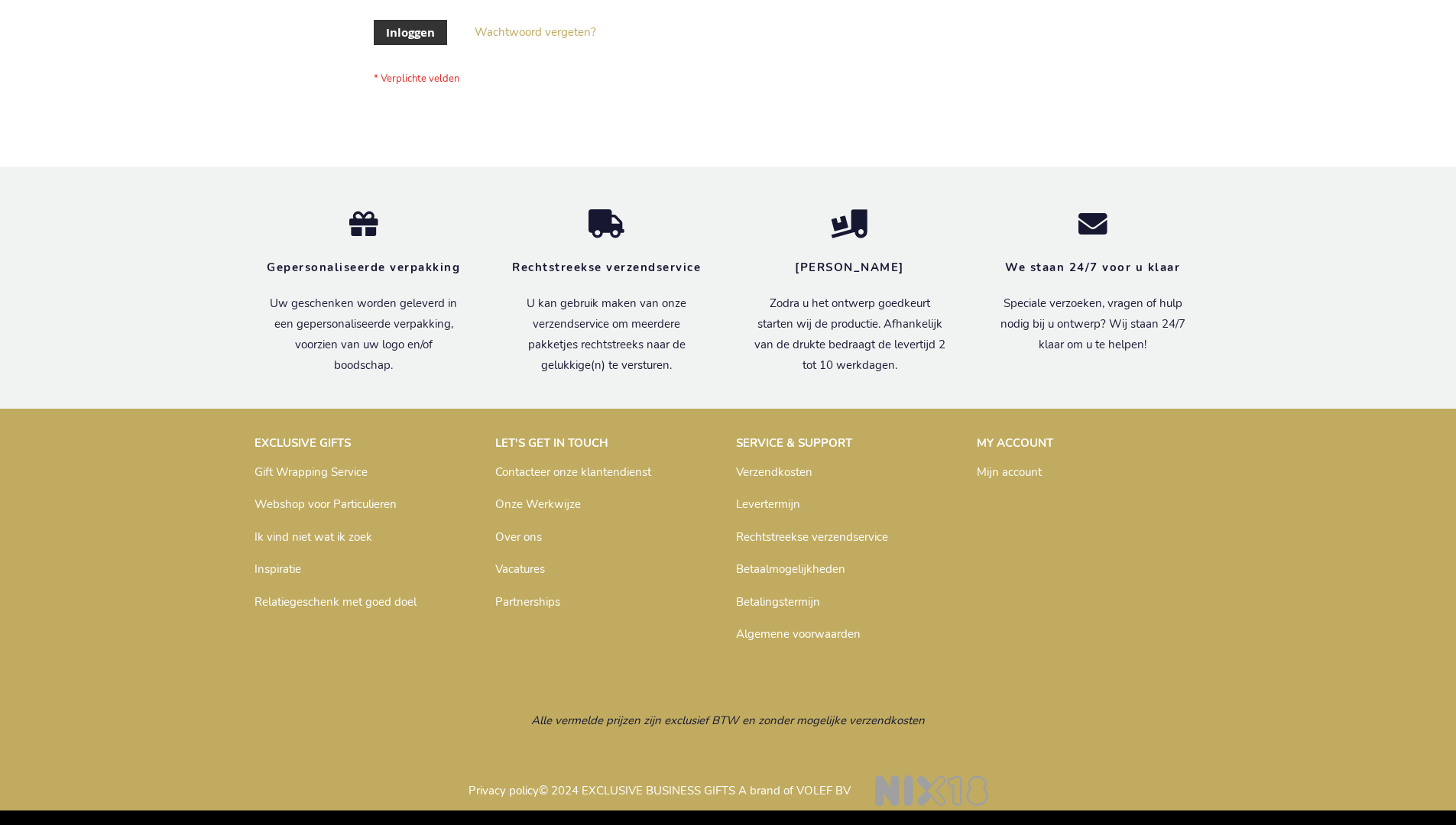
scroll to position [519, 0]
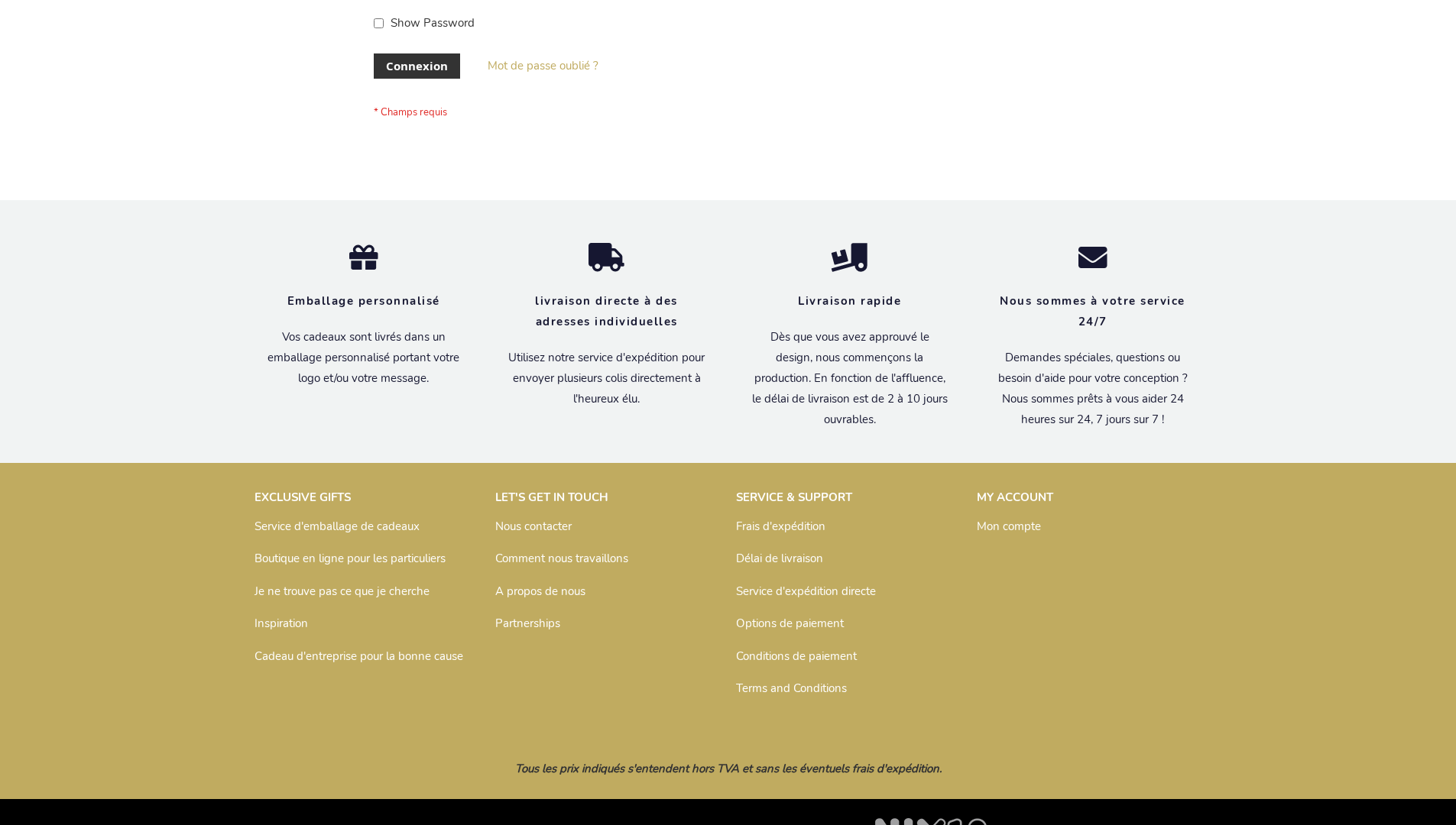
scroll to position [527, 0]
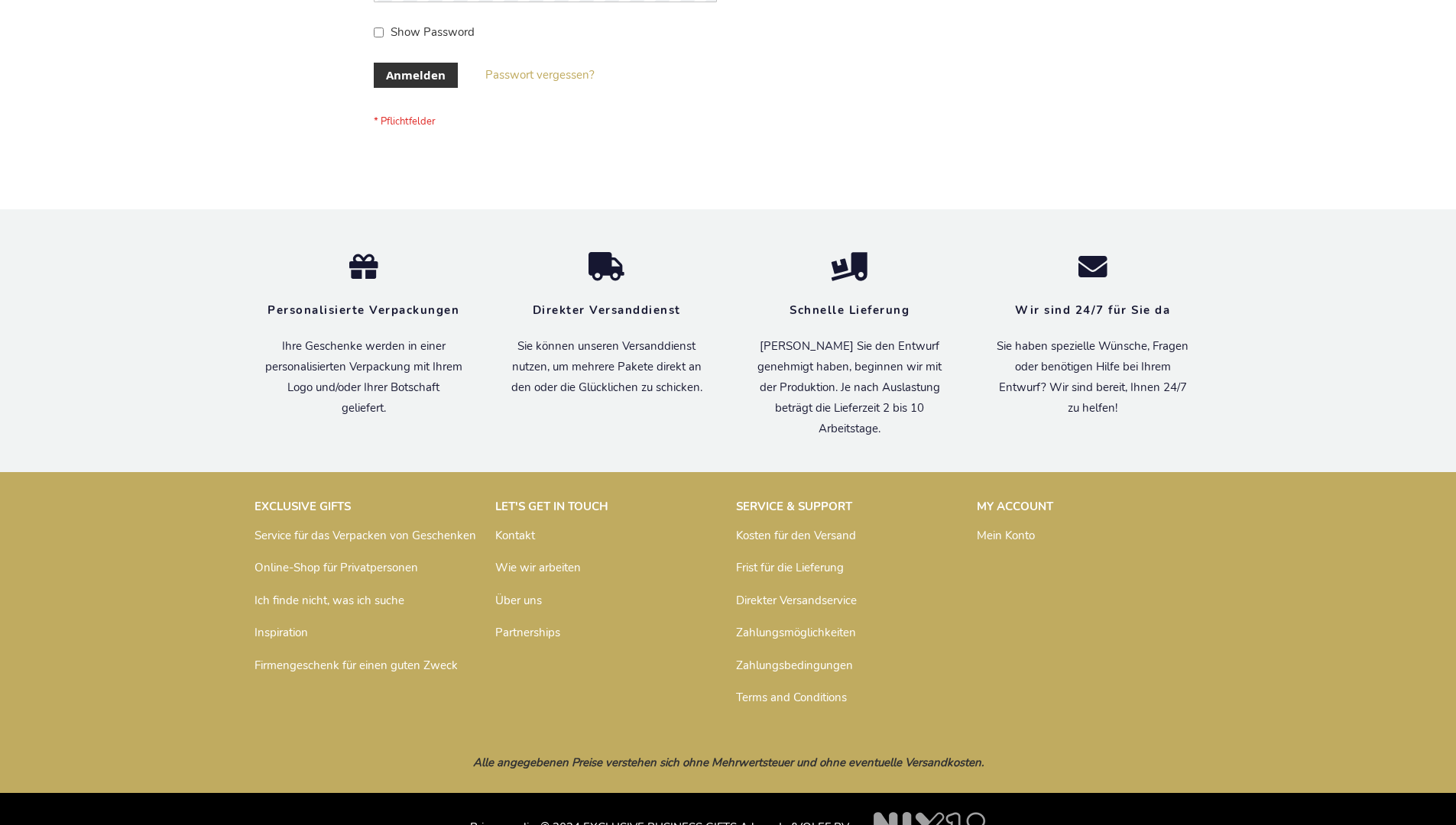
scroll to position [512, 0]
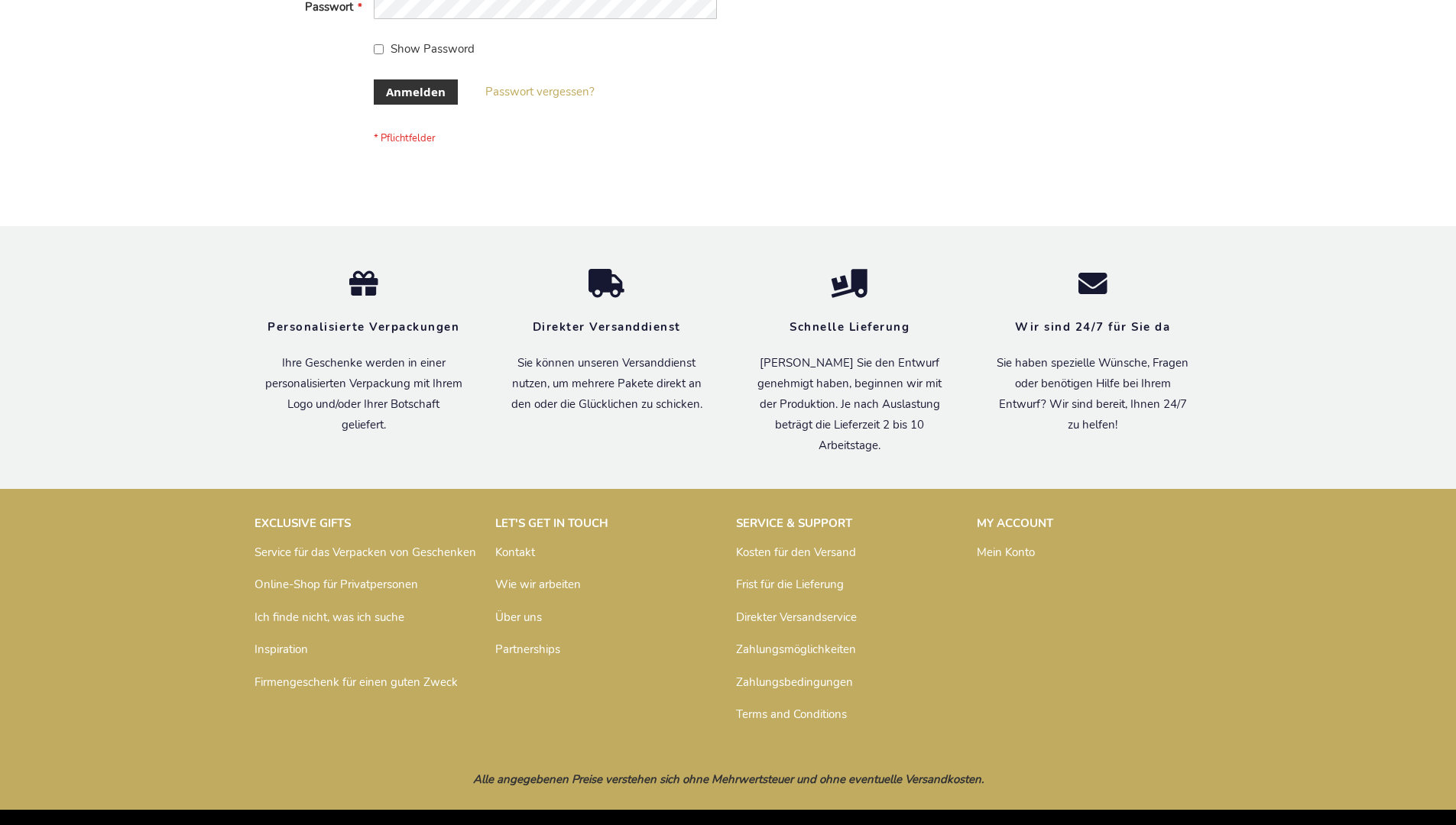
scroll to position [512, 0]
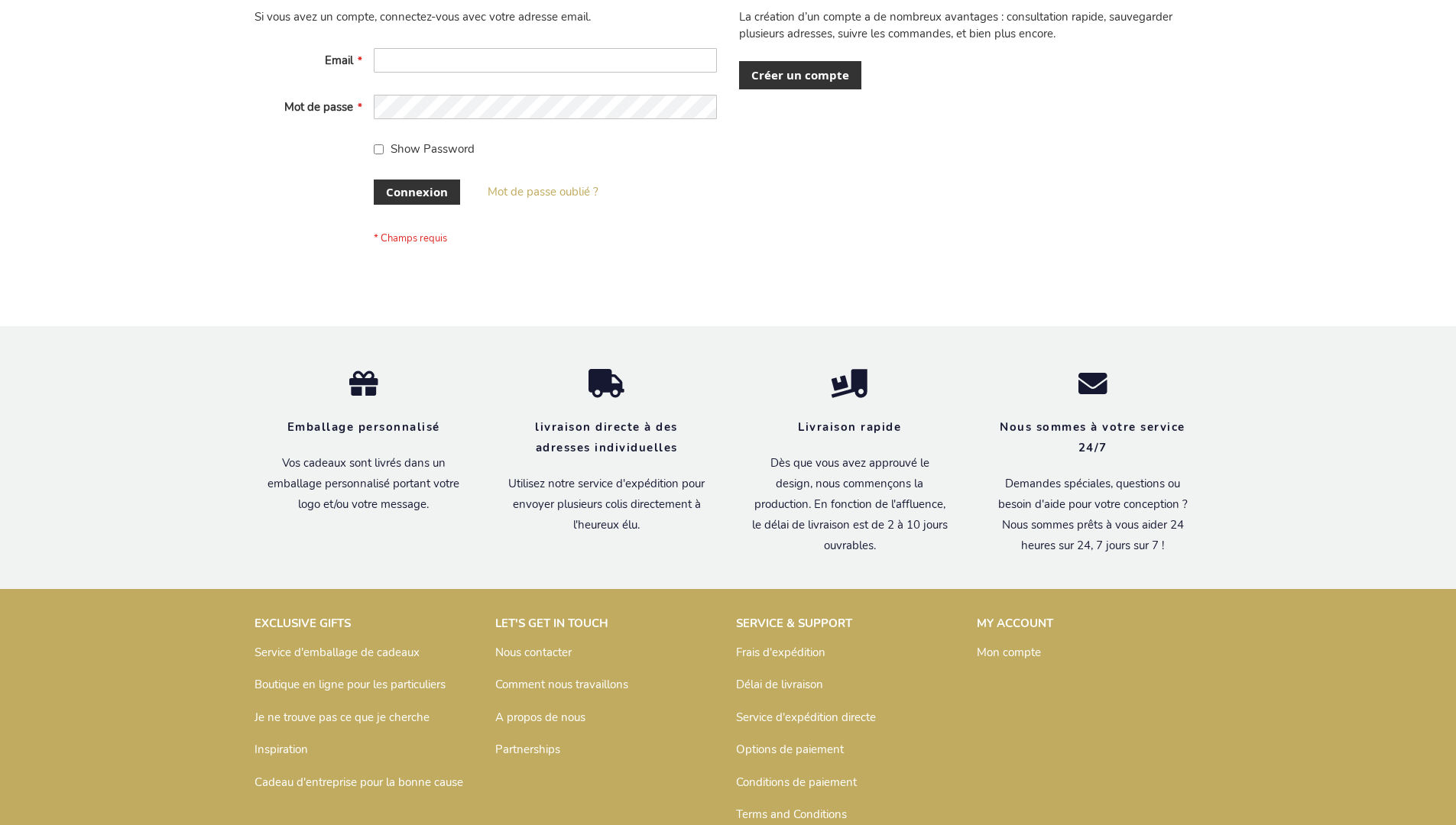
scroll to position [515, 0]
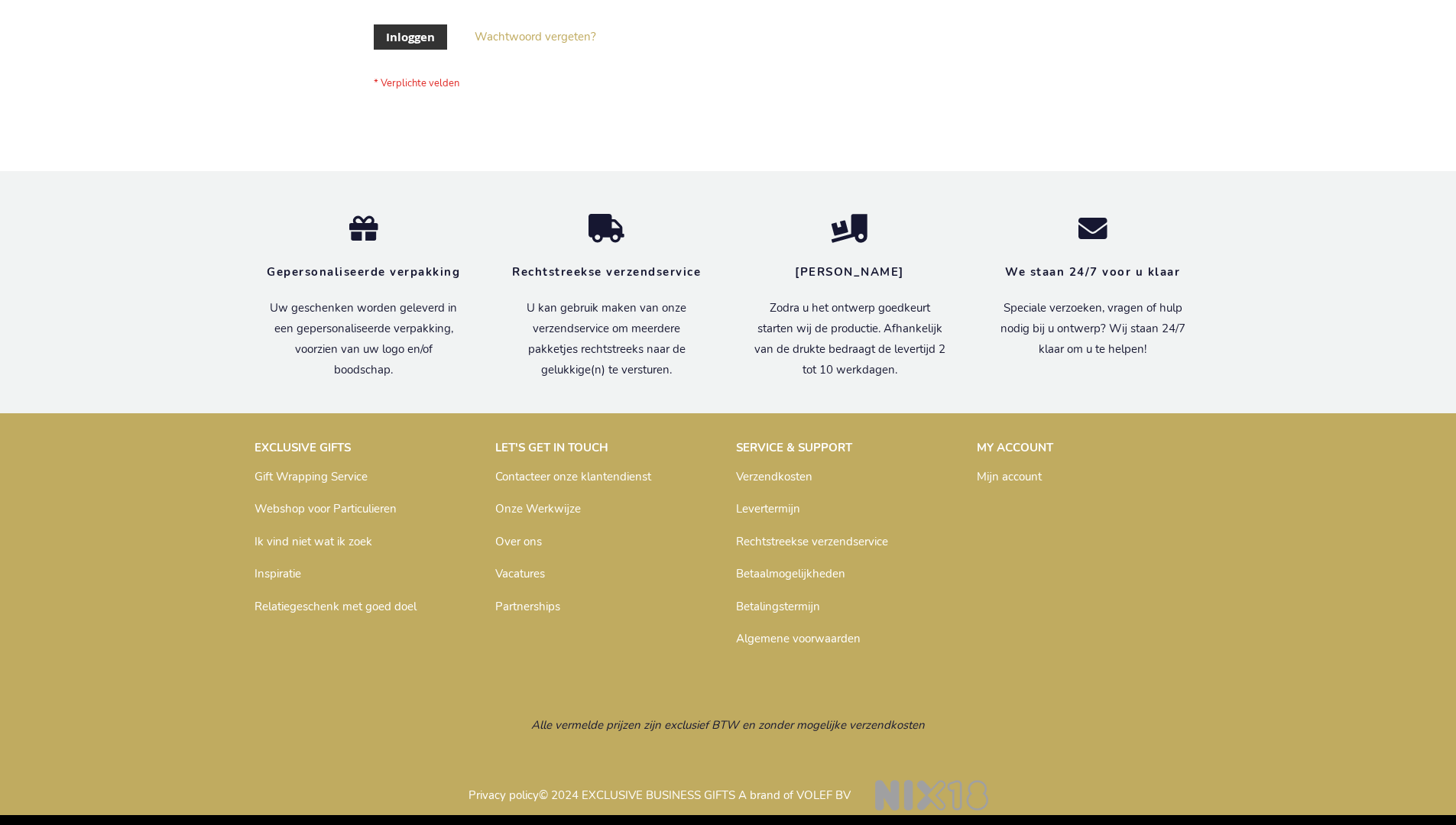
scroll to position [519, 0]
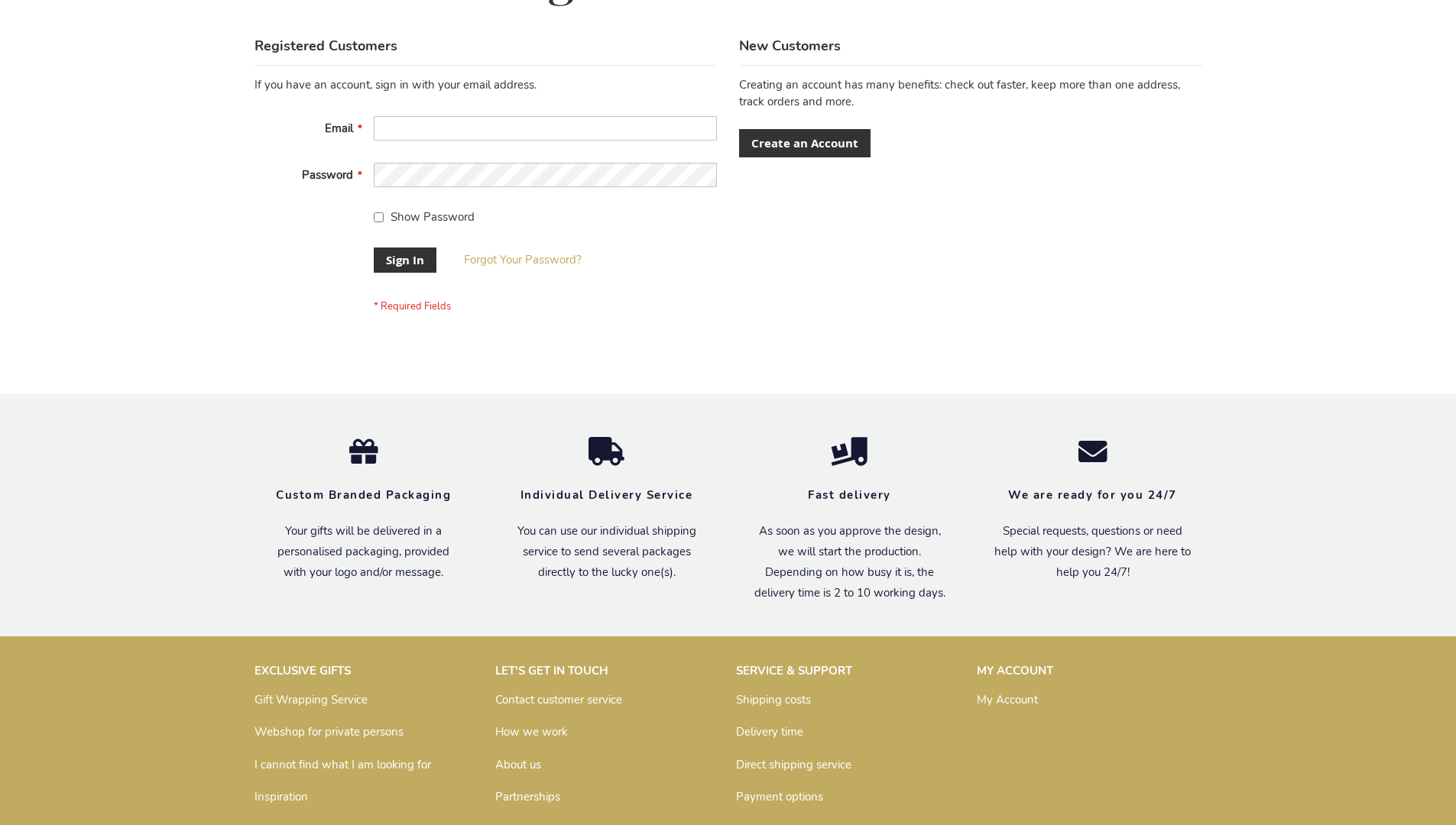
scroll to position [492, 0]
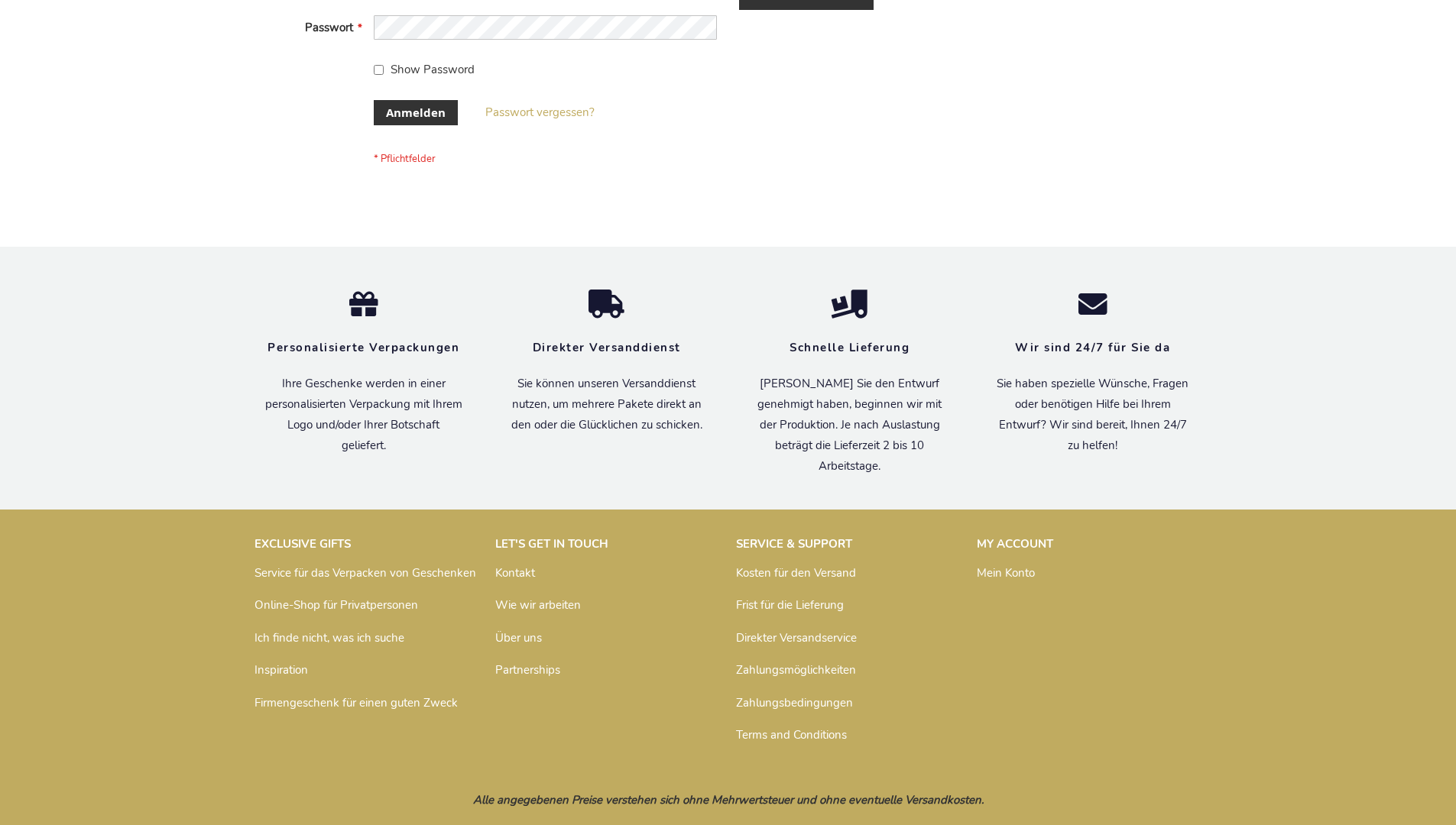
scroll to position [512, 0]
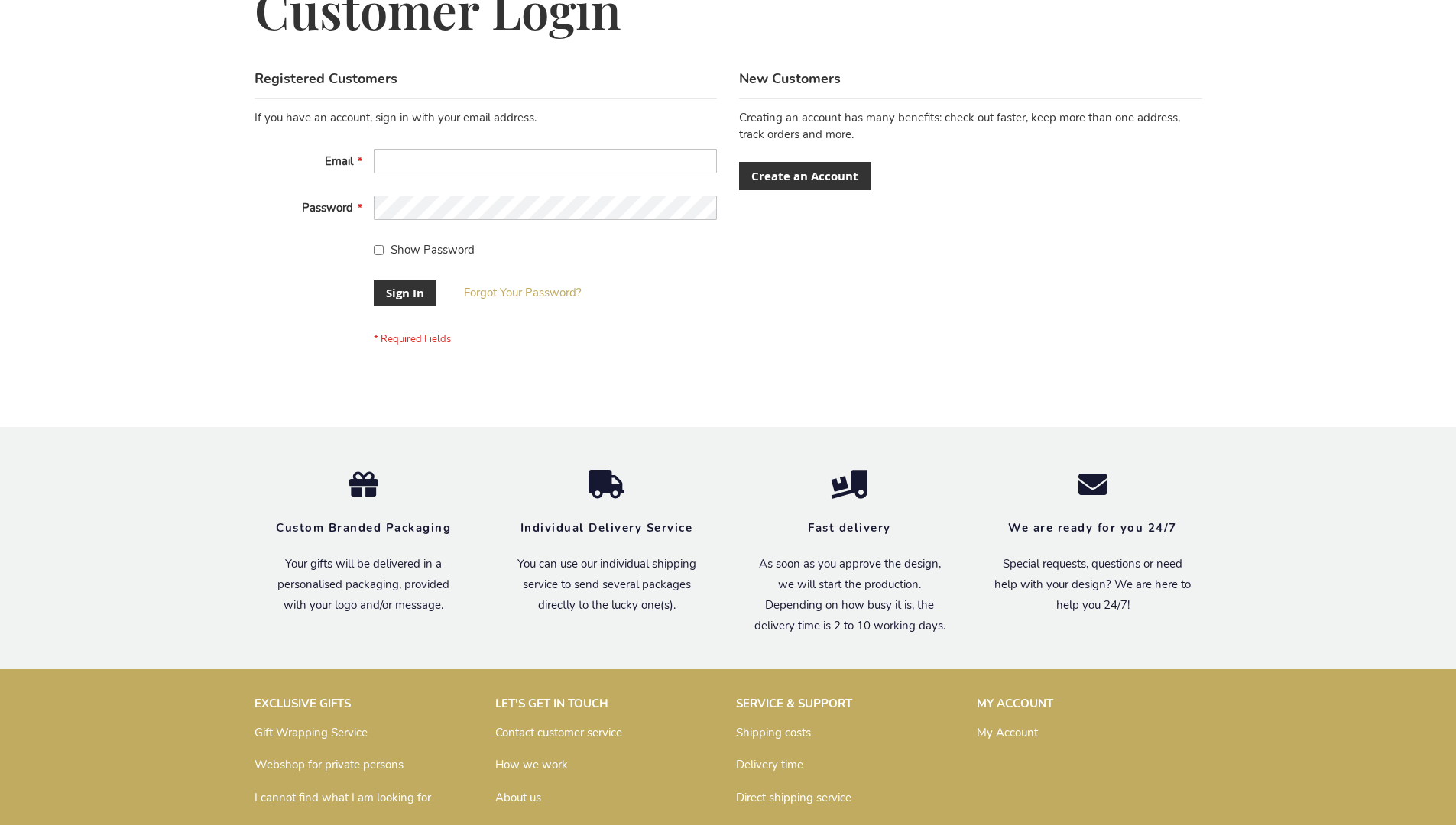
scroll to position [492, 0]
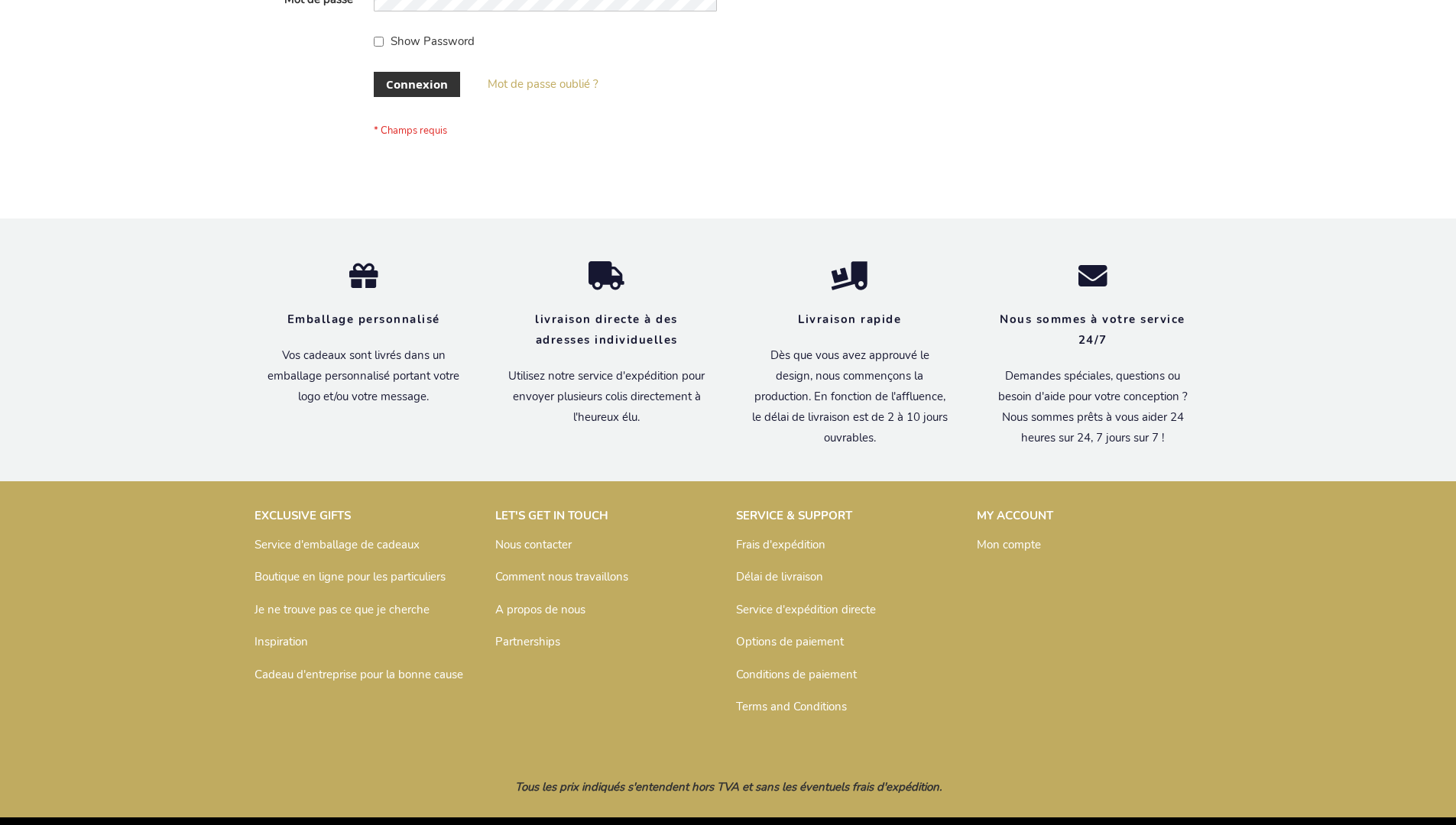
scroll to position [527, 0]
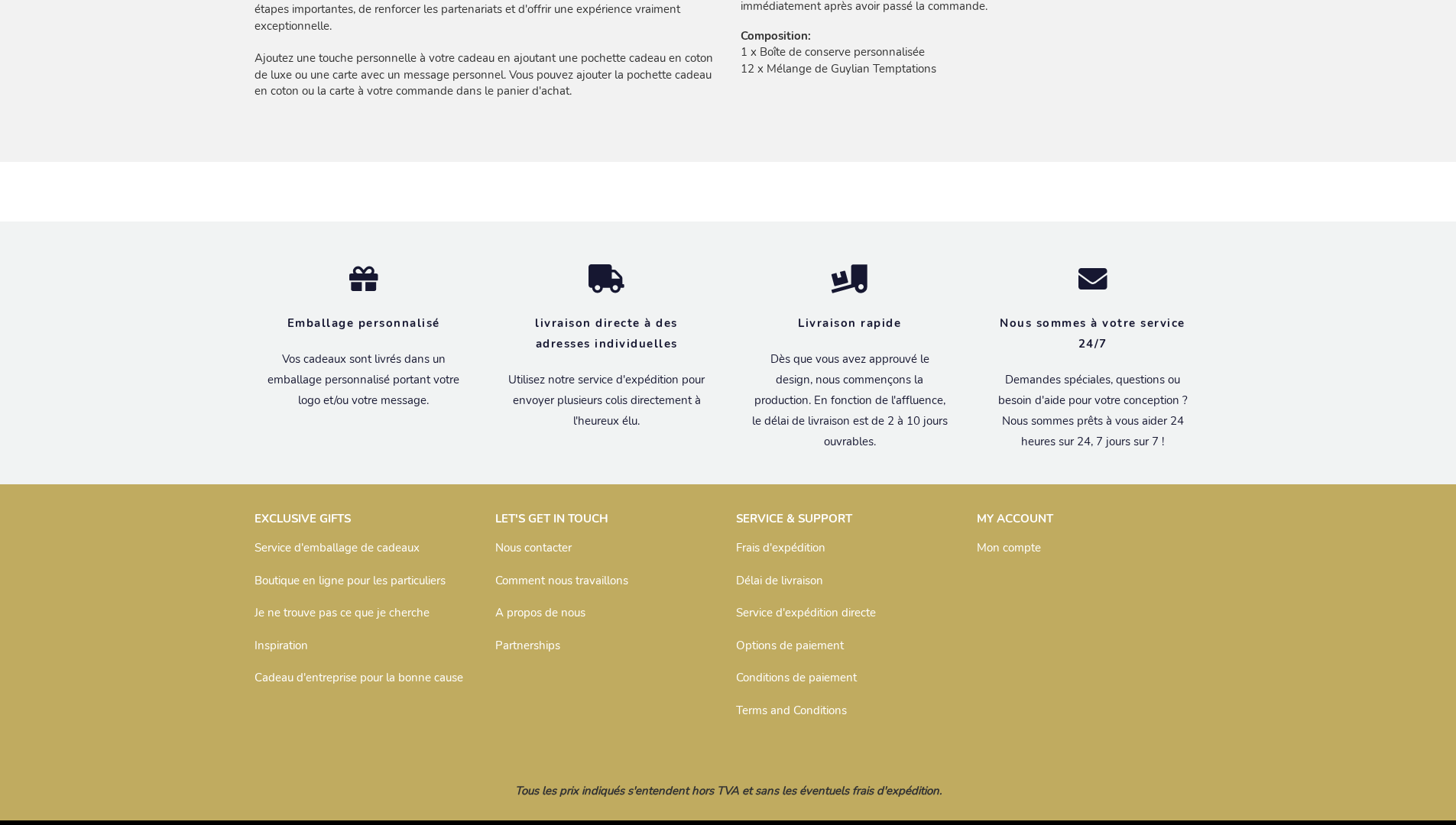
scroll to position [1131, 0]
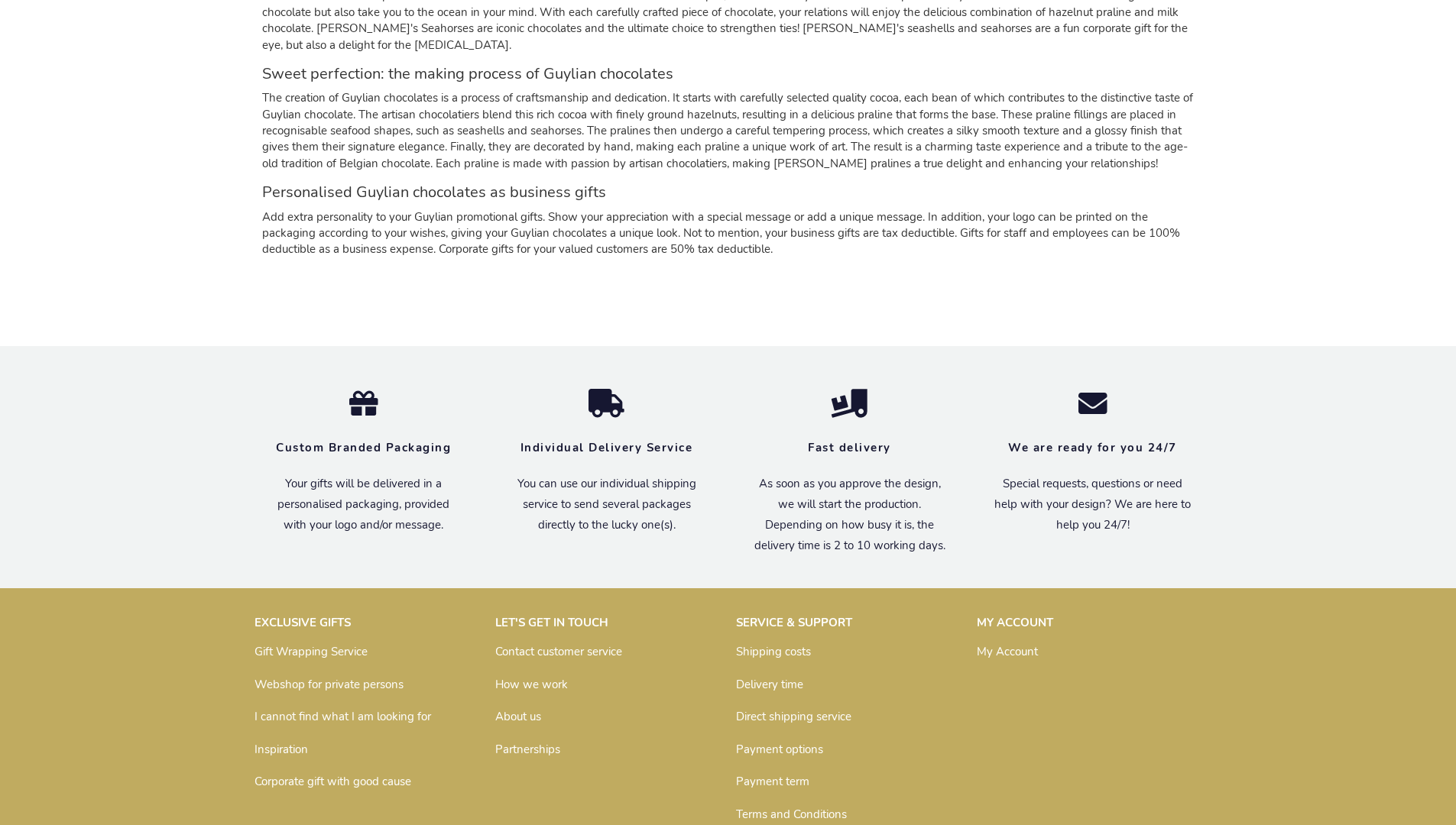
scroll to position [2136, 0]
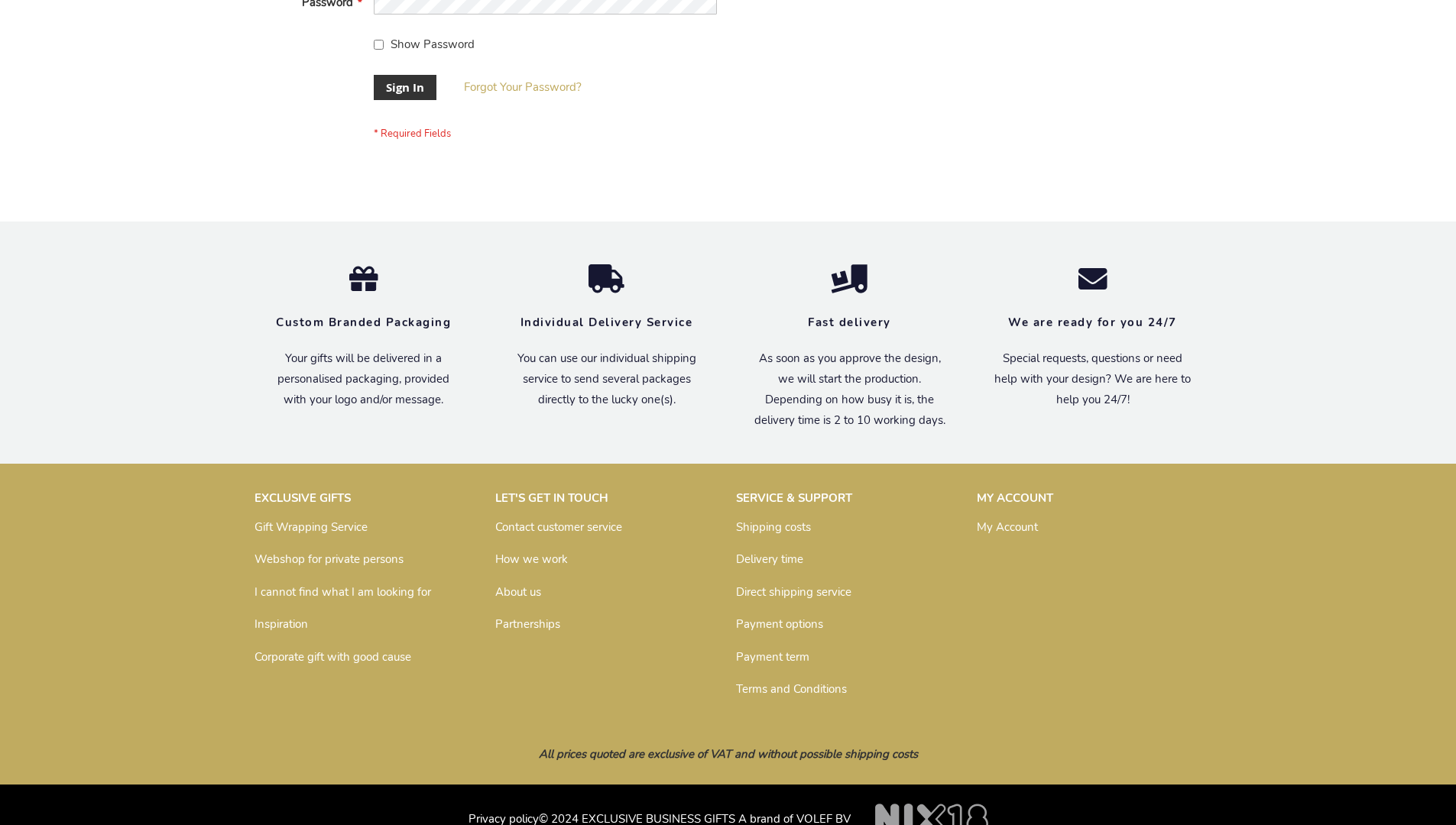
scroll to position [492, 0]
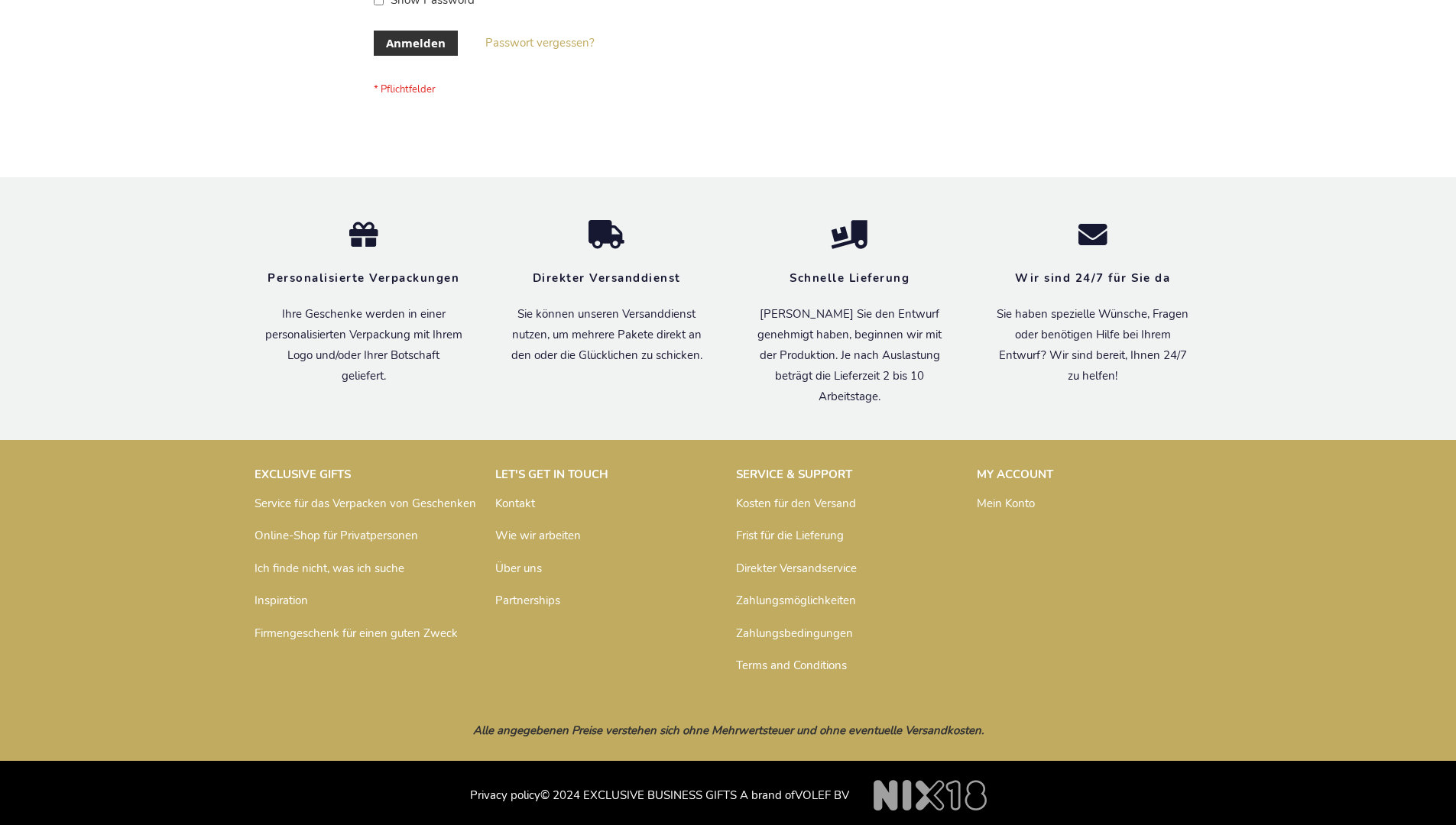
scroll to position [512, 0]
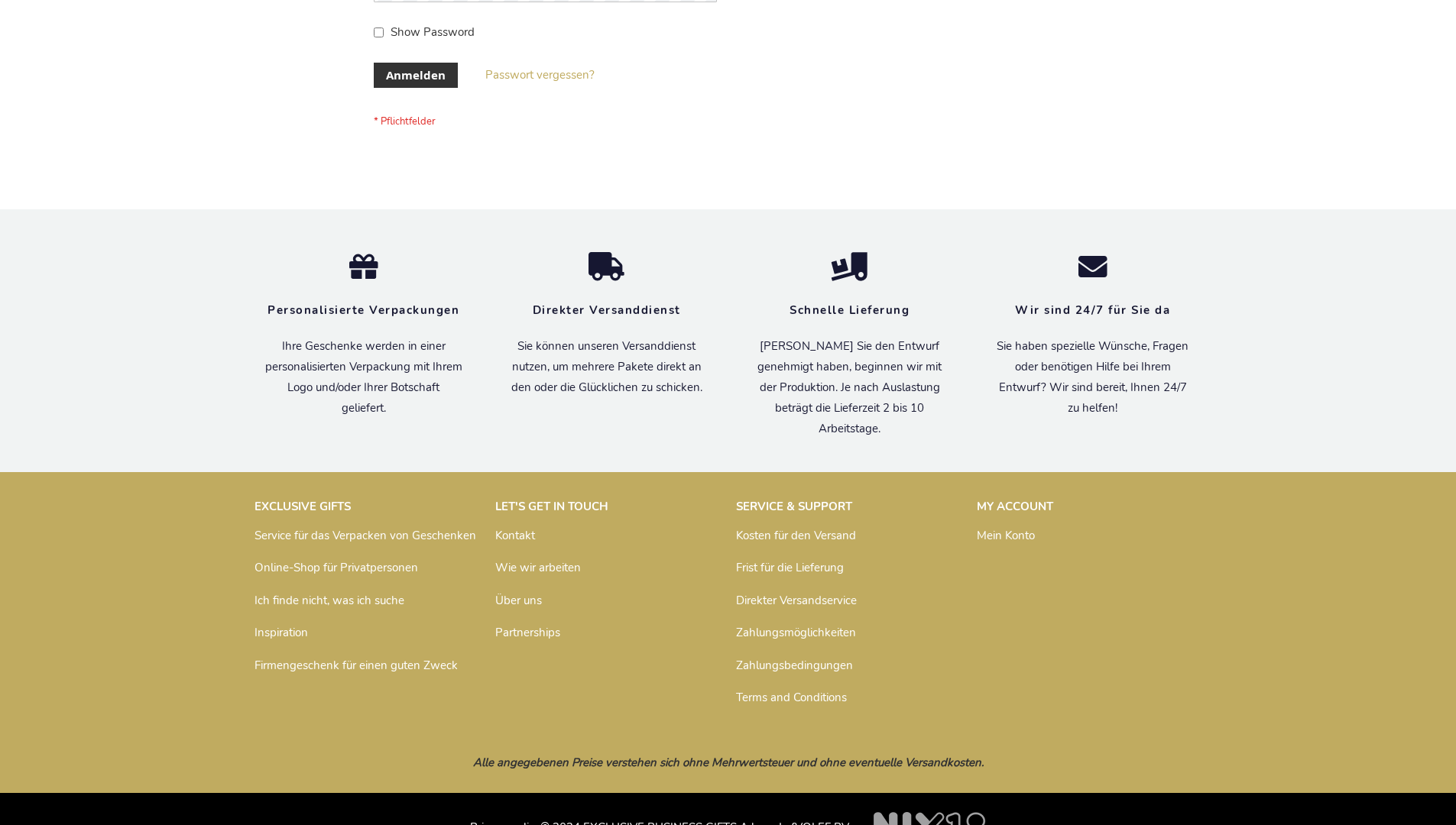
scroll to position [512, 0]
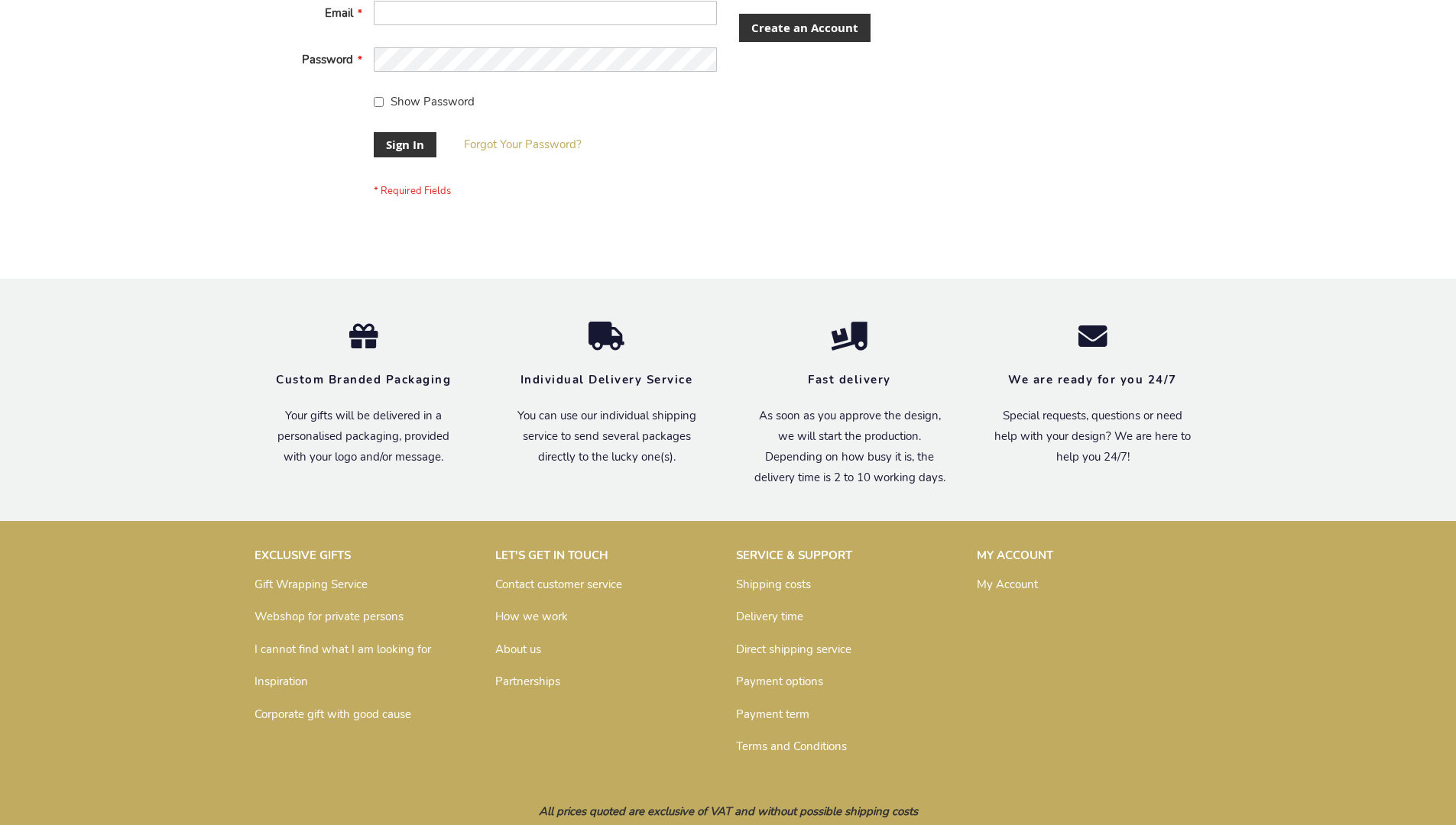
scroll to position [492, 0]
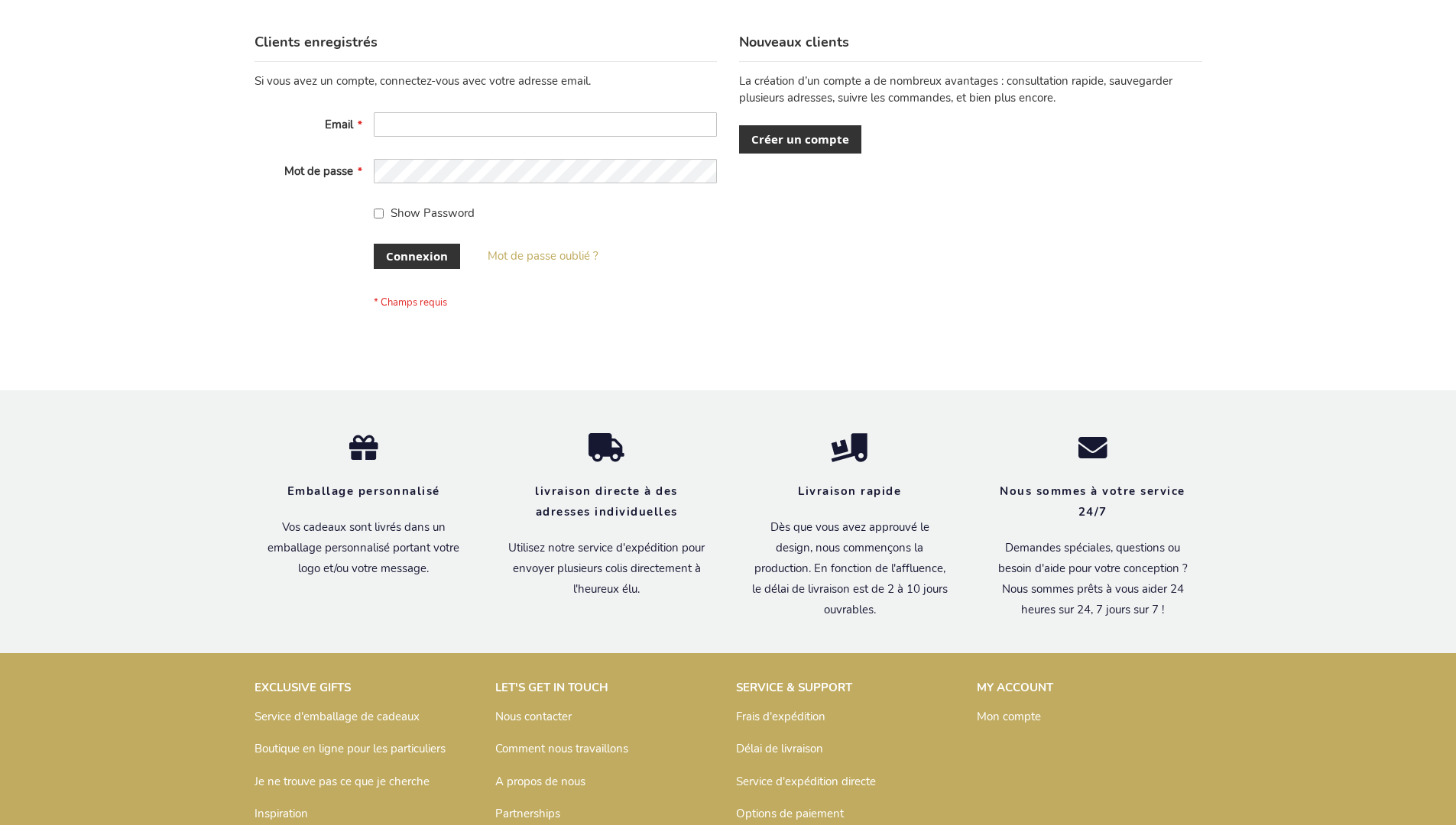
scroll to position [527, 0]
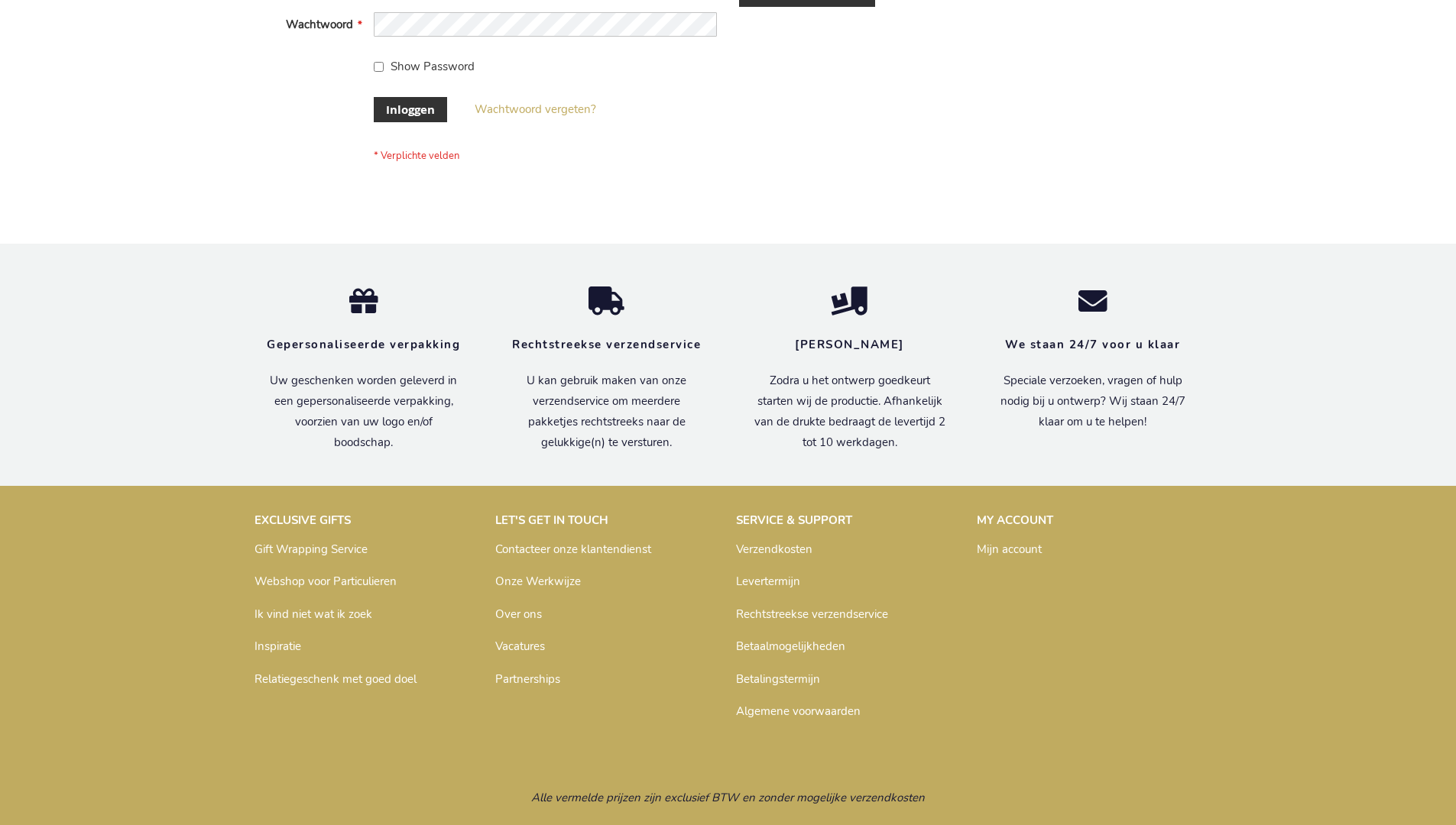
scroll to position [519, 0]
